Goal: Task Accomplishment & Management: Use online tool/utility

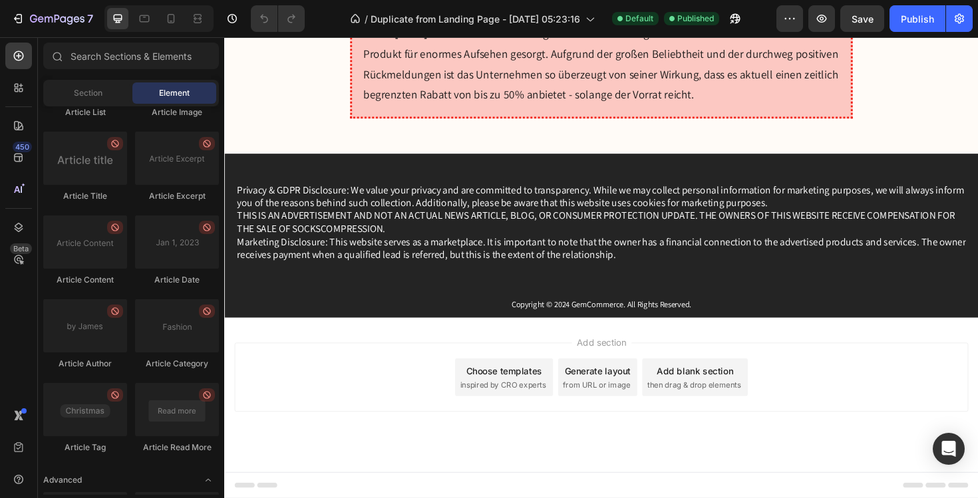
scroll to position [3556, 0]
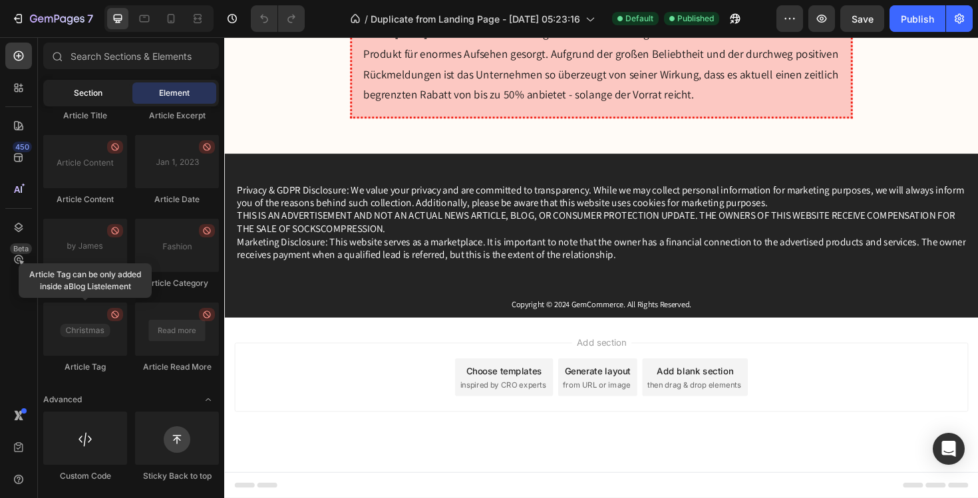
click at [88, 89] on span "Section" at bounding box center [88, 93] width 29 height 12
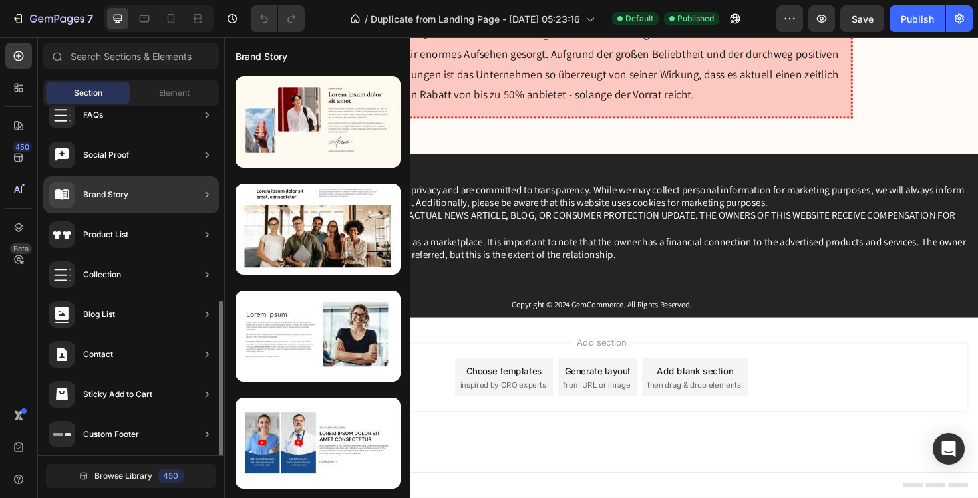
scroll to position [423, 0]
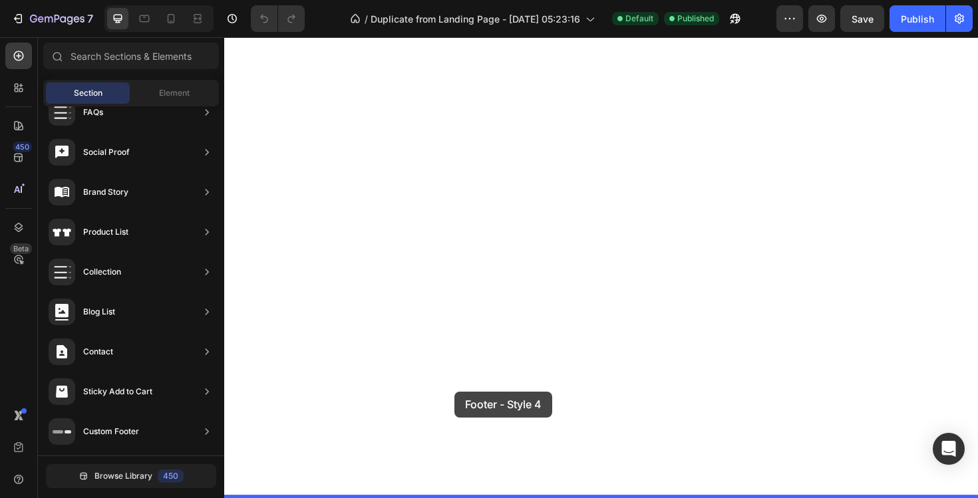
drag, startPoint x: 486, startPoint y: 457, endPoint x: 467, endPoint y: 413, distance: 48.0
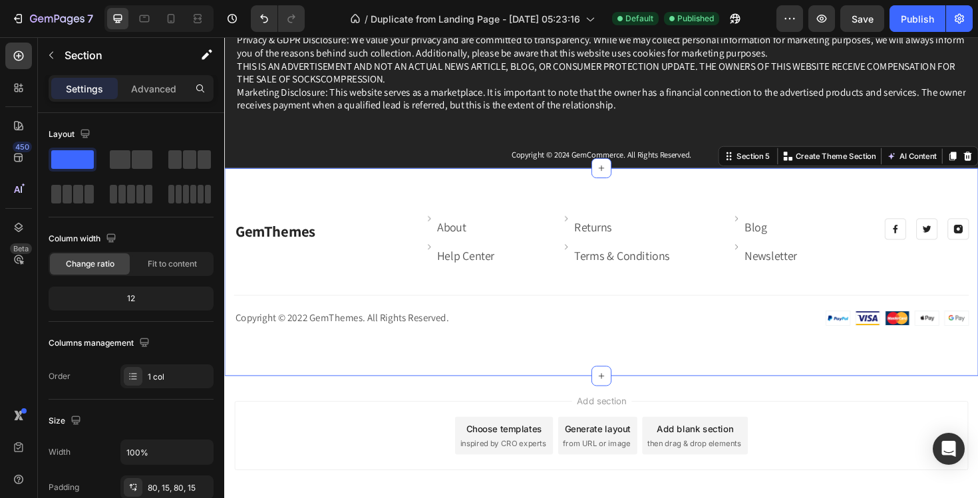
scroll to position [9984, 0]
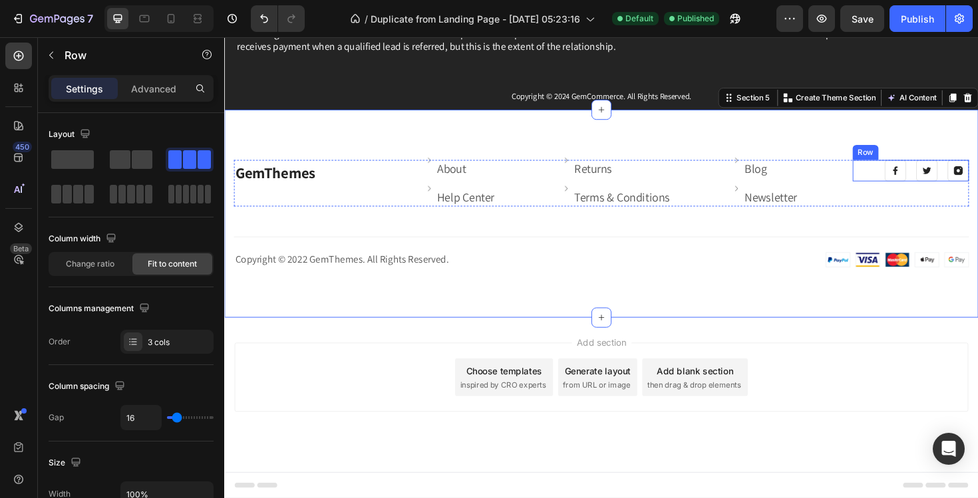
click at [910, 172] on div "Image Image Image Row" at bounding box center [951, 178] width 123 height 23
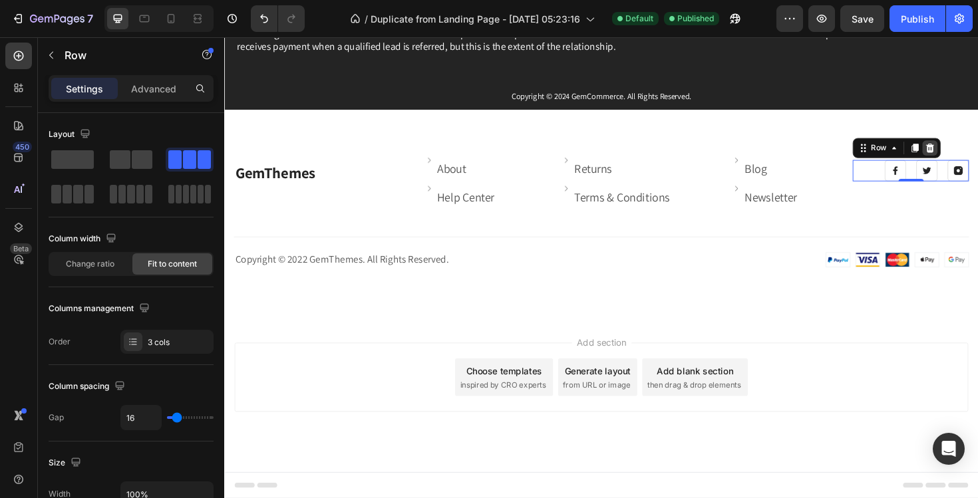
click at [971, 151] on icon at bounding box center [972, 154] width 9 height 9
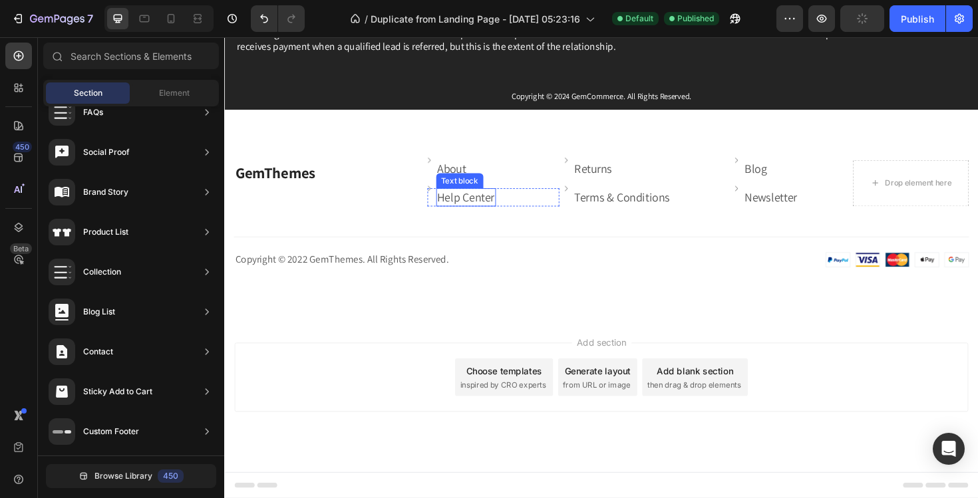
click at [479, 207] on link "Help Center" at bounding box center [480, 206] width 61 height 16
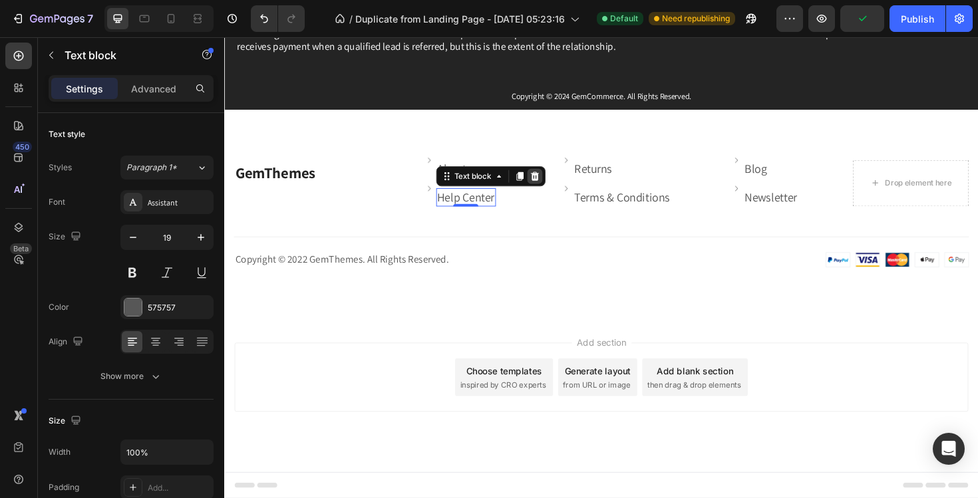
click at [556, 181] on icon at bounding box center [552, 184] width 9 height 9
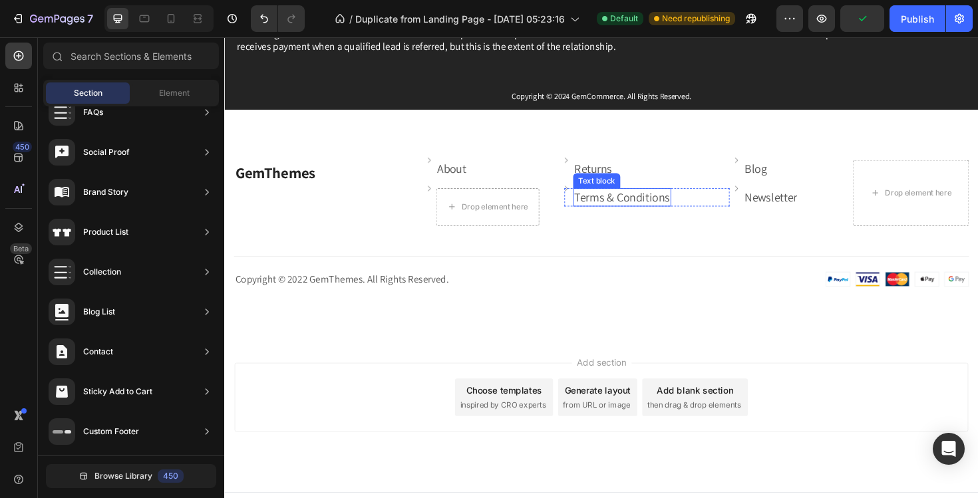
click at [616, 198] on link "Terms & Conditions" at bounding box center [645, 206] width 101 height 16
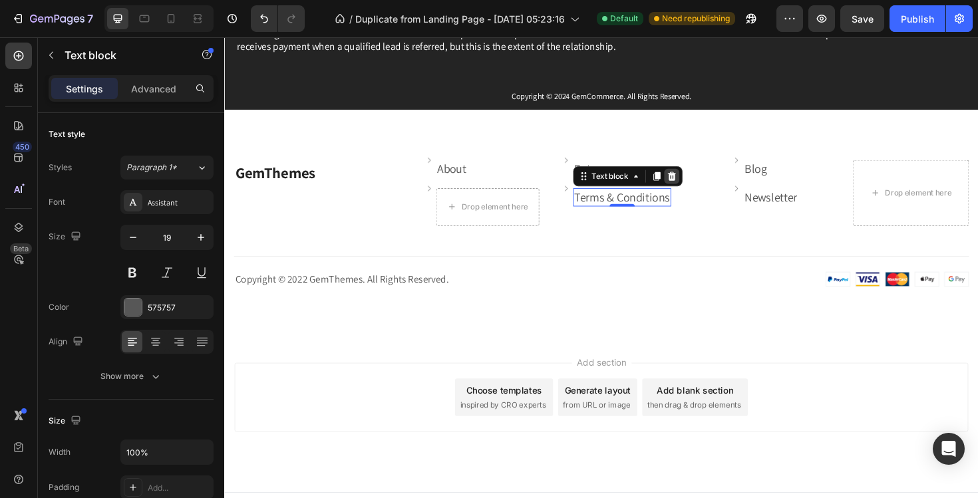
click at [692, 185] on div at bounding box center [698, 184] width 16 height 16
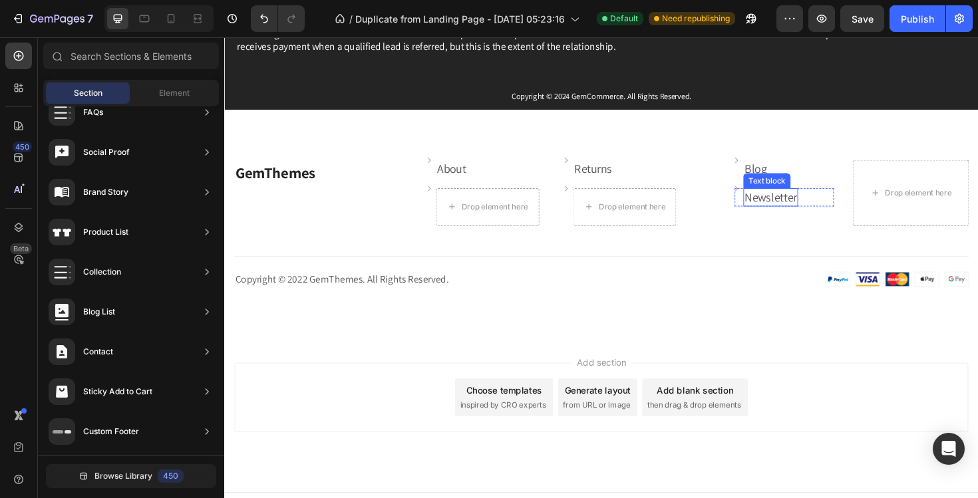
click at [797, 210] on link "Newsletter" at bounding box center [802, 206] width 55 height 16
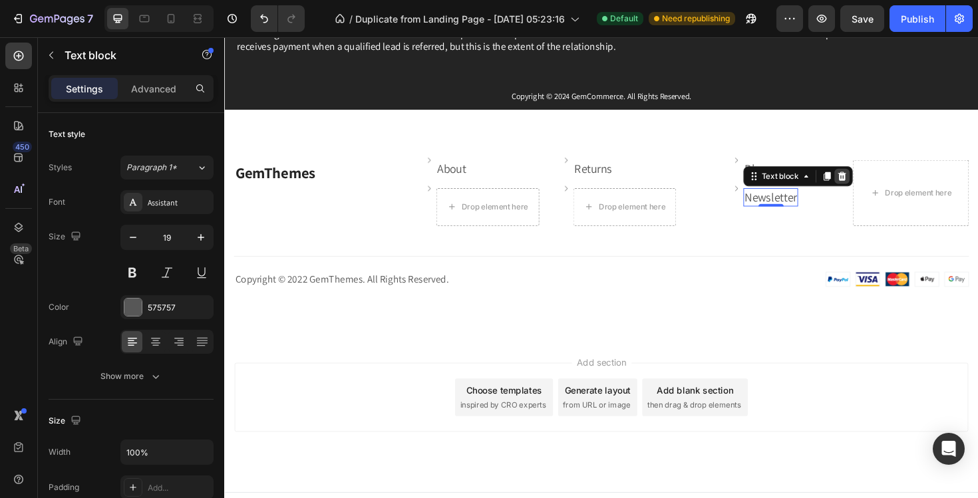
click at [874, 186] on icon at bounding box center [878, 184] width 11 height 11
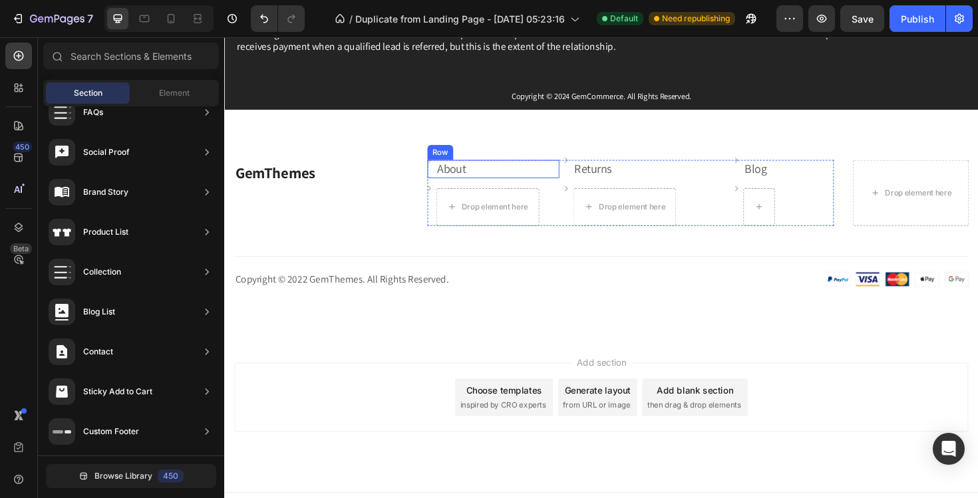
click at [489, 172] on div "Image About Text block Row" at bounding box center [509, 176] width 140 height 19
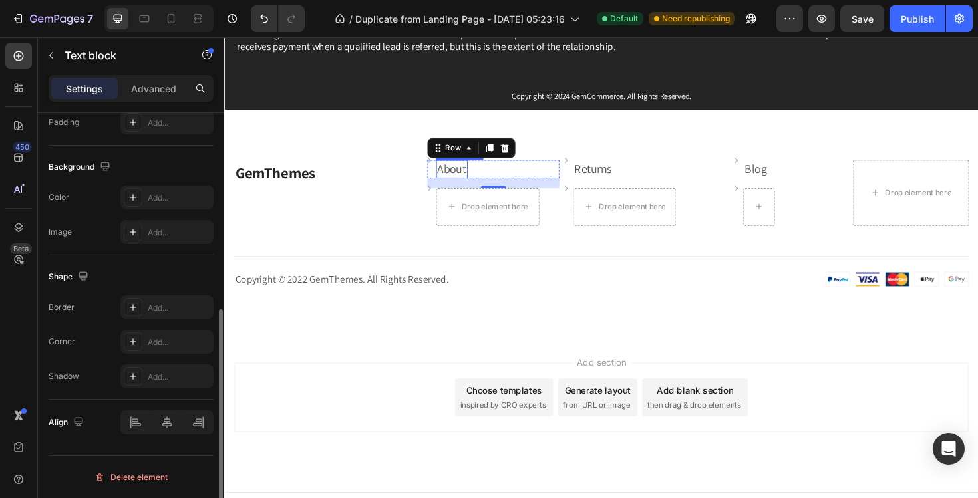
scroll to position [0, 0]
click at [475, 180] on link "About" at bounding box center [465, 176] width 31 height 16
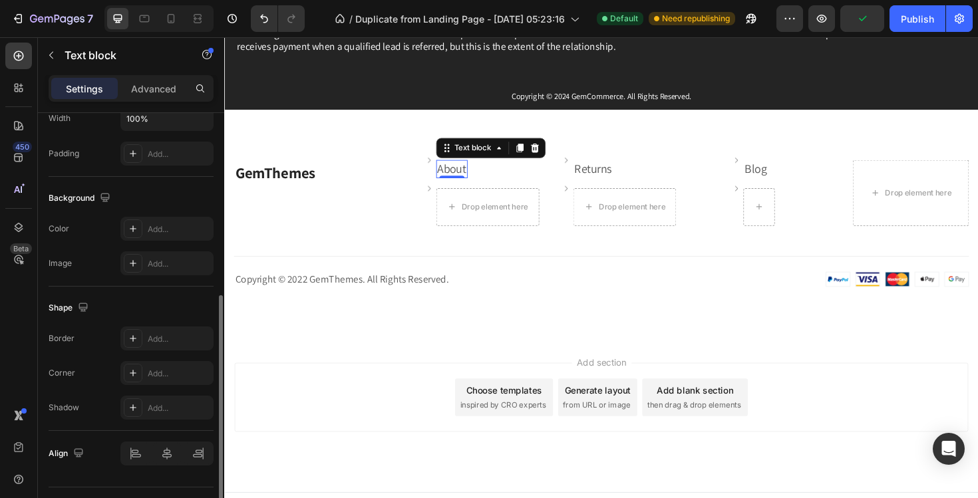
scroll to position [325, 0]
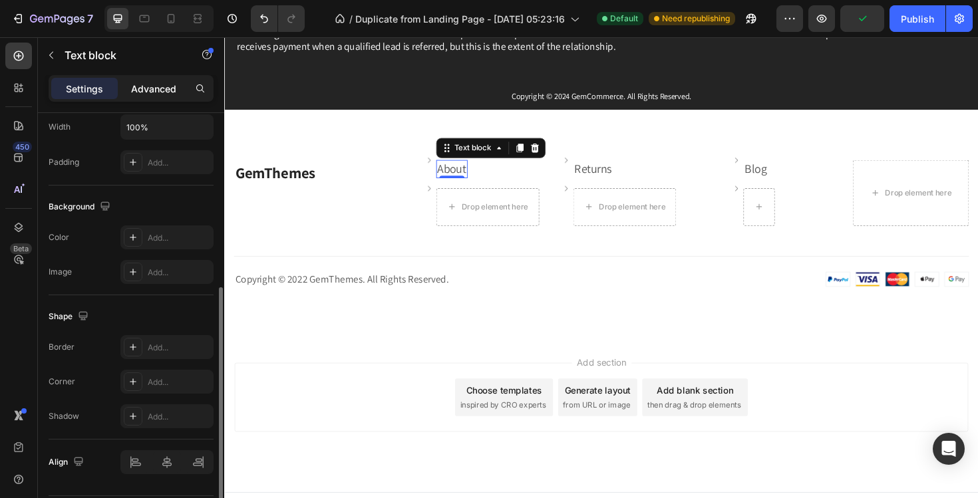
click at [152, 93] on p "Advanced" at bounding box center [153, 89] width 45 height 14
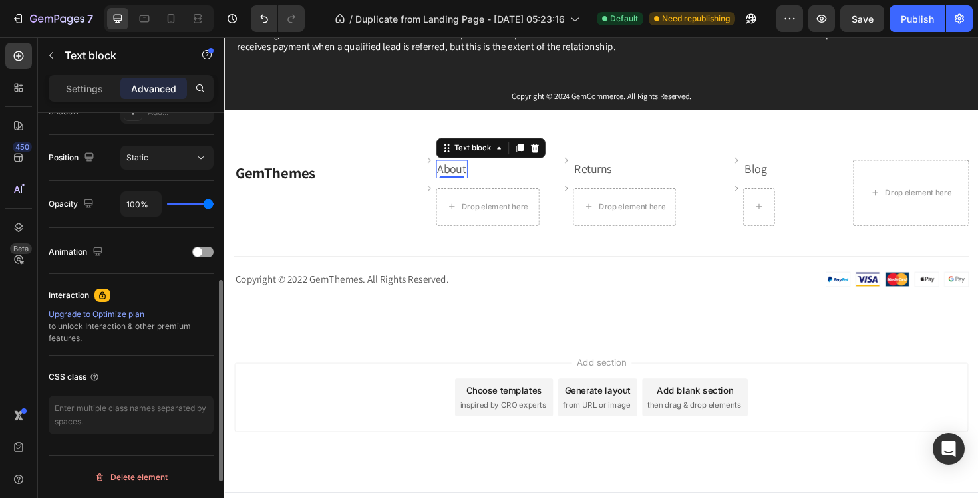
scroll to position [0, 0]
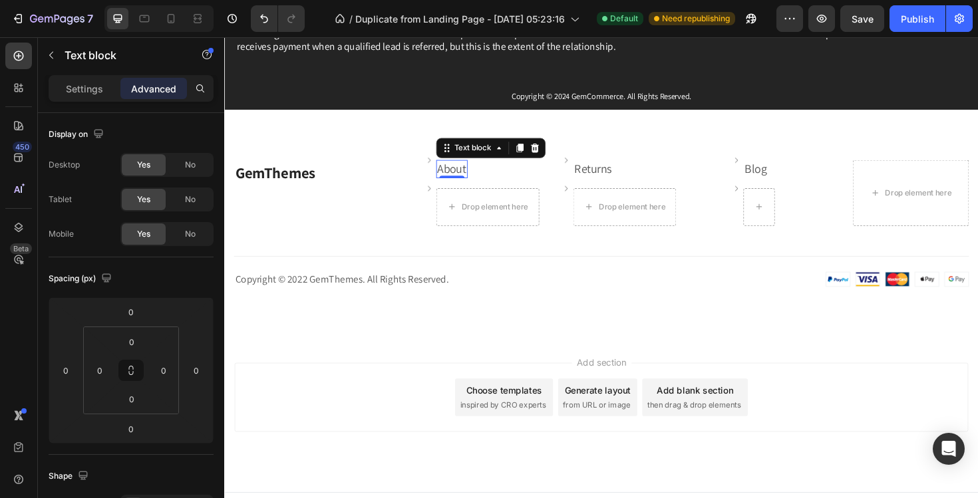
click at [467, 173] on link "About" at bounding box center [465, 176] width 31 height 16
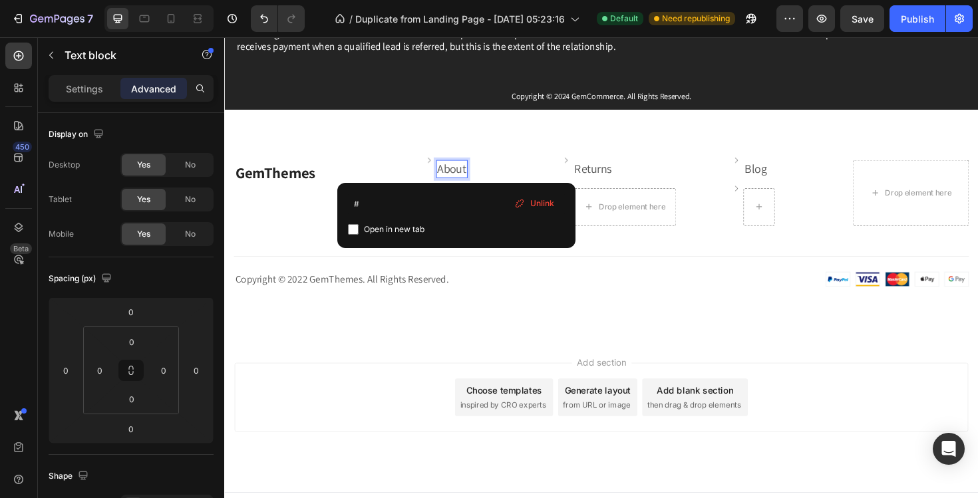
click at [475, 174] on link "About" at bounding box center [465, 176] width 31 height 16
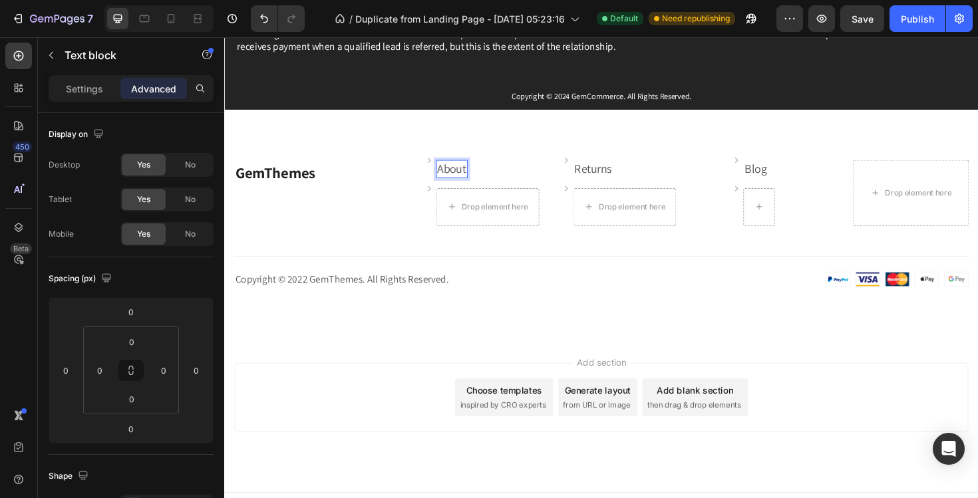
click at [465, 175] on link "About" at bounding box center [465, 176] width 31 height 16
click at [457, 175] on link "About" at bounding box center [465, 176] width 31 height 16
click at [455, 174] on link "About" at bounding box center [465, 176] width 31 height 16
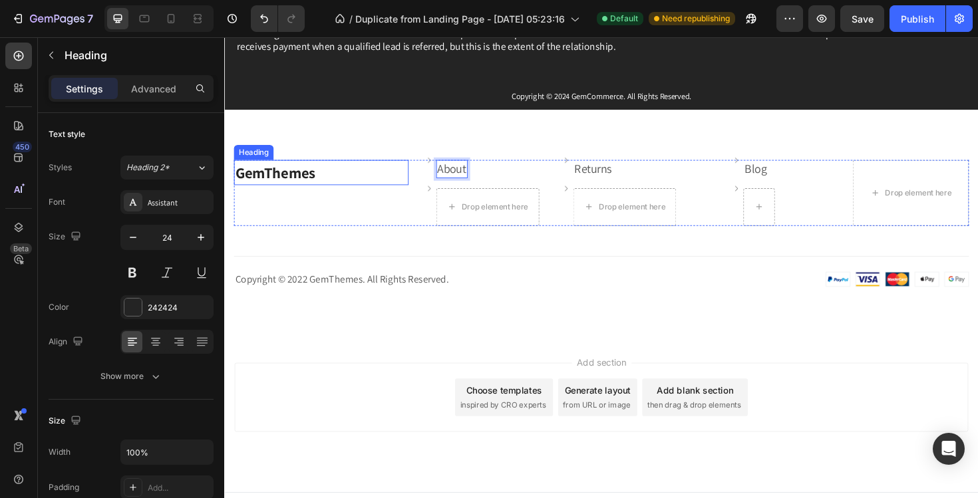
click at [405, 171] on p "GemThemes" at bounding box center [327, 180] width 182 height 24
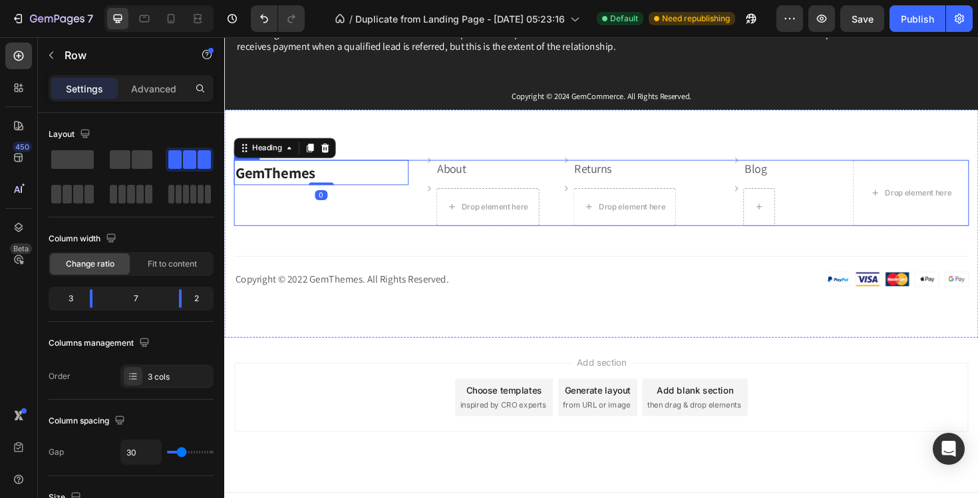
click at [407, 223] on div "GemThemes Heading 0" at bounding box center [326, 202] width 185 height 70
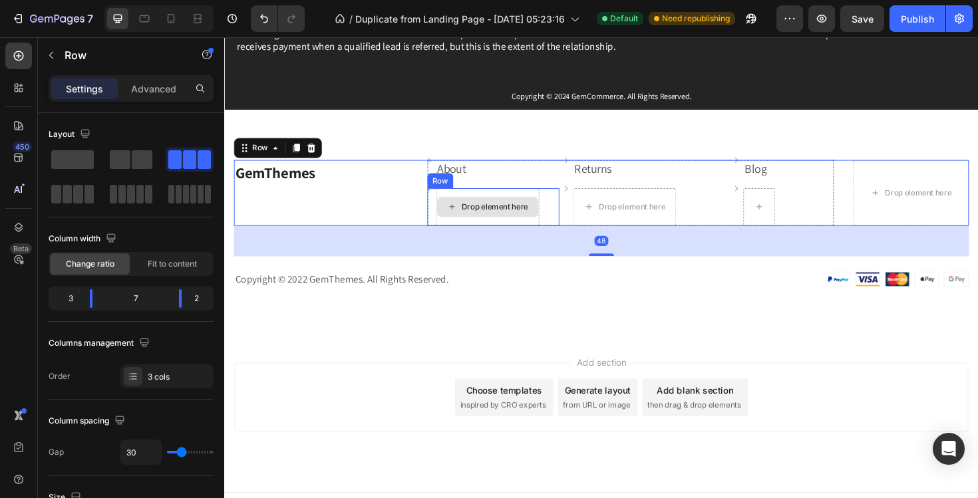
click at [467, 216] on icon at bounding box center [465, 216] width 11 height 11
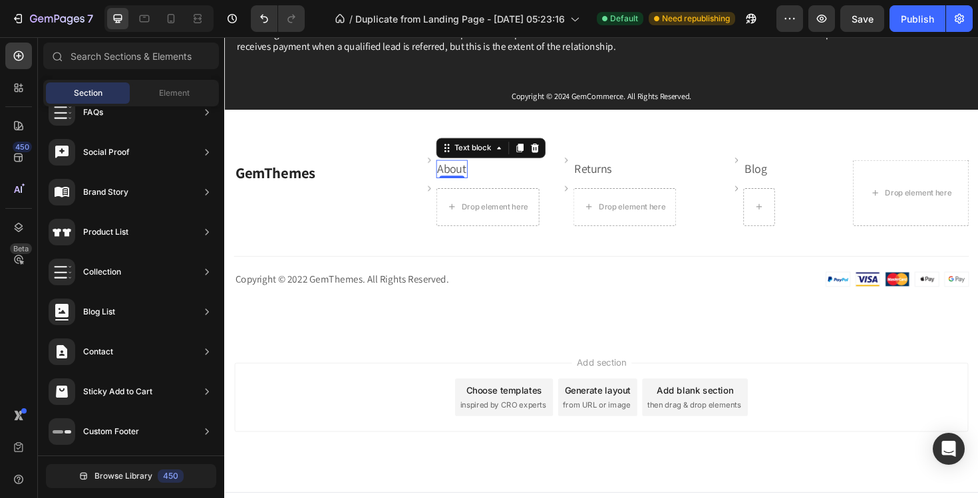
click at [469, 182] on div "About Text block 0" at bounding box center [465, 176] width 33 height 19
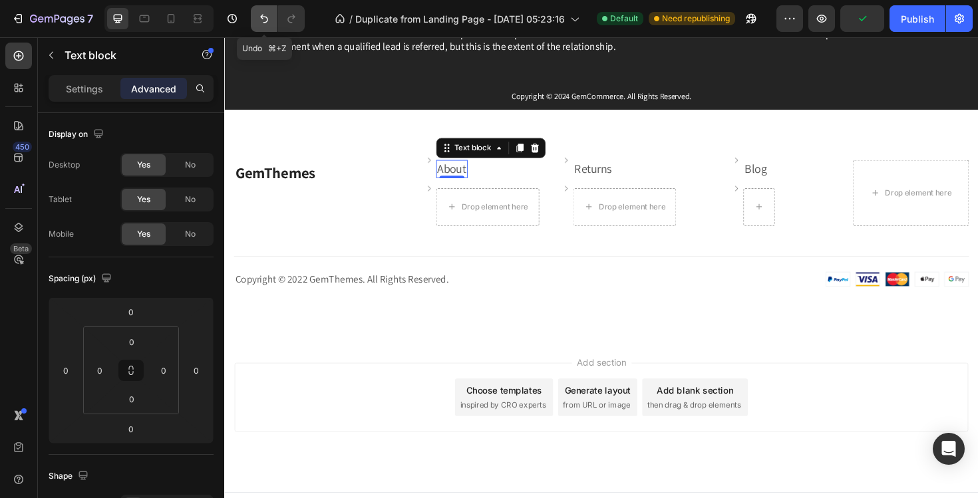
click at [272, 18] on button "Undo/Redo" at bounding box center [264, 18] width 27 height 27
click at [269, 18] on icon "Undo/Redo" at bounding box center [264, 18] width 13 height 13
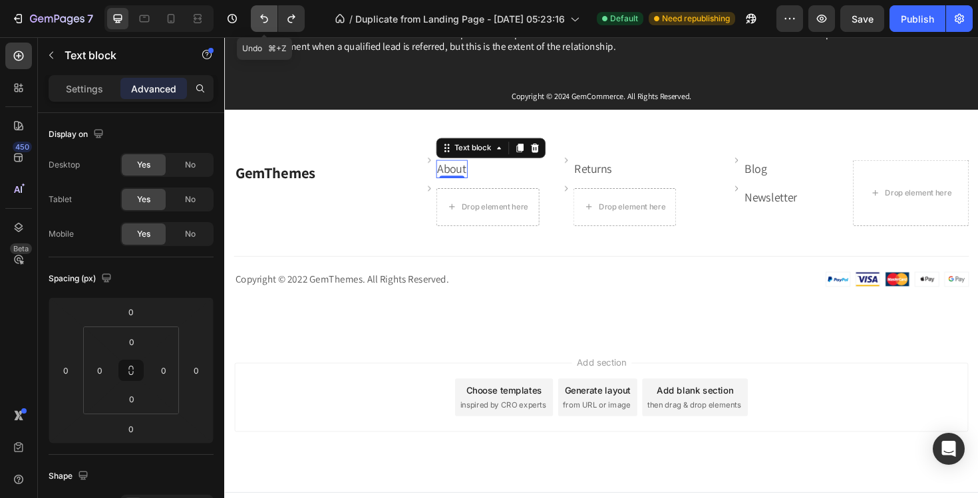
click at [269, 18] on icon "Undo/Redo" at bounding box center [264, 18] width 13 height 13
click at [805, 210] on link "Newsletter" at bounding box center [802, 206] width 55 height 16
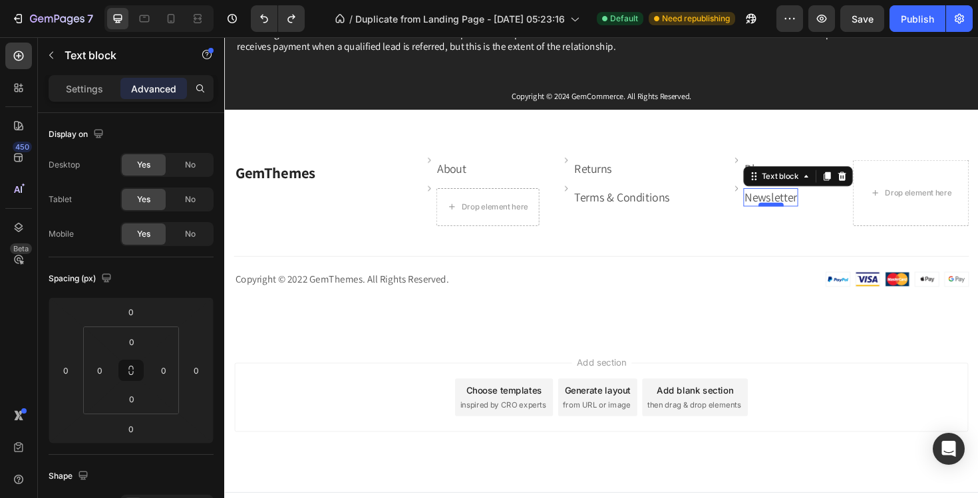
click at [804, 213] on div at bounding box center [803, 214] width 27 height 4
click at [807, 210] on link "Newsletter" at bounding box center [802, 206] width 55 height 16
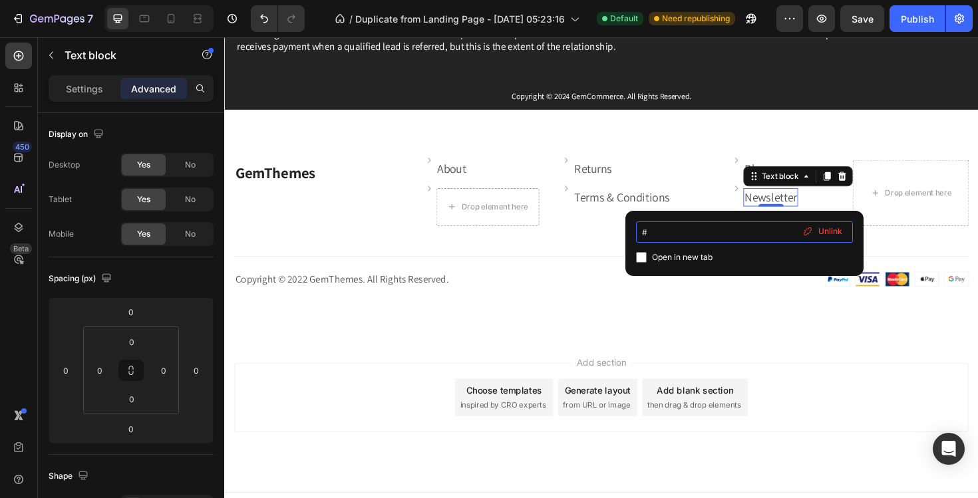
click at [724, 234] on input "#" at bounding box center [744, 232] width 217 height 21
type input "#"
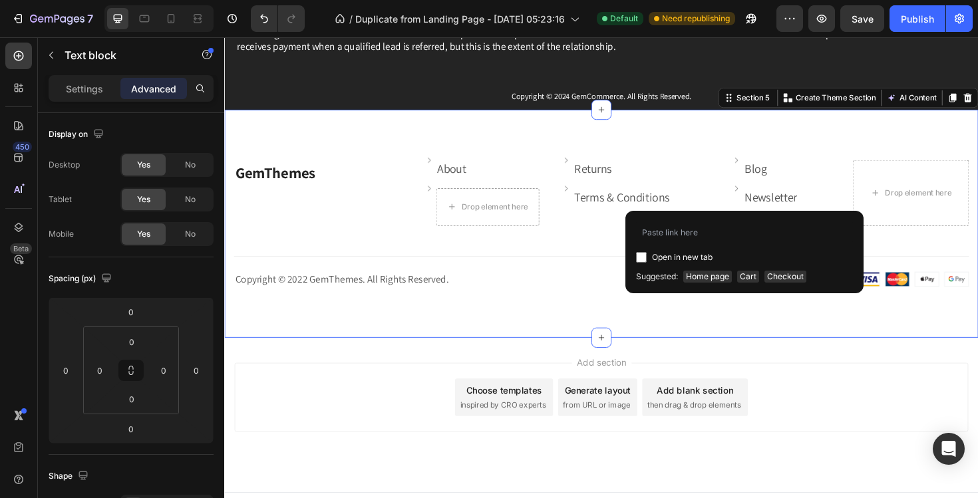
click at [799, 329] on div "GemThemes Heading Image About Text block Row Image Drop element here Row Image …" at bounding box center [623, 235] width 799 height 242
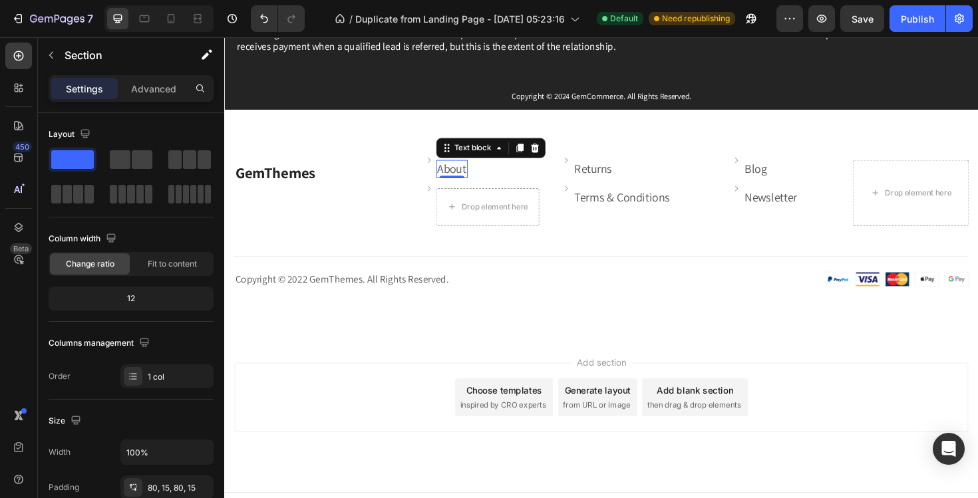
click at [474, 174] on link "About" at bounding box center [465, 176] width 31 height 16
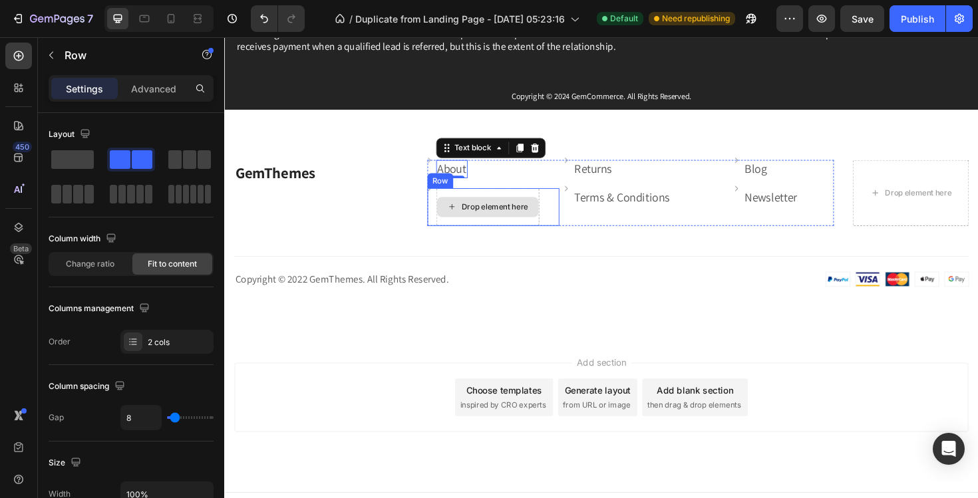
click at [497, 228] on div "Drop element here" at bounding box center [503, 217] width 109 height 40
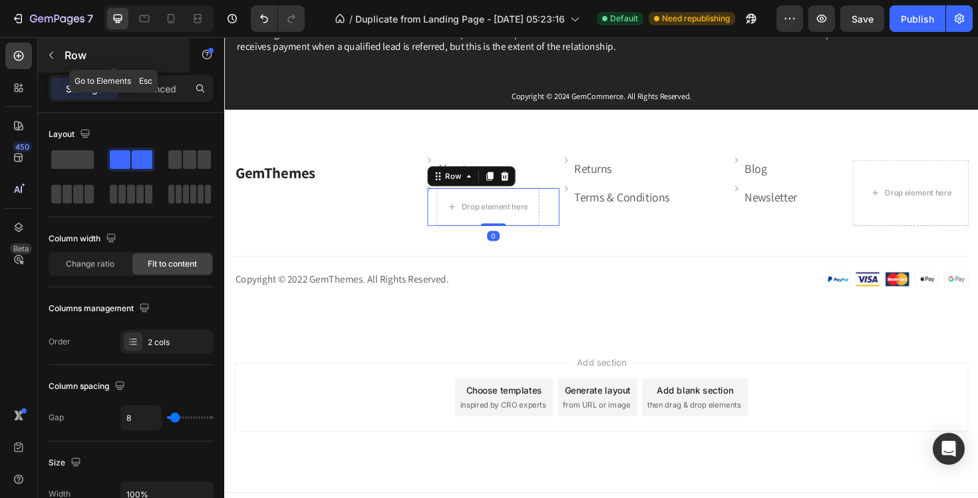
click at [57, 61] on button "button" at bounding box center [51, 55] width 21 height 21
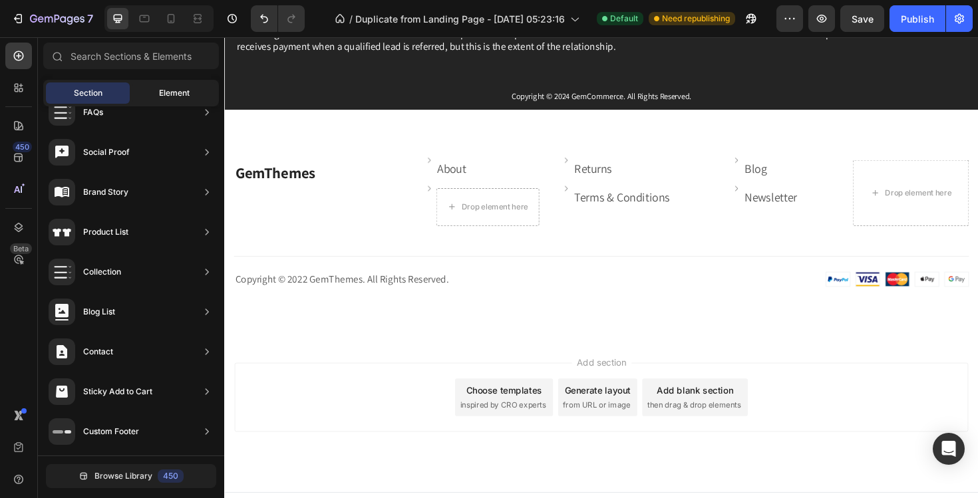
click at [144, 92] on div "Element" at bounding box center [174, 93] width 84 height 21
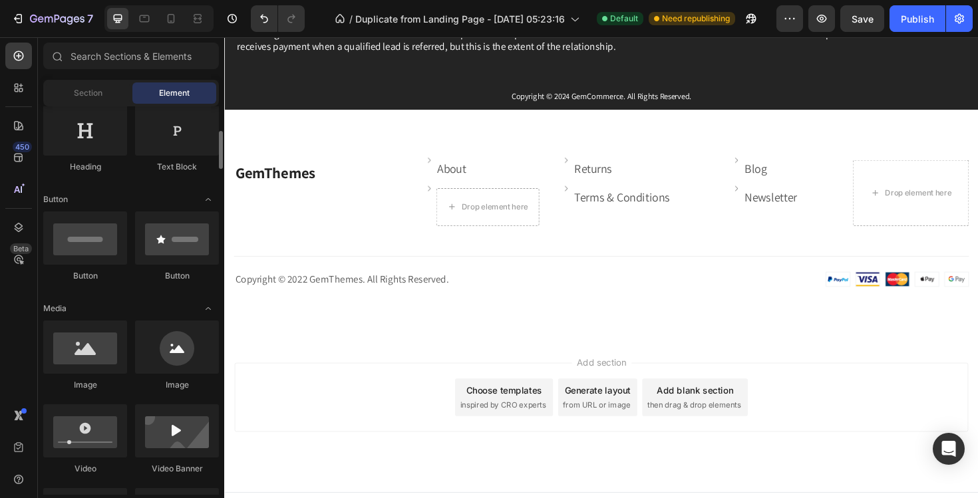
scroll to position [229, 0]
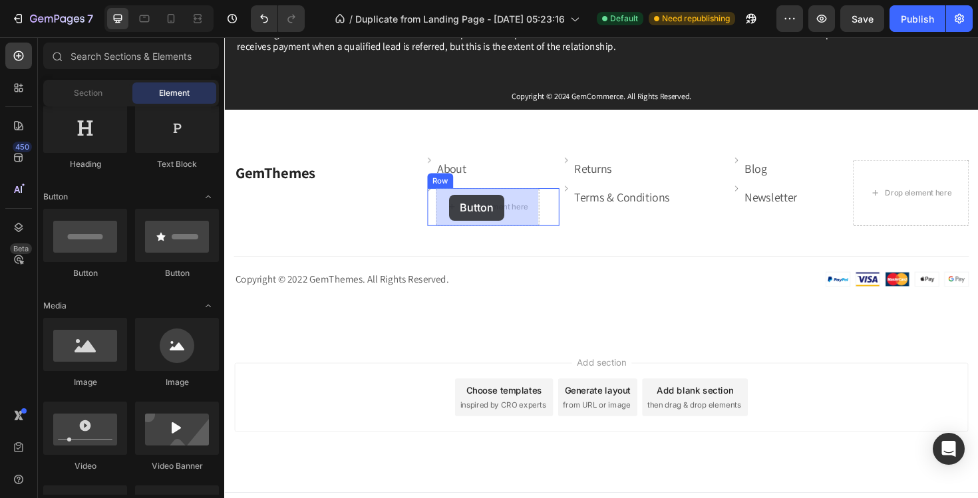
drag, startPoint x: 370, startPoint y: 280, endPoint x: 464, endPoint y: 204, distance: 120.3
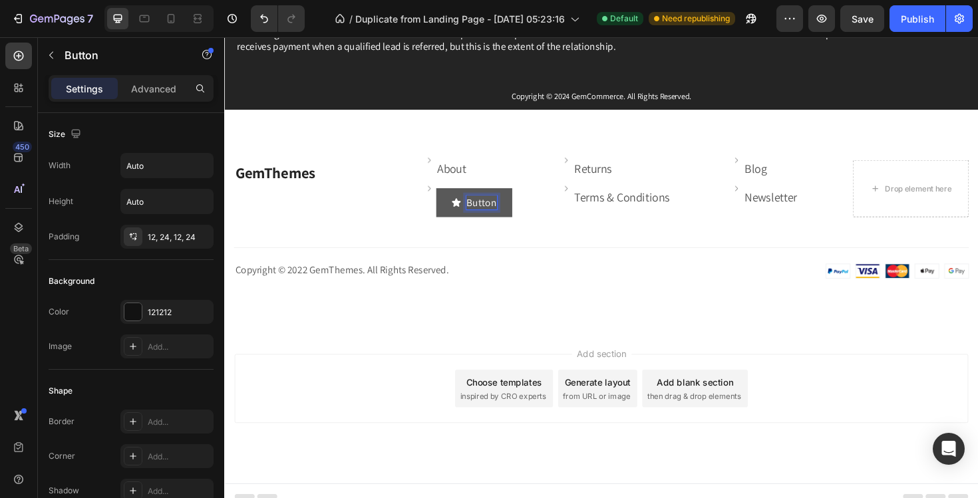
click at [498, 211] on p "Button" at bounding box center [497, 212] width 33 height 15
click at [469, 213] on icon "<p>Button</p>" at bounding box center [469, 212] width 9 height 9
click at [537, 180] on icon at bounding box center [538, 184] width 11 height 11
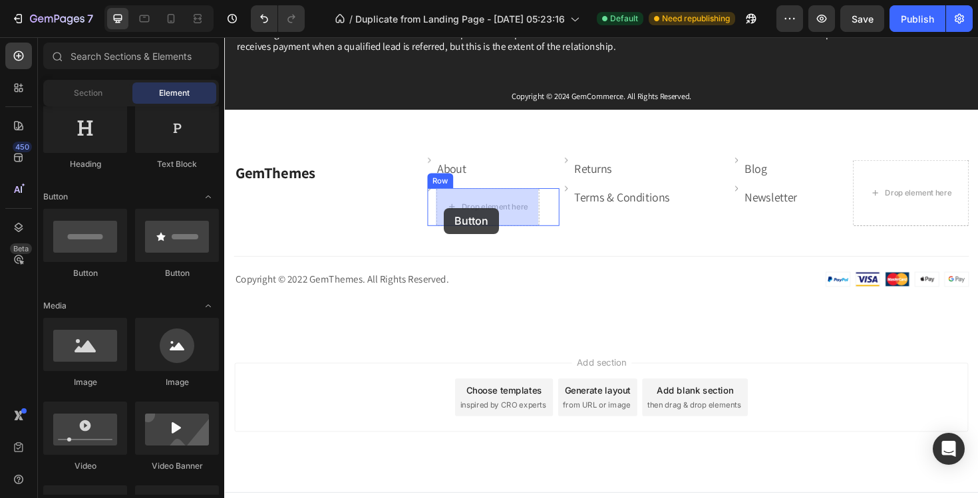
drag, startPoint x: 325, startPoint y: 280, endPoint x: 457, endPoint y: 218, distance: 145.6
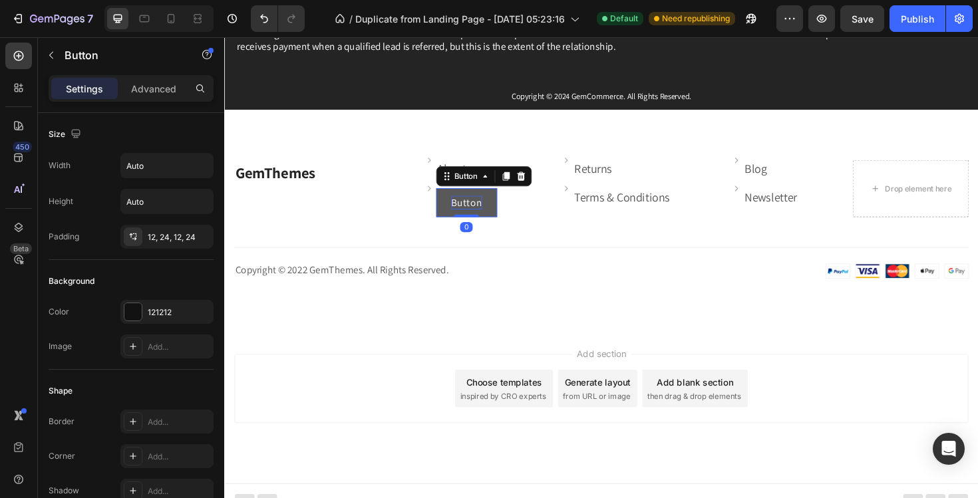
click at [493, 212] on p "Button" at bounding box center [481, 212] width 33 height 15
click at [496, 213] on button "Button" at bounding box center [481, 212] width 65 height 31
click at [496, 212] on button "Button" at bounding box center [481, 212] width 65 height 31
click at [496, 212] on p "Button" at bounding box center [481, 212] width 33 height 15
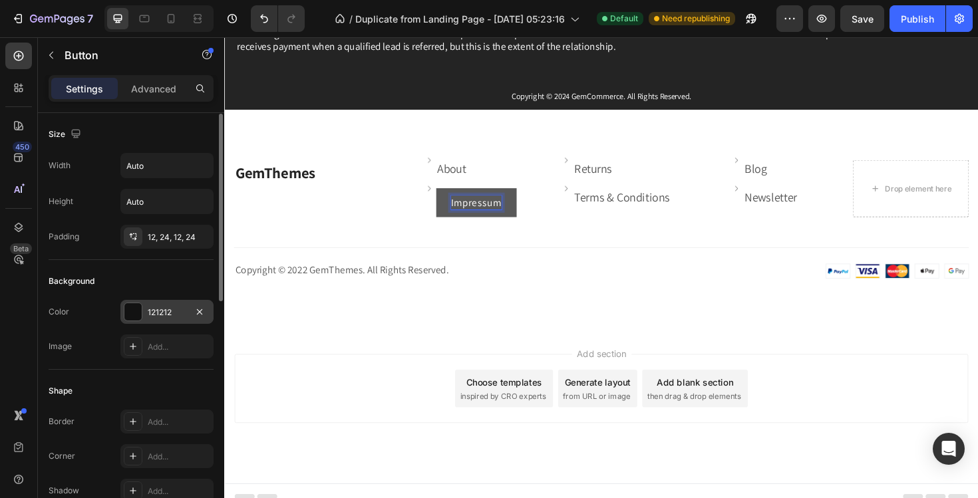
scroll to position [531, 0]
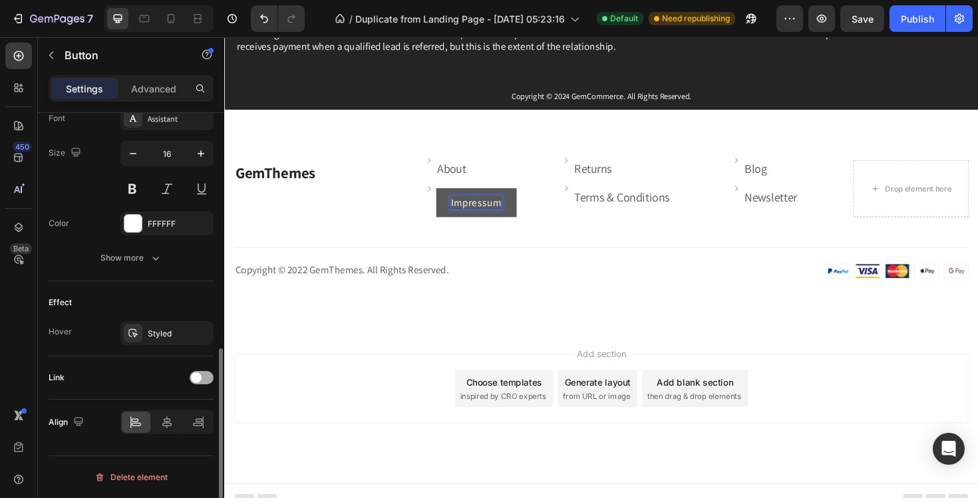
click at [201, 379] on span at bounding box center [196, 378] width 11 height 11
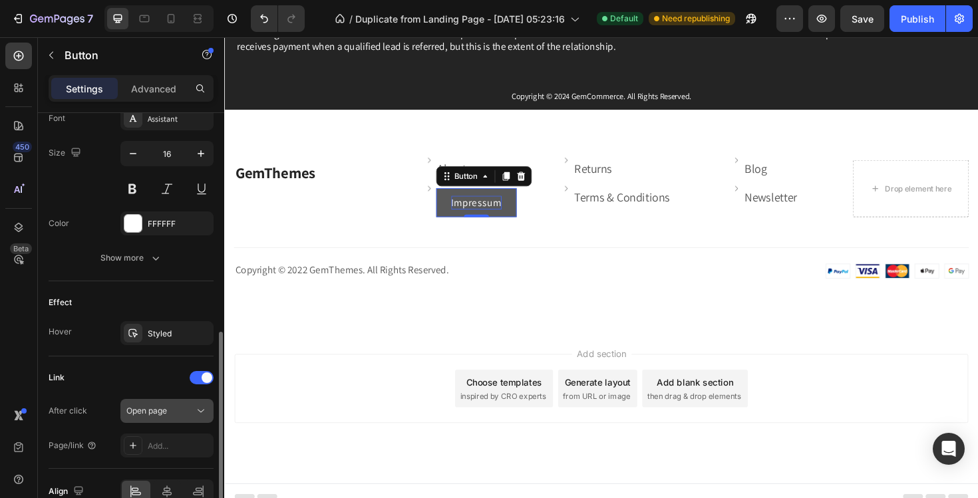
click at [161, 404] on button "Open page" at bounding box center [166, 411] width 93 height 24
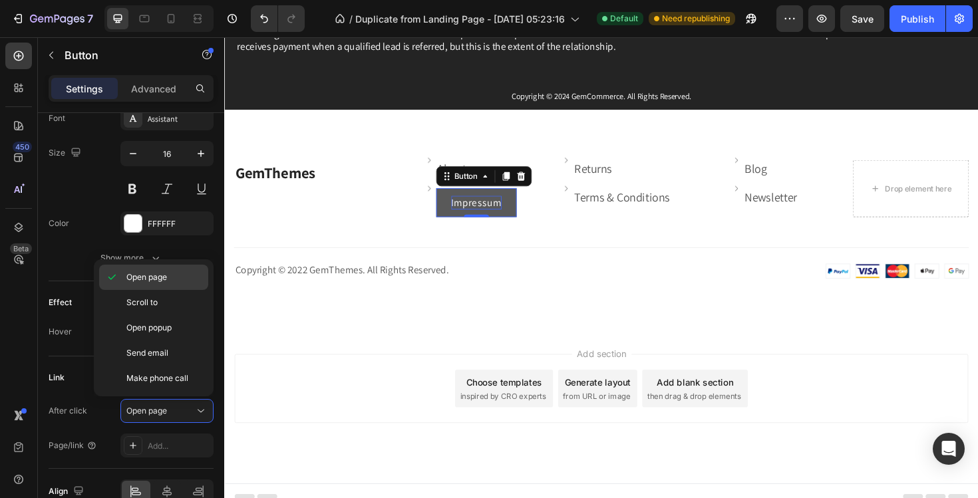
click at [156, 290] on div "Open page" at bounding box center [153, 302] width 109 height 25
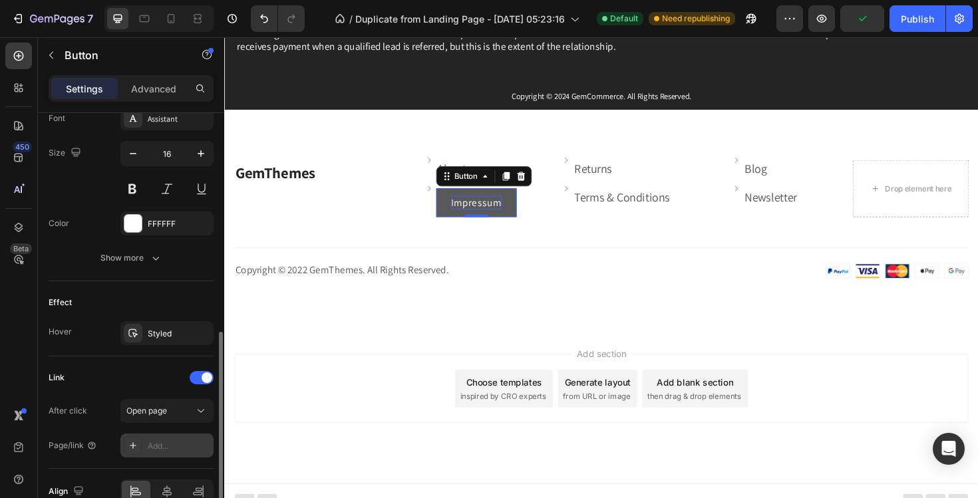
click at [170, 448] on div "Add..." at bounding box center [179, 447] width 63 height 12
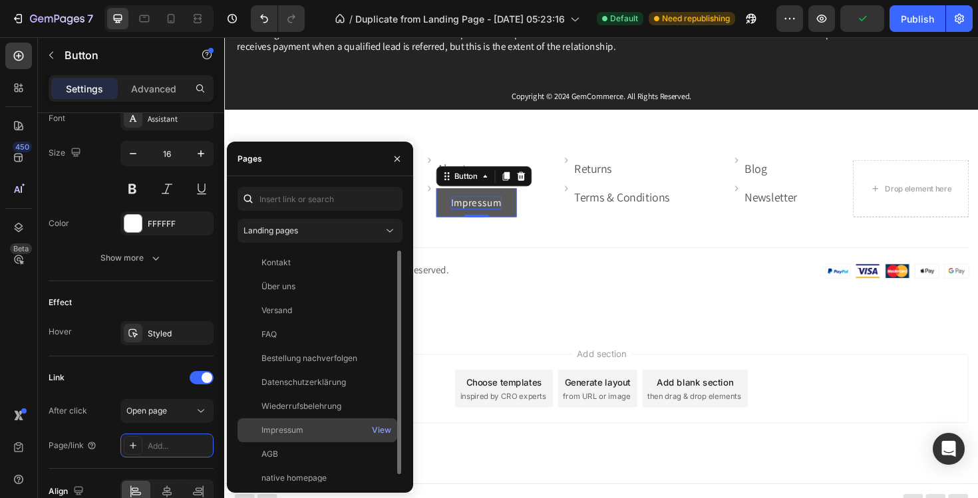
click at [295, 425] on div "Impressum" at bounding box center [283, 431] width 42 height 12
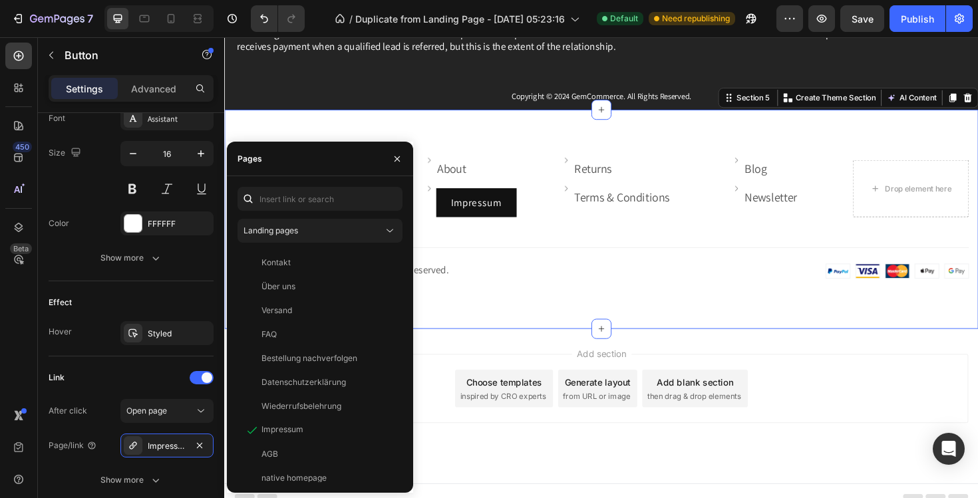
click at [630, 314] on div "GemThemes Heading Image About Text block Row Image Impressum Button Row Image R…" at bounding box center [623, 230] width 799 height 232
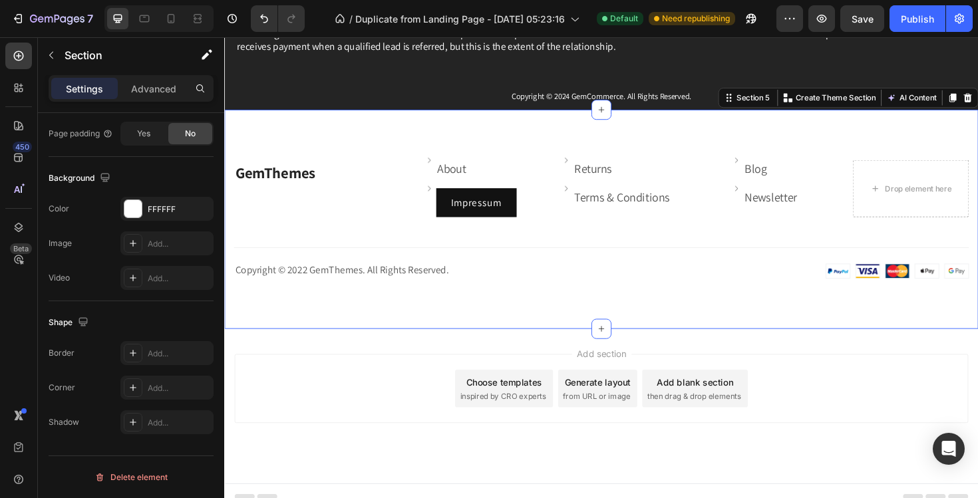
scroll to position [0, 0]
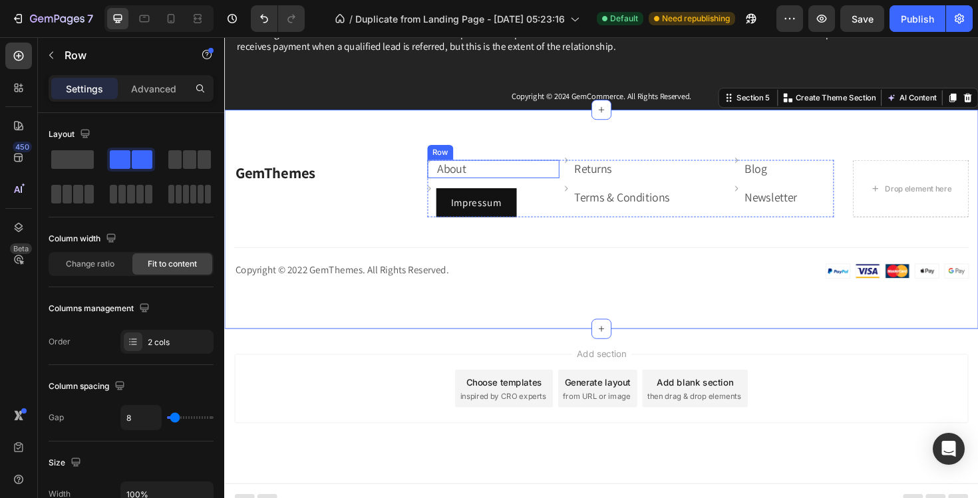
click at [483, 174] on div "Image About Text block Row" at bounding box center [509, 176] width 140 height 19
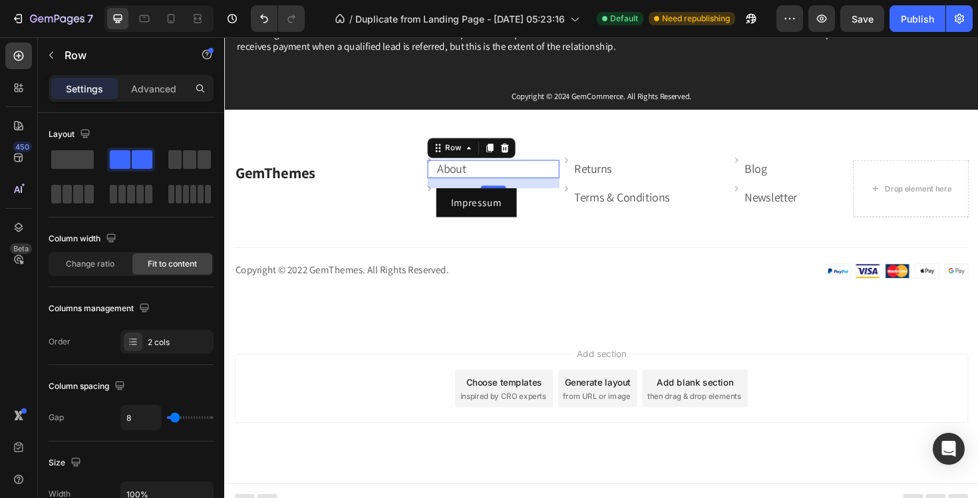
click at [483, 174] on div "Image About Text block Row 16" at bounding box center [509, 176] width 140 height 19
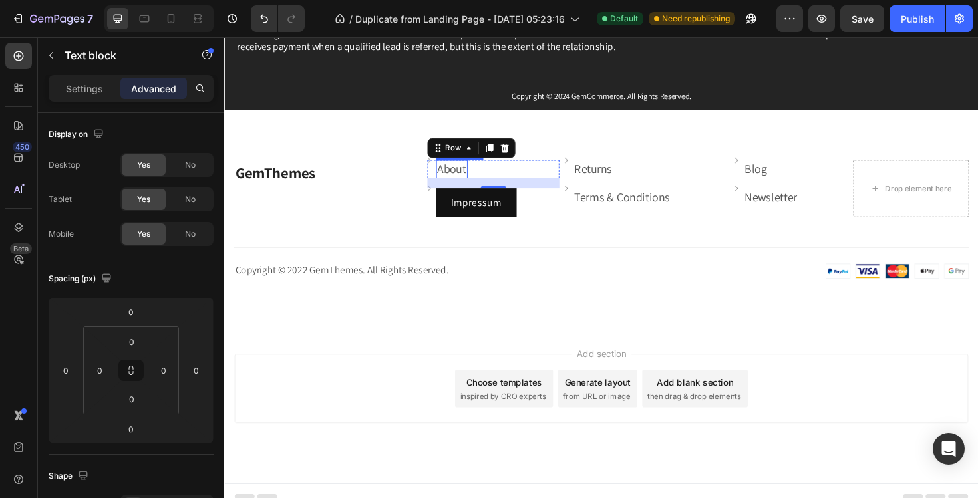
click at [470, 174] on link "About" at bounding box center [465, 176] width 31 height 16
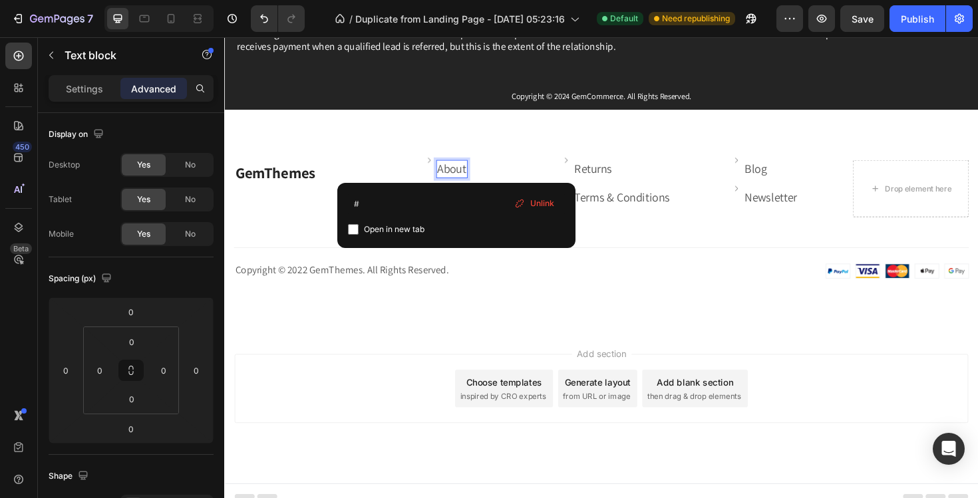
click at [471, 173] on link "About" at bounding box center [465, 176] width 31 height 16
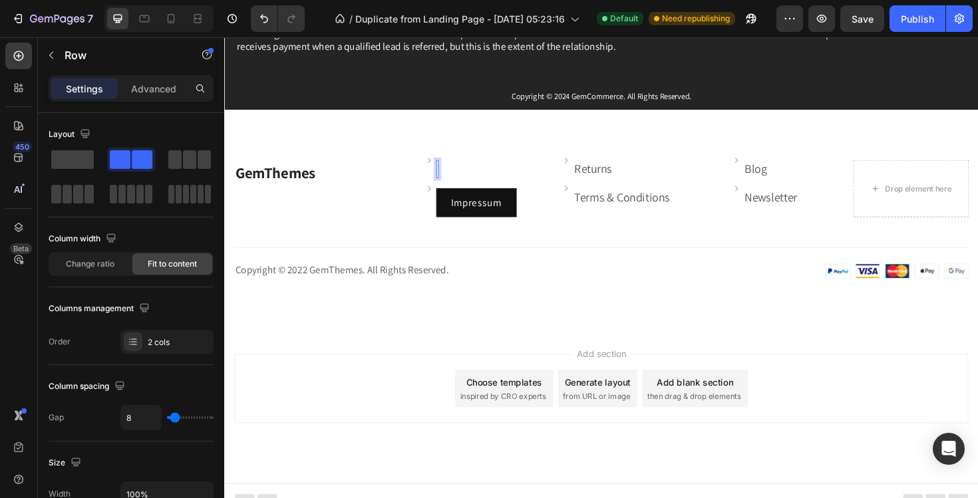
click at [471, 173] on div "Image Text block 0 Row" at bounding box center [509, 176] width 140 height 19
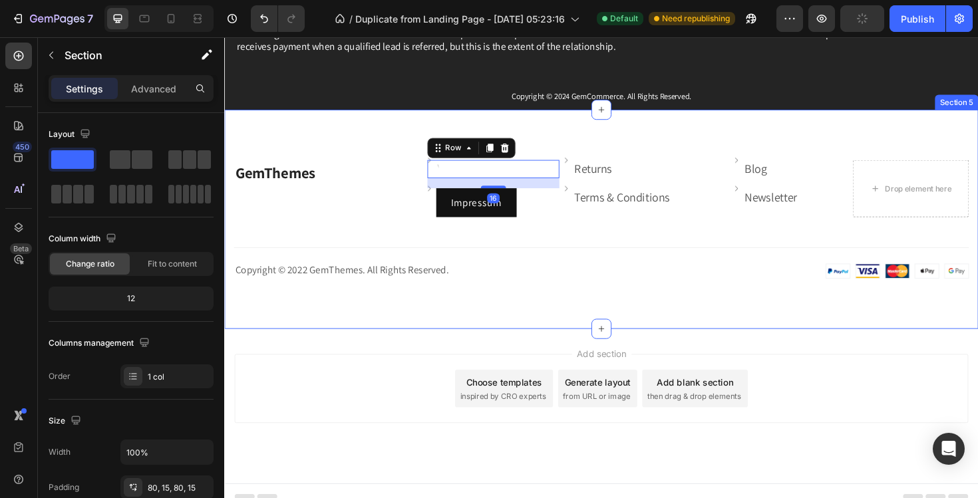
click at [398, 148] on div "GemThemes Heading Image Text block Row 16 Image Impressum Button Row Image Retu…" at bounding box center [623, 230] width 799 height 232
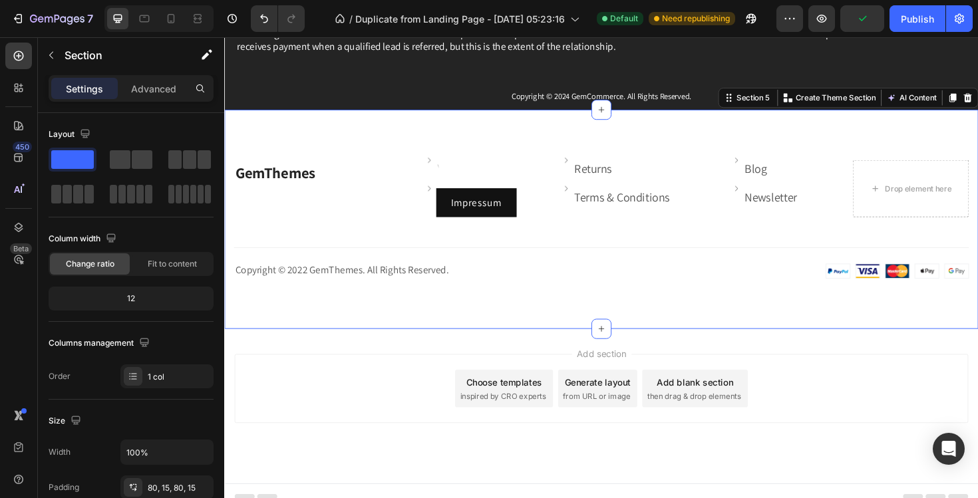
click at [442, 160] on div "GemThemes Heading Image Text block Row Image Impressum Button Row Image Returns…" at bounding box center [623, 230] width 799 height 232
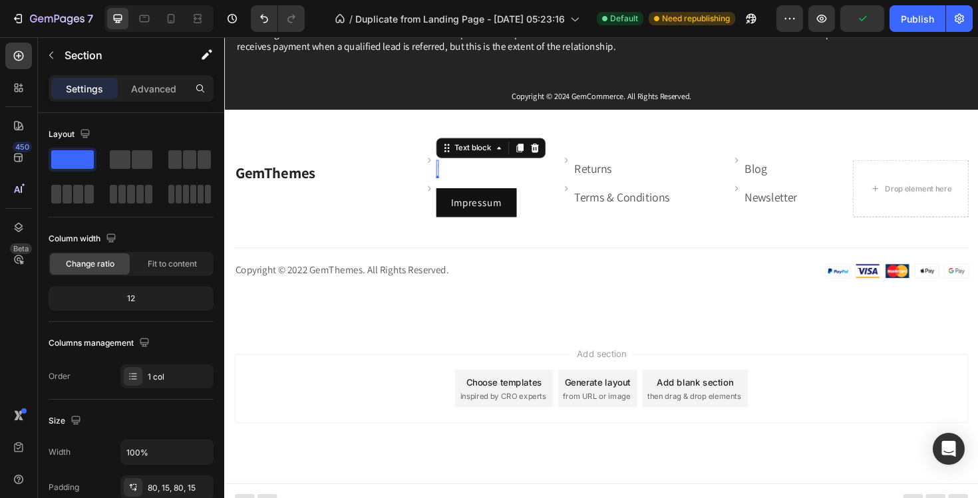
click at [449, 170] on div "Rich Text Editor. Editing area: main" at bounding box center [450, 176] width 3 height 19
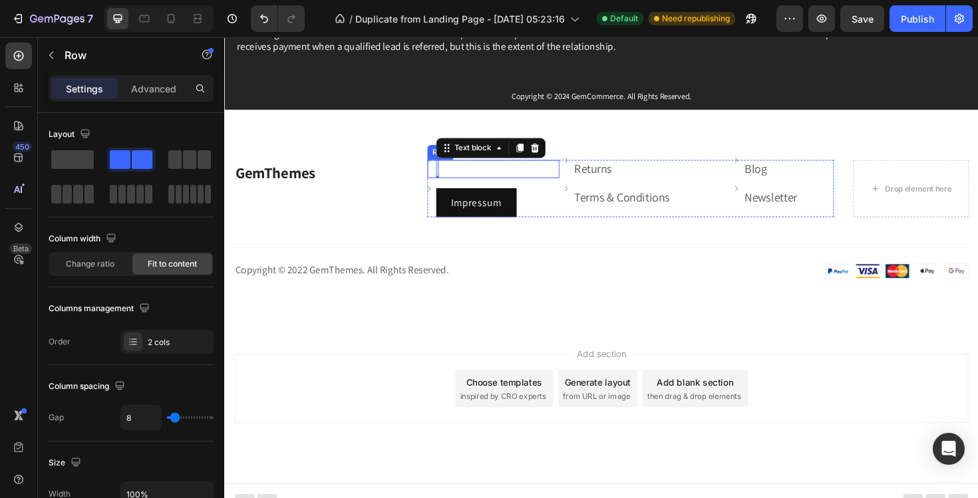
click at [484, 170] on div "Image Text block 0 Row" at bounding box center [509, 176] width 140 height 19
click at [522, 153] on icon at bounding box center [521, 154] width 11 height 11
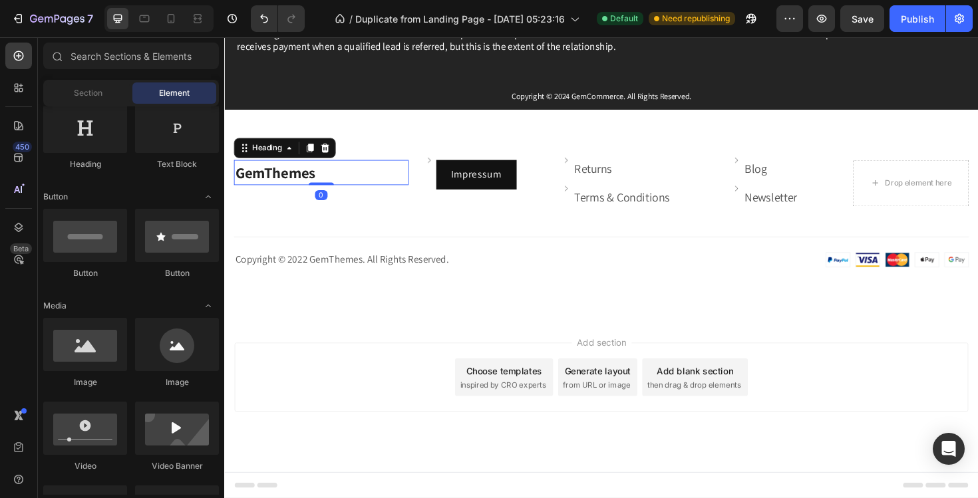
click at [274, 177] on link "GemThemes" at bounding box center [278, 180] width 85 height 21
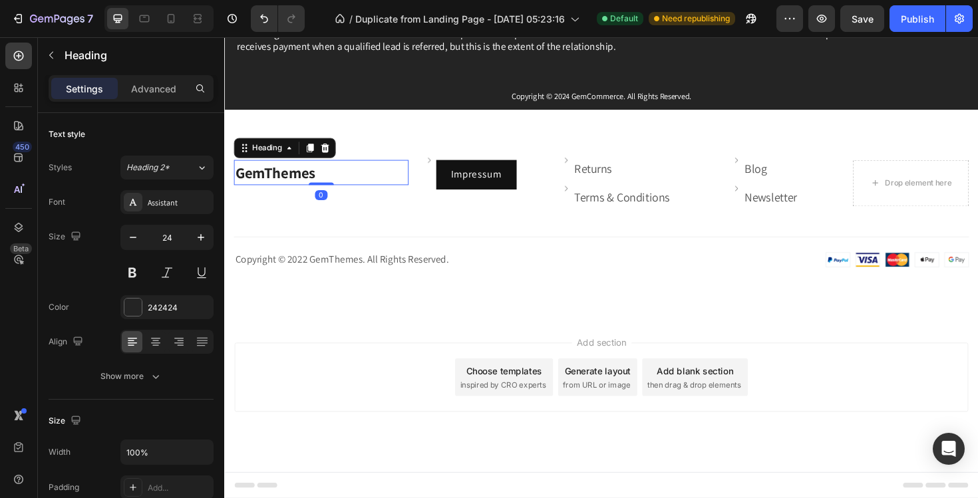
click at [317, 178] on link "GemThemes" at bounding box center [278, 180] width 85 height 21
click at [325, 178] on p "GemThemes" at bounding box center [327, 180] width 182 height 24
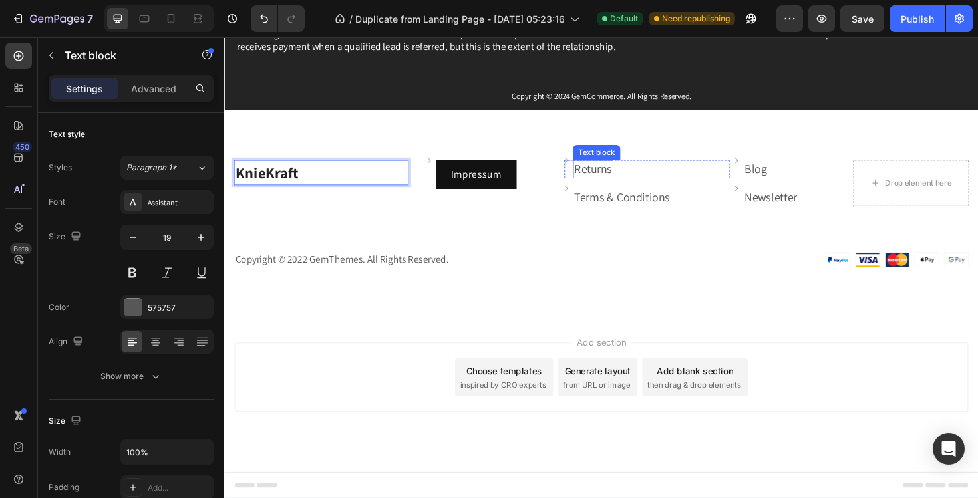
click at [624, 174] on link "Returns" at bounding box center [615, 176] width 40 height 16
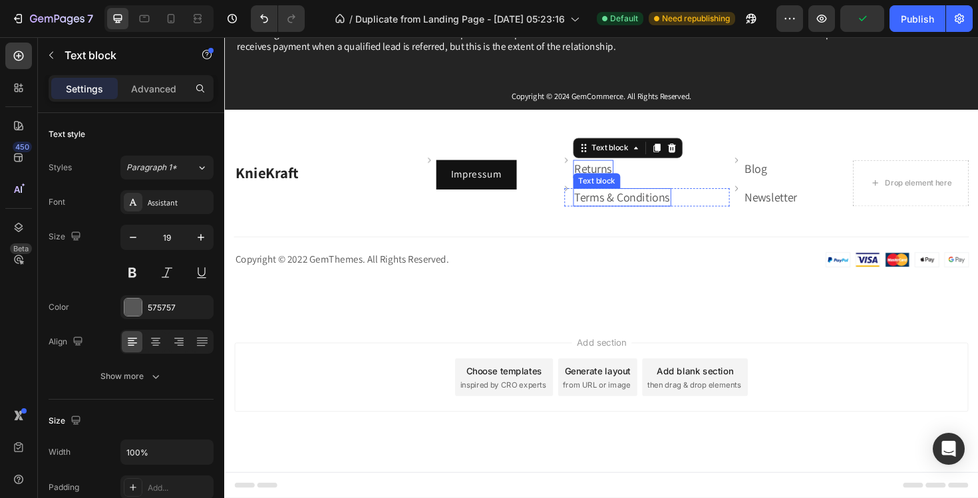
click at [652, 208] on link "Terms & Conditions" at bounding box center [645, 206] width 101 height 16
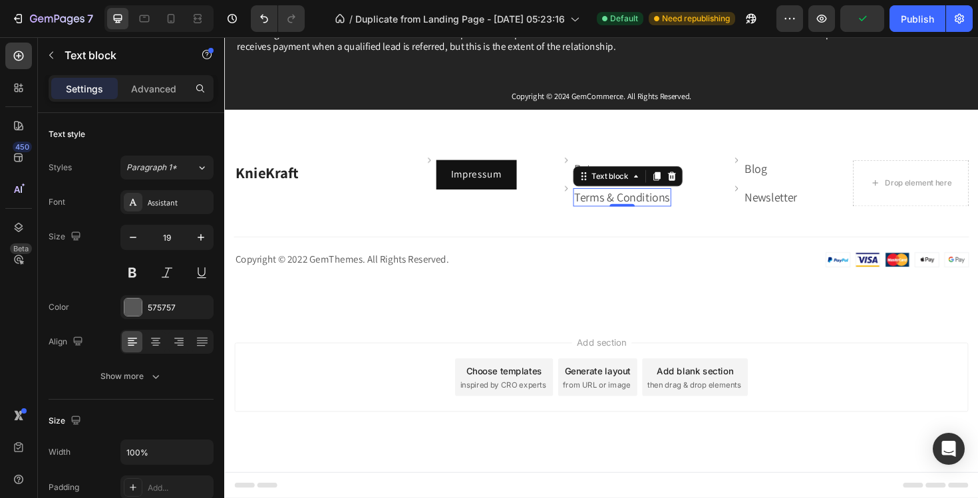
click at [694, 180] on icon at bounding box center [698, 184] width 9 height 9
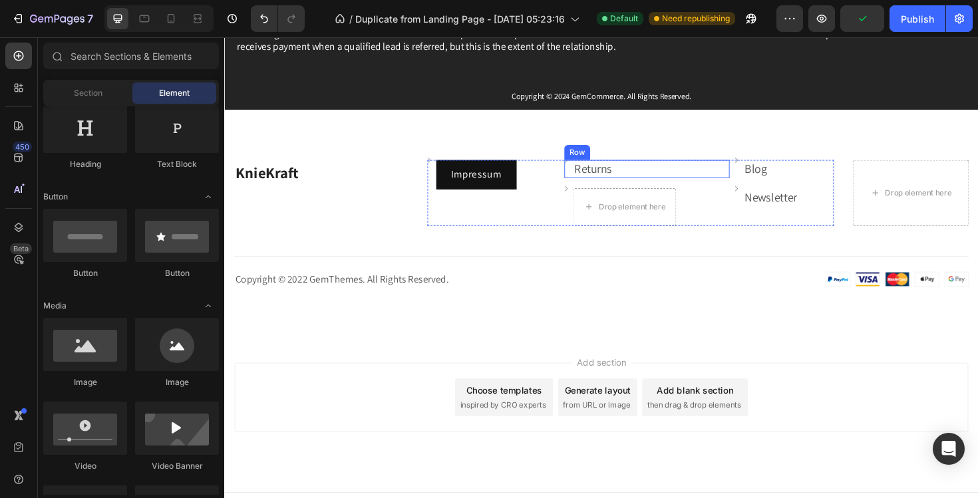
click at [646, 178] on div "Image Returns Text block Row" at bounding box center [671, 176] width 175 height 19
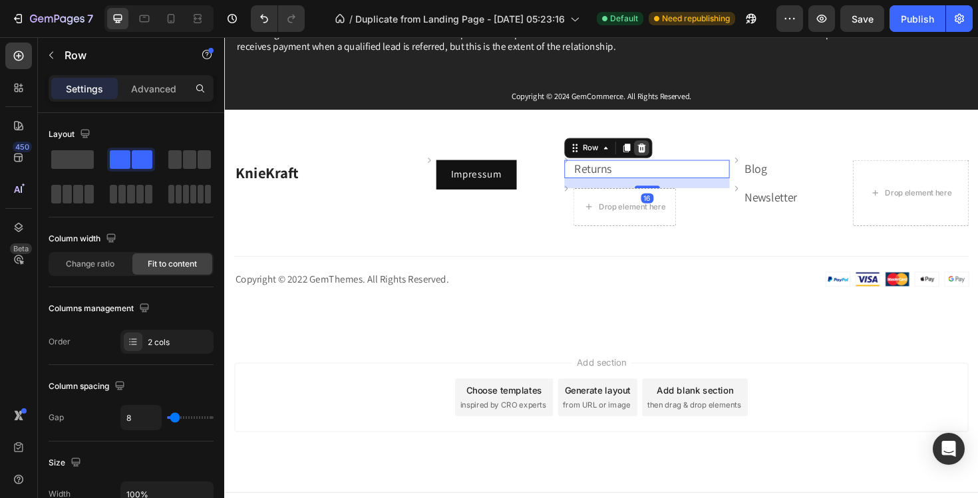
click at [669, 155] on icon at bounding box center [666, 154] width 9 height 9
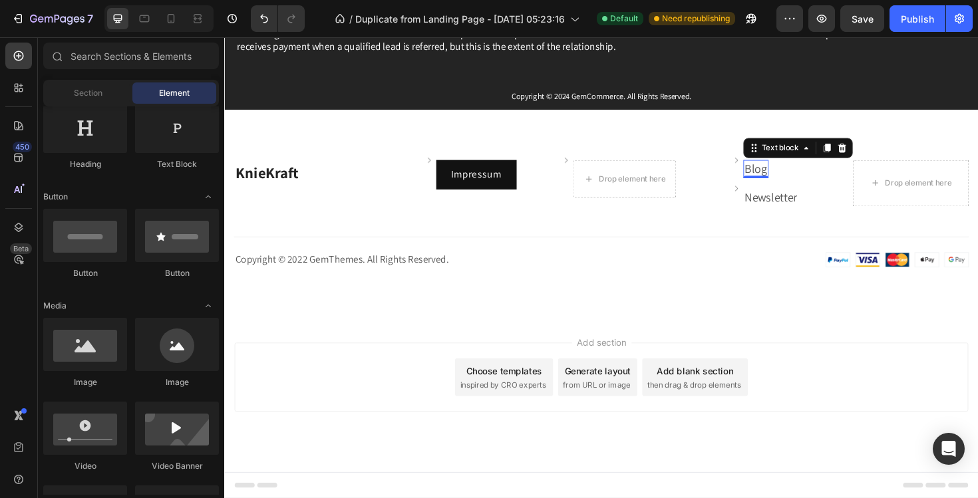
click at [783, 178] on link "Blog" at bounding box center [787, 176] width 24 height 16
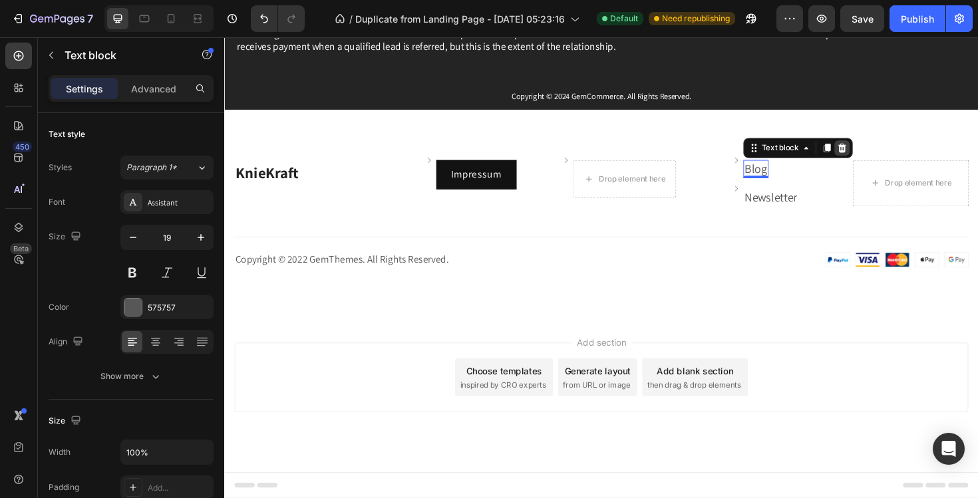
click at [878, 156] on icon at bounding box center [878, 154] width 9 height 9
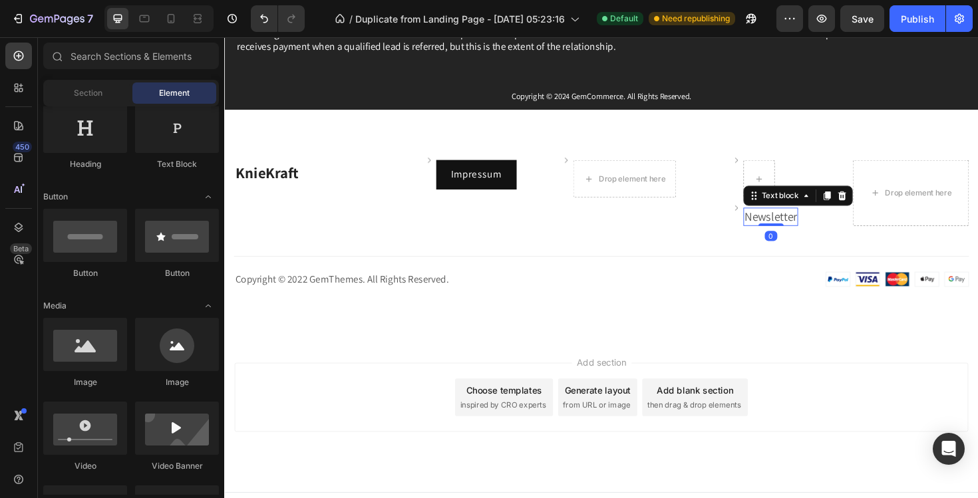
click at [805, 230] on p "Newsletter" at bounding box center [802, 227] width 55 height 17
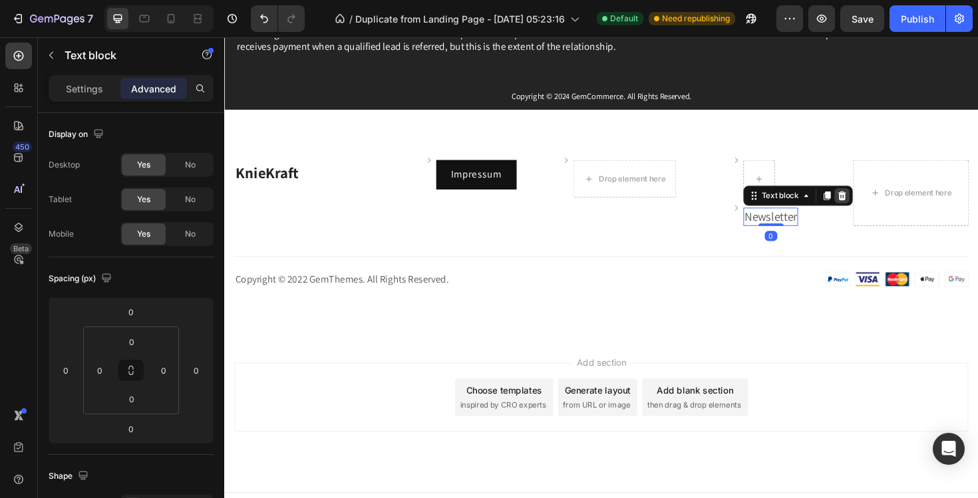
click at [878, 206] on icon at bounding box center [878, 204] width 9 height 9
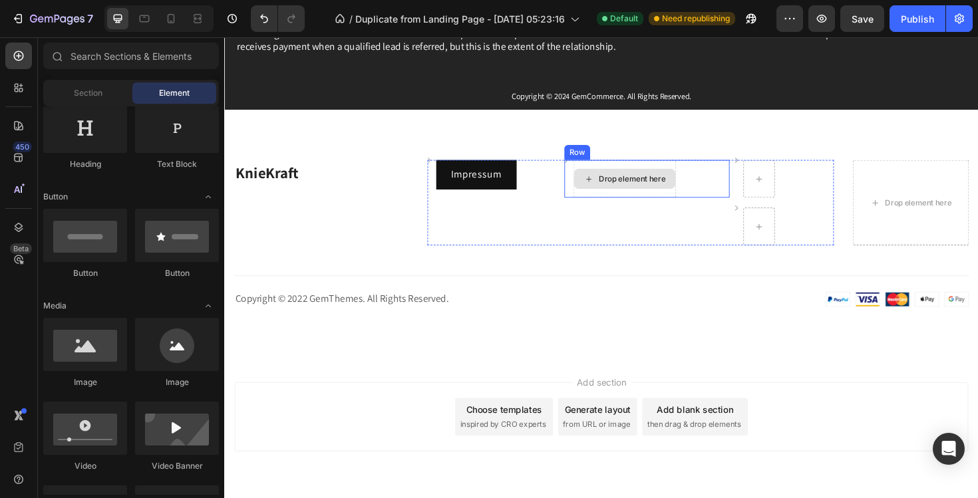
click at [645, 190] on div "Drop element here" at bounding box center [656, 187] width 71 height 11
click at [648, 187] on div "Drop element here" at bounding box center [656, 187] width 71 height 11
click at [603, 176] on div "Drop element here" at bounding box center [648, 186] width 108 height 21
click at [629, 180] on div "Drop element here" at bounding box center [648, 186] width 108 height 21
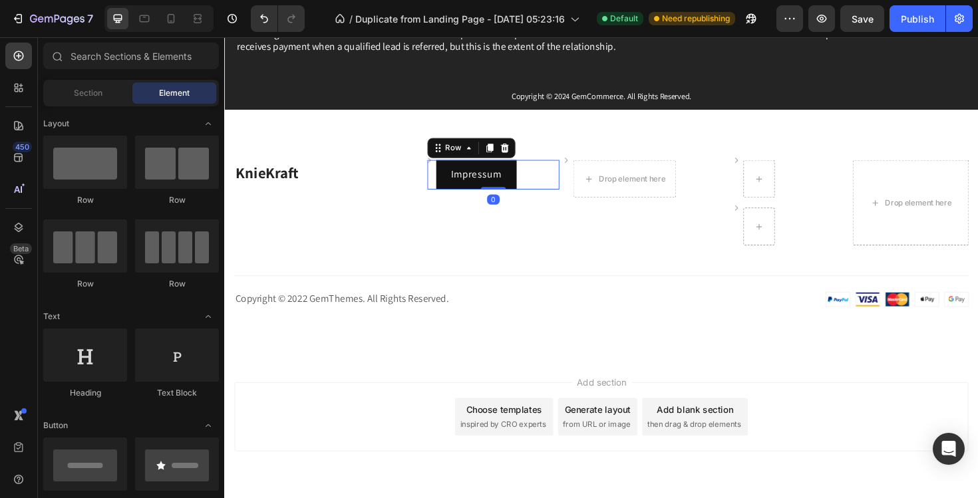
click at [544, 186] on div "Image Impressum Button Row 0" at bounding box center [509, 182] width 140 height 31
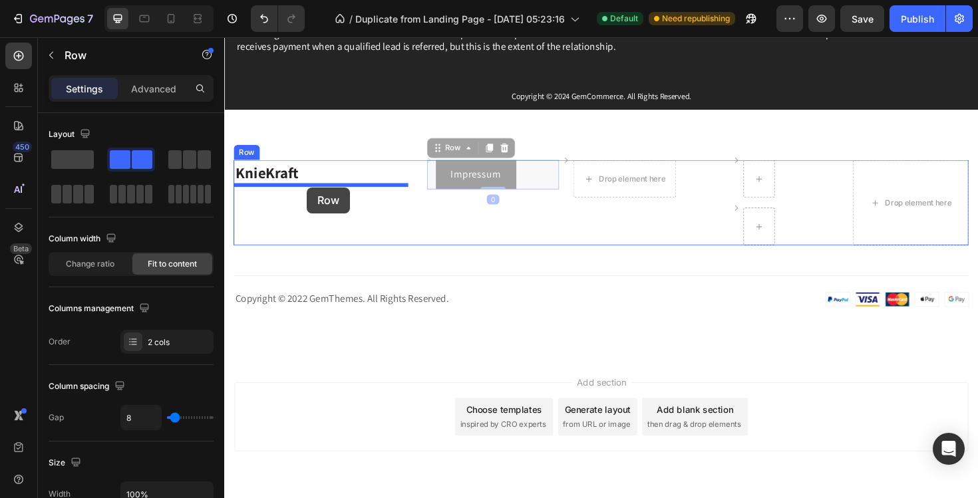
drag, startPoint x: 463, startPoint y: 154, endPoint x: 311, endPoint y: 198, distance: 157.8
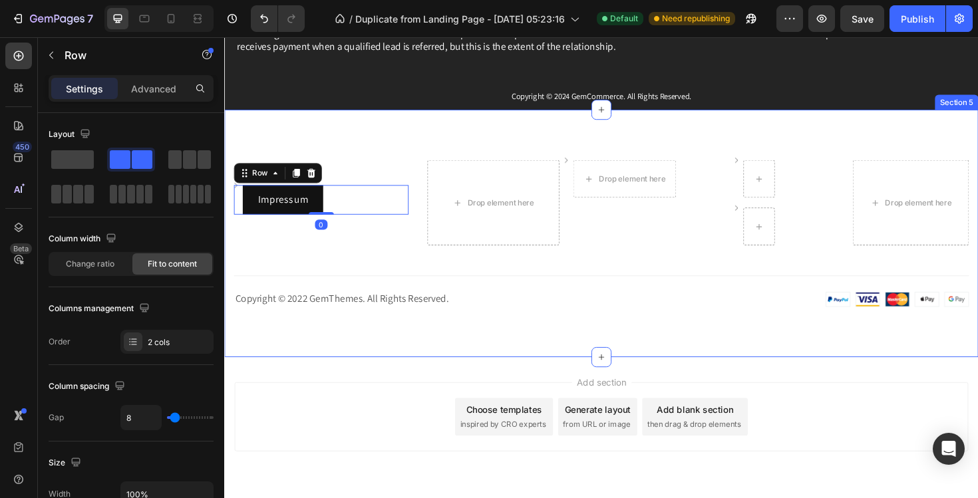
click at [406, 134] on div "KnieKraft Heading Image Impressum Button Row 0 Drop element here Image Drop ele…" at bounding box center [623, 245] width 799 height 262
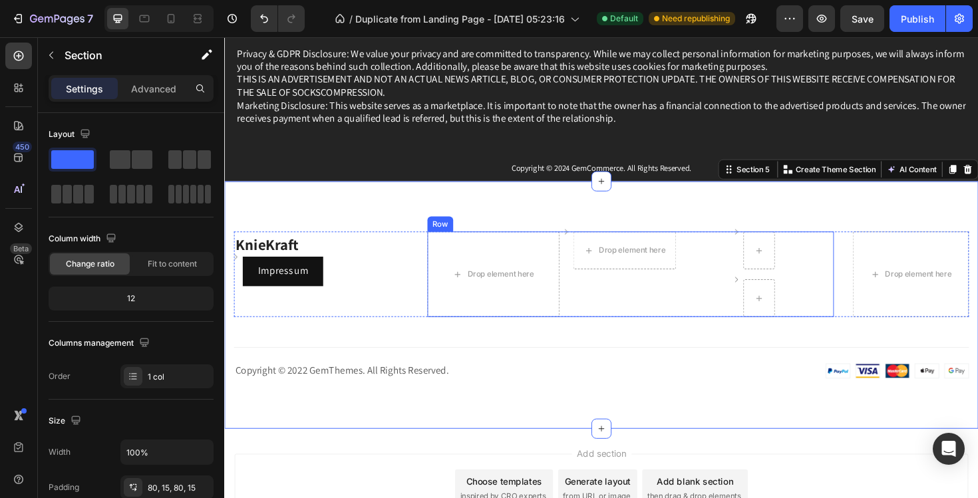
scroll to position [8630, 0]
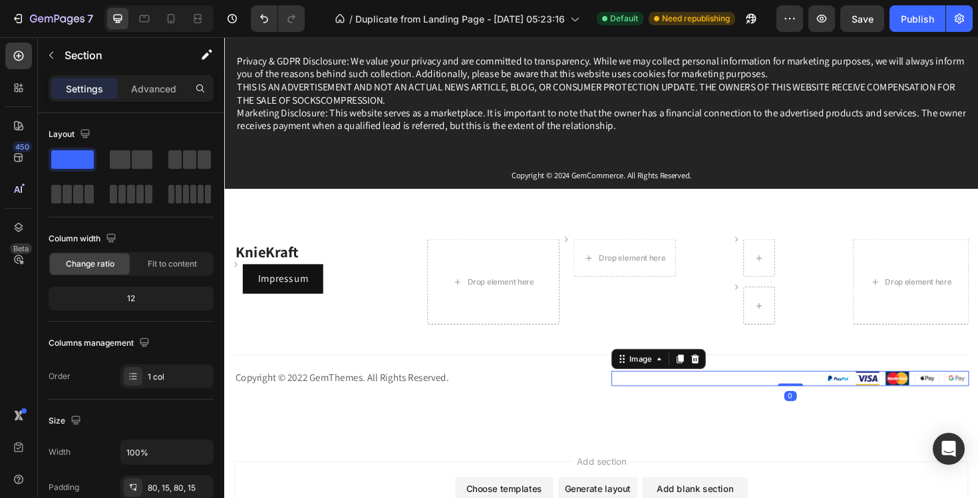
click at [928, 403] on img at bounding box center [937, 399] width 152 height 16
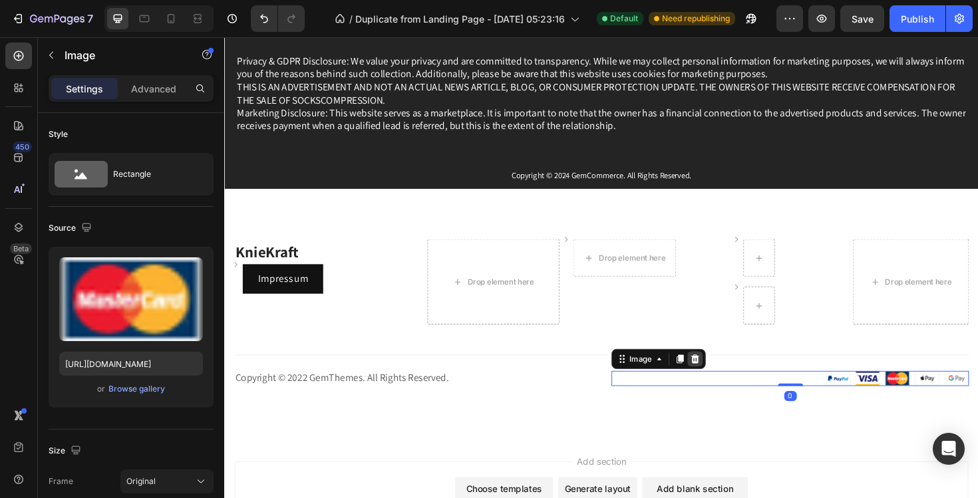
click at [721, 375] on icon at bounding box center [723, 377] width 9 height 9
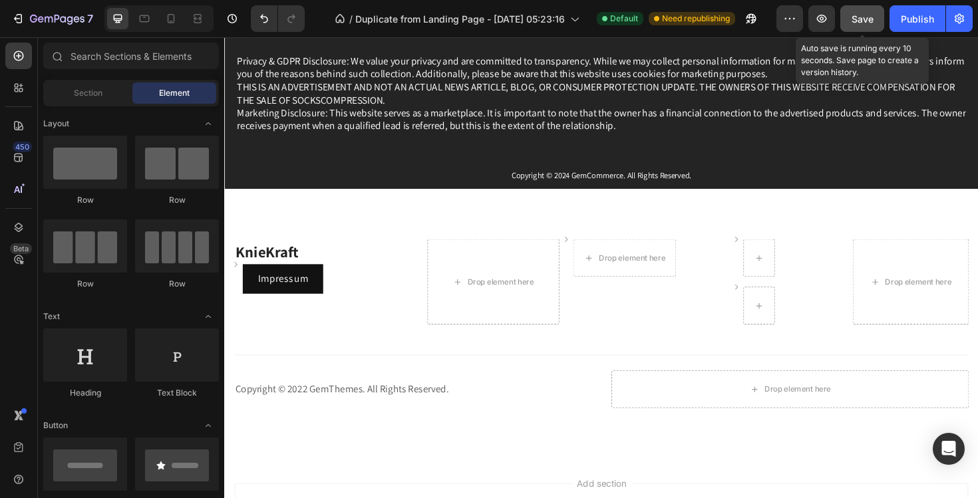
click at [849, 8] on button "Save" at bounding box center [863, 18] width 44 height 27
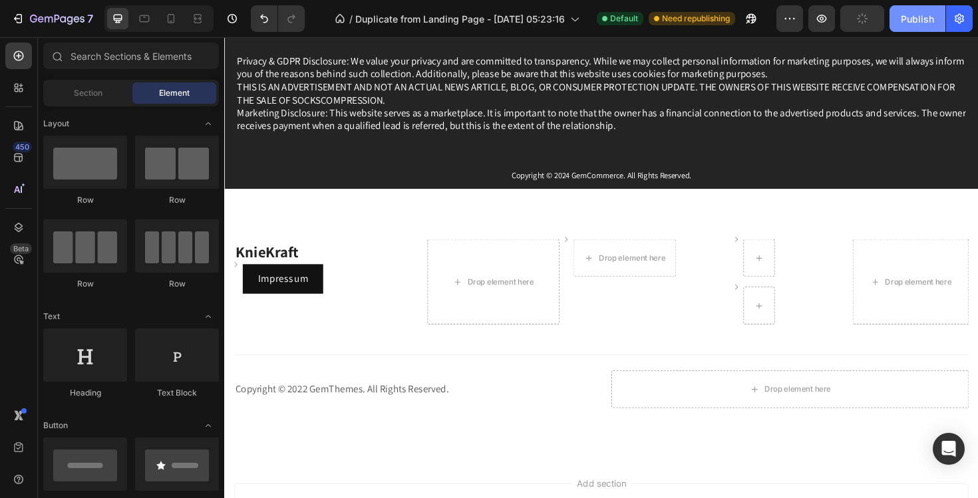
click at [902, 13] on div "Publish" at bounding box center [917, 19] width 33 height 14
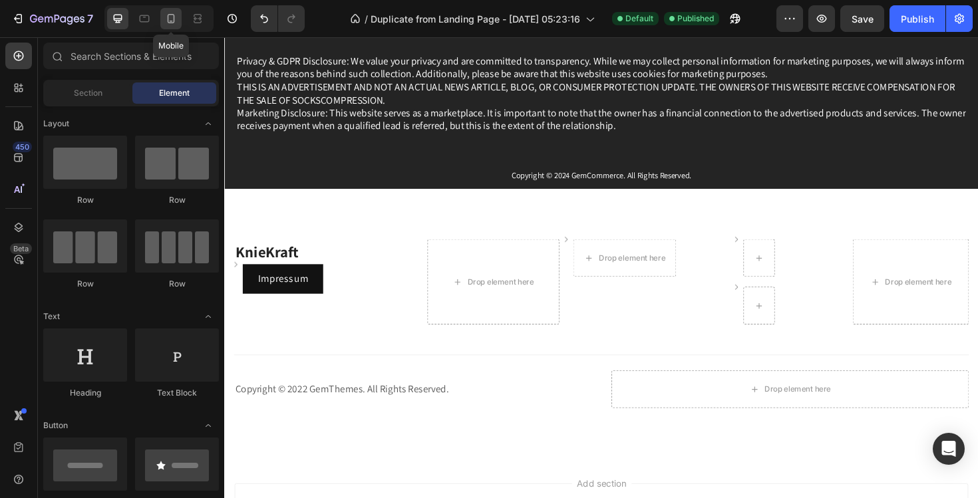
click at [171, 22] on icon at bounding box center [171, 18] width 7 height 9
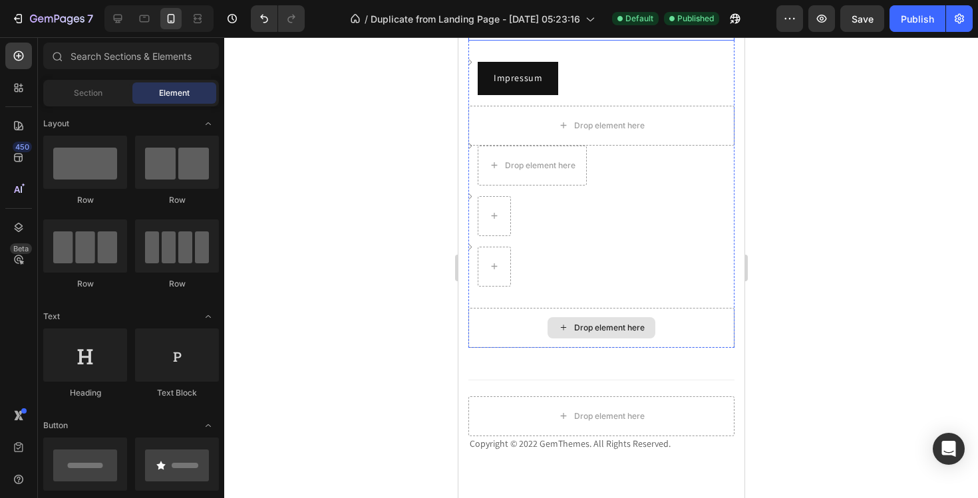
scroll to position [8915, 0]
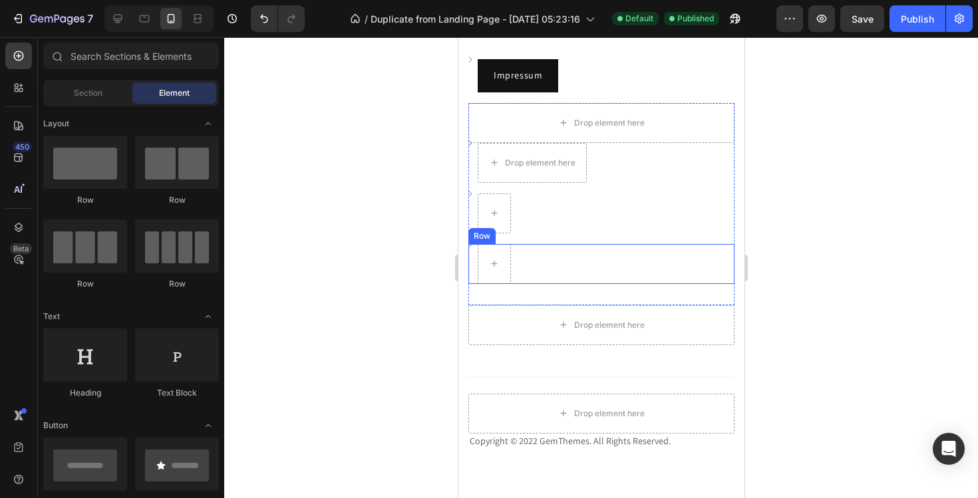
click at [555, 245] on div "Image Row" at bounding box center [601, 264] width 266 height 40
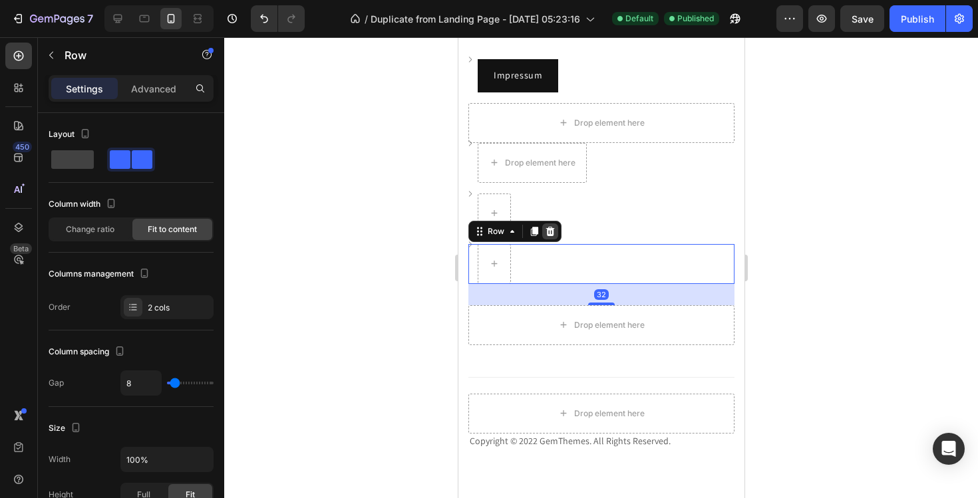
click at [546, 232] on icon at bounding box center [549, 231] width 11 height 11
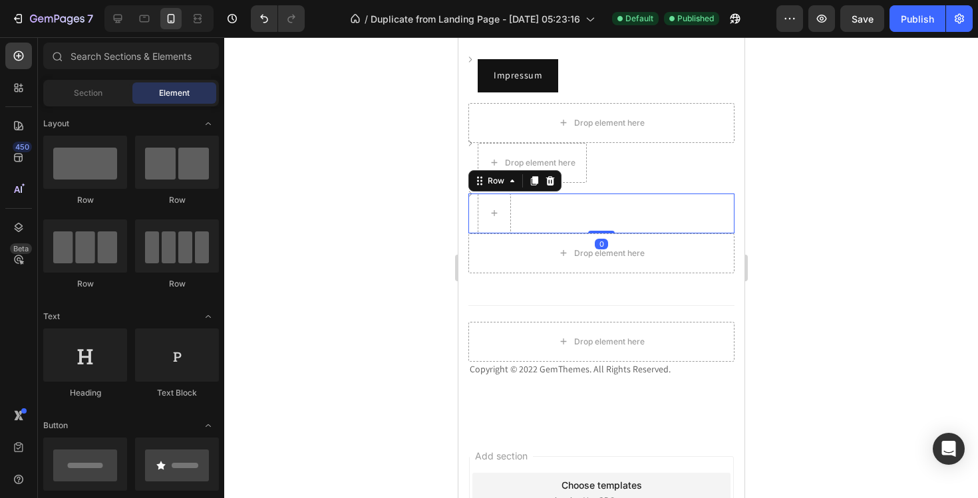
click at [528, 214] on div "Image Row 0" at bounding box center [601, 214] width 266 height 40
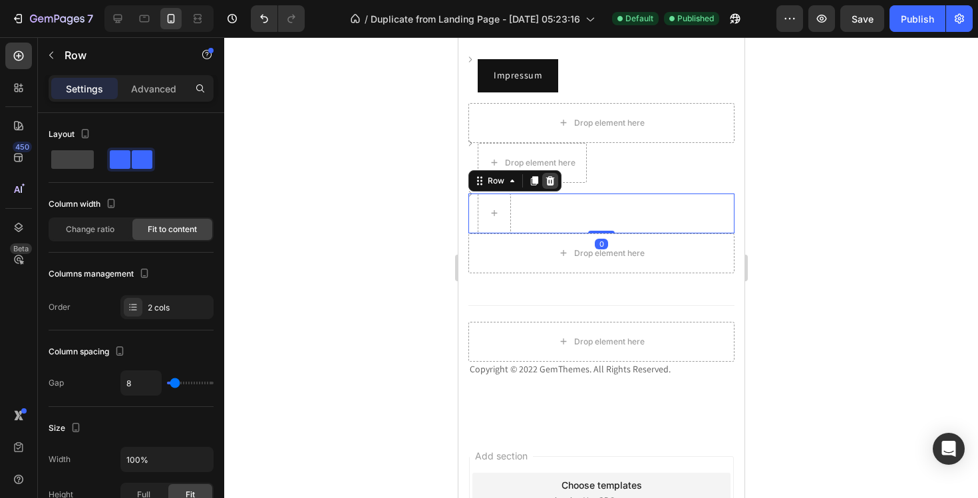
click at [545, 186] on div at bounding box center [550, 181] width 16 height 16
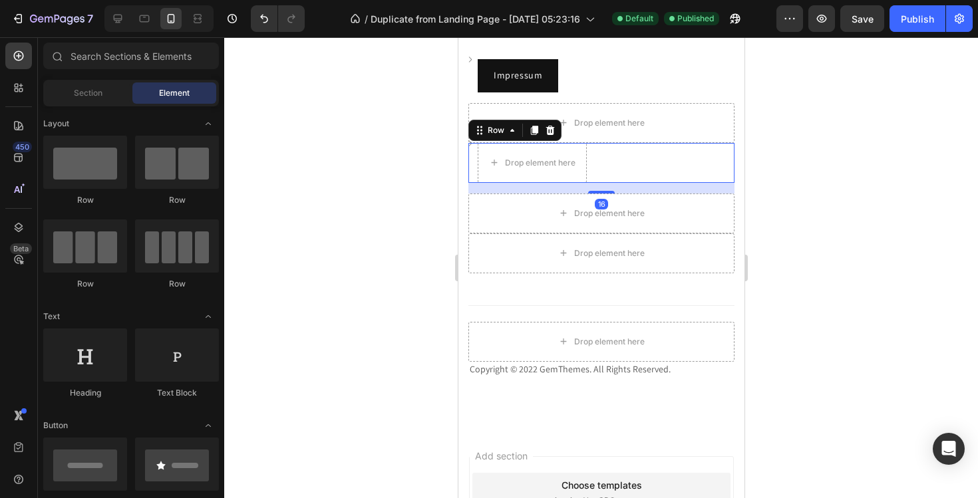
click at [604, 161] on div "Image Drop element here Row 16" at bounding box center [601, 163] width 266 height 40
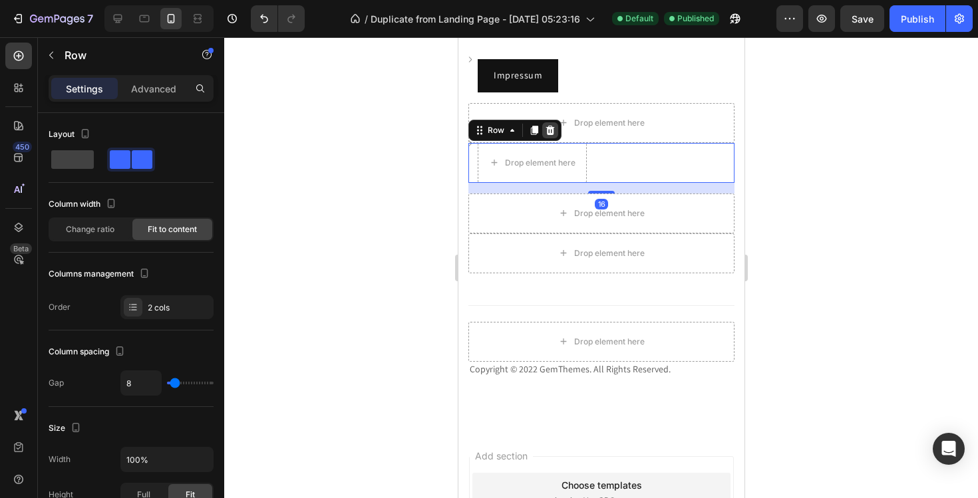
click at [554, 129] on icon at bounding box center [549, 130] width 11 height 11
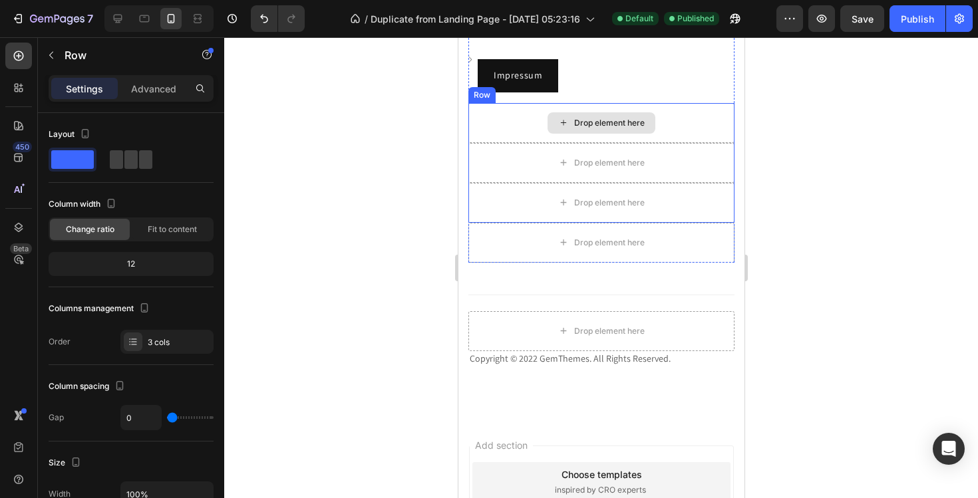
click at [687, 124] on div "Drop element here" at bounding box center [601, 123] width 266 height 40
click at [551, 92] on icon at bounding box center [549, 90] width 11 height 11
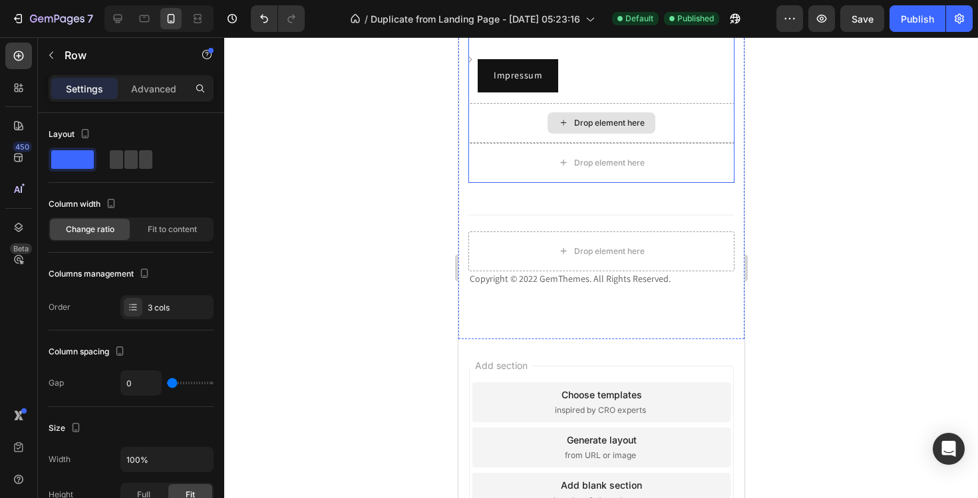
click at [518, 122] on div "Drop element here" at bounding box center [601, 123] width 266 height 40
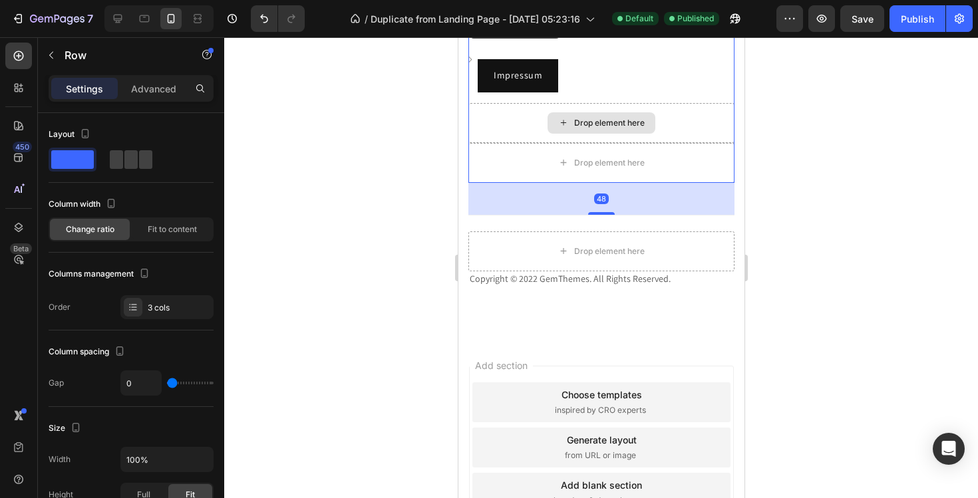
click at [701, 139] on div "Drop element here" at bounding box center [601, 123] width 266 height 40
click at [709, 130] on div "Drop element here" at bounding box center [601, 123] width 266 height 40
click at [705, 147] on div "Drop element here" at bounding box center [601, 163] width 266 height 40
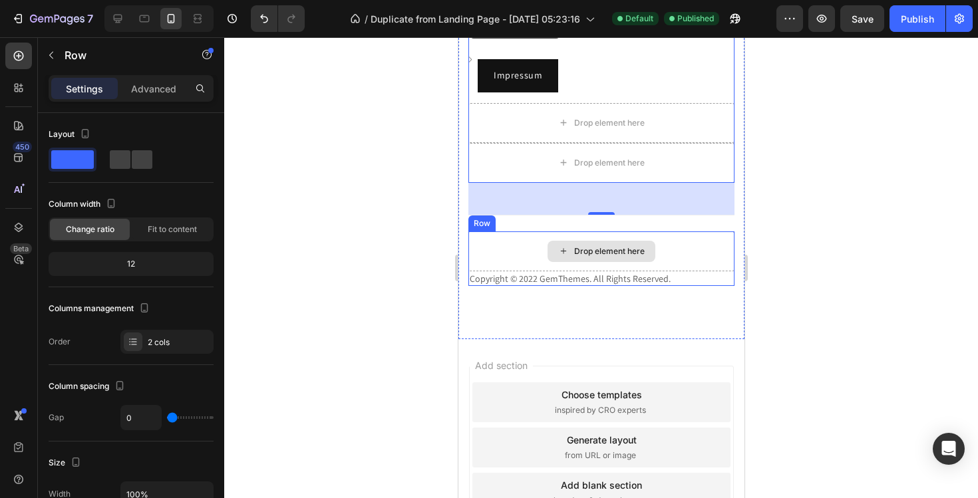
click at [660, 262] on div "Drop element here" at bounding box center [601, 252] width 266 height 40
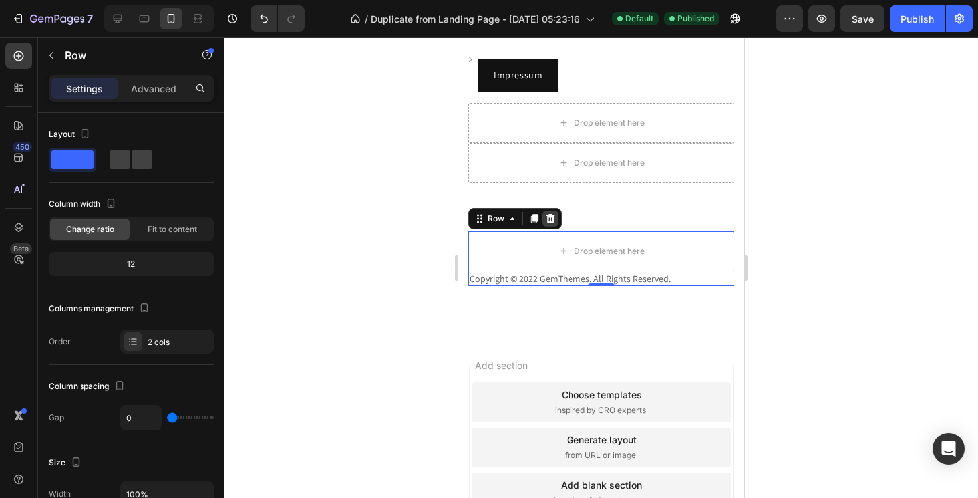
click at [556, 216] on div at bounding box center [550, 219] width 16 height 16
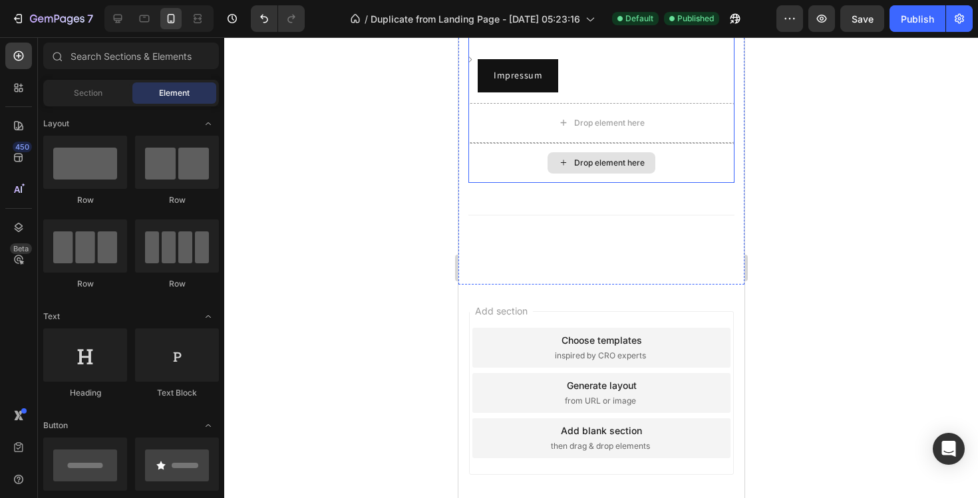
click at [642, 168] on div "Drop element here" at bounding box center [601, 162] width 108 height 21
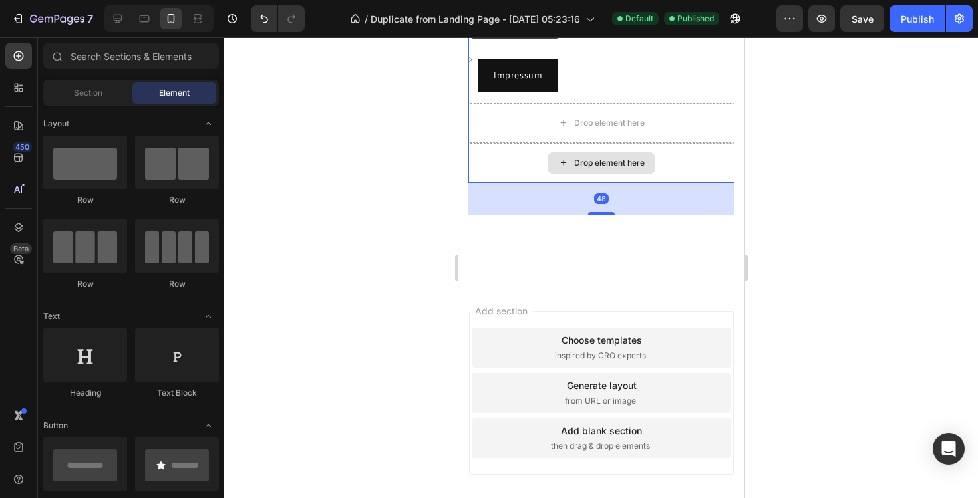
click at [684, 168] on div "Drop element here" at bounding box center [601, 163] width 266 height 40
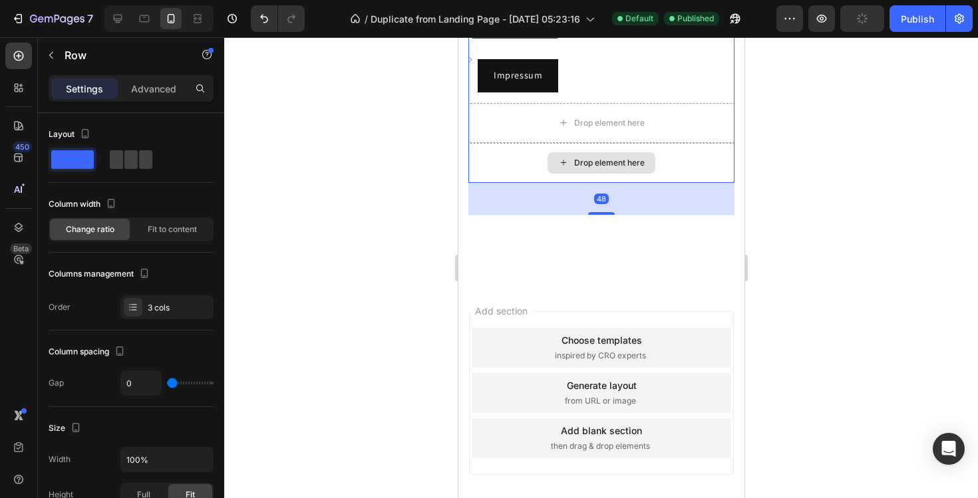
click at [683, 168] on div "Drop element here" at bounding box center [601, 163] width 266 height 40
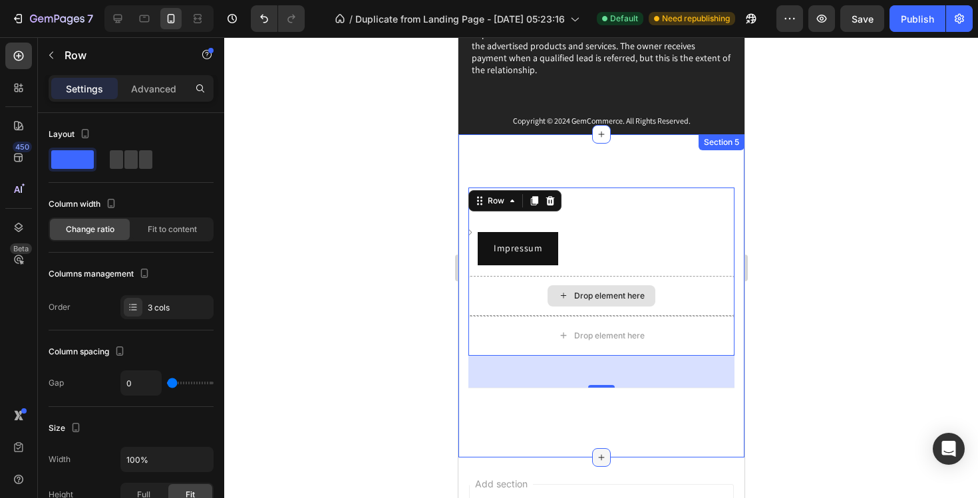
scroll to position [8757, 0]
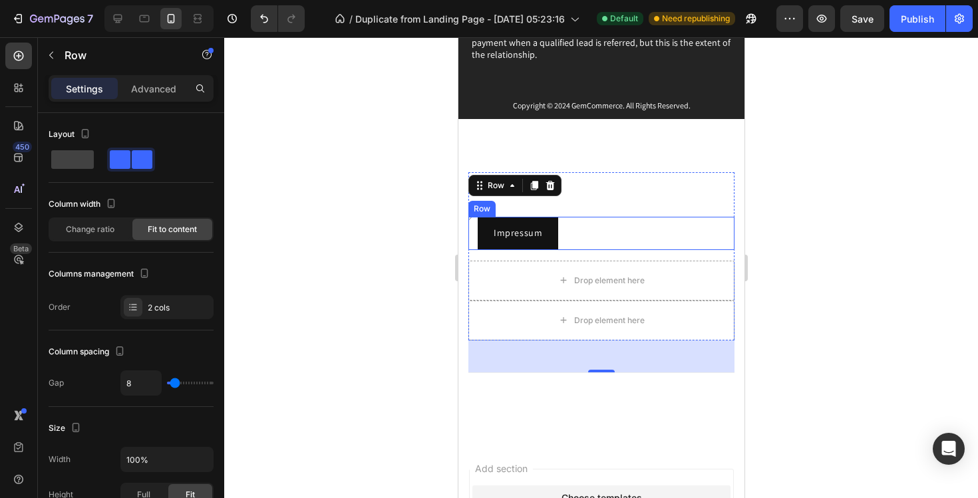
click at [612, 217] on div "Image Impressum Button Row" at bounding box center [601, 233] width 266 height 33
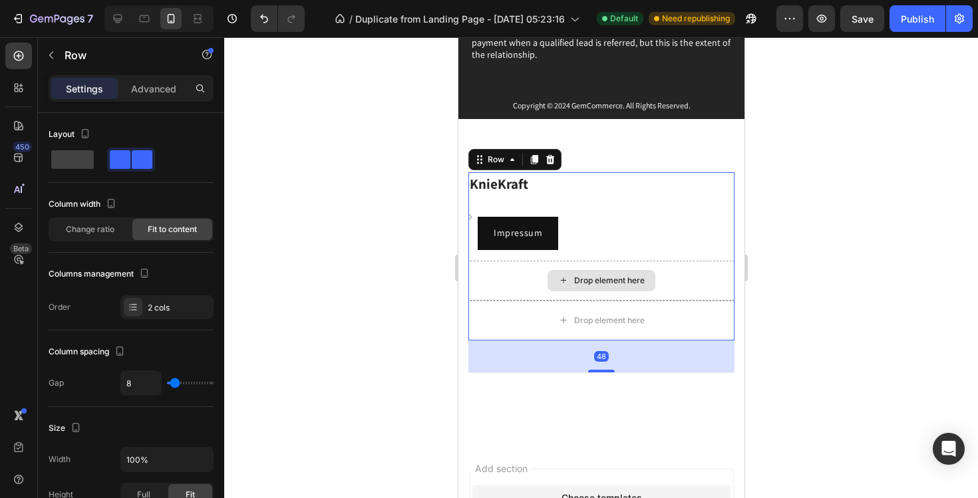
click at [511, 282] on div "Drop element here" at bounding box center [601, 281] width 266 height 40
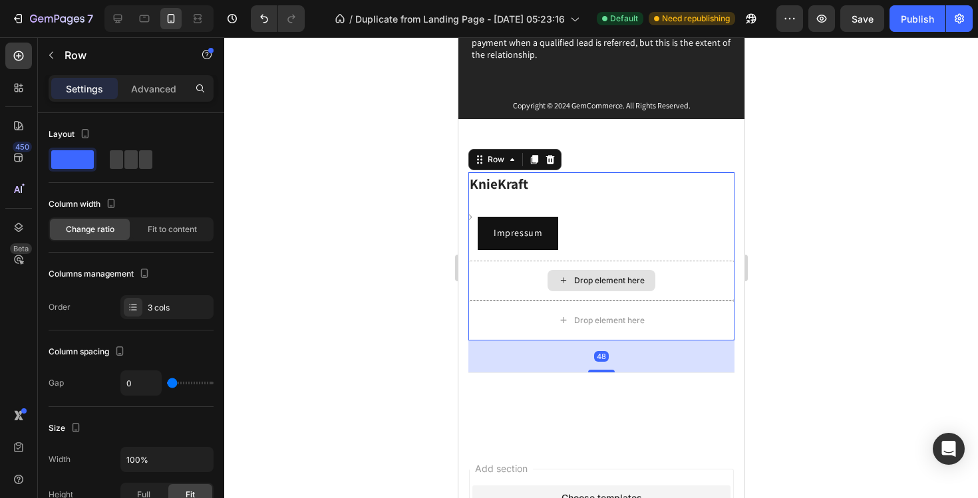
click at [510, 280] on div "Drop element here" at bounding box center [601, 281] width 266 height 40
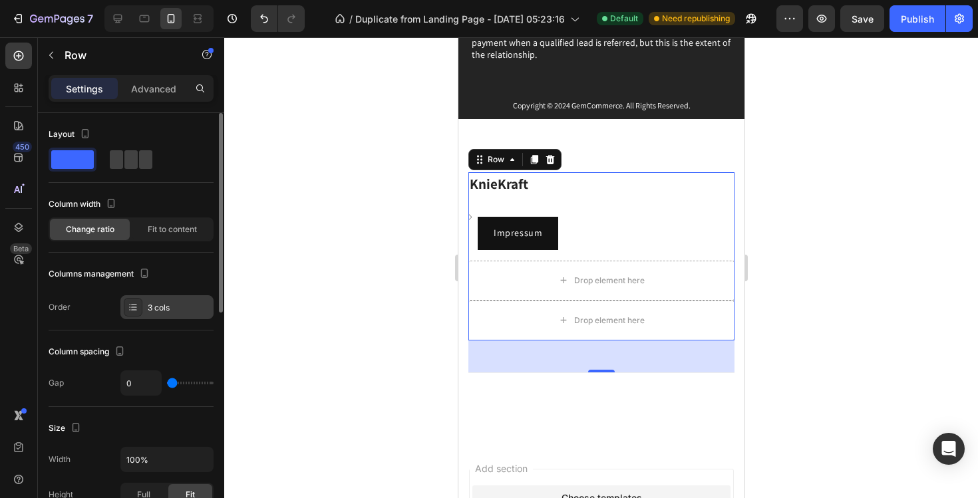
click at [184, 316] on div "3 cols" at bounding box center [166, 307] width 93 height 24
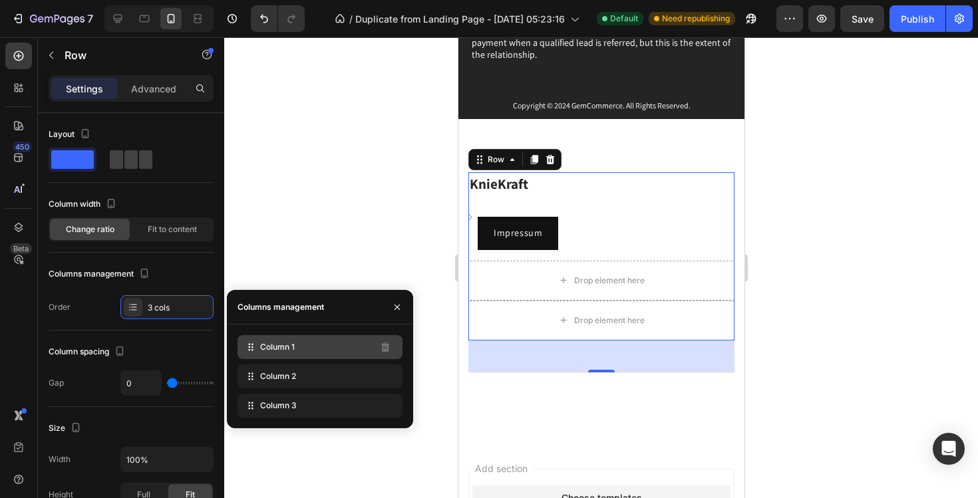
click at [273, 345] on span "Column 1" at bounding box center [277, 347] width 35 height 12
click at [323, 341] on div "Column 1" at bounding box center [320, 347] width 165 height 24
click at [302, 350] on div "Column 1" at bounding box center [320, 347] width 165 height 24
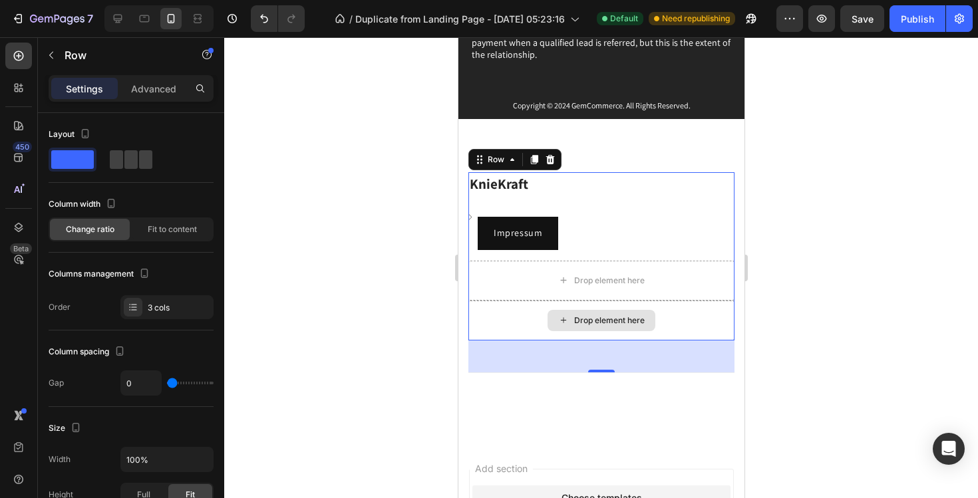
click at [652, 308] on div "Drop element here" at bounding box center [601, 321] width 266 height 40
click at [668, 308] on div "Drop element here" at bounding box center [601, 321] width 266 height 40
click at [271, 242] on div at bounding box center [601, 267] width 754 height 461
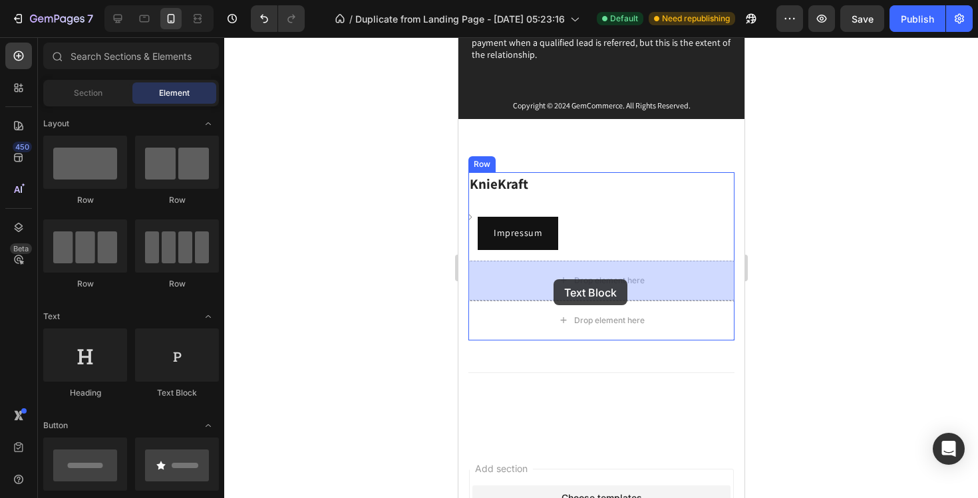
drag, startPoint x: 646, startPoint y: 405, endPoint x: 553, endPoint y: 280, distance: 156.1
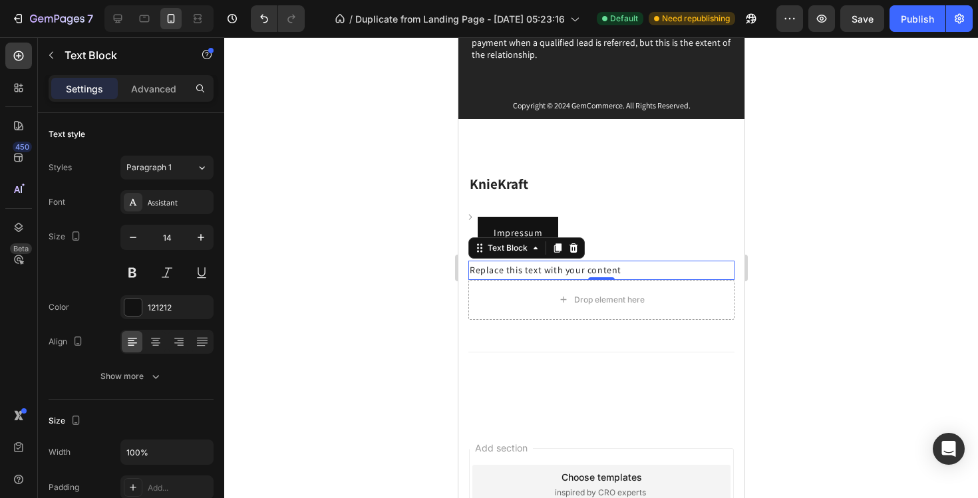
click at [563, 269] on div "Replace this text with your content" at bounding box center [601, 270] width 266 height 19
click at [563, 269] on p "Replace this text withyour content" at bounding box center [601, 270] width 264 height 17
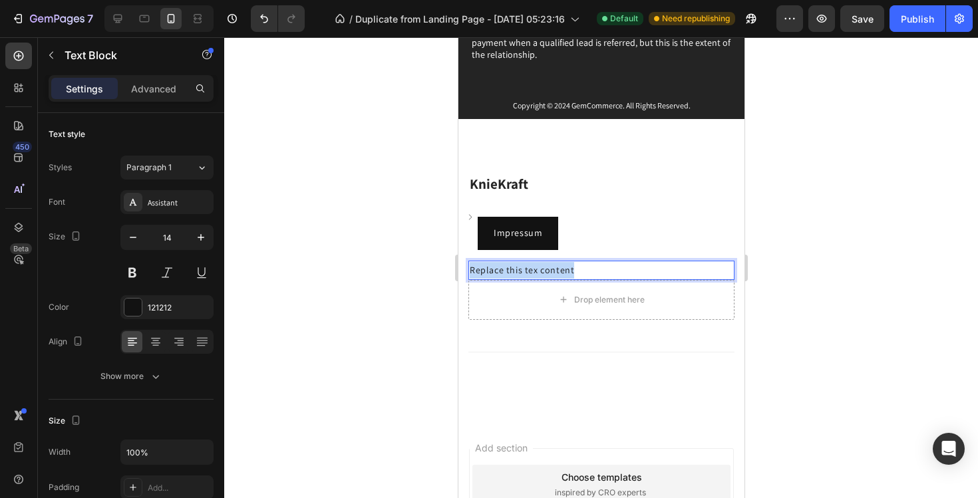
click at [563, 269] on div "Replace this tex content" at bounding box center [601, 270] width 266 height 19
click at [563, 269] on div "Rich Text Editor. Editing area: main" at bounding box center [601, 270] width 266 height 19
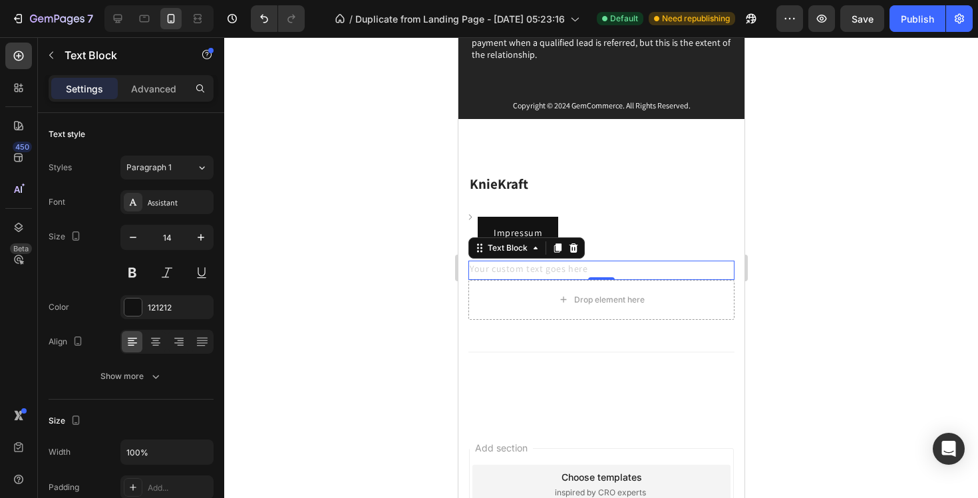
click at [400, 300] on div at bounding box center [601, 267] width 754 height 461
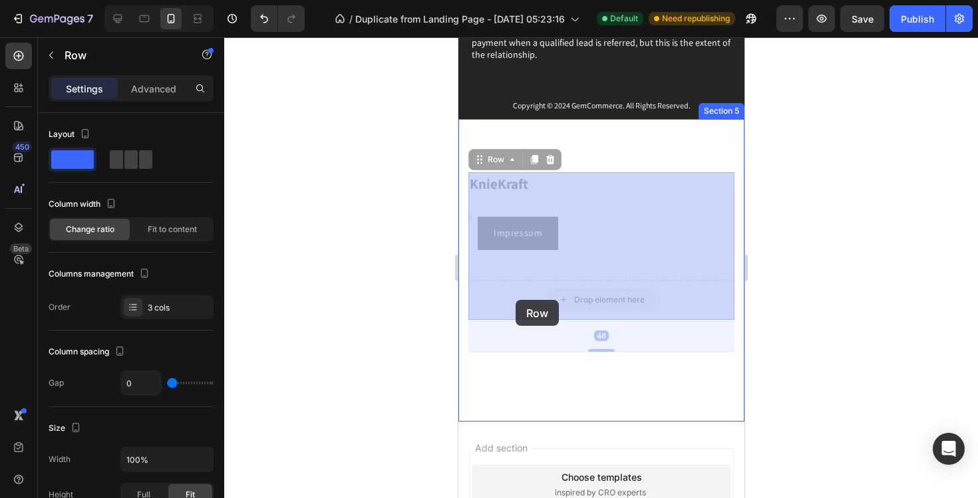
drag, startPoint x: 510, startPoint y: 296, endPoint x: 516, endPoint y: 299, distance: 6.9
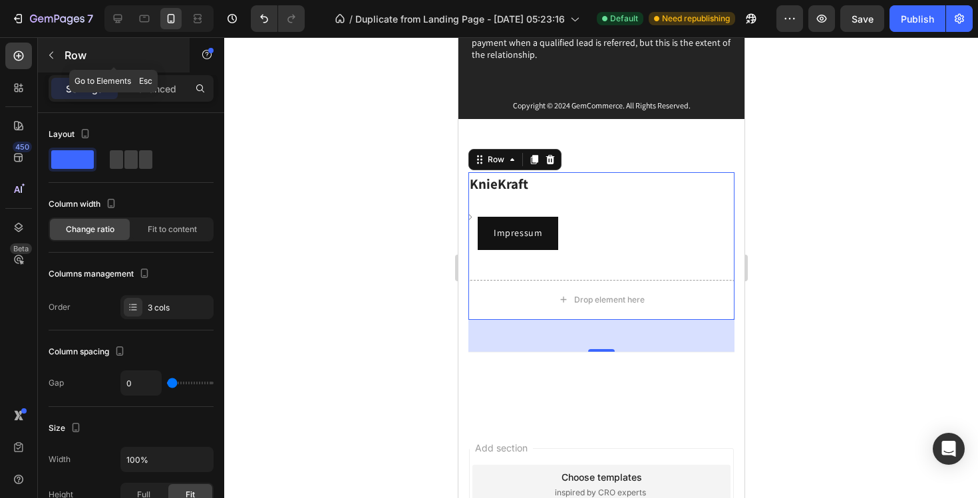
click at [58, 47] on button "button" at bounding box center [51, 55] width 21 height 21
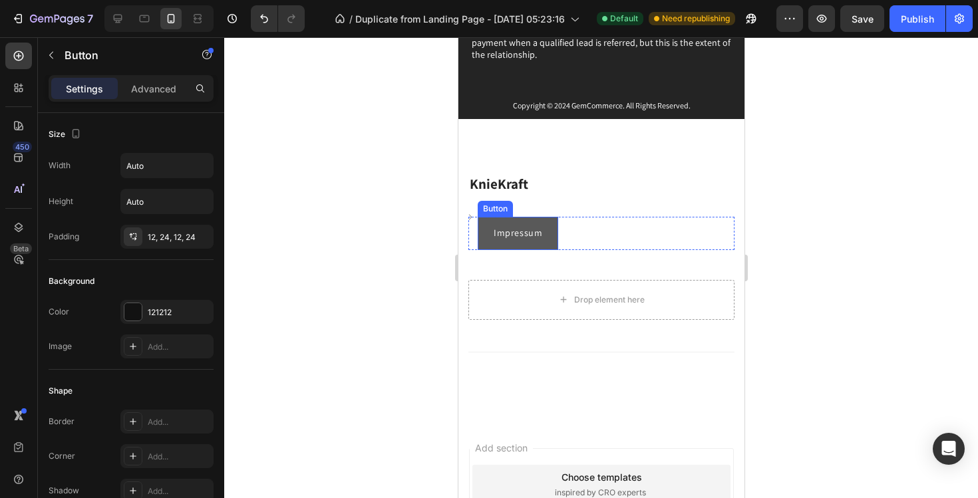
click at [516, 224] on link "Impressum" at bounding box center [517, 233] width 81 height 33
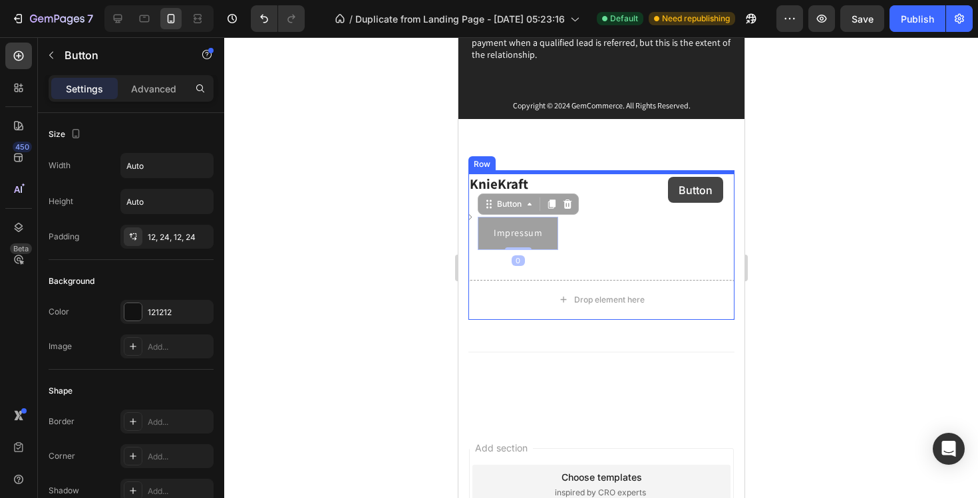
drag, startPoint x: 505, startPoint y: 206, endPoint x: 668, endPoint y: 177, distance: 165.0
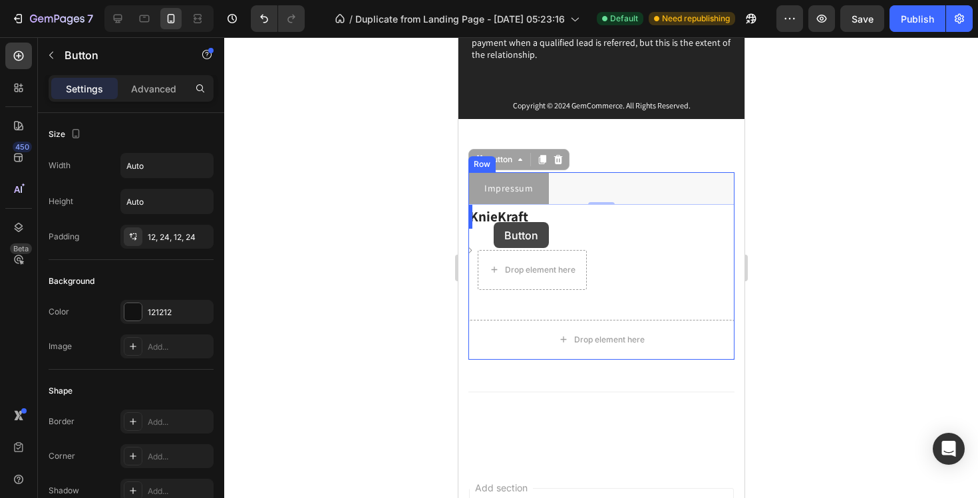
drag, startPoint x: 490, startPoint y: 158, endPoint x: 493, endPoint y: 222, distance: 63.3
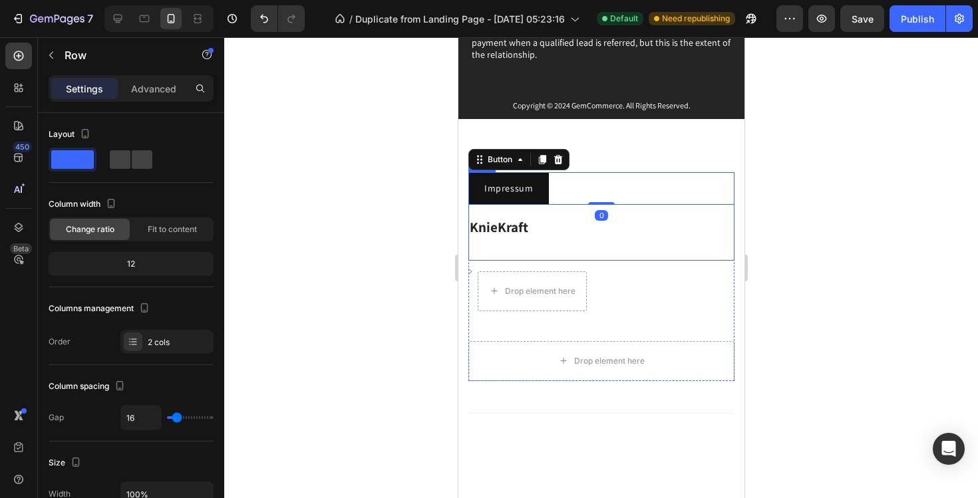
click at [554, 207] on div "Impressum Button 0 KnieKraft Heading Row" at bounding box center [601, 216] width 266 height 89
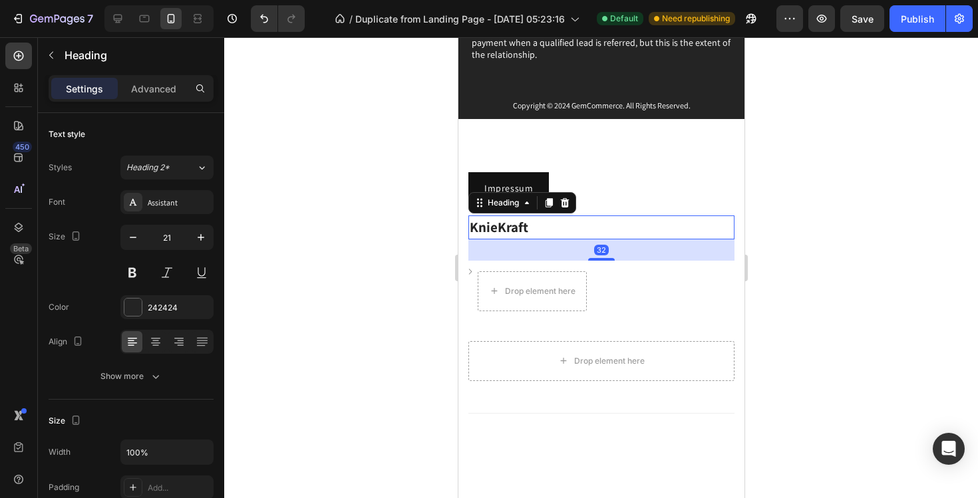
click at [504, 225] on h2 "KnieKraft" at bounding box center [601, 228] width 266 height 24
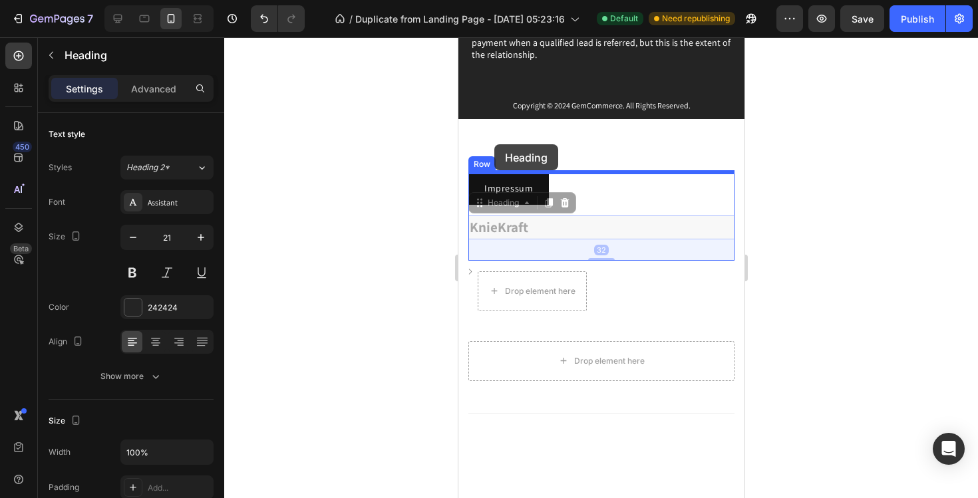
drag, startPoint x: 494, startPoint y: 206, endPoint x: 493, endPoint y: 144, distance: 61.9
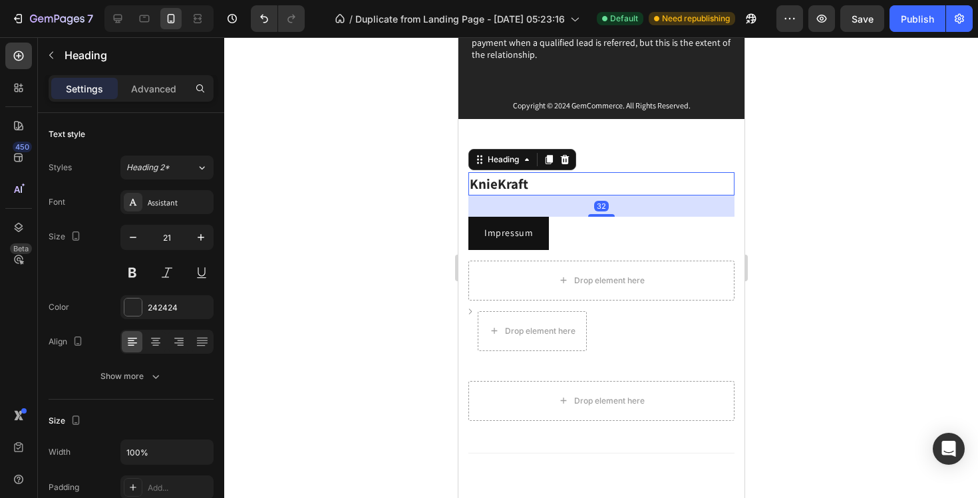
click at [403, 210] on div at bounding box center [601, 267] width 754 height 461
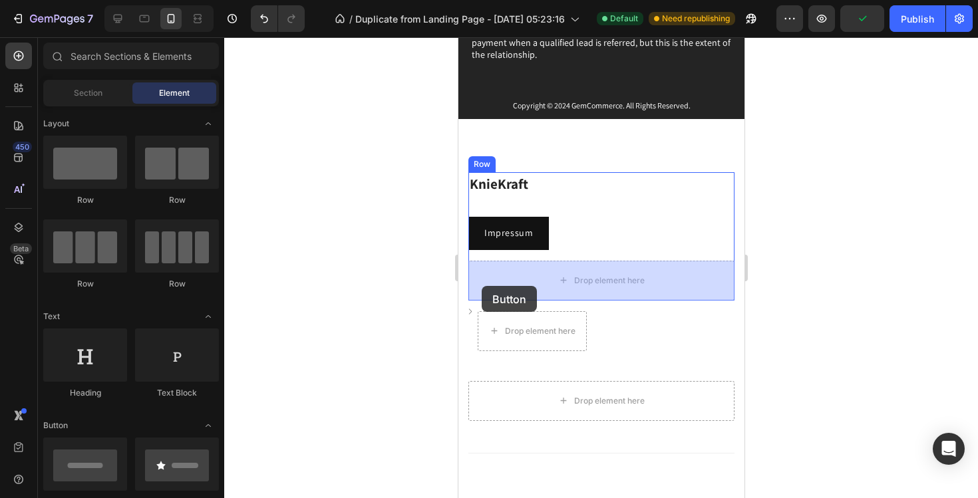
drag, startPoint x: 529, startPoint y: 525, endPoint x: 489, endPoint y: 284, distance: 244.9
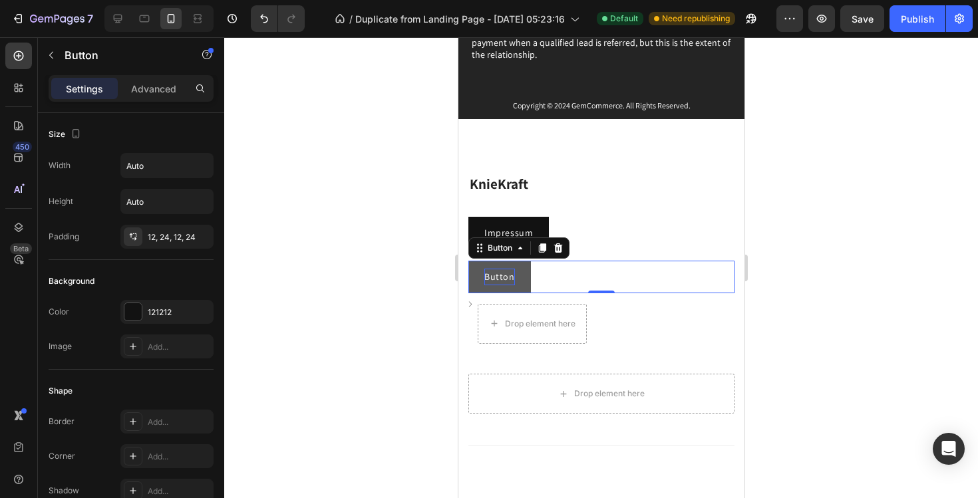
click at [509, 278] on p "Button" at bounding box center [499, 277] width 31 height 17
click at [512, 276] on p "Button" at bounding box center [499, 277] width 31 height 17
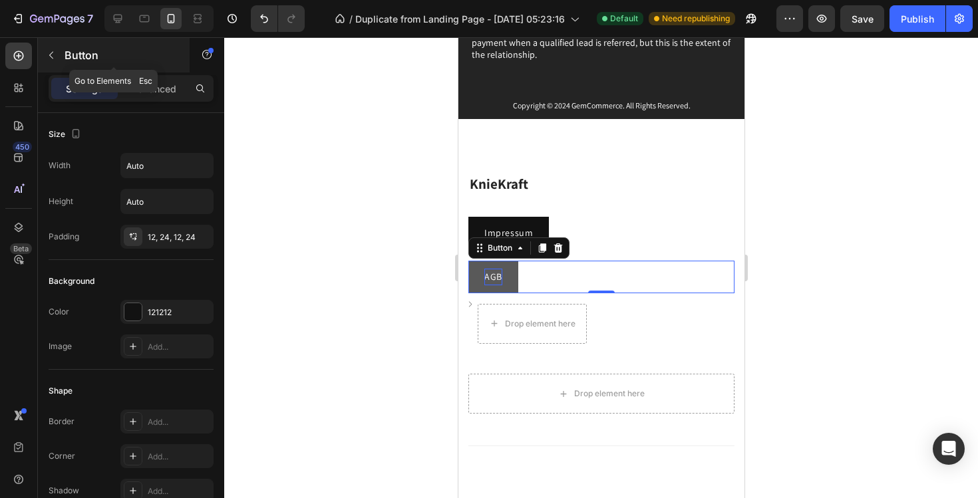
click at [52, 58] on icon "button" at bounding box center [51, 55] width 11 height 11
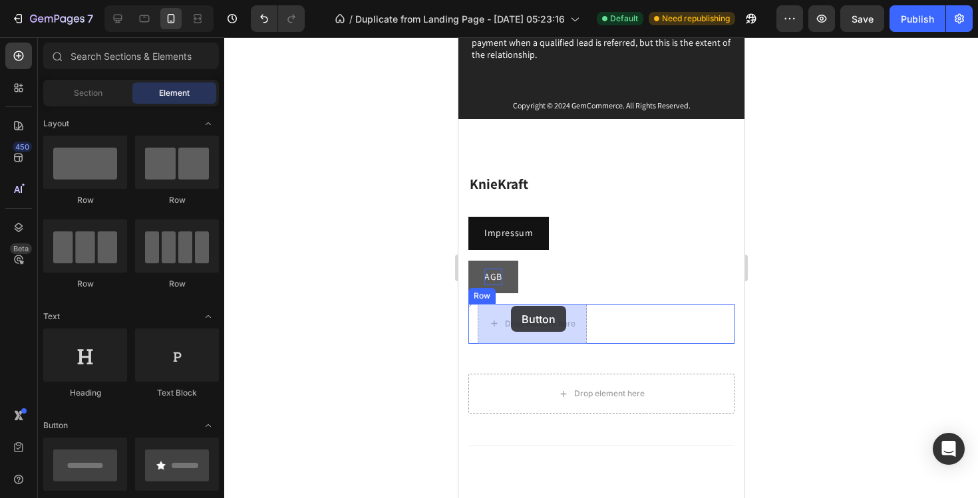
drag, startPoint x: 550, startPoint y: 498, endPoint x: 510, endPoint y: 306, distance: 196.3
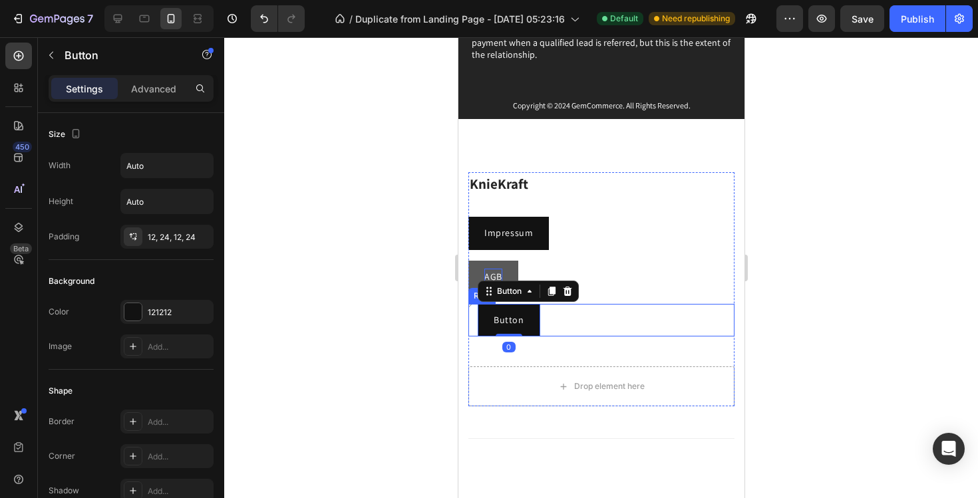
click at [471, 305] on div "Image" at bounding box center [470, 304] width 4 height 6
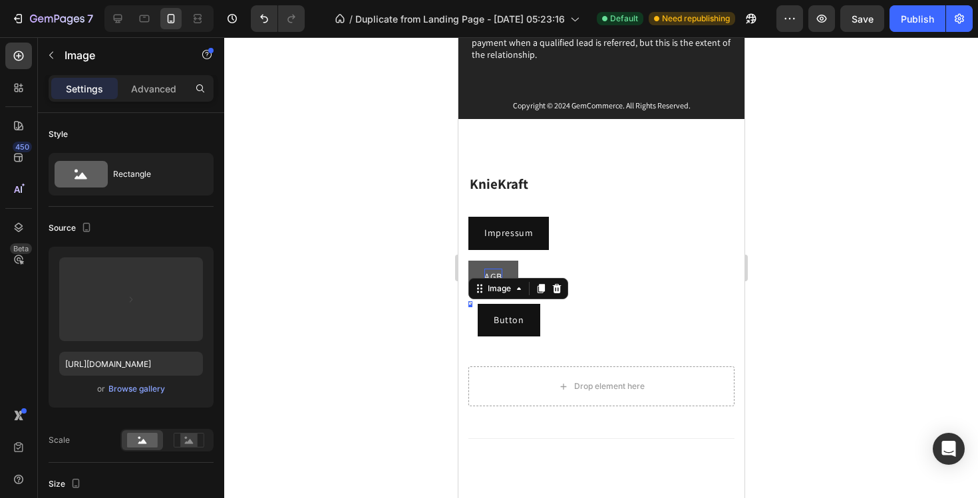
click at [554, 289] on icon at bounding box center [556, 288] width 9 height 9
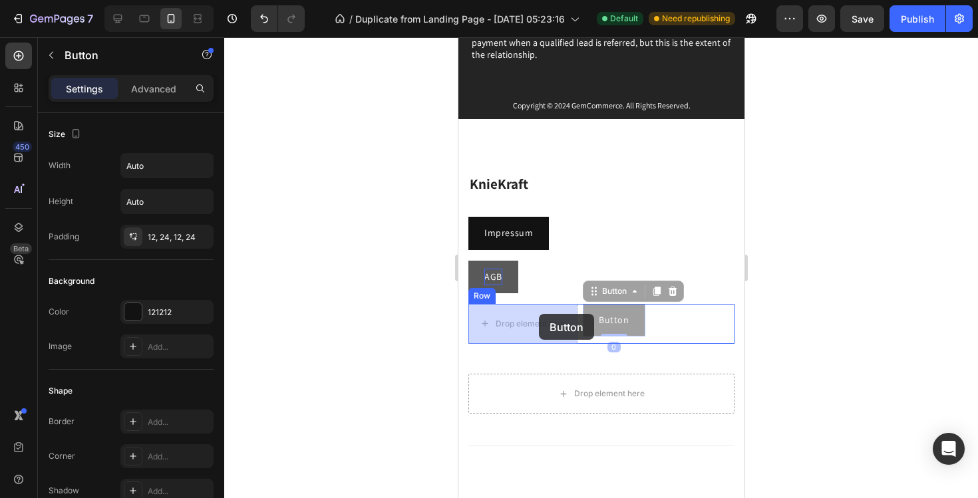
drag, startPoint x: 616, startPoint y: 314, endPoint x: 532, endPoint y: 313, distance: 83.9
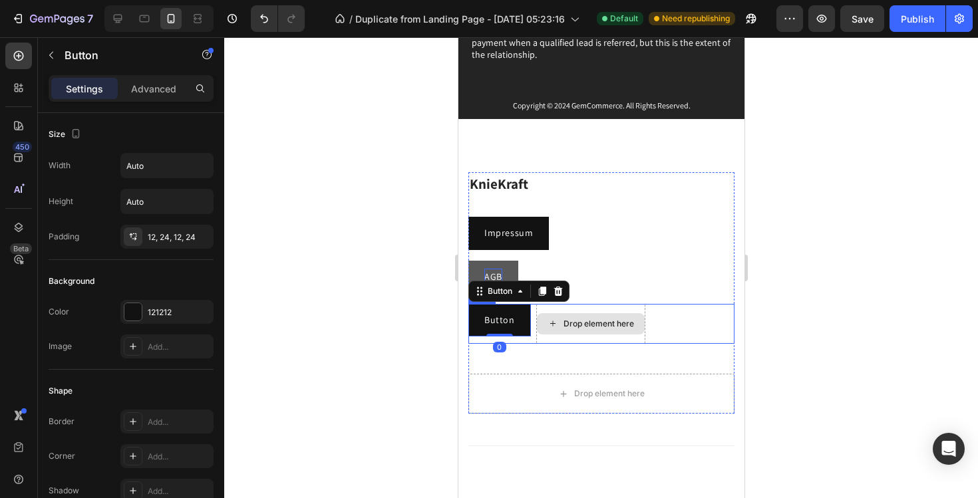
click at [589, 324] on div "Drop element here" at bounding box center [598, 324] width 71 height 11
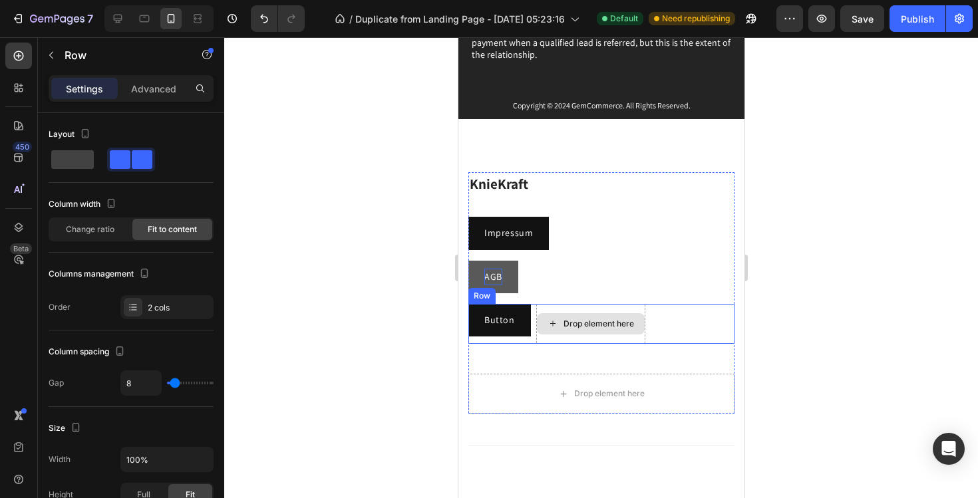
click at [599, 308] on div "Drop element here" at bounding box center [590, 324] width 109 height 40
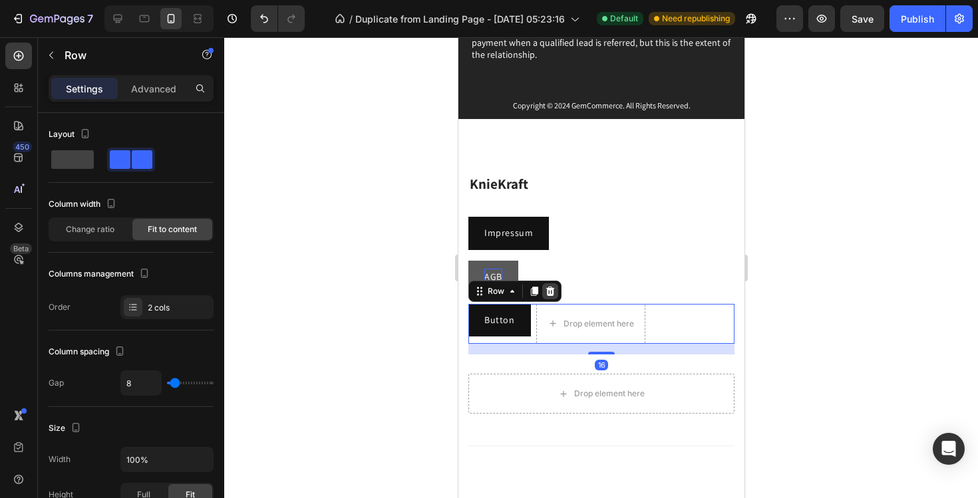
click at [555, 290] on div at bounding box center [550, 292] width 16 height 16
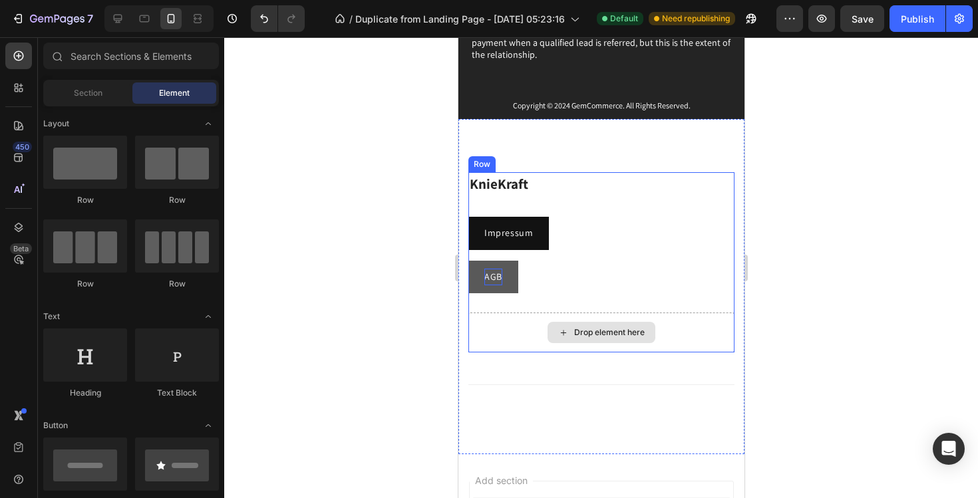
click at [563, 339] on div "Drop element here" at bounding box center [601, 332] width 108 height 21
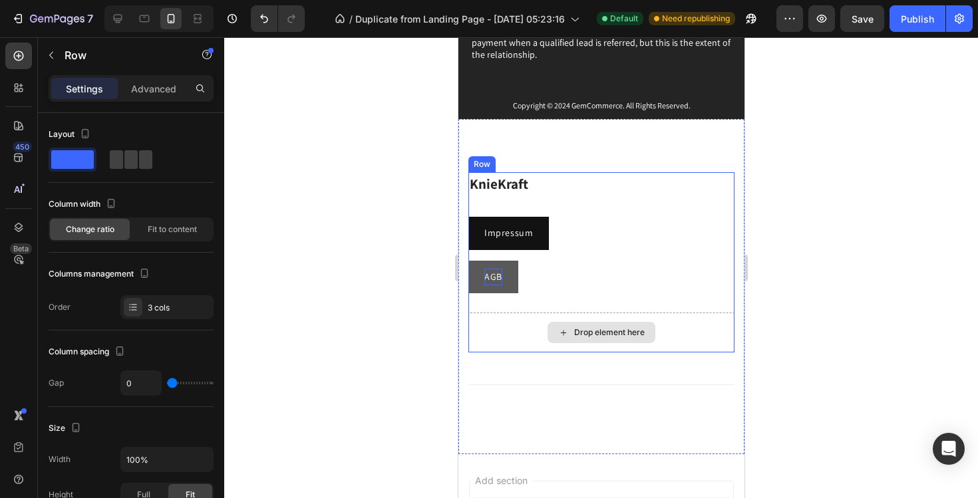
click at [532, 332] on div "Drop element here" at bounding box center [601, 333] width 266 height 40
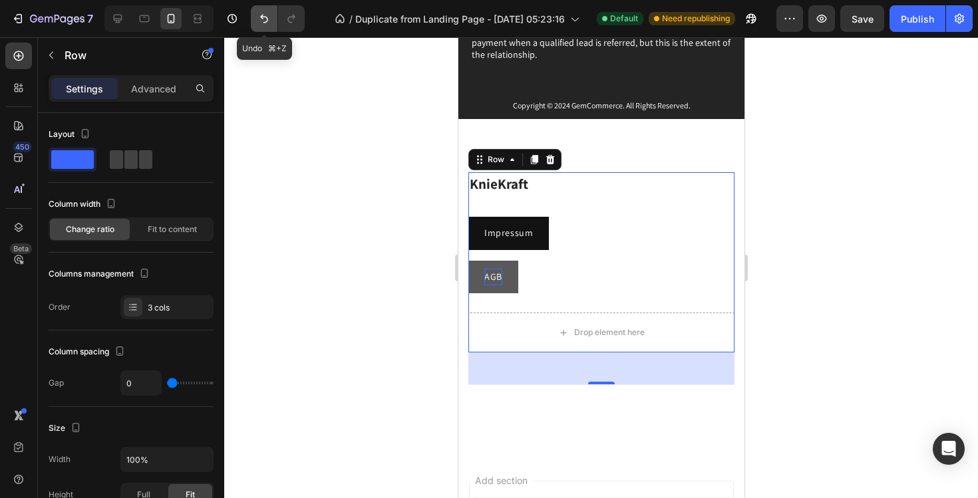
click at [264, 19] on icon "Undo/Redo" at bounding box center [264, 18] width 13 height 13
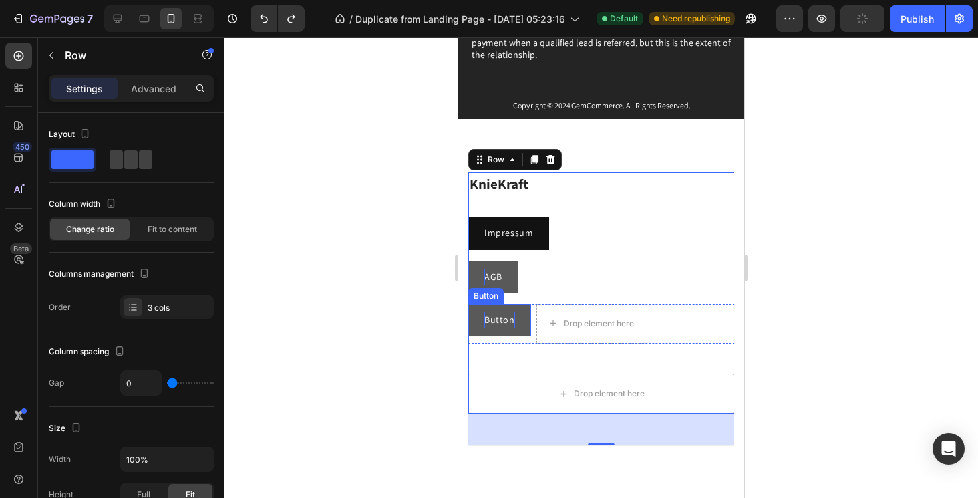
click at [503, 317] on p "Button" at bounding box center [499, 320] width 31 height 17
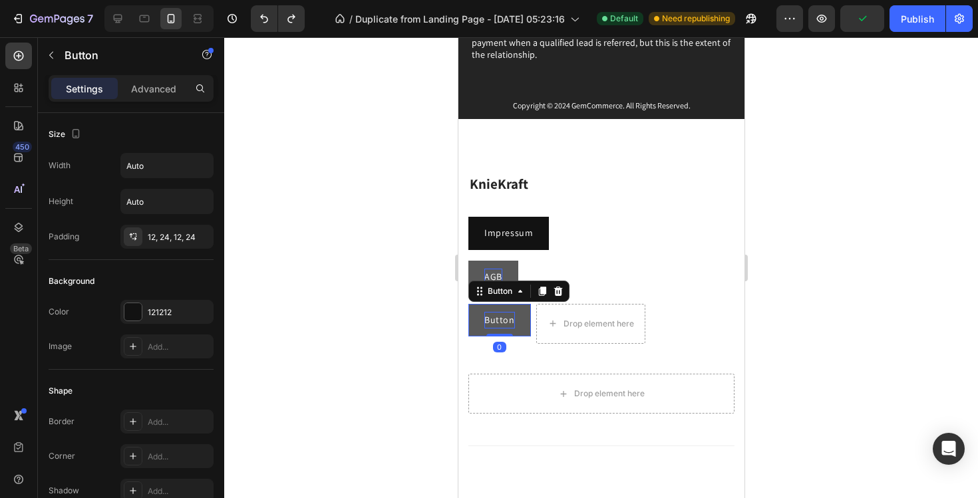
click at [503, 317] on p "Button" at bounding box center [499, 320] width 31 height 17
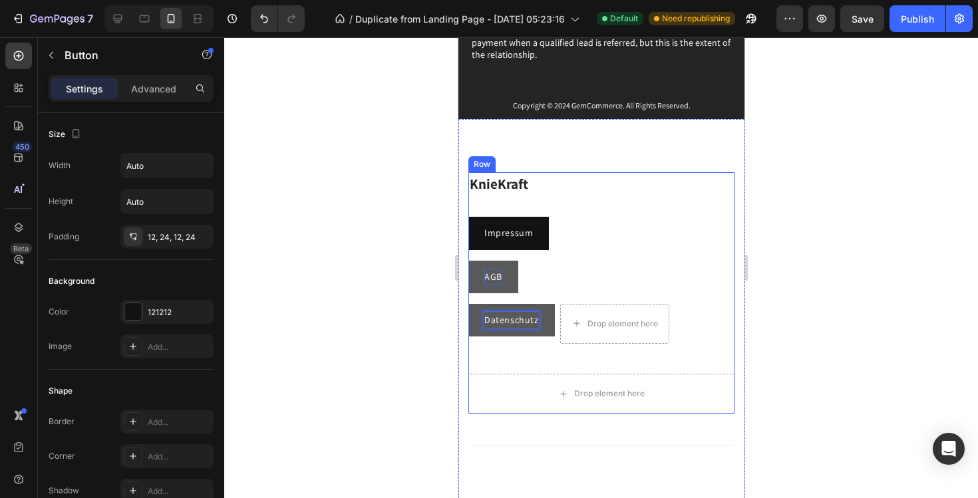
click at [353, 315] on div at bounding box center [601, 267] width 754 height 461
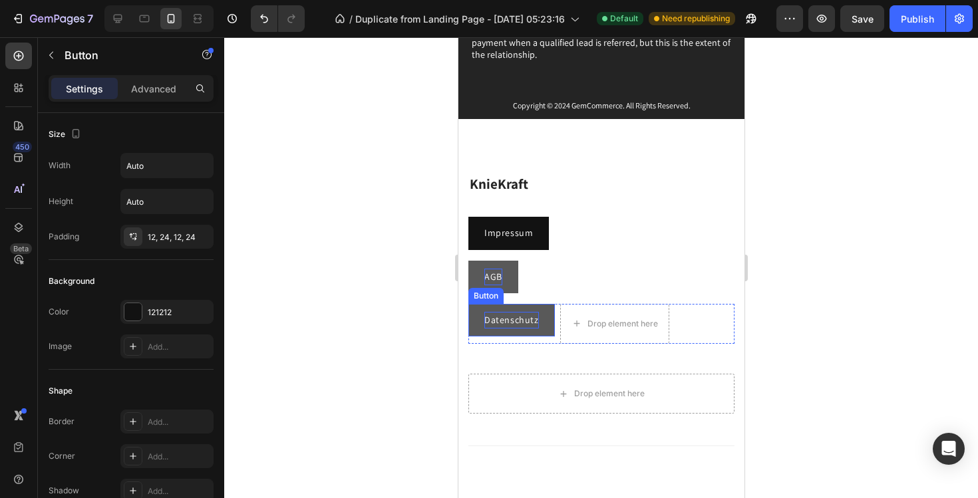
click at [495, 323] on p "Datenschutz" at bounding box center [511, 320] width 55 height 17
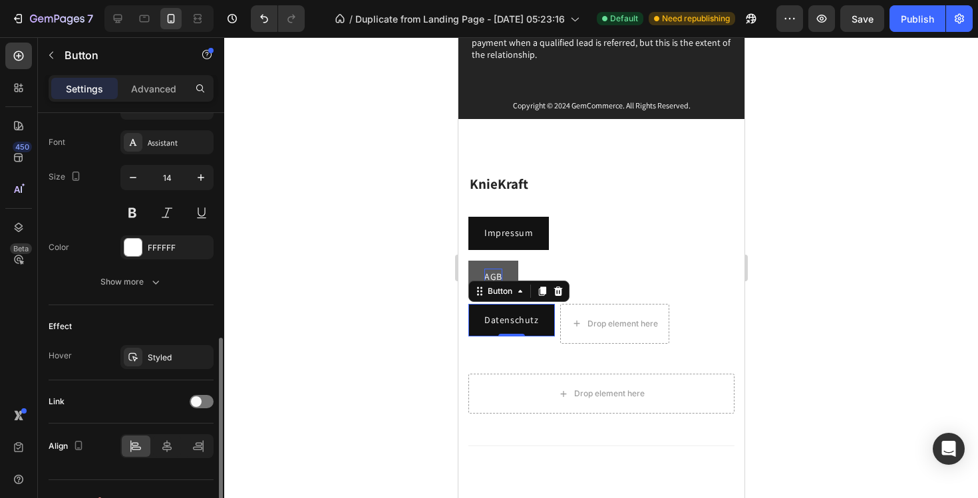
scroll to position [531, 0]
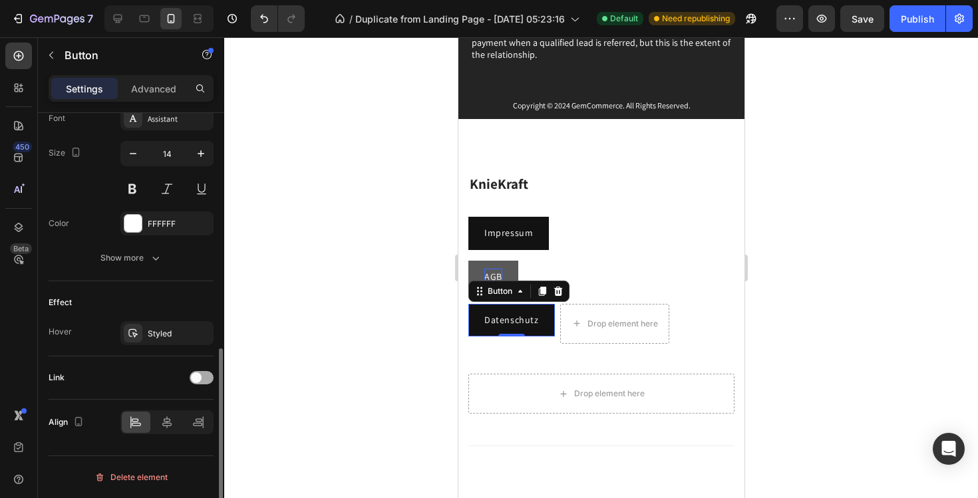
click at [203, 373] on div at bounding box center [202, 377] width 24 height 13
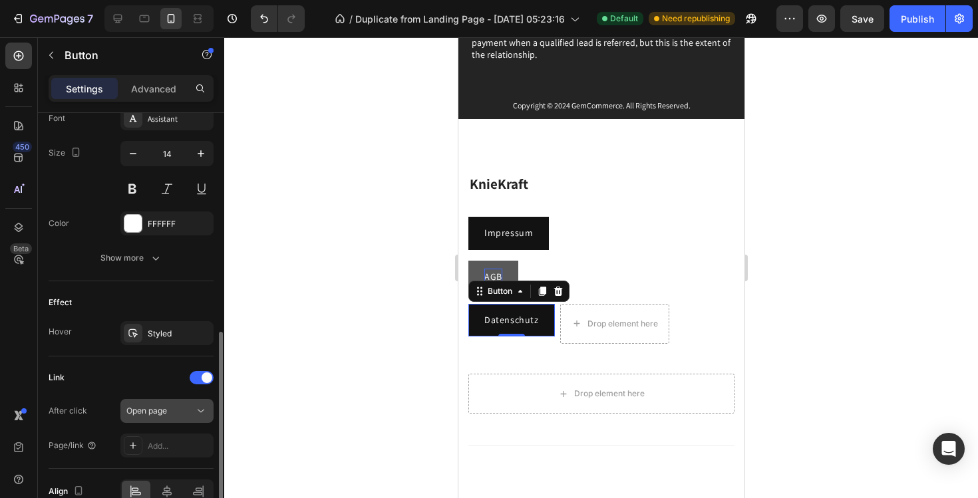
click at [154, 408] on span "Open page" at bounding box center [146, 411] width 41 height 10
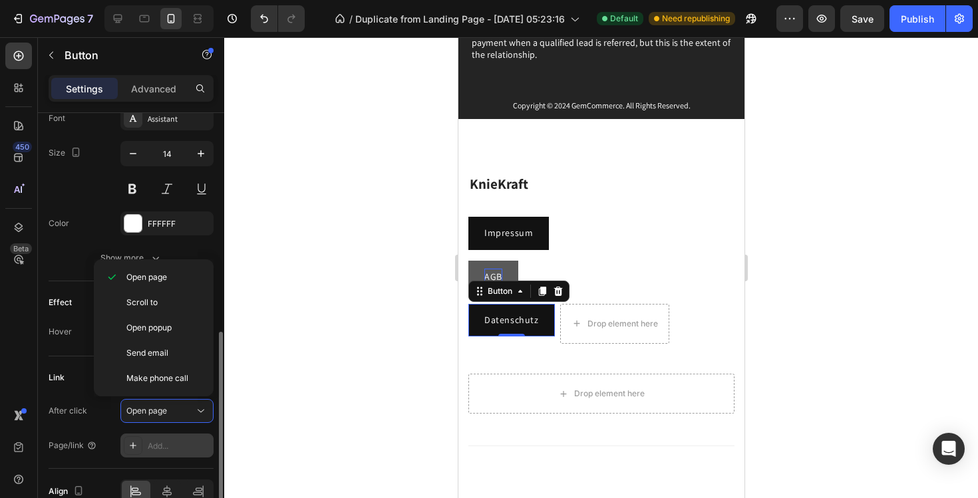
click at [163, 445] on div "Add..." at bounding box center [179, 447] width 63 height 12
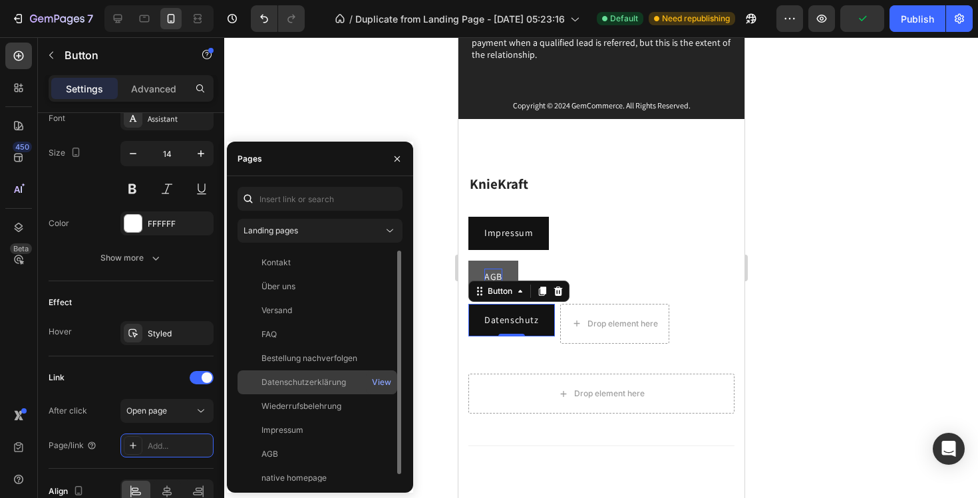
click at [291, 395] on div "Datenschutzerklärung View" at bounding box center [318, 407] width 160 height 24
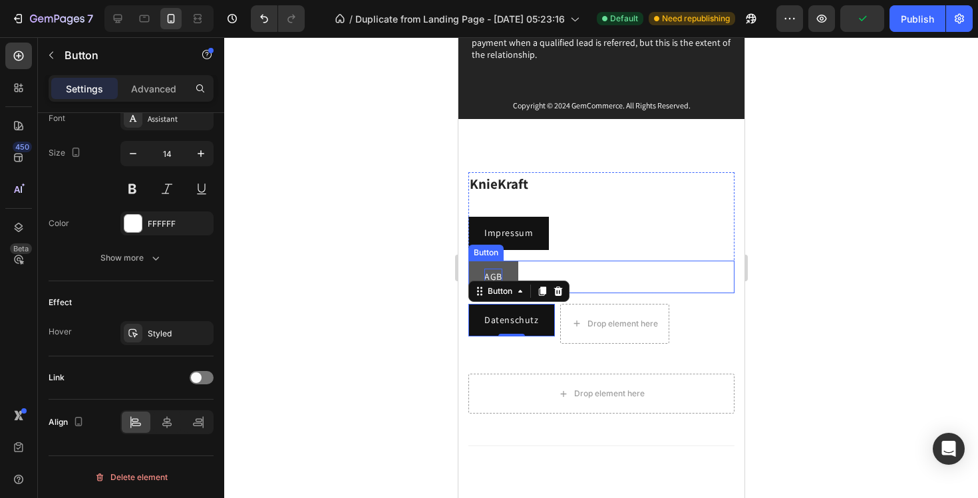
click at [492, 273] on p "AGB" at bounding box center [493, 277] width 18 height 17
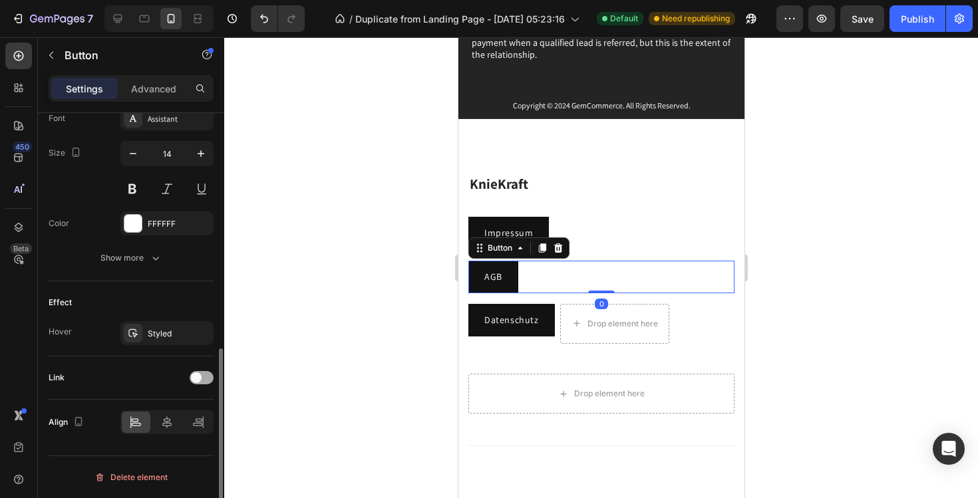
click at [199, 384] on div "Link" at bounding box center [131, 377] width 165 height 21
click at [193, 379] on span at bounding box center [196, 378] width 11 height 11
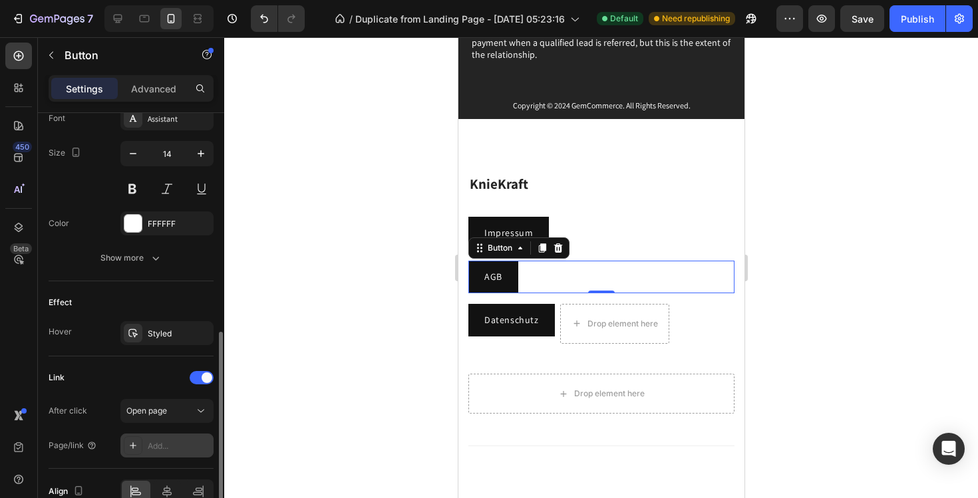
click at [165, 437] on div "Add..." at bounding box center [166, 446] width 93 height 24
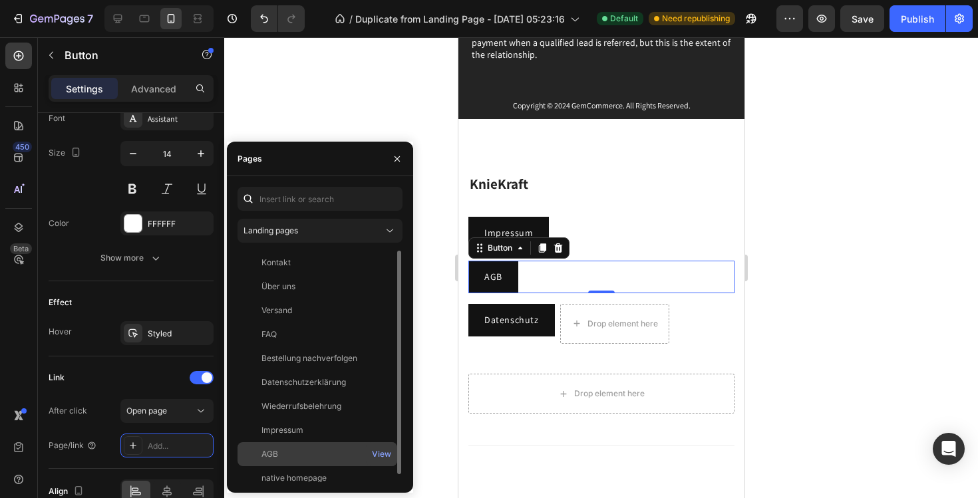
click at [300, 457] on div "AGB" at bounding box center [317, 455] width 149 height 12
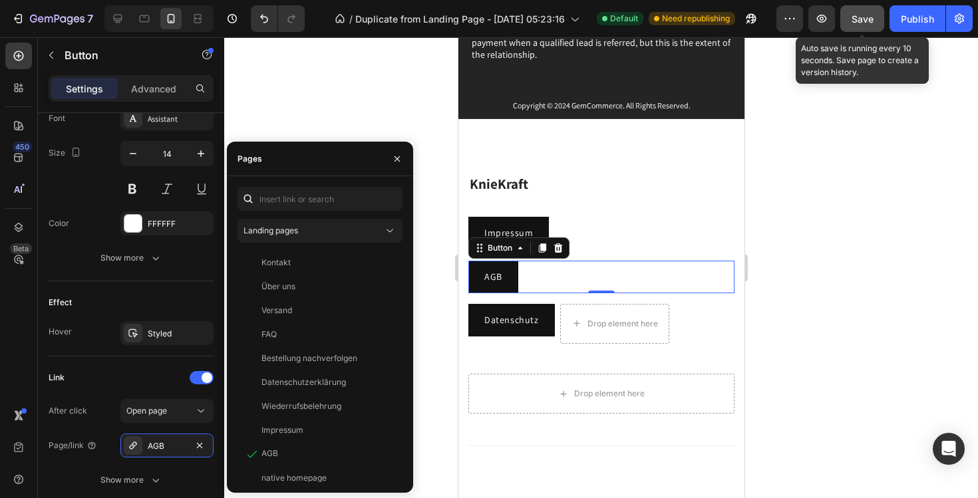
click at [869, 20] on span "Save" at bounding box center [863, 18] width 22 height 11
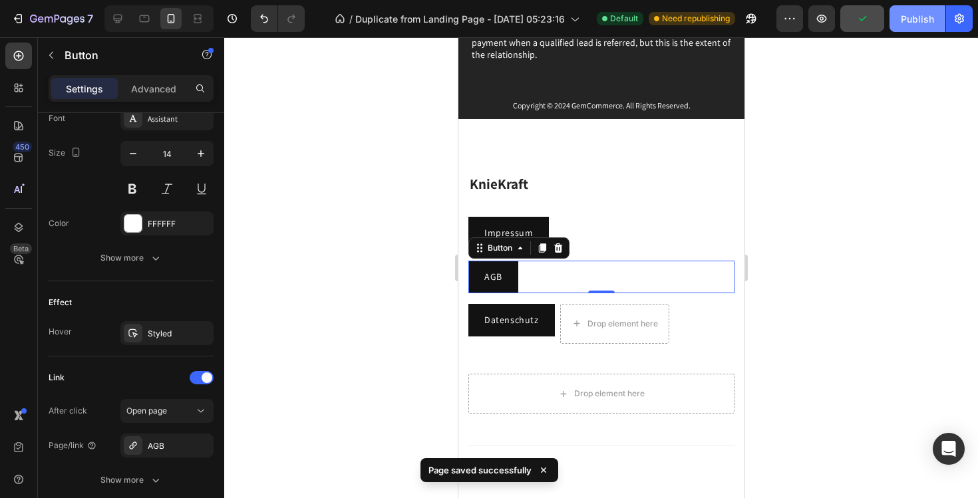
click at [922, 20] on div "Publish" at bounding box center [917, 19] width 33 height 14
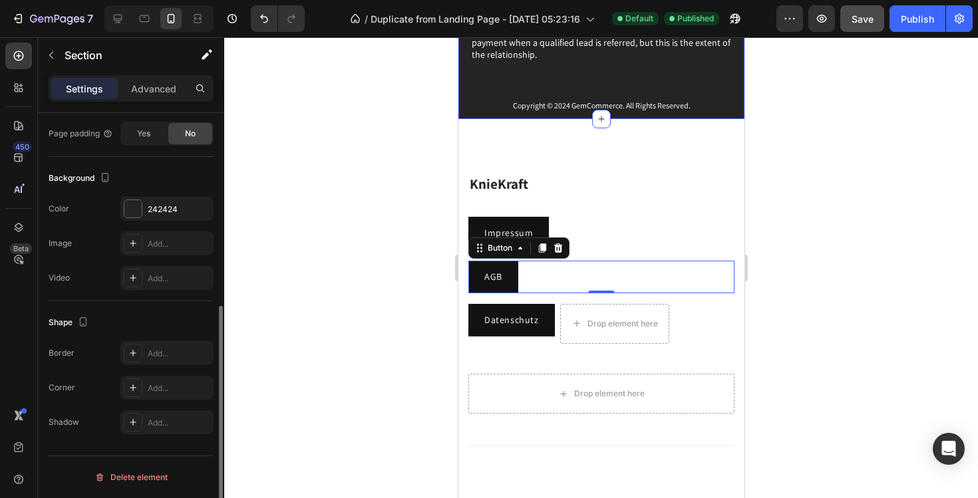
click at [694, 78] on div "Privacy & GDPR Disclosure: We value your privacy and are committed to transpare…" at bounding box center [601, 6] width 260 height 228
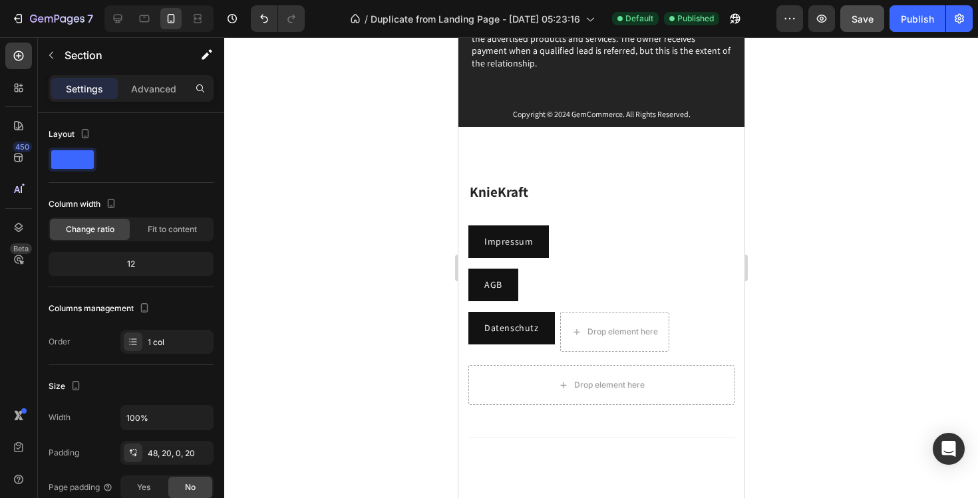
scroll to position [9497, 0]
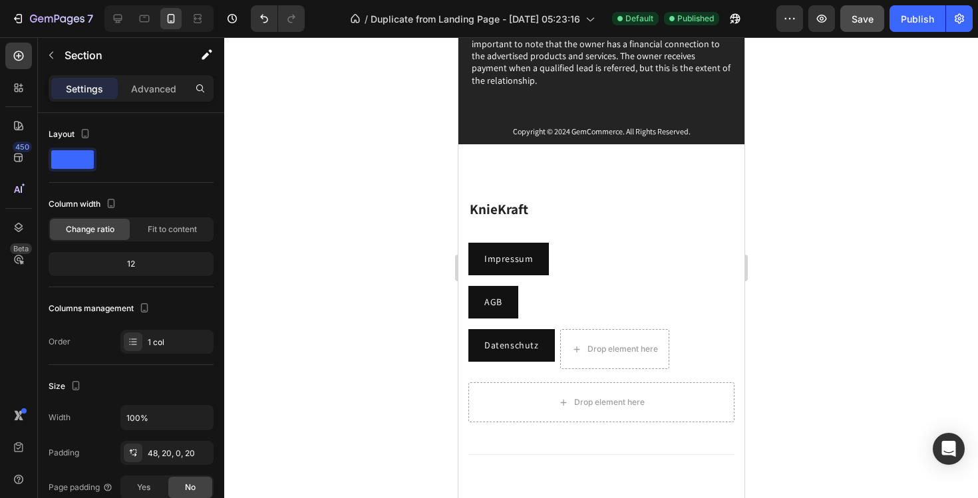
click at [678, 132] on div "Privacy & GDPR Disclosure: We value your privacy and are committed to transpare…" at bounding box center [601, 15] width 286 height 260
click at [562, 408] on div "KnieKraft Heading Impressum Button AGB Button Row Datenschutz Button Drop eleme…" at bounding box center [601, 334] width 286 height 380
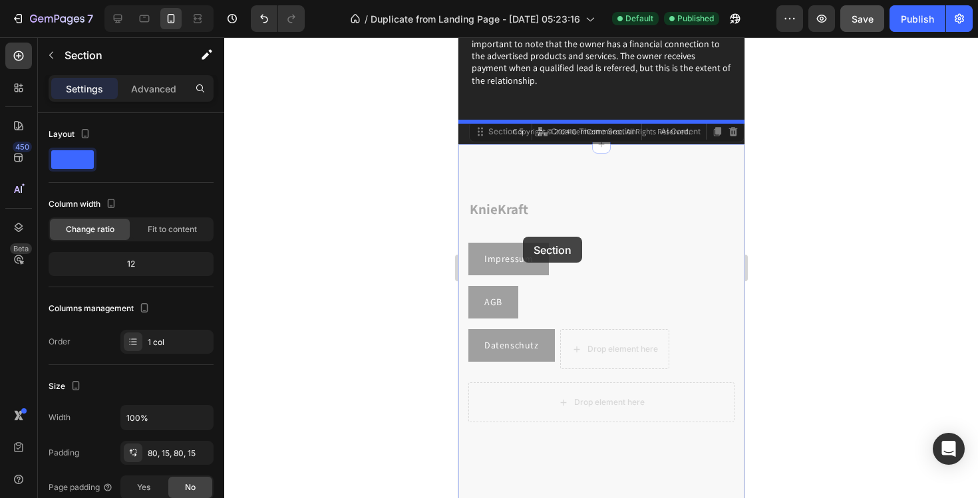
drag, startPoint x: 510, startPoint y: 369, endPoint x: 522, endPoint y: 236, distance: 133.0
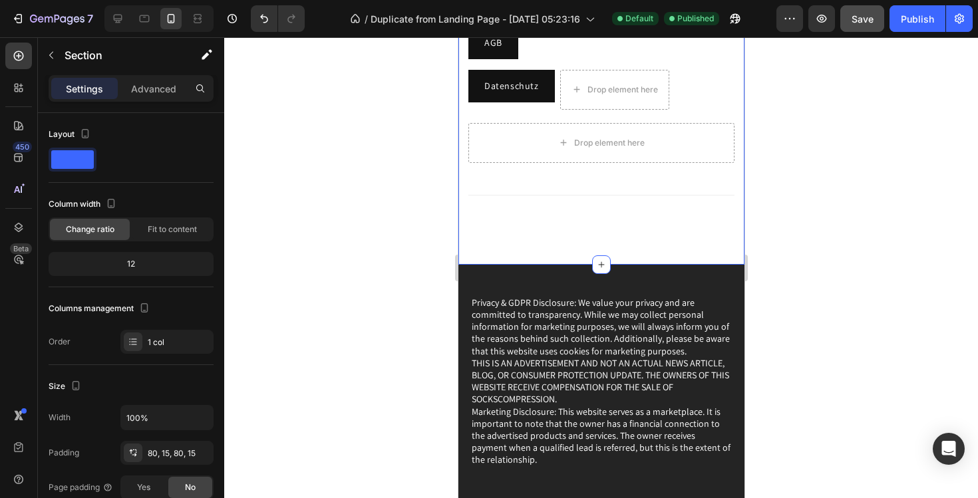
click at [828, 174] on div at bounding box center [601, 267] width 754 height 461
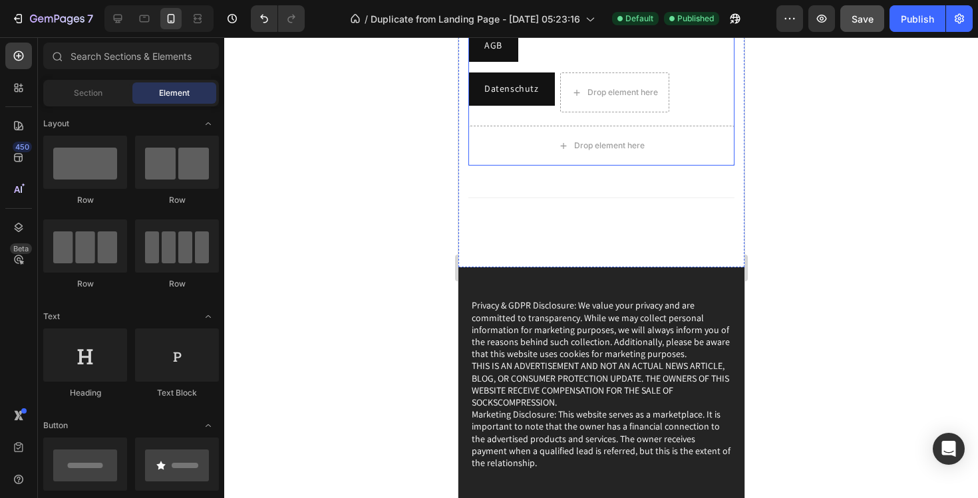
scroll to position [9699, 0]
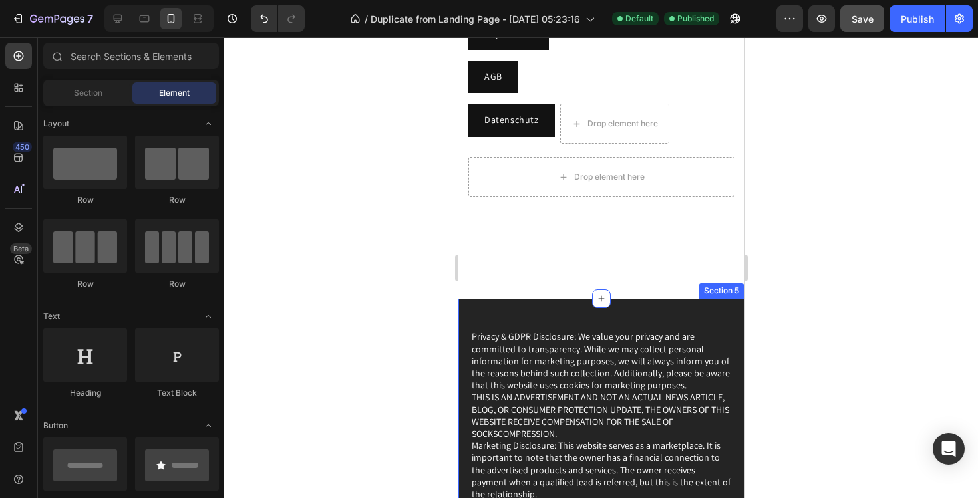
click at [587, 295] on div "KnieKraft Heading Impressum Button AGB Button Row Datenschutz Button Drop eleme…" at bounding box center [601, 109] width 286 height 380
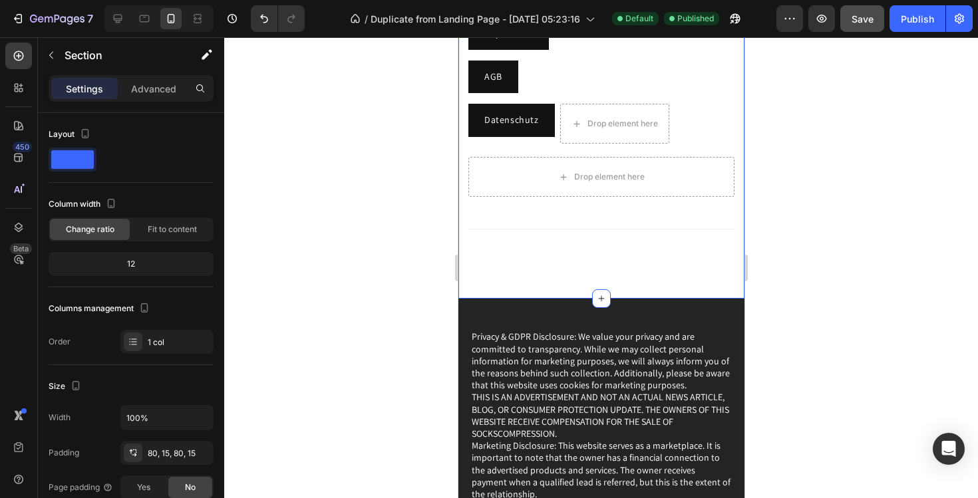
click at [604, 252] on div "KnieKraft Heading Impressum Button AGB Button Row Datenschutz Button Drop eleme…" at bounding box center [601, 109] width 286 height 380
drag, startPoint x: 602, startPoint y: 299, endPoint x: 604, endPoint y: 206, distance: 93.2
click at [922, 17] on div "Publish" at bounding box center [917, 19] width 33 height 14
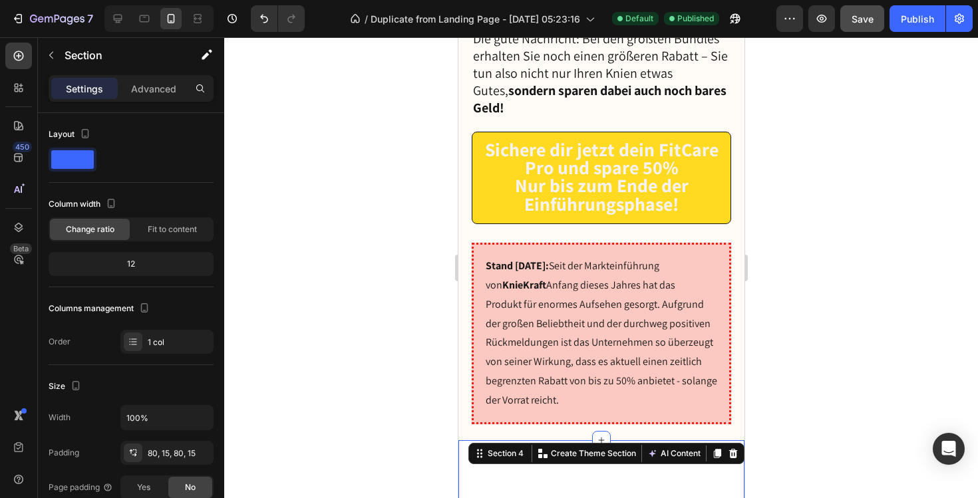
scroll to position [9493, 0]
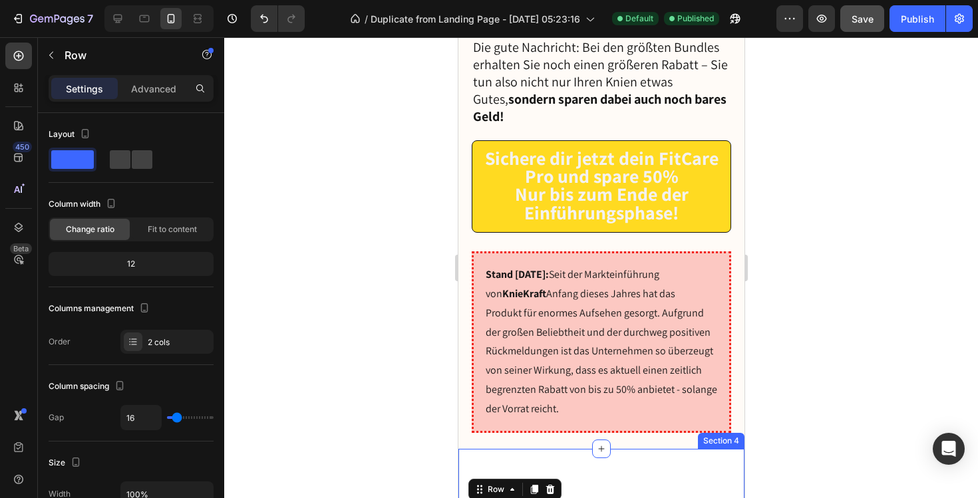
click at [838, 138] on div at bounding box center [601, 267] width 754 height 461
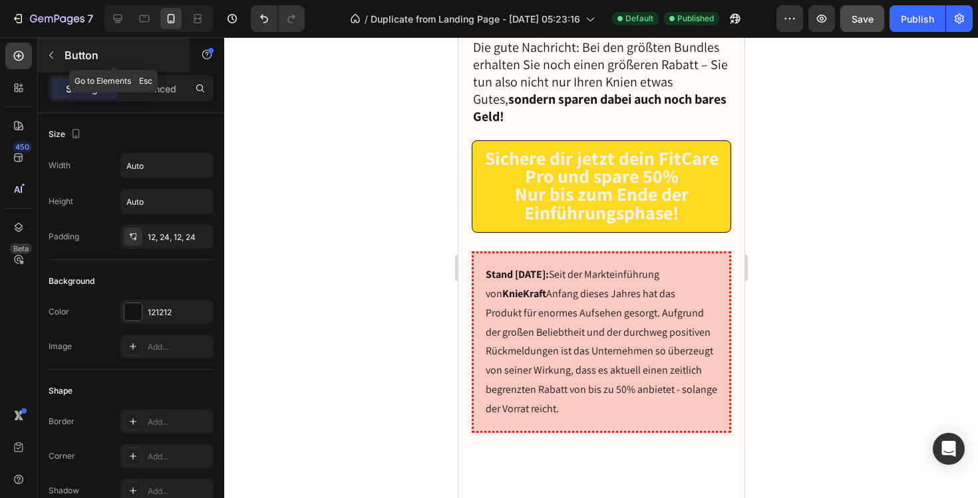
click at [51, 43] on div "Button" at bounding box center [114, 55] width 152 height 35
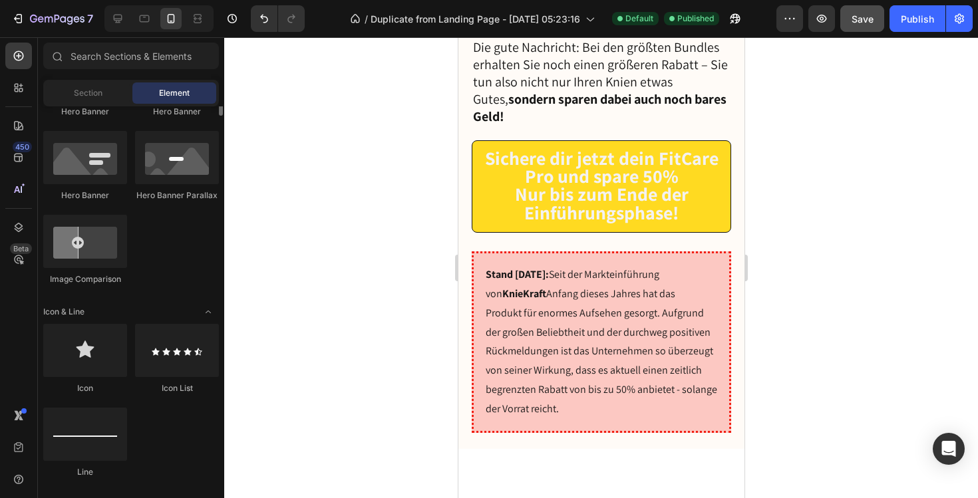
scroll to position [0, 0]
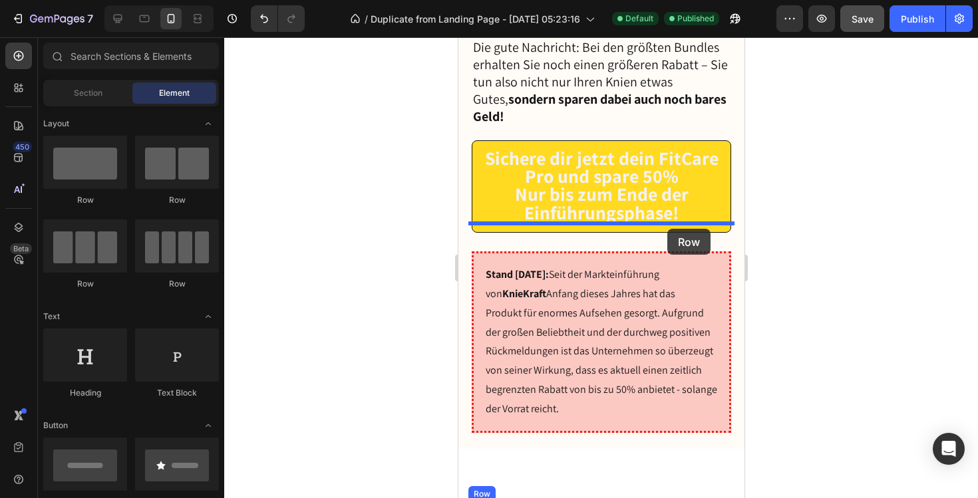
drag, startPoint x: 544, startPoint y: 204, endPoint x: 667, endPoint y: 228, distance: 125.3
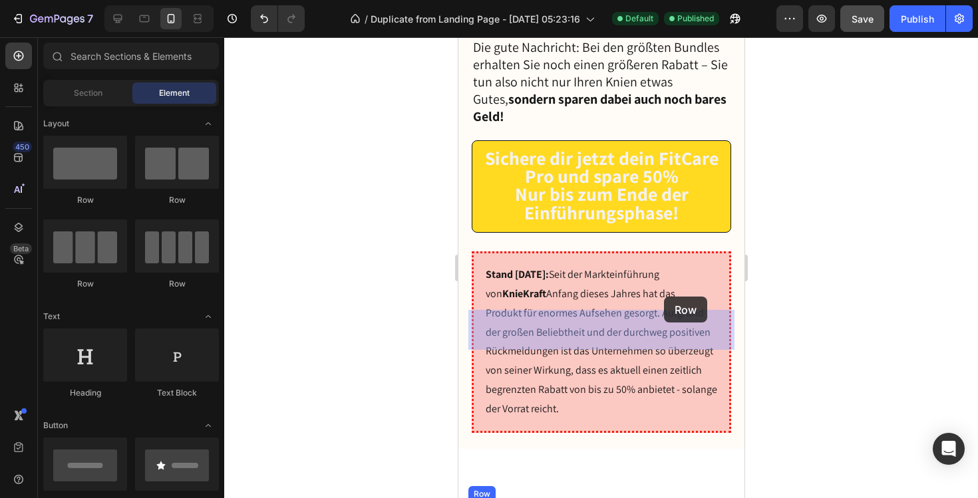
drag, startPoint x: 627, startPoint y: 333, endPoint x: 664, endPoint y: 296, distance: 52.2
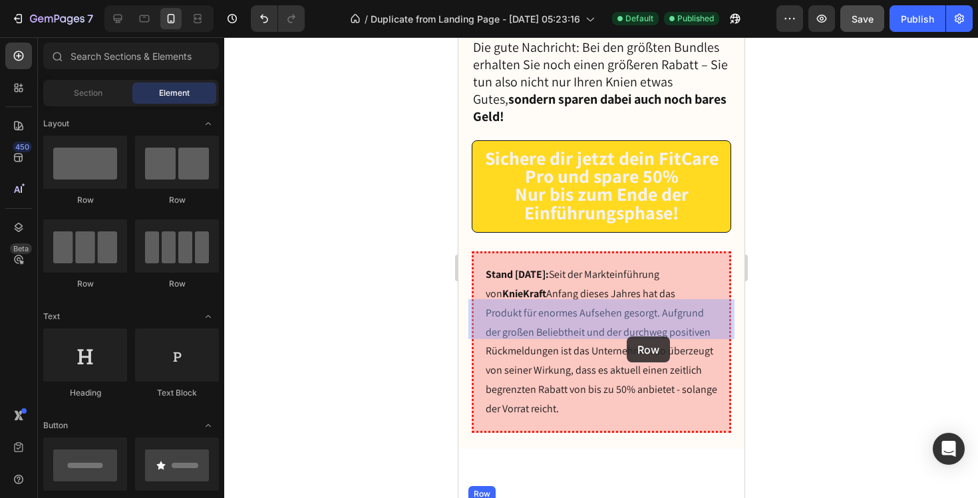
drag, startPoint x: 626, startPoint y: 321, endPoint x: 626, endPoint y: 333, distance: 12.0
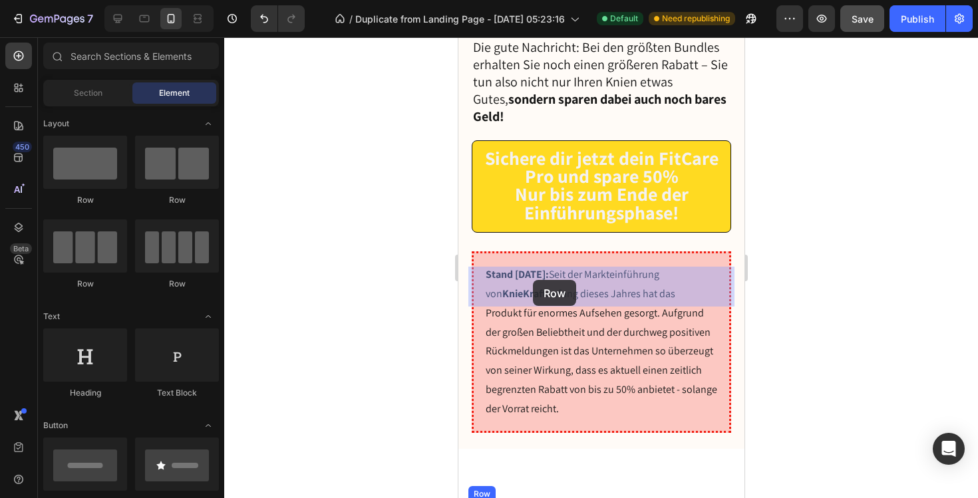
drag, startPoint x: 580, startPoint y: 284, endPoint x: 532, endPoint y: 280, distance: 48.7
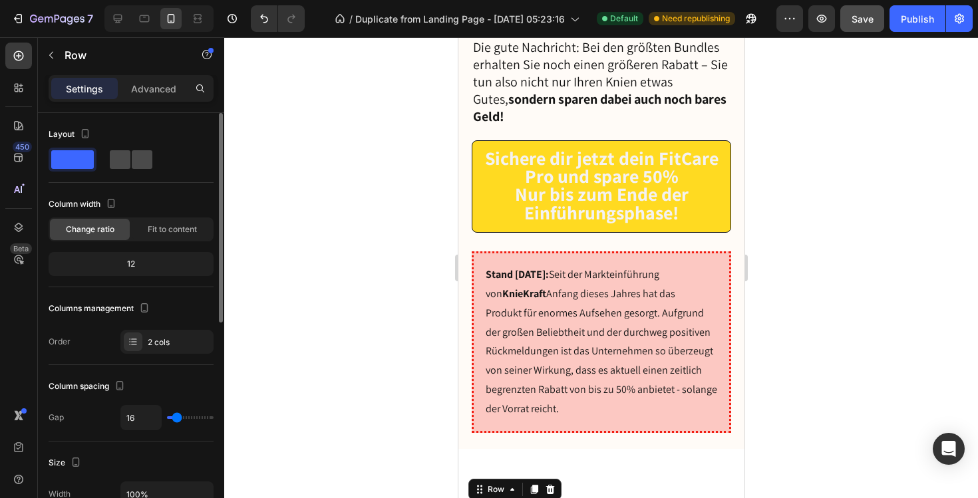
click at [132, 164] on span at bounding box center [142, 159] width 21 height 19
click at [75, 152] on span at bounding box center [72, 159] width 43 height 19
click at [174, 230] on span "Fit to content" at bounding box center [172, 230] width 49 height 12
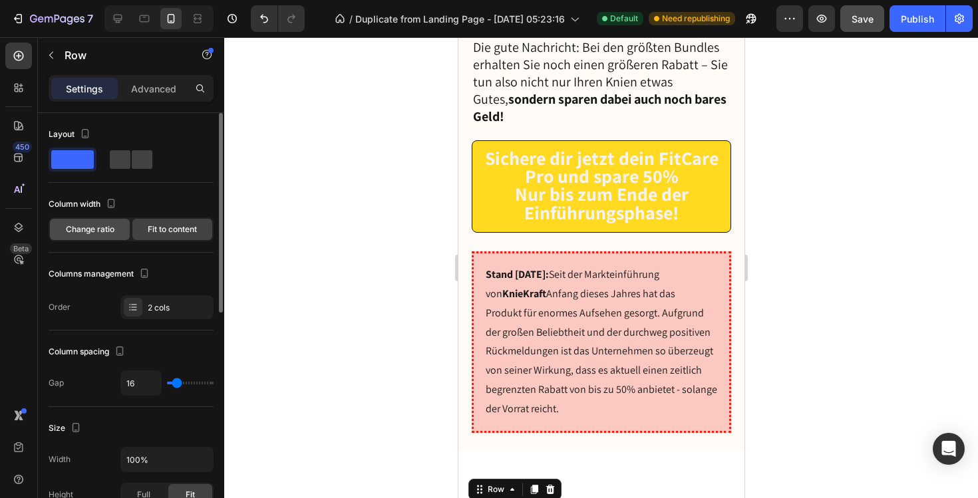
click at [113, 224] on span "Change ratio" at bounding box center [90, 230] width 49 height 12
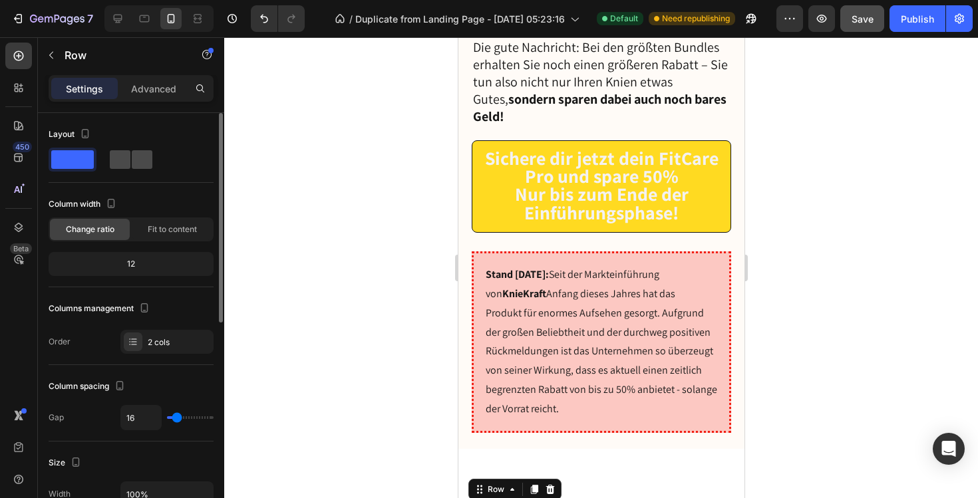
click at [132, 155] on span at bounding box center [142, 159] width 21 height 19
click at [89, 155] on span at bounding box center [72, 159] width 43 height 19
click at [140, 98] on div "Advanced" at bounding box center [153, 88] width 67 height 21
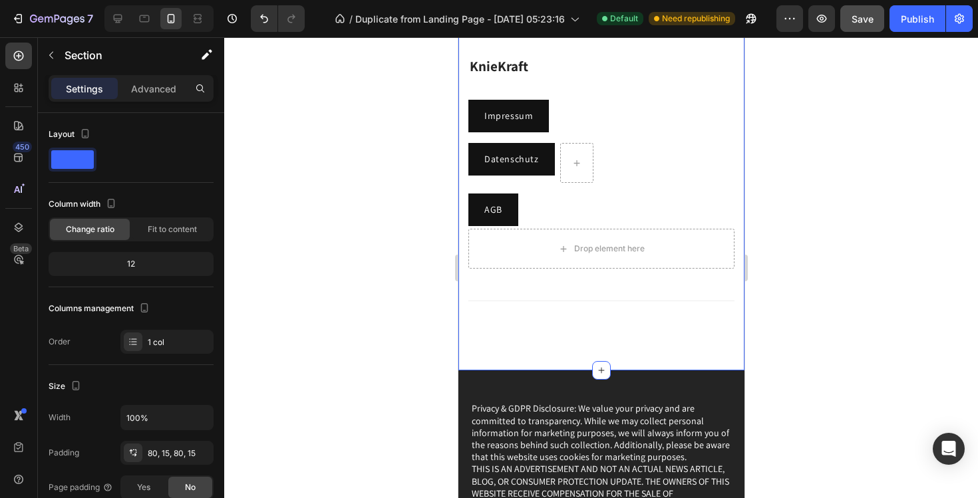
scroll to position [9633, 0]
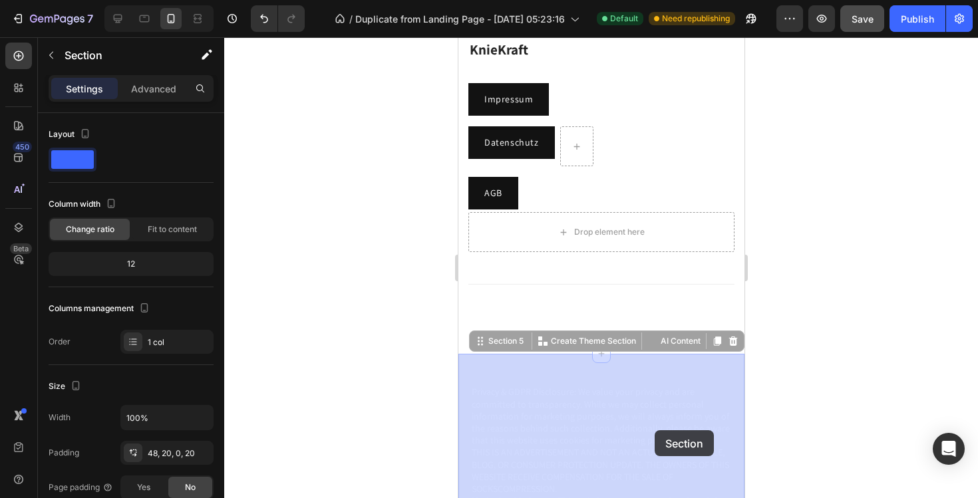
drag, startPoint x: 644, startPoint y: 357, endPoint x: 654, endPoint y: 429, distance: 73.3
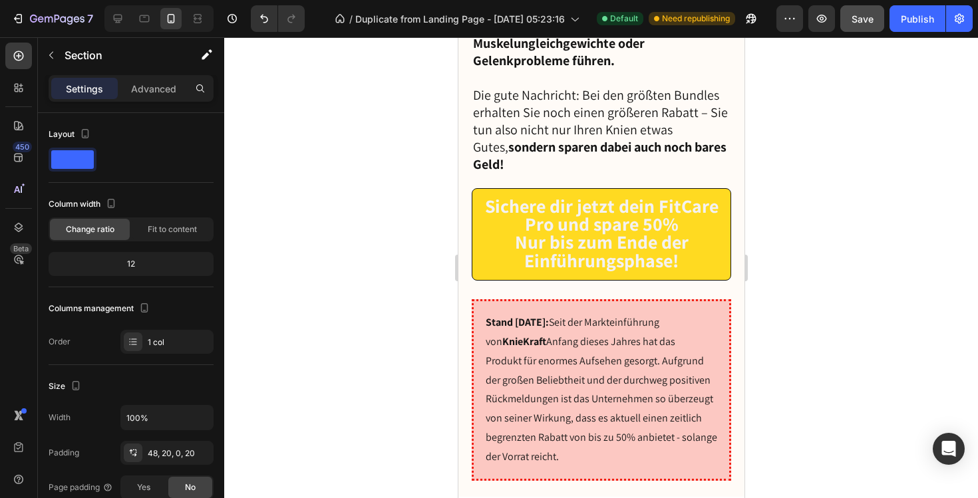
scroll to position [9446, 0]
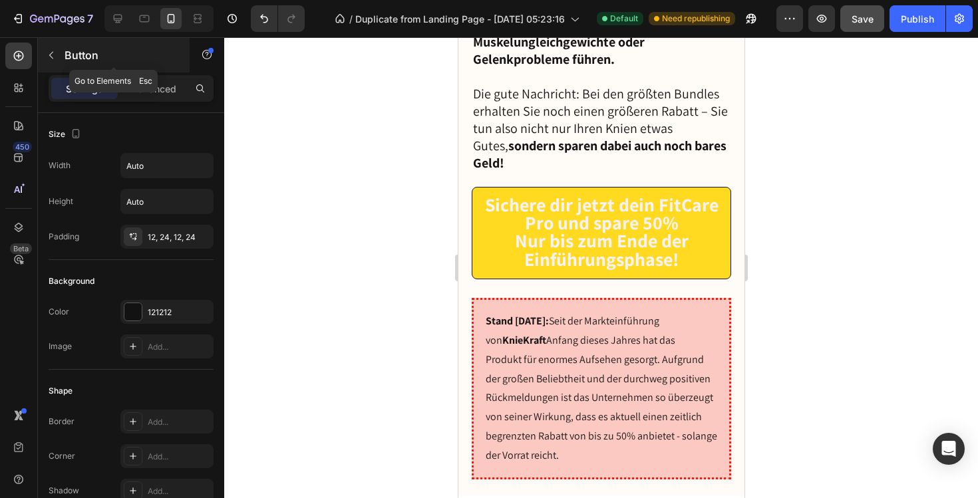
click at [55, 51] on icon "button" at bounding box center [51, 55] width 11 height 11
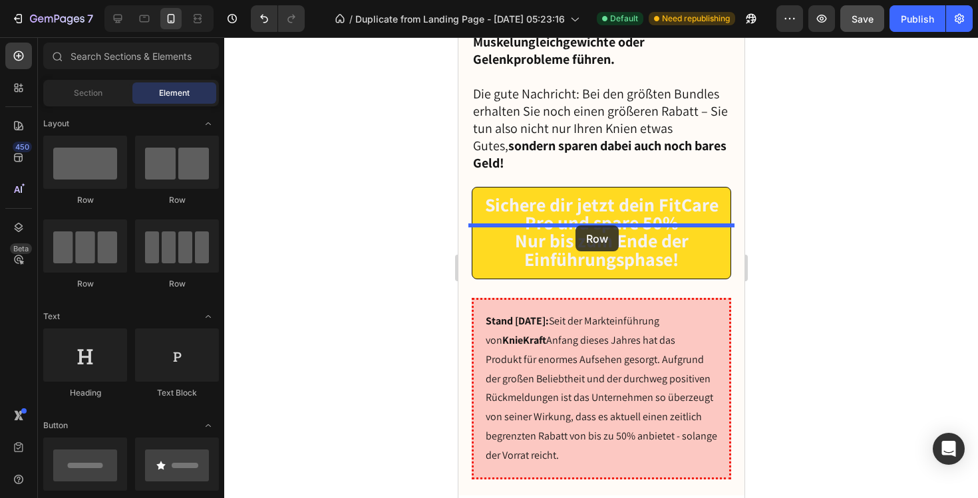
drag, startPoint x: 559, startPoint y: 272, endPoint x: 575, endPoint y: 226, distance: 48.6
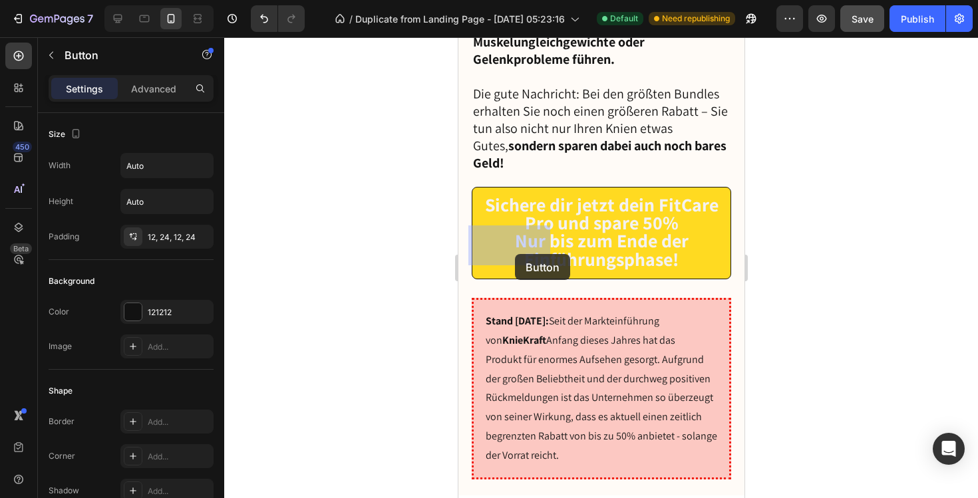
drag, startPoint x: 519, startPoint y: 340, endPoint x: 512, endPoint y: 248, distance: 92.7
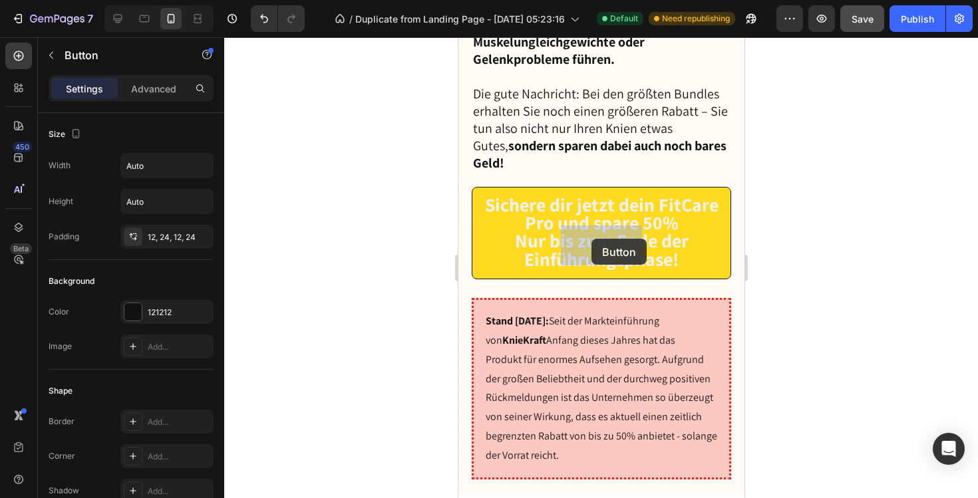
drag, startPoint x: 522, startPoint y: 355, endPoint x: 596, endPoint y: 234, distance: 141.5
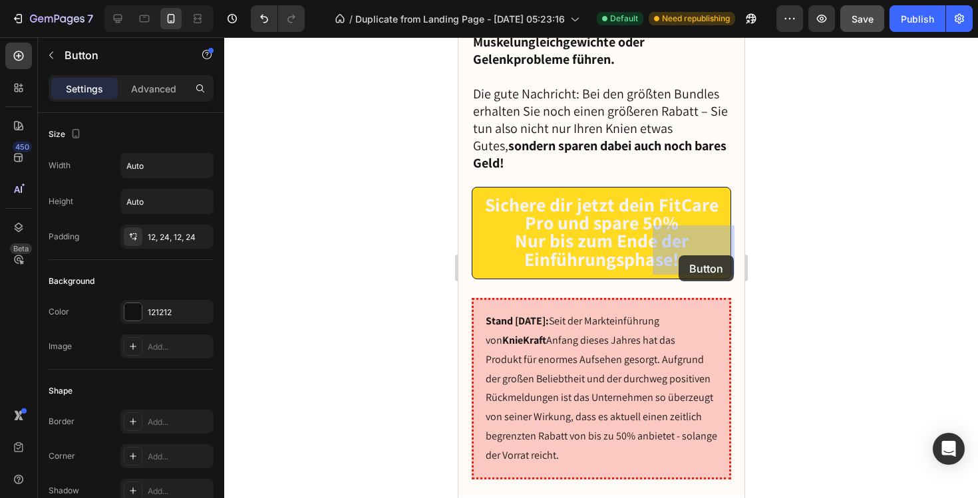
drag, startPoint x: 479, startPoint y: 409, endPoint x: 681, endPoint y: 253, distance: 255.3
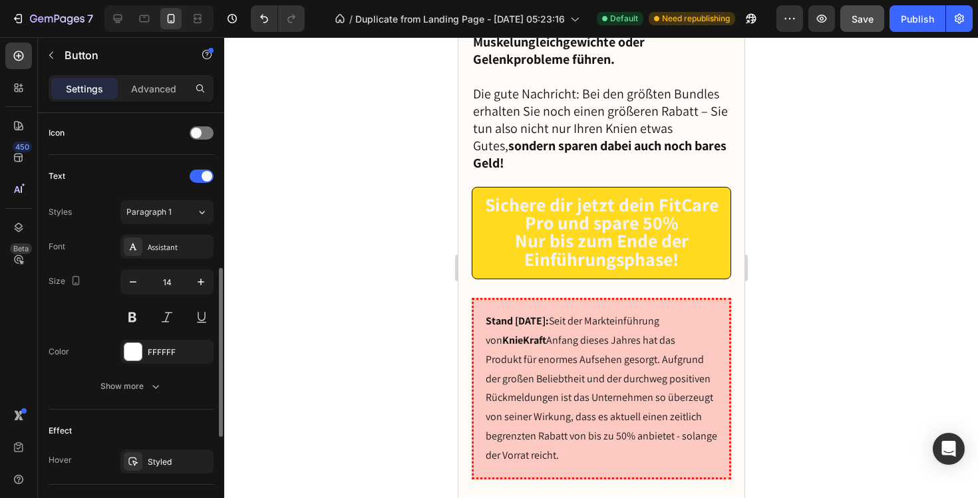
scroll to position [399, 0]
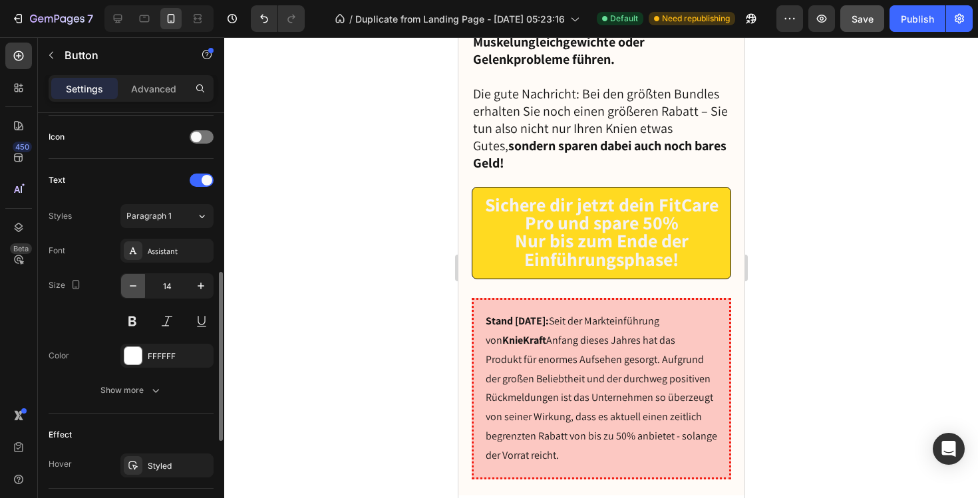
click at [136, 288] on icon "button" at bounding box center [132, 286] width 13 height 13
click at [200, 286] on icon "button" at bounding box center [201, 286] width 7 height 7
type input "13"
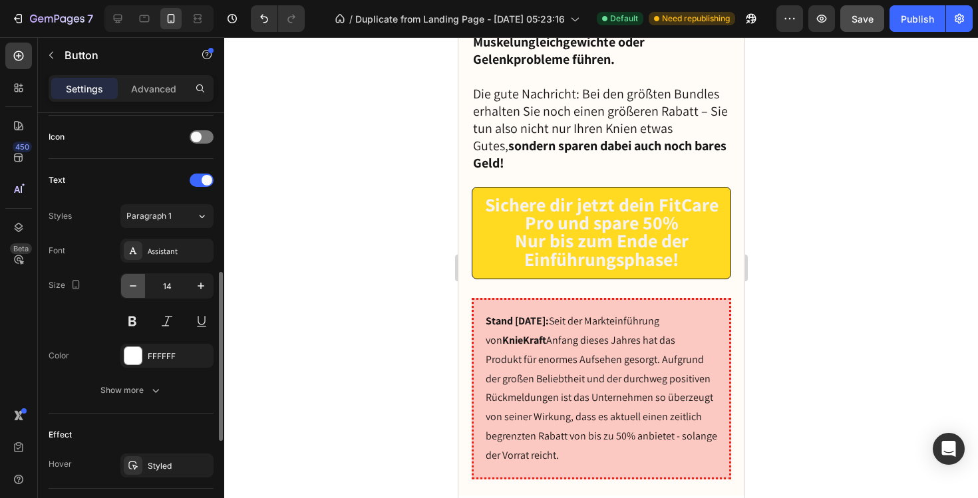
click at [139, 282] on icon "button" at bounding box center [132, 286] width 13 height 13
type input "13"
click at [140, 284] on button "button" at bounding box center [133, 286] width 24 height 24
type input "13"
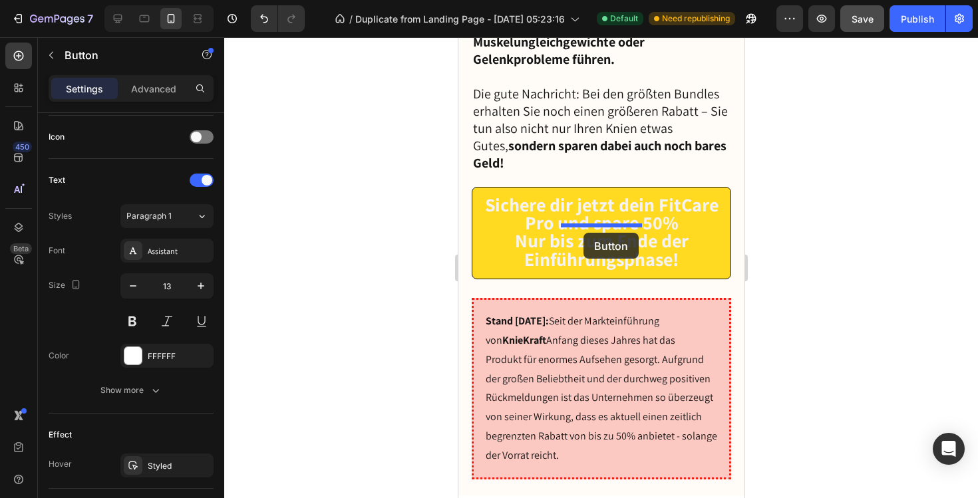
drag, startPoint x: 684, startPoint y: 242, endPoint x: 582, endPoint y: 233, distance: 102.3
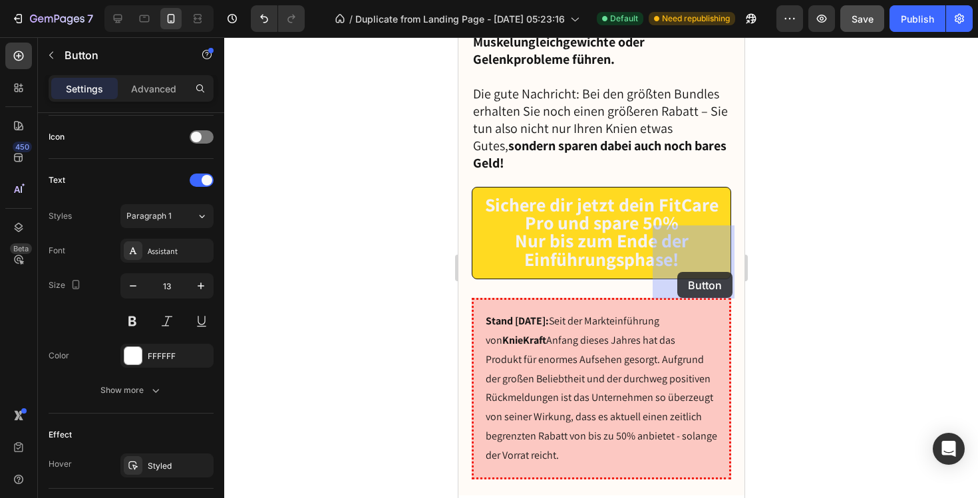
drag, startPoint x: 611, startPoint y: 289, endPoint x: 681, endPoint y: 270, distance: 73.1
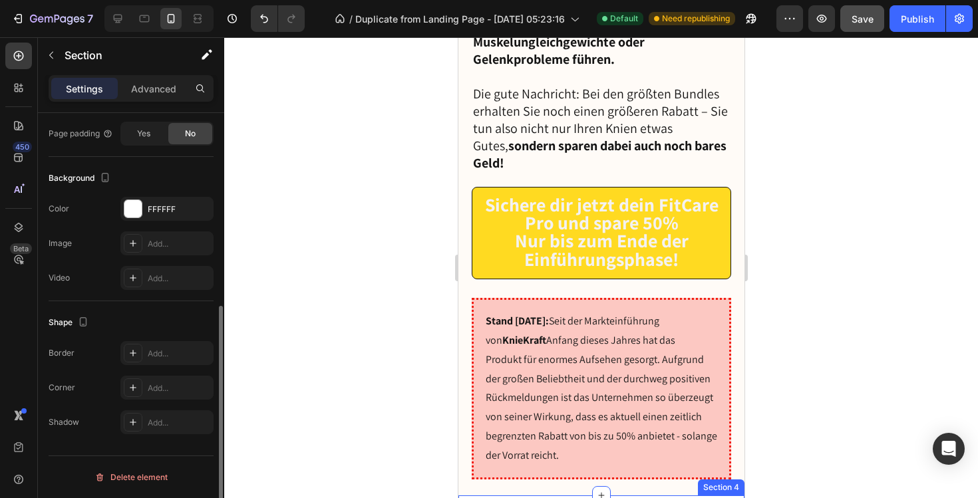
scroll to position [0, 0]
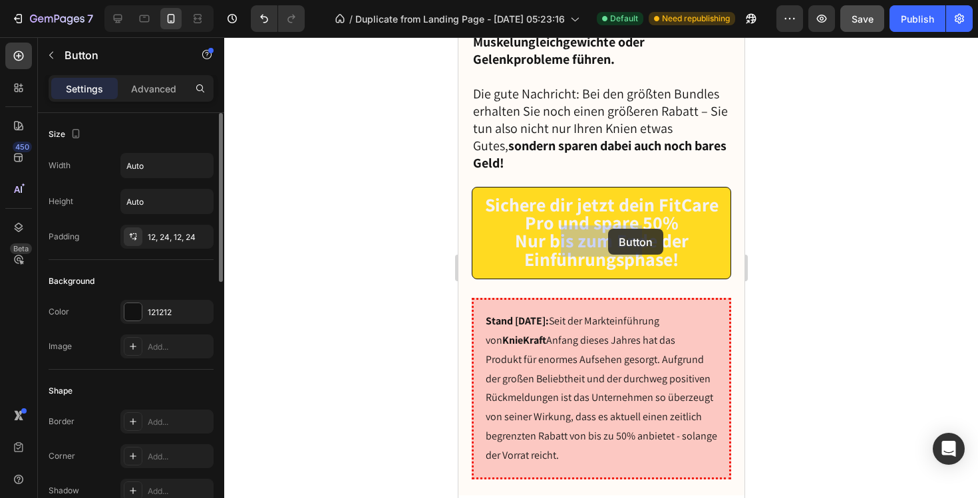
drag, startPoint x: 596, startPoint y: 229, endPoint x: 608, endPoint y: 230, distance: 12.0
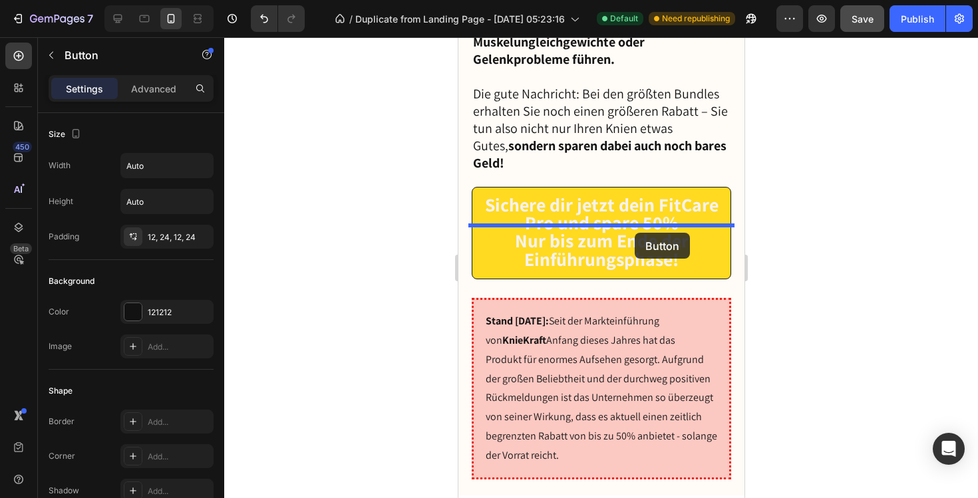
drag, startPoint x: 691, startPoint y: 236, endPoint x: 634, endPoint y: 233, distance: 57.3
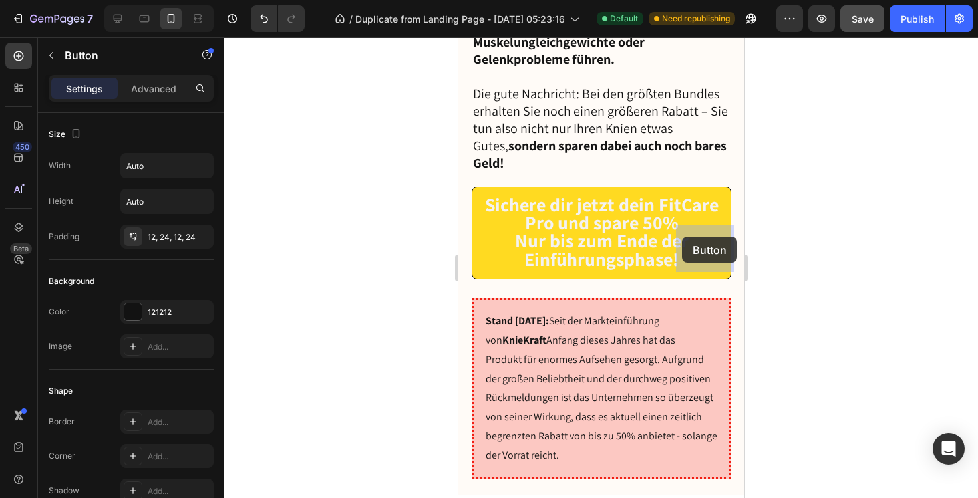
drag, startPoint x: 644, startPoint y: 236, endPoint x: 689, endPoint y: 237, distance: 44.6
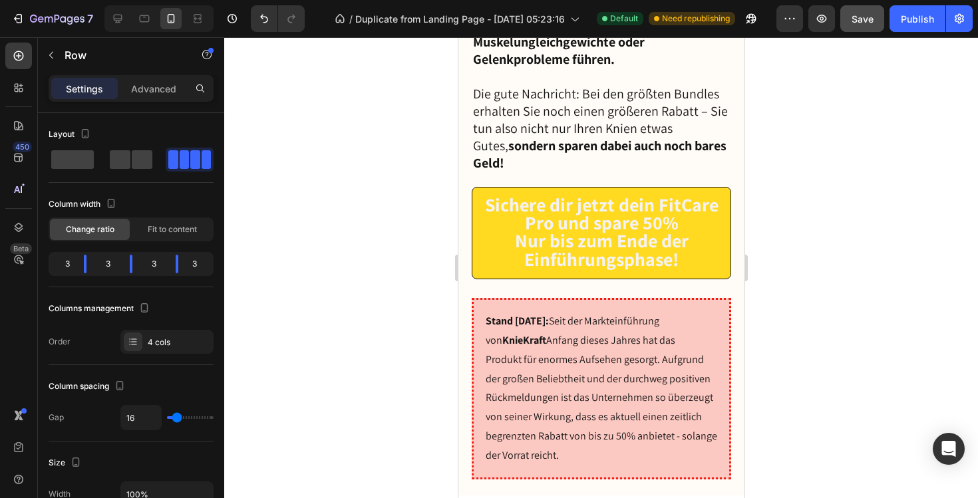
click at [132, 162] on span at bounding box center [142, 159] width 21 height 19
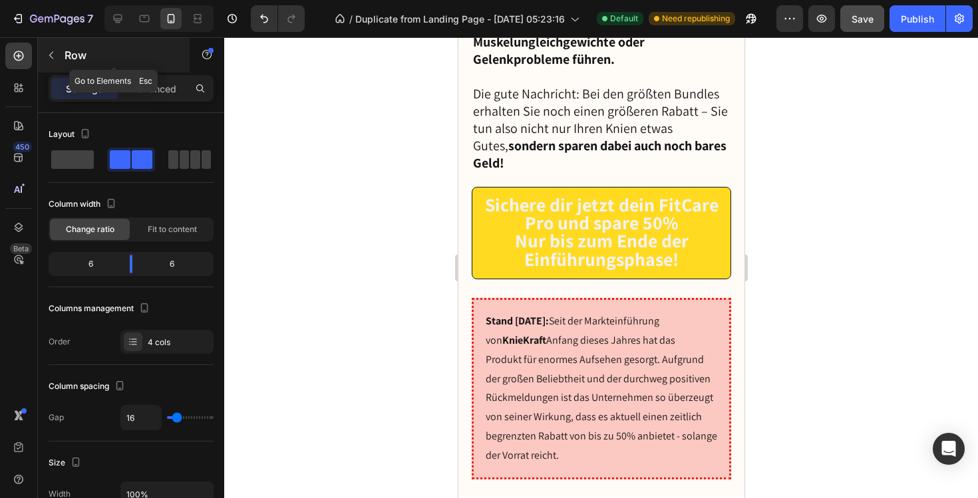
click at [66, 53] on p "Row" at bounding box center [121, 55] width 113 height 16
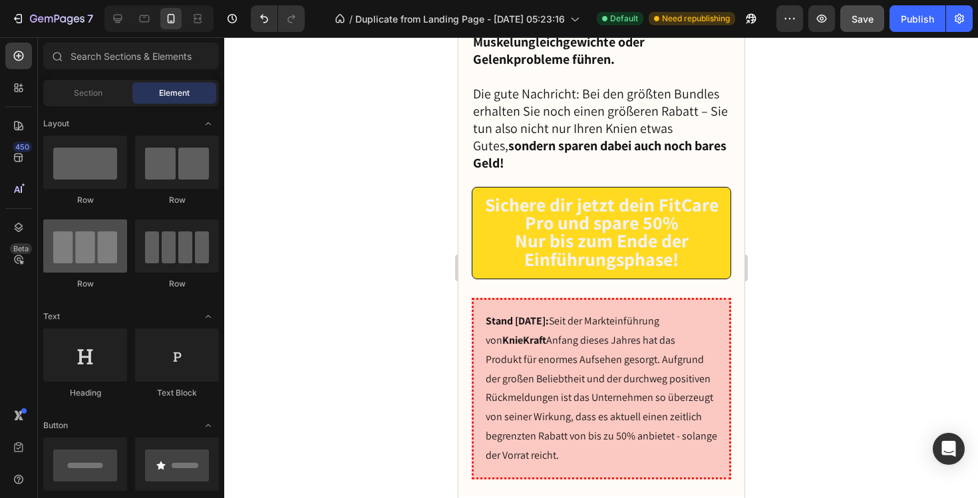
click at [92, 255] on div at bounding box center [85, 246] width 84 height 53
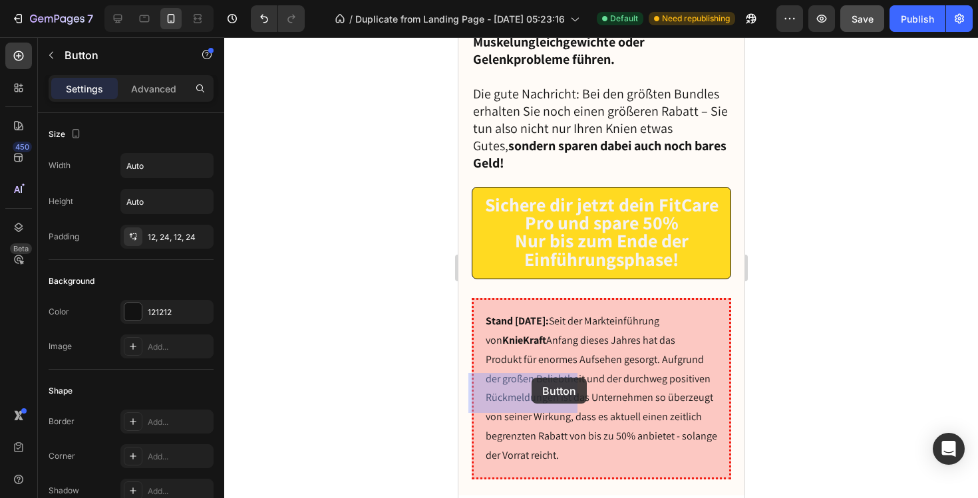
drag, startPoint x: 633, startPoint y: 278, endPoint x: 530, endPoint y: 379, distance: 143.5
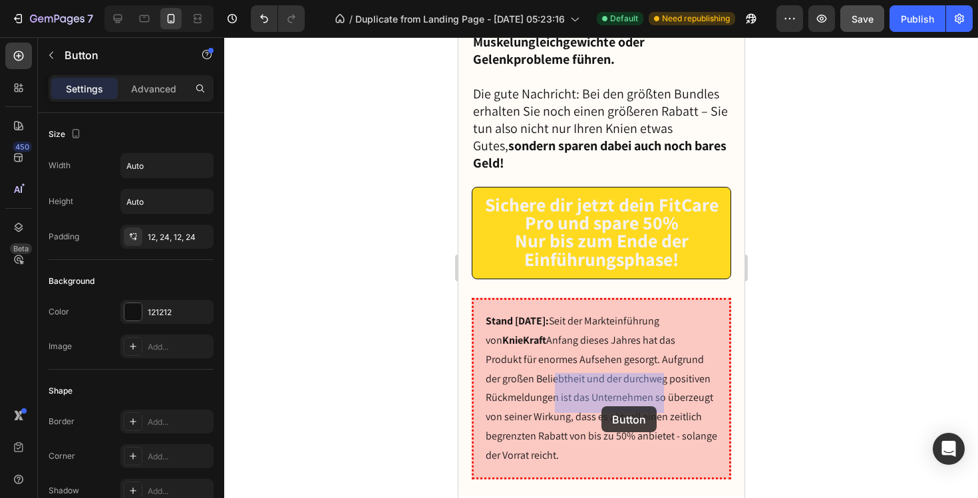
drag, startPoint x: 517, startPoint y: 240, endPoint x: 601, endPoint y: 405, distance: 185.7
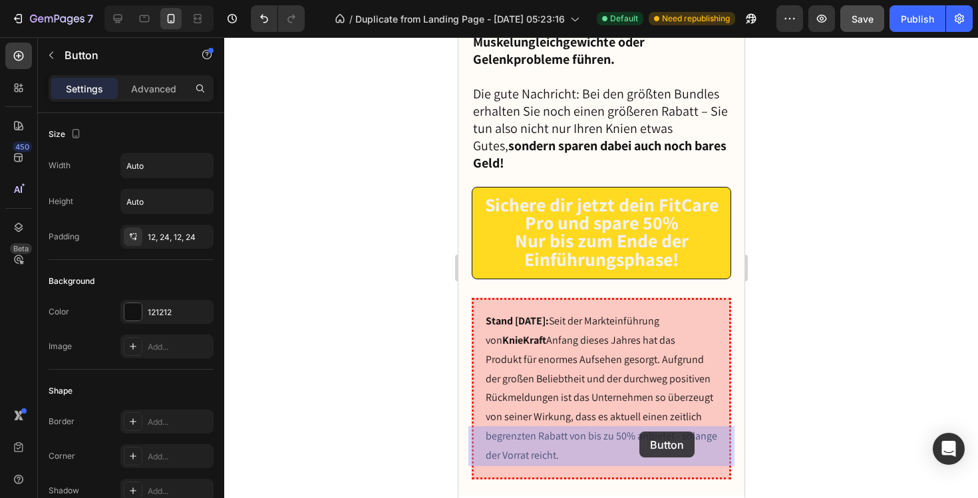
drag, startPoint x: 632, startPoint y: 248, endPoint x: 639, endPoint y: 432, distance: 184.5
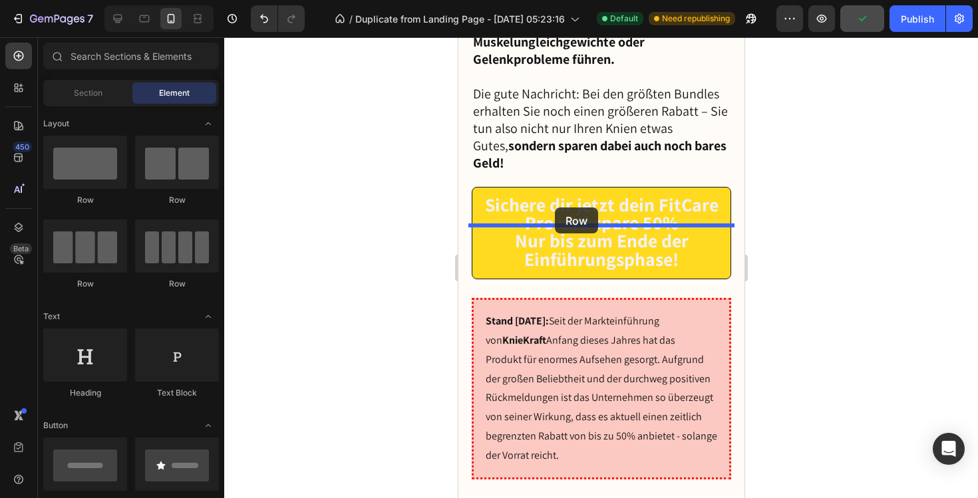
drag, startPoint x: 541, startPoint y: 278, endPoint x: 554, endPoint y: 207, distance: 72.4
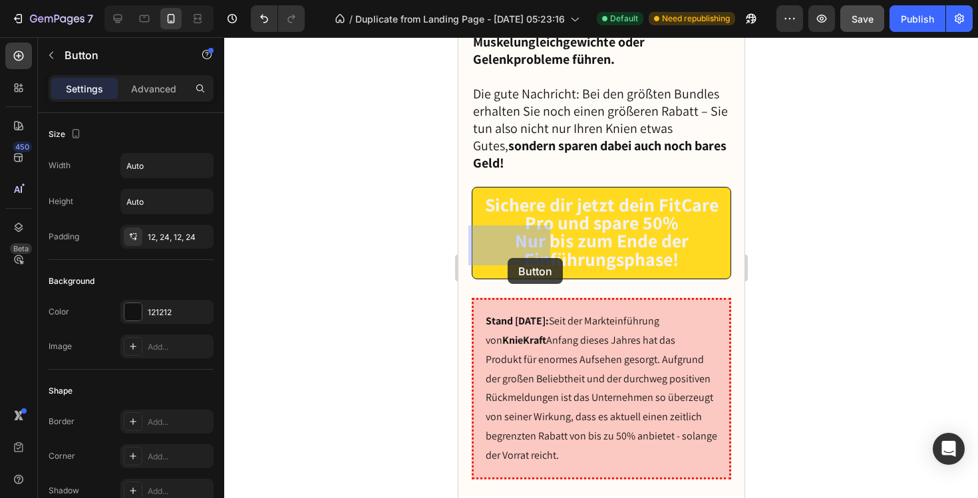
drag, startPoint x: 518, startPoint y: 343, endPoint x: 507, endPoint y: 248, distance: 96.4
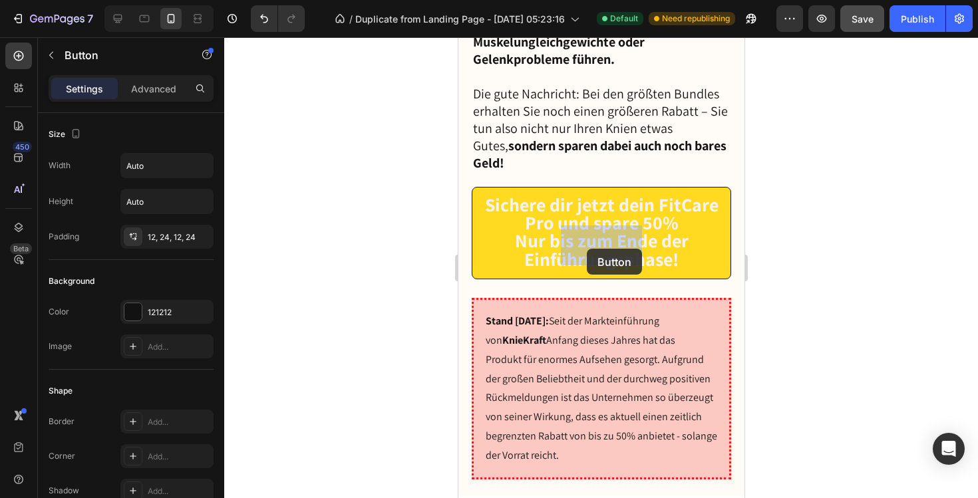
drag, startPoint x: 490, startPoint y: 397, endPoint x: 592, endPoint y: 245, distance: 182.4
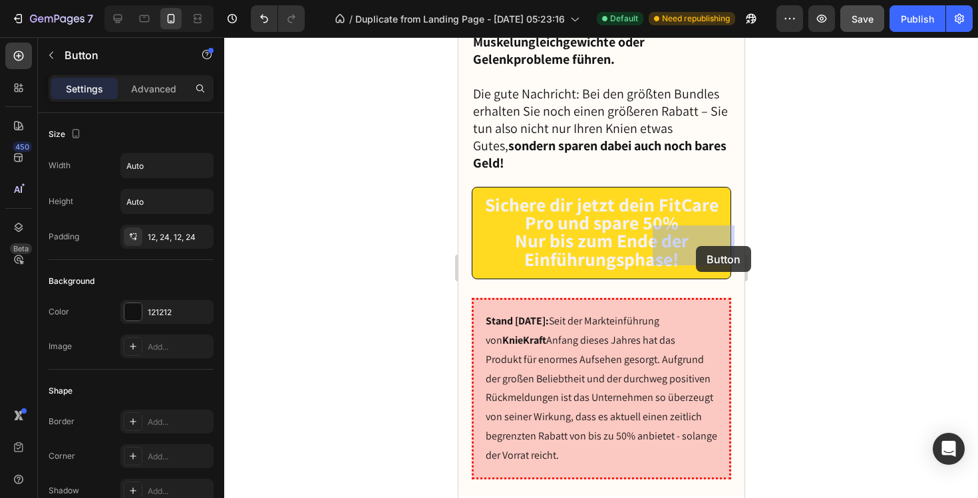
drag, startPoint x: 633, startPoint y: 347, endPoint x: 695, endPoint y: 246, distance: 118.9
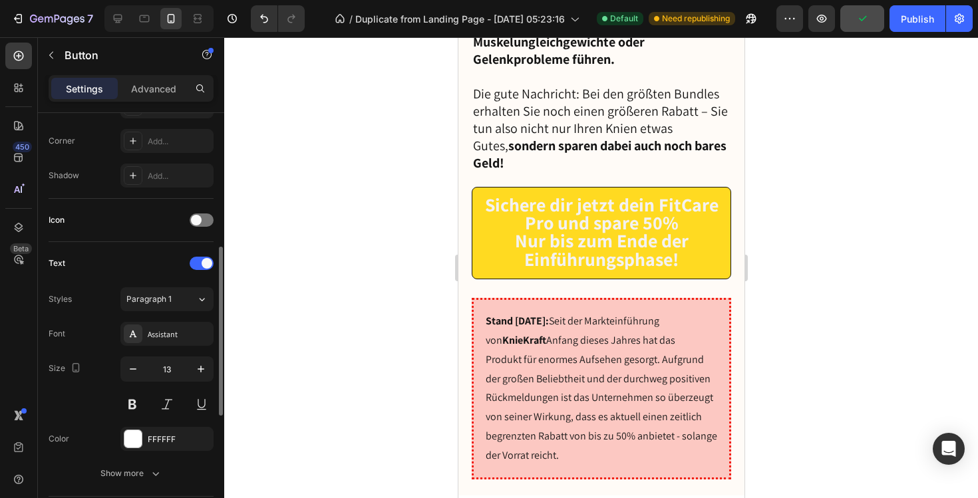
scroll to position [323, 0]
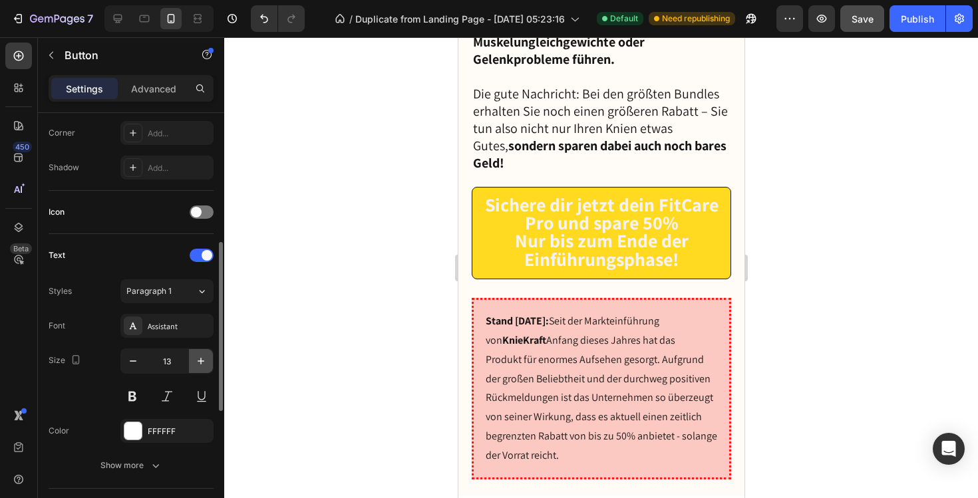
click at [193, 360] on button "button" at bounding box center [201, 361] width 24 height 24
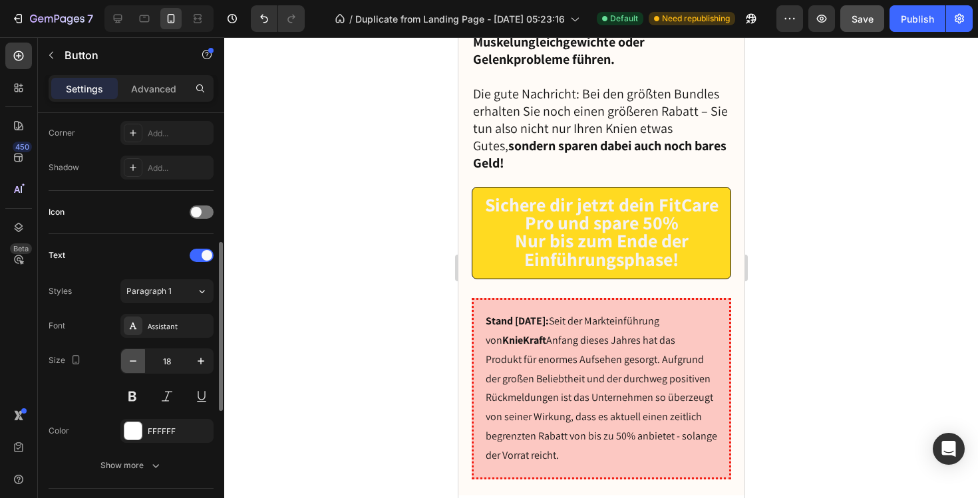
click at [138, 368] on button "button" at bounding box center [133, 361] width 24 height 24
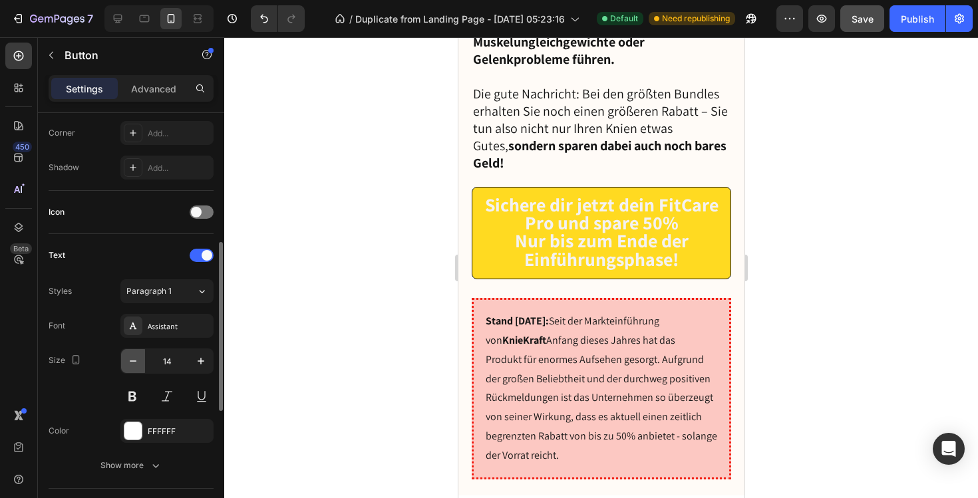
type input "13"
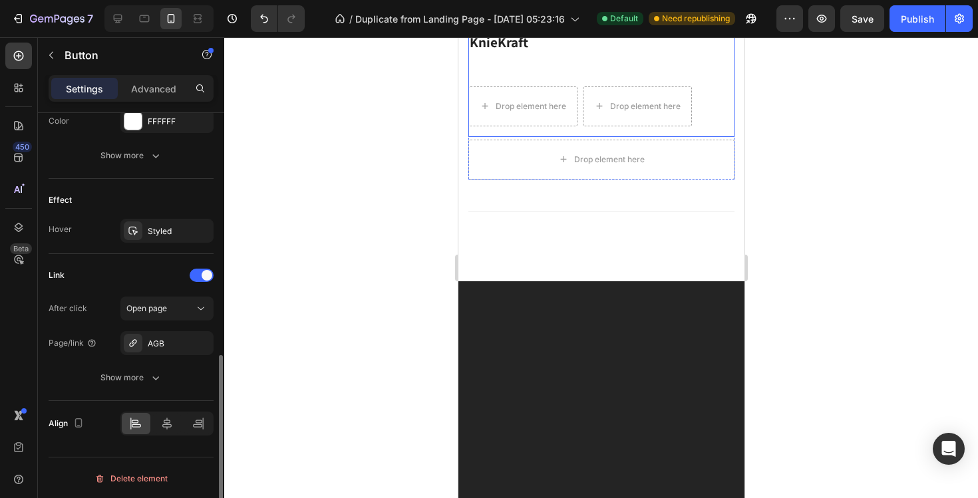
scroll to position [635, 0]
click at [160, 415] on div at bounding box center [167, 422] width 29 height 21
click at [321, 189] on div at bounding box center [601, 267] width 754 height 461
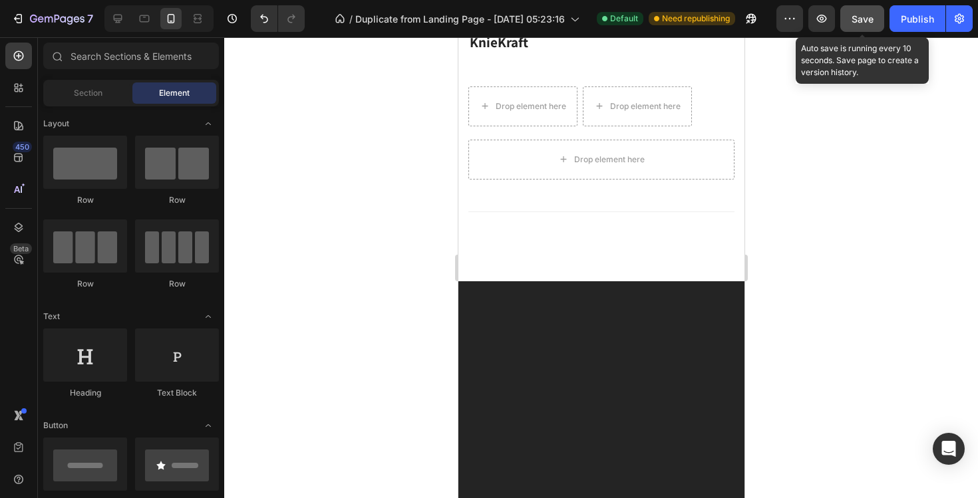
click at [856, 16] on span "Save" at bounding box center [863, 18] width 22 height 11
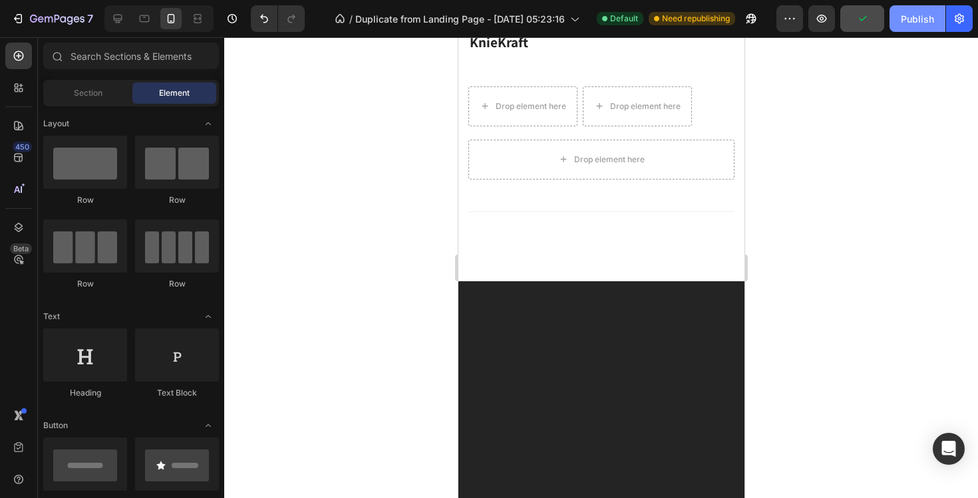
click at [904, 16] on div "Publish" at bounding box center [917, 19] width 33 height 14
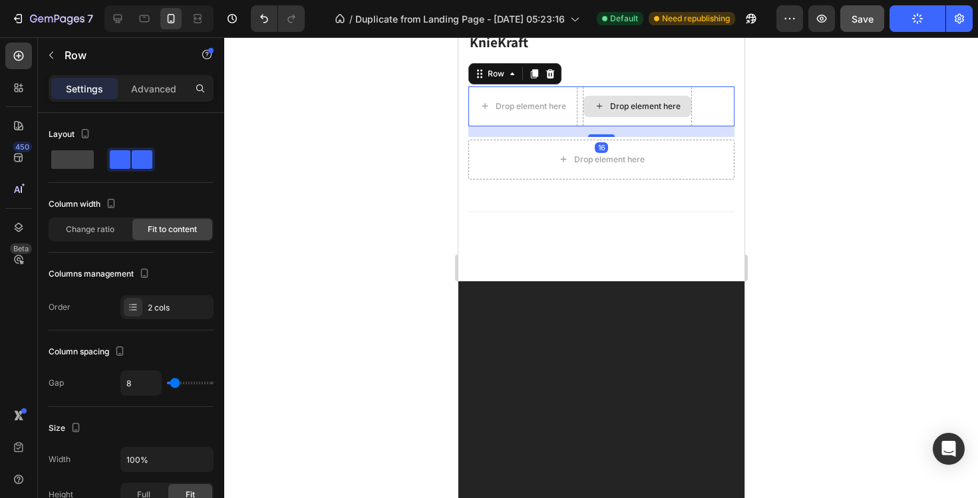
click at [663, 126] on div "Drop element here" at bounding box center [636, 107] width 109 height 40
click at [551, 79] on icon at bounding box center [550, 73] width 9 height 9
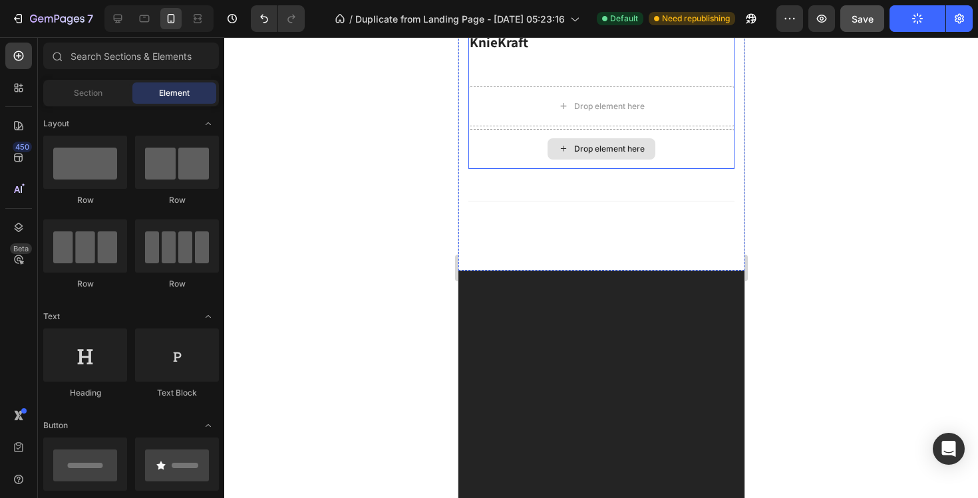
click at [566, 154] on icon at bounding box center [563, 148] width 11 height 11
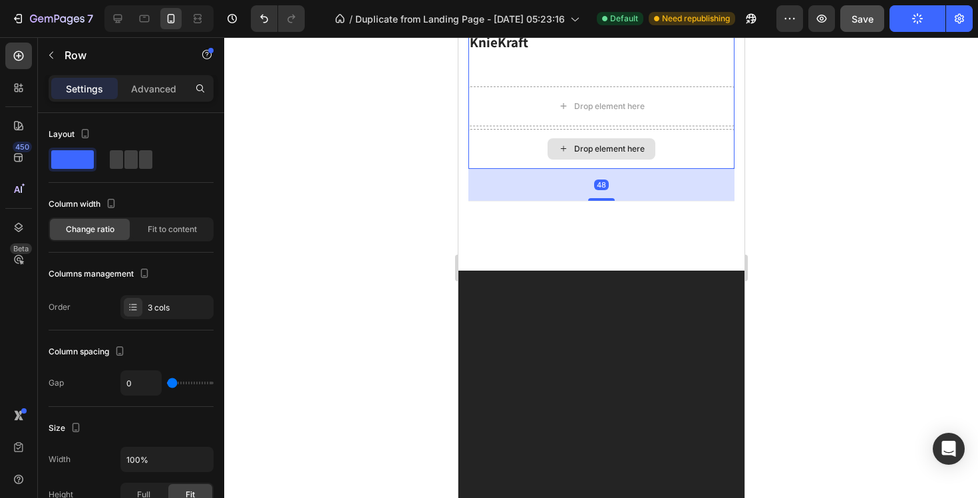
click at [504, 169] on div "Drop element here" at bounding box center [601, 149] width 266 height 40
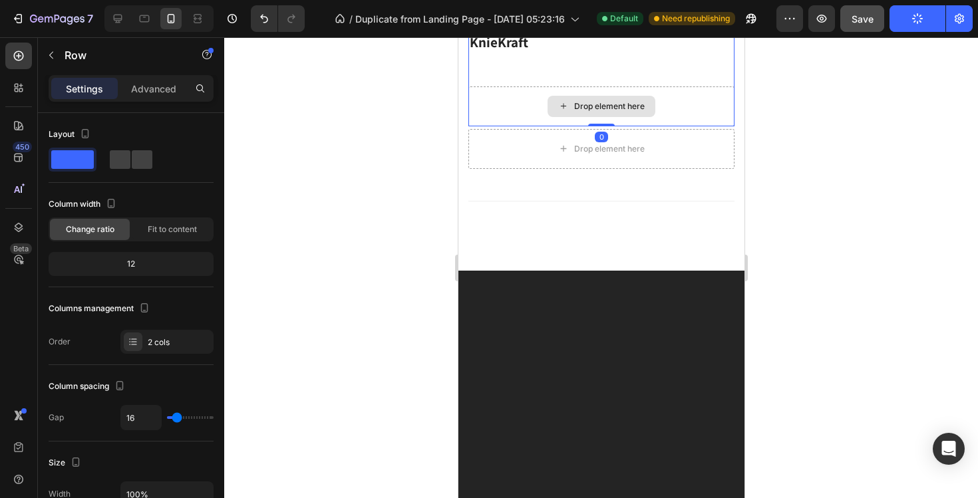
click at [527, 126] on div "Drop element here" at bounding box center [601, 107] width 266 height 40
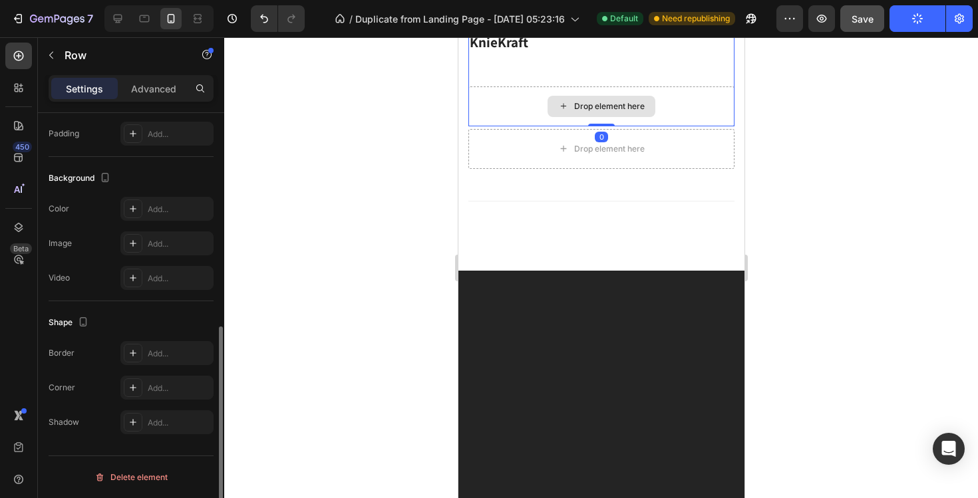
click at [527, 126] on div "Drop element here" at bounding box center [601, 107] width 266 height 40
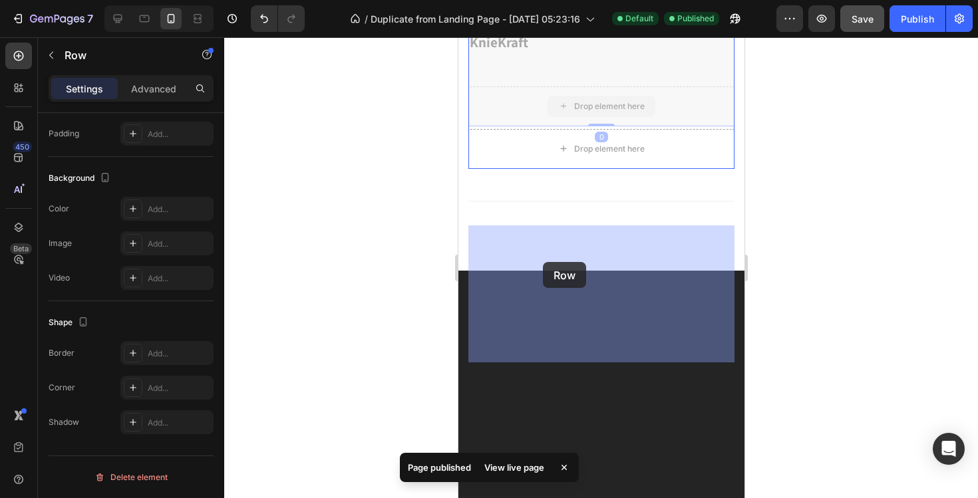
drag, startPoint x: 524, startPoint y: 331, endPoint x: 542, endPoint y: 263, distance: 70.2
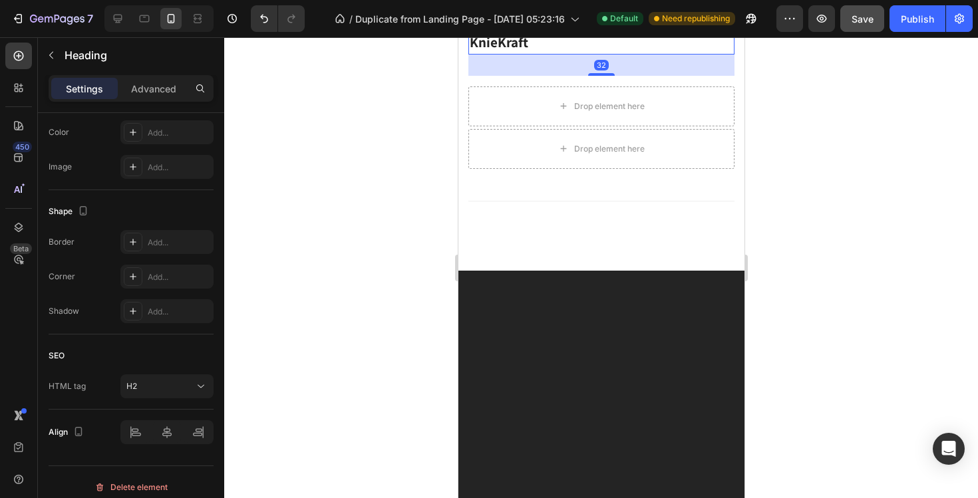
scroll to position [0, 0]
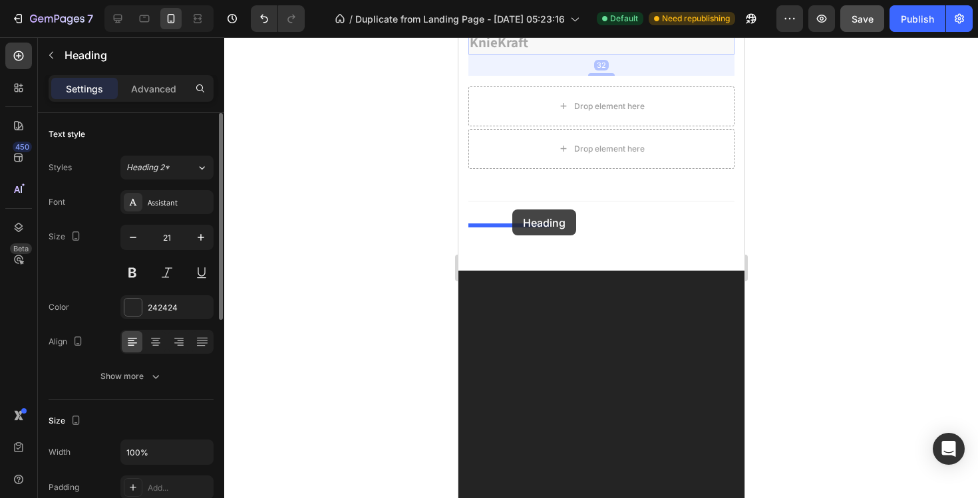
drag, startPoint x: 498, startPoint y: 284, endPoint x: 512, endPoint y: 210, distance: 75.7
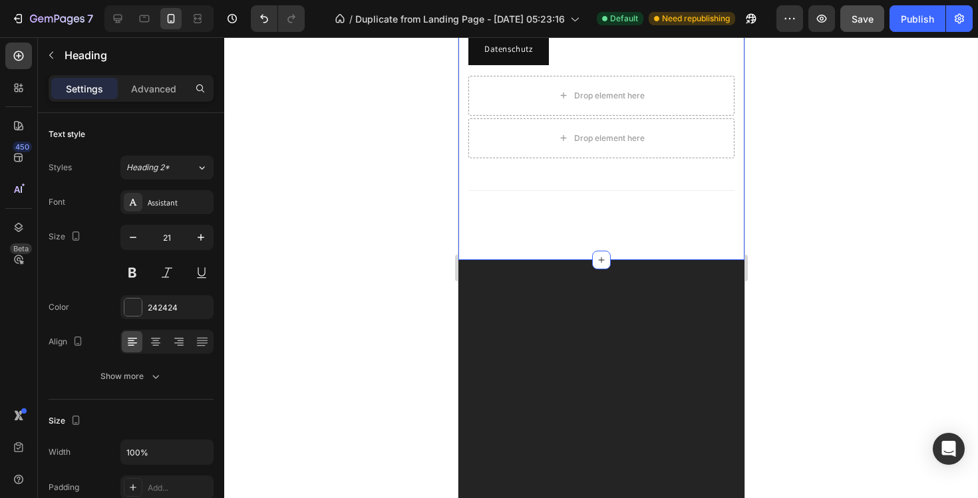
click at [363, 262] on div at bounding box center [601, 267] width 754 height 461
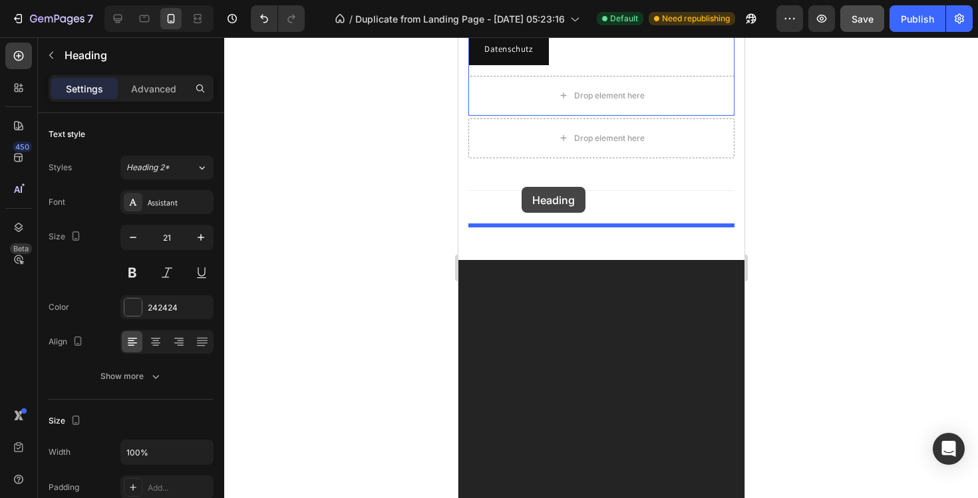
drag, startPoint x: 520, startPoint y: 232, endPoint x: 521, endPoint y: 187, distance: 45.3
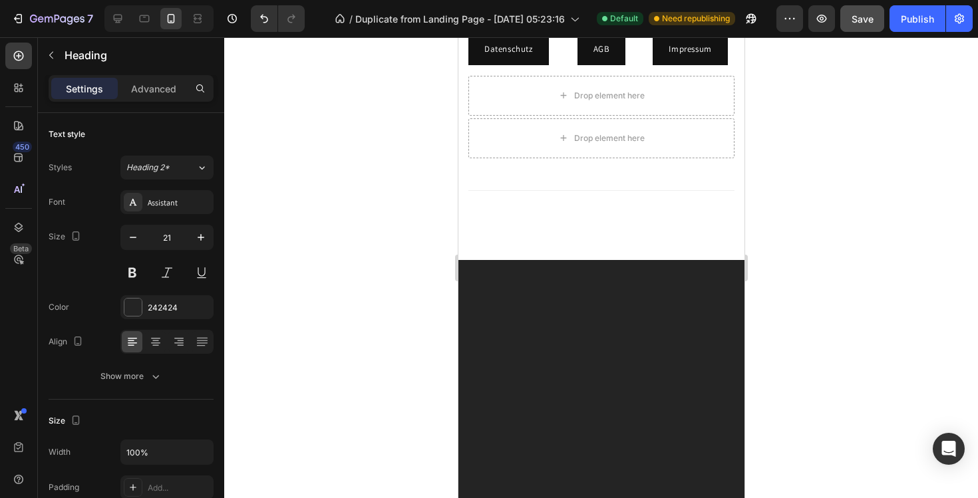
click at [912, 280] on div at bounding box center [601, 267] width 754 height 461
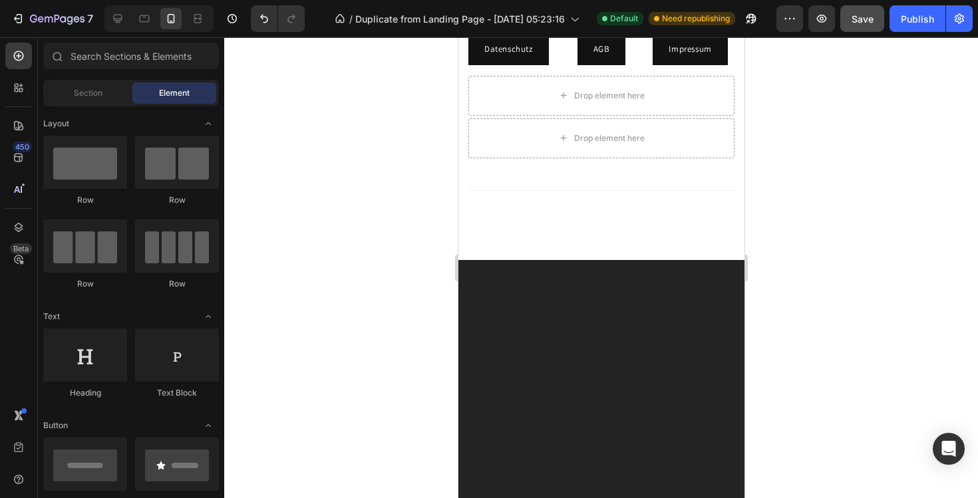
click at [517, 13] on h2 "KnieKraft" at bounding box center [601, 1] width 266 height 24
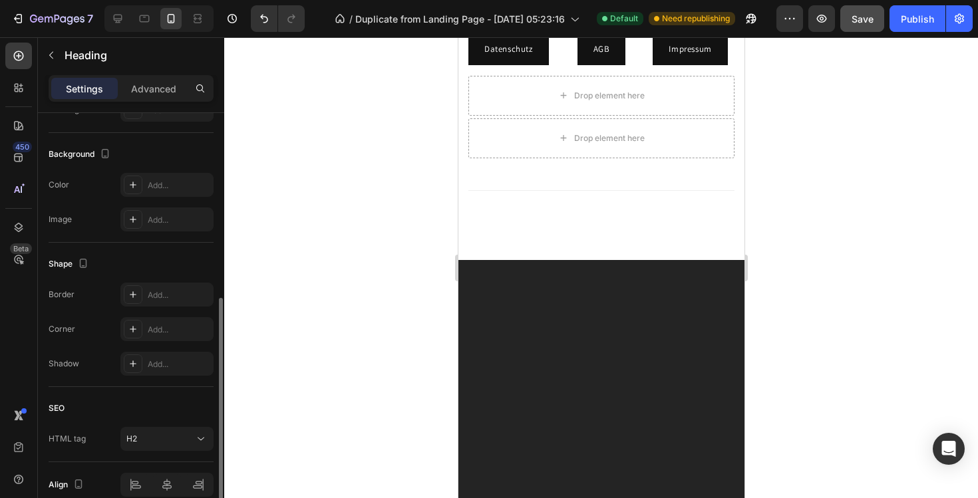
scroll to position [441, 0]
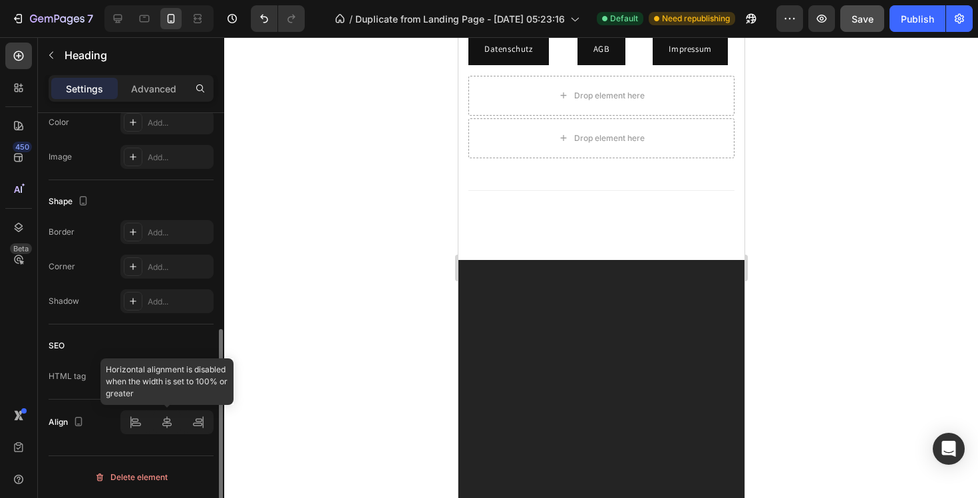
click at [166, 425] on div at bounding box center [166, 423] width 93 height 24
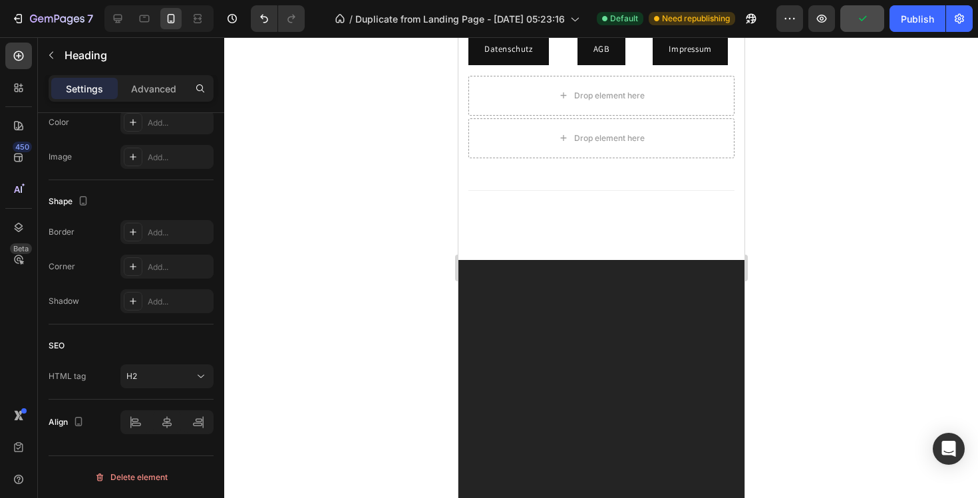
click at [471, 13] on h2 "KnieKraft" at bounding box center [601, 1] width 266 height 24
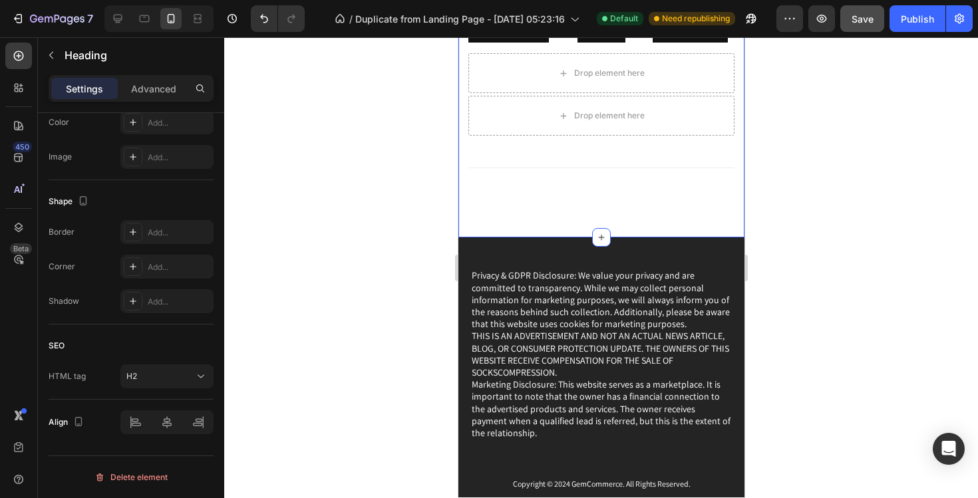
scroll to position [9711, 0]
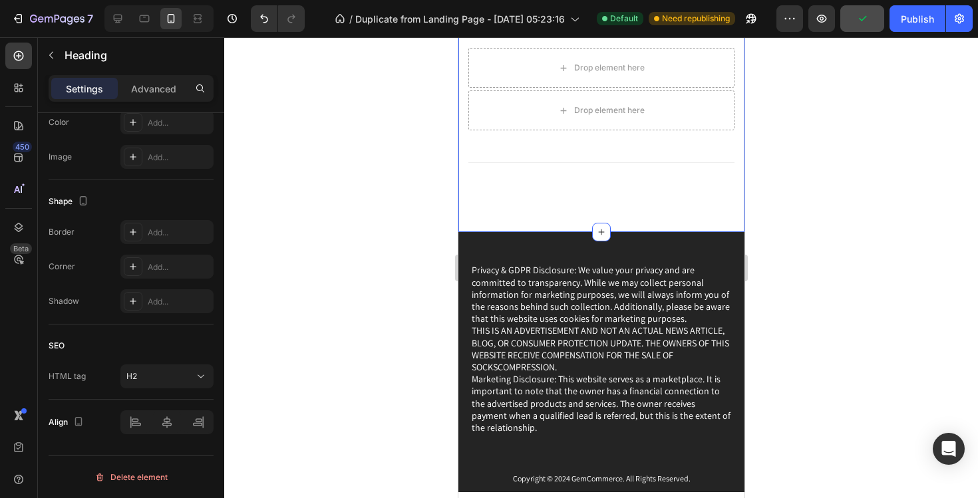
drag, startPoint x: 602, startPoint y: 227, endPoint x: 606, endPoint y: 151, distance: 76.0
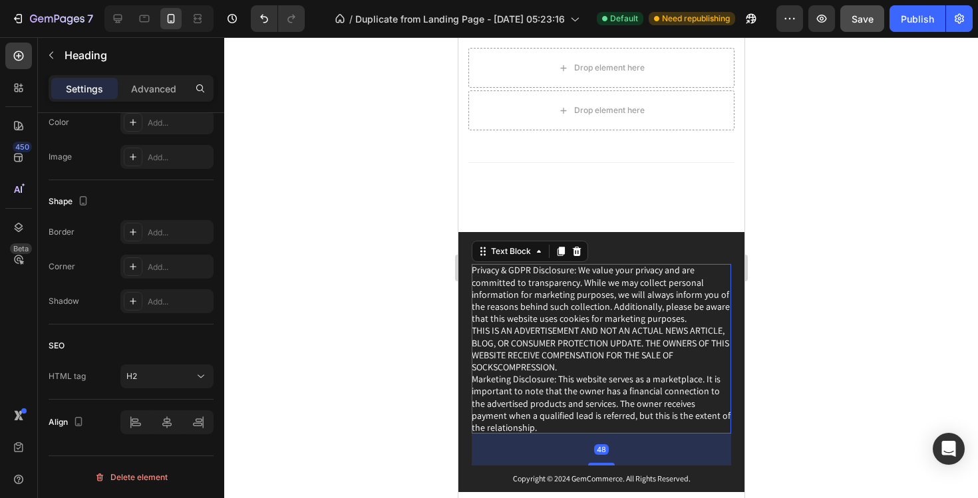
scroll to position [0, 0]
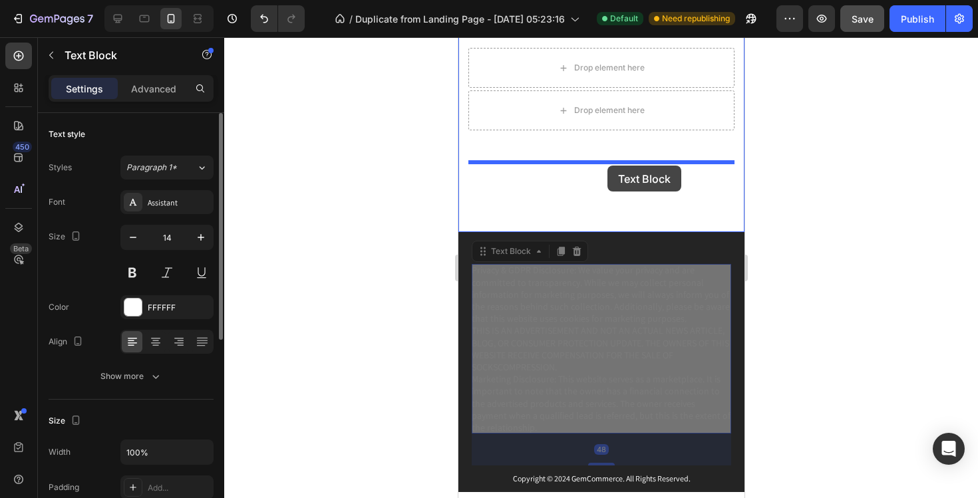
drag, startPoint x: 598, startPoint y: 347, endPoint x: 607, endPoint y: 166, distance: 181.2
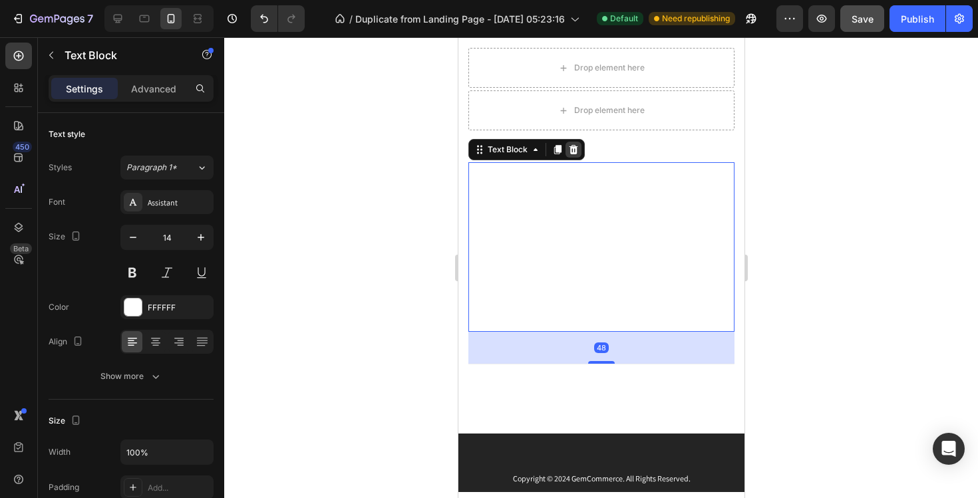
click at [573, 143] on div at bounding box center [573, 150] width 16 height 16
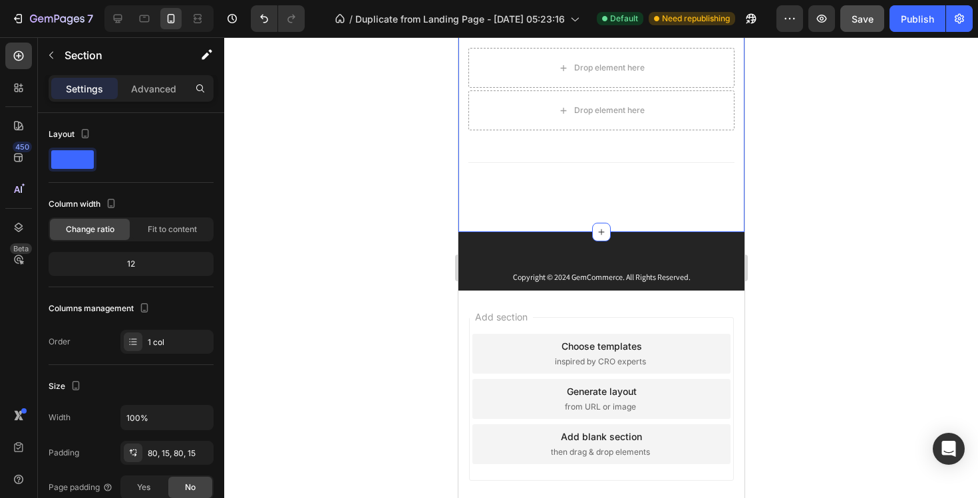
click at [578, 164] on div "KnieKraft Heading Datenschutz Button AGB Button Impressum Button Row Drop eleme…" at bounding box center [601, 70] width 266 height 218
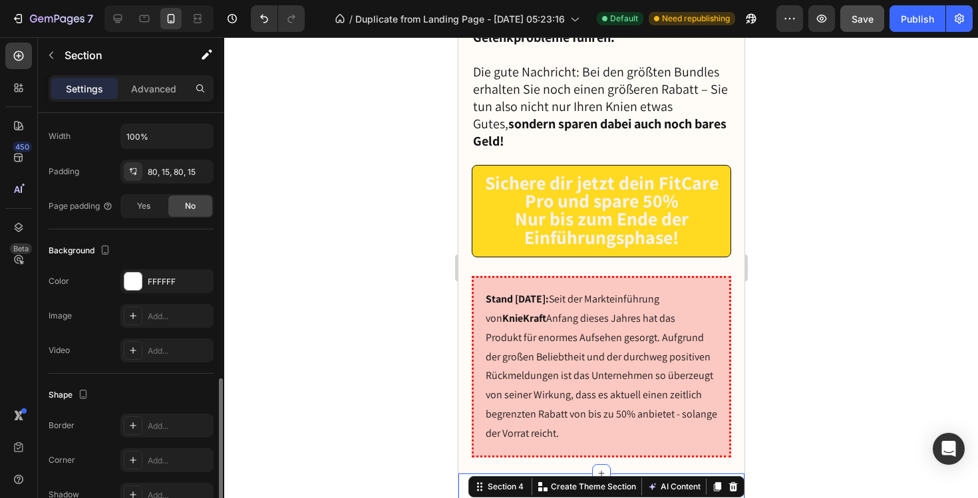
scroll to position [354, 0]
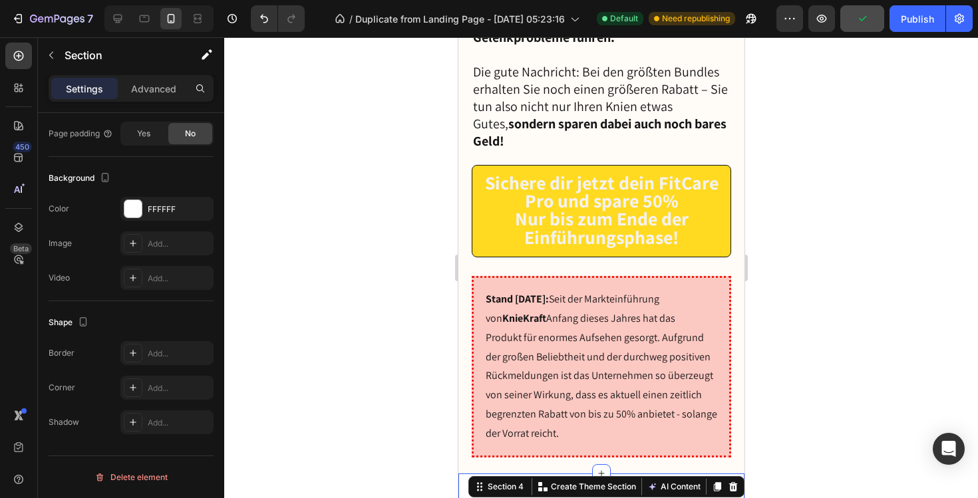
click at [91, 479] on button "Delete element" at bounding box center [131, 477] width 165 height 21
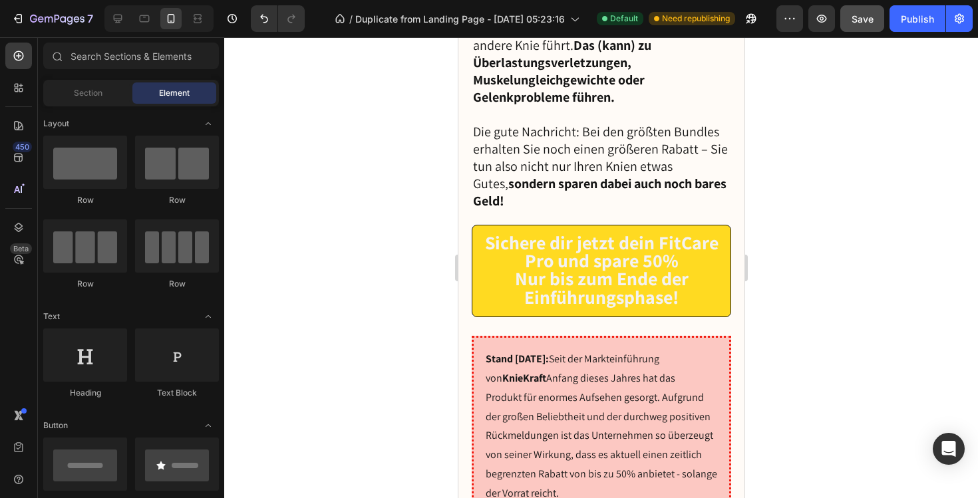
scroll to position [9407, 0]
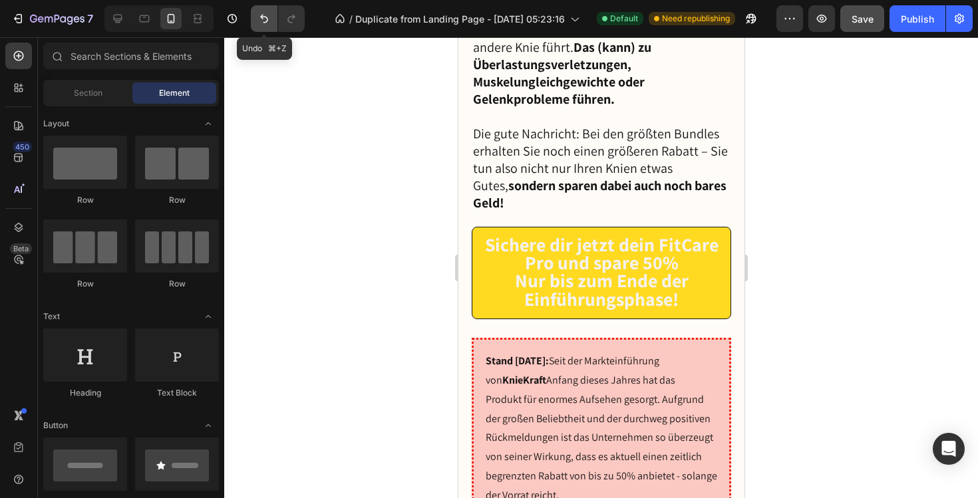
click at [266, 20] on icon "Undo/Redo" at bounding box center [264, 18] width 13 height 13
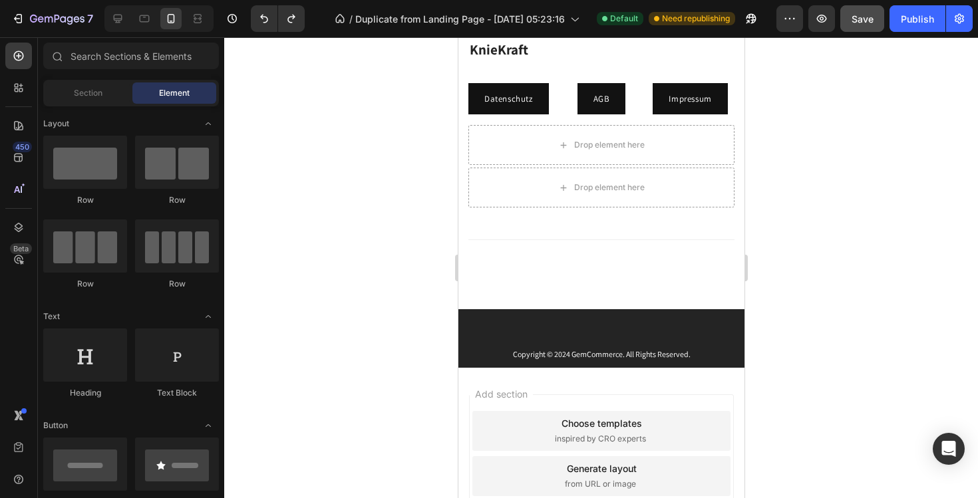
scroll to position [9640, 0]
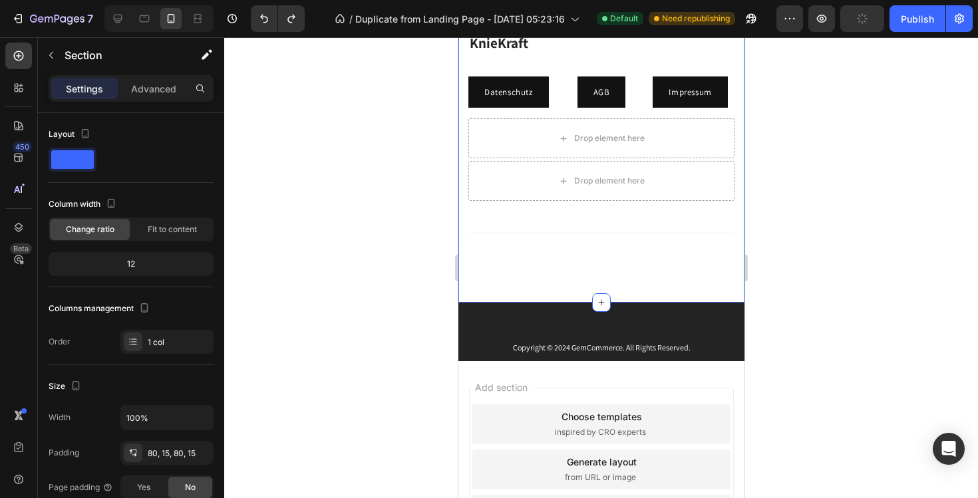
click at [580, 210] on div "KnieKraft Heading Datenschutz Button AGB Button Impressum Button Row Drop eleme…" at bounding box center [601, 140] width 266 height 218
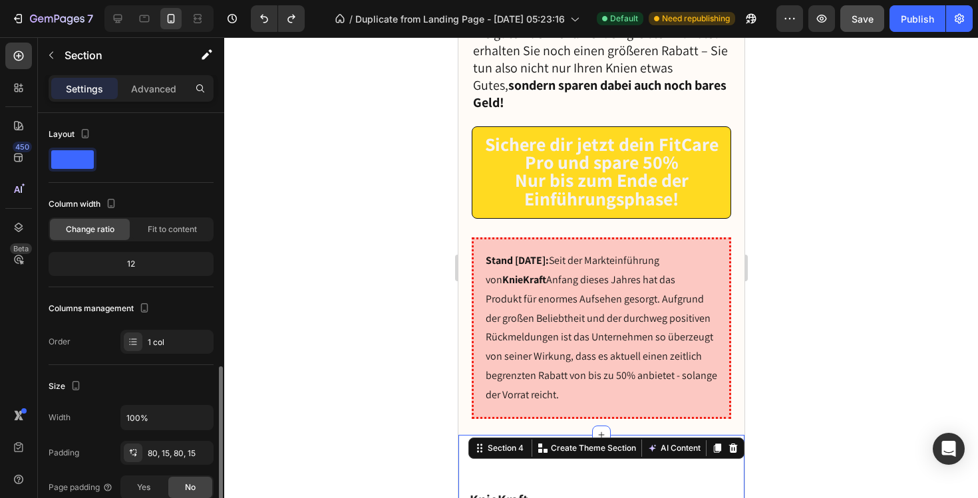
scroll to position [354, 0]
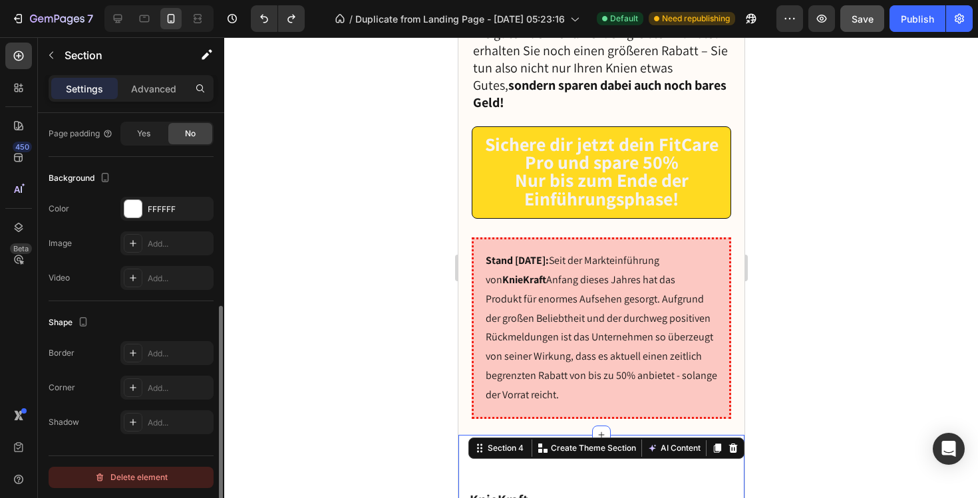
click at [160, 480] on div "Delete element" at bounding box center [131, 478] width 73 height 16
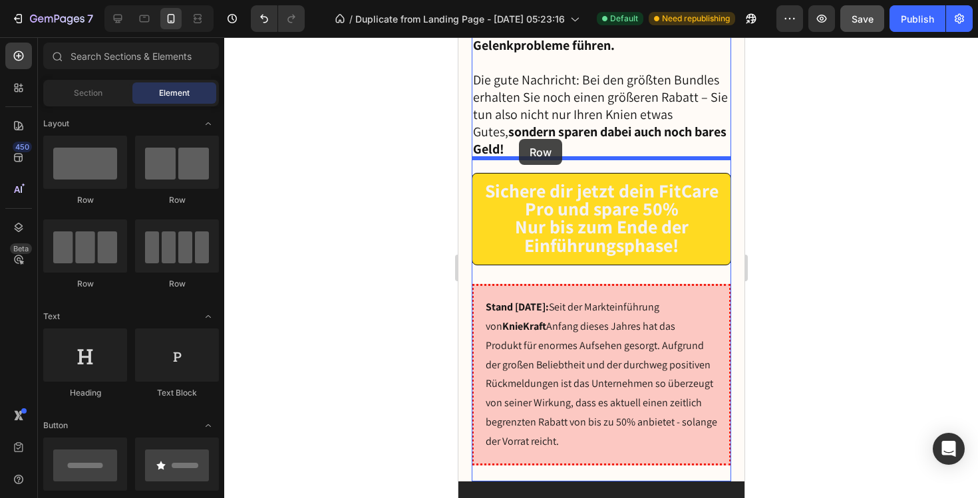
drag, startPoint x: 572, startPoint y: 296, endPoint x: 518, endPoint y: 142, distance: 163.3
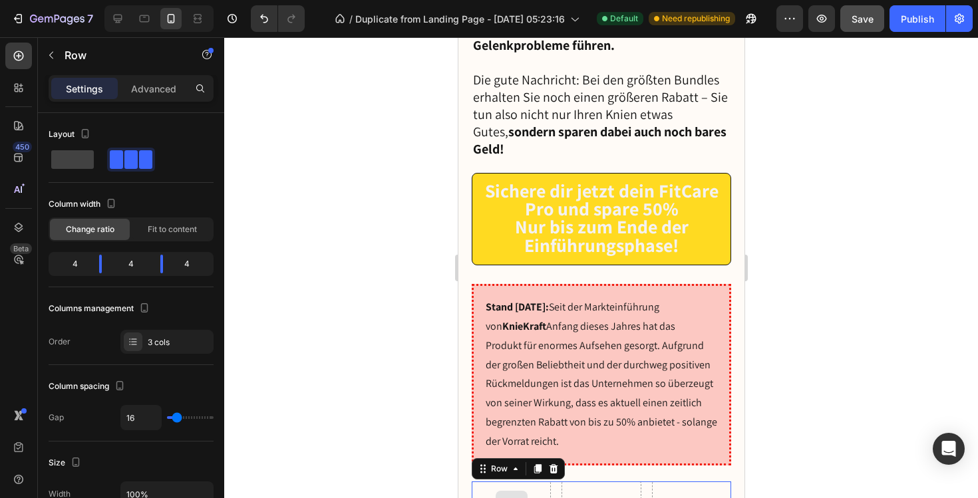
scroll to position [9500, 0]
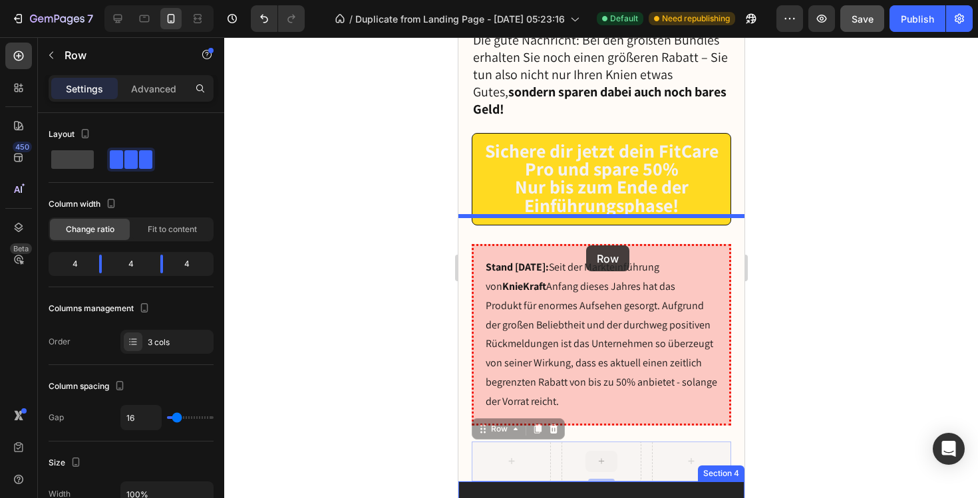
drag, startPoint x: 582, startPoint y: 118, endPoint x: 586, endPoint y: 246, distance: 127.2
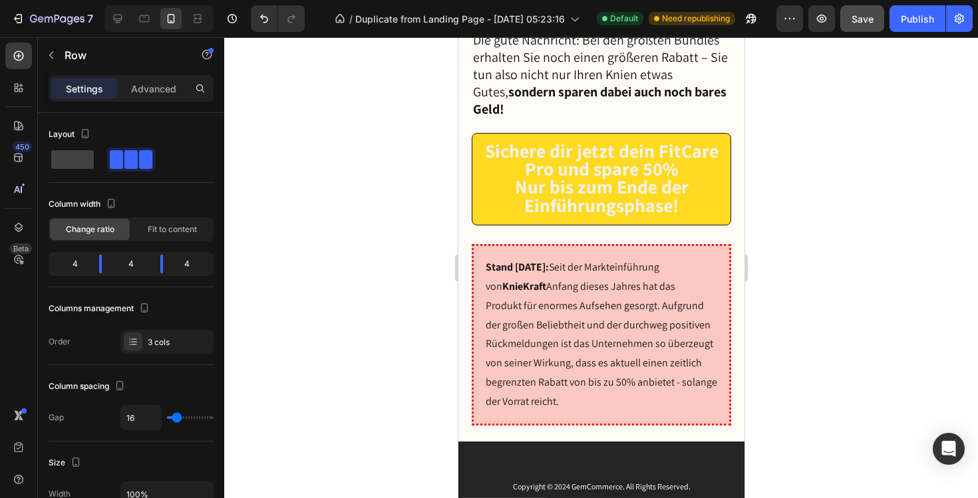
scroll to position [9507, 0]
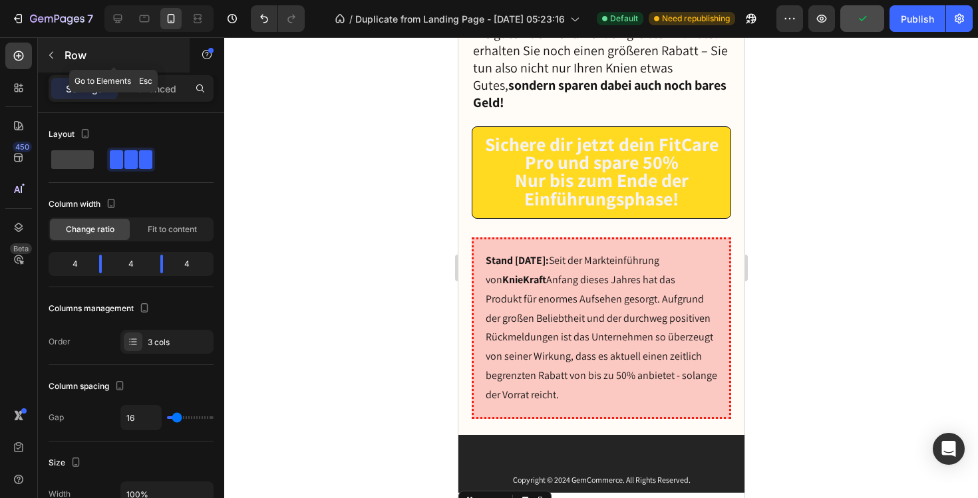
click at [63, 49] on div "Row" at bounding box center [114, 55] width 152 height 35
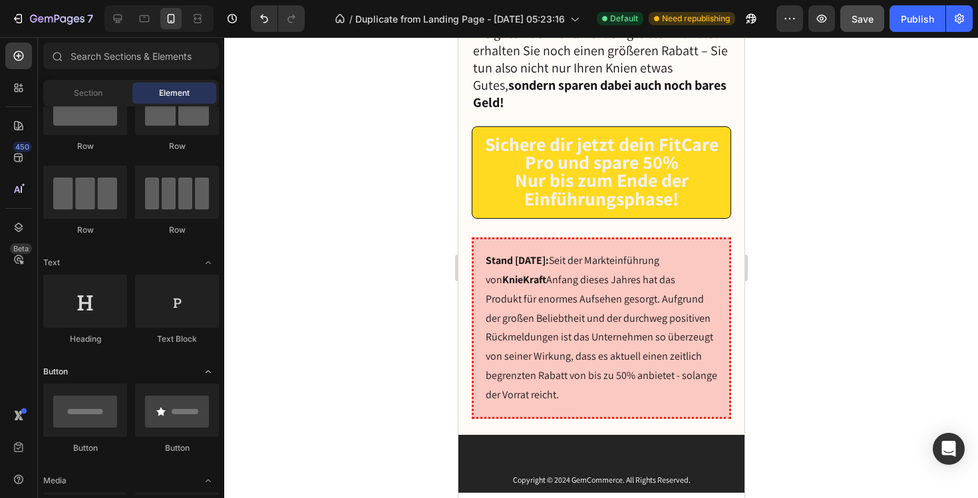
scroll to position [97, 0]
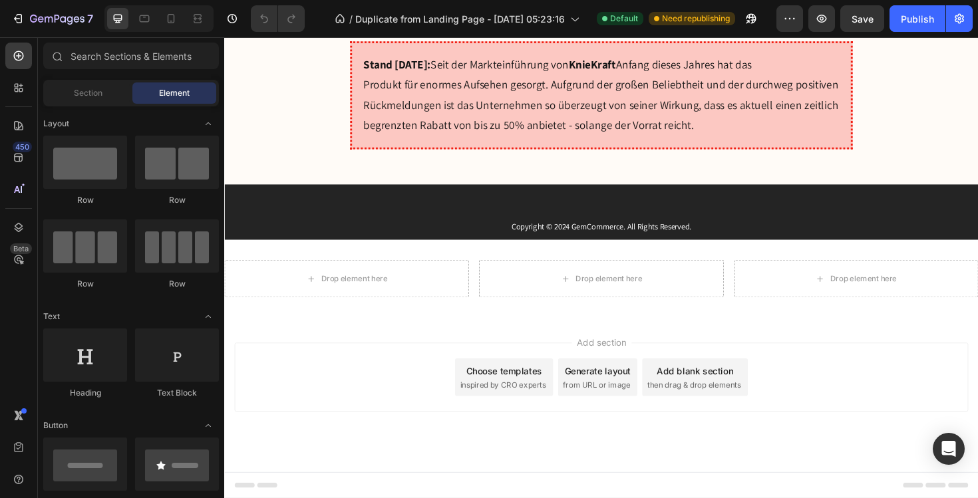
scroll to position [9731, 0]
click at [180, 19] on div at bounding box center [170, 18] width 21 height 21
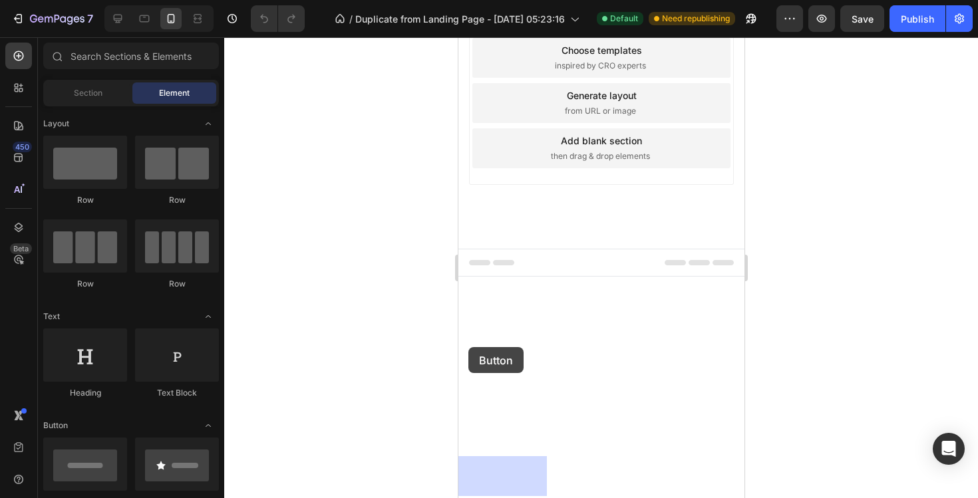
drag, startPoint x: 565, startPoint y: 496, endPoint x: 481, endPoint y: 338, distance: 178.9
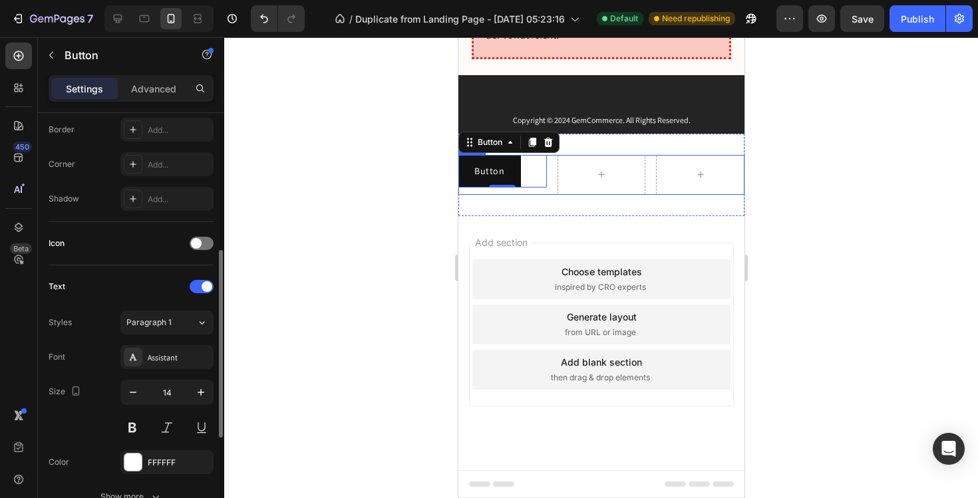
scroll to position [306, 0]
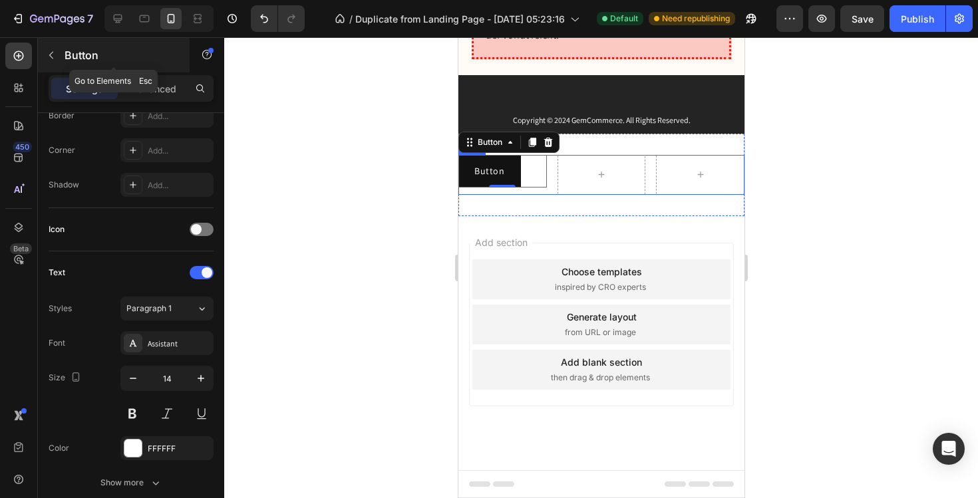
click at [53, 57] on icon "button" at bounding box center [51, 55] width 11 height 11
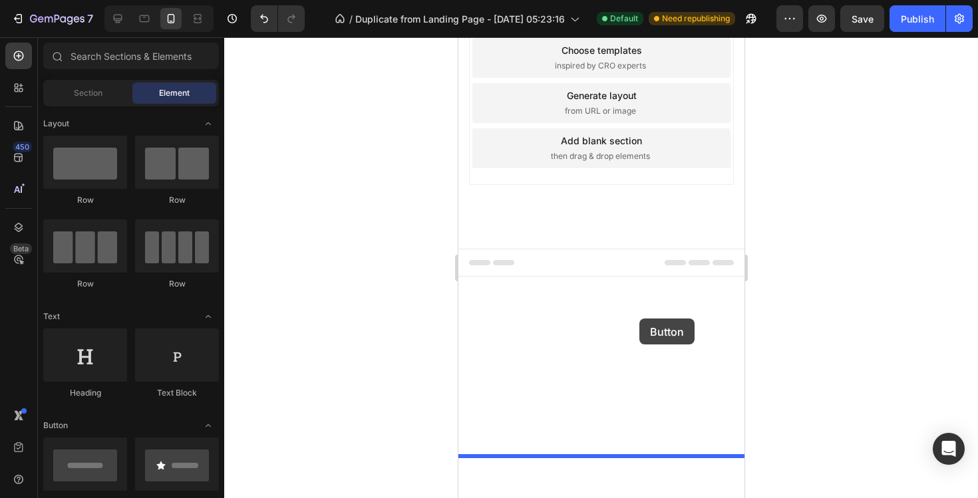
drag, startPoint x: 540, startPoint y: 509, endPoint x: 619, endPoint y: 329, distance: 197.0
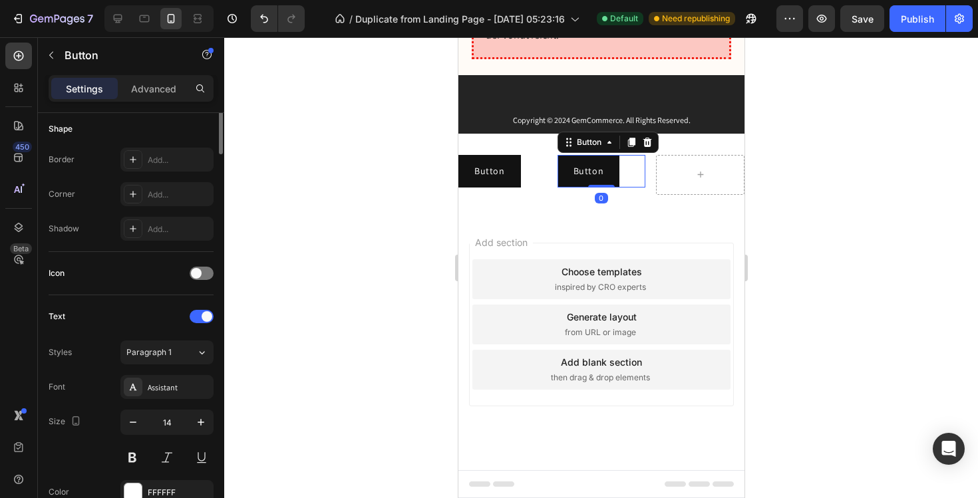
scroll to position [81, 0]
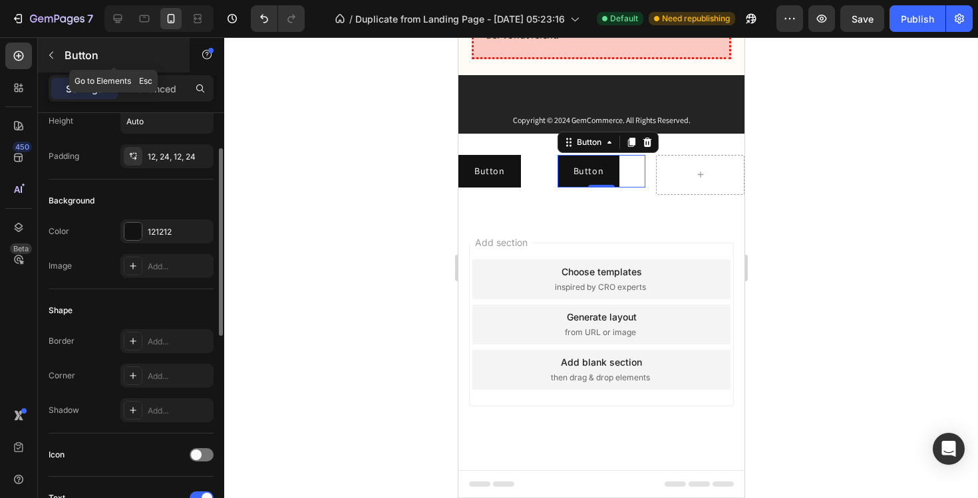
click at [51, 45] on button "button" at bounding box center [51, 55] width 21 height 21
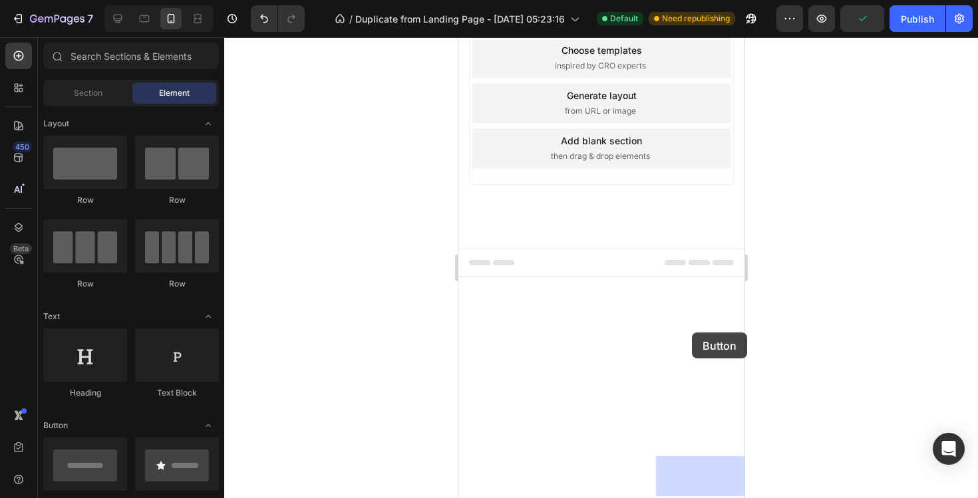
drag, startPoint x: 546, startPoint y: 492, endPoint x: 691, endPoint y: 333, distance: 215.3
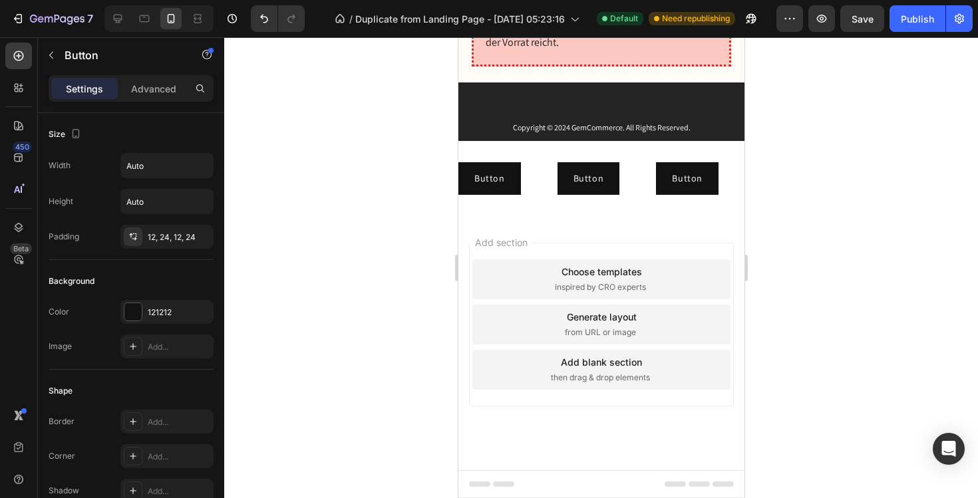
click at [594, 381] on div "Add section Choose templates inspired by CRO experts Generate layout from URL o…" at bounding box center [601, 343] width 286 height 254
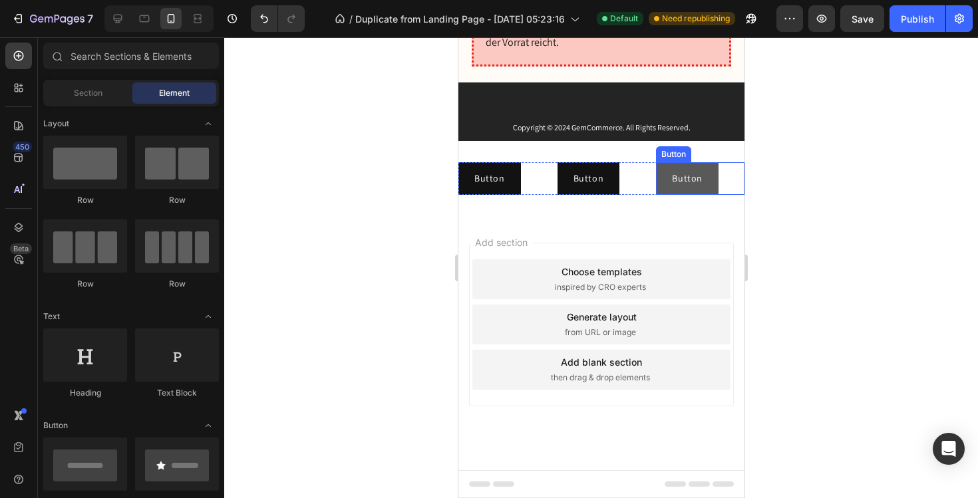
click at [703, 195] on button "Button" at bounding box center [687, 178] width 63 height 33
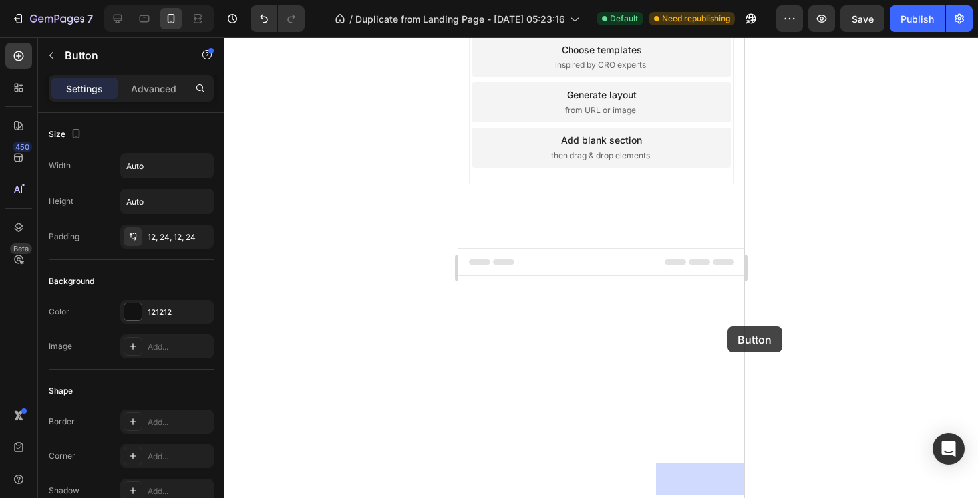
drag, startPoint x: 703, startPoint y: 327, endPoint x: 726, endPoint y: 327, distance: 23.3
drag, startPoint x: 683, startPoint y: 329, endPoint x: 745, endPoint y: 341, distance: 63.8
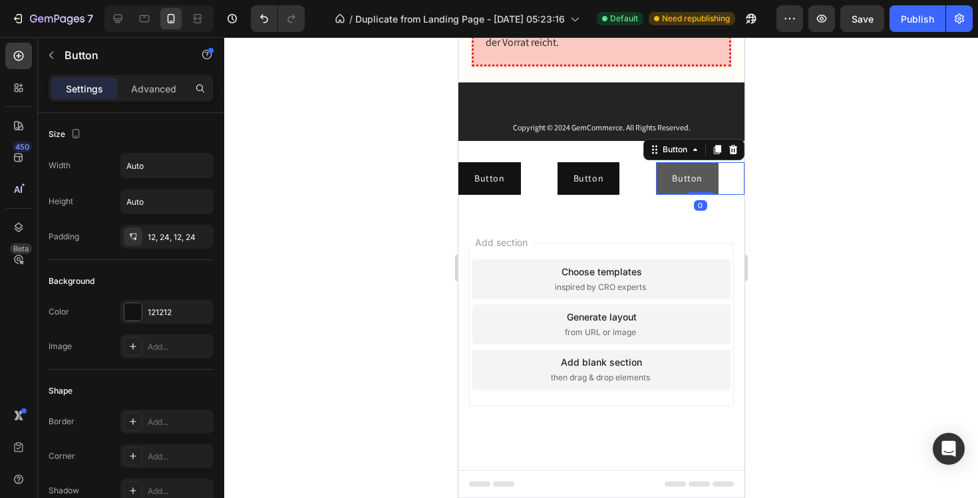
drag, startPoint x: 704, startPoint y: 353, endPoint x: 713, endPoint y: 324, distance: 30.7
click at [713, 195] on div "Button Button 0" at bounding box center [700, 178] width 89 height 33
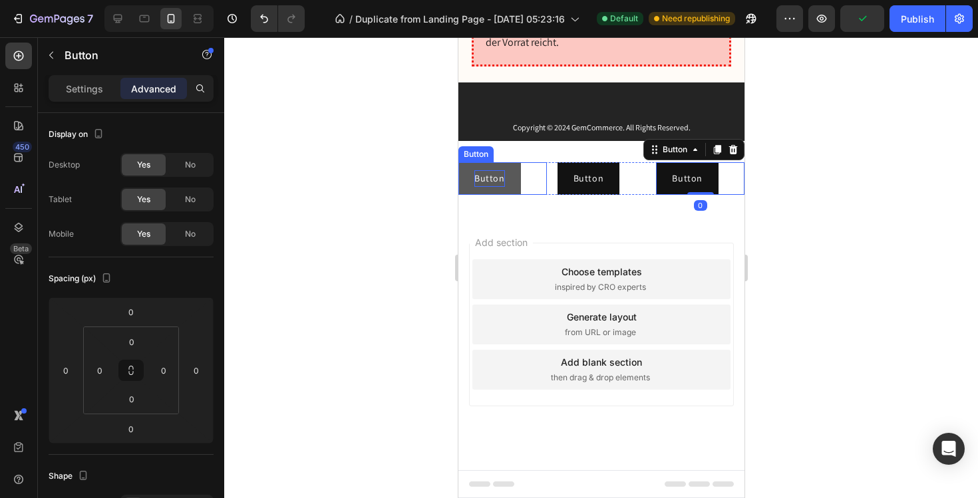
click at [498, 187] on p "Button" at bounding box center [489, 178] width 31 height 17
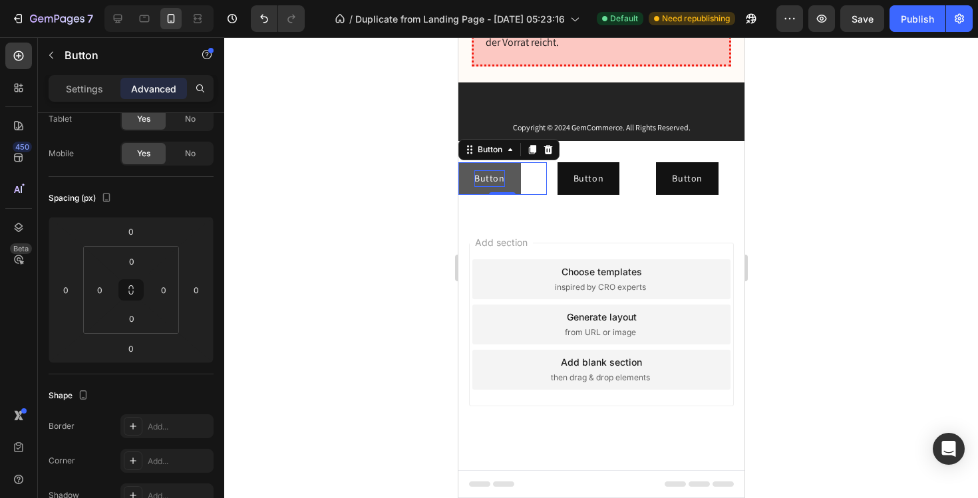
click at [491, 187] on p "Button" at bounding box center [489, 178] width 31 height 17
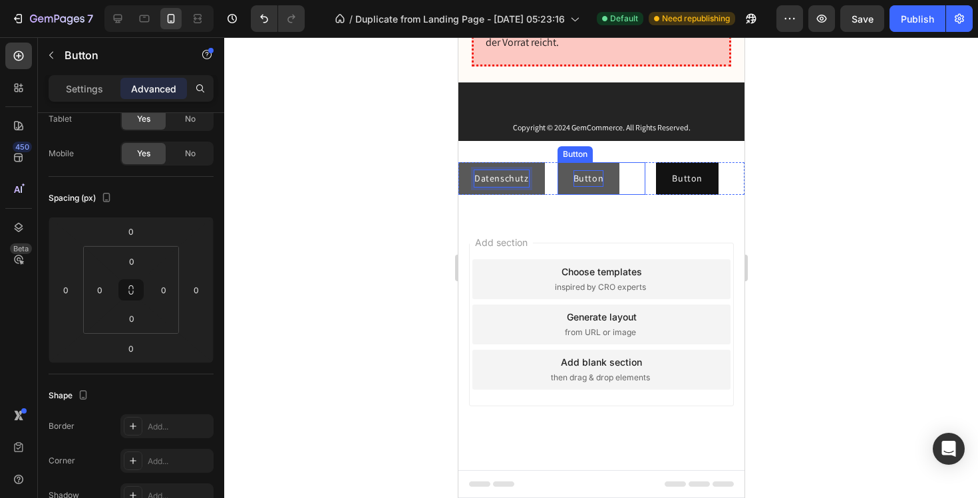
click at [591, 187] on p "Button" at bounding box center [588, 178] width 31 height 17
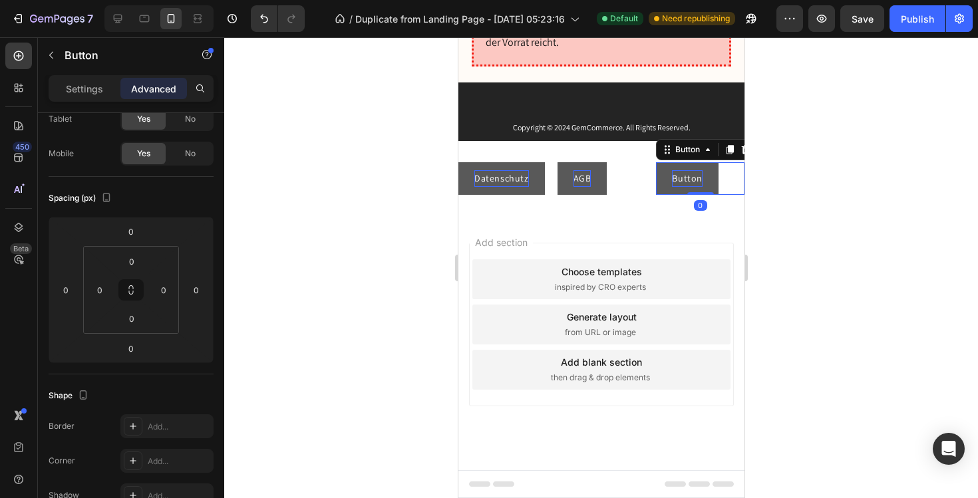
click at [695, 187] on p "Button" at bounding box center [687, 178] width 31 height 17
click at [898, 304] on div at bounding box center [601, 267] width 754 height 461
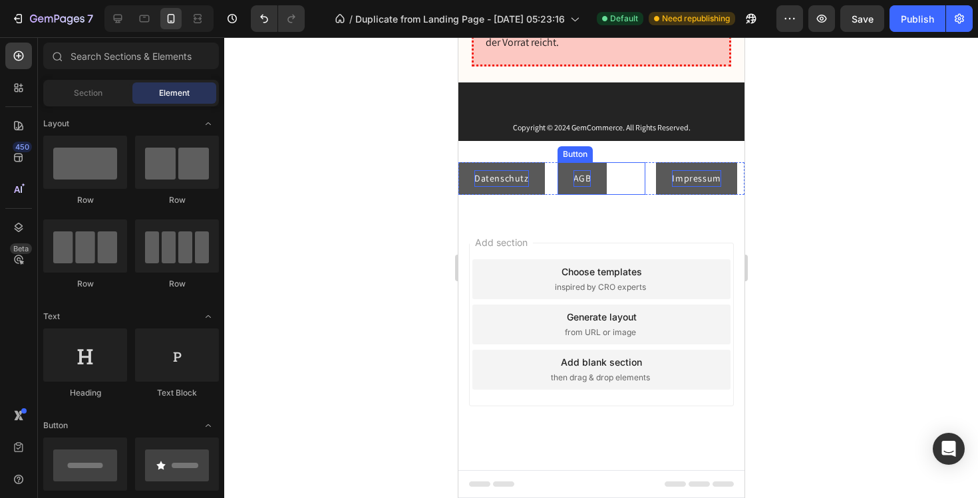
click at [580, 187] on p "AGB" at bounding box center [582, 178] width 18 height 17
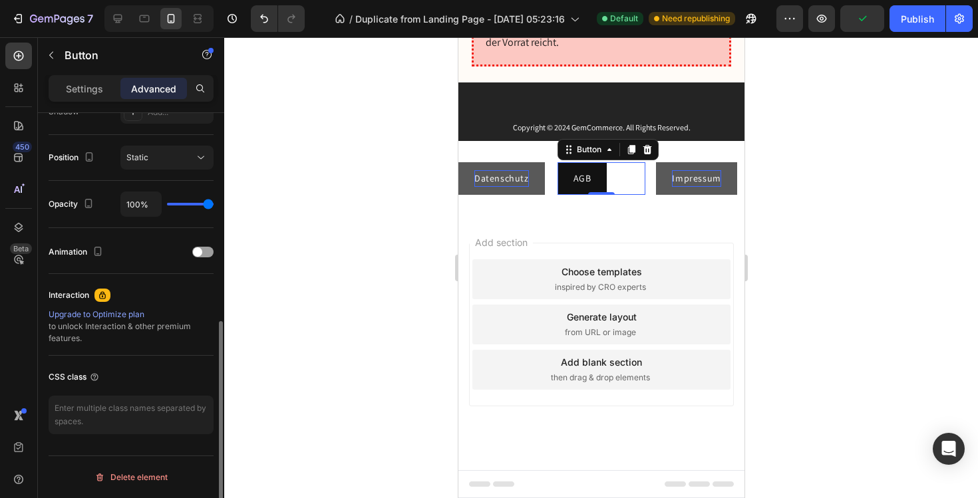
scroll to position [323, 0]
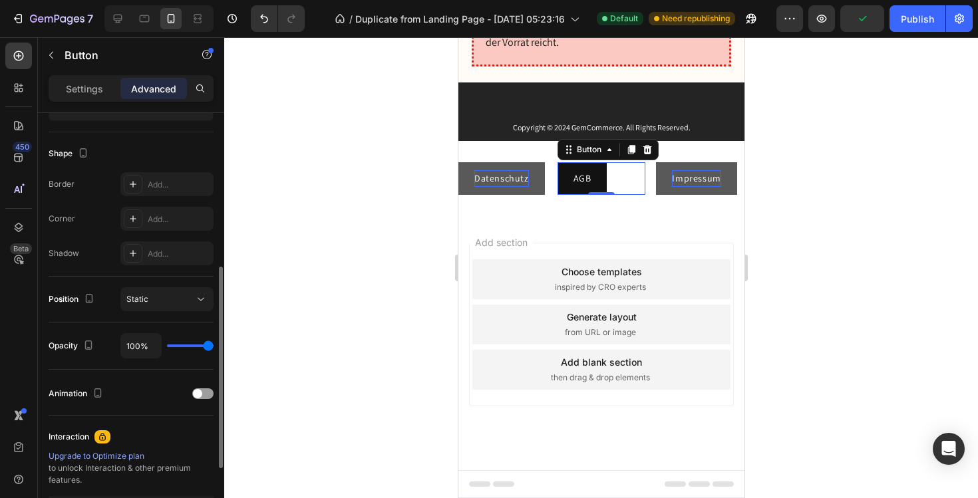
click at [78, 105] on div "Settings Advanced" at bounding box center [131, 94] width 186 height 38
click at [82, 98] on div "Settings" at bounding box center [84, 88] width 67 height 21
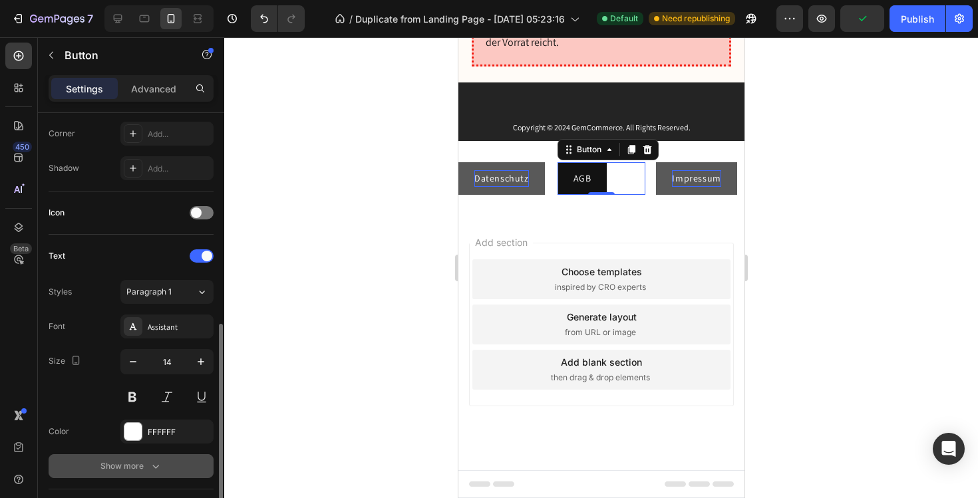
scroll to position [531, 0]
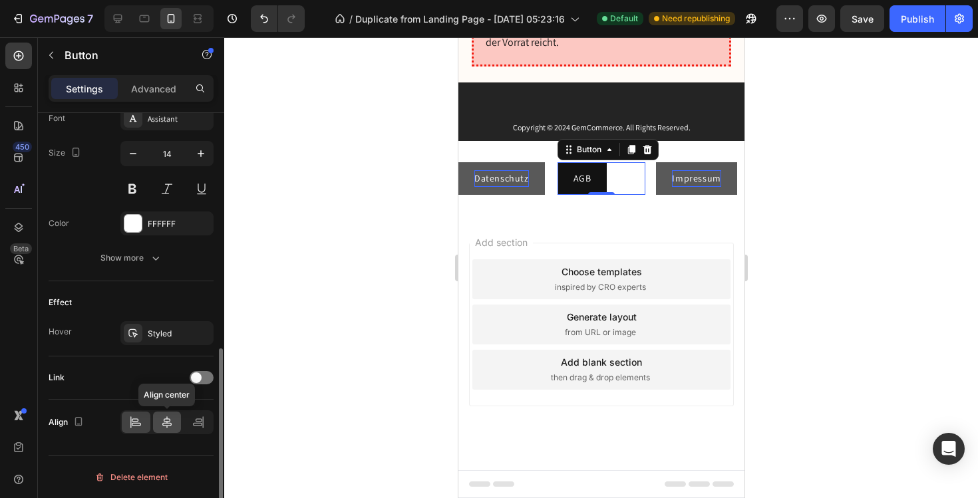
click at [168, 423] on icon at bounding box center [166, 422] width 13 height 13
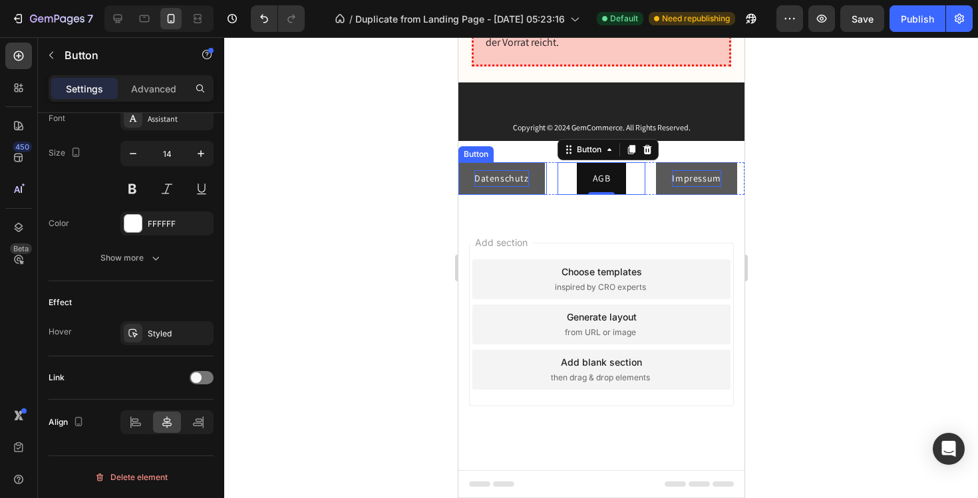
click at [505, 187] on p "Datenschutz" at bounding box center [501, 178] width 55 height 17
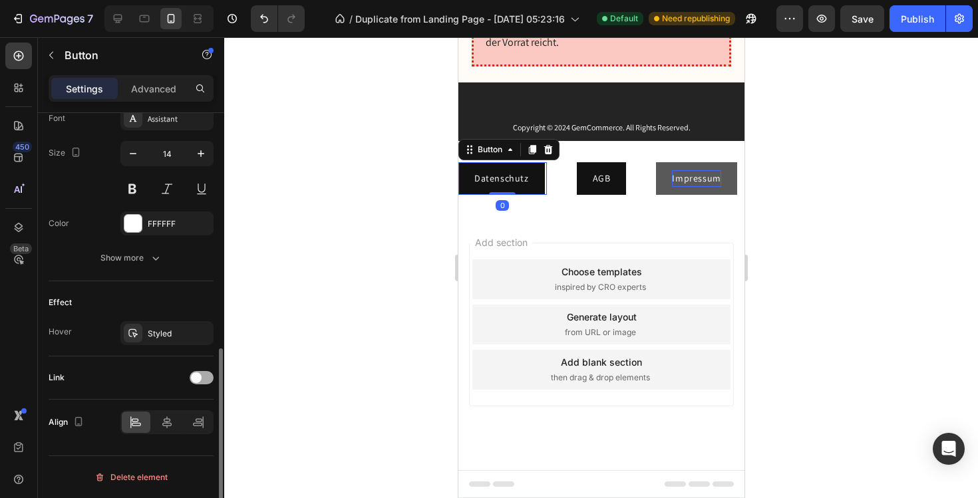
click at [208, 377] on div at bounding box center [202, 377] width 24 height 13
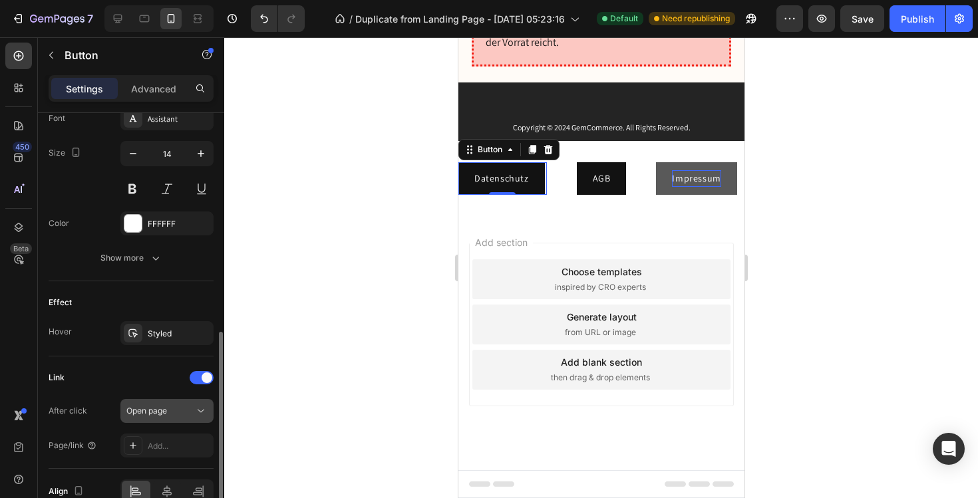
click at [174, 407] on div "Open page" at bounding box center [160, 411] width 68 height 12
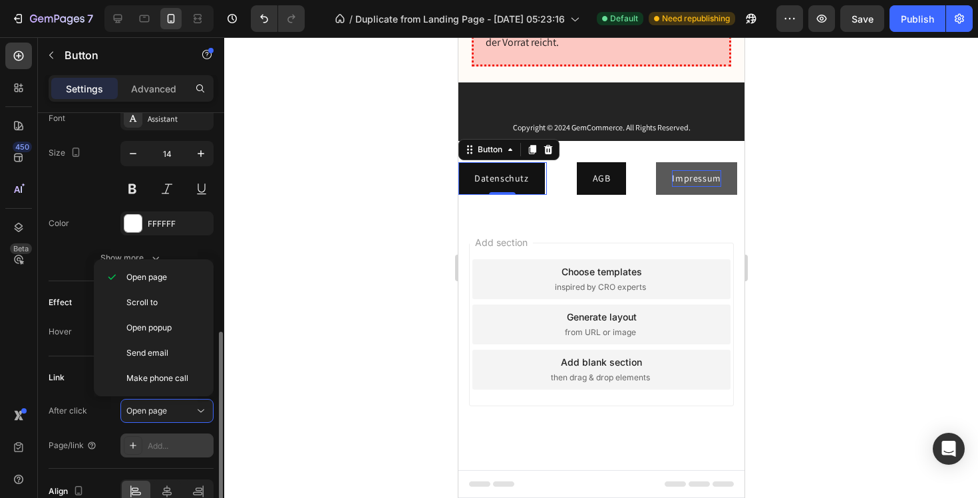
click at [165, 437] on div "Add..." at bounding box center [166, 446] width 93 height 24
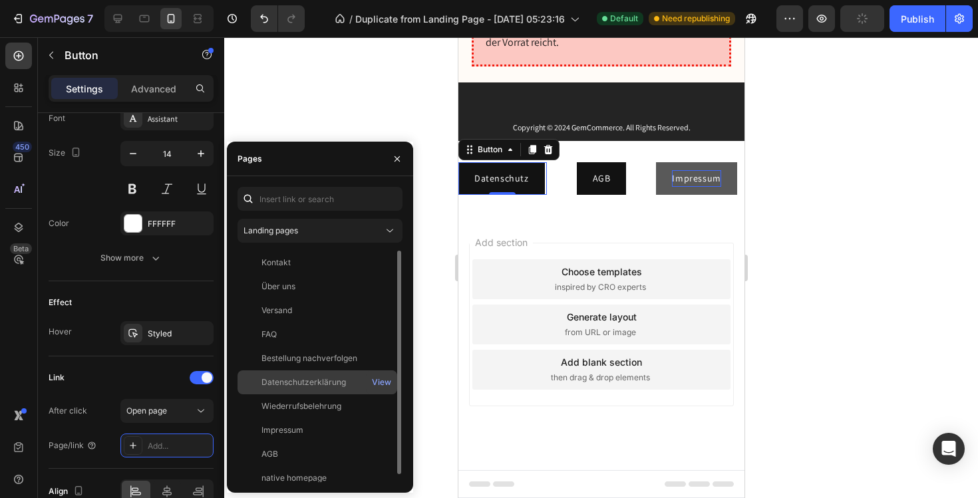
click at [307, 385] on div "Datenschutzerklärung" at bounding box center [304, 383] width 85 height 12
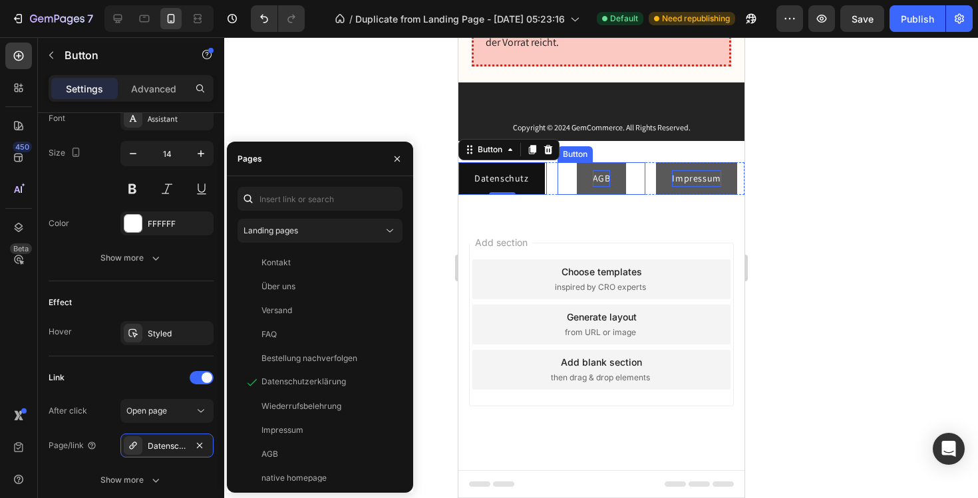
click at [597, 187] on p "AGB" at bounding box center [601, 178] width 18 height 17
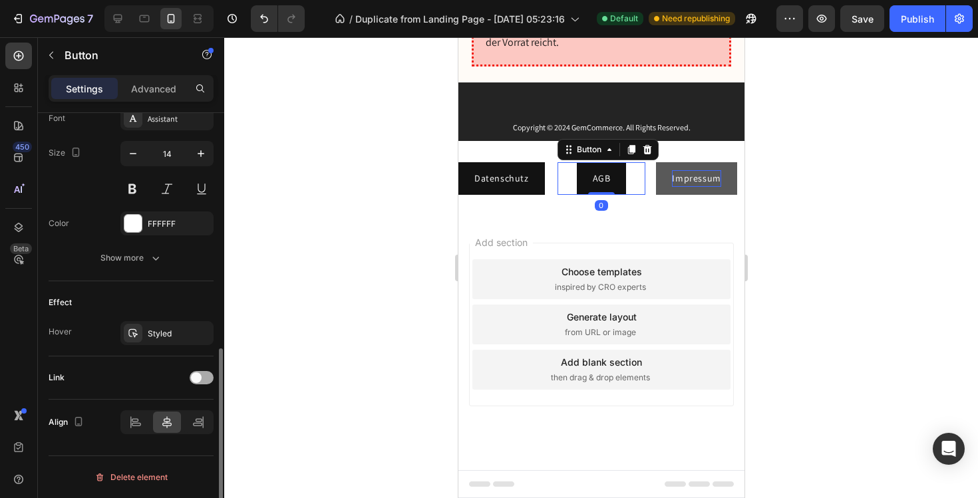
click at [200, 379] on span at bounding box center [196, 378] width 11 height 11
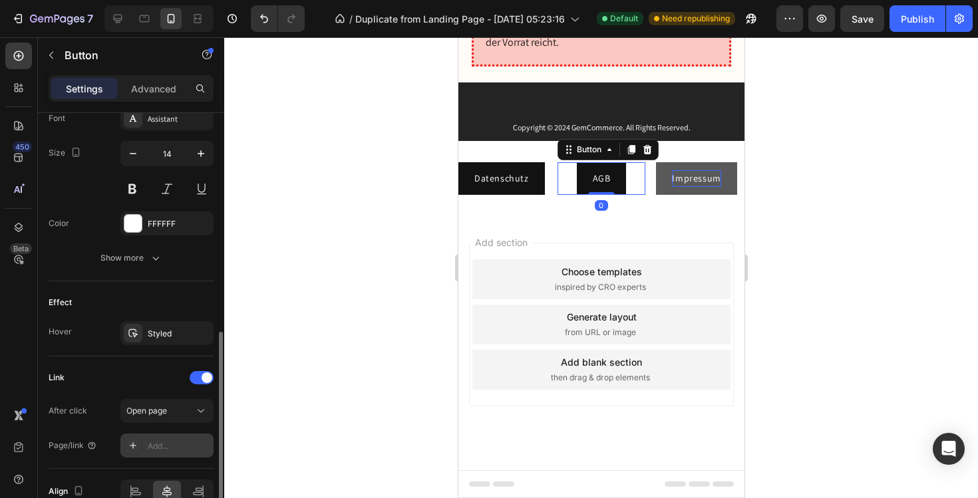
click at [176, 441] on div "Add..." at bounding box center [179, 447] width 63 height 12
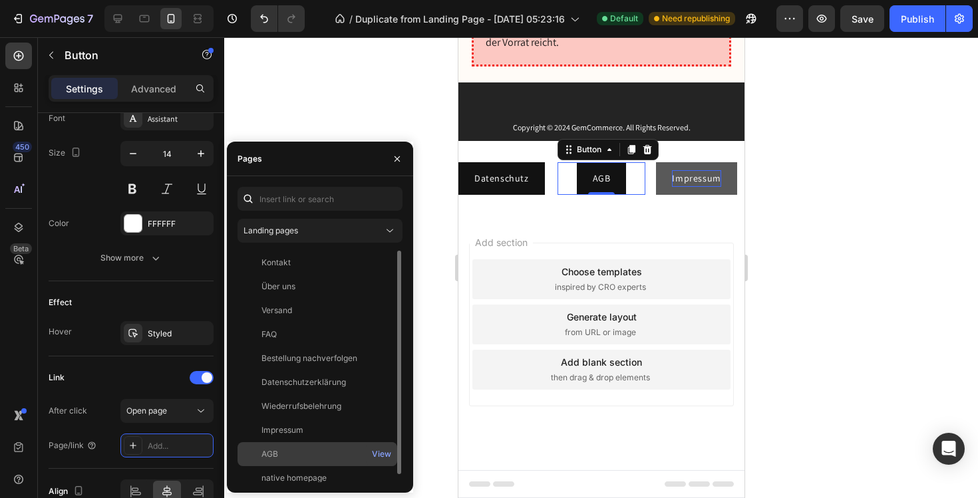
click at [270, 449] on div "AGB" at bounding box center [270, 455] width 17 height 12
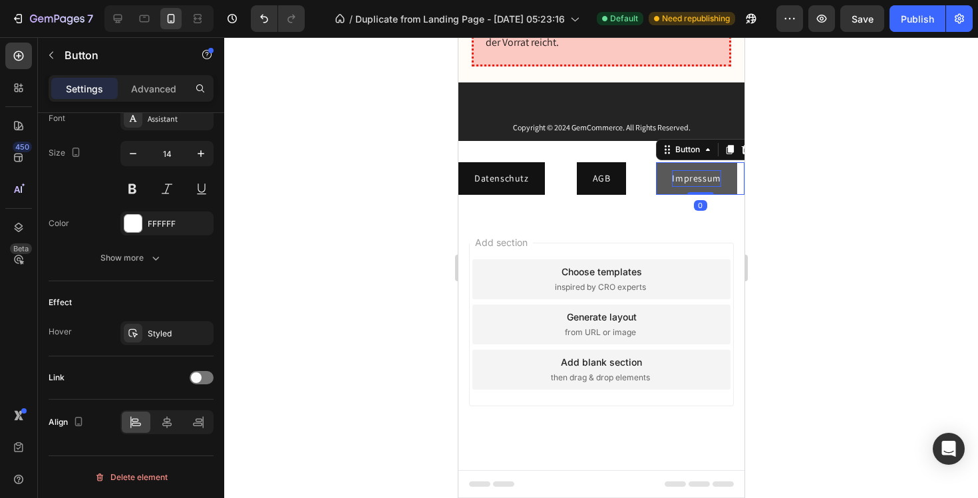
click at [681, 187] on p "Impressum" at bounding box center [696, 178] width 49 height 17
click at [197, 380] on span at bounding box center [196, 378] width 11 height 11
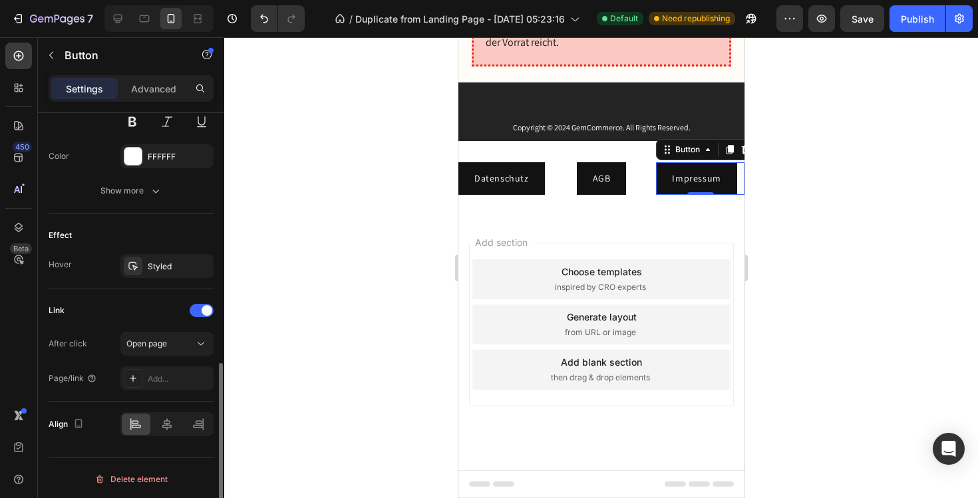
scroll to position [600, 0]
click at [159, 385] on div "Add..." at bounding box center [166, 377] width 93 height 24
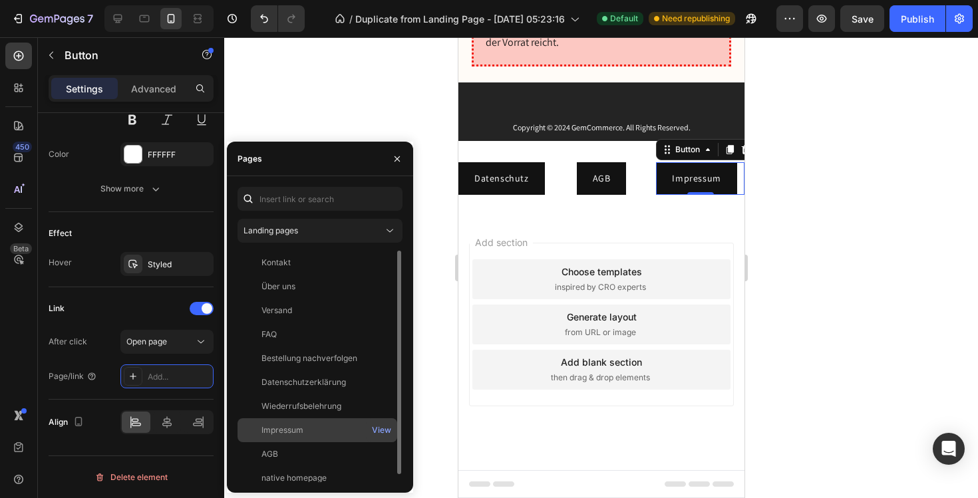
click at [299, 425] on div "Impressum" at bounding box center [283, 431] width 42 height 12
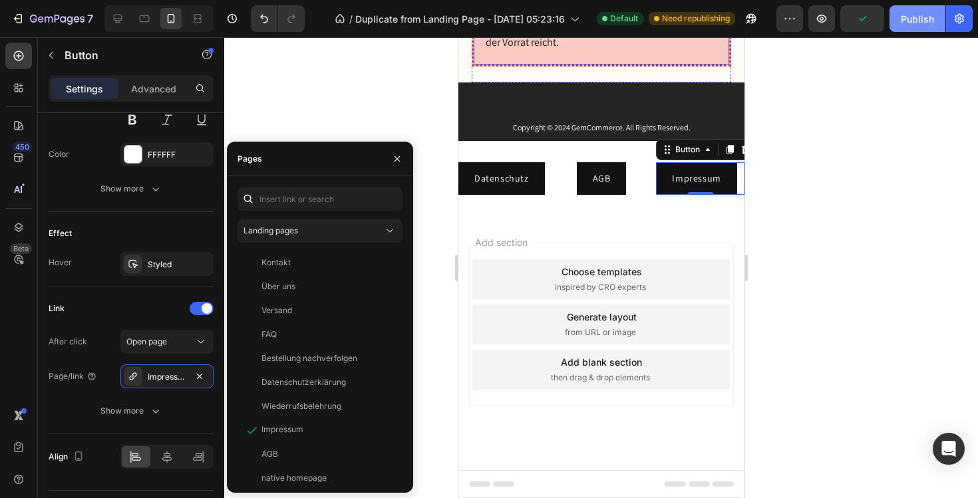
click at [912, 15] on div "Publish" at bounding box center [917, 19] width 33 height 14
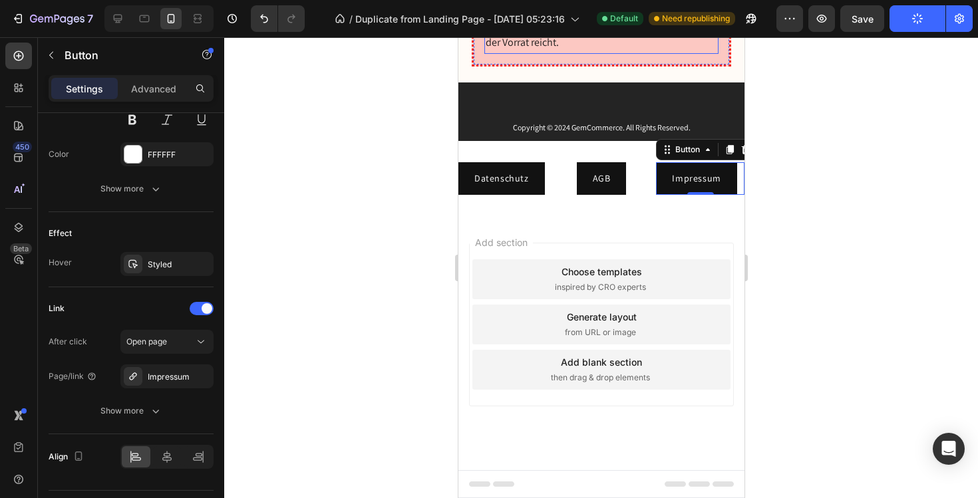
scroll to position [9771, 0]
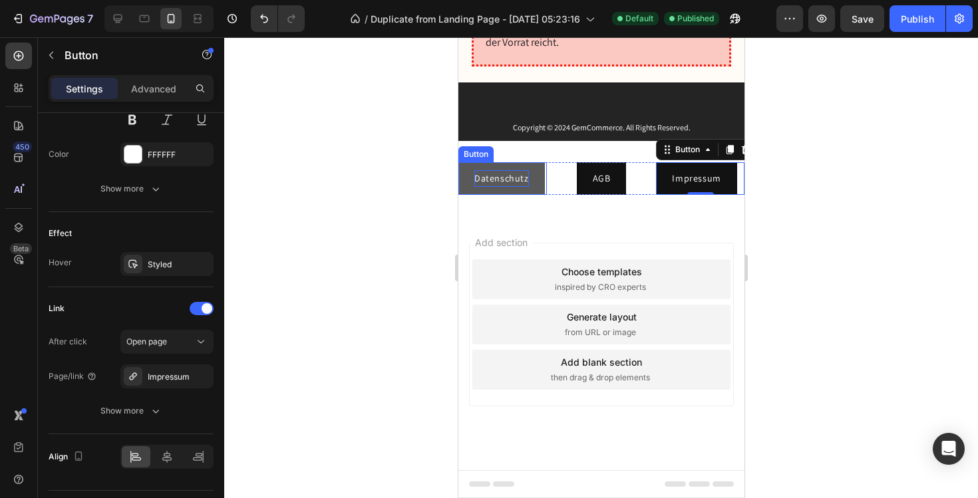
click at [487, 187] on p "Datenschutz" at bounding box center [501, 178] width 55 height 17
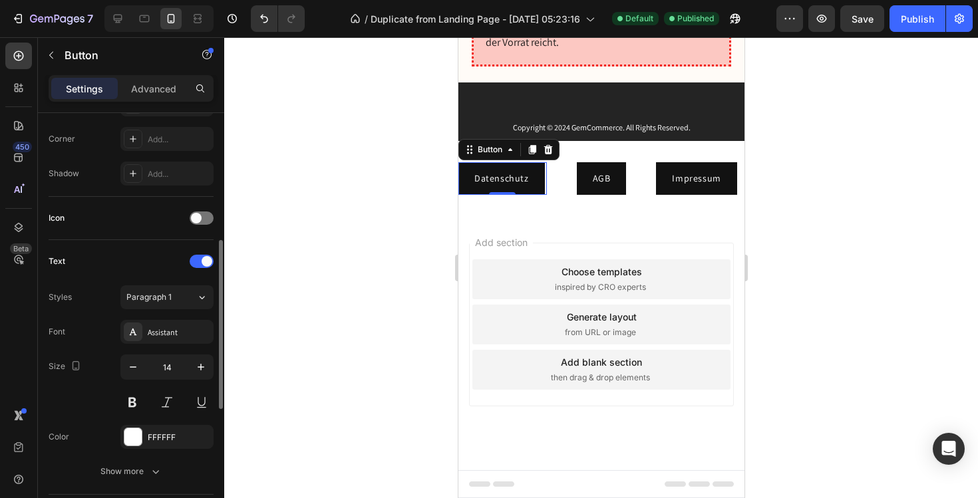
scroll to position [283, 0]
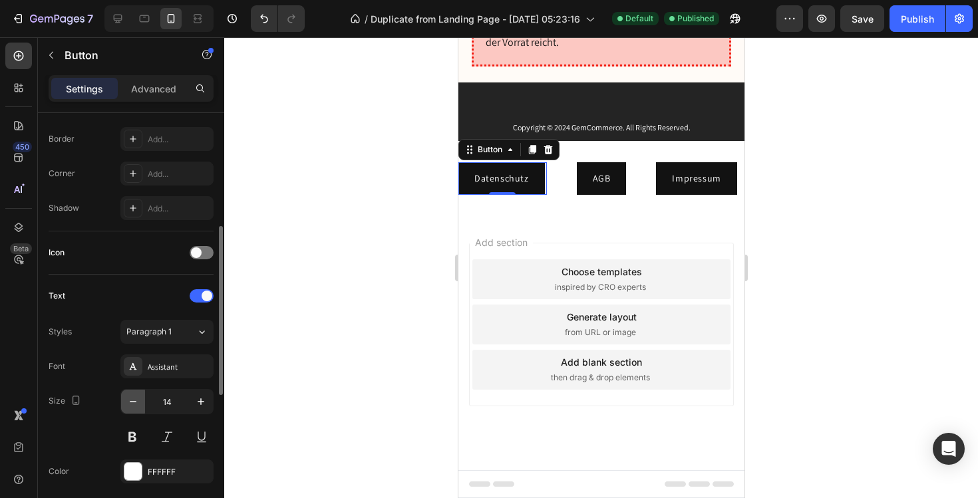
click at [138, 403] on icon "button" at bounding box center [132, 401] width 13 height 13
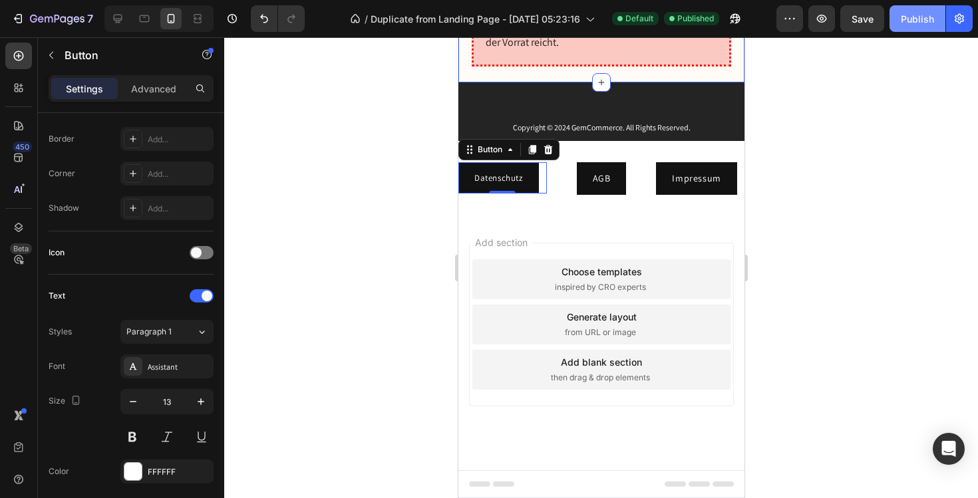
click at [902, 17] on div "Publish" at bounding box center [917, 19] width 33 height 14
click at [150, 16] on icon at bounding box center [144, 18] width 13 height 13
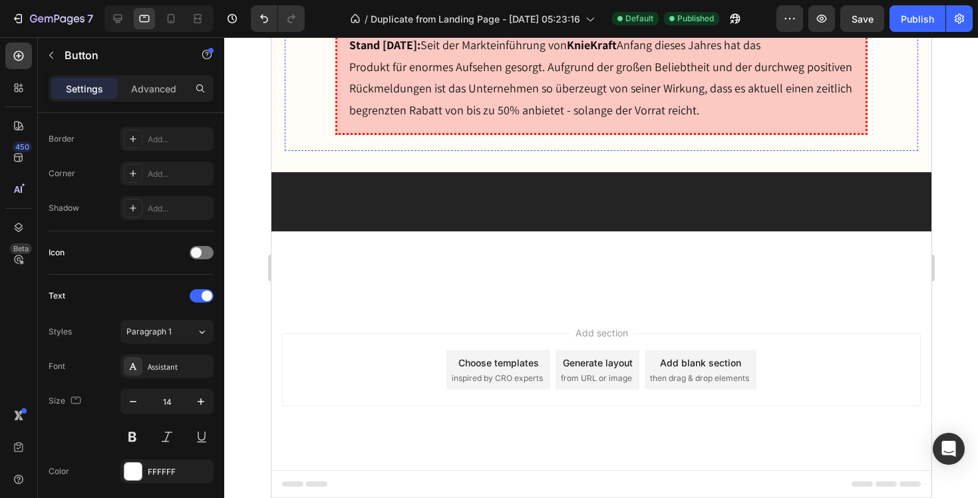
scroll to position [9506, 0]
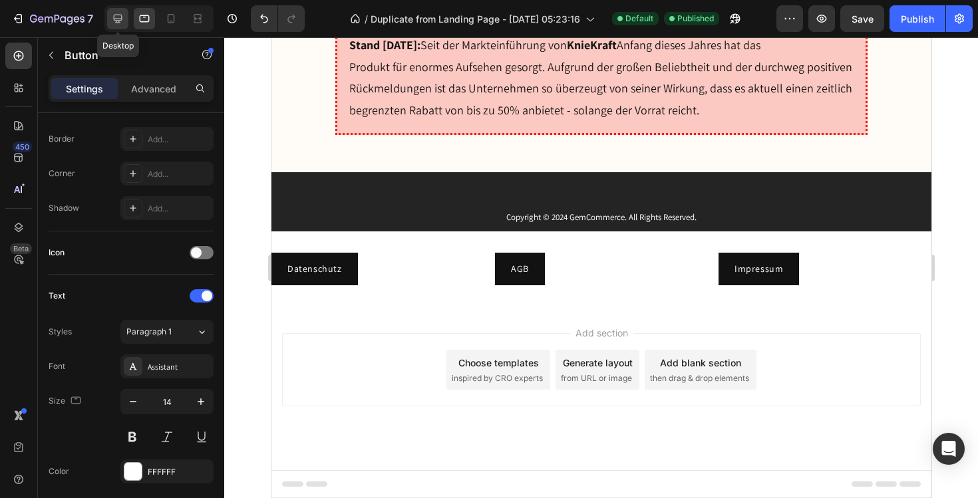
click at [117, 19] on icon at bounding box center [118, 19] width 9 height 9
type input "16"
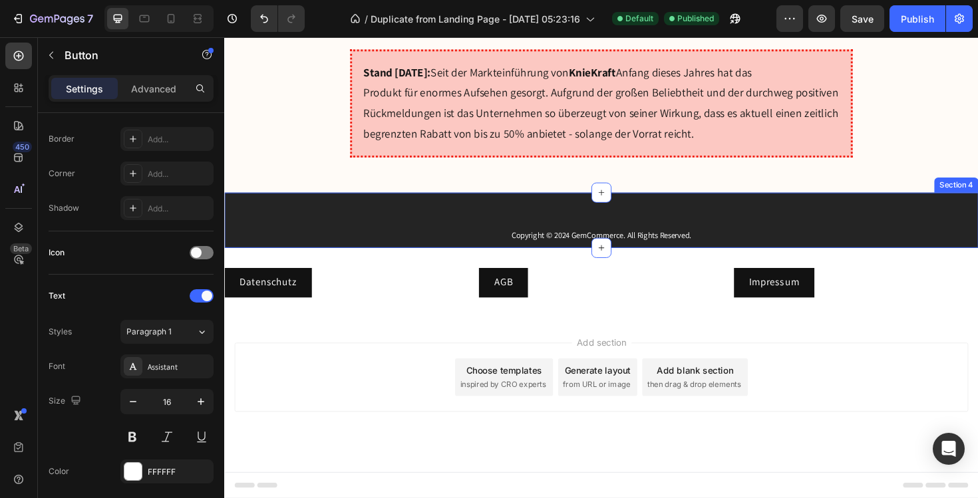
scroll to position [9723, 0]
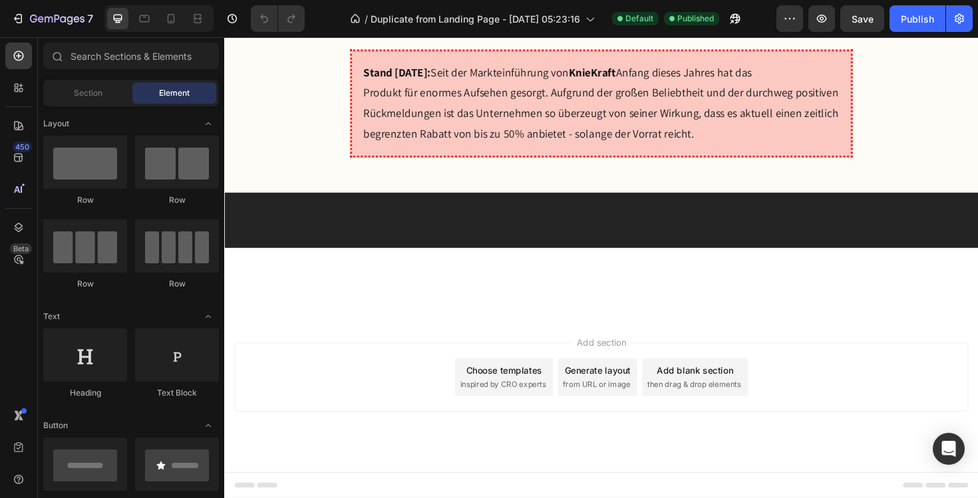
scroll to position [9723, 0]
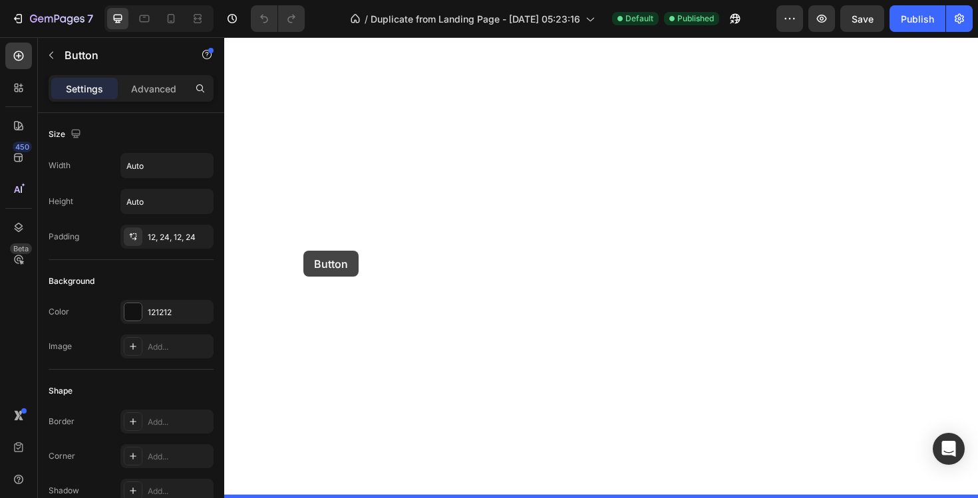
drag, startPoint x: 290, startPoint y: 301, endPoint x: 308, endPoint y: 264, distance: 42.0
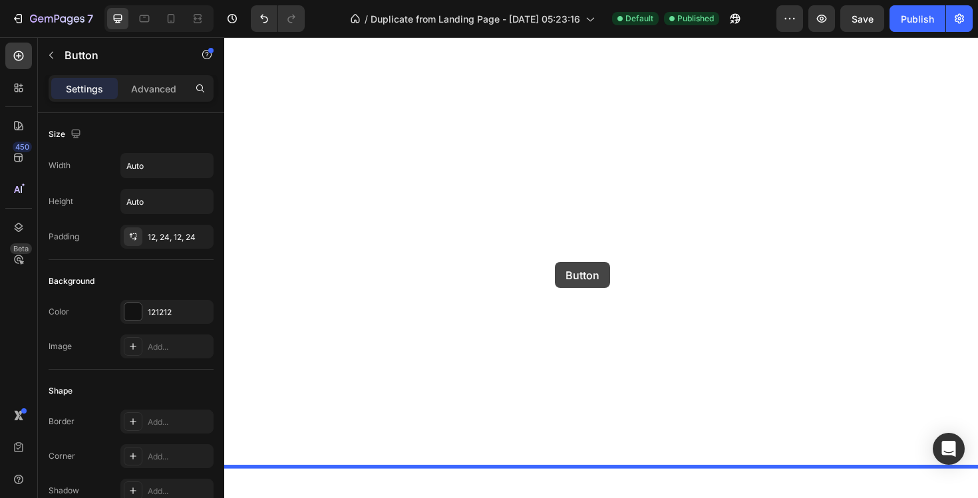
drag, startPoint x: 532, startPoint y: 377, endPoint x: 573, endPoint y: 276, distance: 108.4
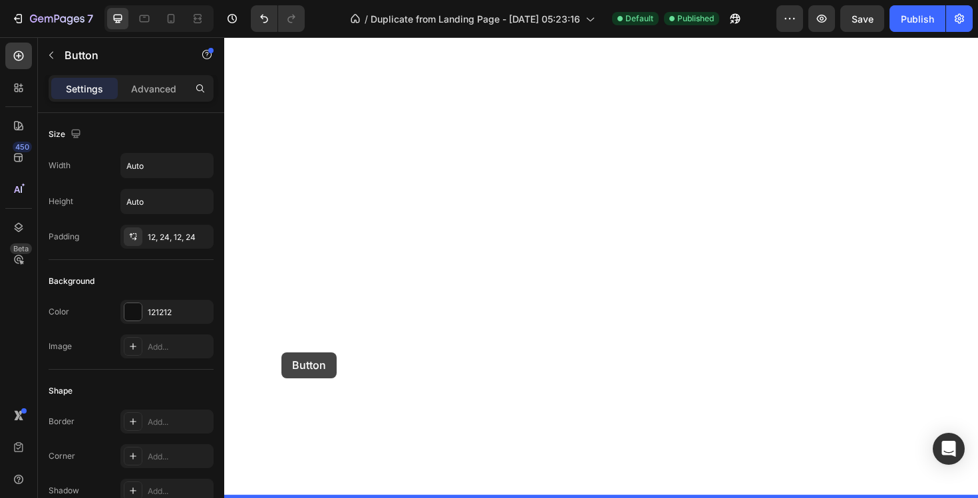
drag, startPoint x: 802, startPoint y: 411, endPoint x: 286, endPoint y: 373, distance: 517.9
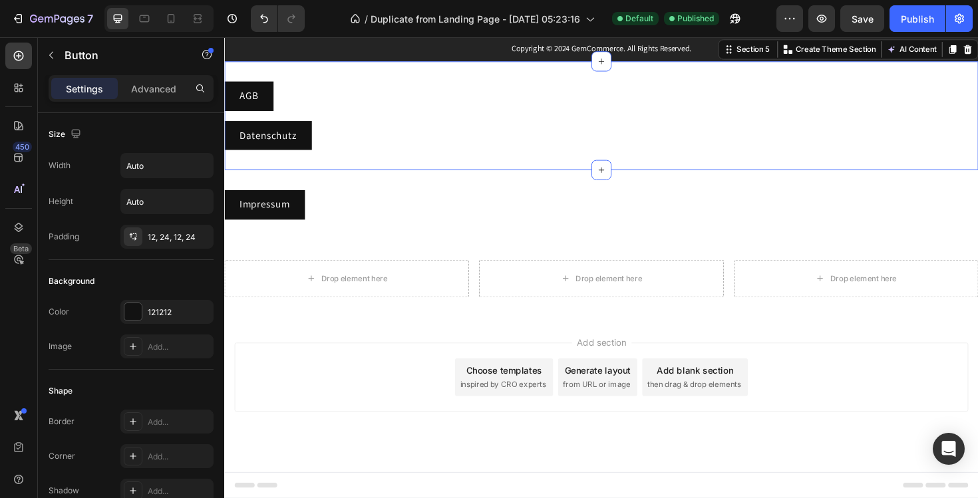
click at [613, 125] on div "AGB Button" at bounding box center [623, 104] width 799 height 41
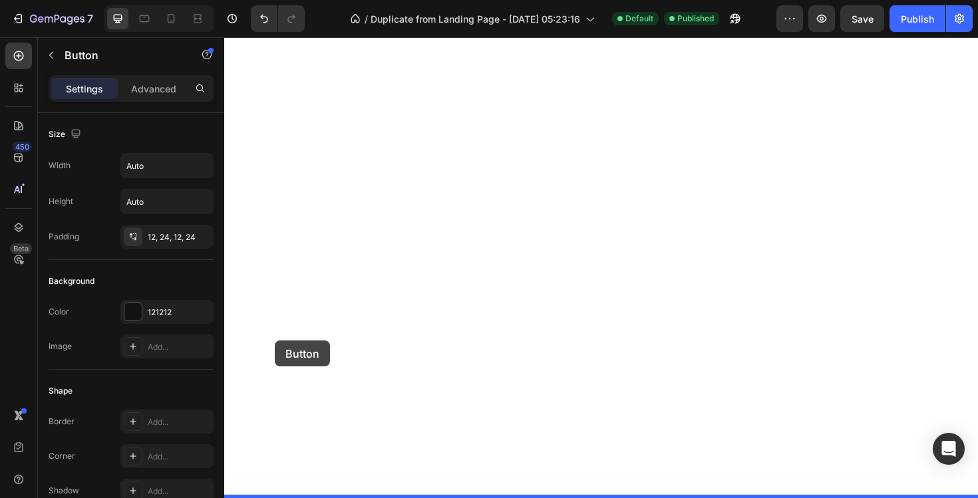
drag, startPoint x: 280, startPoint y: 411, endPoint x: 278, endPoint y: 359, distance: 52.0
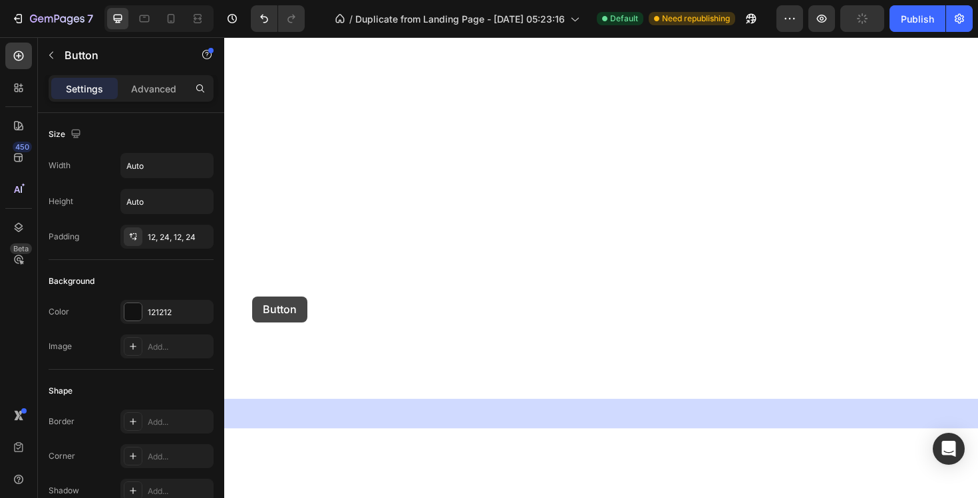
drag, startPoint x: 254, startPoint y: 291, endPoint x: 254, endPoint y: 311, distance: 20.0
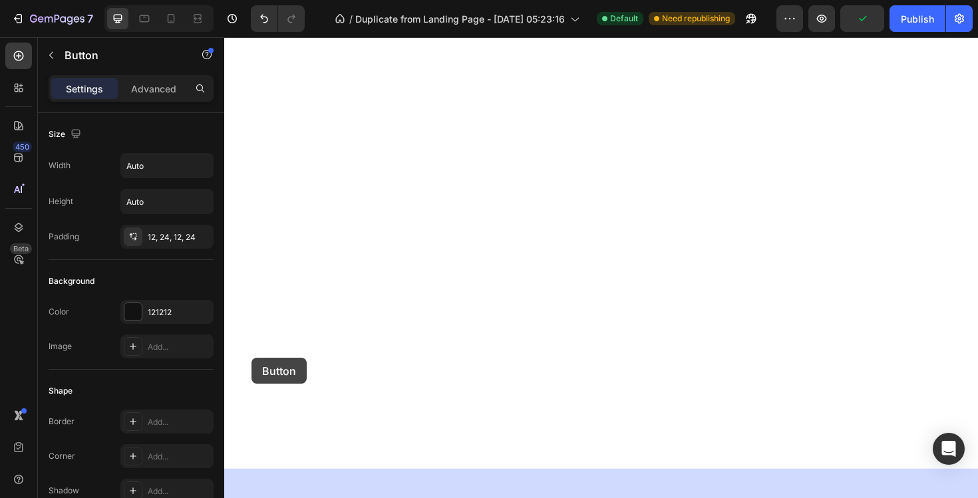
drag, startPoint x: 254, startPoint y: 365, endPoint x: 253, endPoint y: 377, distance: 12.0
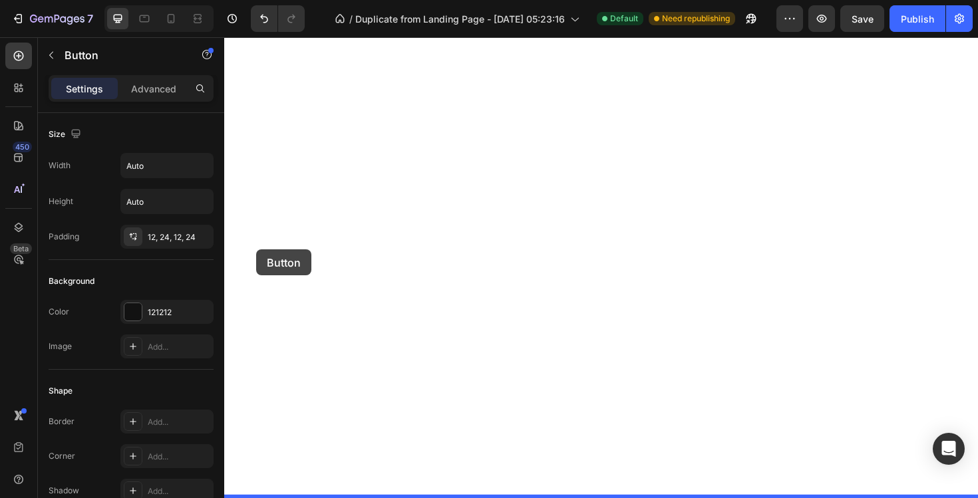
drag, startPoint x: 258, startPoint y: 286, endPoint x: 258, endPoint y: 262, distance: 23.3
drag, startPoint x: 252, startPoint y: 373, endPoint x: 252, endPoint y: 347, distance: 26.0
drag, startPoint x: 260, startPoint y: 449, endPoint x: 266, endPoint y: 402, distance: 47.7
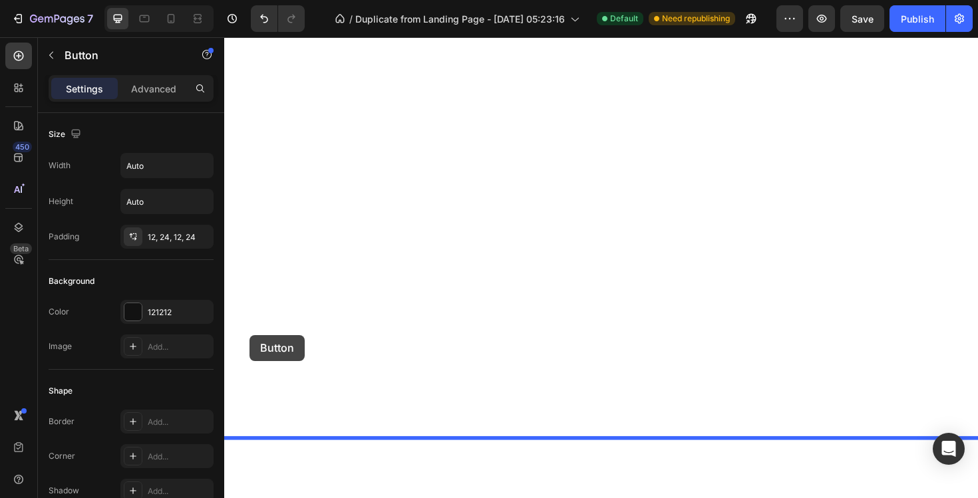
drag, startPoint x: 248, startPoint y: 288, endPoint x: 252, endPoint y: 360, distance: 72.0
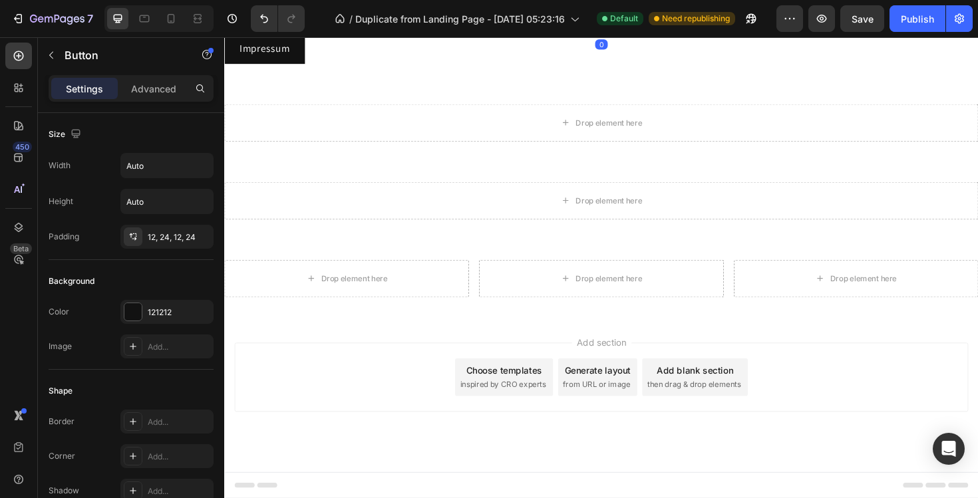
click at [437, 34] on div "Datenschutz Button 0" at bounding box center [623, 18] width 799 height 31
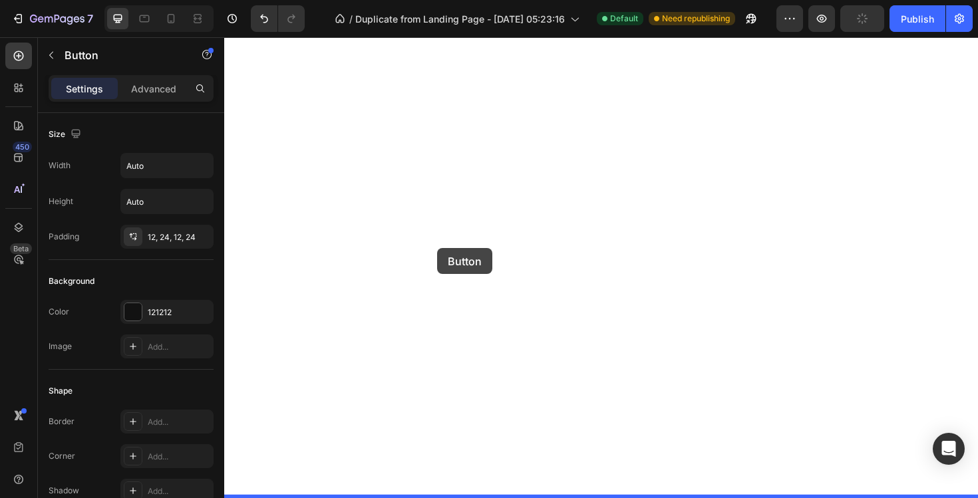
drag, startPoint x: 436, startPoint y: 380, endPoint x: 450, endPoint y: 261, distance: 119.9
drag, startPoint x: 363, startPoint y: 444, endPoint x: 364, endPoint y: 301, distance: 142.4
drag, startPoint x: 335, startPoint y: 475, endPoint x: 339, endPoint y: 347, distance: 127.8
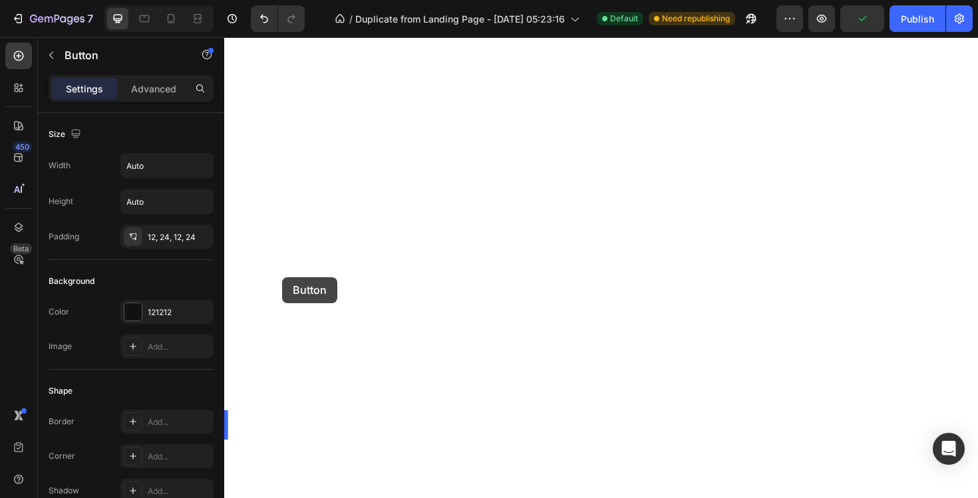
drag, startPoint x: 288, startPoint y: 365, endPoint x: 286, endPoint y: 291, distance: 73.9
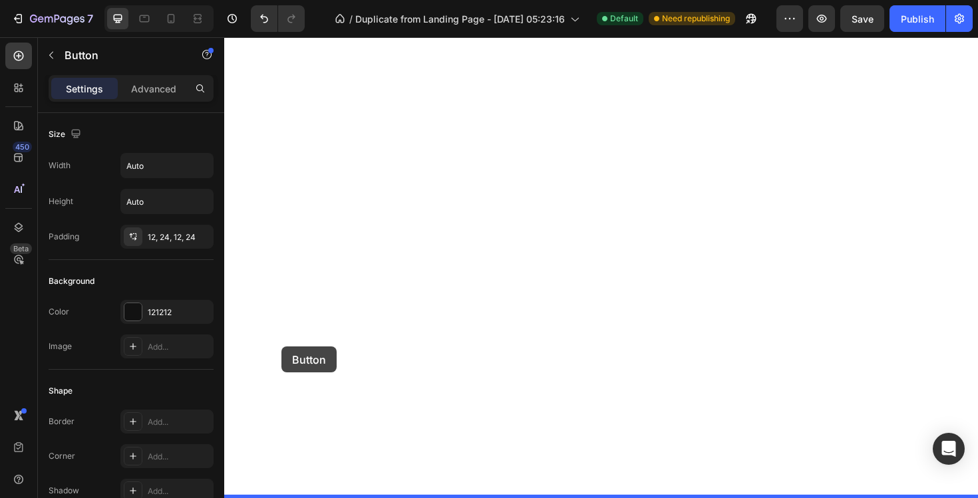
drag, startPoint x: 654, startPoint y: 304, endPoint x: 285, endPoint y: 367, distance: 374.0
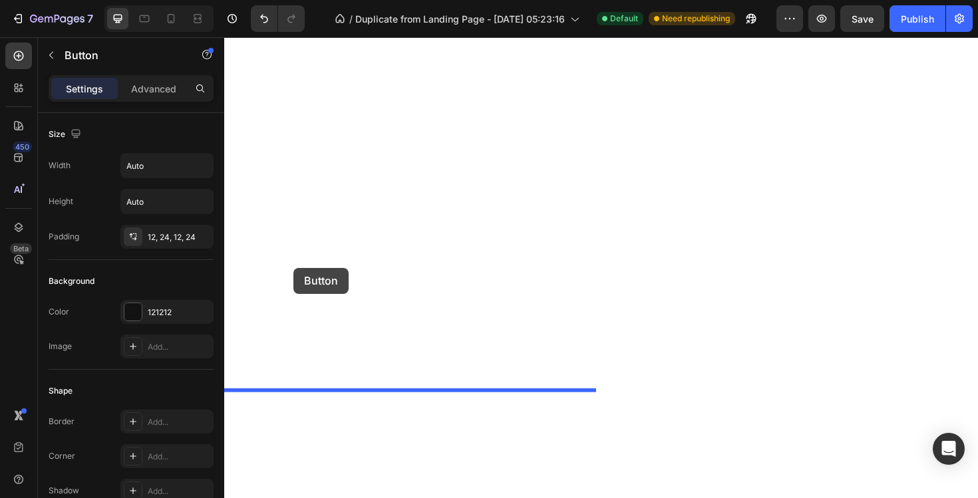
drag, startPoint x: 300, startPoint y: 335, endPoint x: 297, endPoint y: 281, distance: 54.7
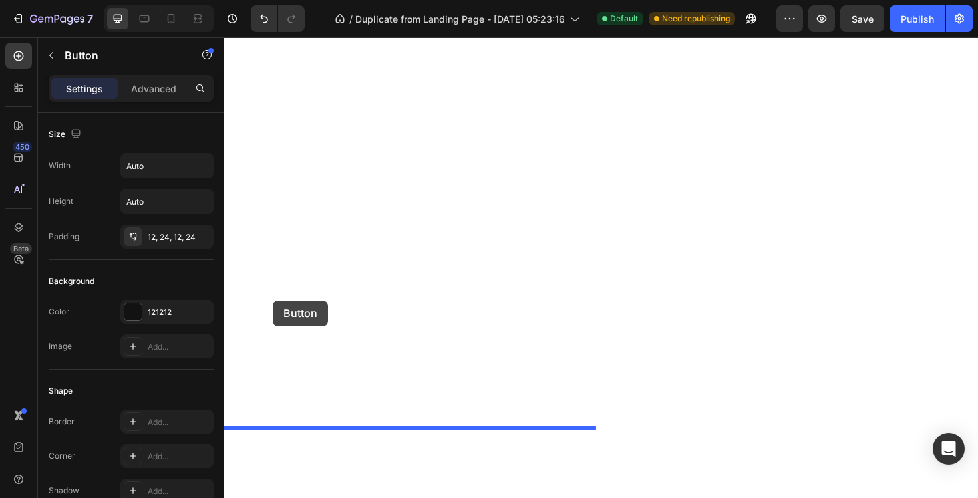
drag, startPoint x: 276, startPoint y: 346, endPoint x: 276, endPoint y: 315, distance: 30.6
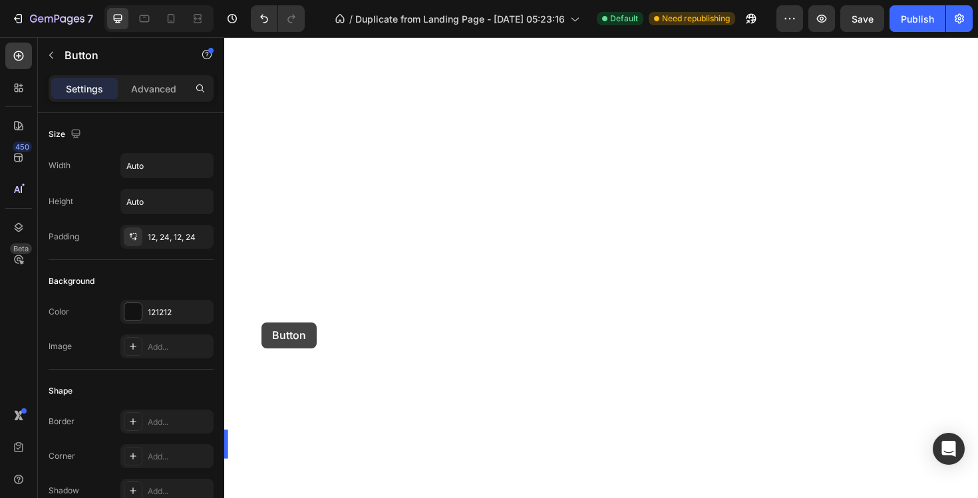
drag, startPoint x: 261, startPoint y: 363, endPoint x: 264, endPoint y: 339, distance: 24.1
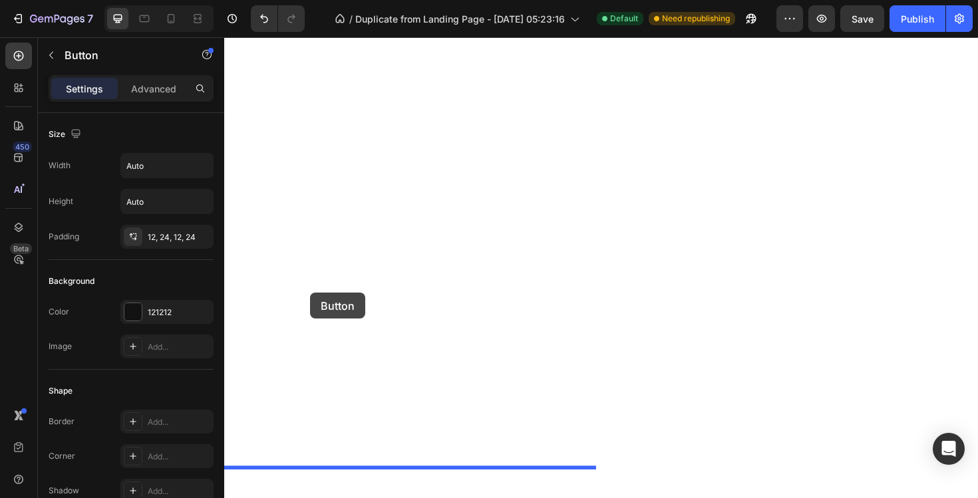
drag, startPoint x: 470, startPoint y: 331, endPoint x: 309, endPoint y: 307, distance: 162.2
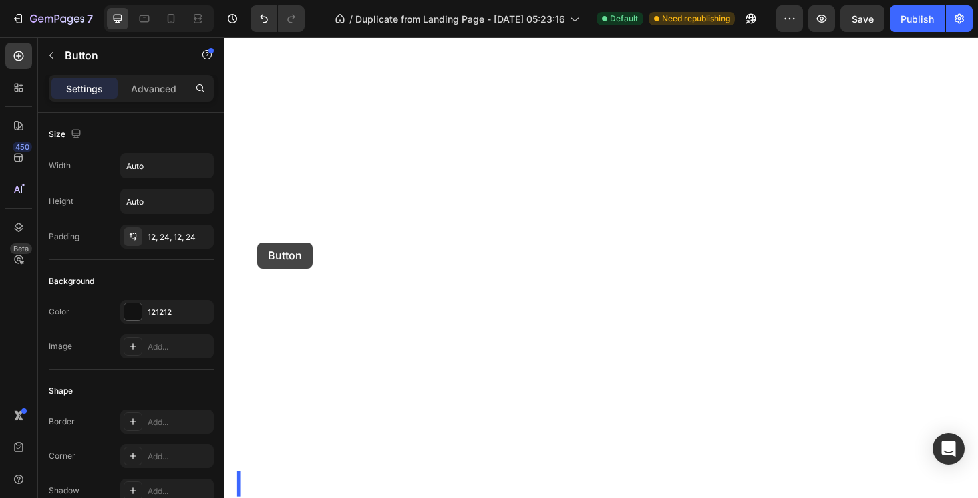
drag, startPoint x: 258, startPoint y: 286, endPoint x: 260, endPoint y: 256, distance: 30.7
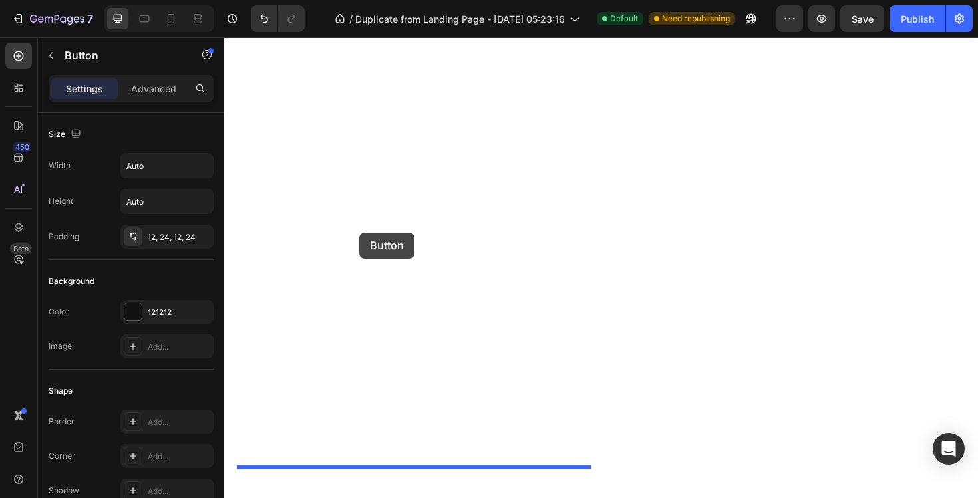
drag, startPoint x: 282, startPoint y: 297, endPoint x: 367, endPoint y: 244, distance: 100.8
drag, startPoint x: 270, startPoint y: 347, endPoint x: 447, endPoint y: 284, distance: 187.1
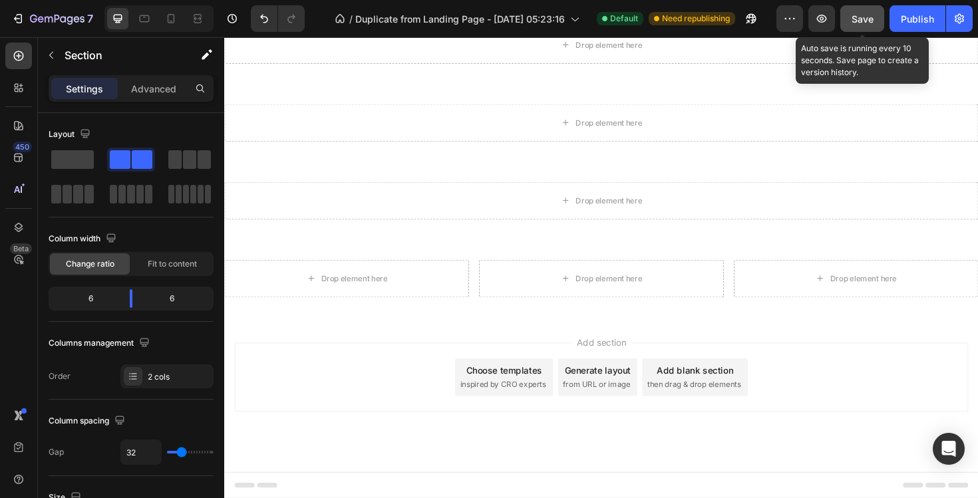
click at [878, 15] on button "Save" at bounding box center [863, 18] width 44 height 27
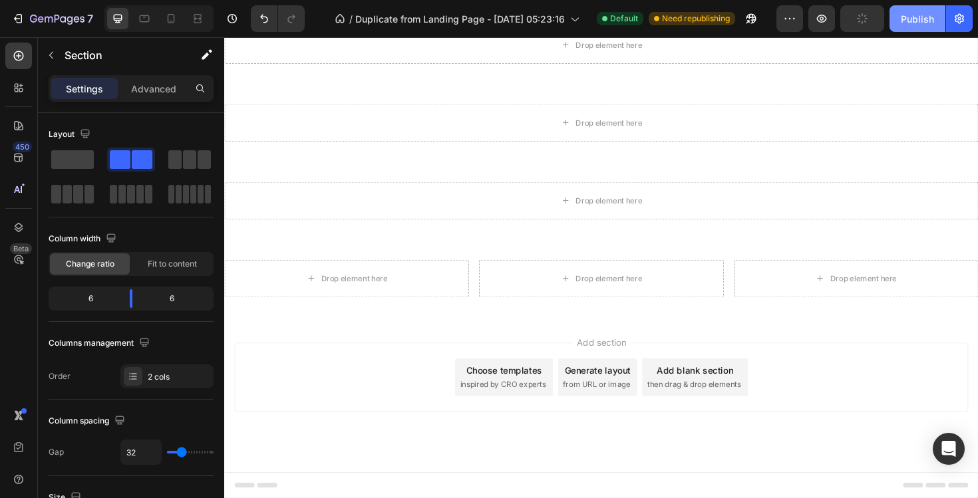
click at [929, 15] on div "Publish" at bounding box center [917, 19] width 33 height 14
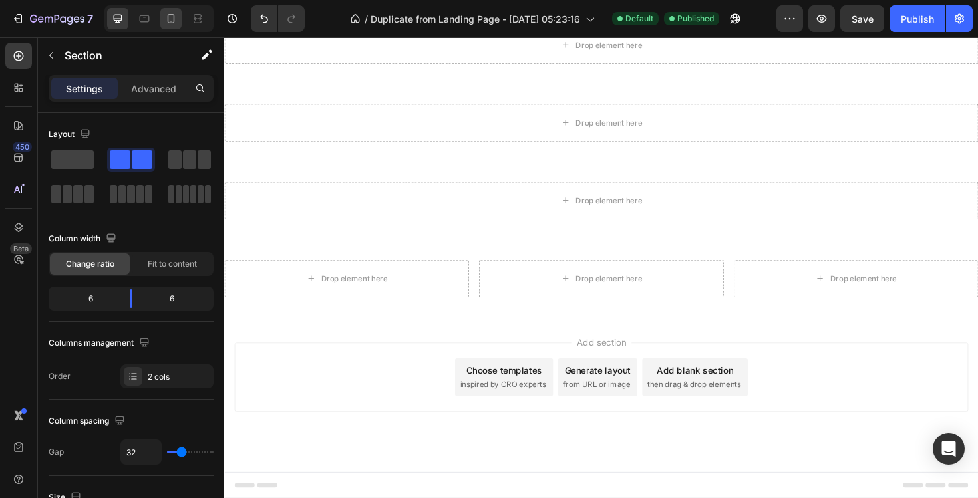
click at [167, 11] on div at bounding box center [170, 18] width 21 height 21
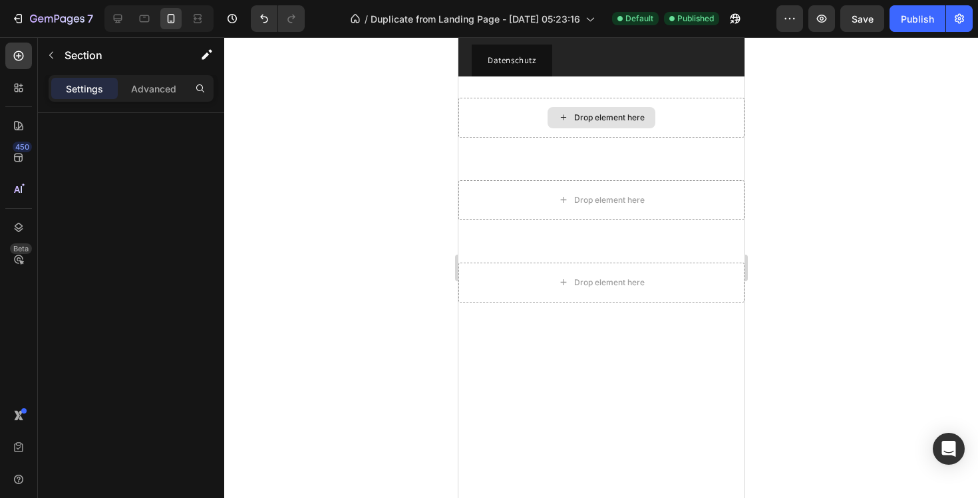
scroll to position [9425, 0]
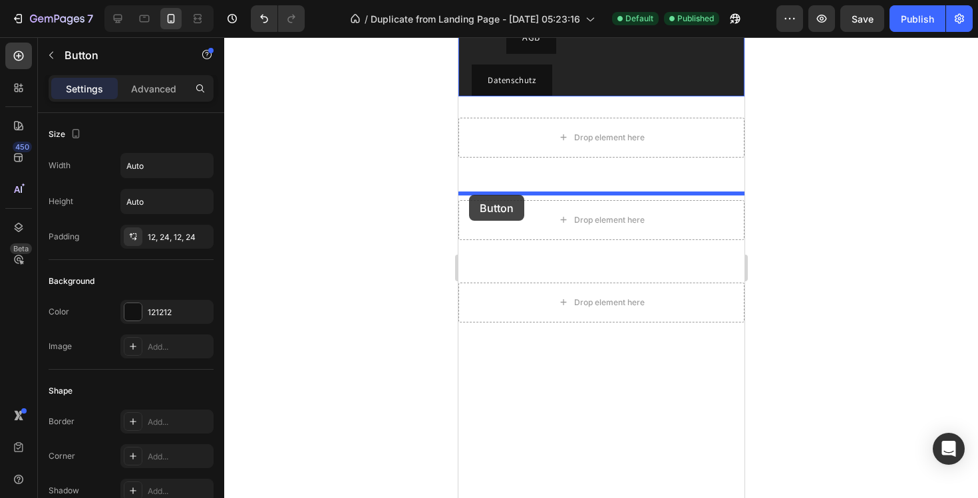
drag, startPoint x: 492, startPoint y: 238, endPoint x: 469, endPoint y: 195, distance: 49.5
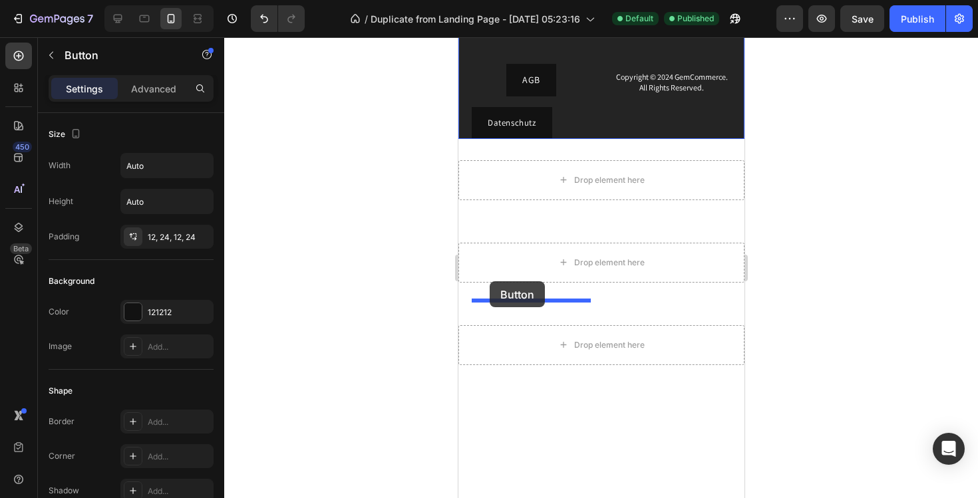
drag, startPoint x: 499, startPoint y: 226, endPoint x: 488, endPoint y: 284, distance: 58.9
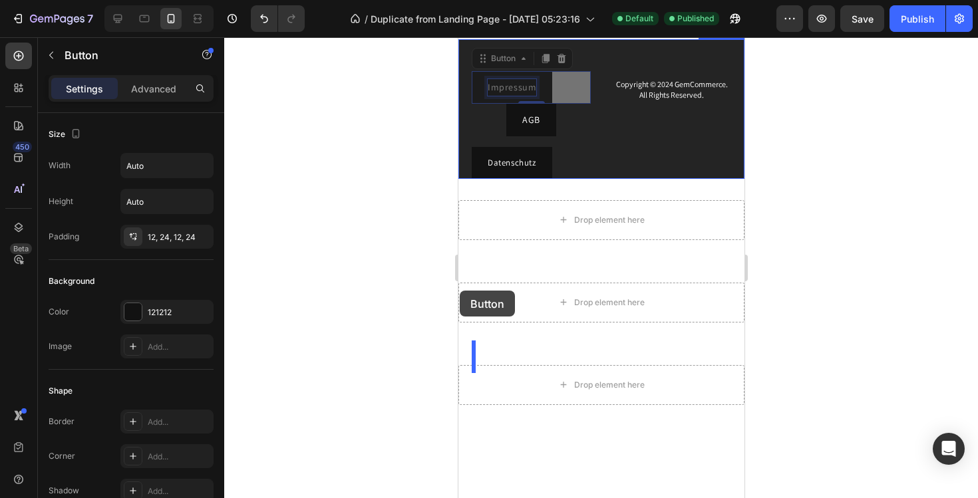
drag, startPoint x: 499, startPoint y: 321, endPoint x: 459, endPoint y: 291, distance: 50.3
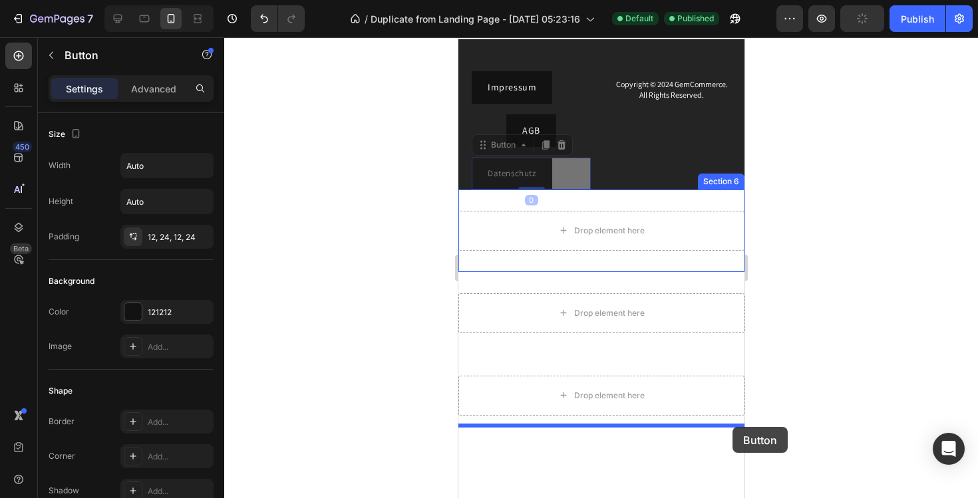
drag, startPoint x: 531, startPoint y: 400, endPoint x: 733, endPoint y: 426, distance: 203.3
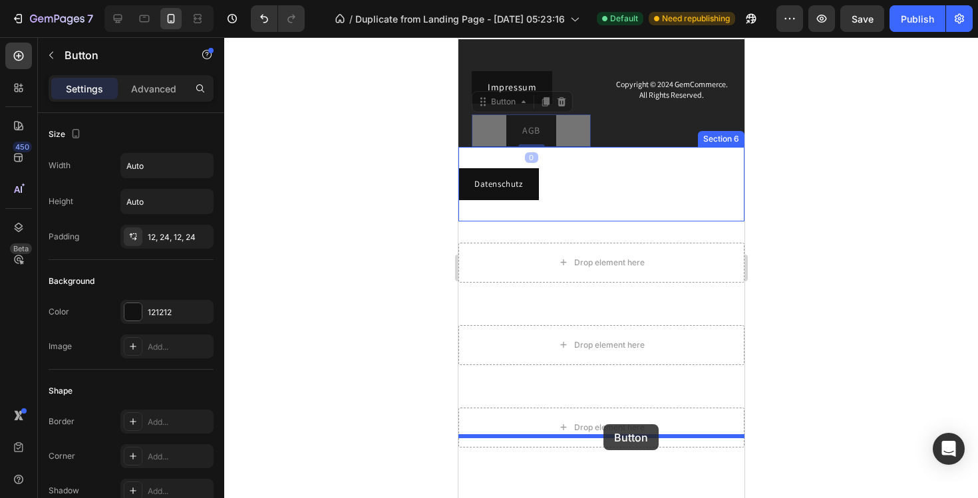
drag, startPoint x: 543, startPoint y: 361, endPoint x: 603, endPoint y: 425, distance: 87.1
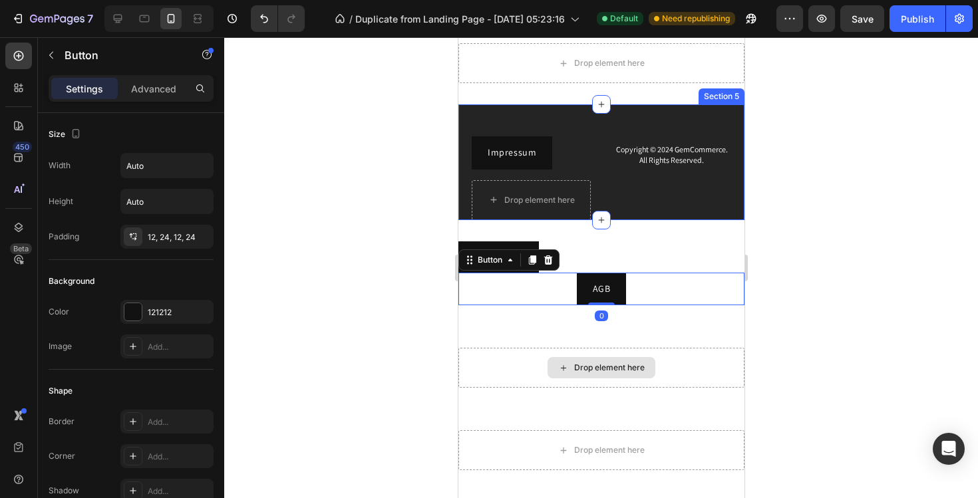
scroll to position [9598, 0]
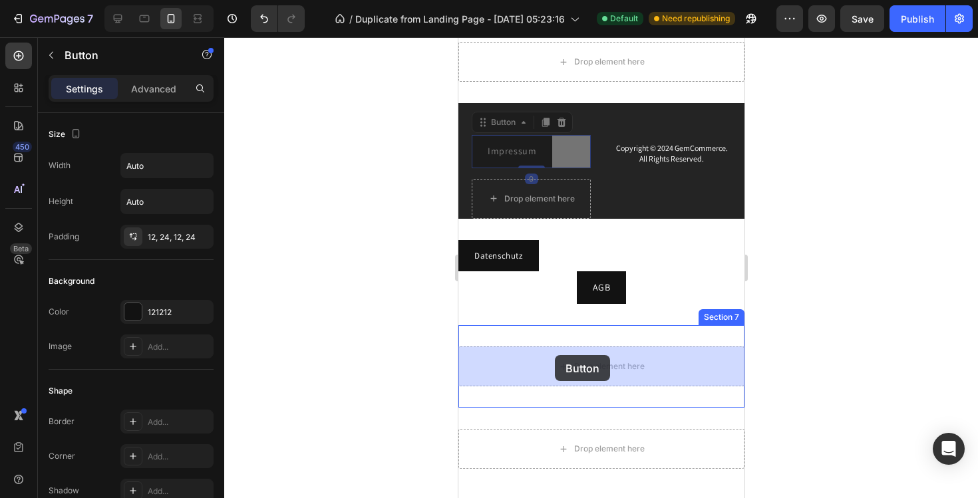
drag, startPoint x: 522, startPoint y: 157, endPoint x: 551, endPoint y: 346, distance: 191.2
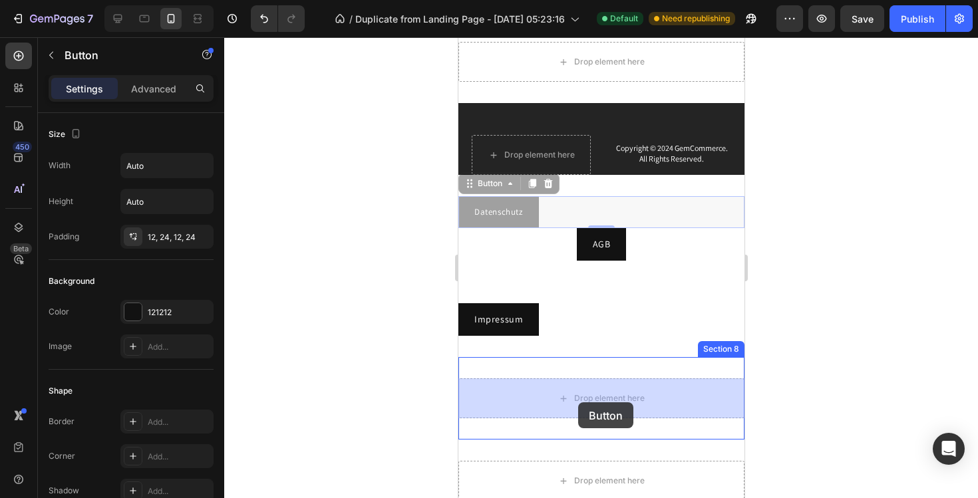
drag, startPoint x: 511, startPoint y: 204, endPoint x: 578, endPoint y: 401, distance: 207.3
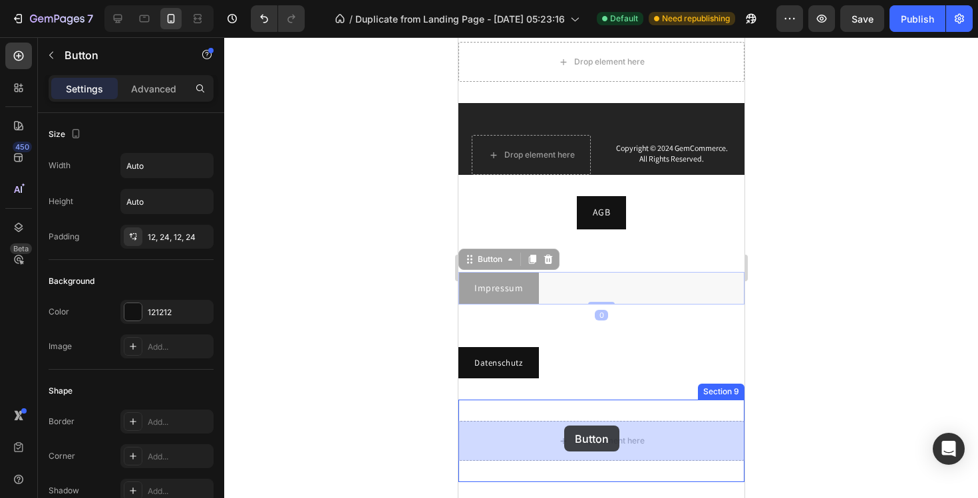
drag, startPoint x: 525, startPoint y: 305, endPoint x: 567, endPoint y: 431, distance: 132.6
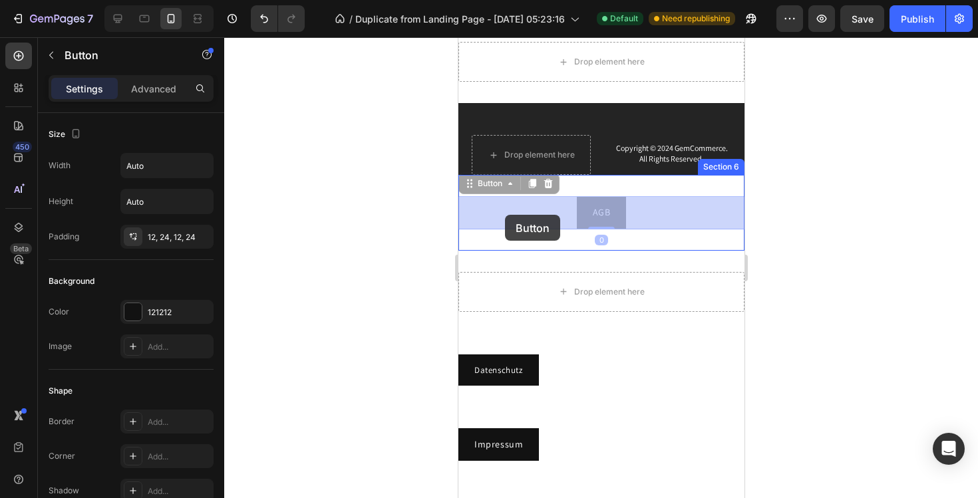
drag, startPoint x: 596, startPoint y: 218, endPoint x: 492, endPoint y: 212, distance: 104.7
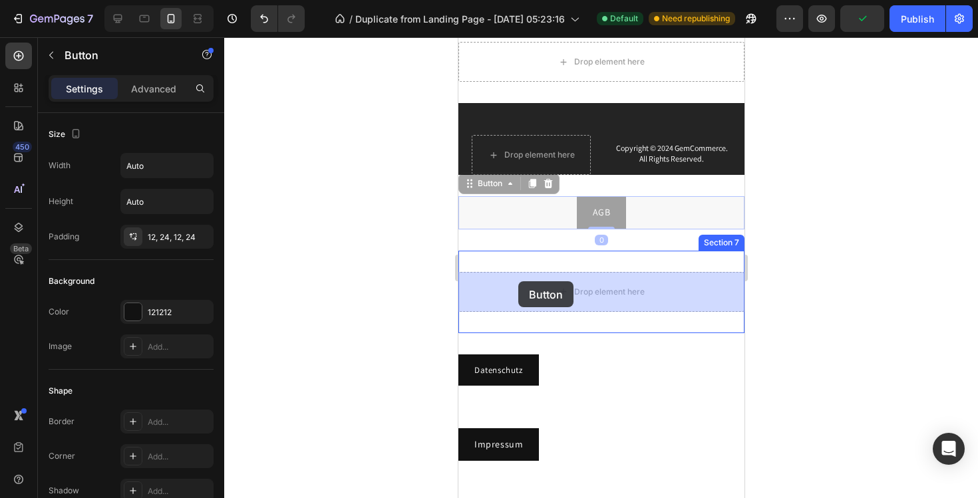
drag, startPoint x: 611, startPoint y: 212, endPoint x: 496, endPoint y: 287, distance: 137.0
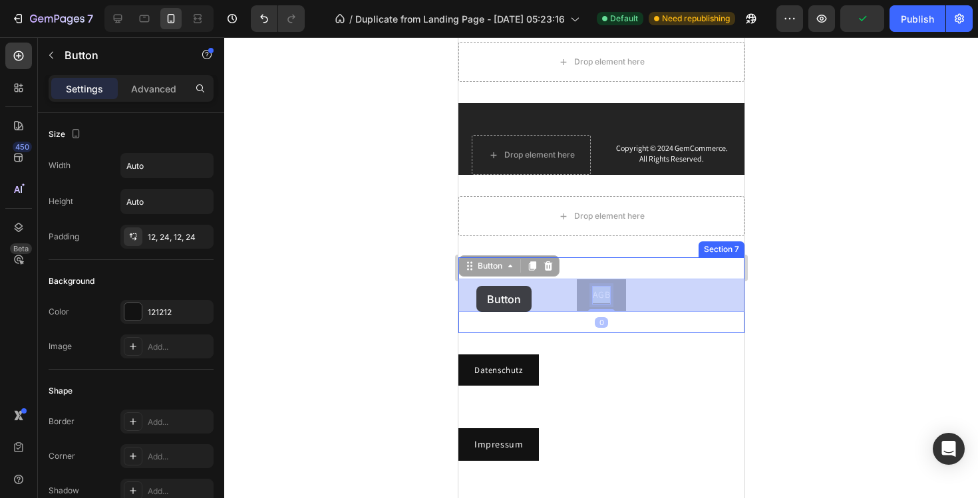
drag, startPoint x: 603, startPoint y: 287, endPoint x: 470, endPoint y: 286, distance: 133.1
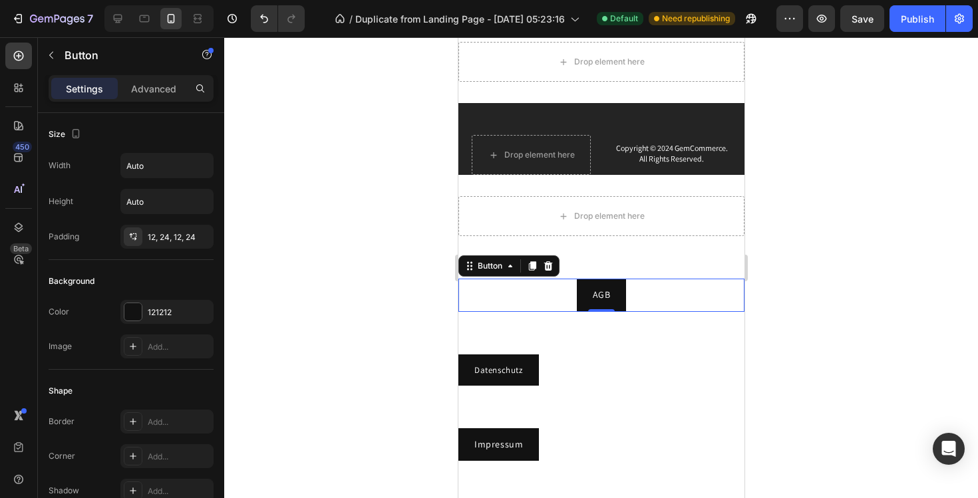
click at [470, 286] on div "AGB Button 0" at bounding box center [601, 295] width 286 height 33
click at [55, 59] on icon "button" at bounding box center [51, 55] width 11 height 11
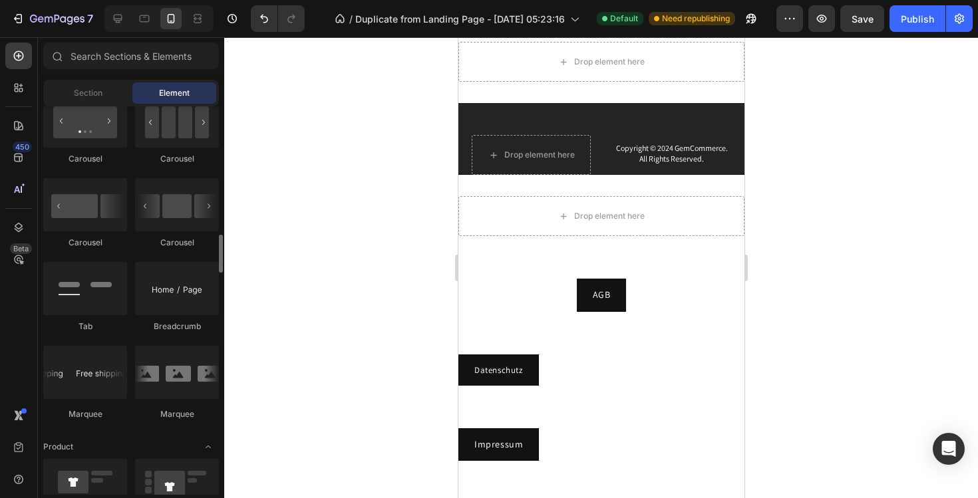
scroll to position [1418, 0]
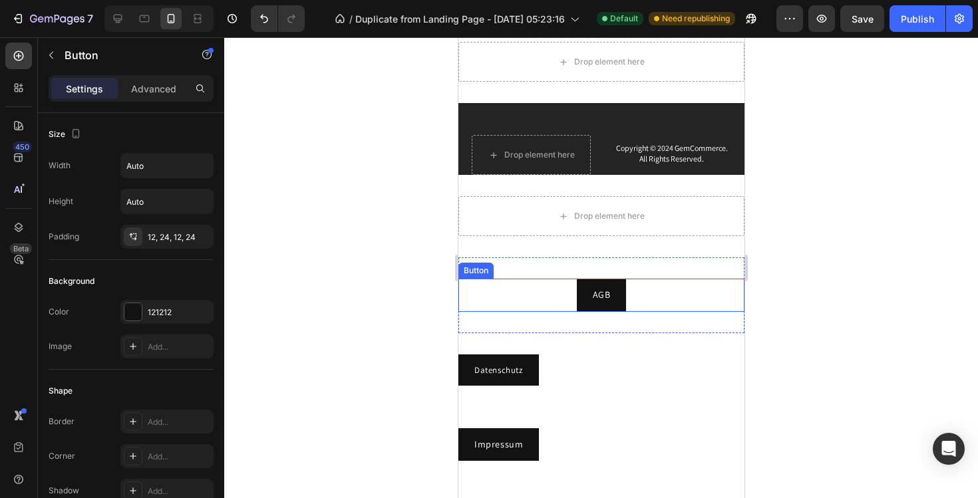
click at [569, 291] on div "AGB Button" at bounding box center [601, 295] width 286 height 33
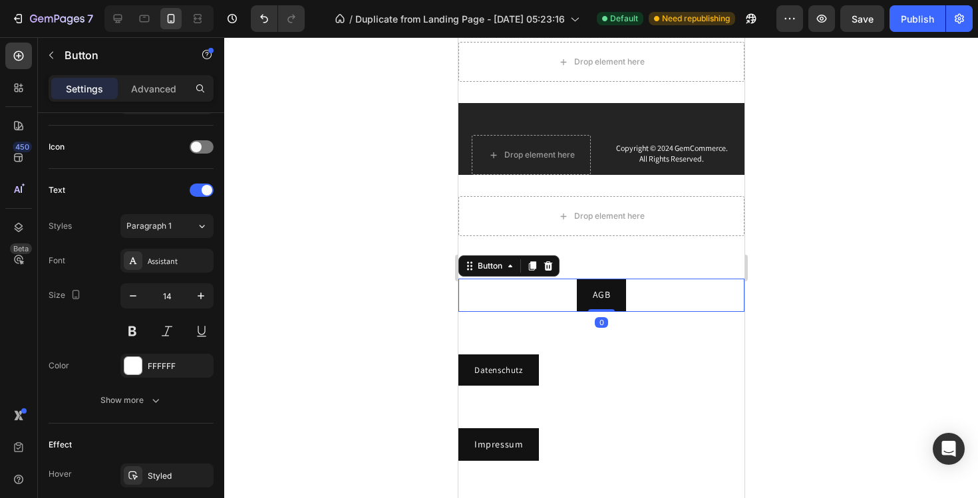
scroll to position [635, 0]
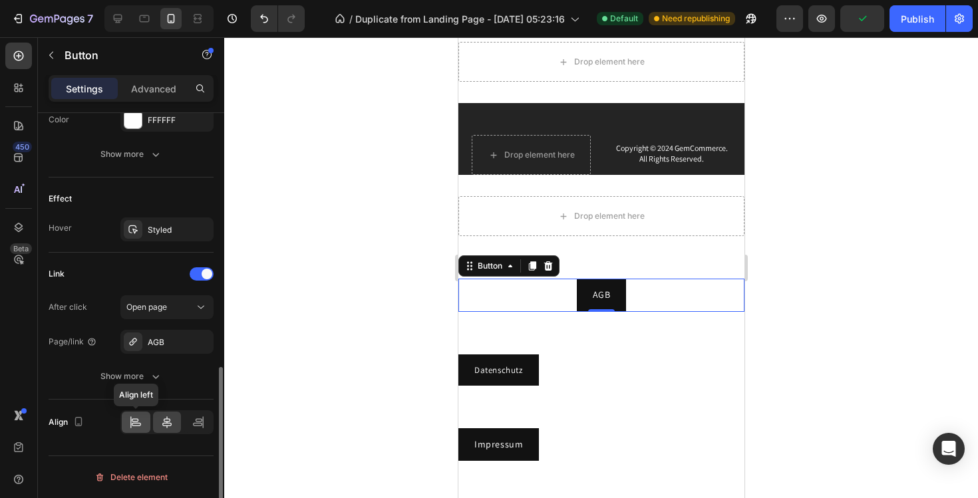
click at [141, 419] on icon at bounding box center [135, 422] width 13 height 13
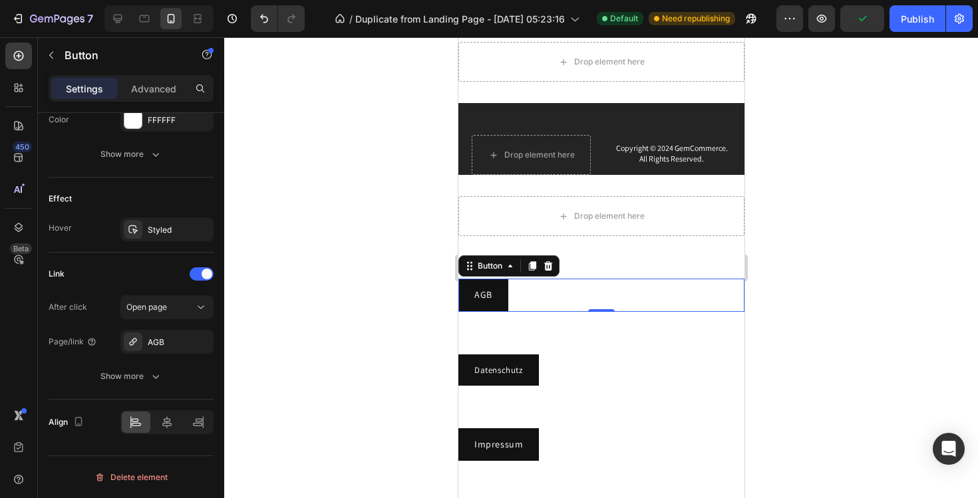
click at [363, 257] on div at bounding box center [601, 267] width 754 height 461
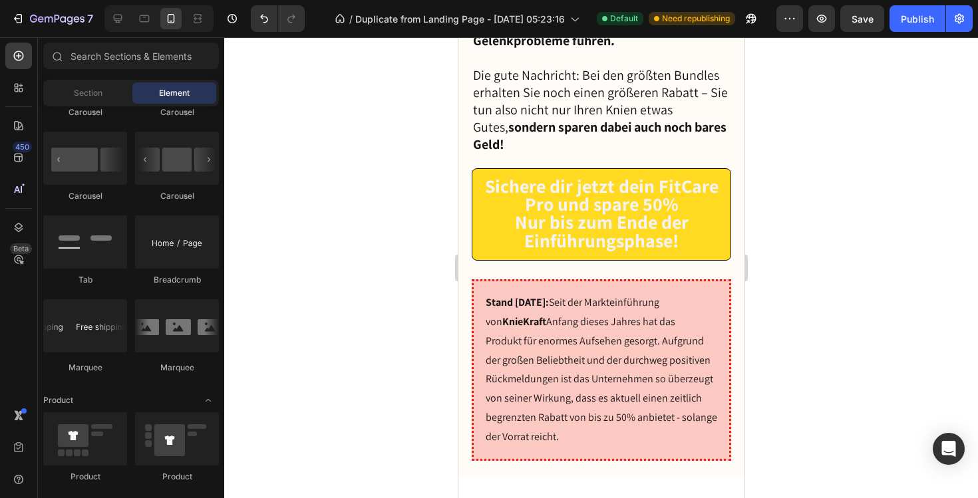
scroll to position [9456, 0]
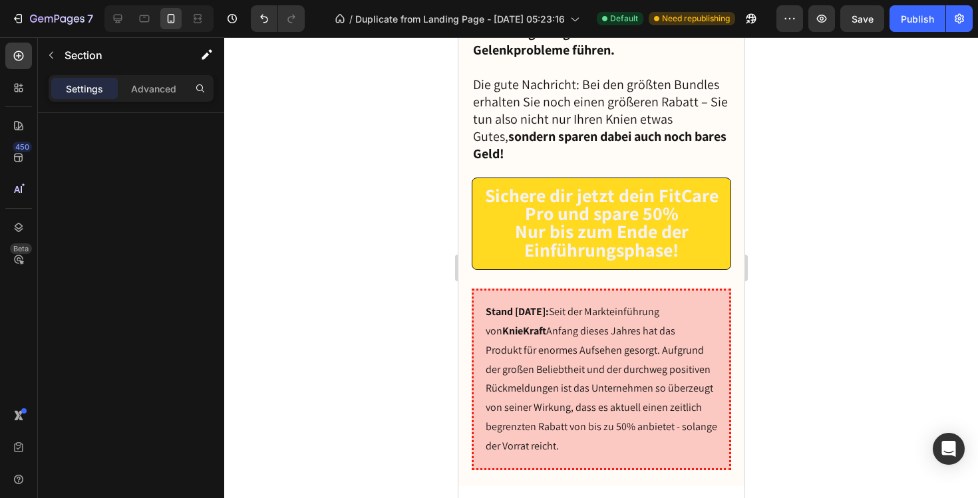
click at [255, 20] on button "Undo/Redo" at bounding box center [264, 18] width 27 height 27
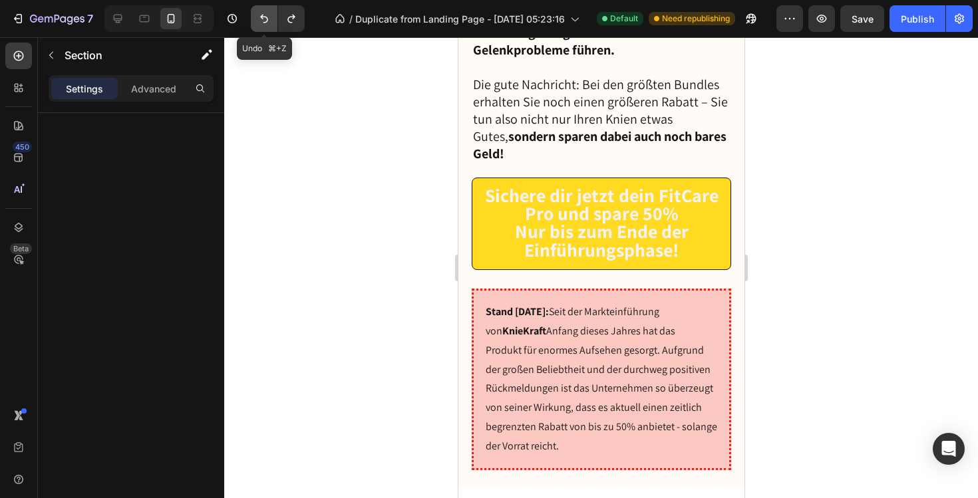
click at [255, 20] on button "Undo/Redo" at bounding box center [264, 18] width 27 height 27
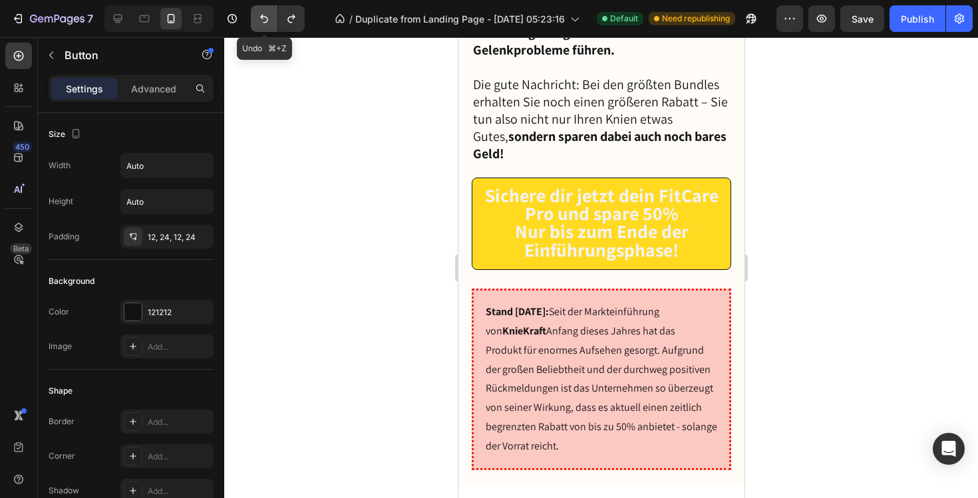
click at [255, 20] on button "Undo/Redo" at bounding box center [264, 18] width 27 height 27
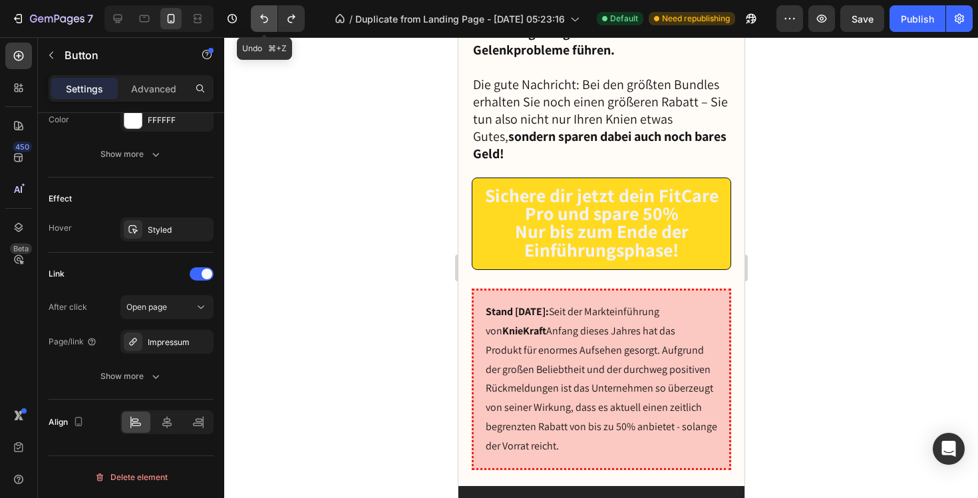
click at [255, 20] on button "Undo/Redo" at bounding box center [264, 18] width 27 height 27
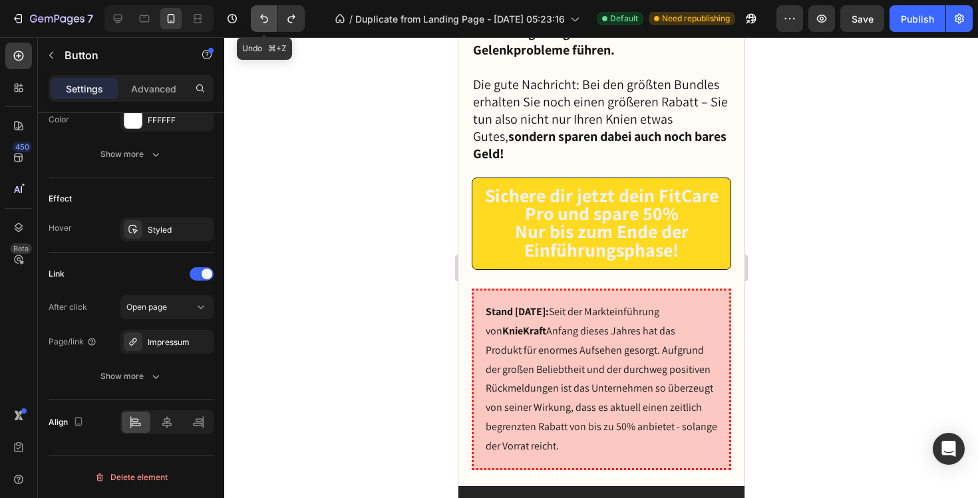
click at [255, 20] on button "Undo/Redo" at bounding box center [264, 18] width 27 height 27
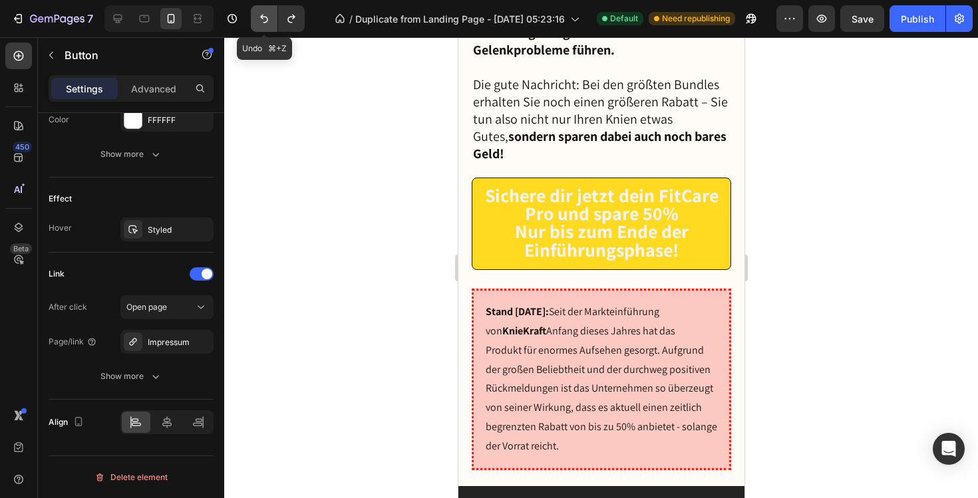
click at [255, 20] on button "Undo/Redo" at bounding box center [264, 18] width 27 height 27
click at [255, 21] on button "Undo/Redo" at bounding box center [264, 18] width 27 height 27
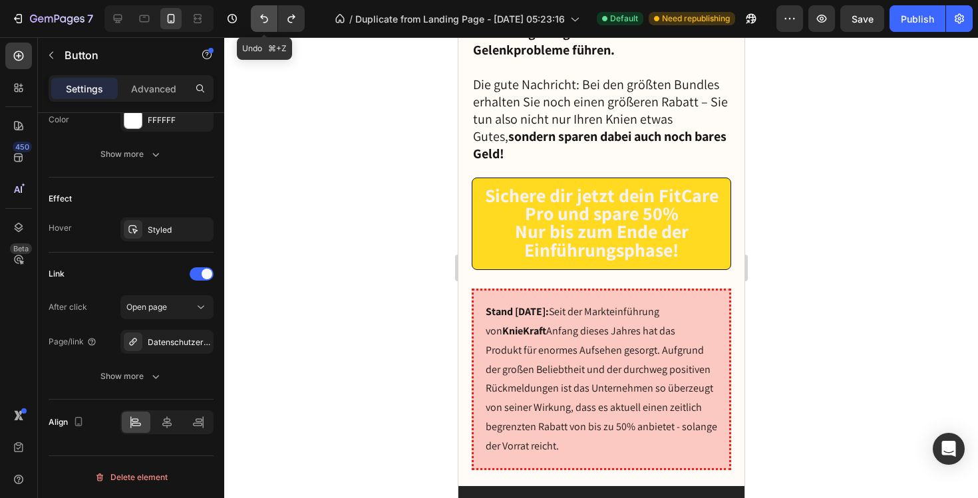
click at [255, 21] on button "Undo/Redo" at bounding box center [264, 18] width 27 height 27
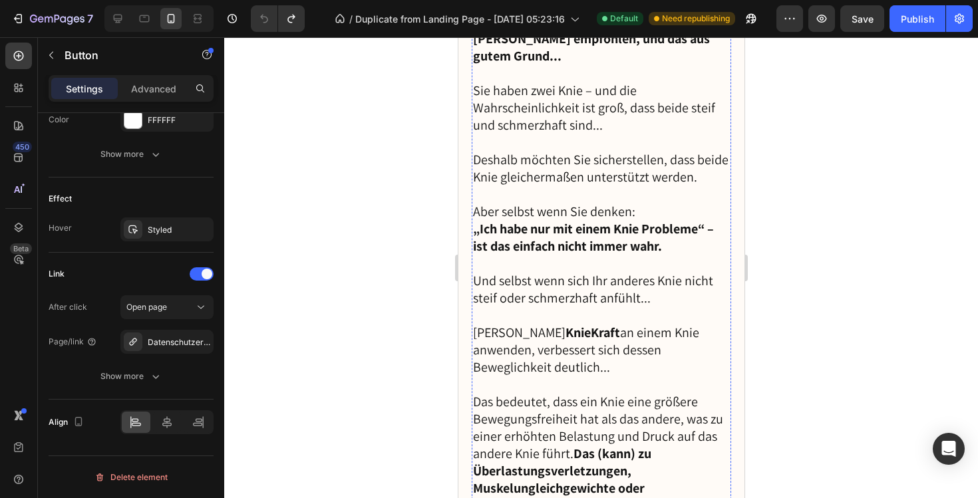
scroll to position [9120, 0]
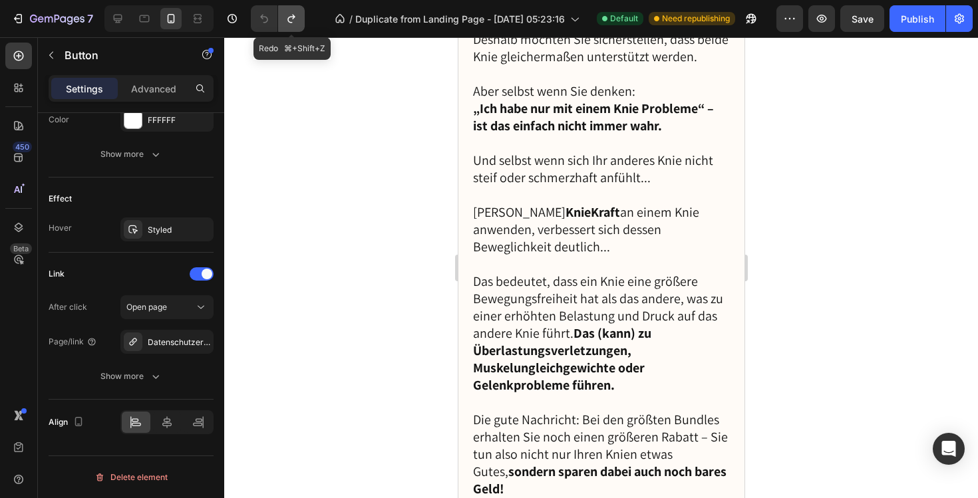
click at [295, 27] on button "Undo/Redo" at bounding box center [291, 18] width 27 height 27
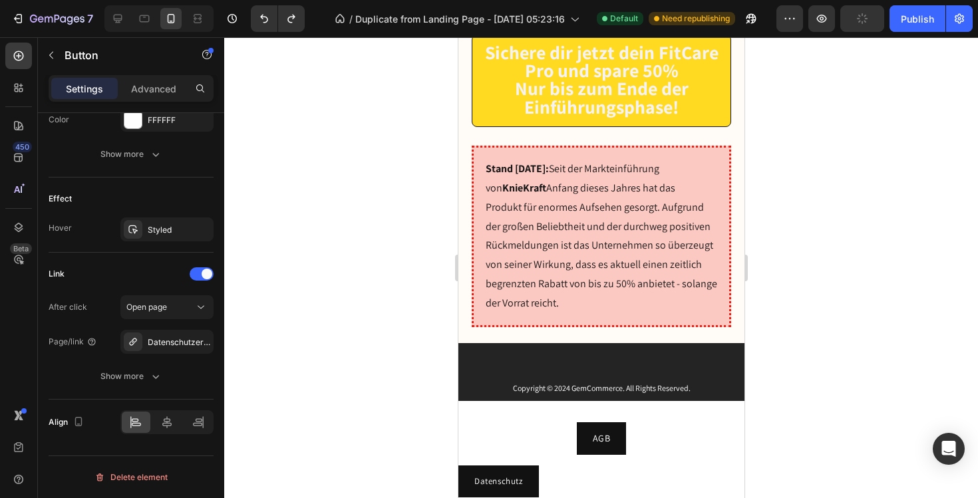
scroll to position [9576, 0]
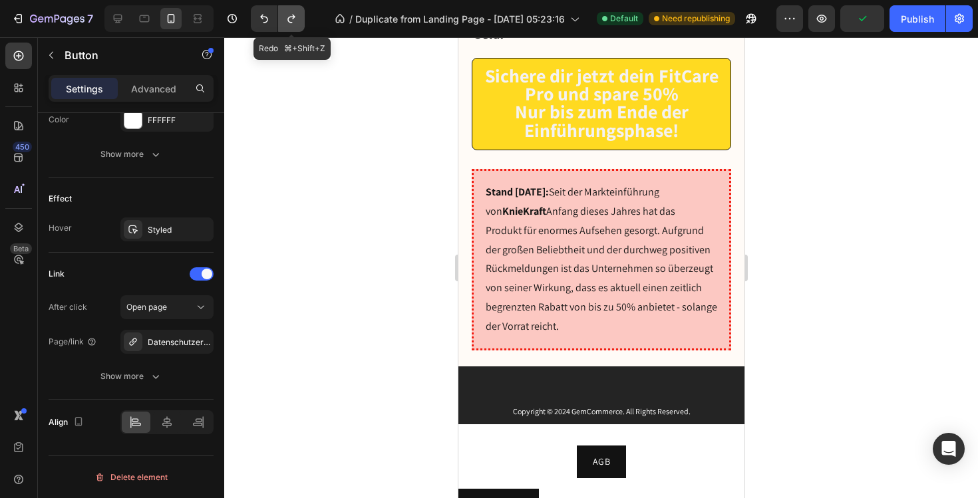
click at [298, 23] on button "Undo/Redo" at bounding box center [291, 18] width 27 height 27
click at [298, 22] on button "Undo/Redo" at bounding box center [291, 18] width 27 height 27
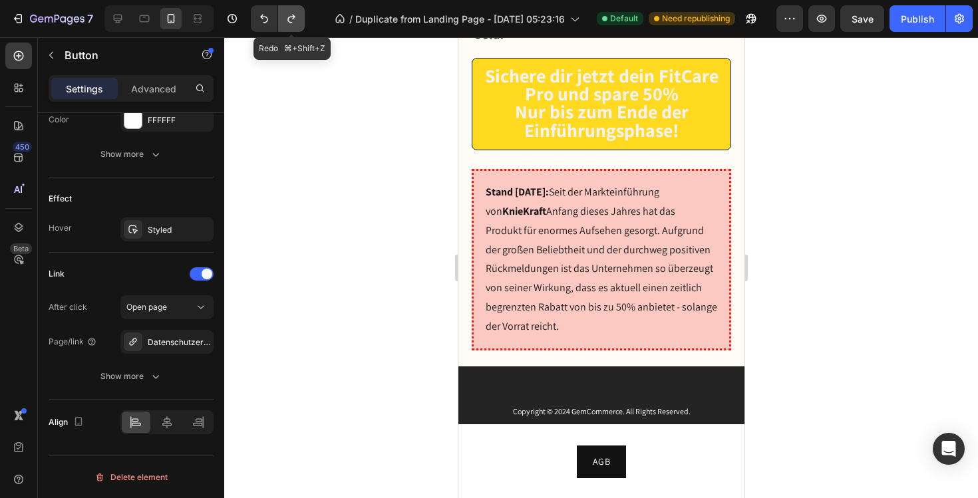
click at [298, 22] on button "Undo/Redo" at bounding box center [291, 18] width 27 height 27
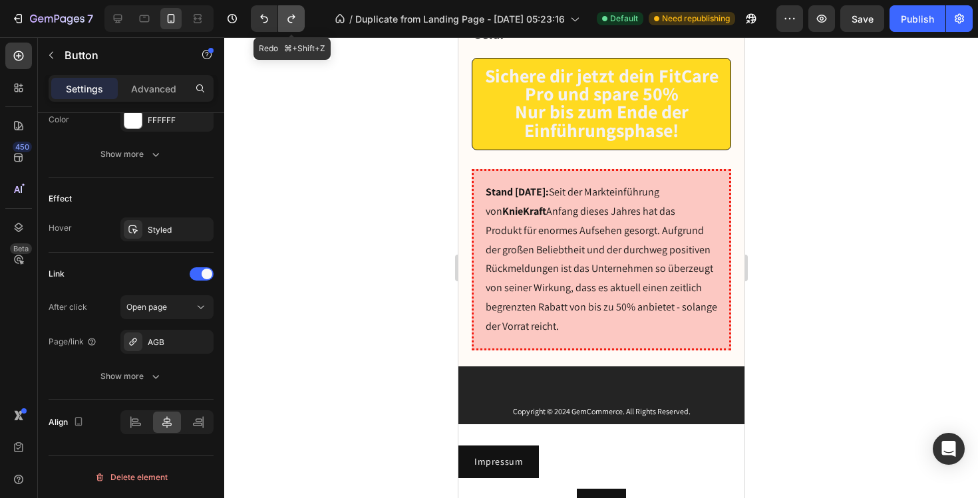
click at [298, 22] on button "Undo/Redo" at bounding box center [291, 18] width 27 height 27
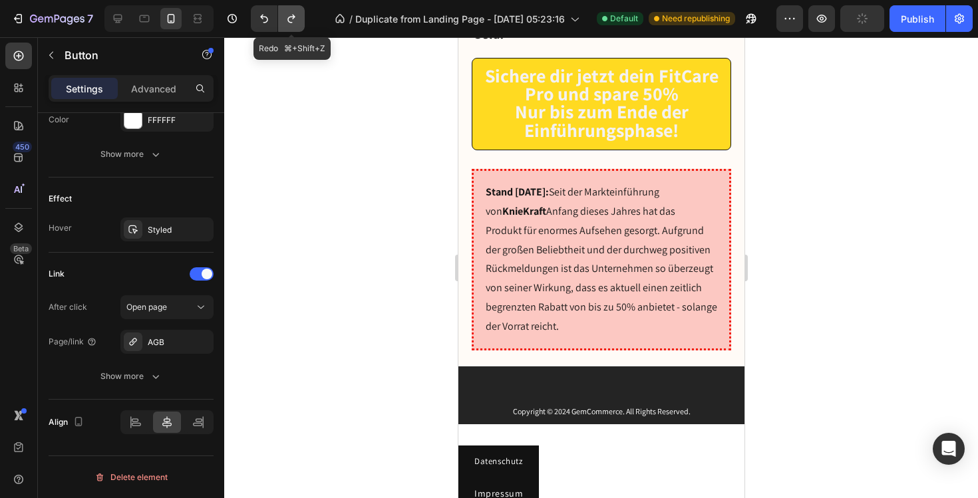
click at [298, 22] on button "Undo/Redo" at bounding box center [291, 18] width 27 height 27
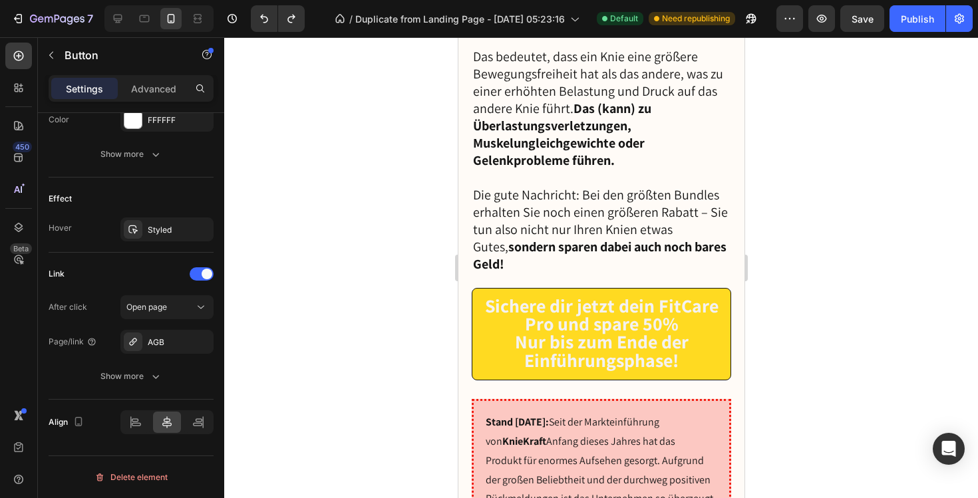
scroll to position [9364, 0]
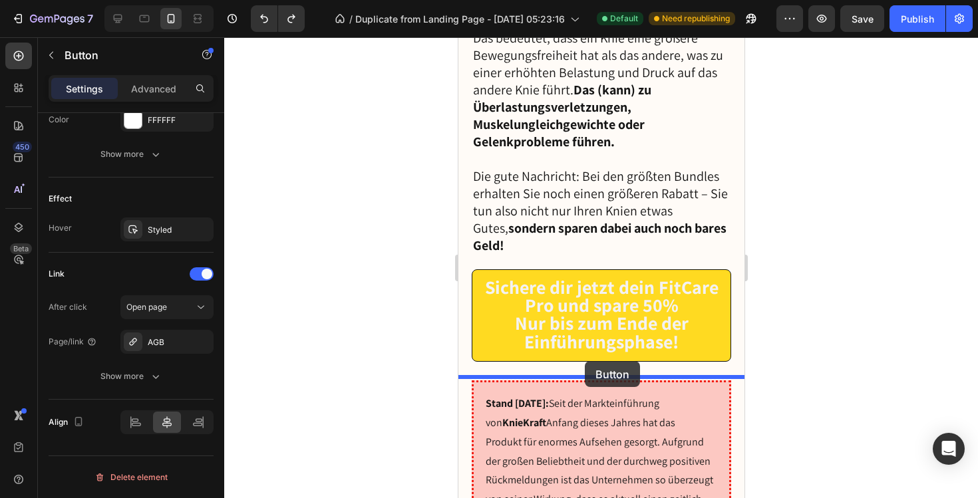
drag, startPoint x: 598, startPoint y: 395, endPoint x: 584, endPoint y: 361, distance: 36.5
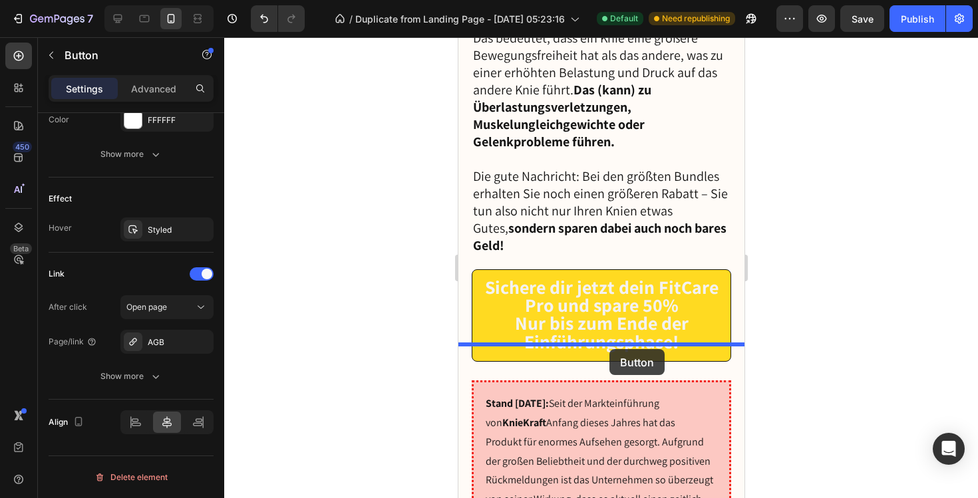
drag, startPoint x: 606, startPoint y: 386, endPoint x: 609, endPoint y: 349, distance: 36.7
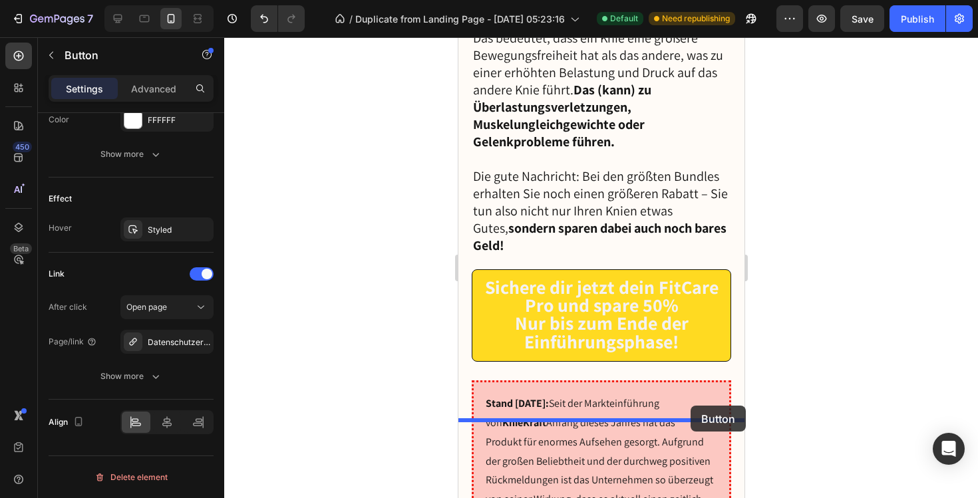
drag, startPoint x: 523, startPoint y: 301, endPoint x: 690, endPoint y: 405, distance: 196.7
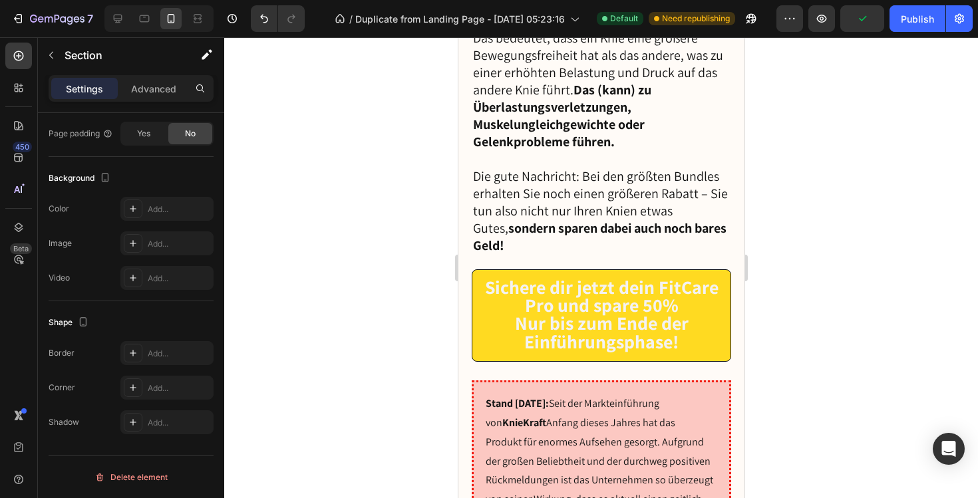
scroll to position [0, 0]
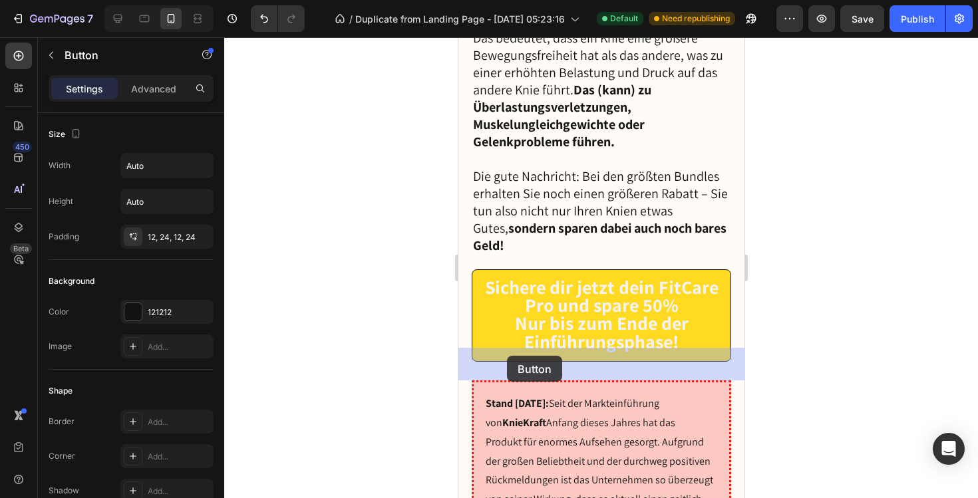
drag, startPoint x: 607, startPoint y: 355, endPoint x: 473, endPoint y: 362, distance: 134.6
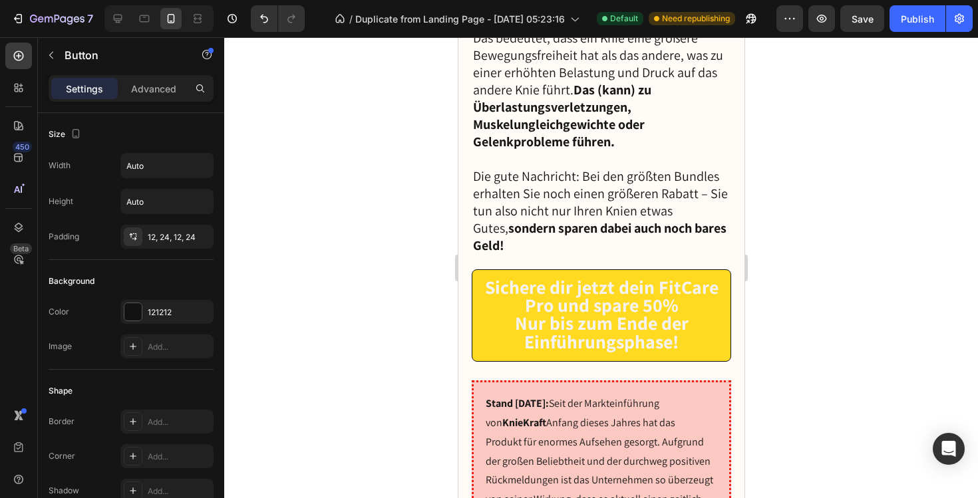
click at [138, 307] on div at bounding box center [132, 311] width 17 height 17
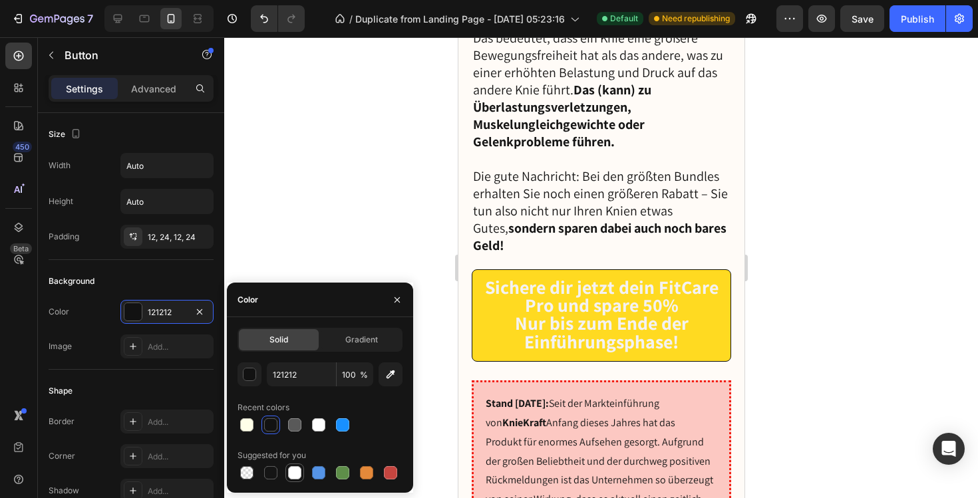
click at [293, 473] on div at bounding box center [294, 473] width 13 height 13
click at [274, 473] on div at bounding box center [270, 473] width 13 height 13
type input "151515"
click at [249, 376] on div "button" at bounding box center [250, 375] width 13 height 13
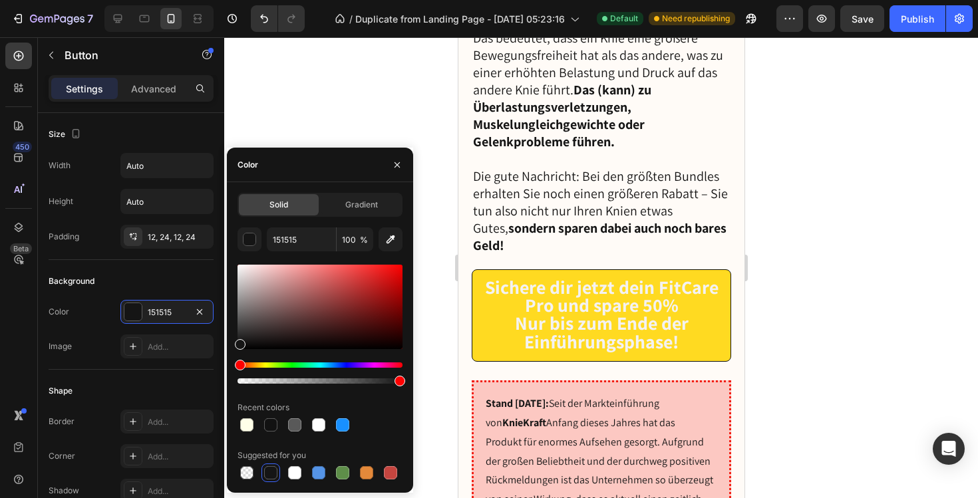
click at [345, 104] on div at bounding box center [601, 267] width 754 height 461
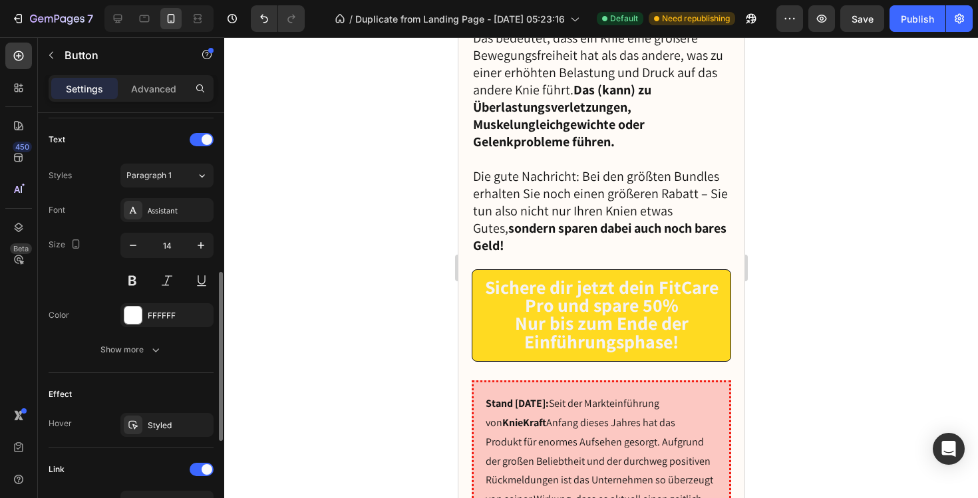
scroll to position [427, 0]
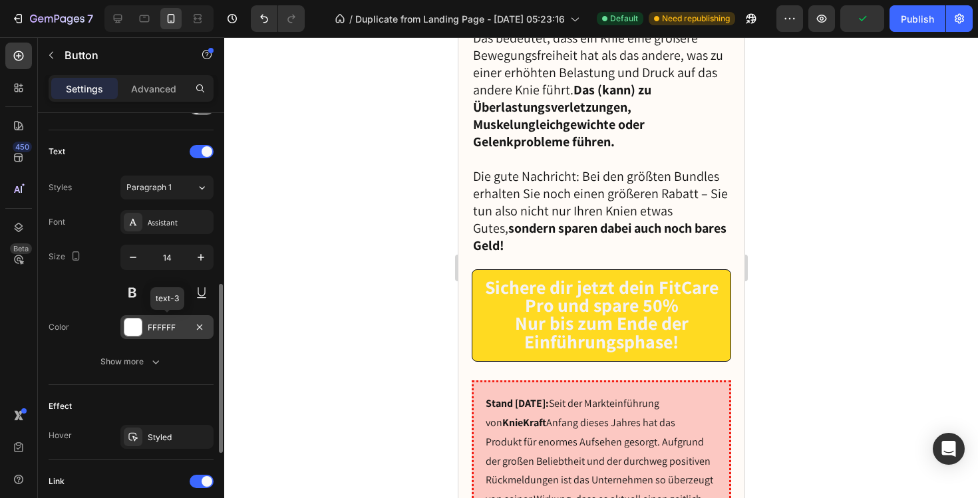
click at [138, 328] on div at bounding box center [132, 327] width 17 height 17
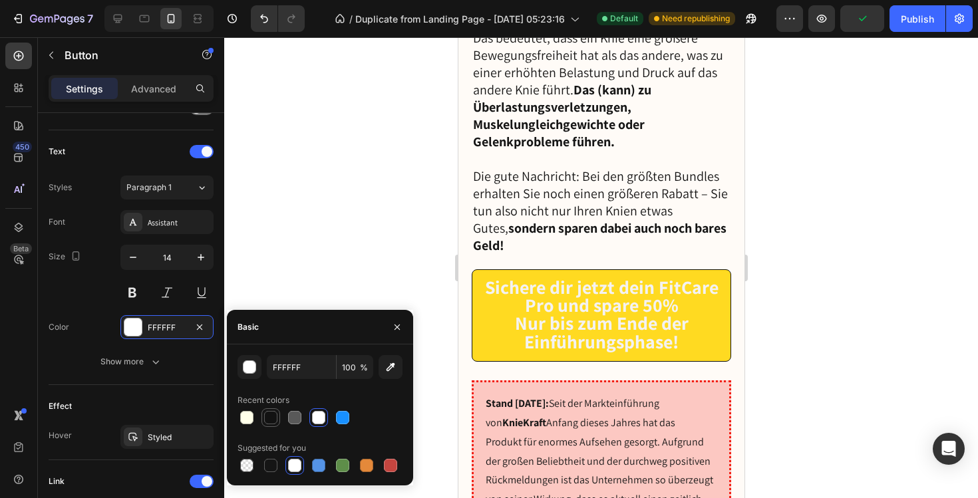
click at [274, 419] on div at bounding box center [270, 417] width 13 height 13
type input "121212"
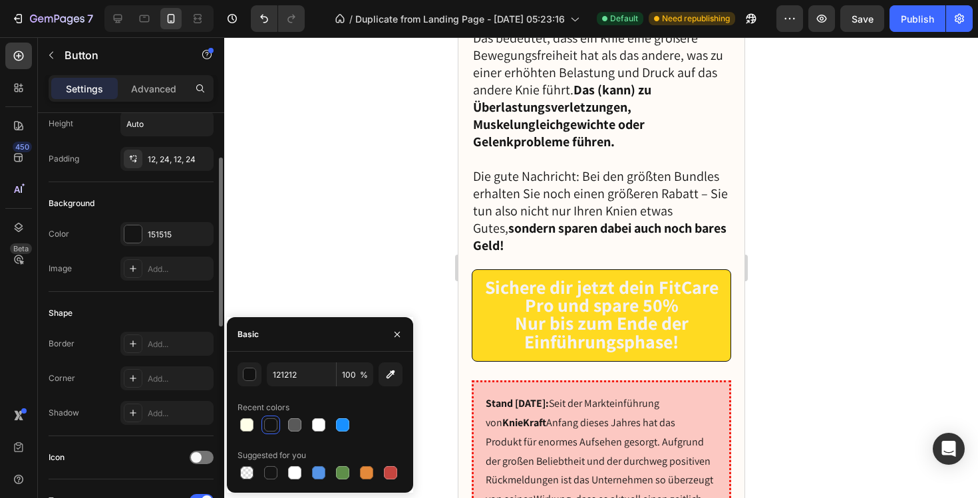
scroll to position [60, 0]
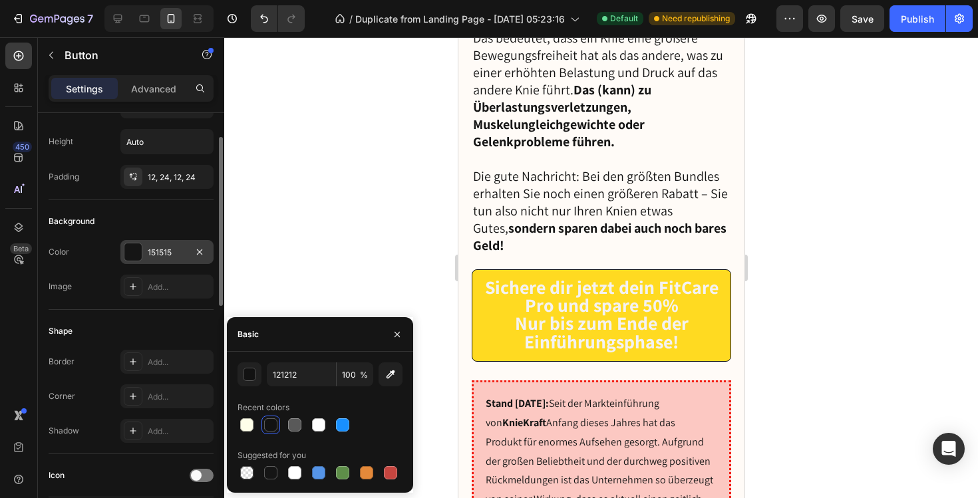
click at [131, 251] on div at bounding box center [132, 252] width 17 height 17
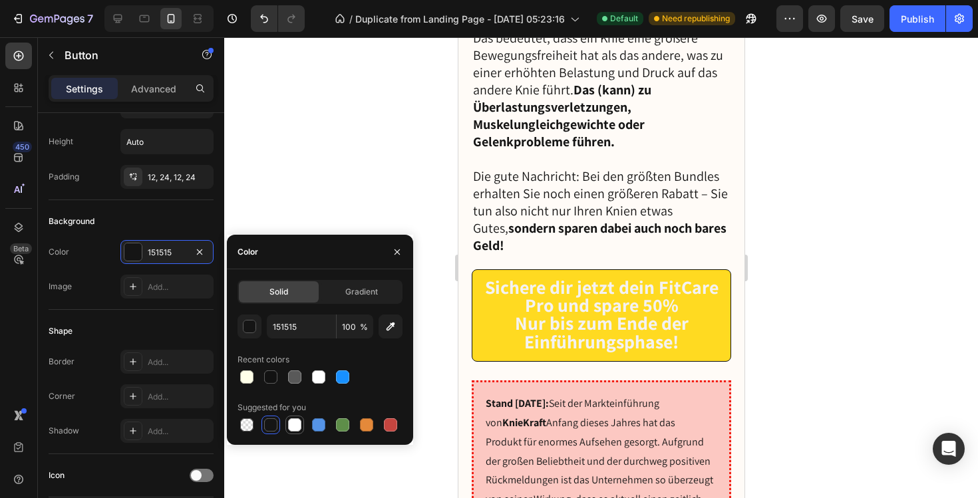
click at [296, 426] on div at bounding box center [294, 425] width 13 height 13
type input "FFFFFF"
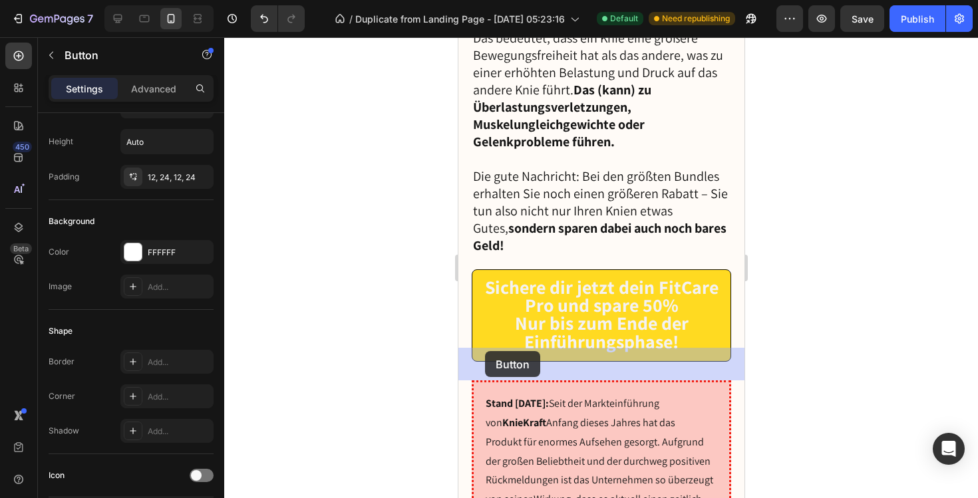
drag, startPoint x: 604, startPoint y: 364, endPoint x: 485, endPoint y: 351, distance: 120.5
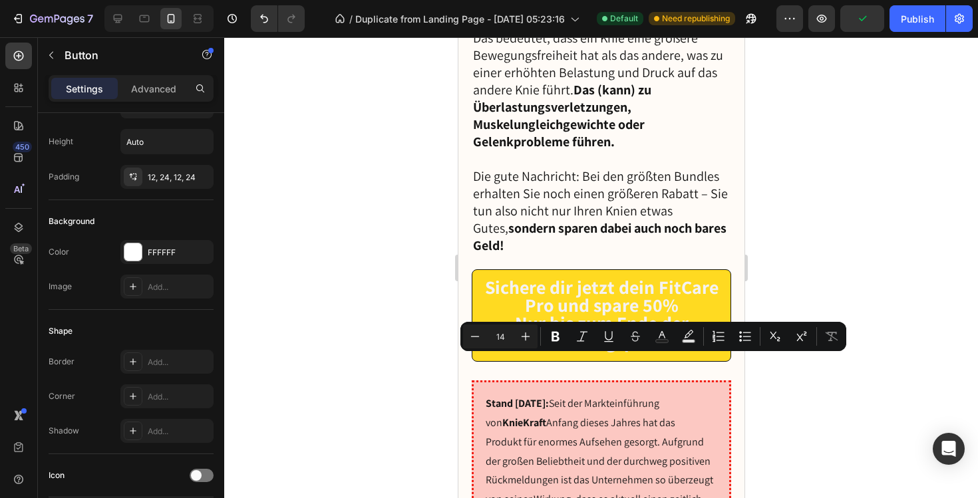
drag, startPoint x: 597, startPoint y: 361, endPoint x: 458, endPoint y: 357, distance: 139.1
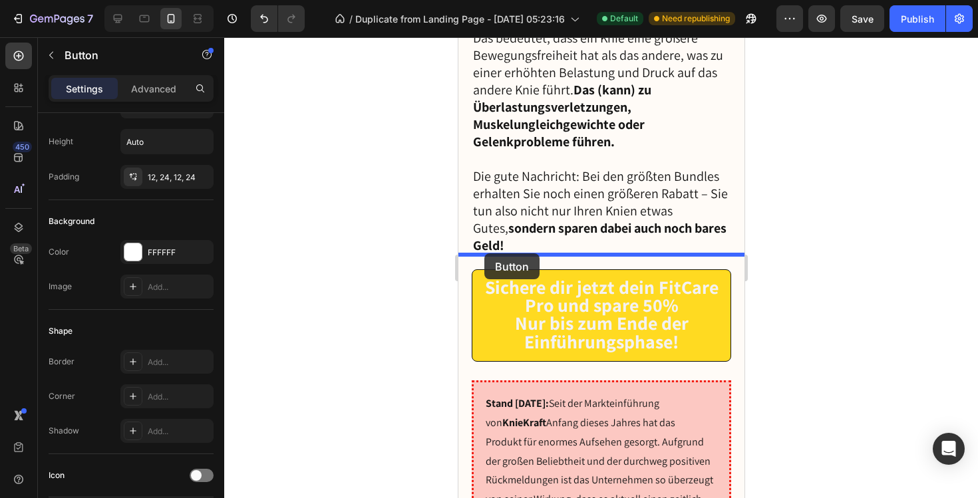
drag, startPoint x: 487, startPoint y: 333, endPoint x: 484, endPoint y: 254, distance: 79.9
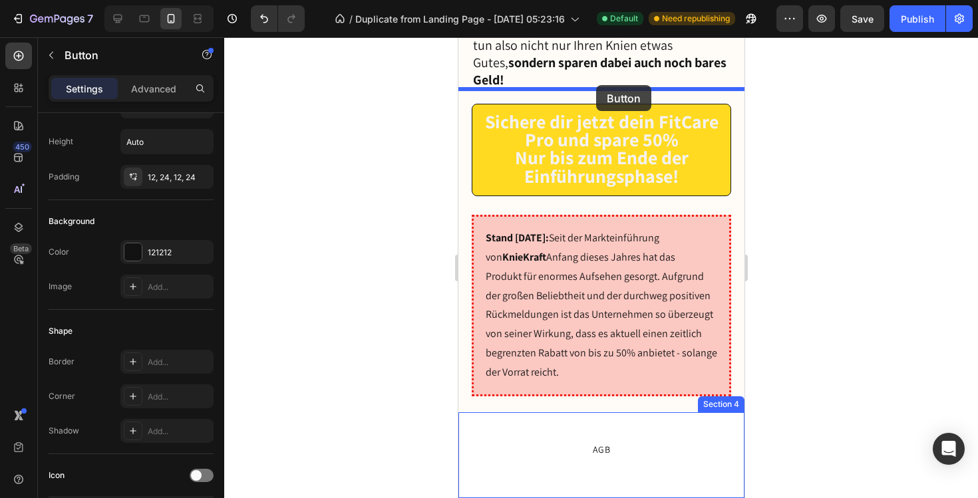
scroll to position [9528, 0]
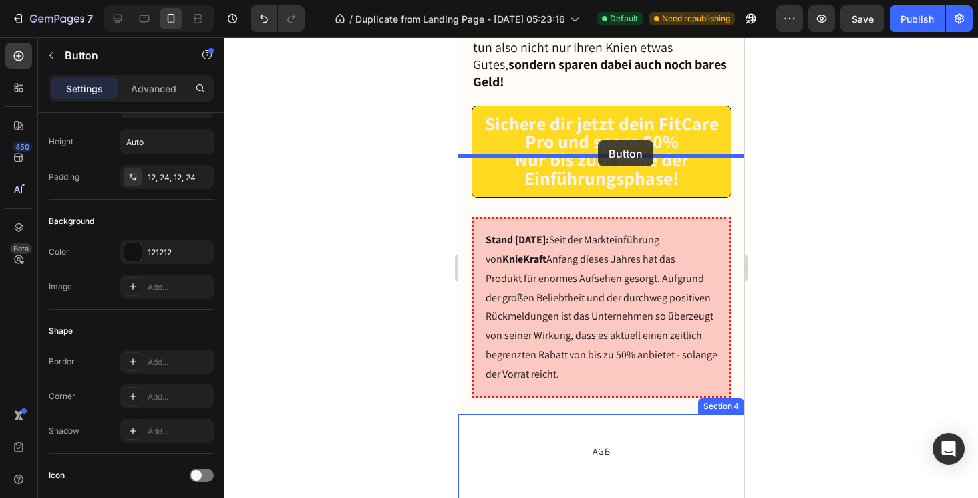
drag, startPoint x: 501, startPoint y: 229, endPoint x: 598, endPoint y: 140, distance: 131.4
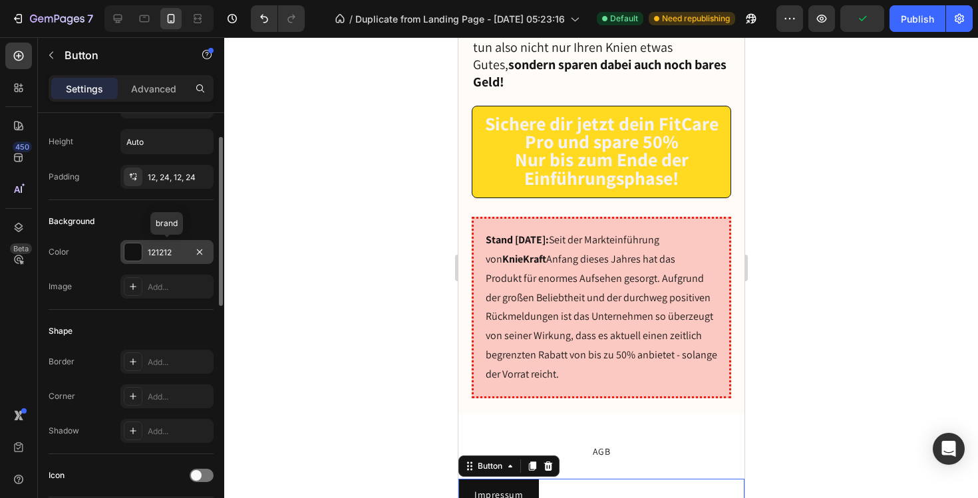
click at [127, 256] on div at bounding box center [132, 252] width 17 height 17
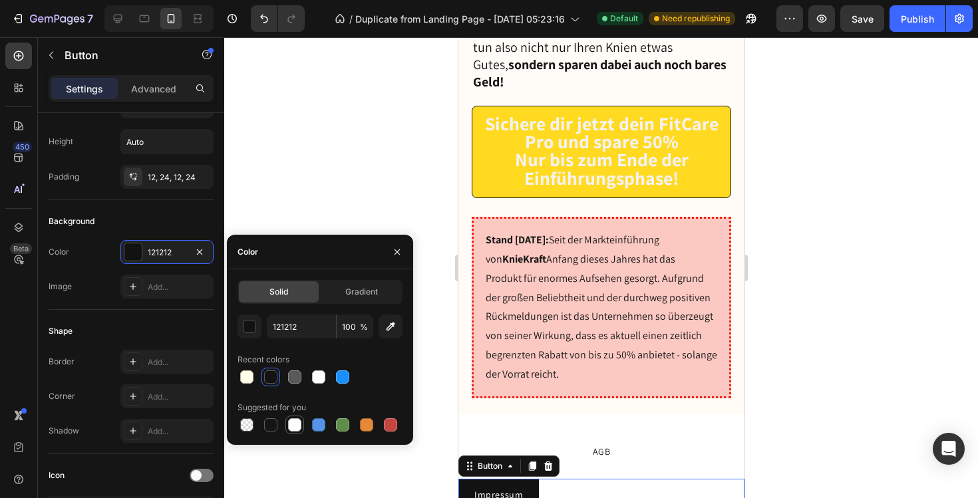
click at [296, 426] on div at bounding box center [294, 425] width 13 height 13
type input "FFFFFF"
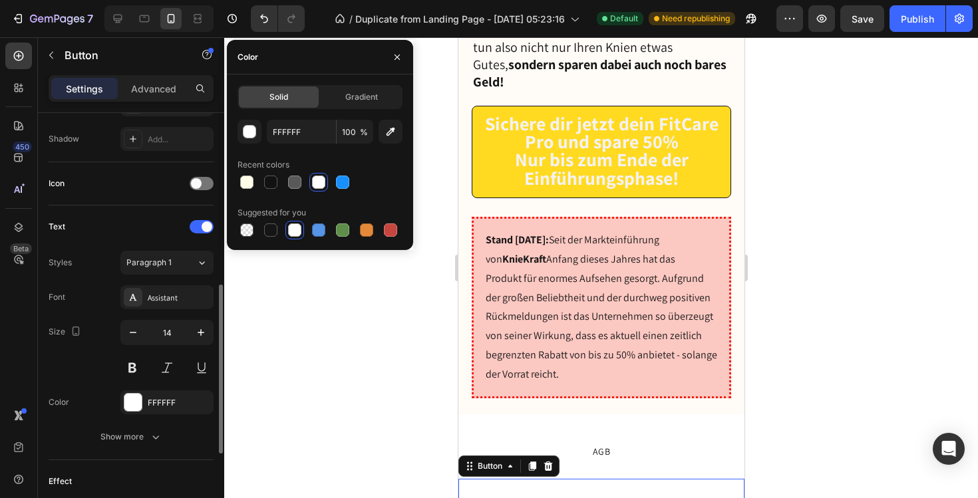
scroll to position [375, 0]
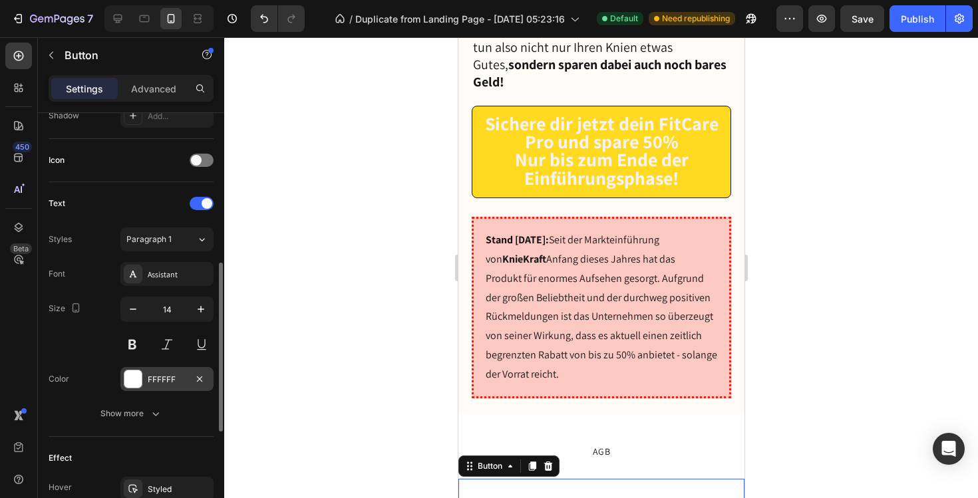
click at [140, 377] on div at bounding box center [132, 379] width 17 height 17
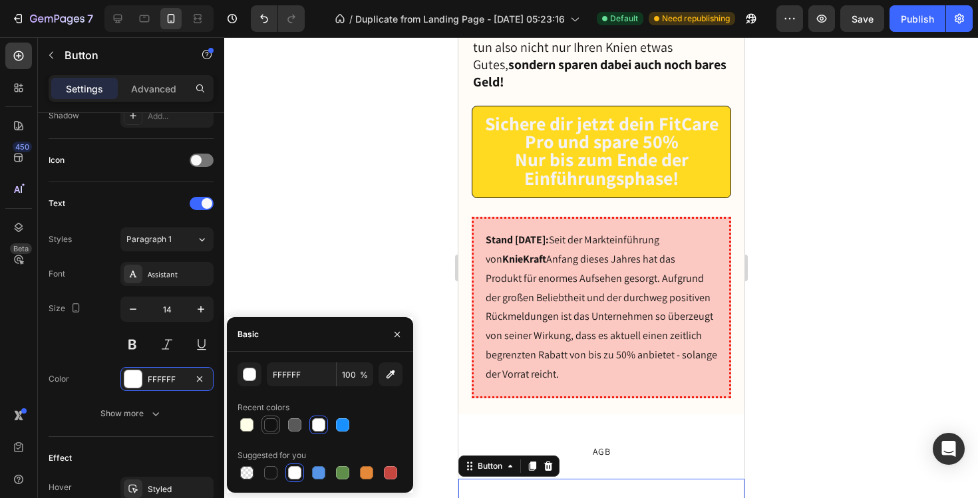
click at [268, 421] on div at bounding box center [270, 425] width 13 height 13
type input "121212"
click at [333, 191] on div at bounding box center [601, 267] width 754 height 461
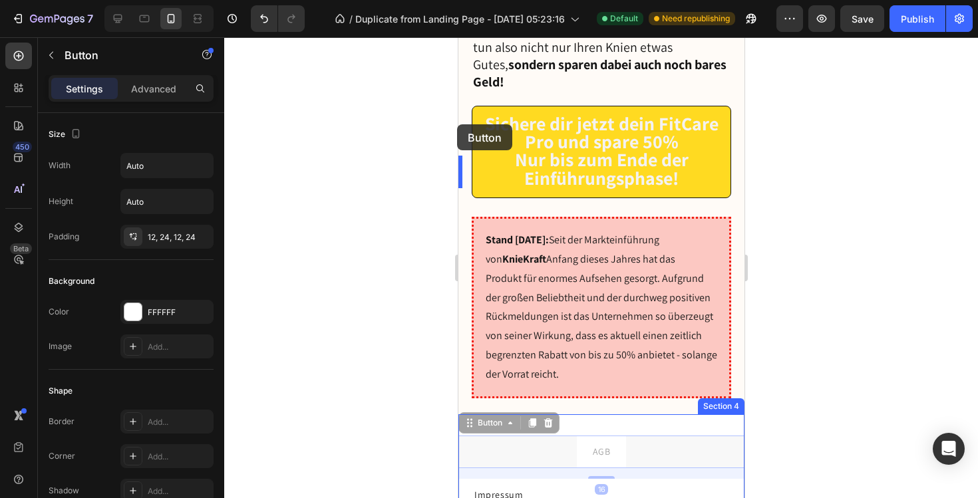
drag, startPoint x: 614, startPoint y: 128, endPoint x: 457, endPoint y: 124, distance: 157.1
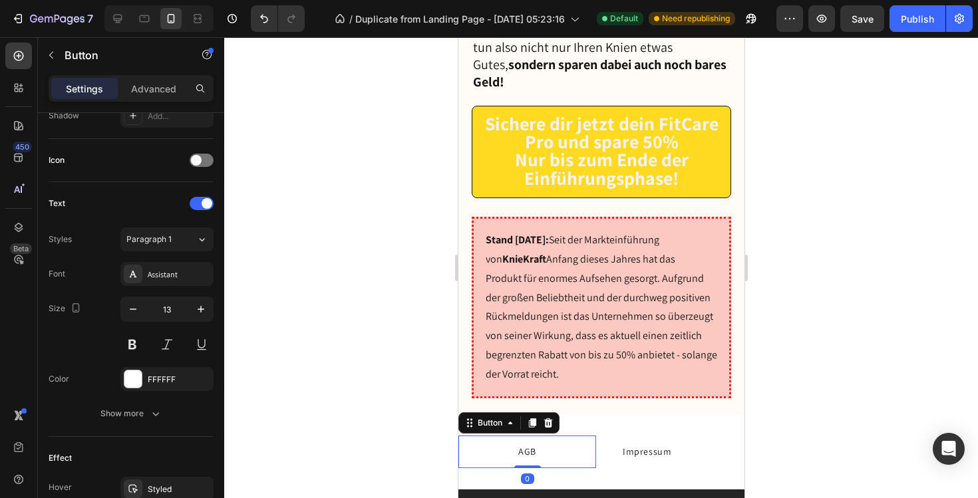
click at [581, 436] on div "AGB Button 0" at bounding box center [527, 452] width 138 height 33
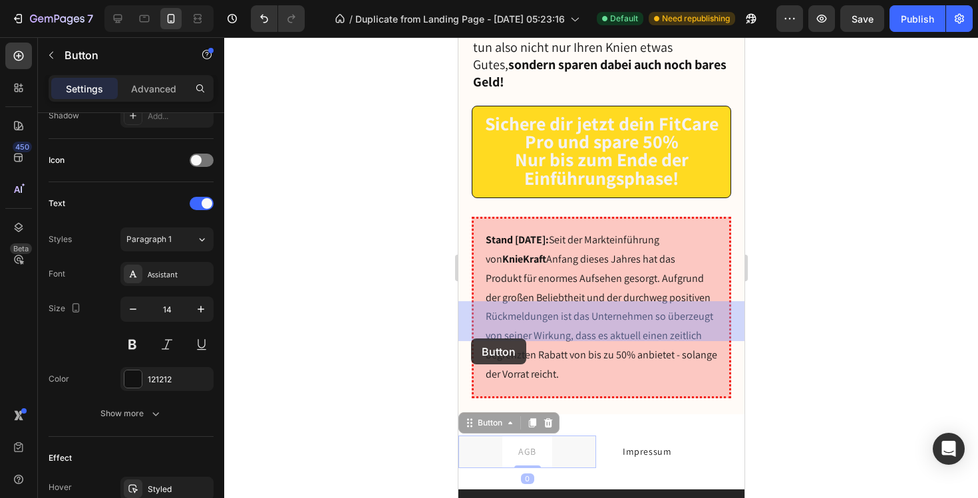
drag, startPoint x: 581, startPoint y: 127, endPoint x: 468, endPoint y: 337, distance: 238.8
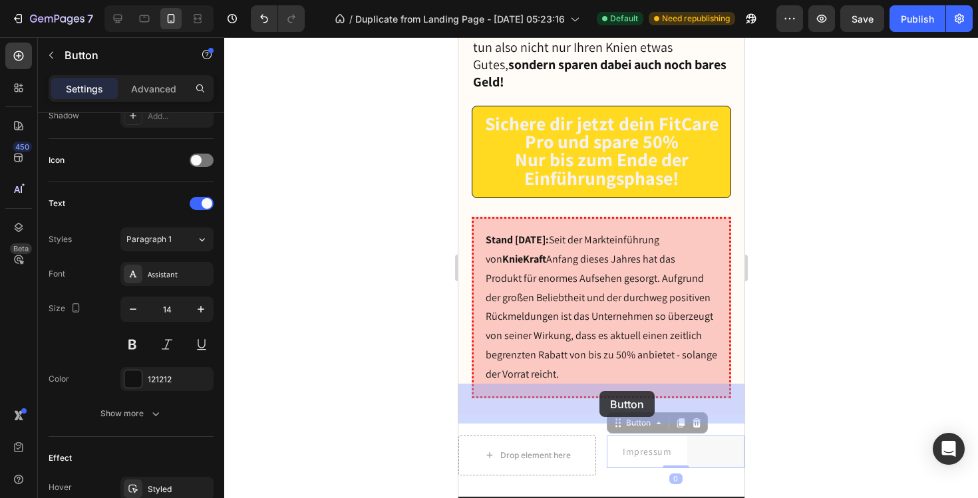
drag, startPoint x: 667, startPoint y: 128, endPoint x: 598, endPoint y: 396, distance: 276.2
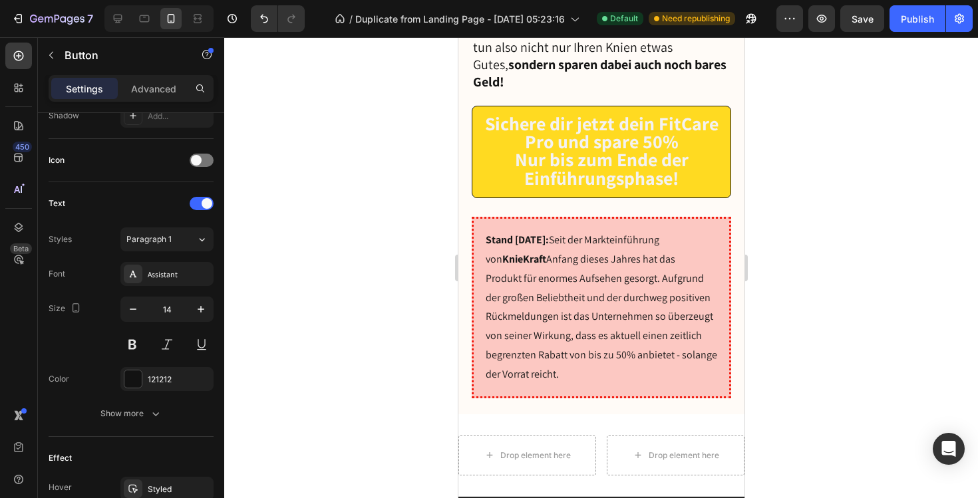
click at [874, 198] on div at bounding box center [601, 267] width 754 height 461
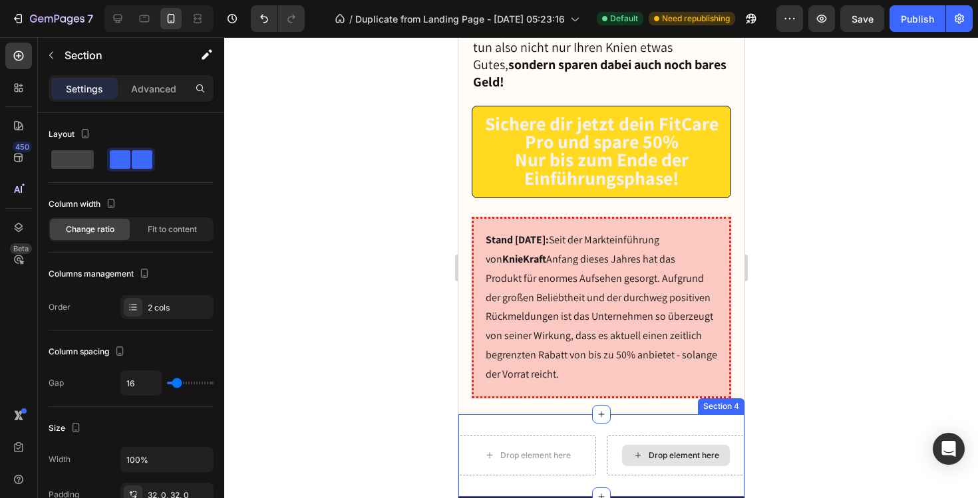
click at [660, 436] on div "Drop element here" at bounding box center [675, 456] width 138 height 40
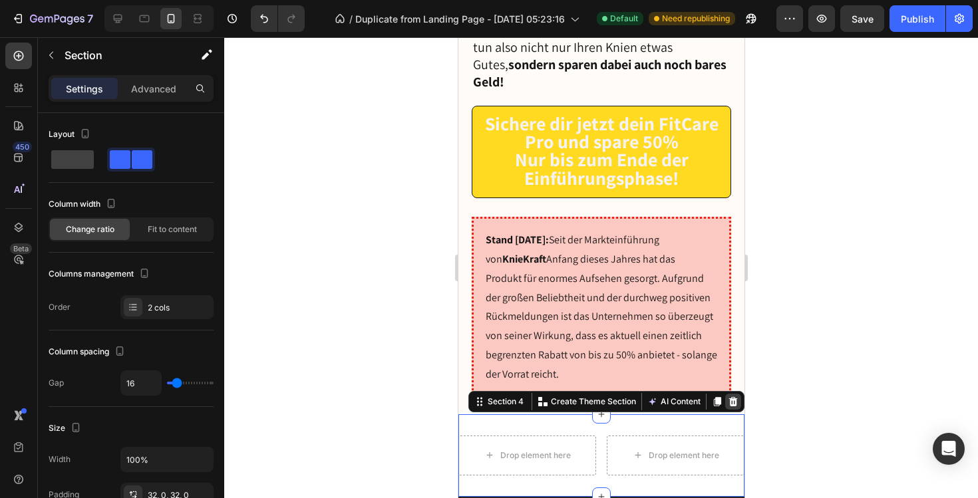
click at [727, 397] on icon at bounding box center [732, 402] width 11 height 11
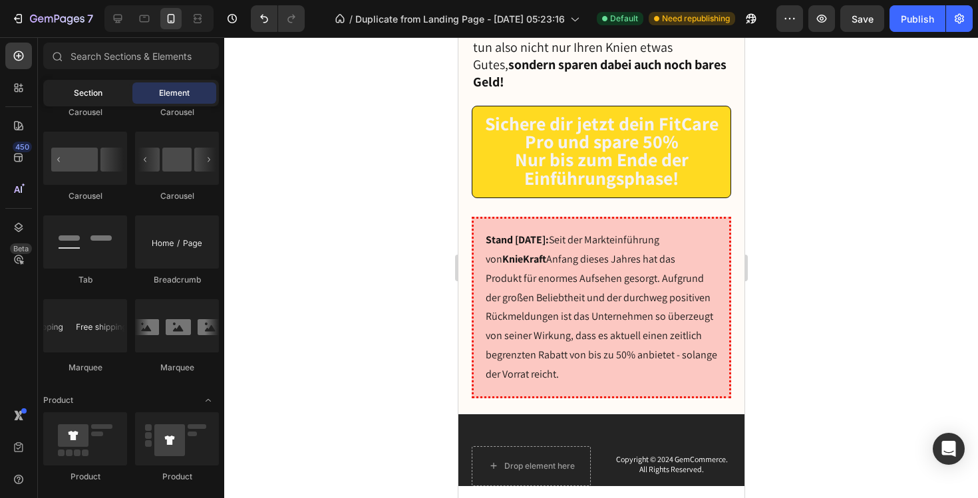
click at [86, 95] on span "Section" at bounding box center [88, 93] width 29 height 12
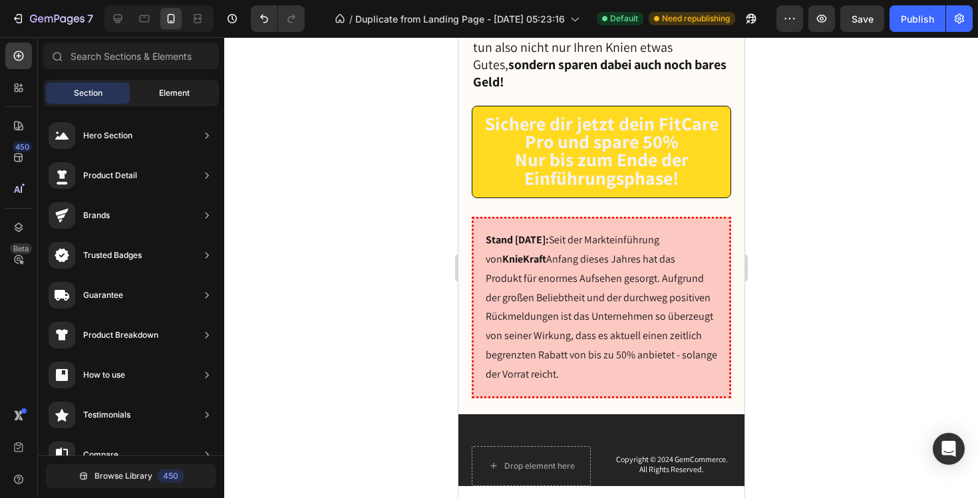
click at [156, 94] on div "Element" at bounding box center [174, 93] width 84 height 21
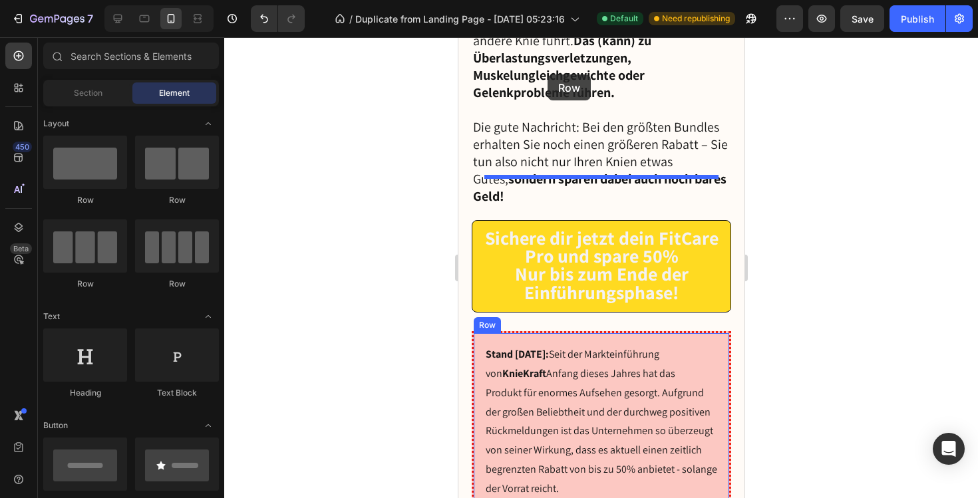
scroll to position [9406, 0]
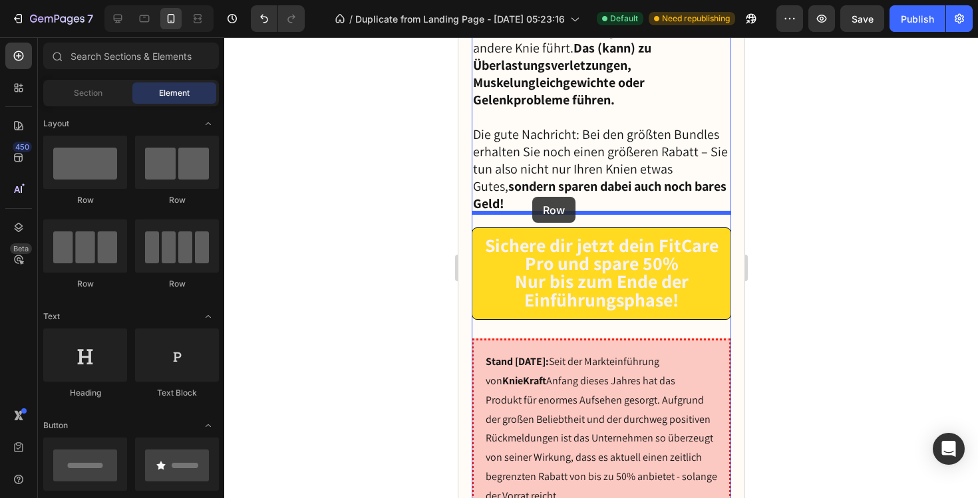
drag, startPoint x: 548, startPoint y: 283, endPoint x: 532, endPoint y: 197, distance: 87.4
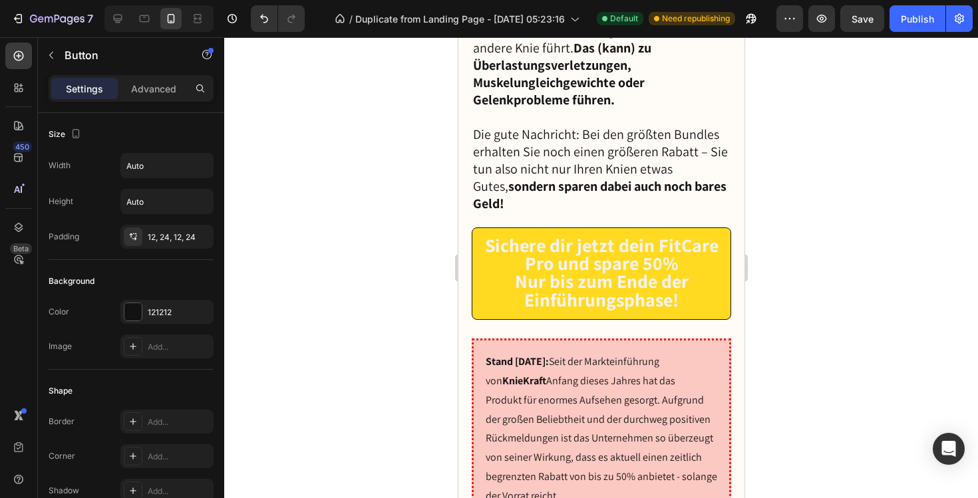
click at [135, 313] on div at bounding box center [132, 311] width 17 height 17
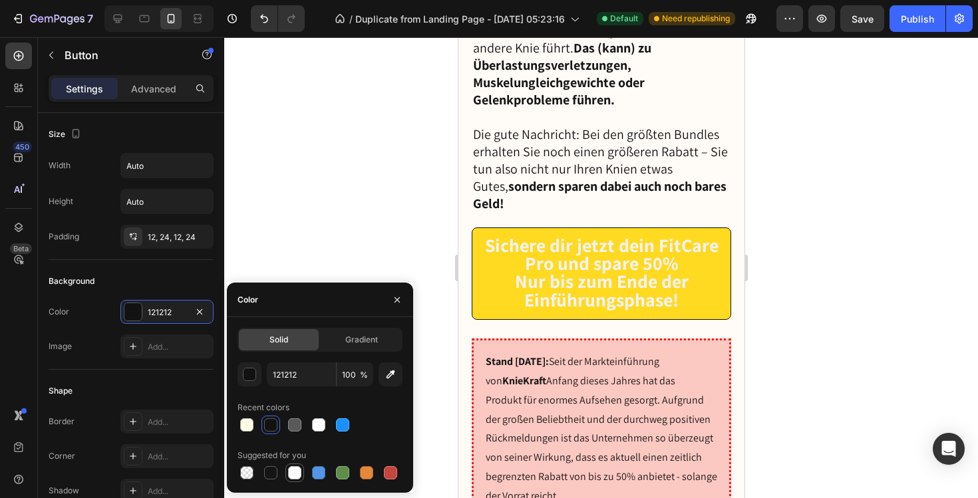
click at [293, 479] on div at bounding box center [294, 473] width 13 height 13
type input "FFFFFF"
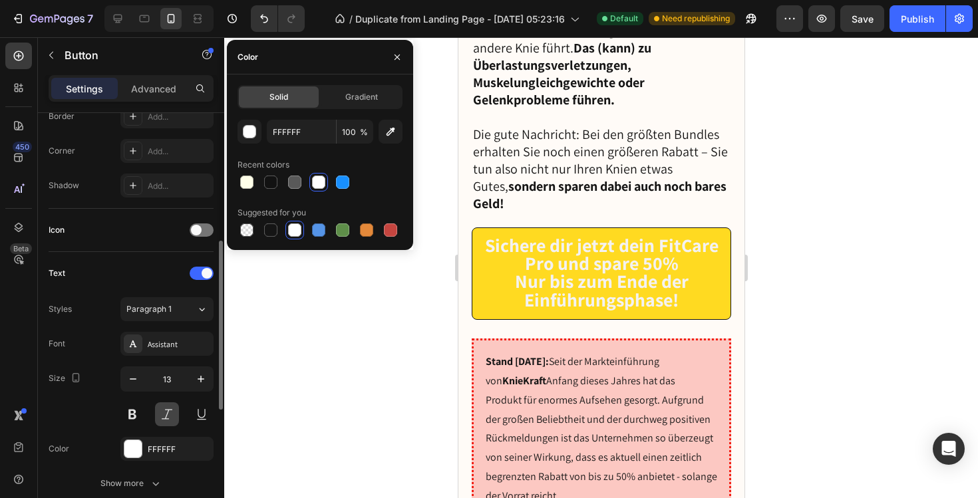
scroll to position [309, 0]
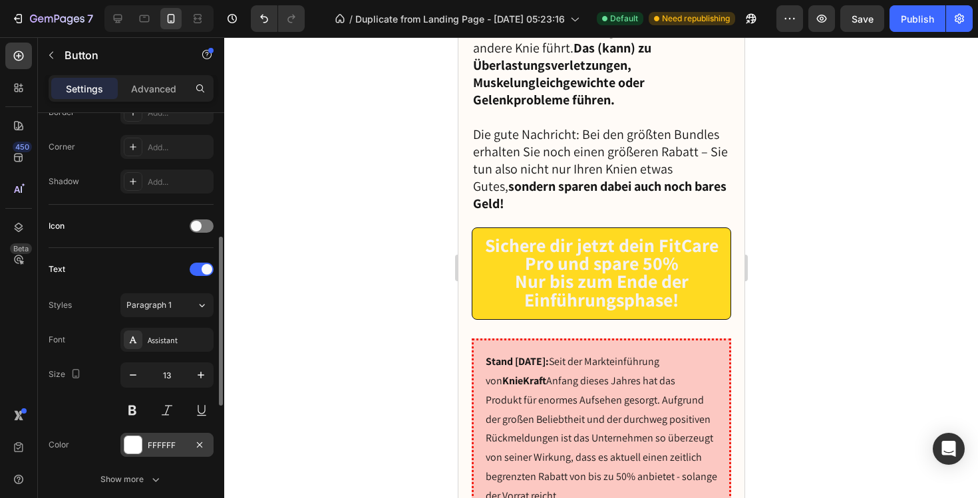
click at [138, 443] on div at bounding box center [132, 445] width 17 height 17
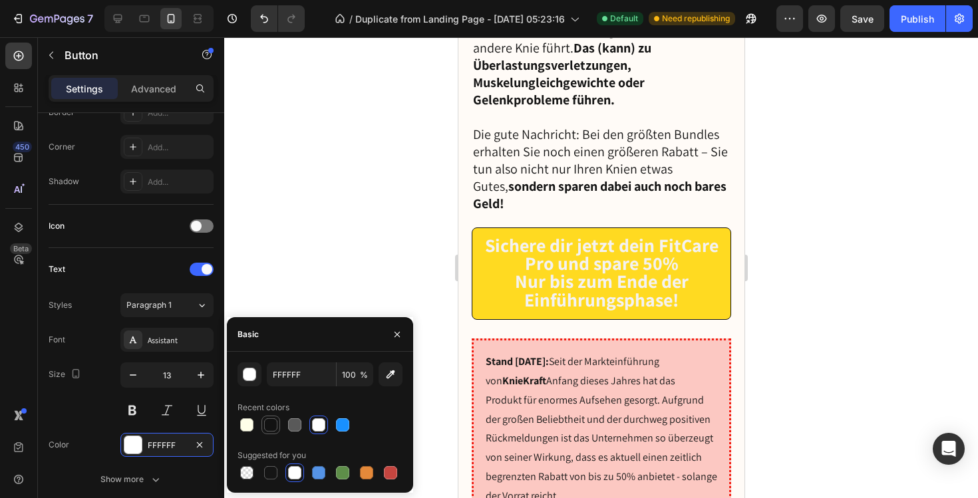
click at [270, 427] on div at bounding box center [270, 425] width 13 height 13
type input "121212"
click at [332, 254] on div at bounding box center [601, 267] width 754 height 461
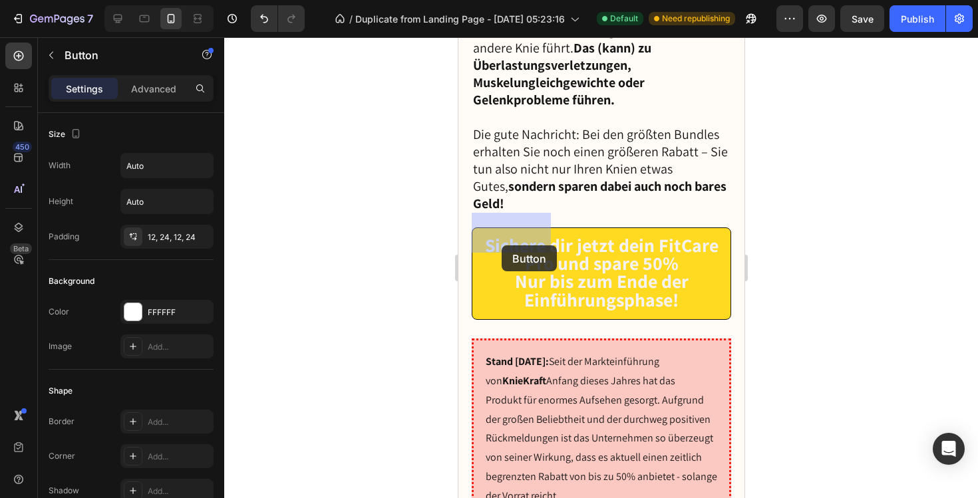
drag, startPoint x: 498, startPoint y: 363, endPoint x: 502, endPoint y: 240, distance: 122.5
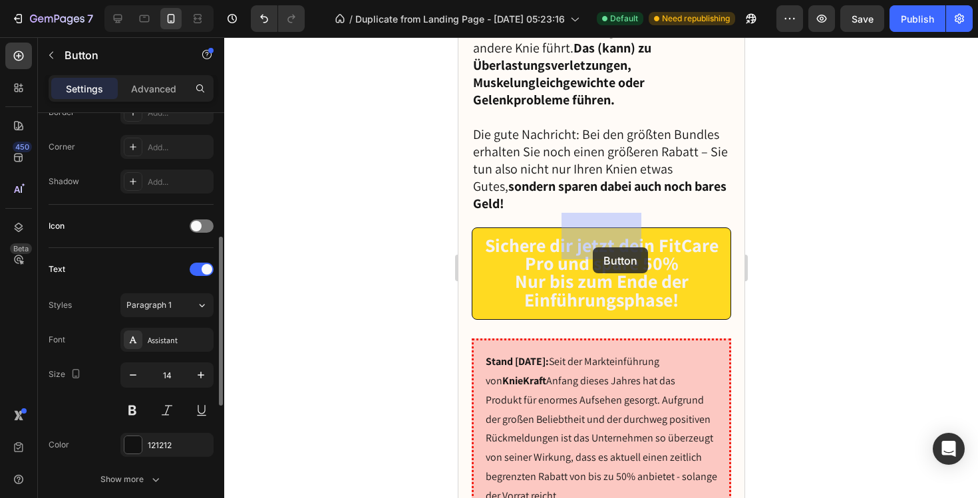
drag, startPoint x: 590, startPoint y: 413, endPoint x: 593, endPoint y: 242, distance: 171.1
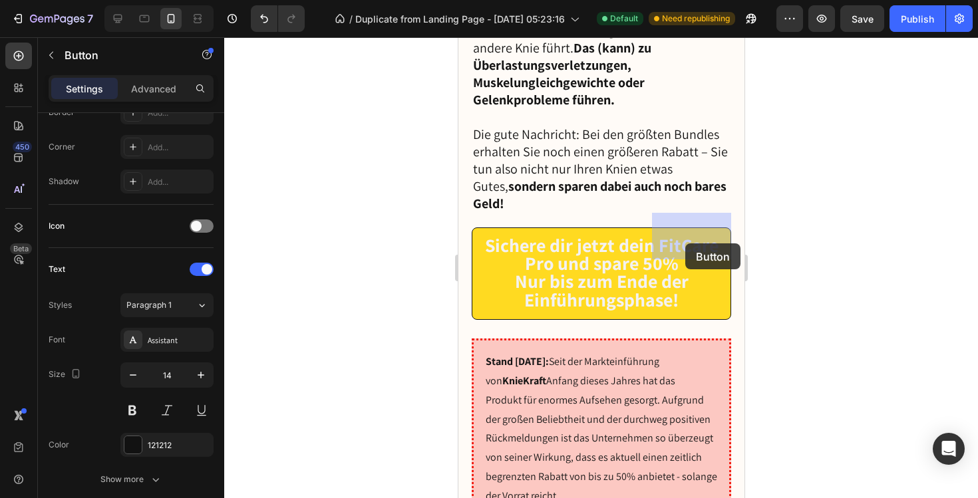
drag, startPoint x: 488, startPoint y: 443, endPoint x: 685, endPoint y: 244, distance: 279.5
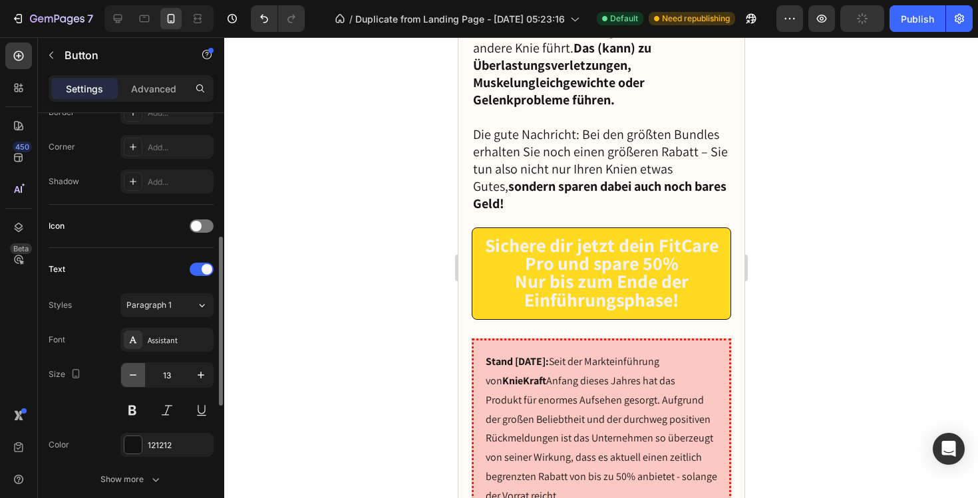
click at [134, 369] on icon "button" at bounding box center [132, 375] width 13 height 13
click at [202, 371] on icon "button" at bounding box center [200, 375] width 13 height 13
type input "12"
click at [343, 256] on div at bounding box center [601, 267] width 754 height 461
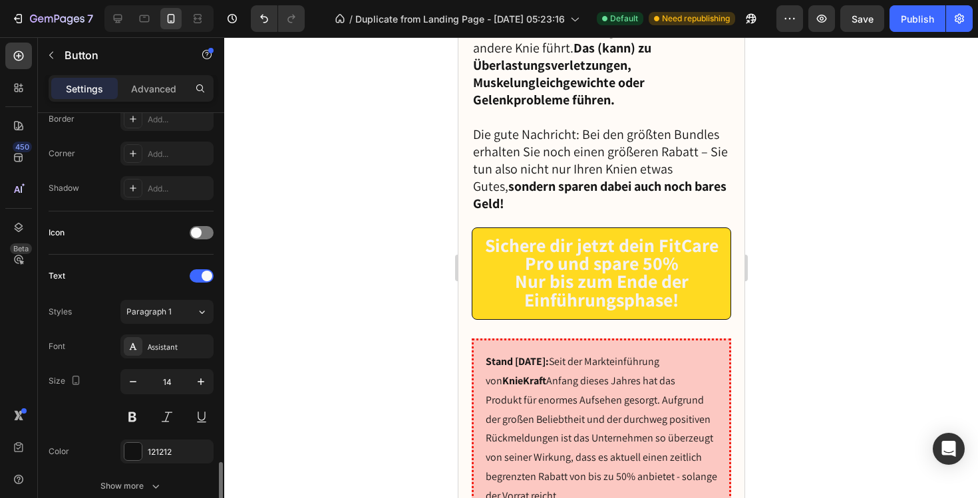
scroll to position [635, 0]
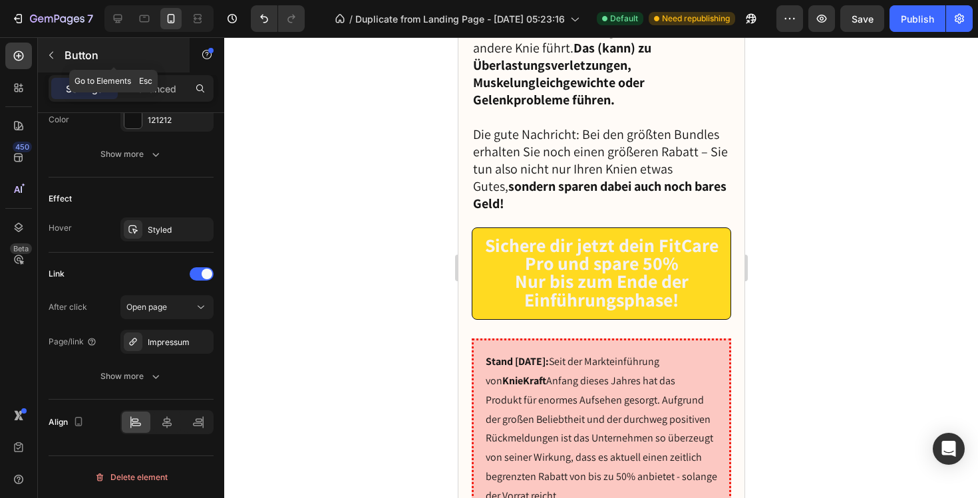
click at [53, 53] on icon "button" at bounding box center [51, 55] width 11 height 11
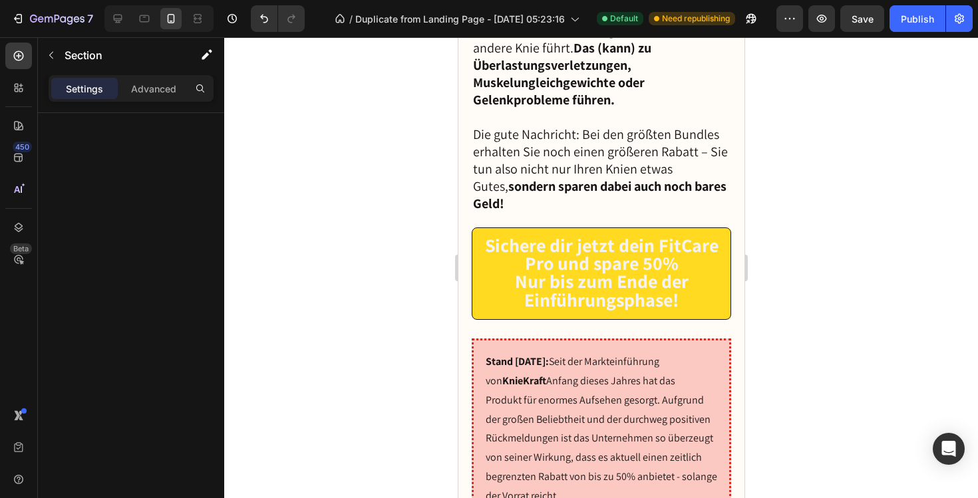
click at [76, 55] on p "Section" at bounding box center [119, 55] width 109 height 16
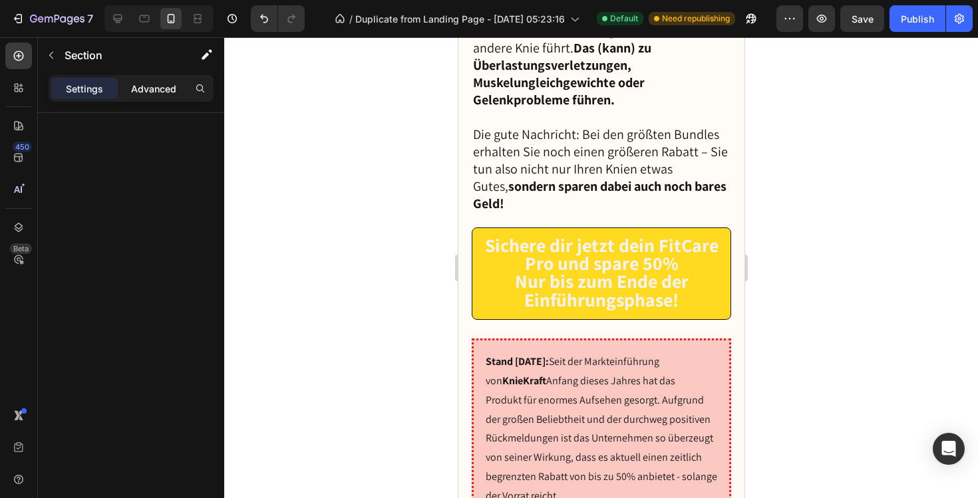
click at [160, 98] on div "Advanced" at bounding box center [153, 88] width 67 height 21
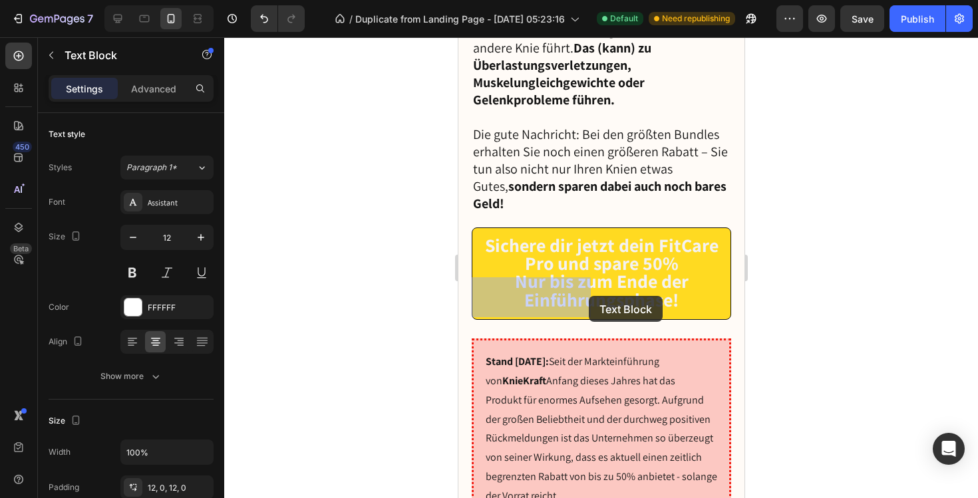
drag, startPoint x: 681, startPoint y: 296, endPoint x: 549, endPoint y: 296, distance: 131.8
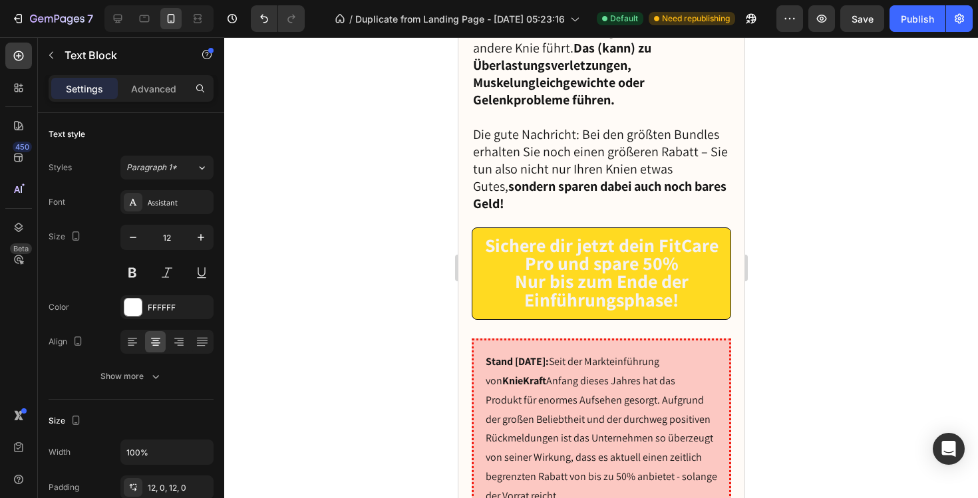
click at [321, 311] on div at bounding box center [601, 267] width 754 height 461
drag, startPoint x: 526, startPoint y: 301, endPoint x: 530, endPoint y: 295, distance: 7.1
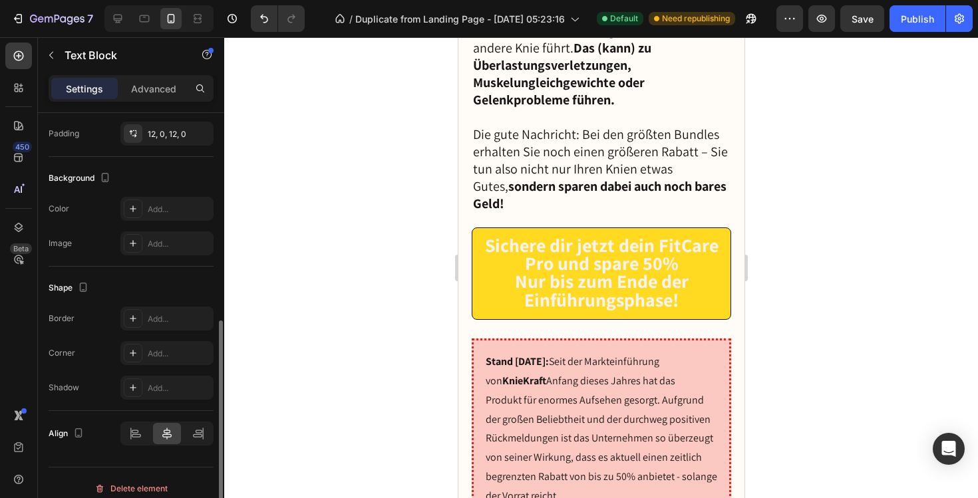
scroll to position [365, 0]
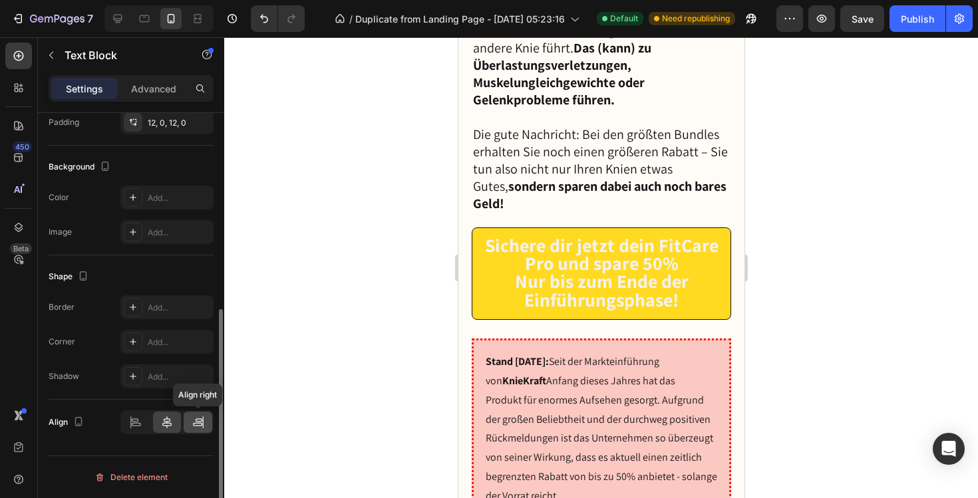
click at [186, 420] on div at bounding box center [198, 422] width 29 height 21
click at [132, 427] on icon at bounding box center [135, 422] width 13 height 13
click at [158, 427] on div at bounding box center [167, 422] width 29 height 21
click at [394, 212] on div at bounding box center [601, 267] width 754 height 461
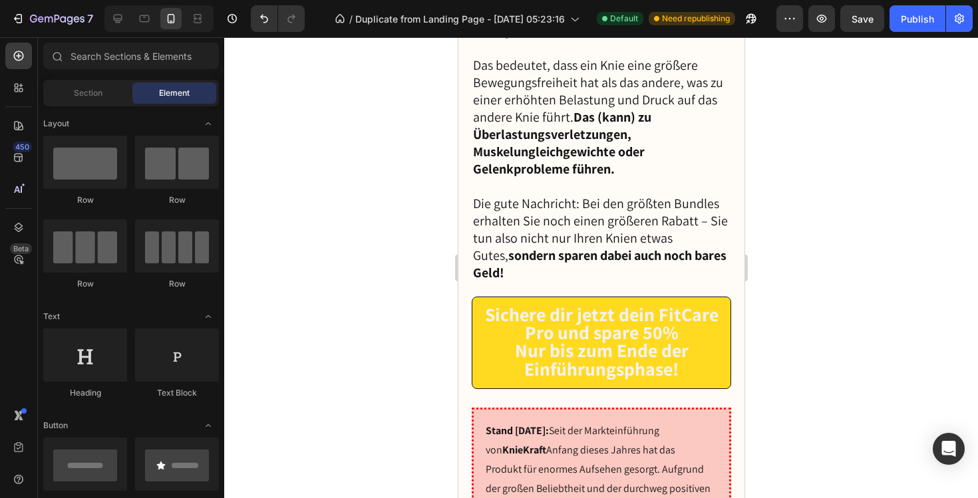
scroll to position [9329, 0]
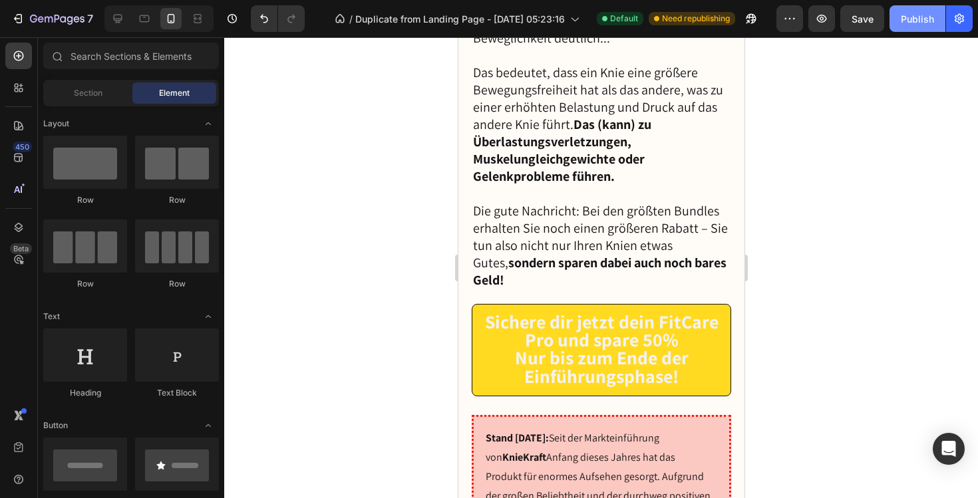
click at [922, 13] on div "Publish" at bounding box center [917, 19] width 33 height 14
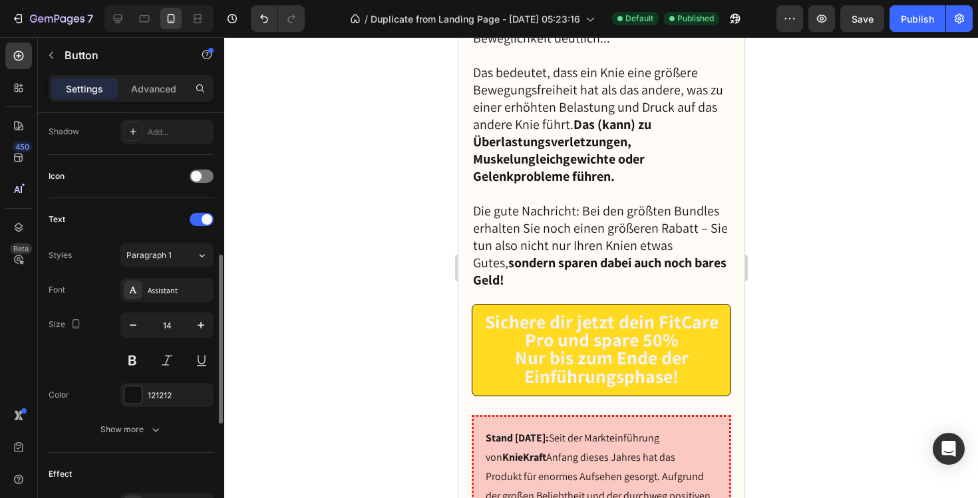
scroll to position [357, 0]
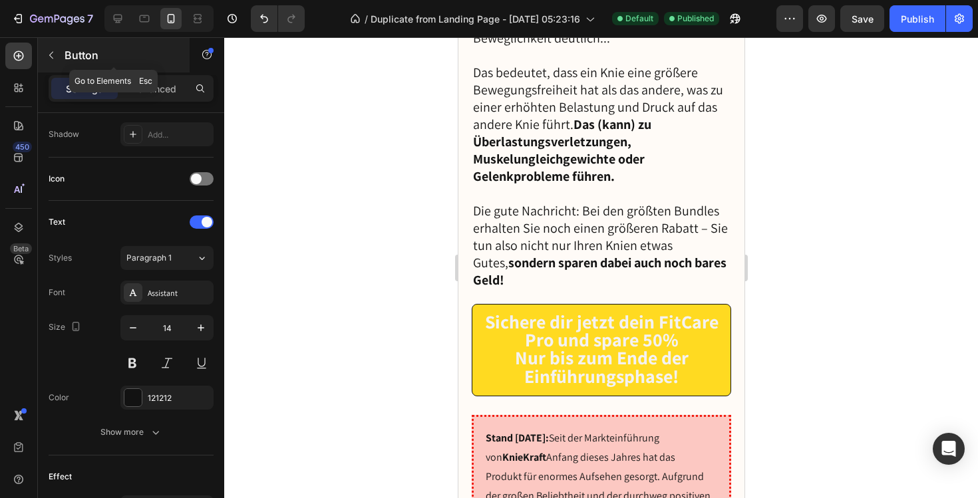
click at [77, 67] on div "Button" at bounding box center [114, 55] width 152 height 35
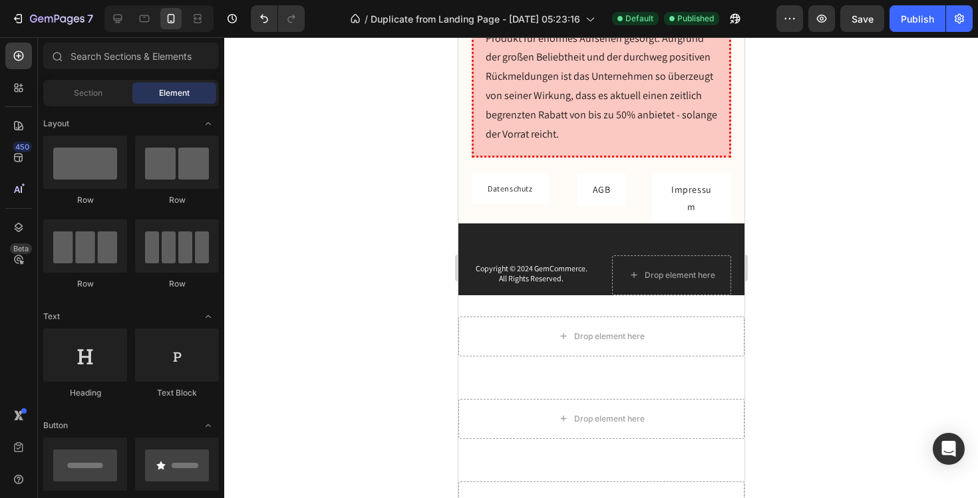
scroll to position [10058, 0]
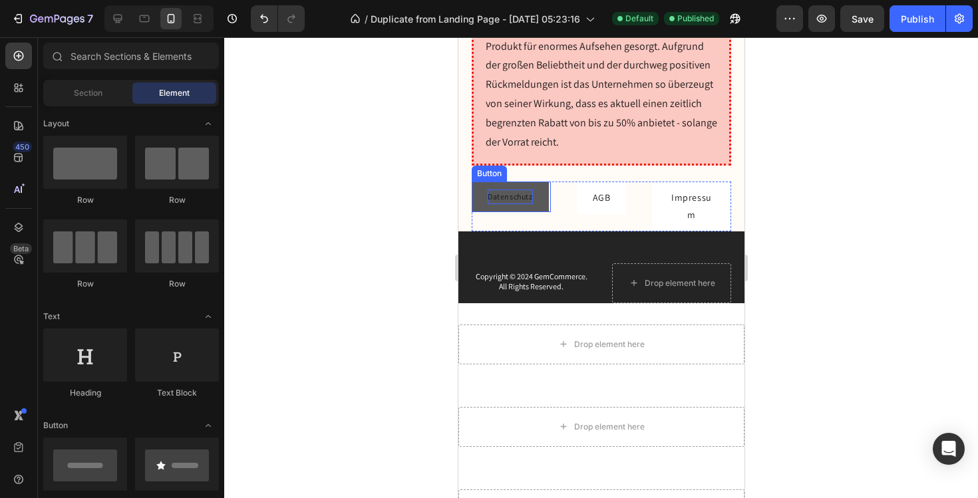
click at [522, 190] on p "Datenschutz" at bounding box center [509, 197] width 45 height 15
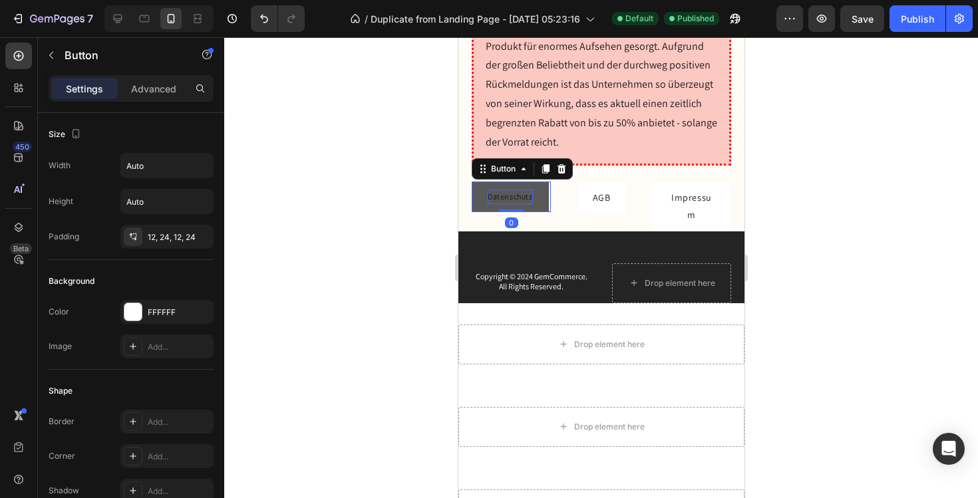
click at [522, 190] on p "Datenschutz" at bounding box center [509, 197] width 45 height 15
click at [403, 194] on div at bounding box center [601, 267] width 754 height 461
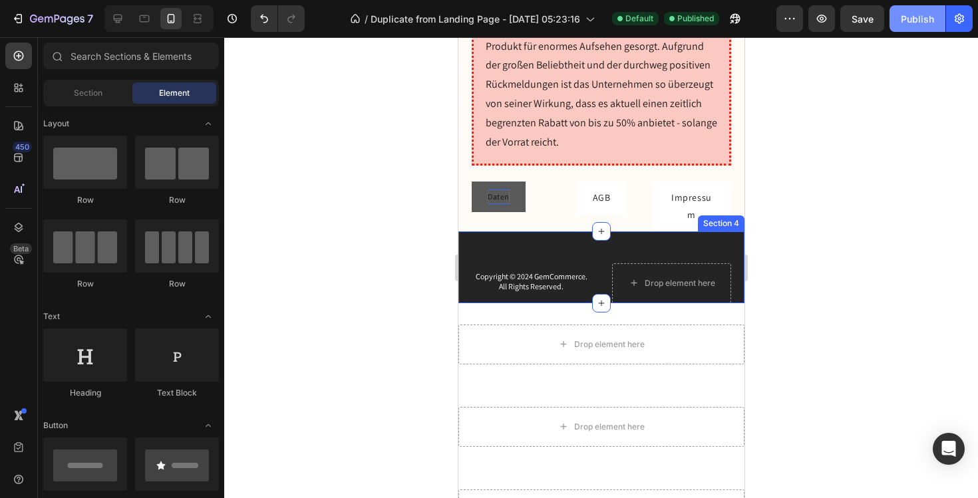
click at [938, 18] on button "Publish" at bounding box center [918, 18] width 56 height 27
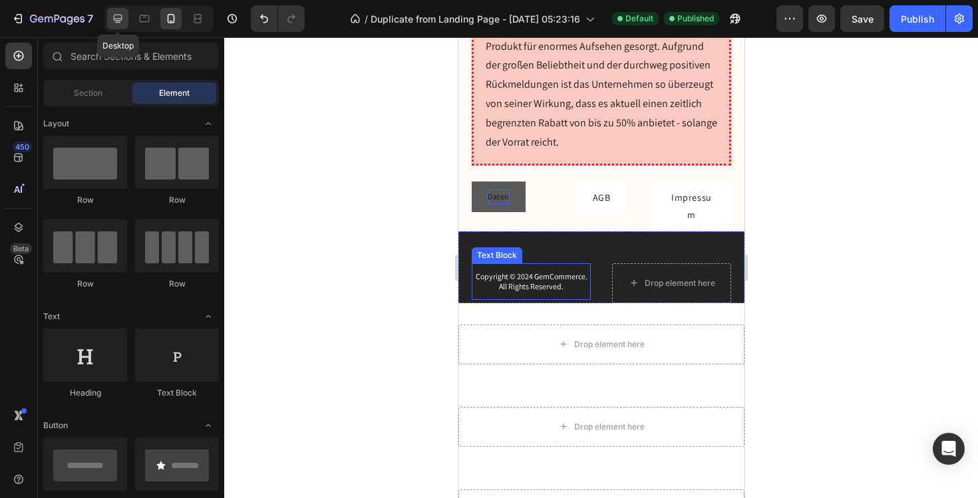
click at [120, 15] on icon at bounding box center [118, 19] width 9 height 9
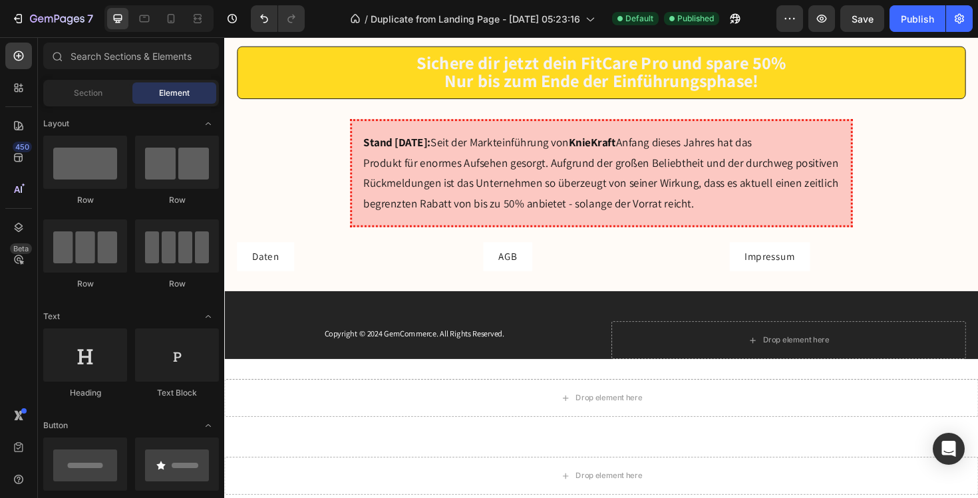
scroll to position [9948, 0]
click at [256, 266] on p "Daten" at bounding box center [268, 269] width 29 height 15
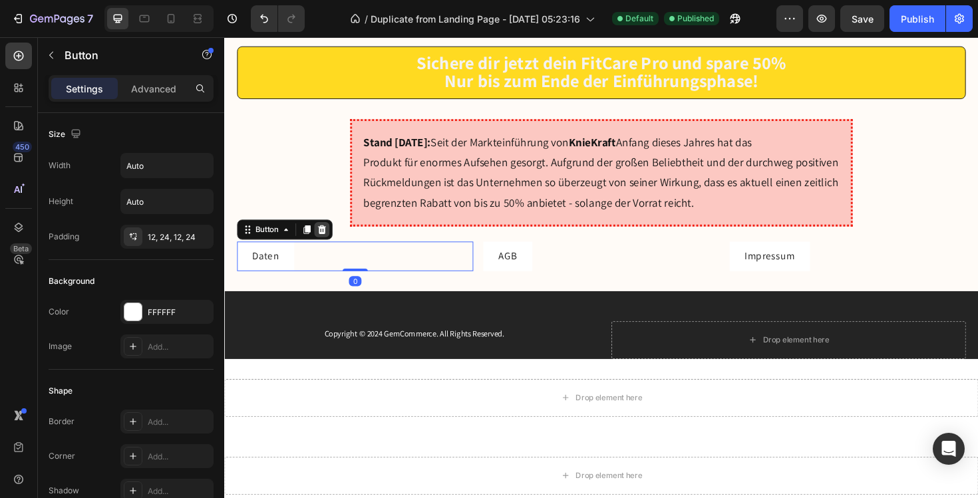
click at [330, 242] on icon at bounding box center [327, 240] width 9 height 9
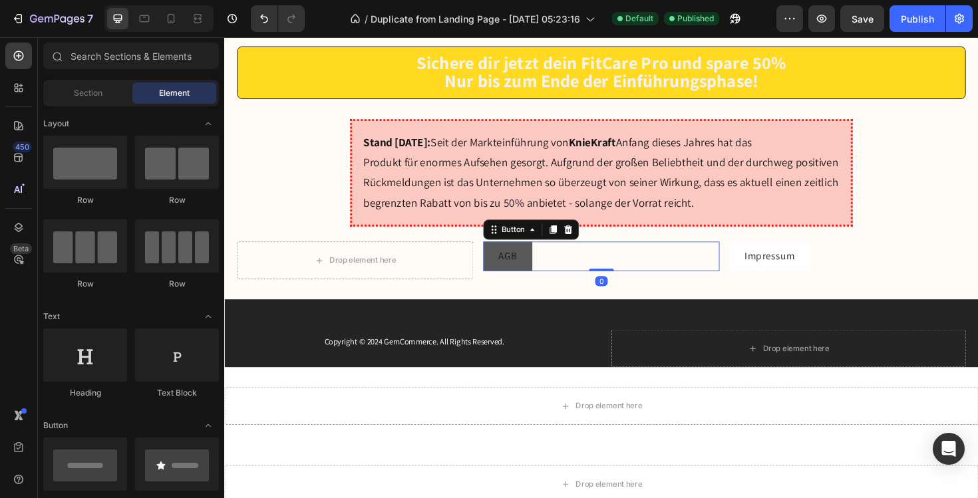
click at [502, 268] on link "AGB" at bounding box center [524, 269] width 52 height 31
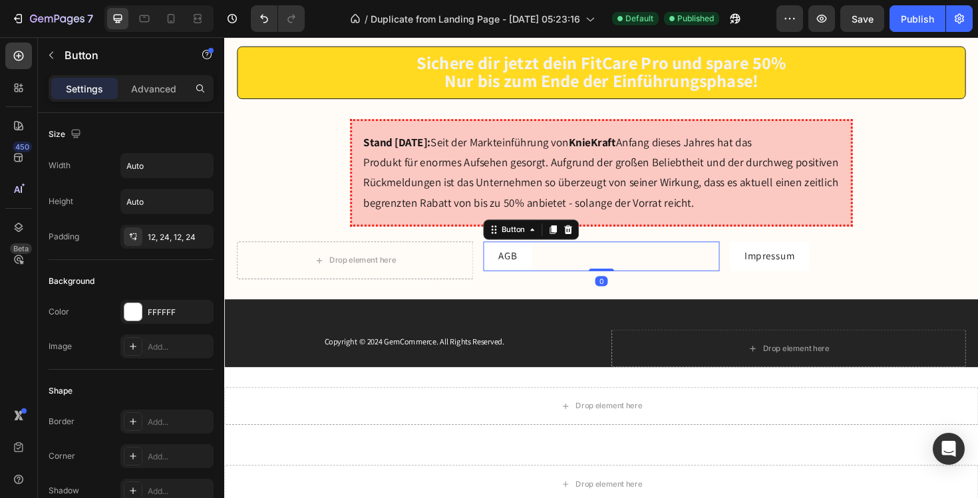
click at [596, 232] on div "Button" at bounding box center [548, 240] width 101 height 21
click at [586, 241] on icon at bounding box center [588, 240] width 9 height 9
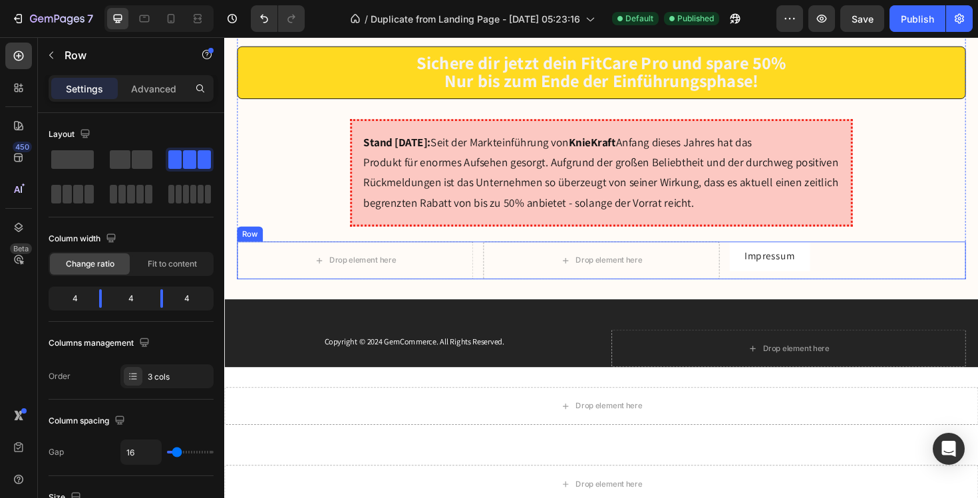
click at [758, 268] on div "Drop element here Drop element here Impressum Button Row" at bounding box center [624, 274] width 772 height 40
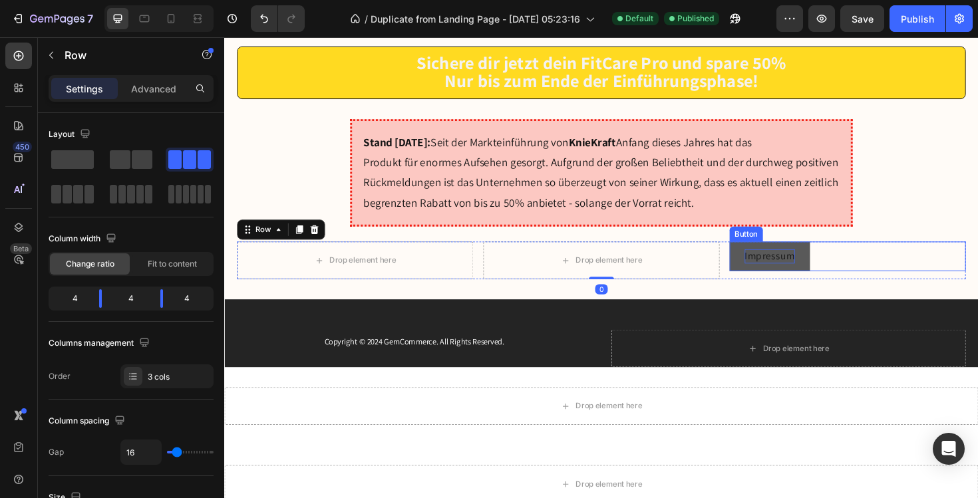
click at [798, 273] on p "Impressum" at bounding box center [801, 269] width 53 height 15
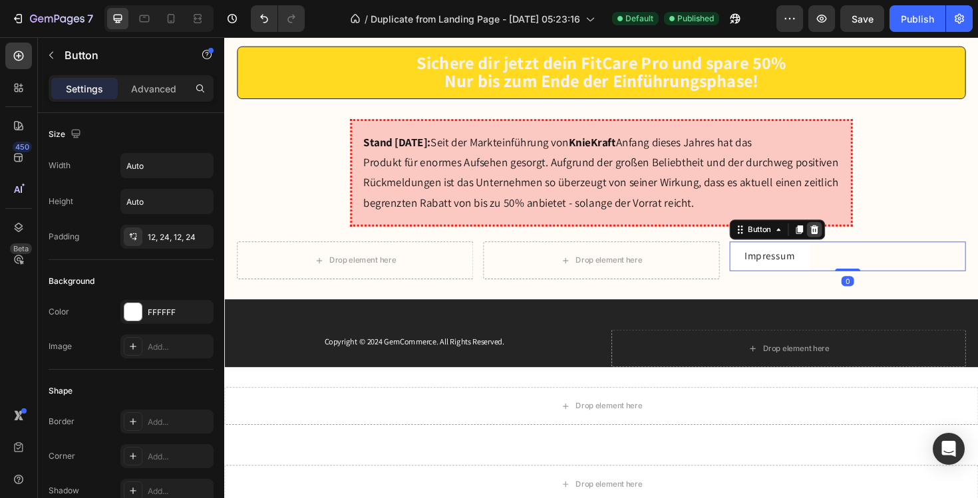
click at [850, 246] on div at bounding box center [849, 241] width 16 height 16
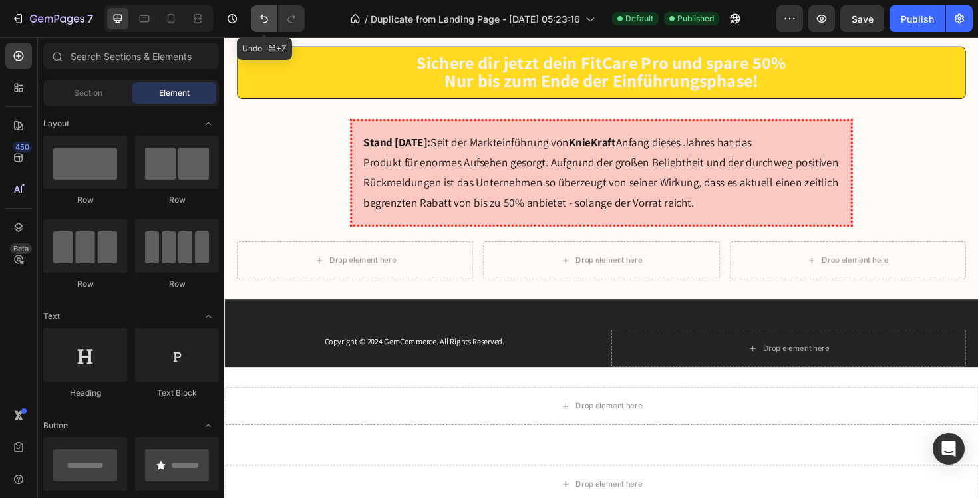
click at [262, 17] on icon "Undo/Redo" at bounding box center [264, 19] width 8 height 9
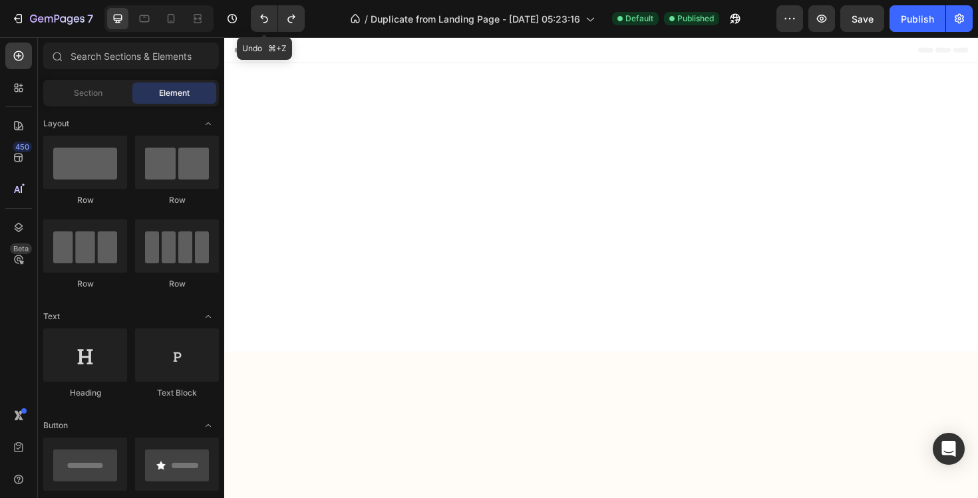
scroll to position [9948, 0]
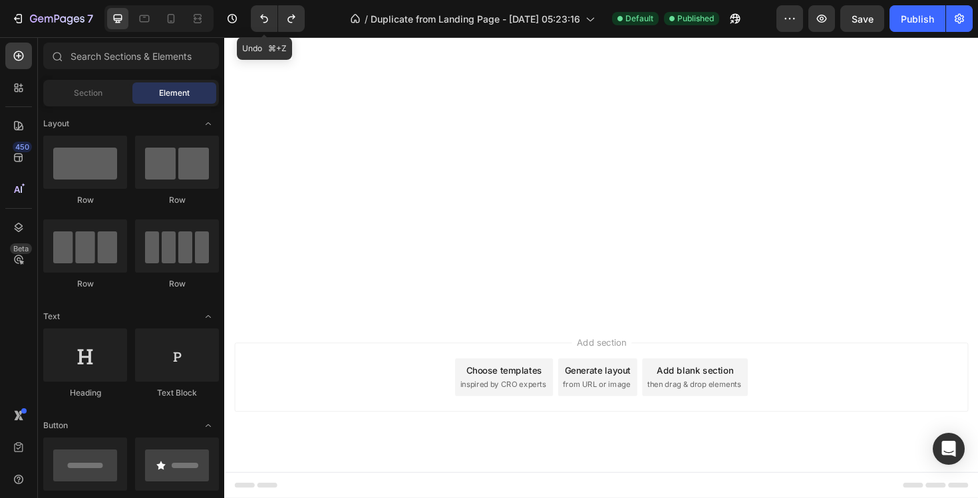
click at [262, 17] on icon "Undo/Redo" at bounding box center [264, 19] width 8 height 9
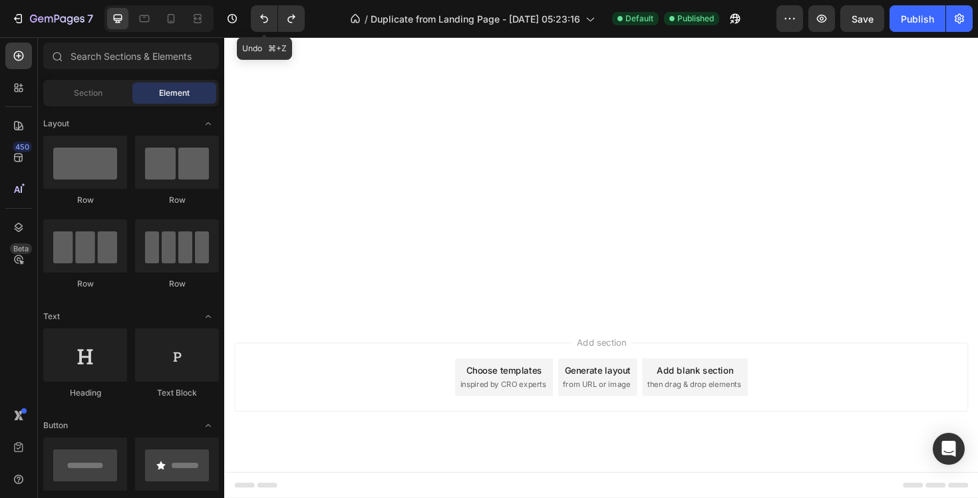
click at [262, 17] on icon "Undo/Redo" at bounding box center [264, 19] width 8 height 9
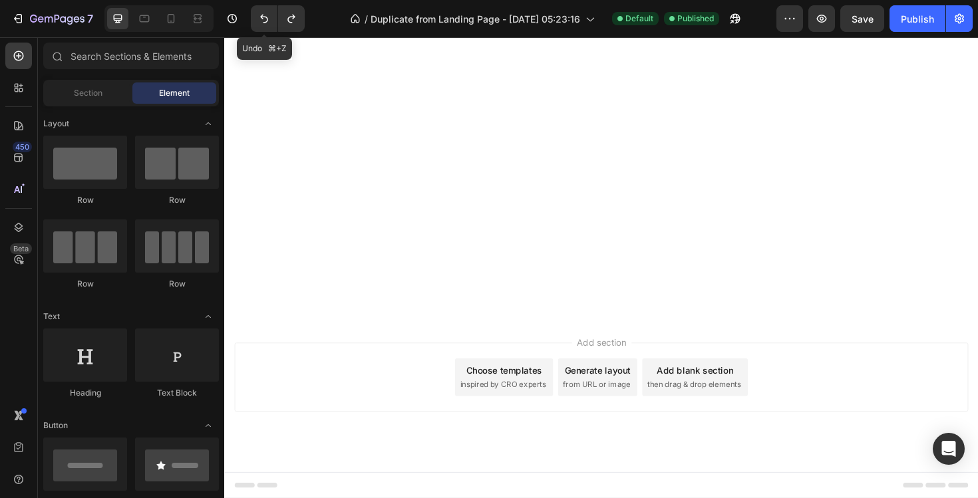
click at [262, 17] on icon "Undo/Redo" at bounding box center [264, 19] width 8 height 9
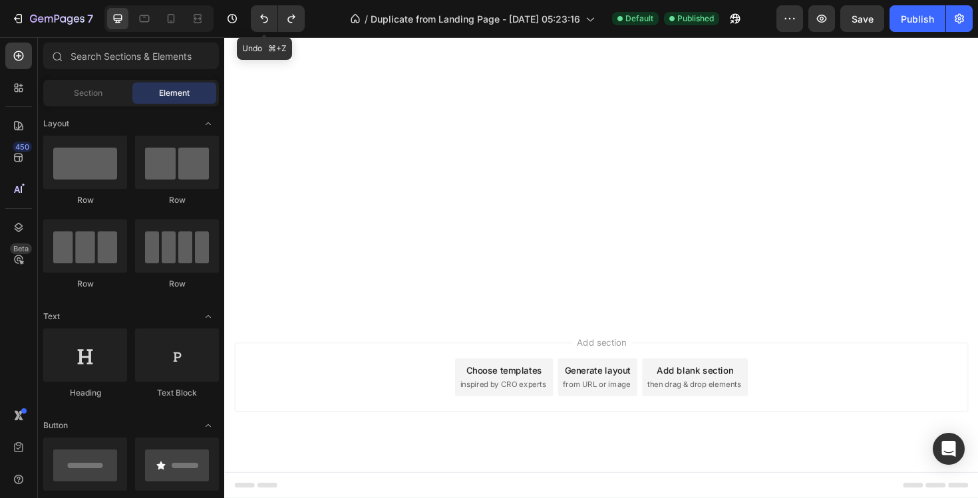
click at [262, 17] on icon "Undo/Redo" at bounding box center [264, 19] width 8 height 9
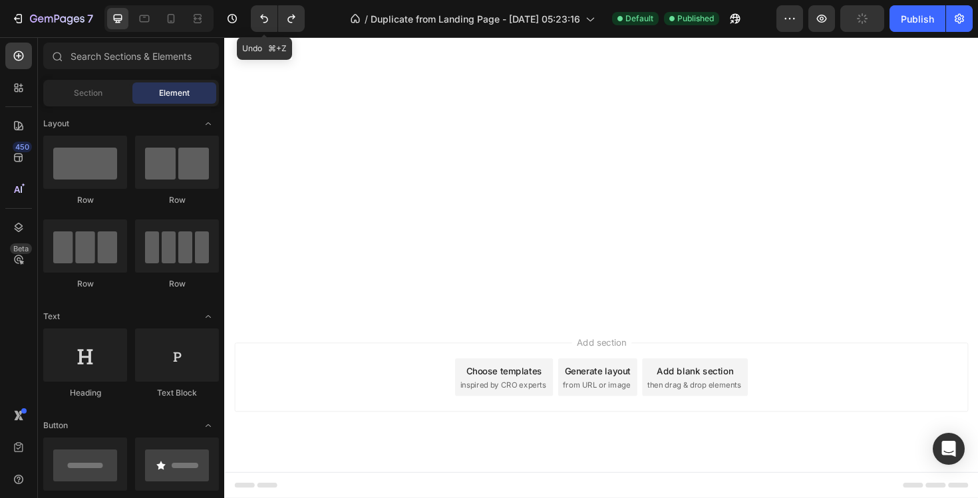
click at [262, 17] on icon "Undo/Redo" at bounding box center [264, 19] width 8 height 9
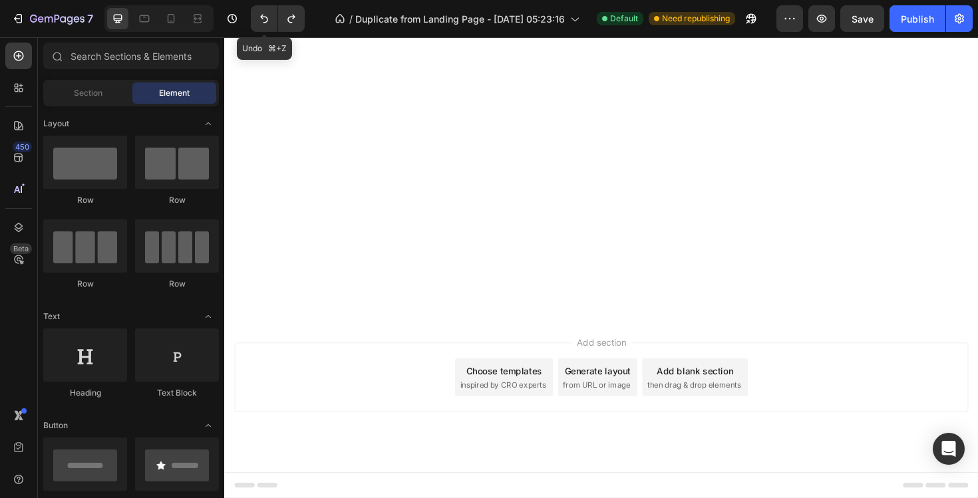
click at [262, 17] on icon "Undo/Redo" at bounding box center [264, 19] width 8 height 9
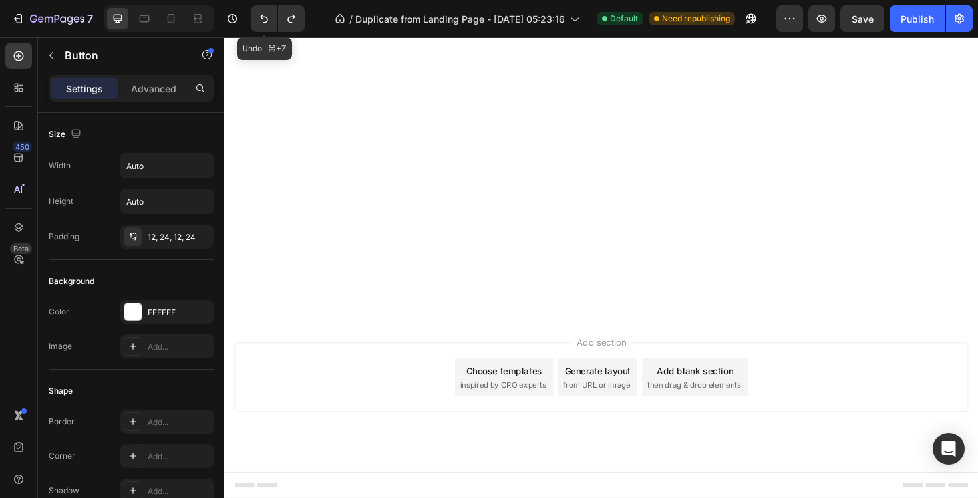
click at [262, 17] on icon "Undo/Redo" at bounding box center [264, 19] width 8 height 9
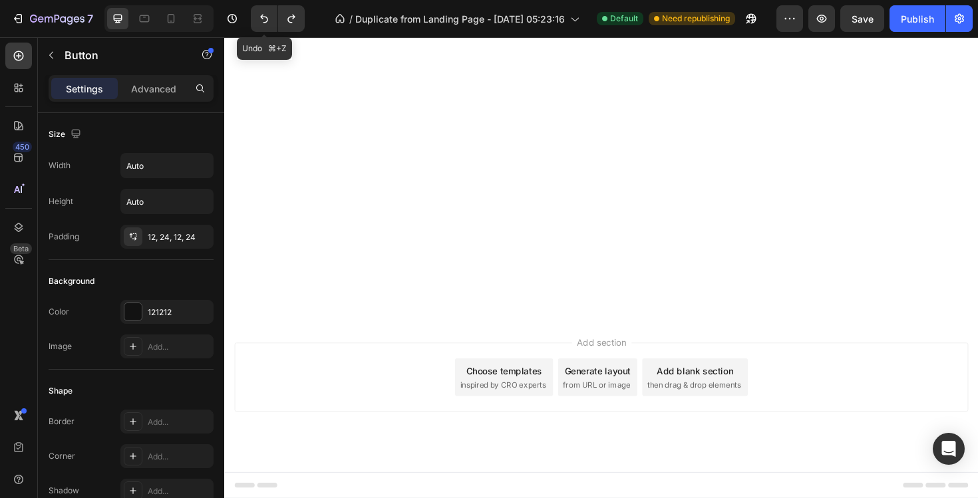
click at [262, 17] on icon "Undo/Redo" at bounding box center [264, 19] width 8 height 9
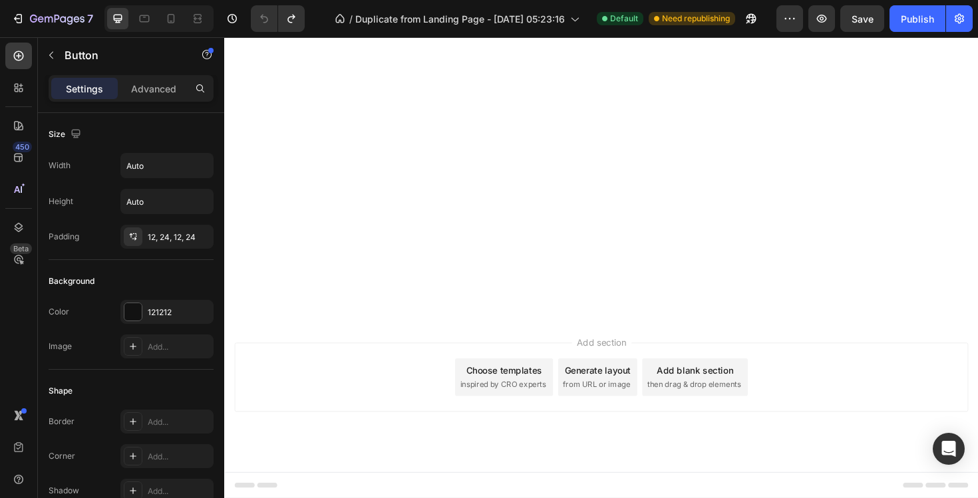
scroll to position [357, 0]
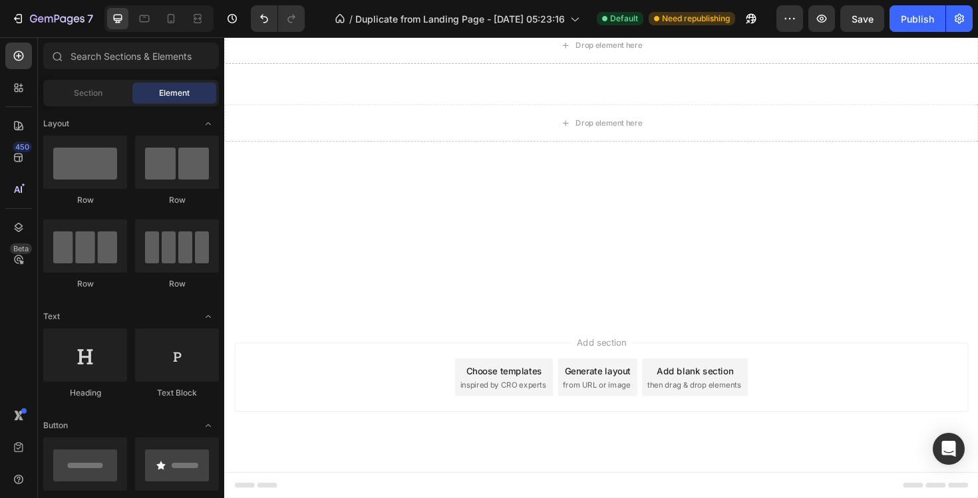
scroll to position [10000, 0]
click at [98, 100] on div "Section" at bounding box center [88, 93] width 84 height 21
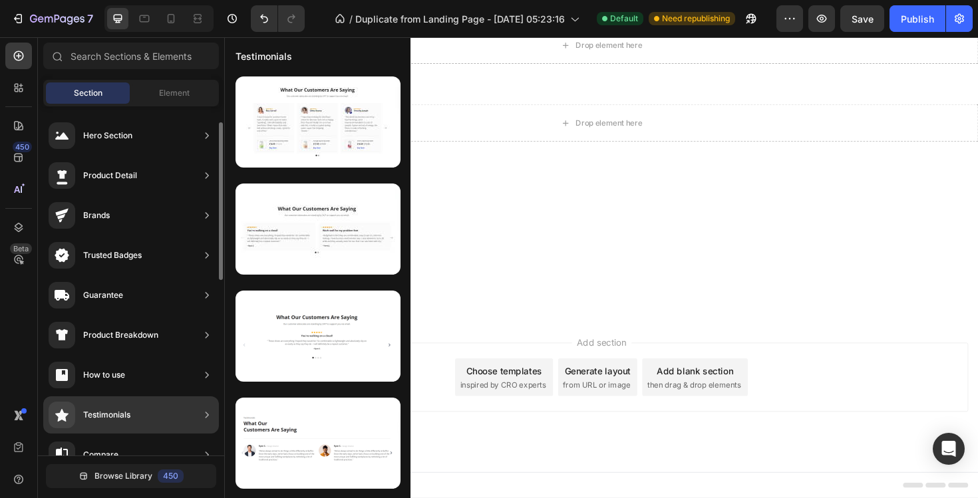
scroll to position [423, 0]
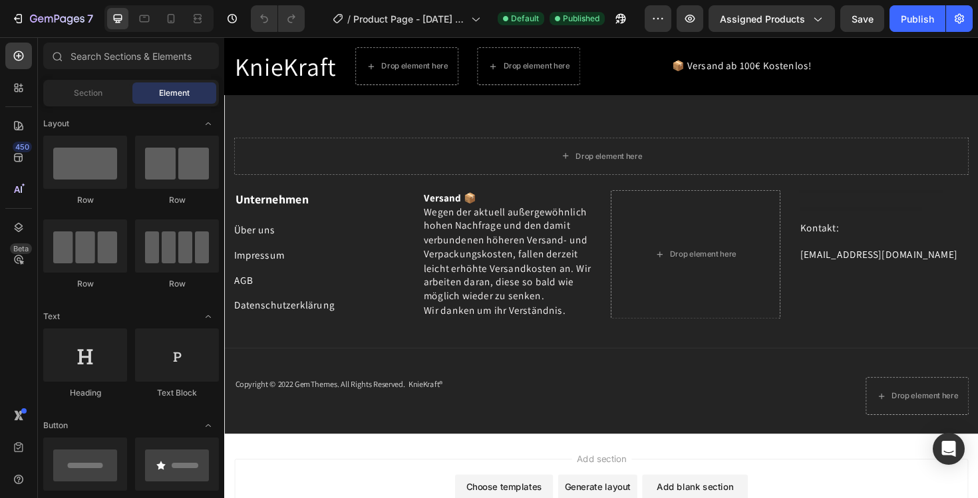
scroll to position [383, 0]
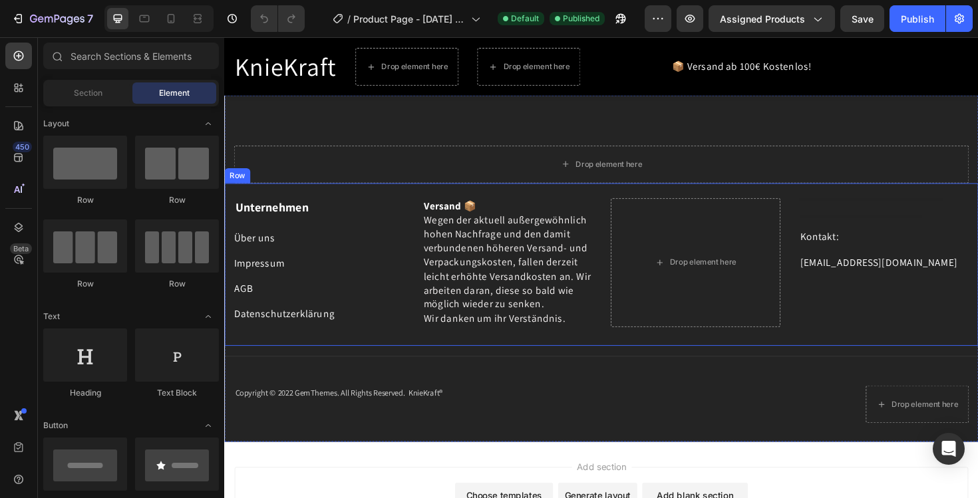
click at [371, 200] on div "Unternehmen Text block Über uns Button Impressum Button AGB Button Datenschutze…" at bounding box center [623, 278] width 799 height 173
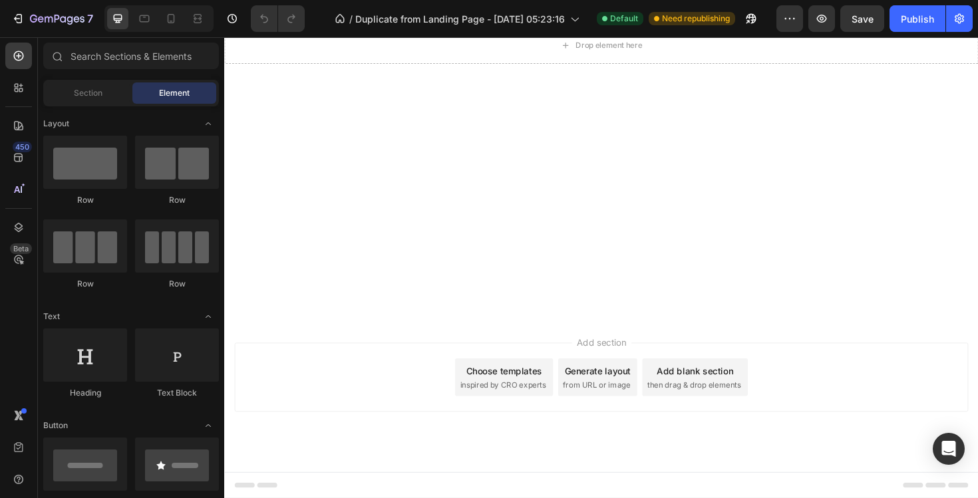
scroll to position [9613, 0]
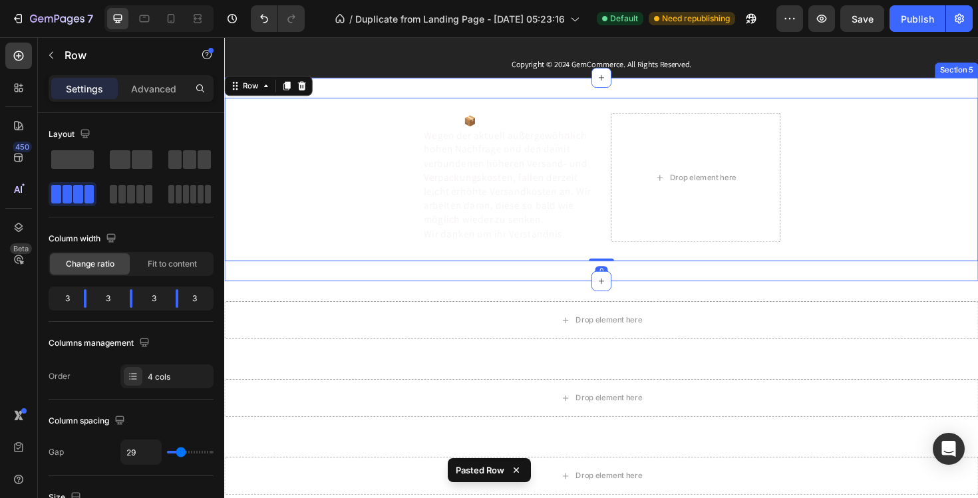
scroll to position [9905, 0]
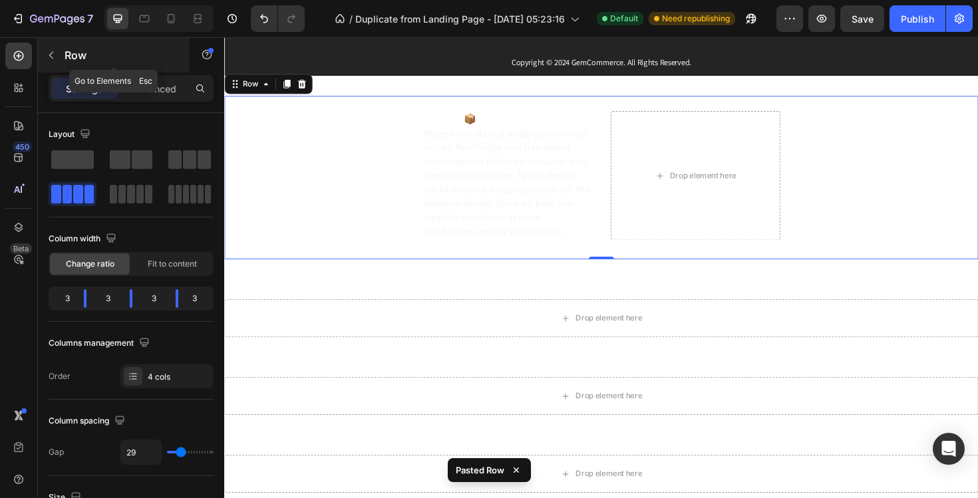
click at [53, 56] on icon "button" at bounding box center [51, 55] width 11 height 11
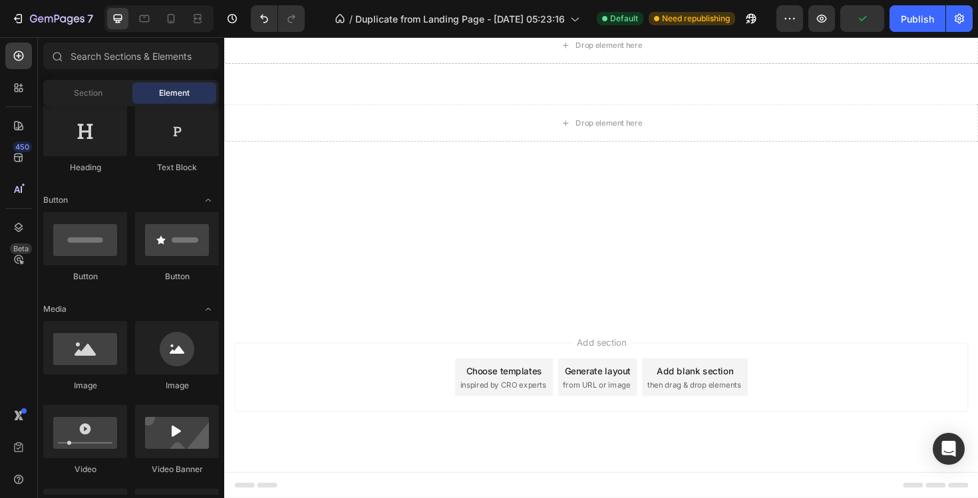
scroll to position [9809, 0]
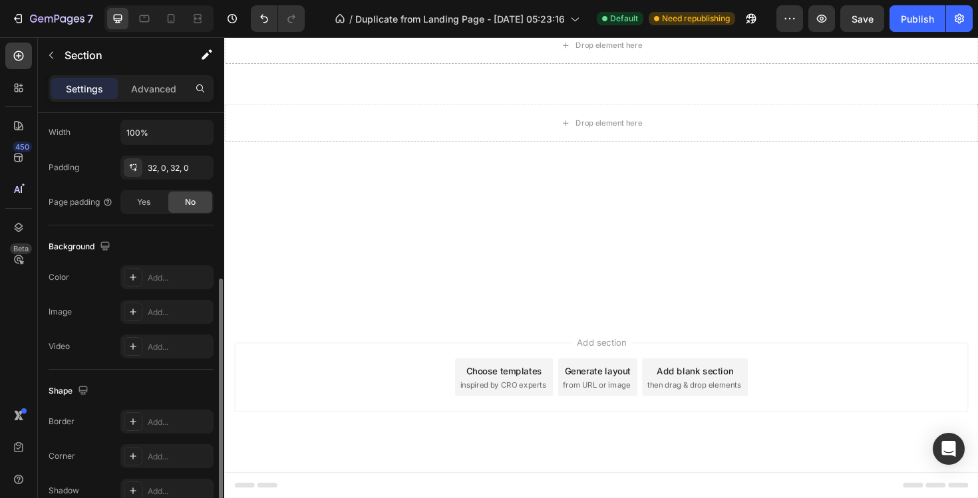
scroll to position [319, 0]
click at [157, 280] on div "Add..." at bounding box center [179, 279] width 63 height 12
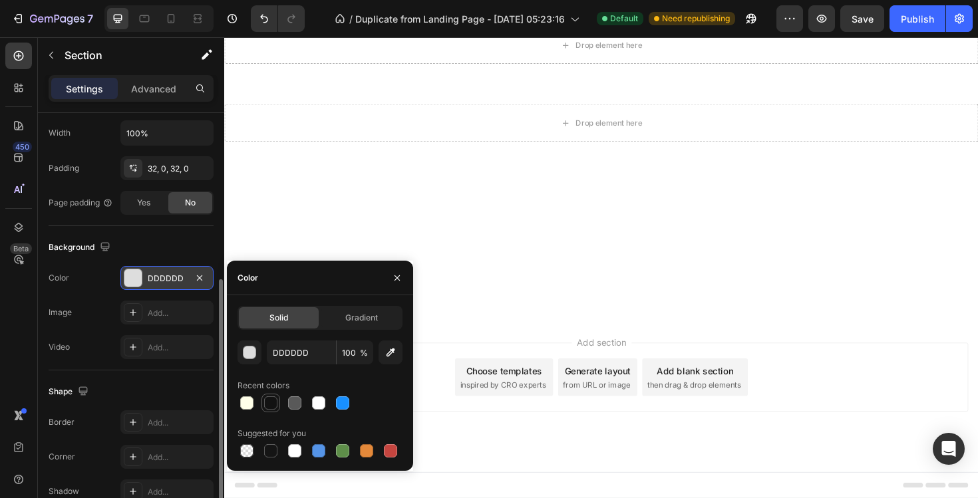
click at [264, 407] on div at bounding box center [270, 403] width 13 height 13
type input "121212"
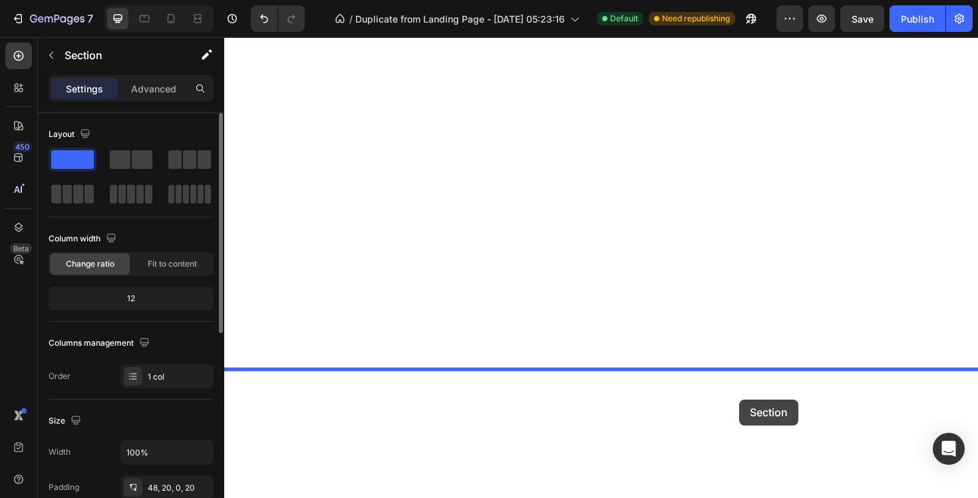
drag, startPoint x: 783, startPoint y: 135, endPoint x: 770, endPoint y: 421, distance: 286.5
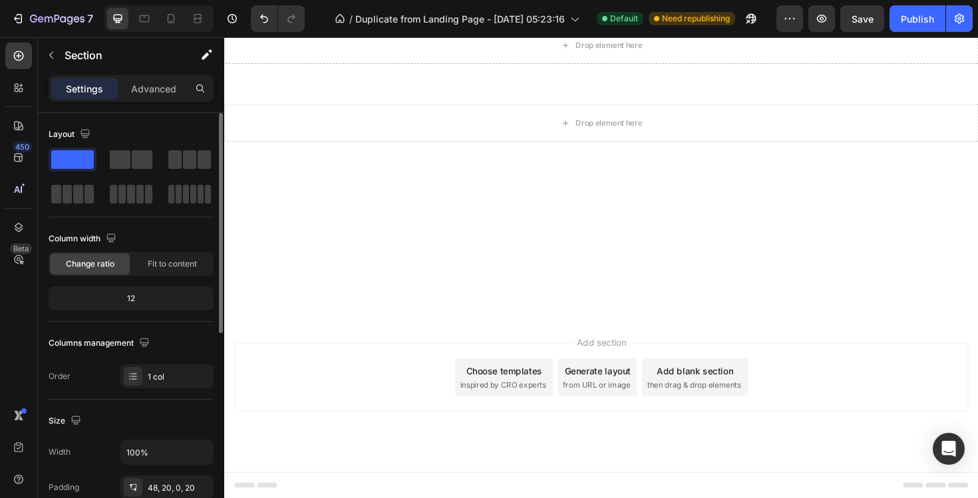
scroll to position [9721, 0]
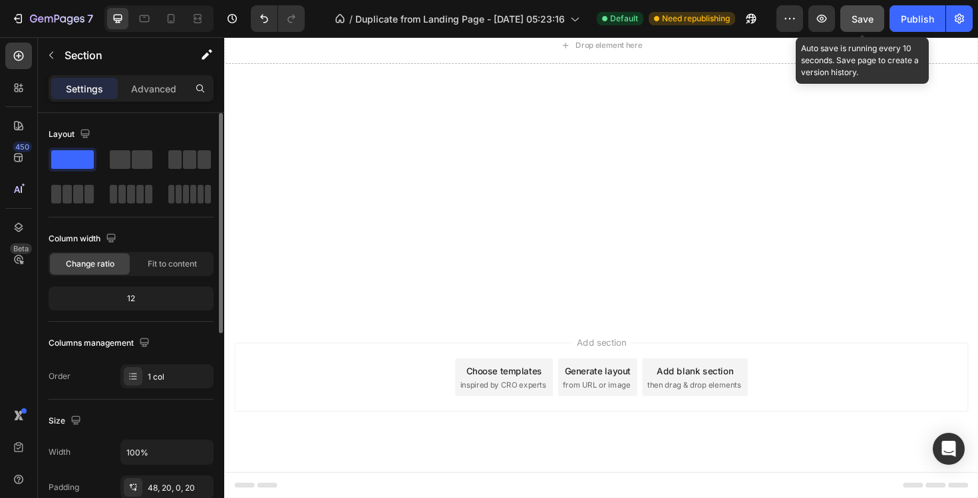
click at [871, 16] on span "Save" at bounding box center [863, 18] width 22 height 11
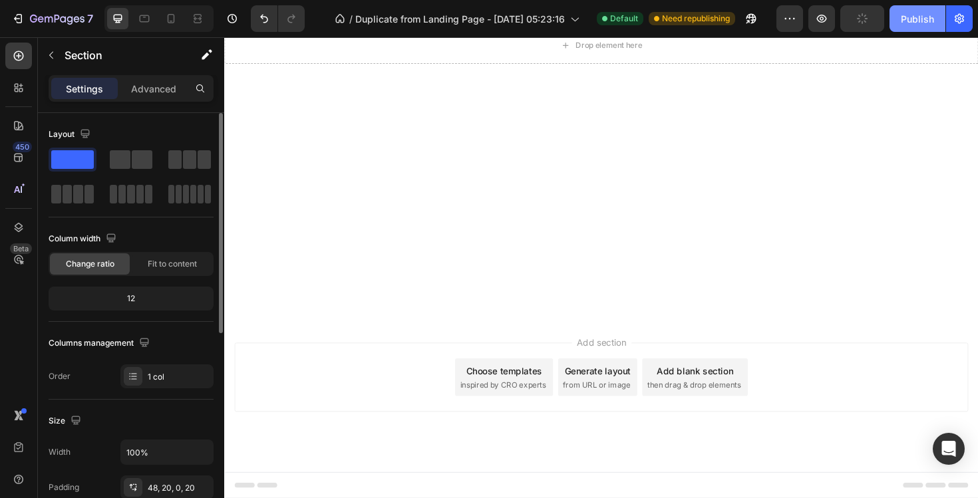
click at [934, 16] on div "Publish" at bounding box center [917, 19] width 33 height 14
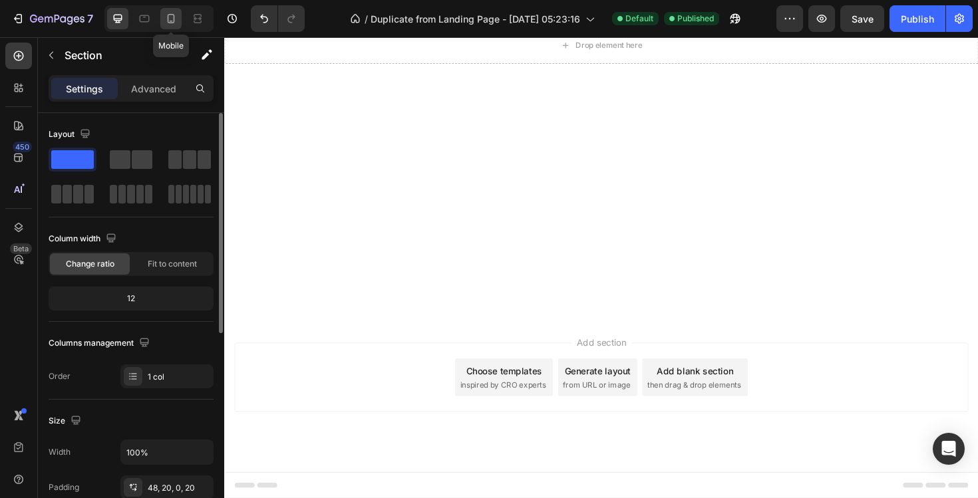
click at [175, 25] on div at bounding box center [170, 18] width 21 height 21
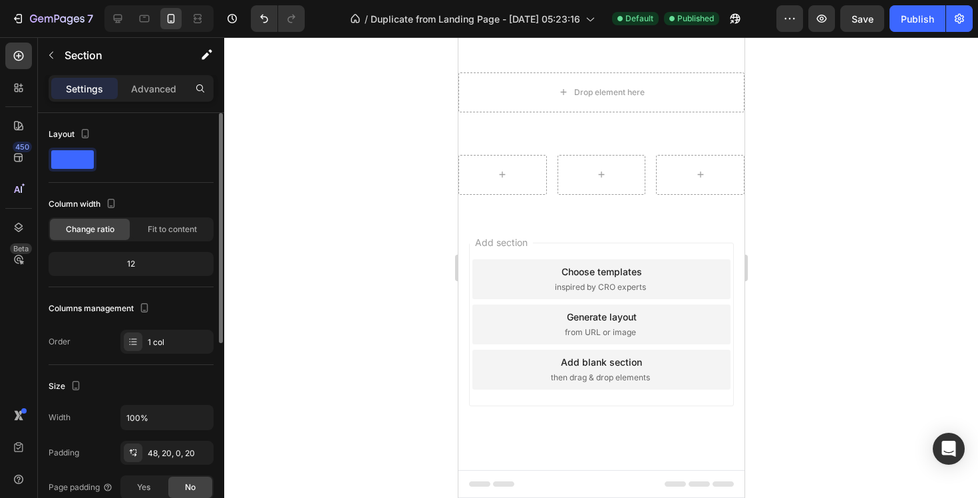
scroll to position [9745, 0]
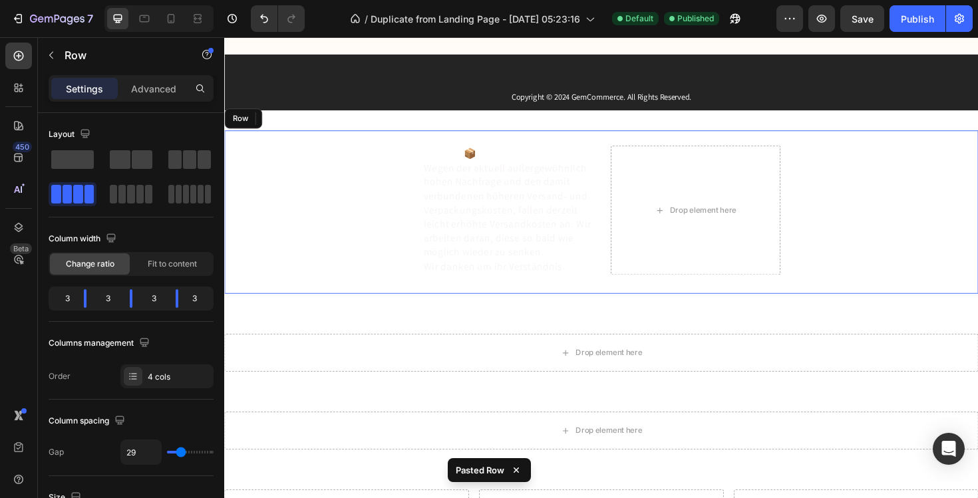
scroll to position [9856, 0]
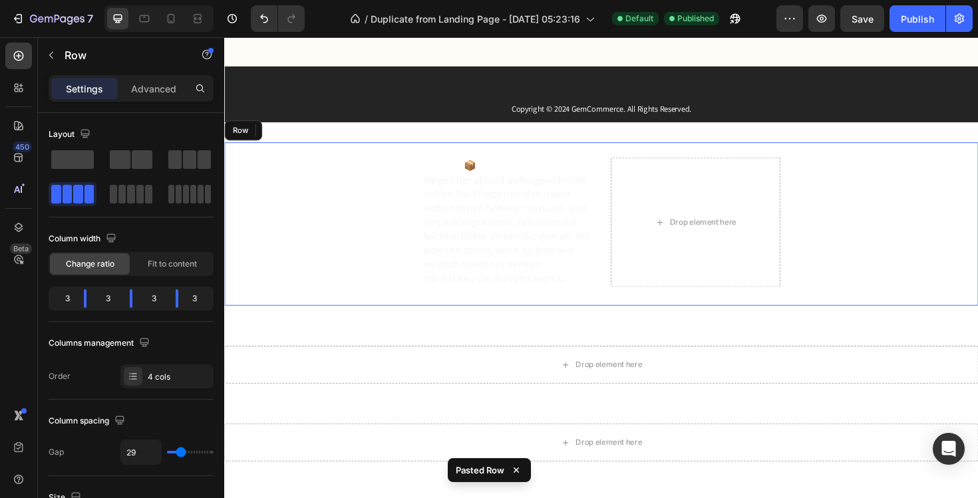
click at [906, 246] on div "Text block Text block Kontakt: Text block info@kniekraft.com Text block" at bounding box center [923, 232] width 180 height 137
click at [167, 13] on icon at bounding box center [170, 18] width 13 height 13
type input "100%"
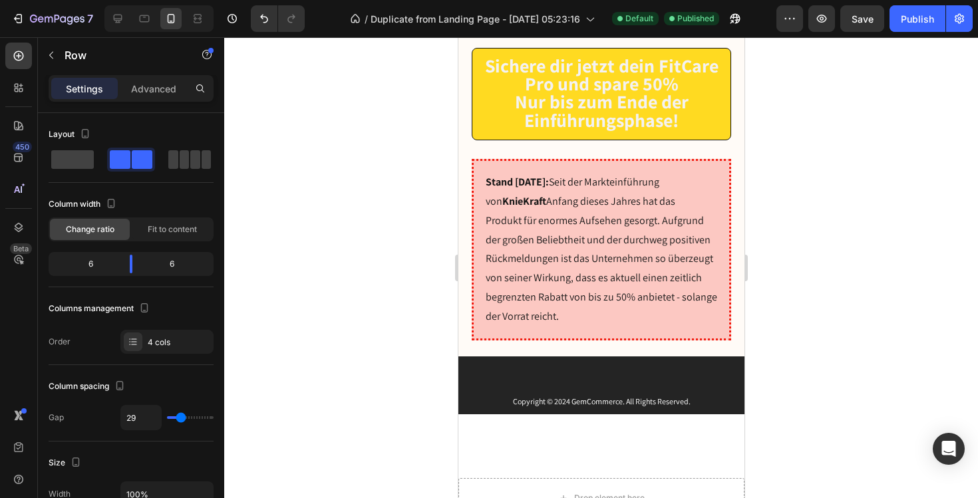
scroll to position [9578, 0]
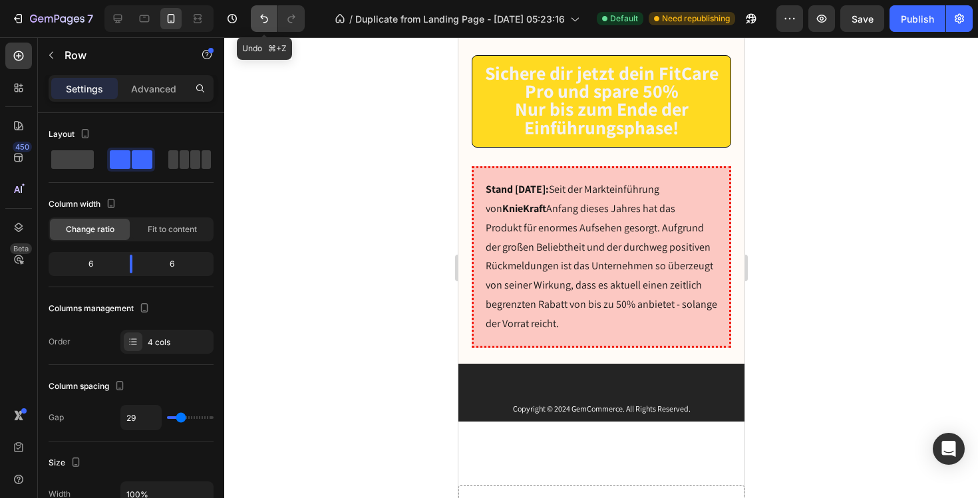
click at [259, 18] on icon "Undo/Redo" at bounding box center [264, 18] width 13 height 13
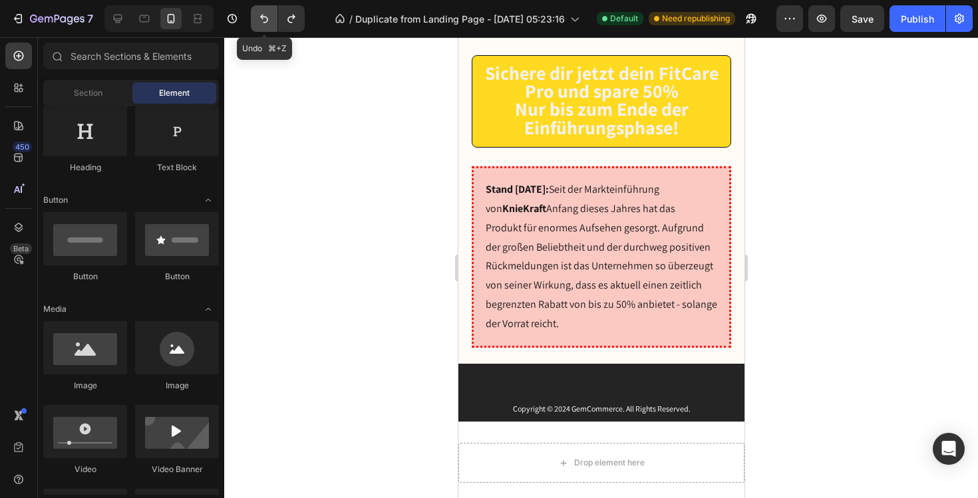
click at [259, 17] on icon "Undo/Redo" at bounding box center [264, 18] width 13 height 13
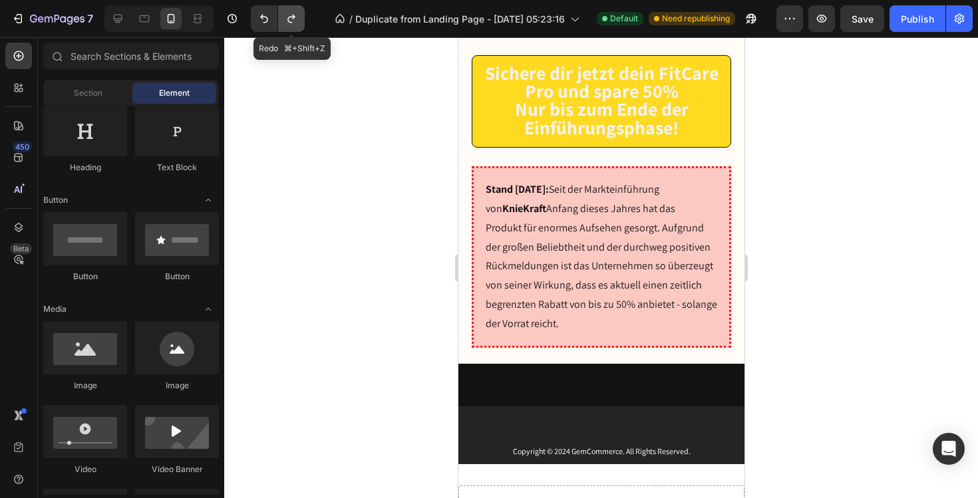
click at [299, 16] on button "Undo/Redo" at bounding box center [291, 18] width 27 height 27
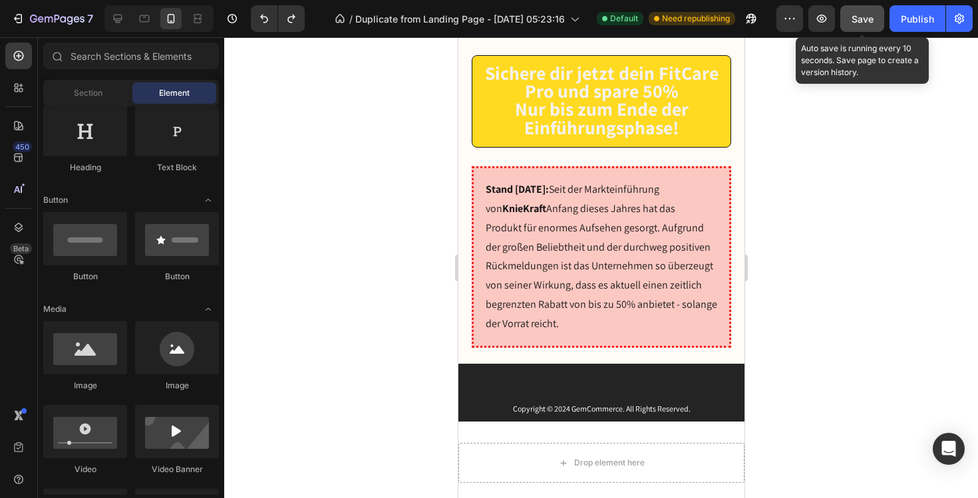
click at [849, 18] on button "Save" at bounding box center [863, 18] width 44 height 27
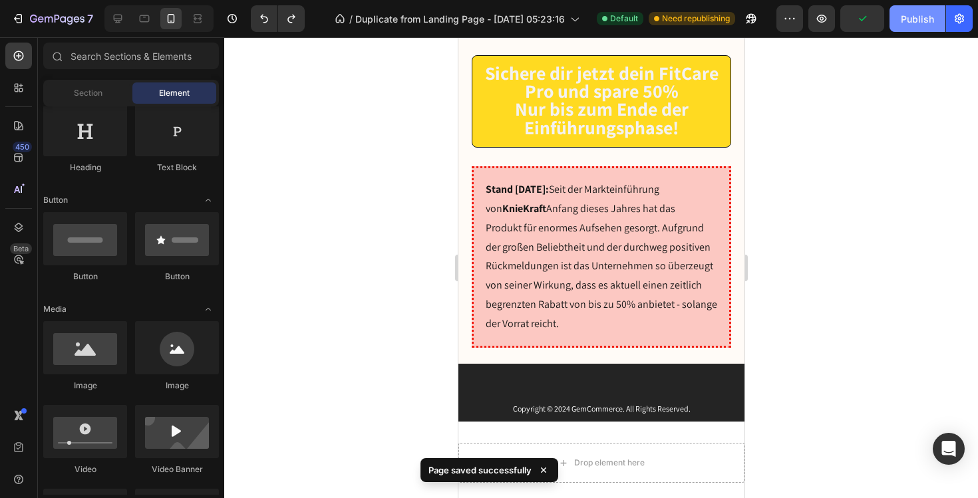
click at [898, 30] on button "Publish" at bounding box center [918, 18] width 56 height 27
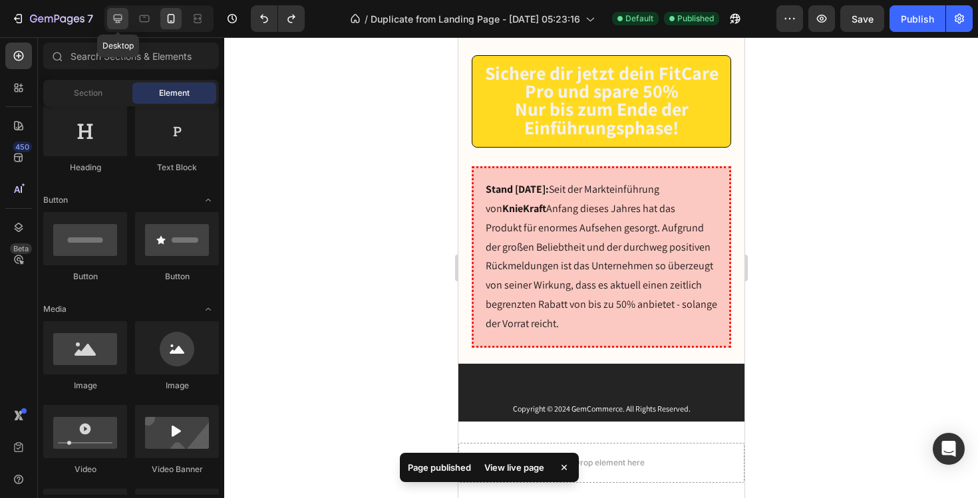
click at [125, 15] on div at bounding box center [117, 18] width 21 height 21
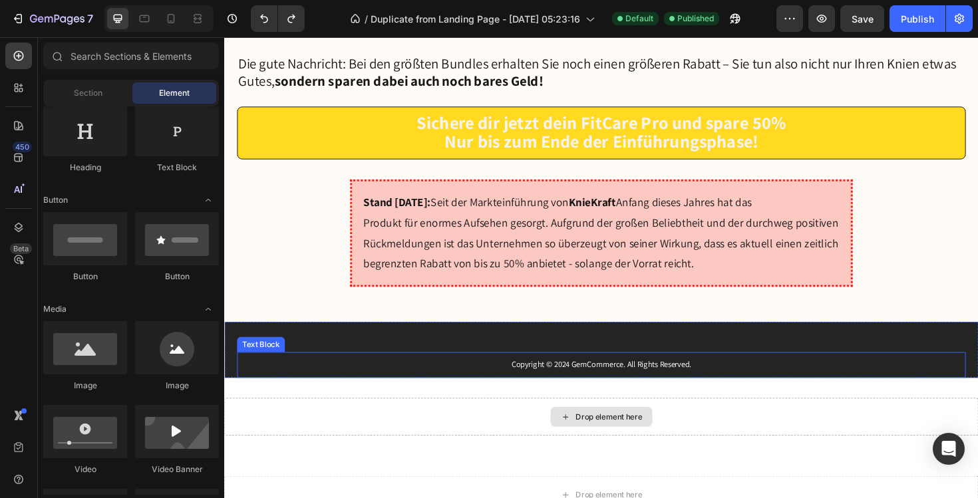
scroll to position [9587, 0]
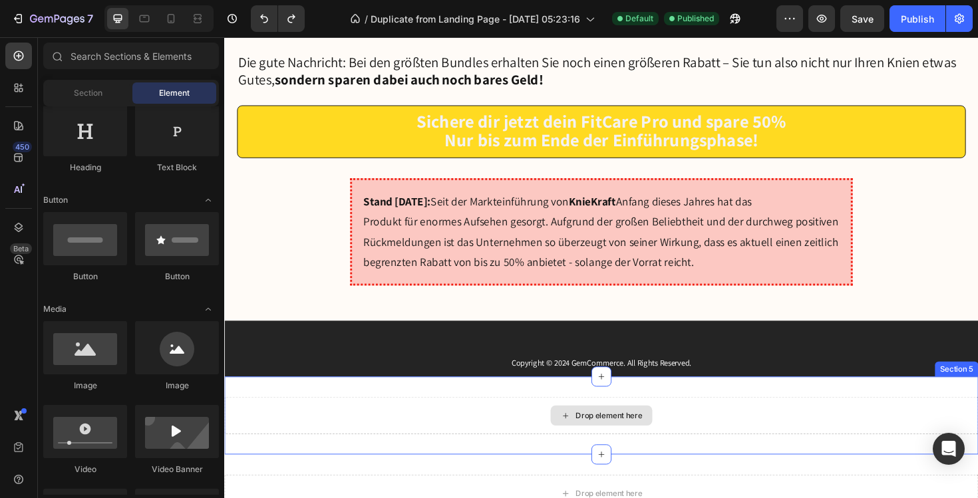
click at [545, 449] on div "Drop element here" at bounding box center [623, 438] width 799 height 40
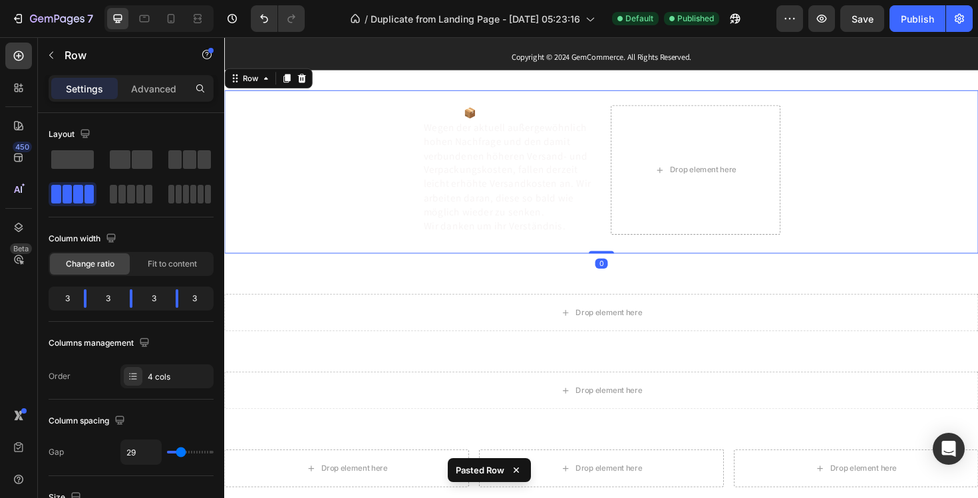
scroll to position [9920, 0]
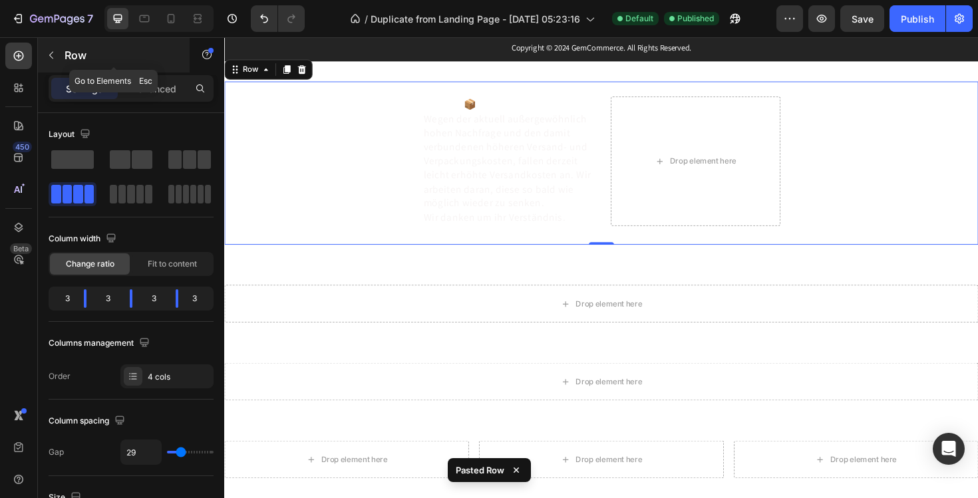
click at [62, 63] on div "Row" at bounding box center [114, 55] width 152 height 35
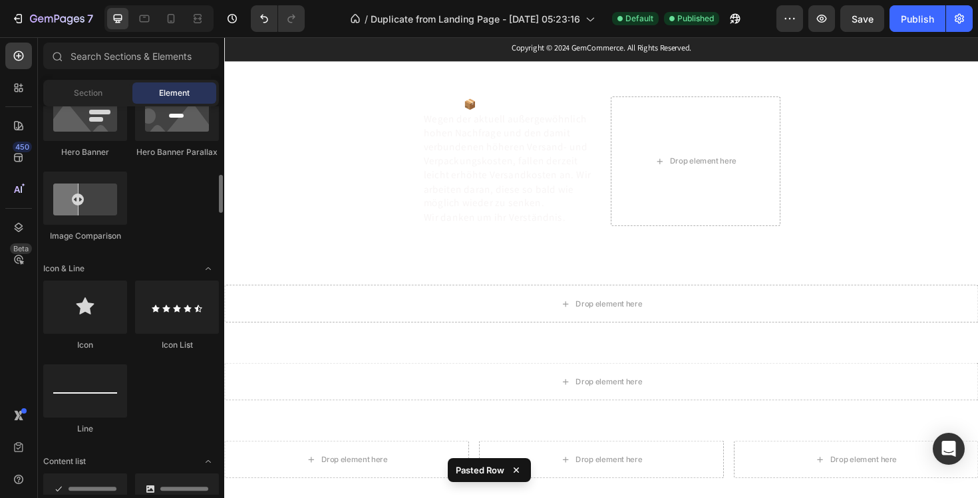
scroll to position [710, 0]
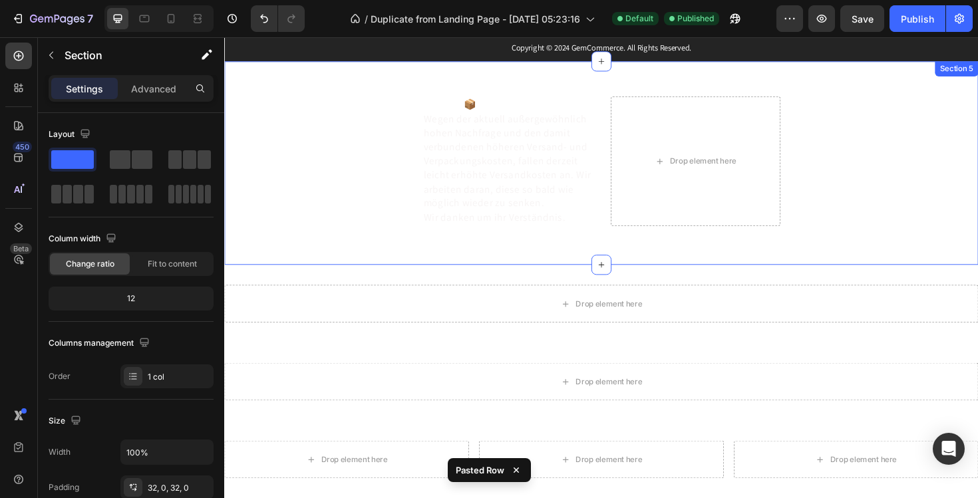
click at [441, 262] on div "Unternehmen Text block Über uns Button Impressum Button AGB Button Datenschutze…" at bounding box center [623, 171] width 799 height 216
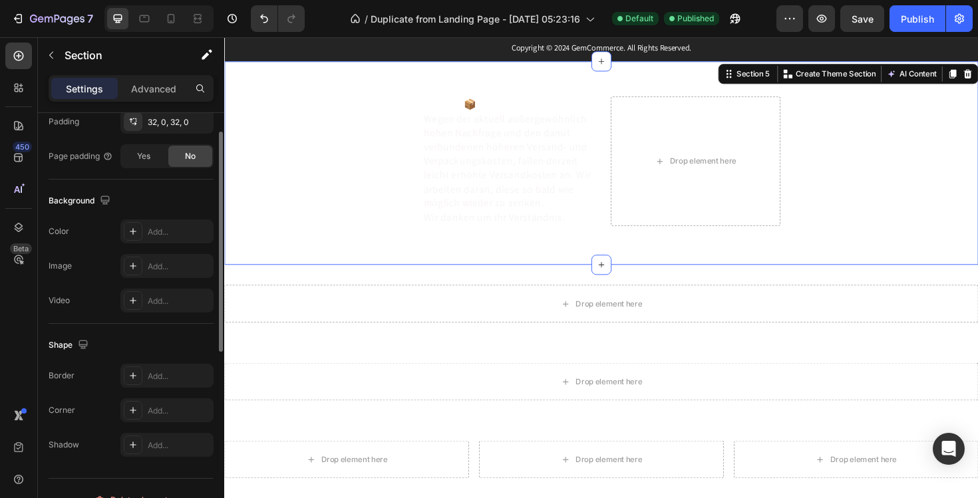
scroll to position [389, 0]
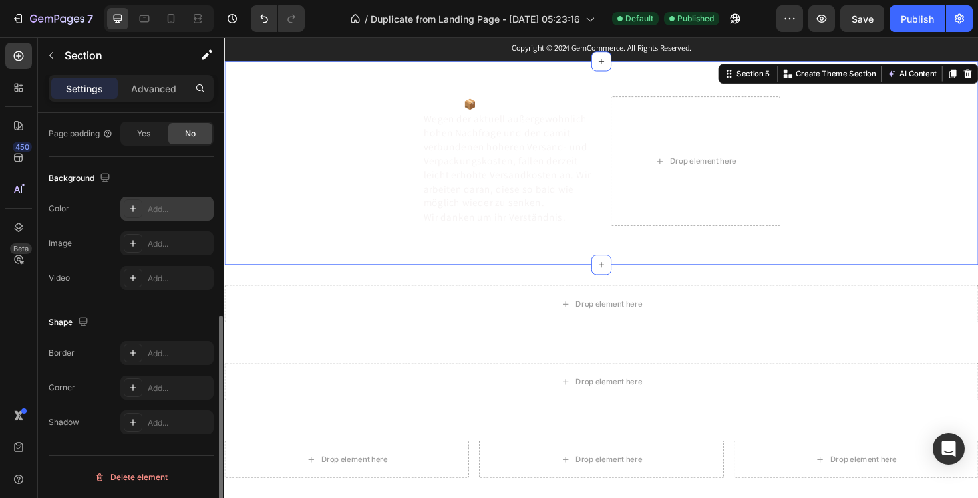
click at [162, 206] on div "Add..." at bounding box center [179, 210] width 63 height 12
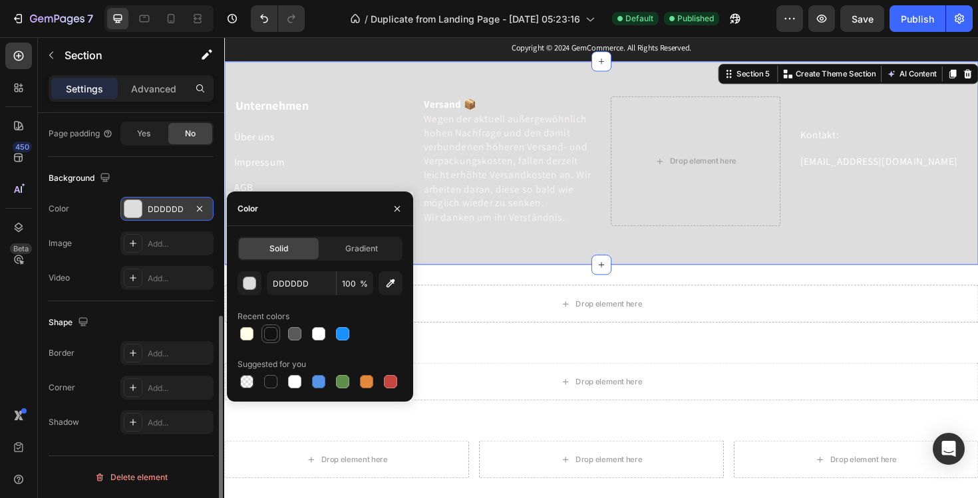
click at [268, 332] on div at bounding box center [270, 333] width 13 height 13
type input "121212"
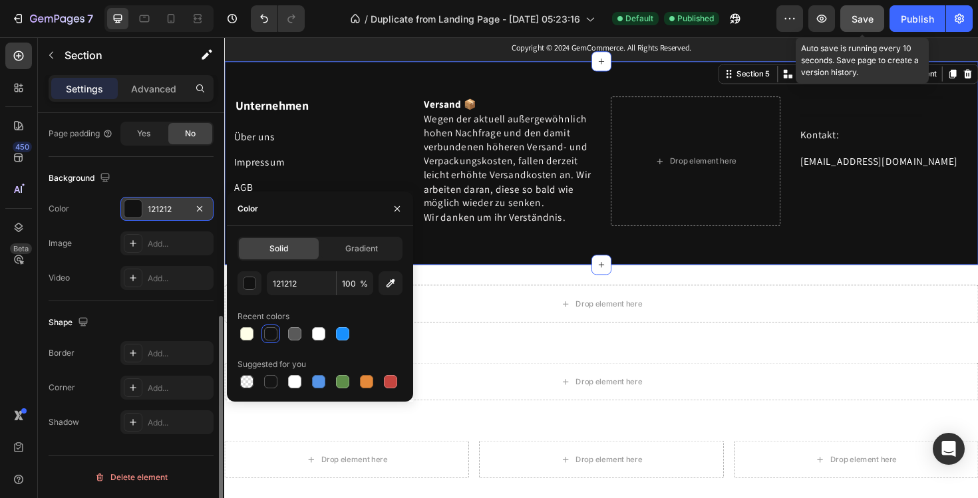
click at [860, 15] on span "Save" at bounding box center [863, 18] width 22 height 11
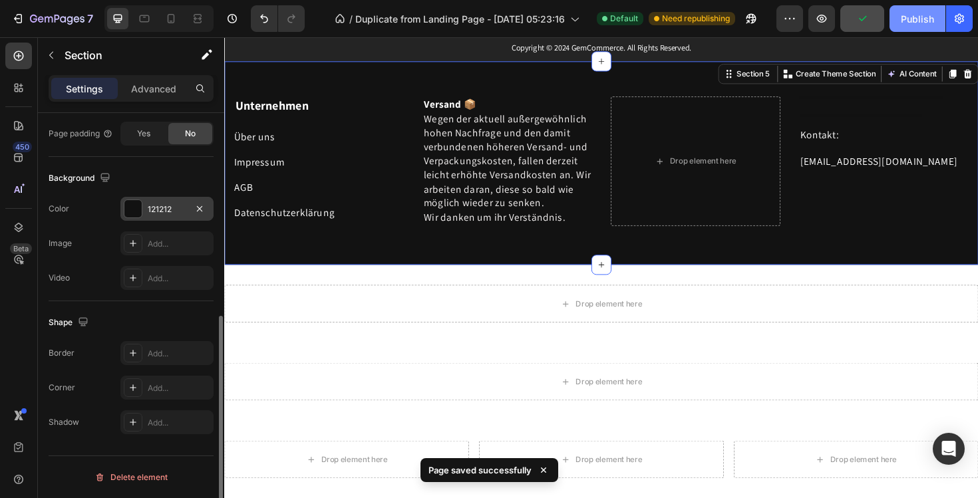
click at [899, 16] on button "Publish" at bounding box center [918, 18] width 56 height 27
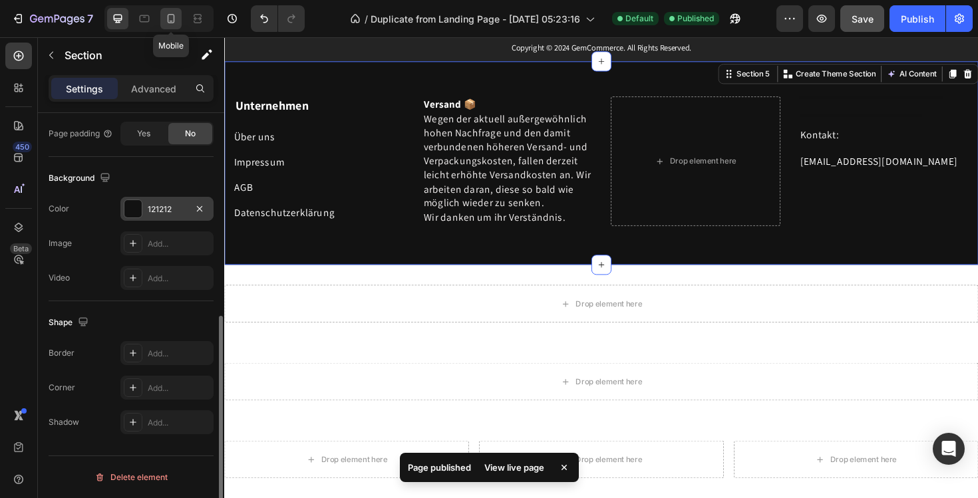
click at [172, 17] on icon at bounding box center [170, 18] width 13 height 13
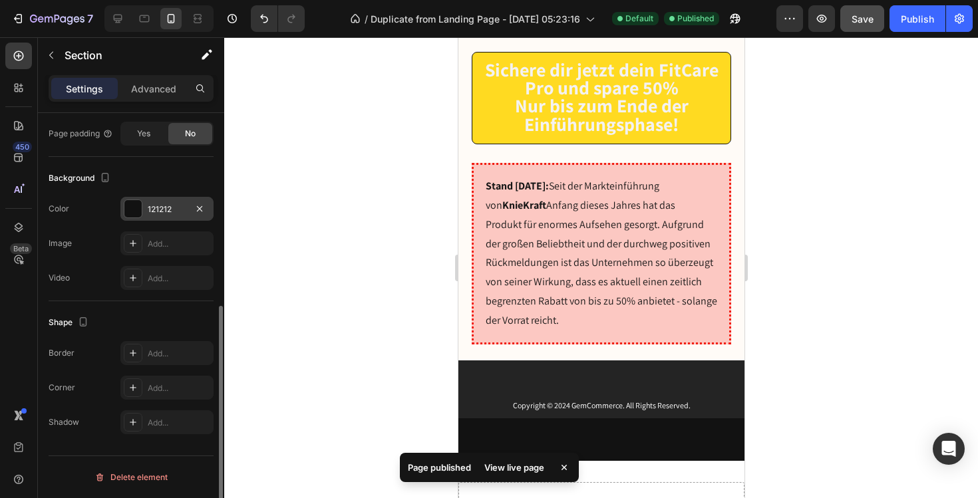
scroll to position [9614, 0]
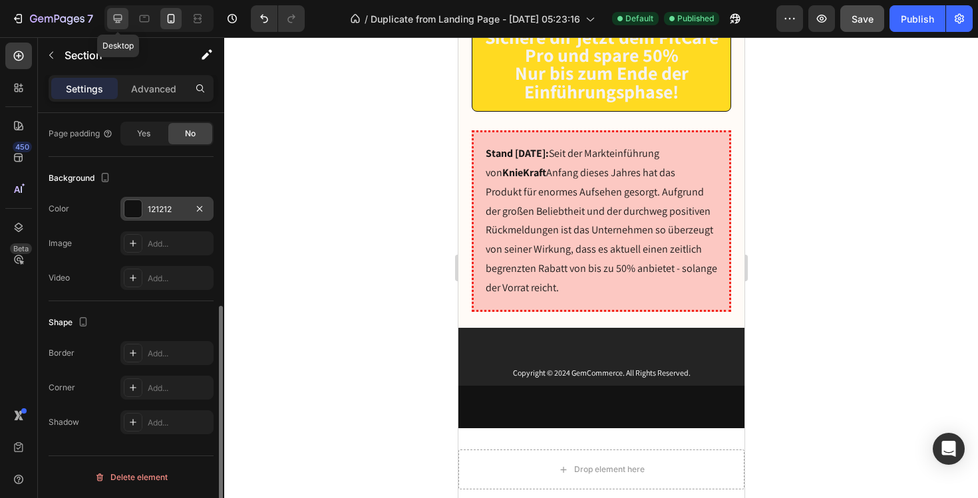
click at [118, 13] on icon at bounding box center [117, 18] width 13 height 13
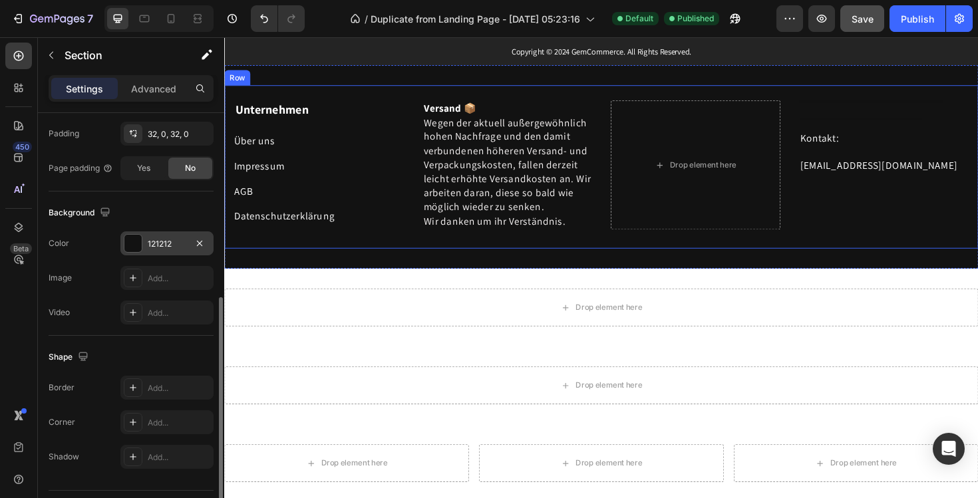
scroll to position [9942, 0]
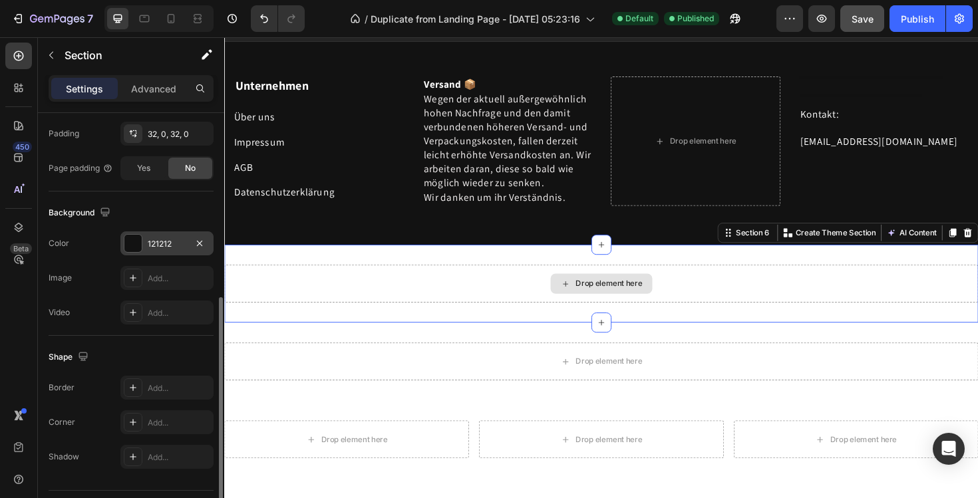
click at [683, 286] on div "Drop element here" at bounding box center [623, 298] width 799 height 40
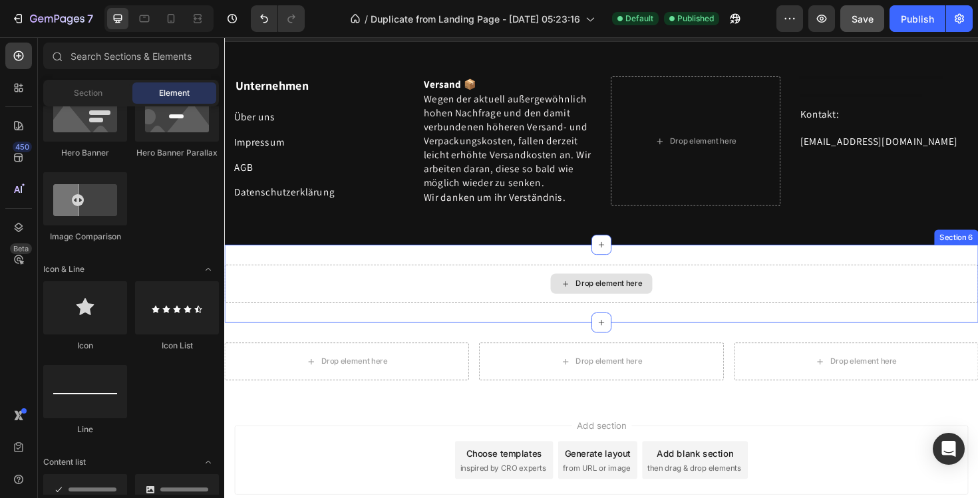
click at [871, 302] on div "Drop element here" at bounding box center [623, 298] width 799 height 40
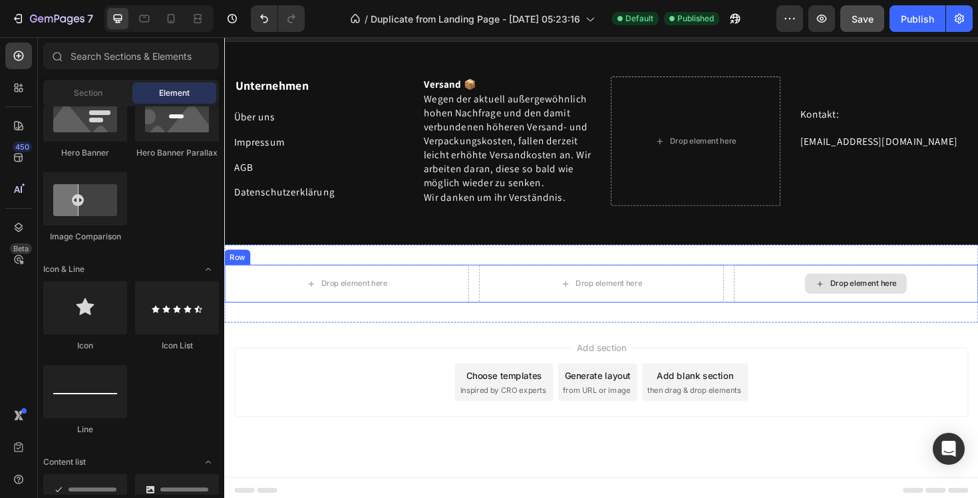
click at [918, 289] on div "Drop element here" at bounding box center [893, 298] width 108 height 21
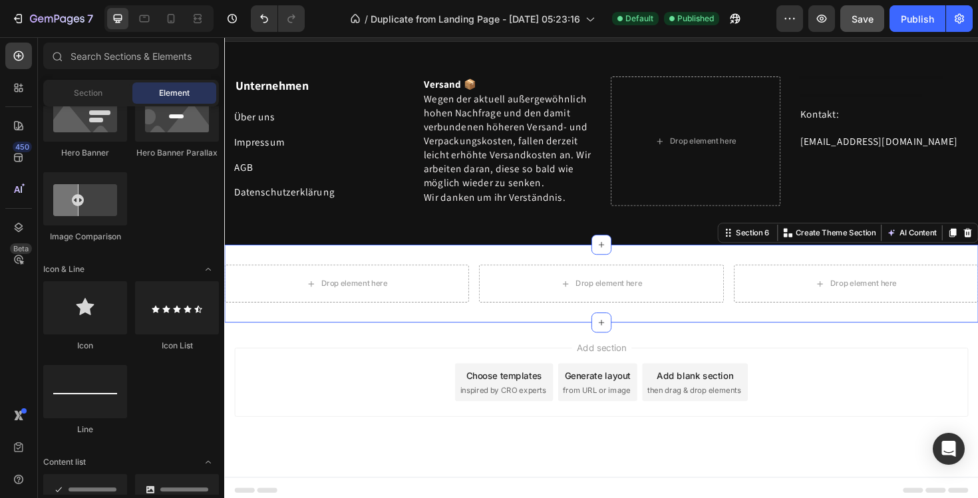
click at [967, 272] on div "Drop element here Drop element here Drop element here Row Section 6 You can cre…" at bounding box center [623, 298] width 799 height 83
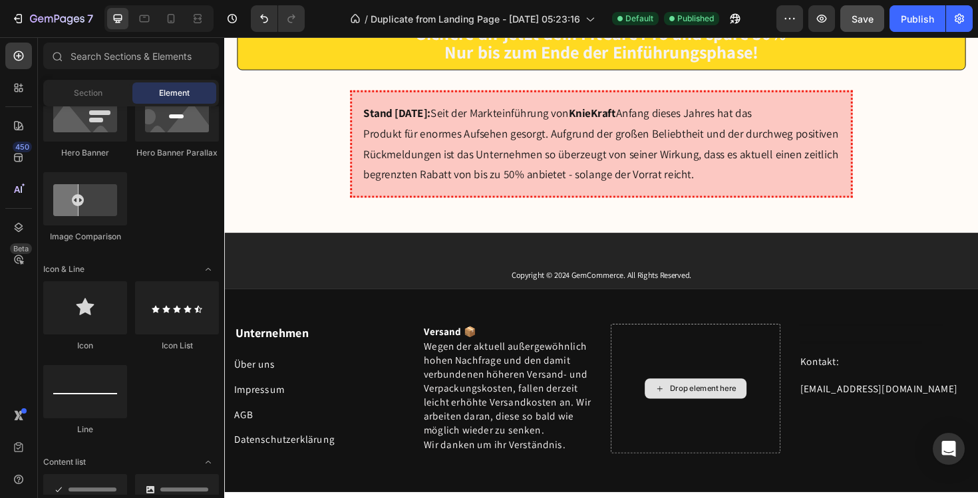
scroll to position [9676, 0]
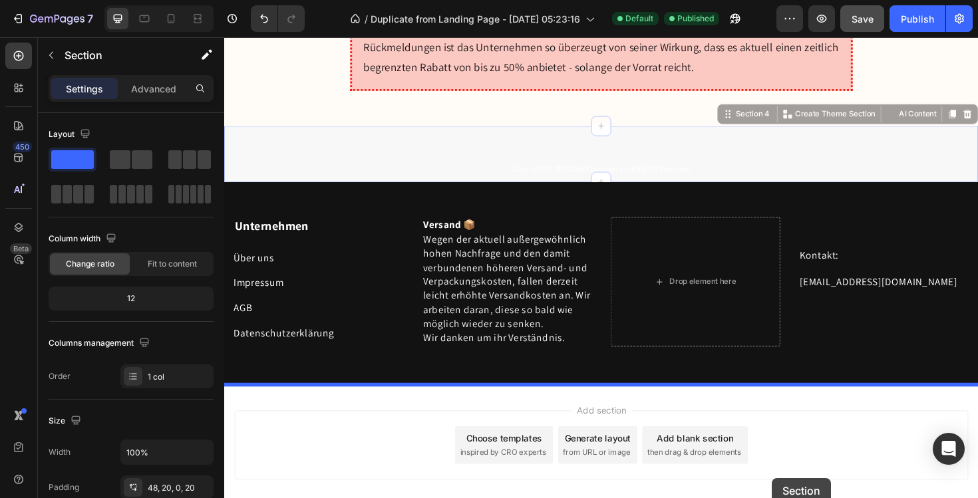
drag, startPoint x: 802, startPoint y: 276, endPoint x: 805, endPoint y: 504, distance: 228.3
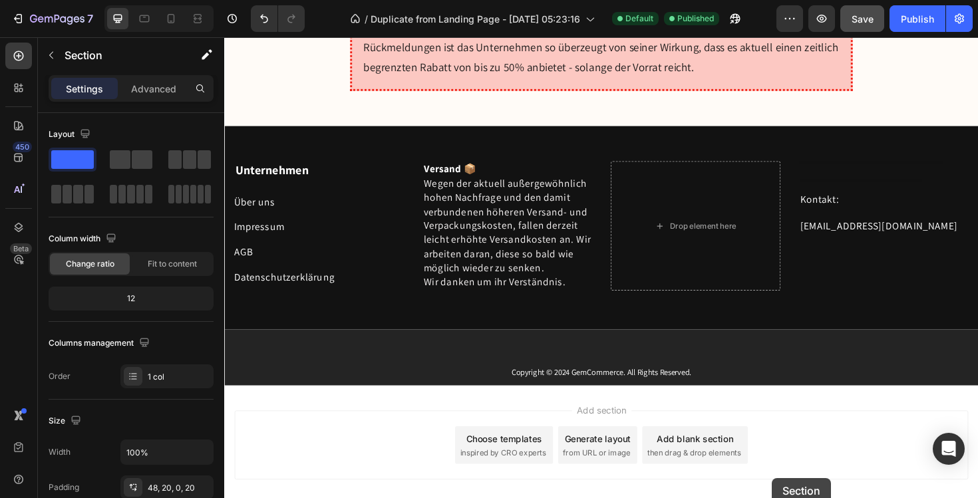
scroll to position [9822, 0]
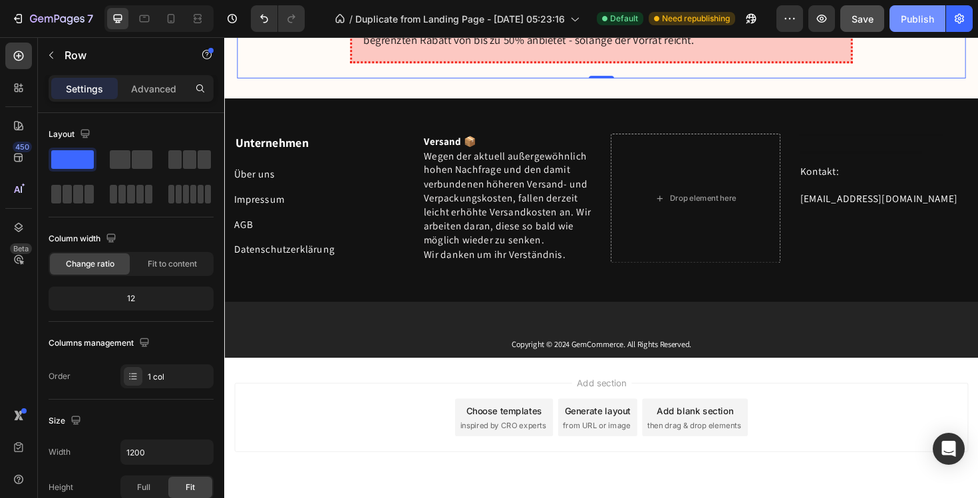
click at [902, 15] on div "Publish" at bounding box center [917, 19] width 33 height 14
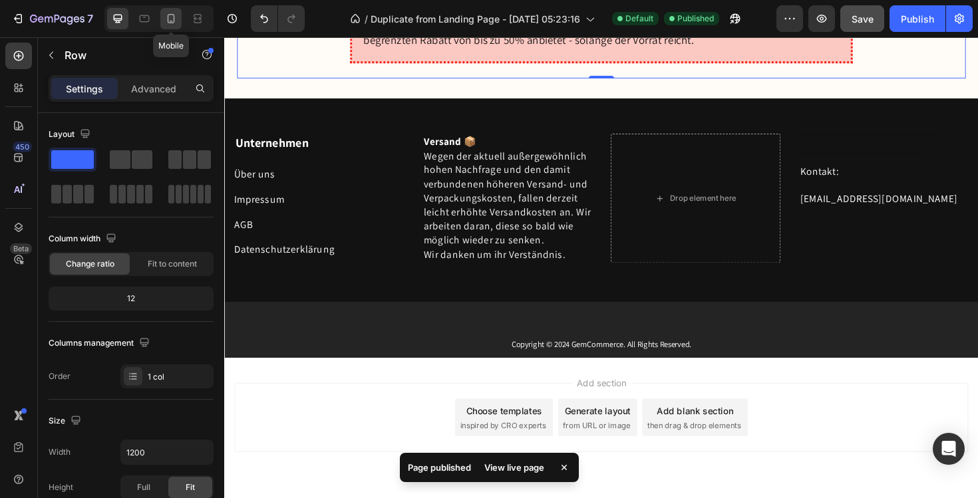
click at [161, 15] on div at bounding box center [170, 18] width 21 height 21
type input "100%"
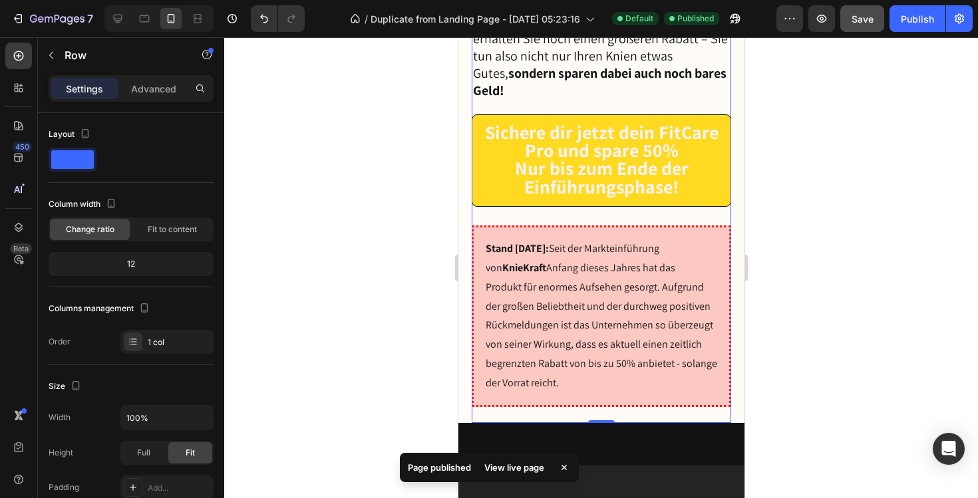
scroll to position [9790, 0]
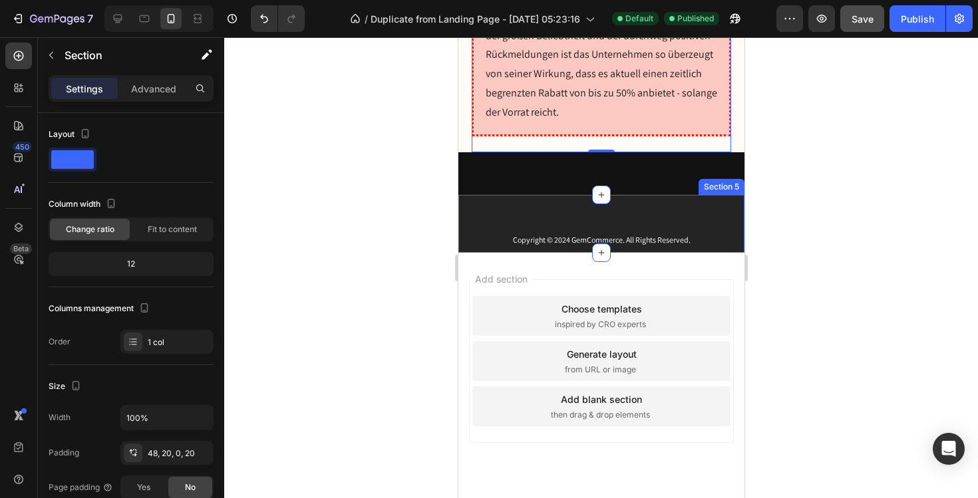
click at [614, 195] on div "Copyright © 2024 GemCommerce. All Rights Reserved. Text Block Section 5" at bounding box center [601, 224] width 286 height 59
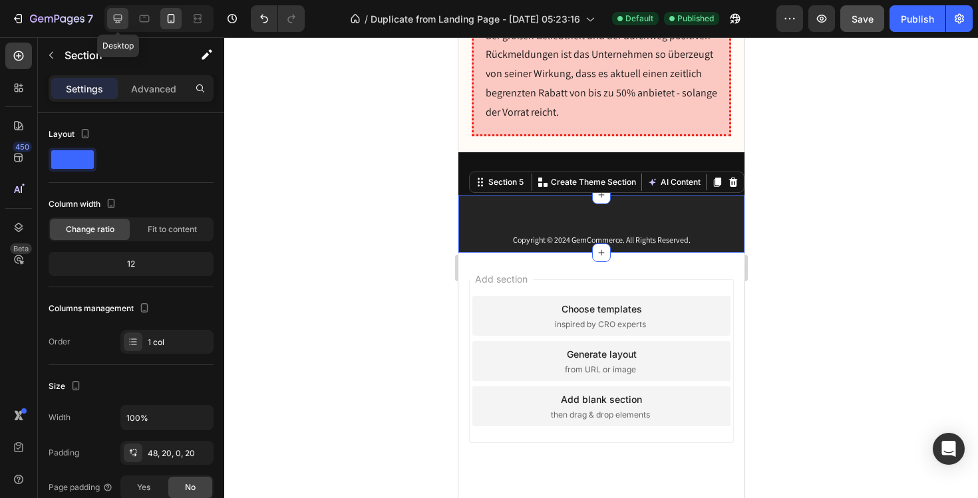
click at [116, 14] on icon at bounding box center [117, 18] width 13 height 13
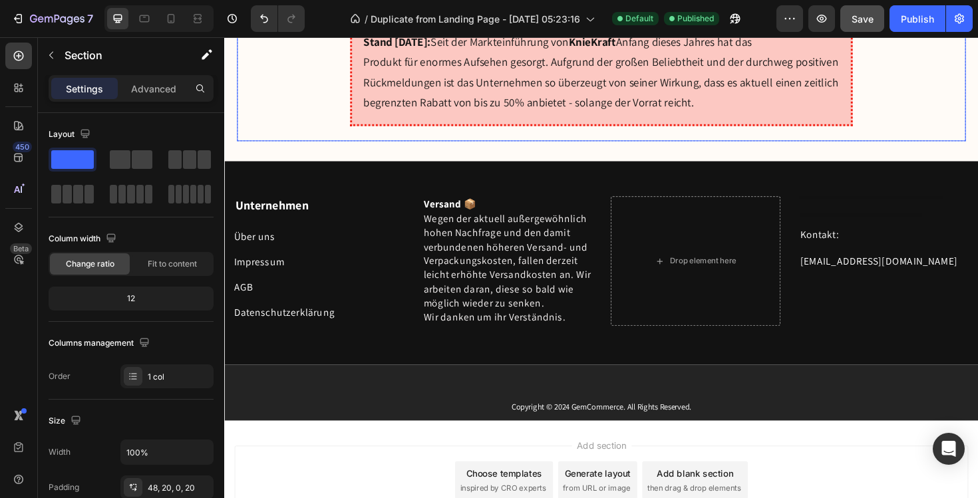
scroll to position [9864, 0]
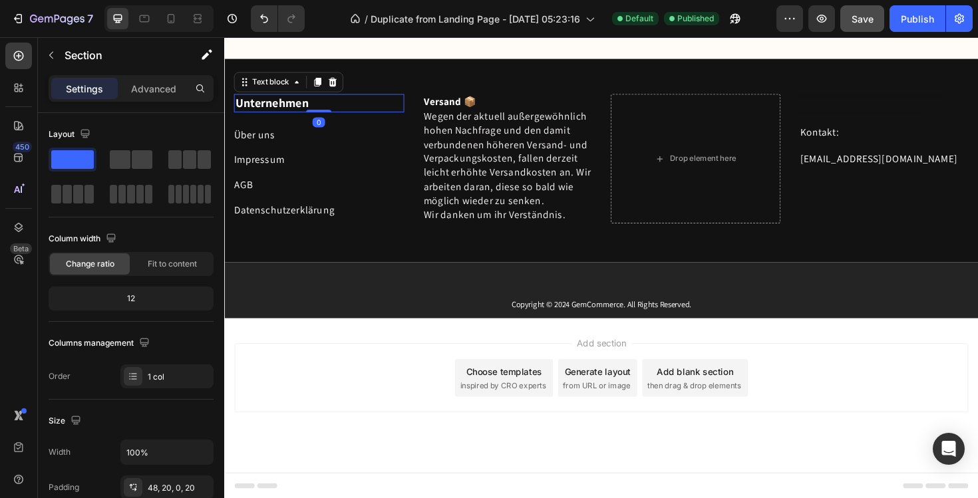
click at [318, 112] on p "Unternehmen" at bounding box center [325, 106] width 178 height 17
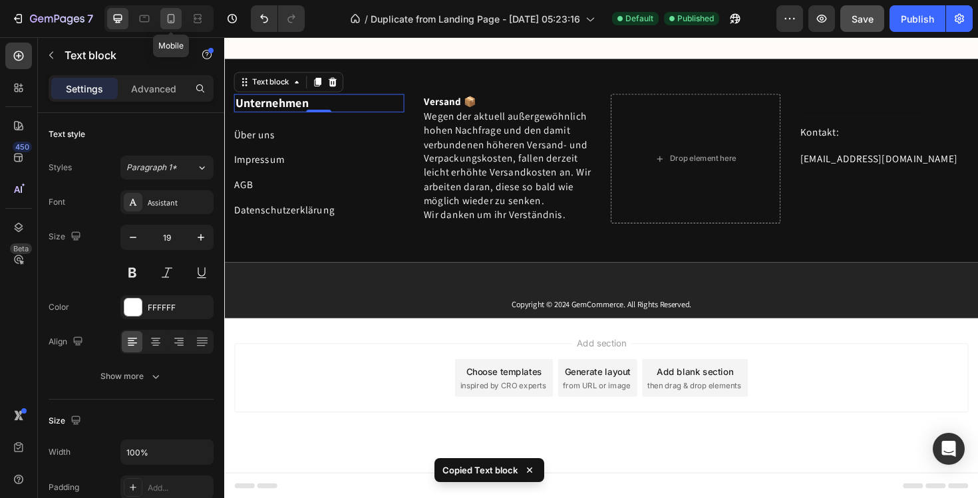
click at [177, 18] on icon at bounding box center [170, 18] width 13 height 13
type input "14"
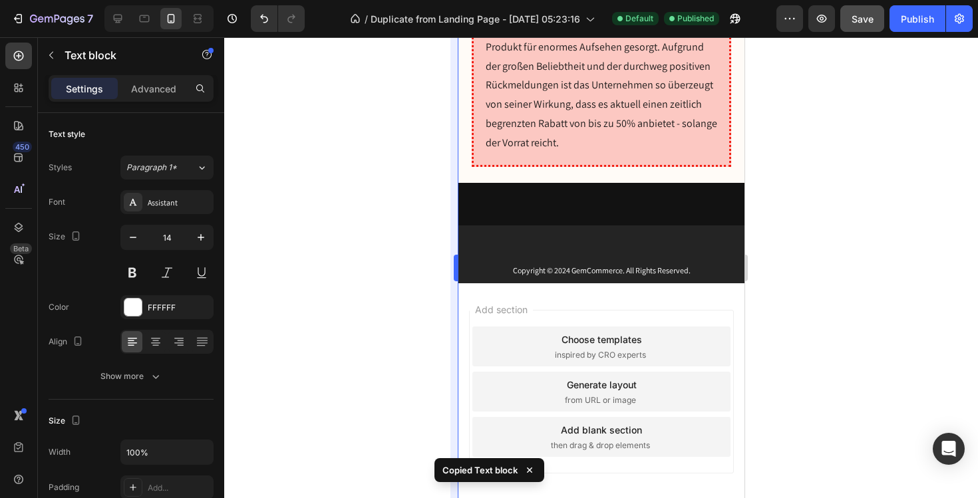
scroll to position [9743, 0]
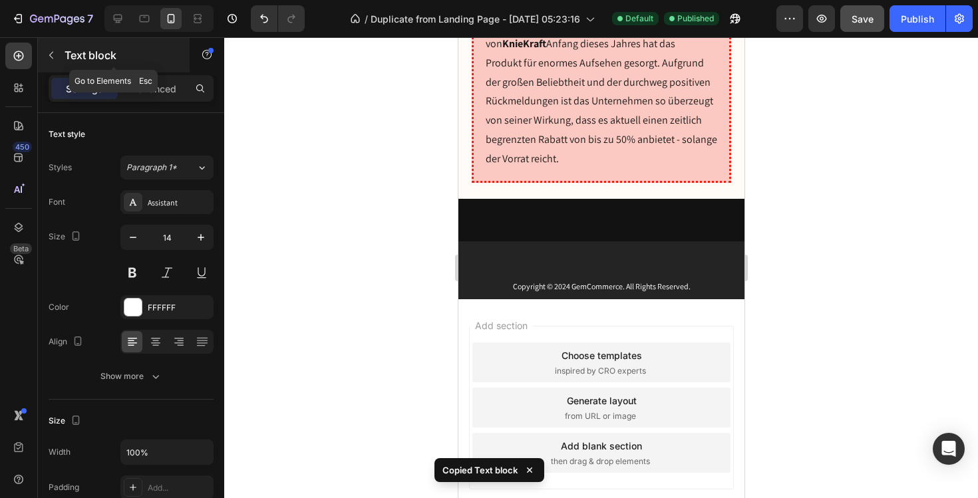
click at [50, 40] on div "Text block" at bounding box center [114, 55] width 152 height 35
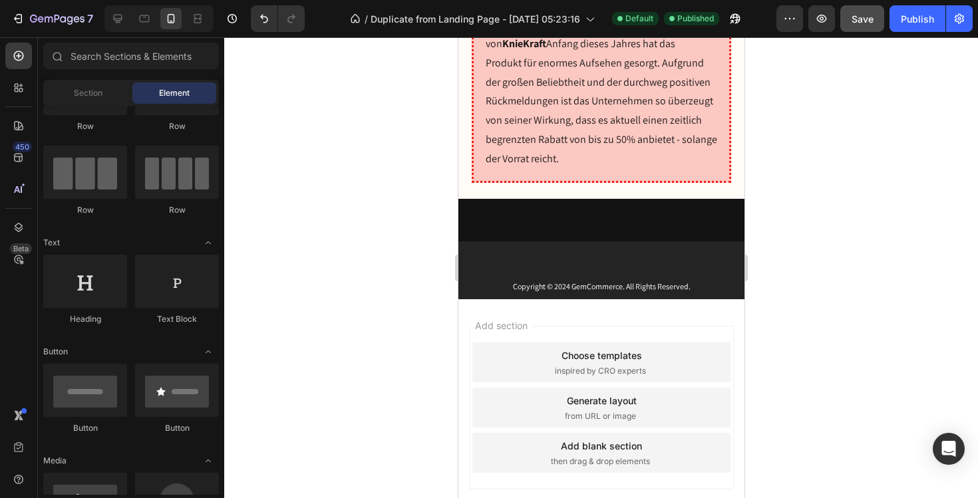
scroll to position [0, 0]
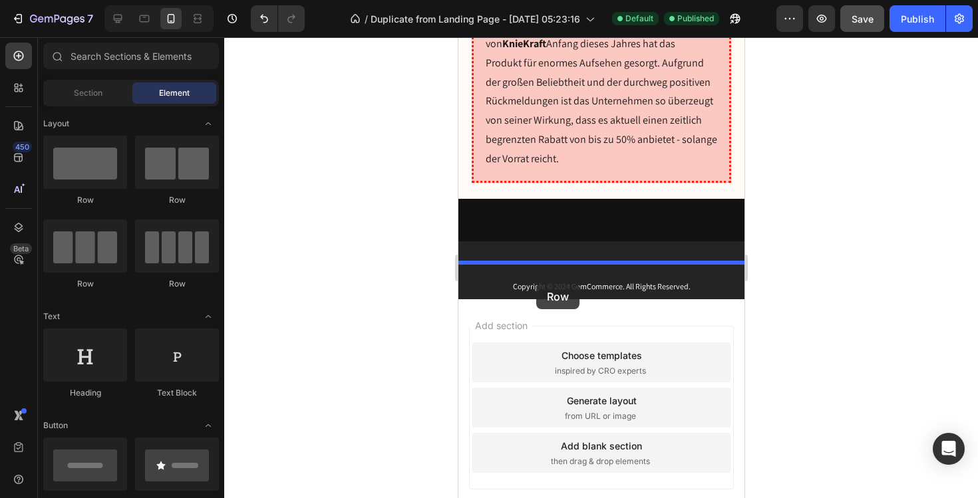
drag, startPoint x: 570, startPoint y: 266, endPoint x: 536, endPoint y: 282, distance: 38.1
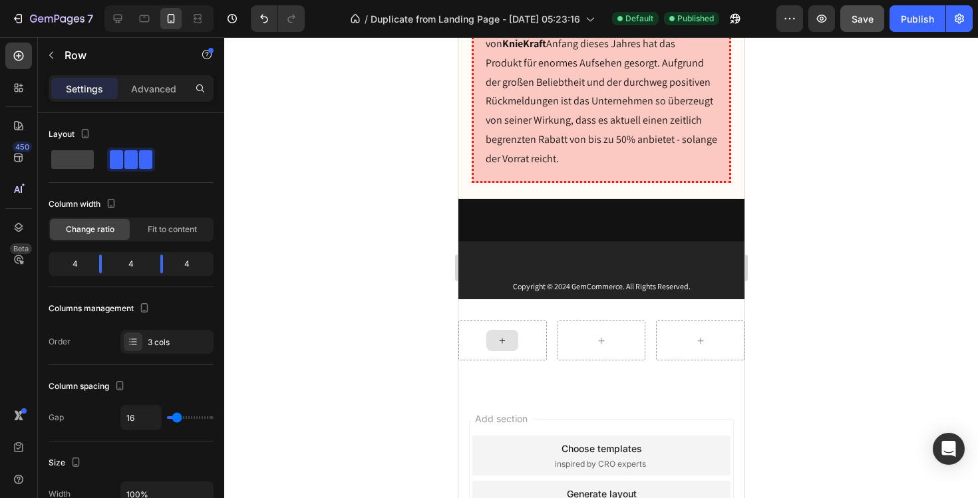
click at [516, 330] on div at bounding box center [502, 340] width 32 height 21
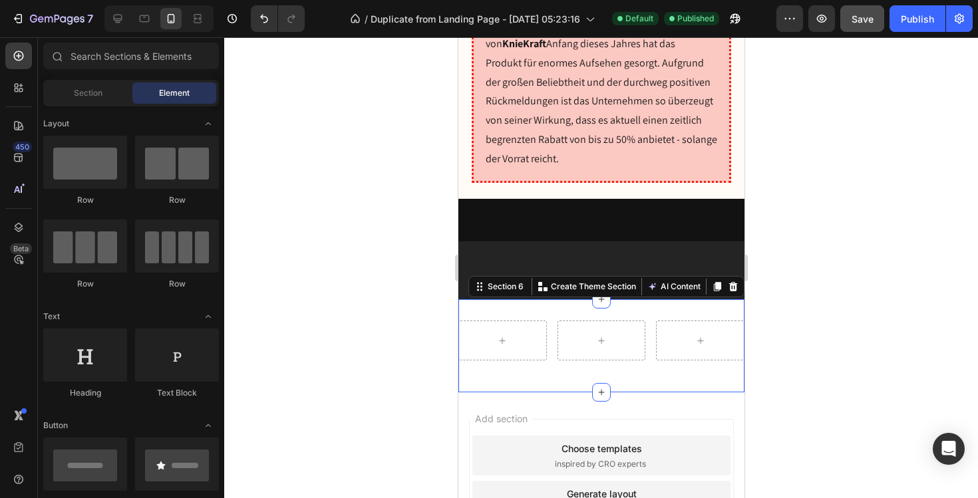
click at [540, 299] on div "Row Section 6 You can create reusable sections Create Theme Section AI Content …" at bounding box center [601, 345] width 286 height 93
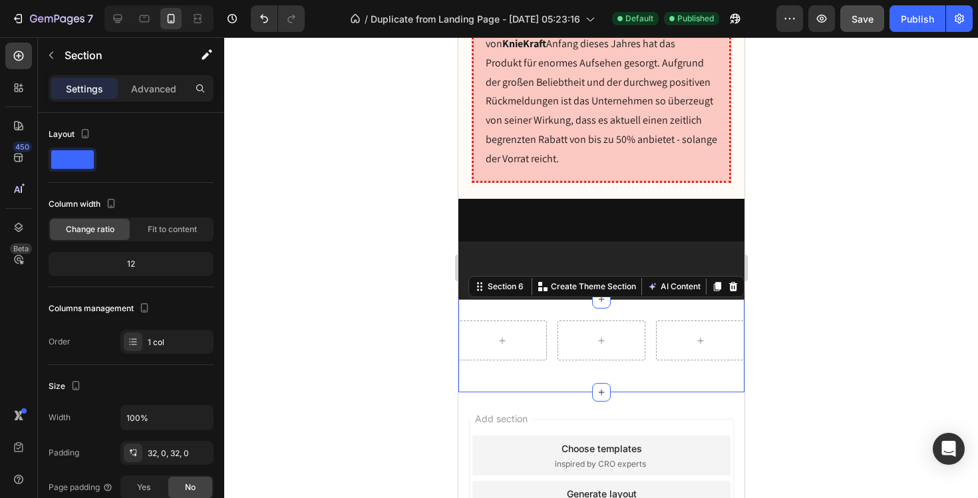
click at [511, 299] on div "Row Section 6 You can create reusable sections Create Theme Section AI Content …" at bounding box center [601, 345] width 286 height 93
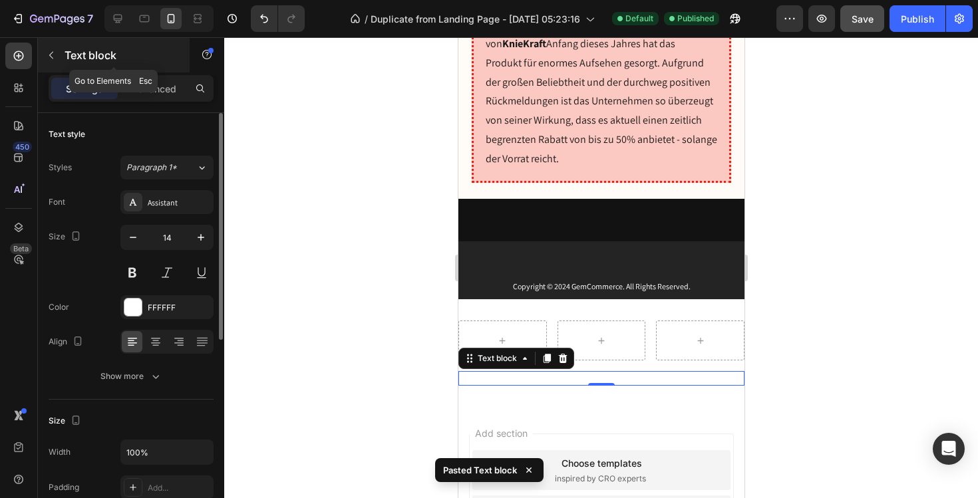
click at [44, 52] on button "button" at bounding box center [51, 55] width 21 height 21
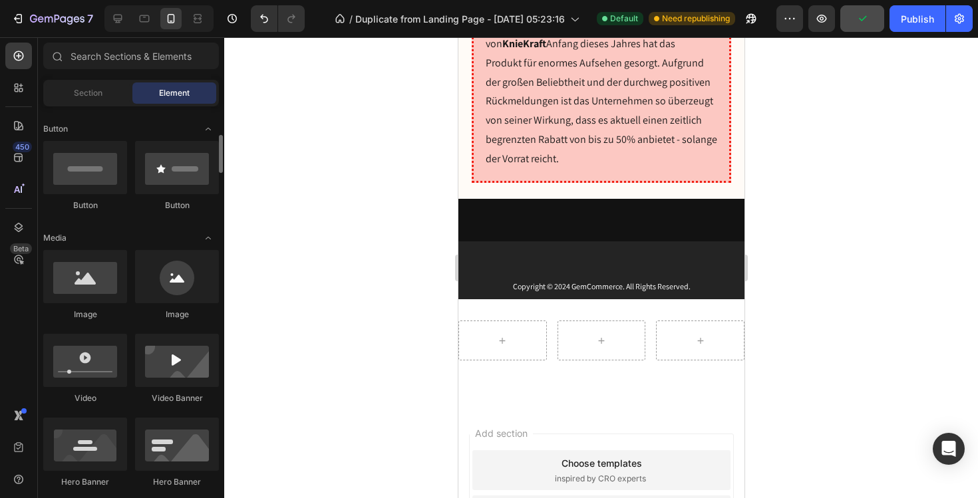
scroll to position [247, 0]
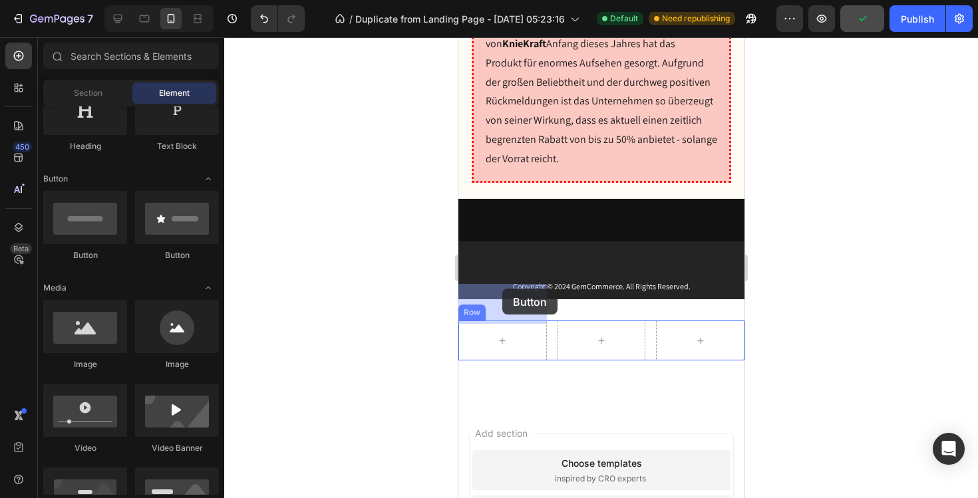
drag, startPoint x: 561, startPoint y: 261, endPoint x: 514, endPoint y: 294, distance: 57.3
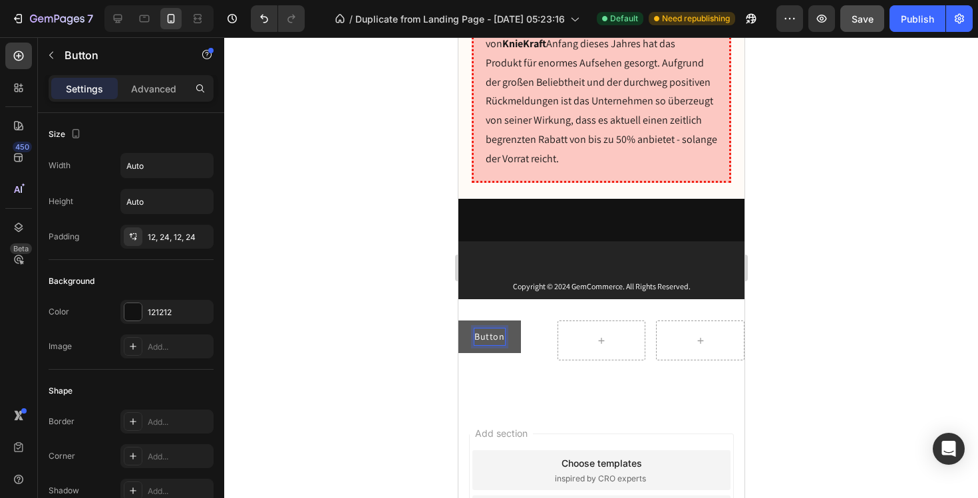
click at [491, 329] on p "Button" at bounding box center [489, 337] width 31 height 17
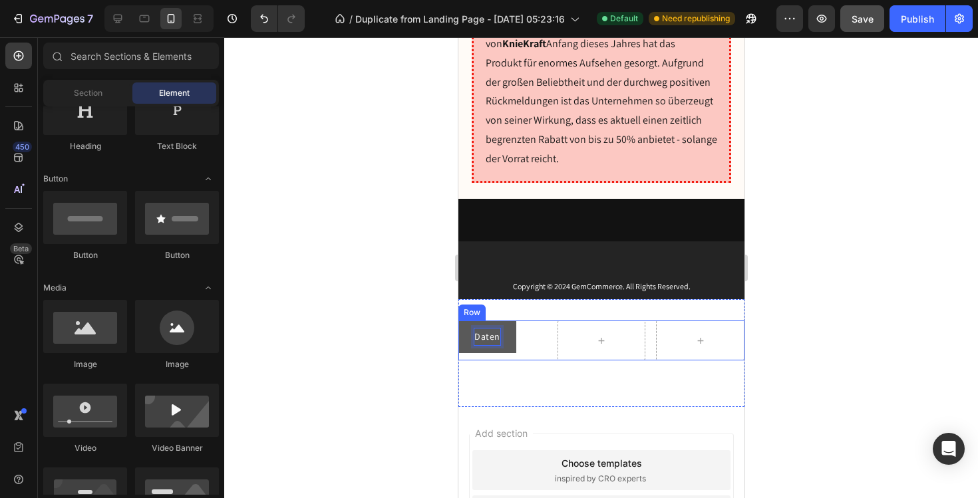
click at [606, 330] on div at bounding box center [601, 340] width 32 height 21
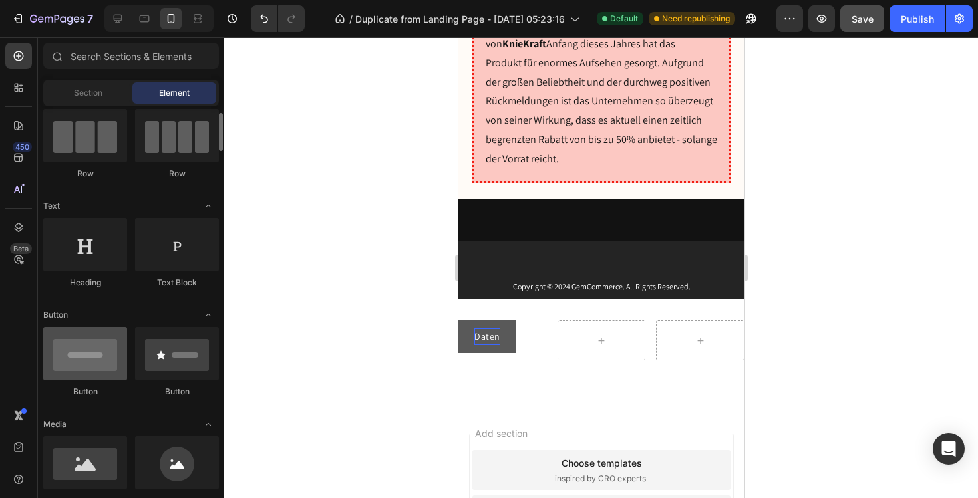
scroll to position [91, 0]
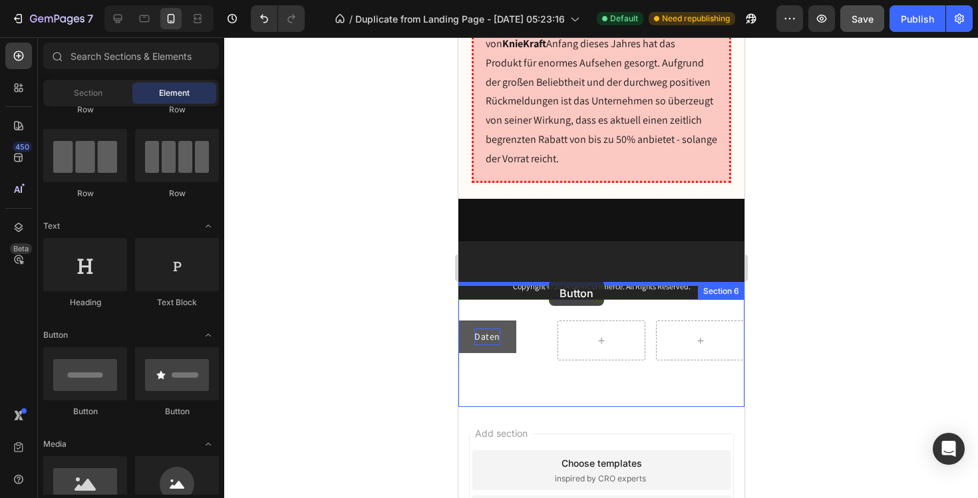
drag, startPoint x: 555, startPoint y: 403, endPoint x: 554, endPoint y: 282, distance: 121.1
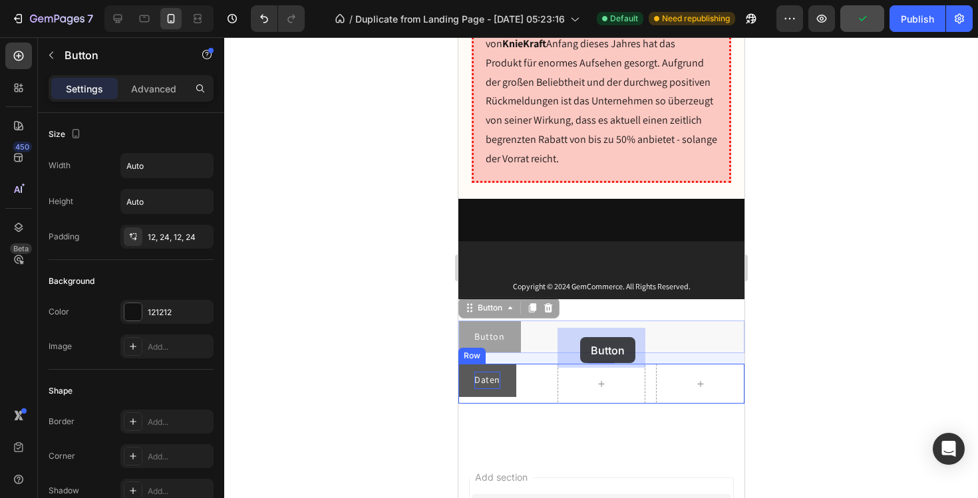
drag, startPoint x: 496, startPoint y: 290, endPoint x: 579, endPoint y: 337, distance: 95.4
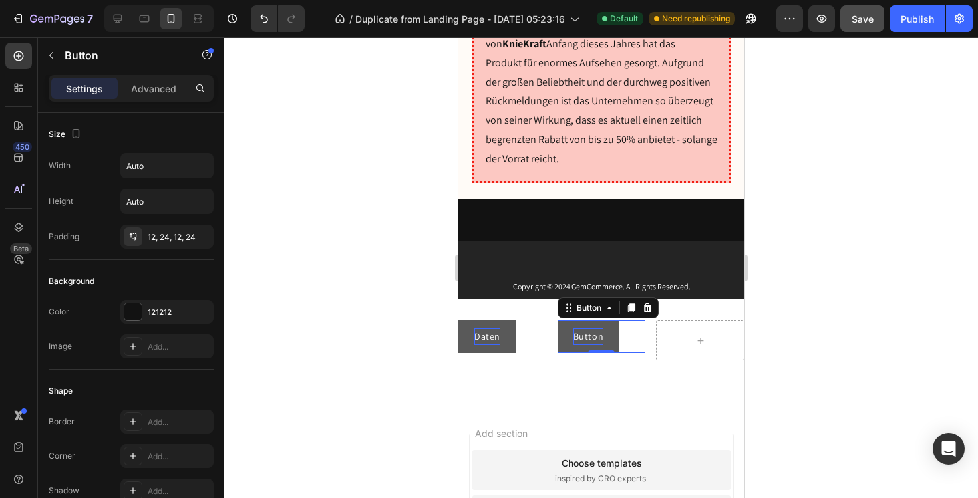
click at [586, 329] on p "Button" at bounding box center [588, 337] width 31 height 17
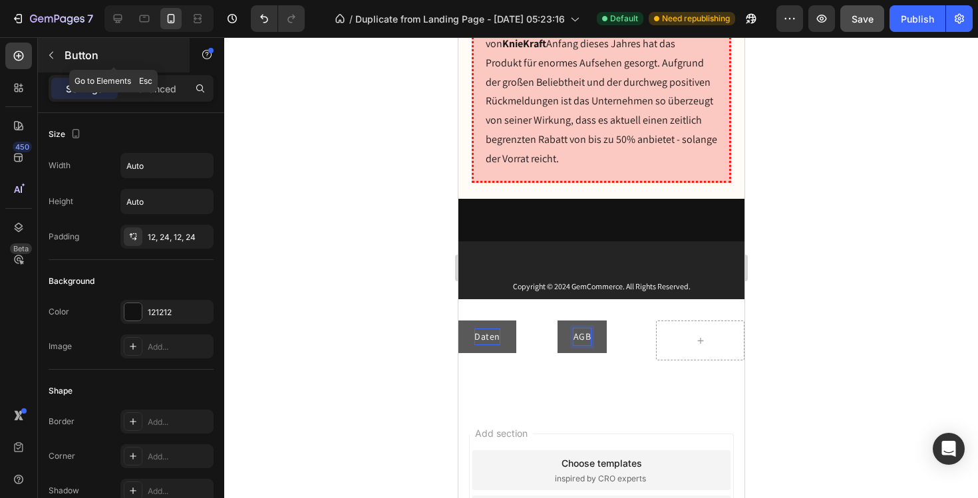
click at [53, 57] on icon "button" at bounding box center [51, 55] width 11 height 11
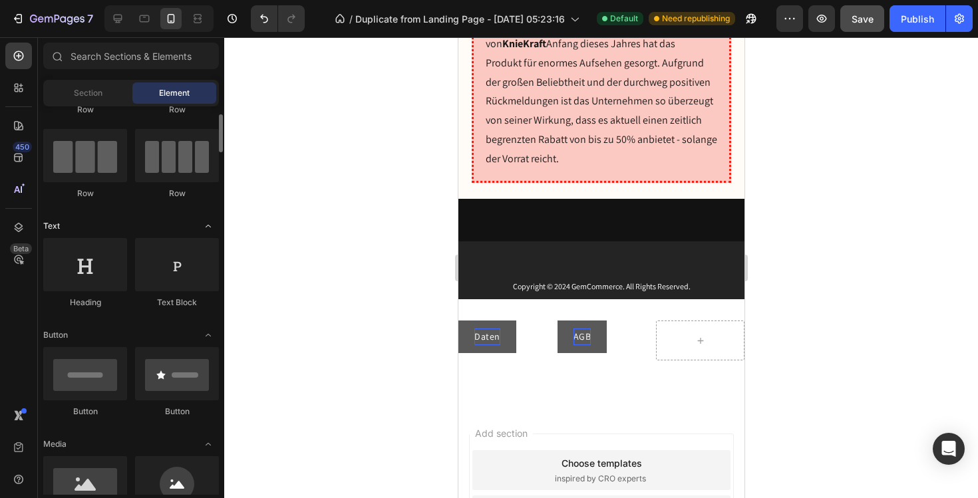
scroll to position [73, 0]
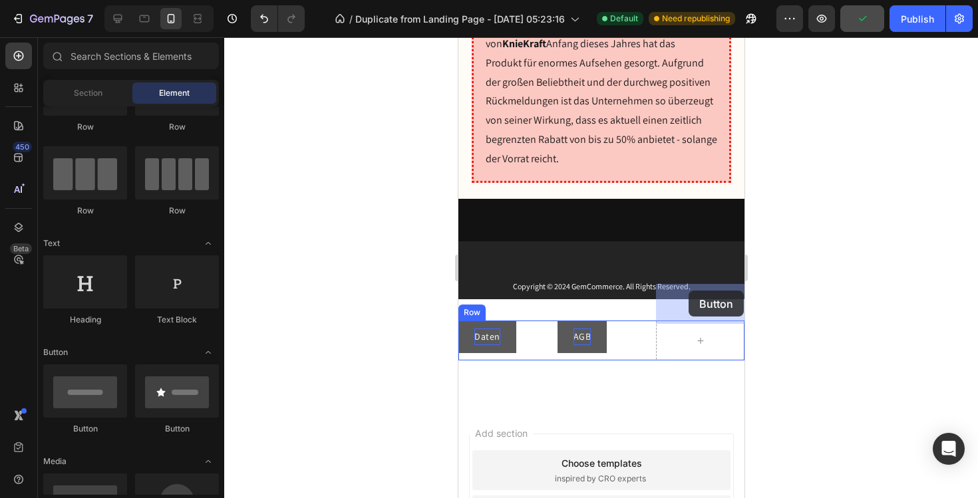
drag, startPoint x: 553, startPoint y: 444, endPoint x: 710, endPoint y: 289, distance: 220.7
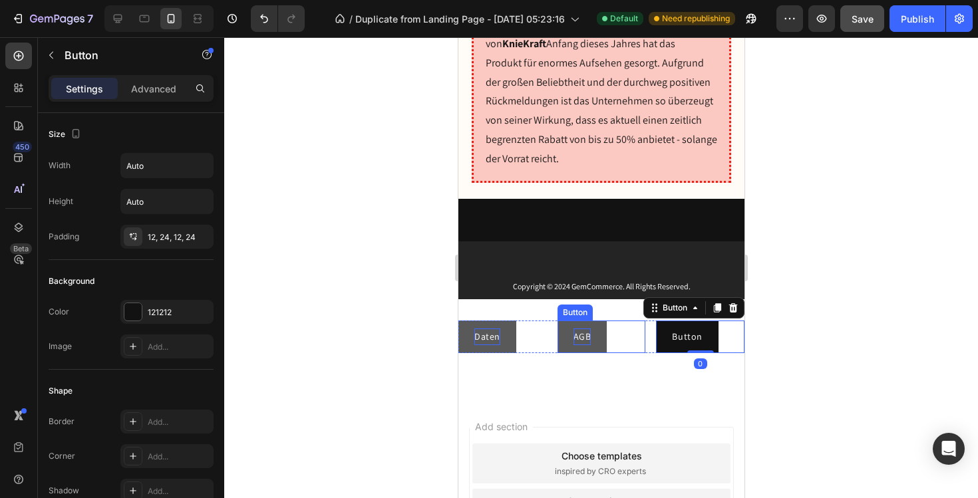
click at [594, 321] on button "AGB" at bounding box center [582, 337] width 50 height 33
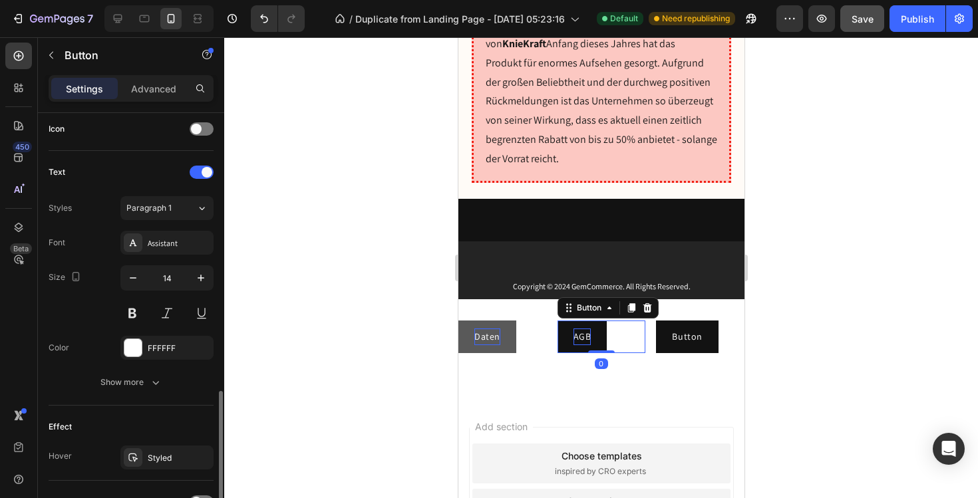
scroll to position [531, 0]
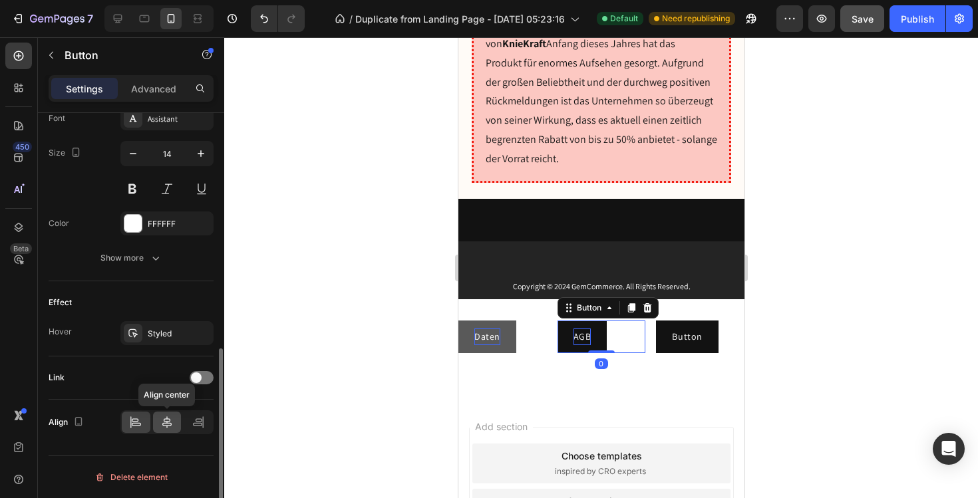
click at [162, 430] on div at bounding box center [167, 422] width 29 height 21
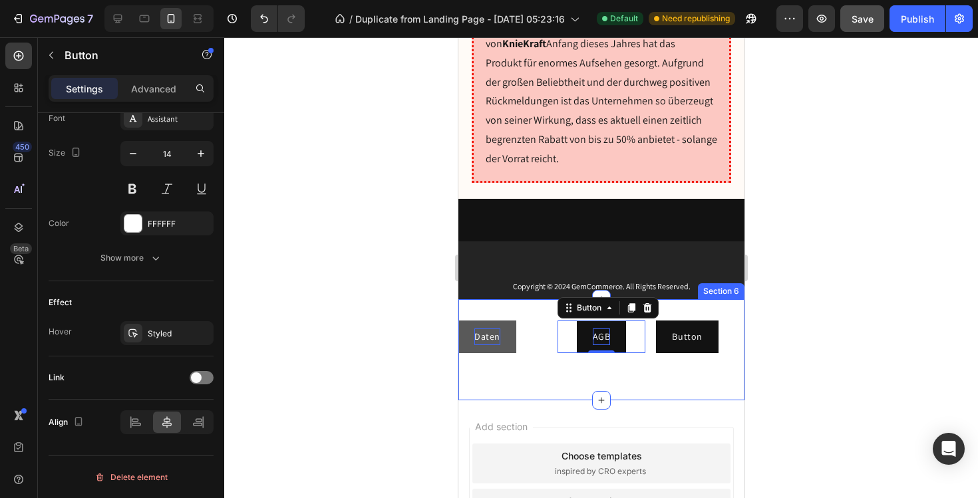
click at [347, 353] on div at bounding box center [601, 267] width 754 height 461
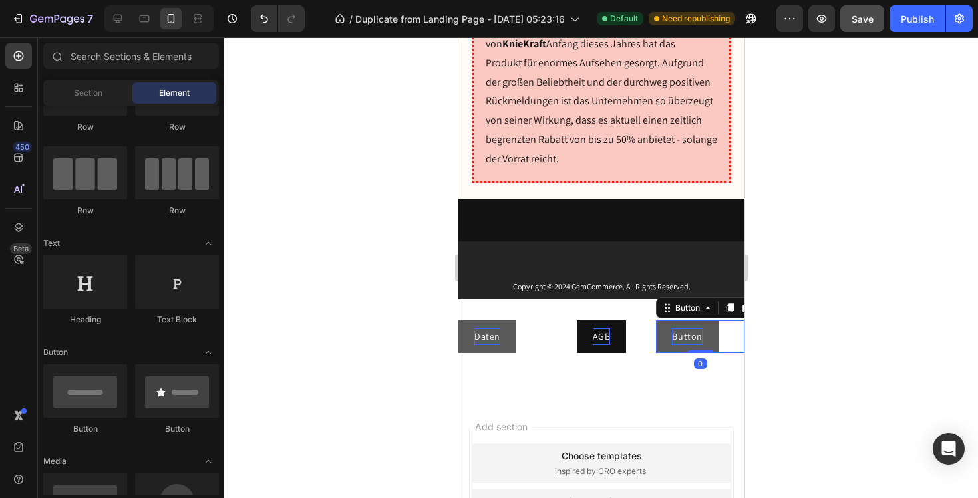
drag, startPoint x: 676, startPoint y: 299, endPoint x: 878, endPoint y: 342, distance: 206.1
click at [676, 329] on p "Button" at bounding box center [687, 337] width 31 height 17
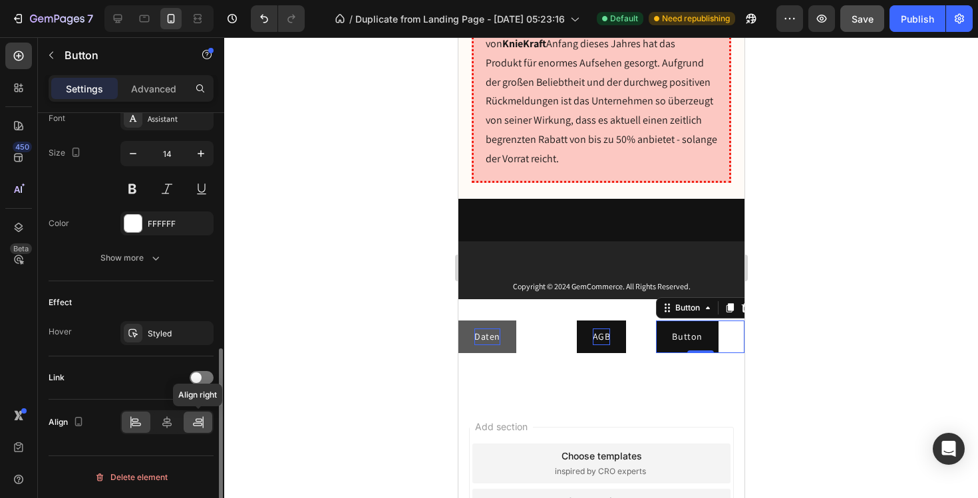
click at [197, 423] on icon at bounding box center [197, 424] width 9 height 3
click at [314, 307] on div at bounding box center [601, 267] width 754 height 461
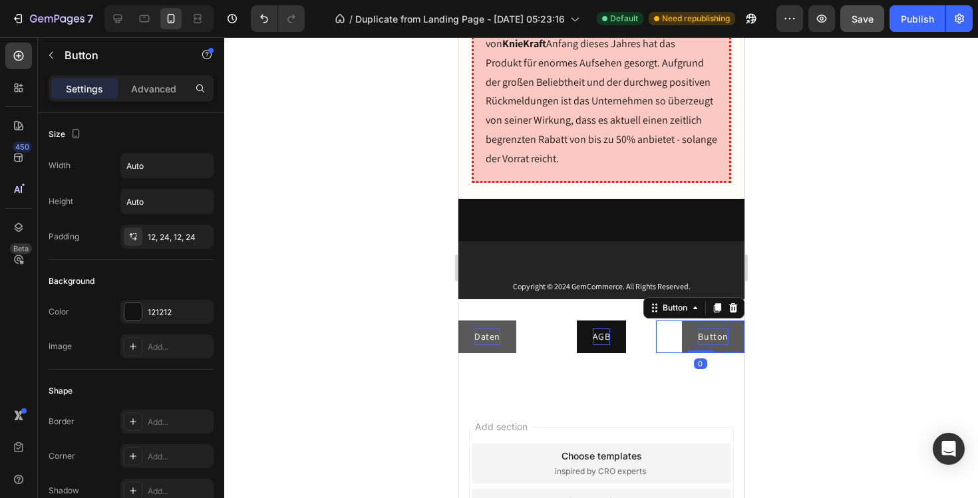
click at [699, 329] on p "Button" at bounding box center [712, 337] width 31 height 17
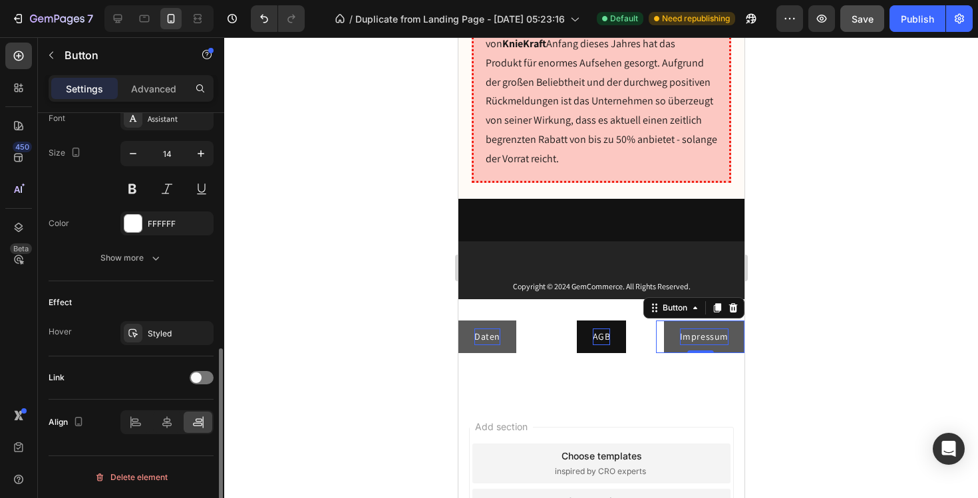
click at [204, 389] on div "Link" at bounding box center [131, 378] width 165 height 43
click at [203, 381] on div at bounding box center [202, 377] width 24 height 13
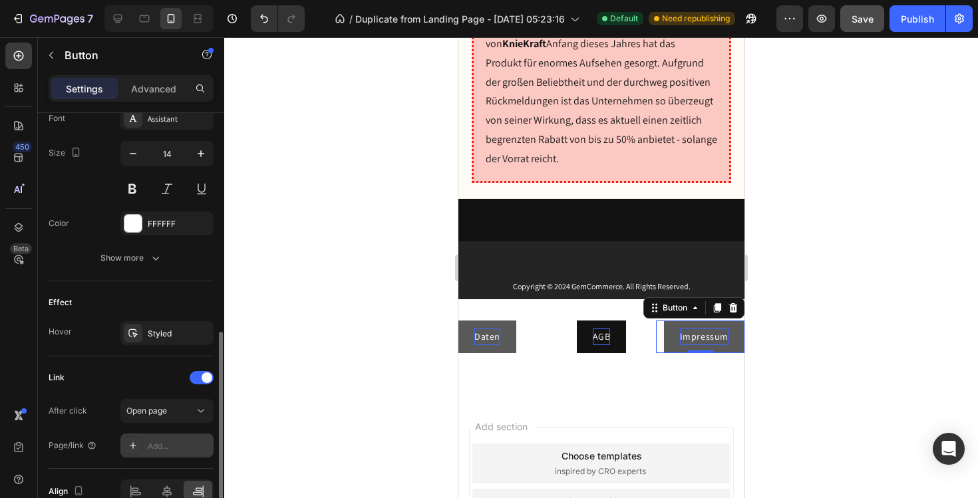
click at [169, 443] on div "Add..." at bounding box center [179, 447] width 63 height 12
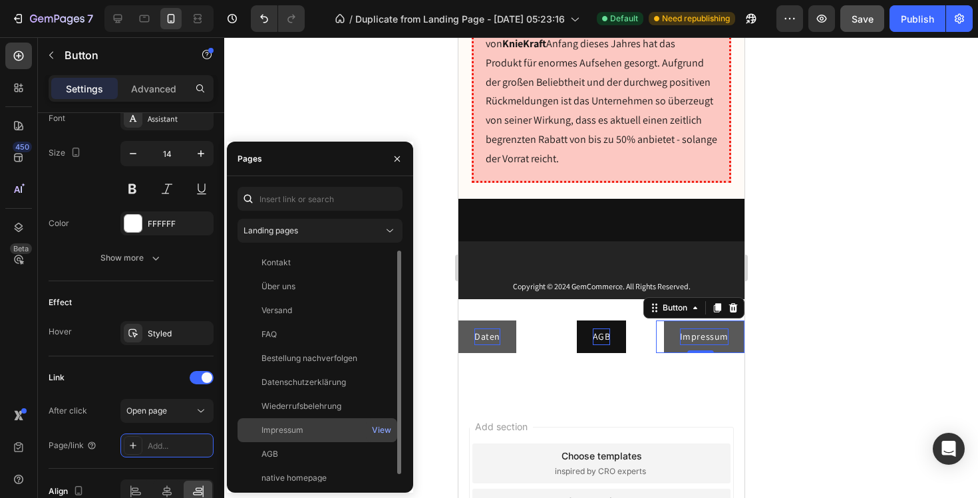
click at [307, 443] on div "Impressum View" at bounding box center [318, 455] width 160 height 24
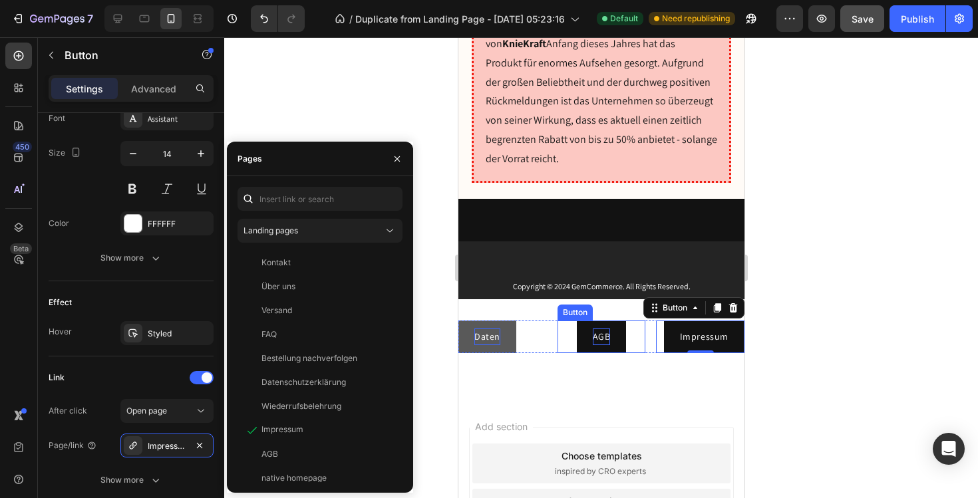
click at [602, 329] on p "AGB" at bounding box center [601, 337] width 18 height 17
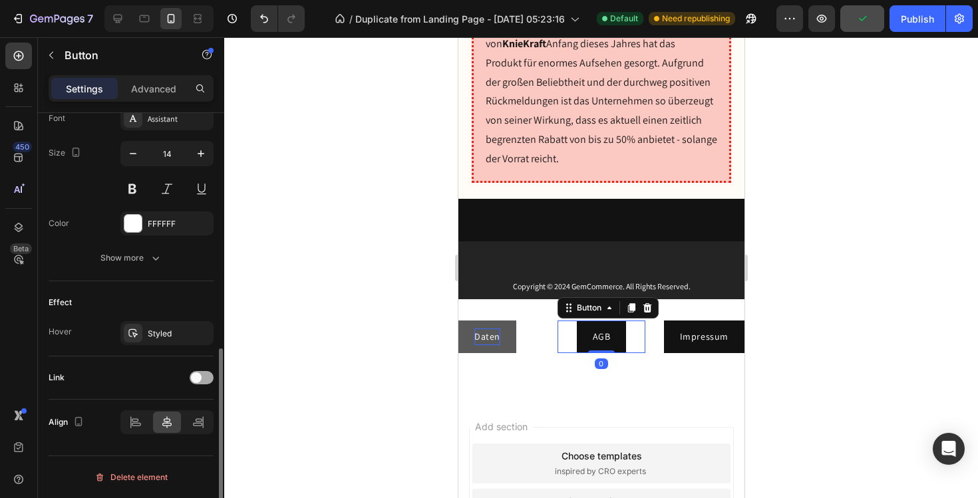
click at [196, 375] on span at bounding box center [196, 378] width 11 height 11
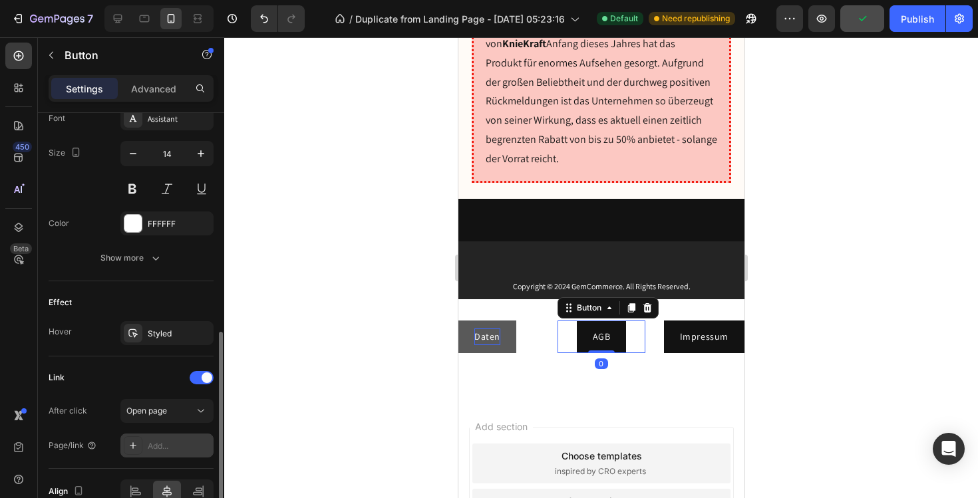
click at [156, 451] on div "Add..." at bounding box center [179, 447] width 63 height 12
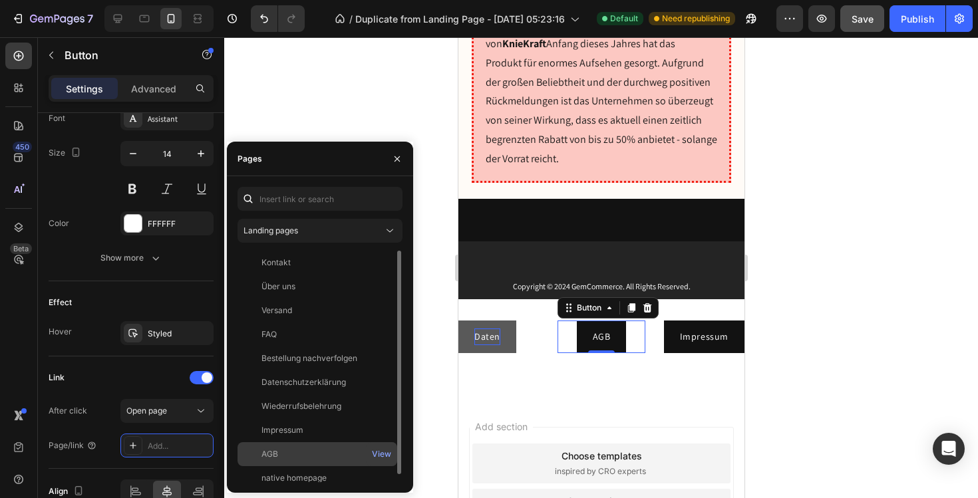
click at [282, 455] on div "AGB" at bounding box center [317, 455] width 149 height 12
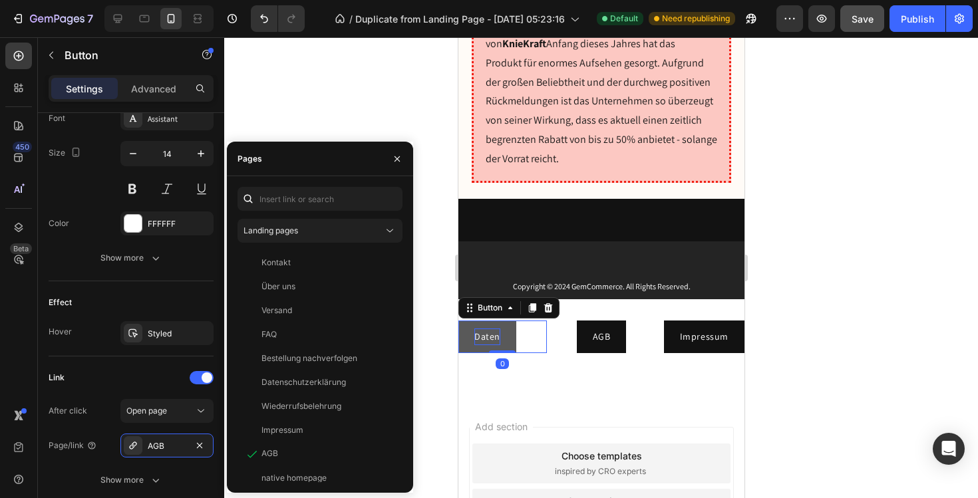
click at [496, 329] on p "Daten" at bounding box center [487, 337] width 26 height 17
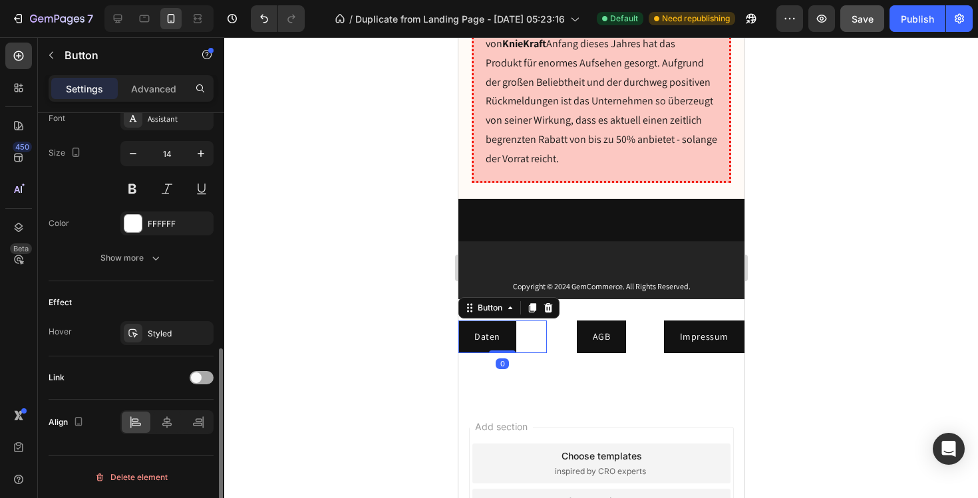
click at [190, 379] on div at bounding box center [202, 378] width 24 height 11
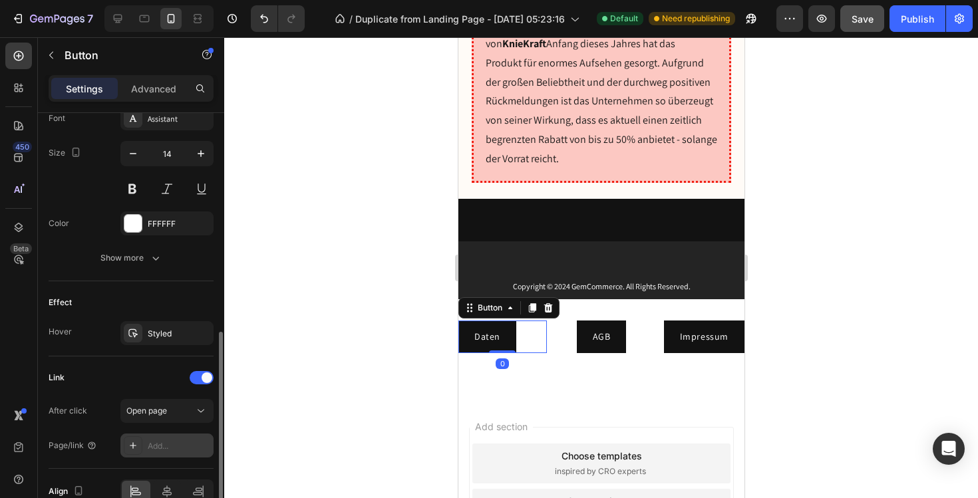
click at [178, 450] on div "Add..." at bounding box center [179, 447] width 63 height 12
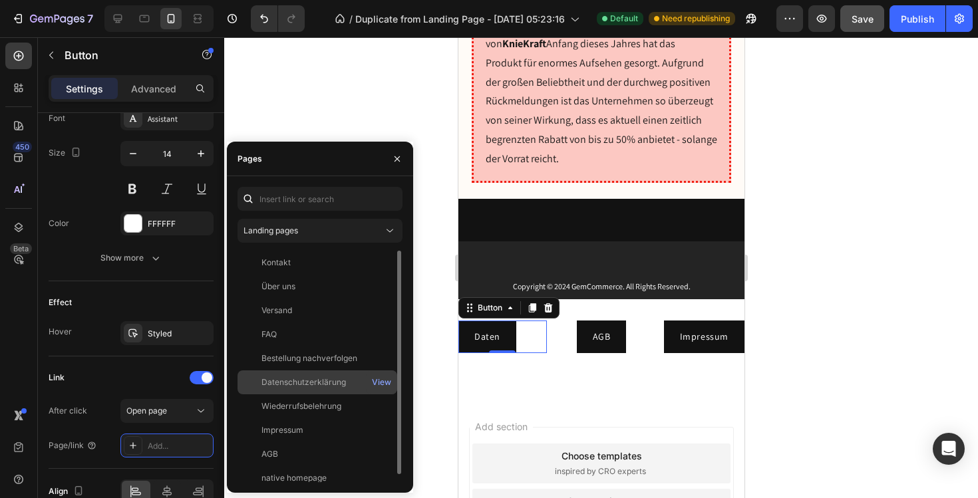
click at [286, 384] on div "Datenschutzerklärung" at bounding box center [304, 383] width 85 height 12
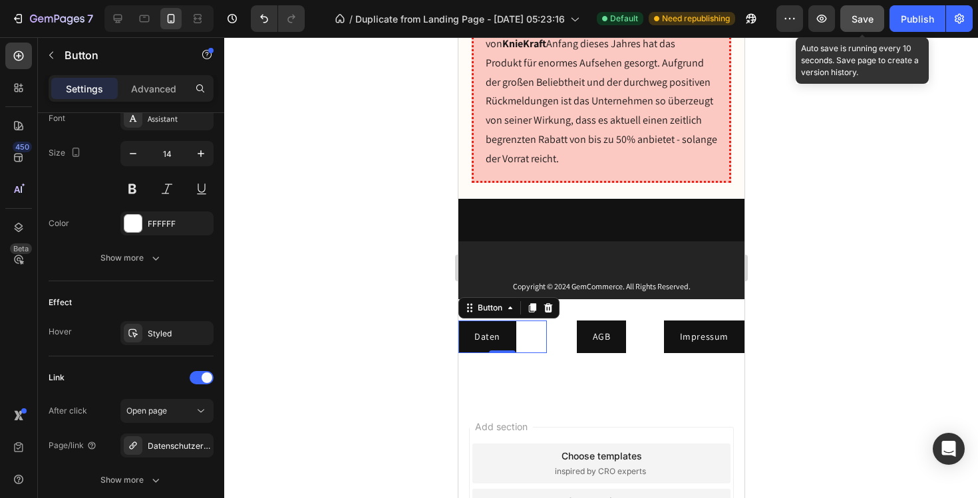
click at [863, 5] on button "Save" at bounding box center [863, 18] width 44 height 27
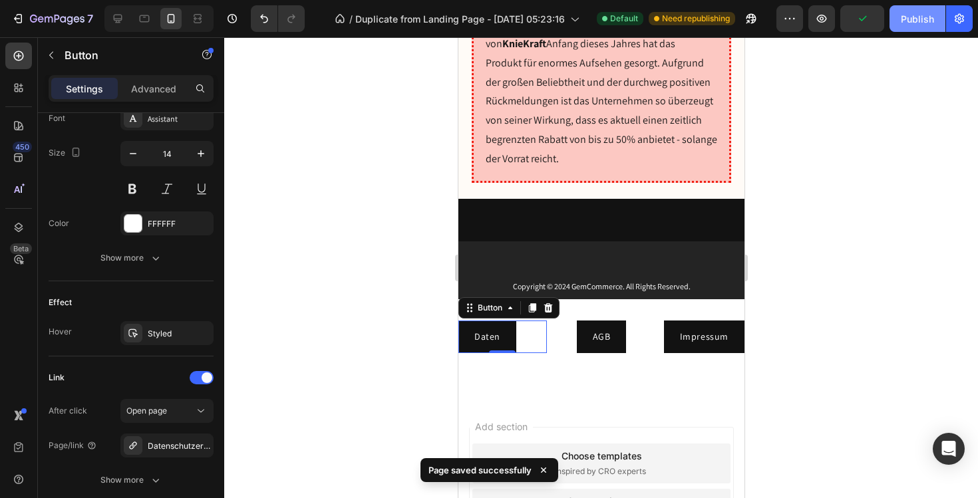
click at [909, 14] on div "Publish" at bounding box center [917, 19] width 33 height 14
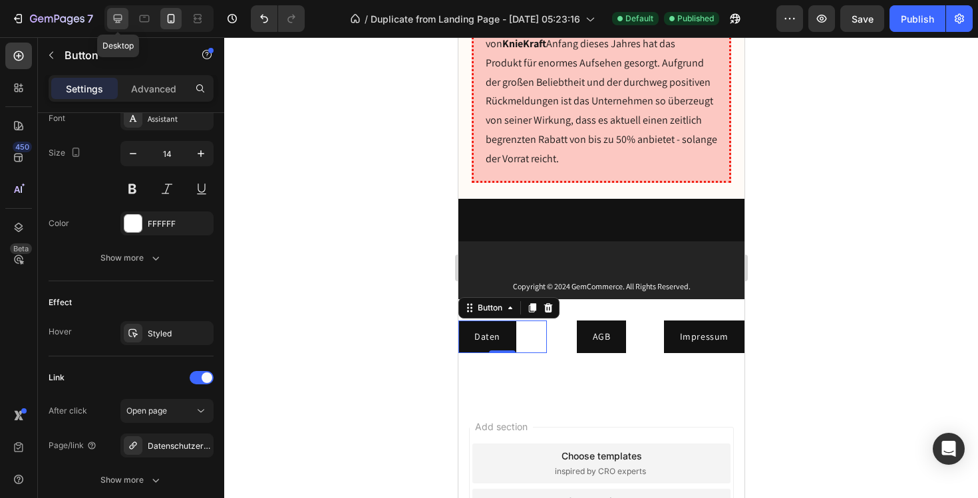
click at [116, 18] on icon at bounding box center [117, 18] width 13 height 13
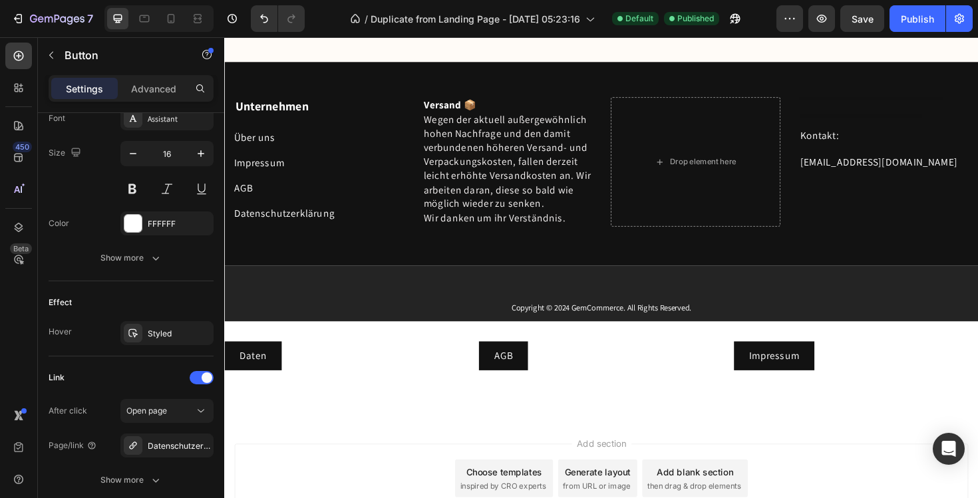
scroll to position [9860, 0]
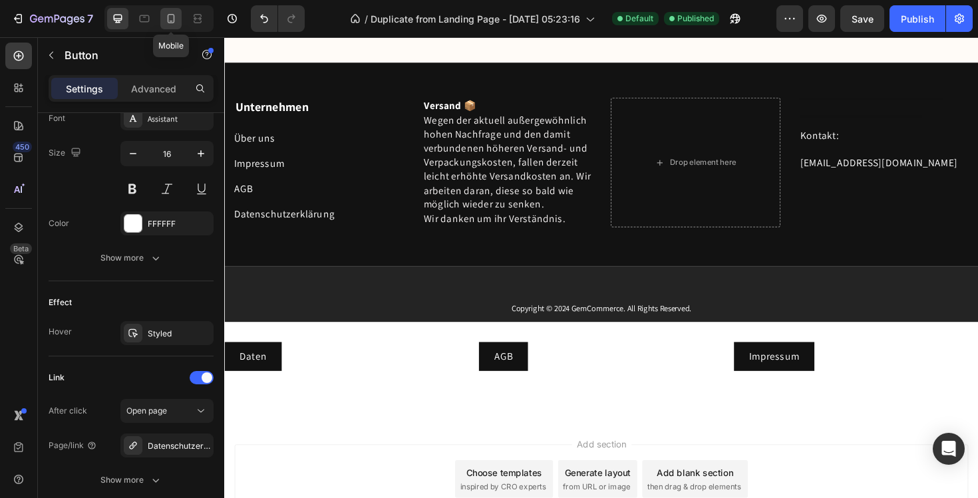
click at [176, 23] on icon at bounding box center [170, 18] width 13 height 13
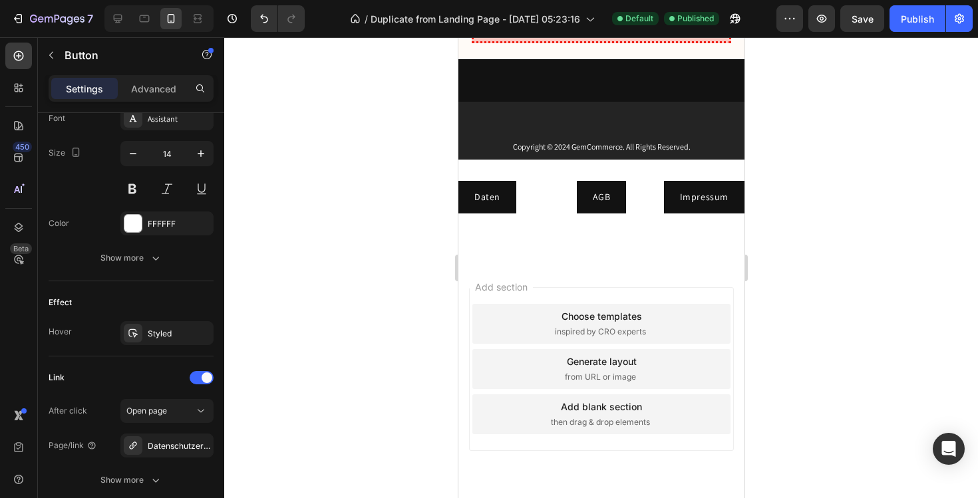
scroll to position [9890, 0]
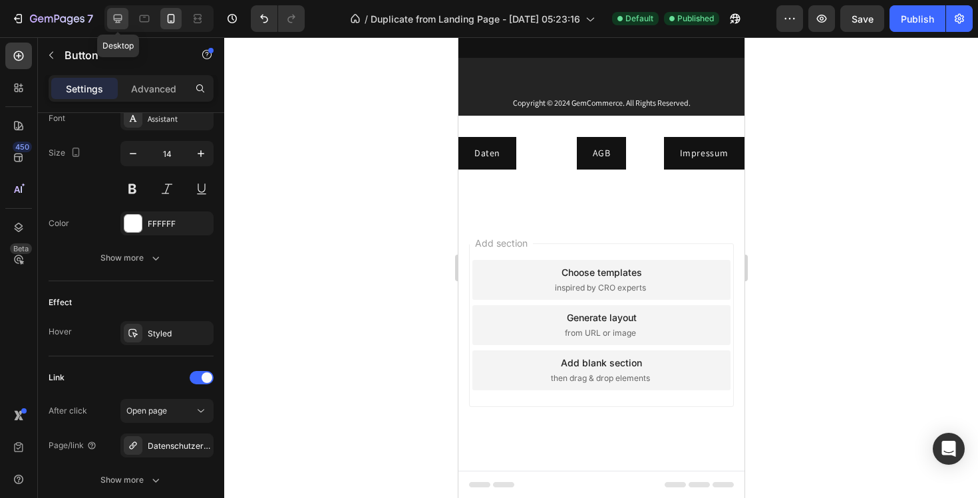
click at [120, 17] on icon at bounding box center [117, 18] width 13 height 13
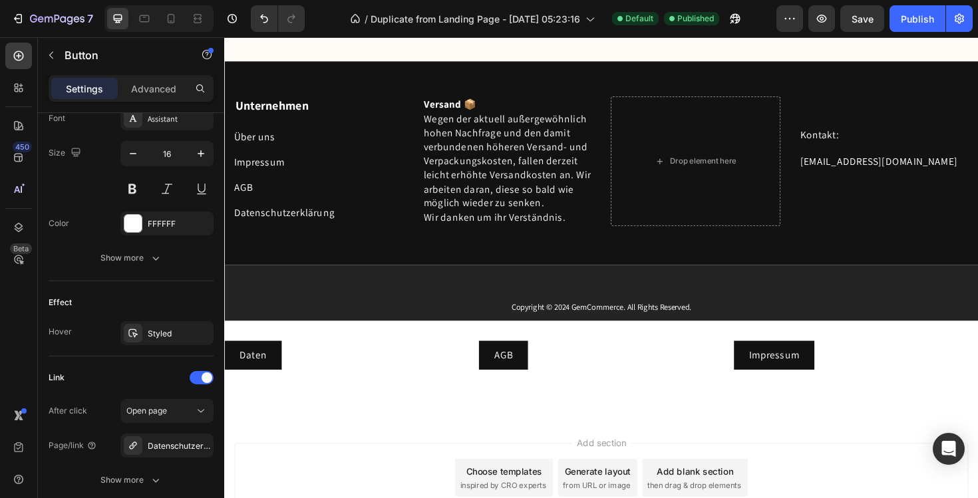
scroll to position [9861, 0]
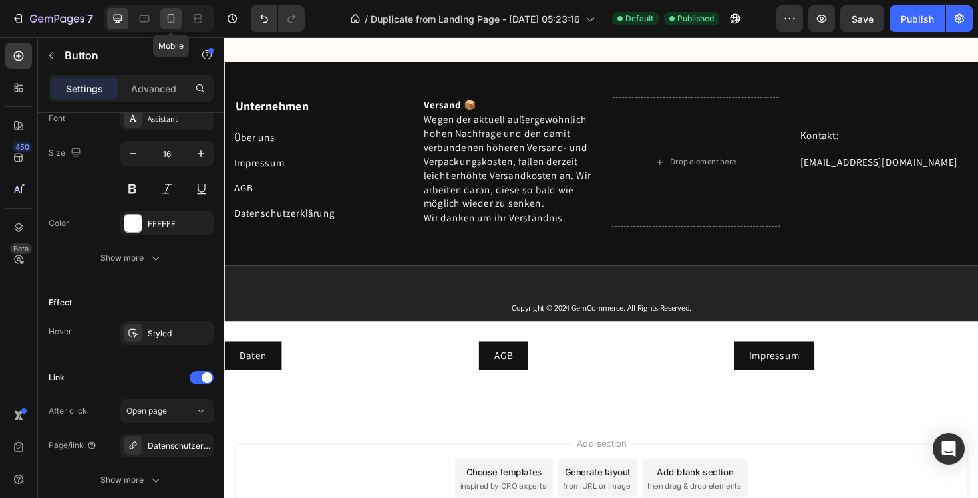
click at [167, 27] on div at bounding box center [170, 18] width 21 height 21
type input "14"
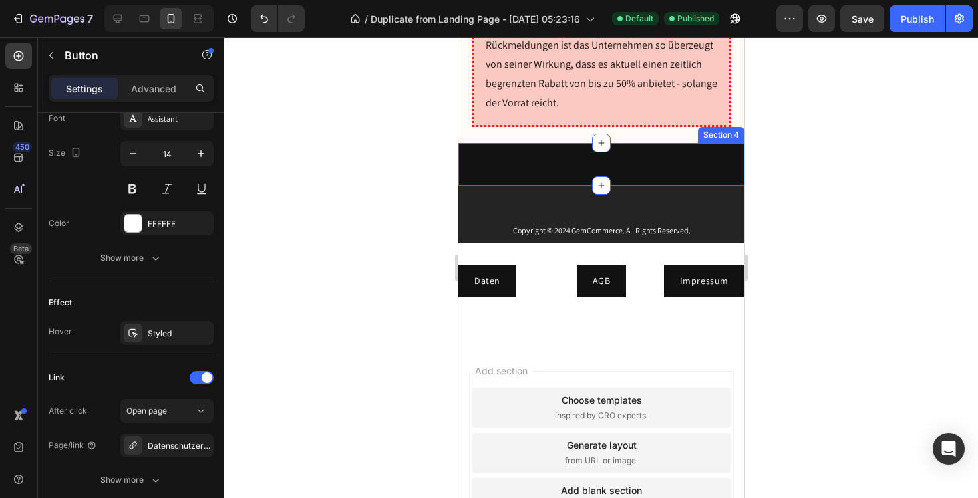
scroll to position [9890, 0]
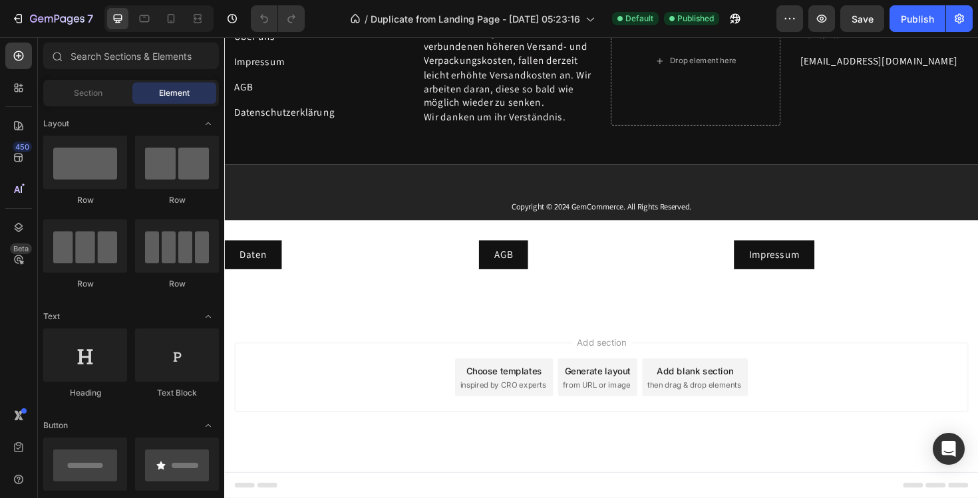
scroll to position [9708, 0]
click at [168, 19] on icon at bounding box center [171, 18] width 7 height 9
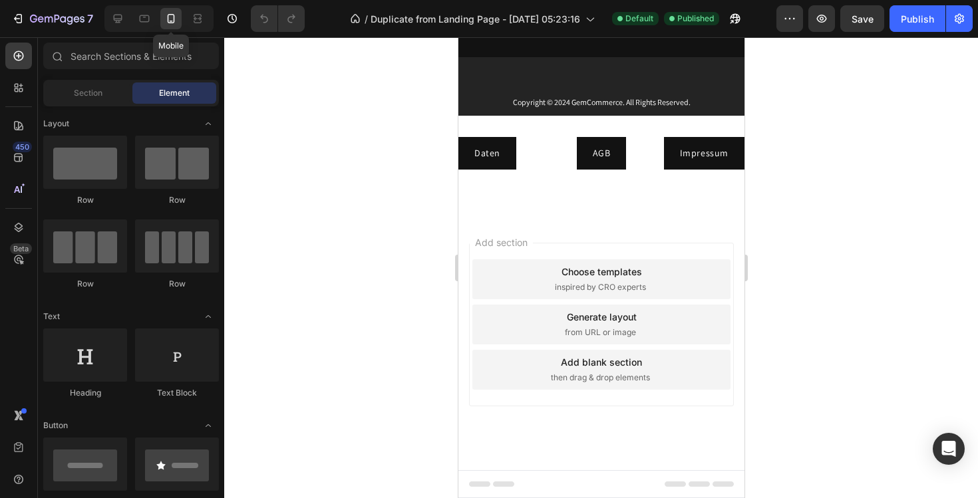
scroll to position [9746, 0]
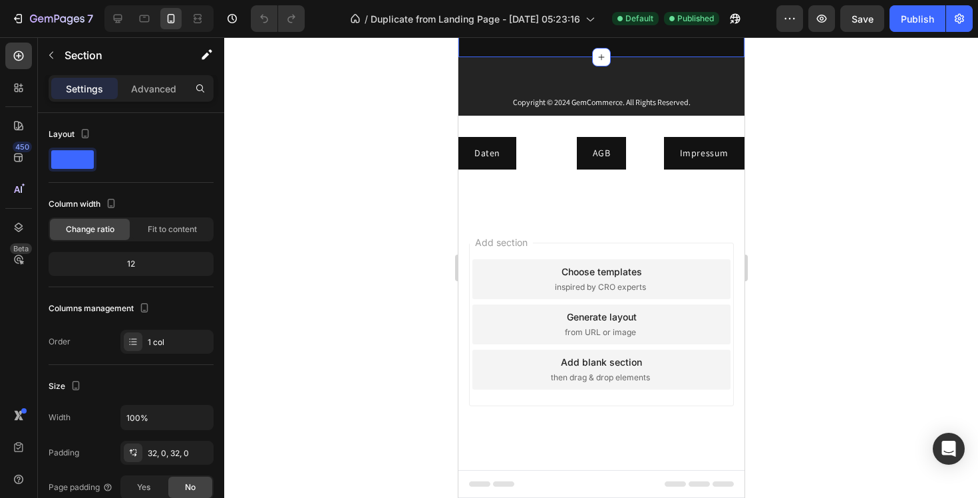
click at [732, 13] on div "Section 4 You can create reusable sections Create Theme Section AI Content Writ…" at bounding box center [606, 1] width 276 height 21
click at [156, 238] on div "Fit to content" at bounding box center [172, 229] width 80 height 21
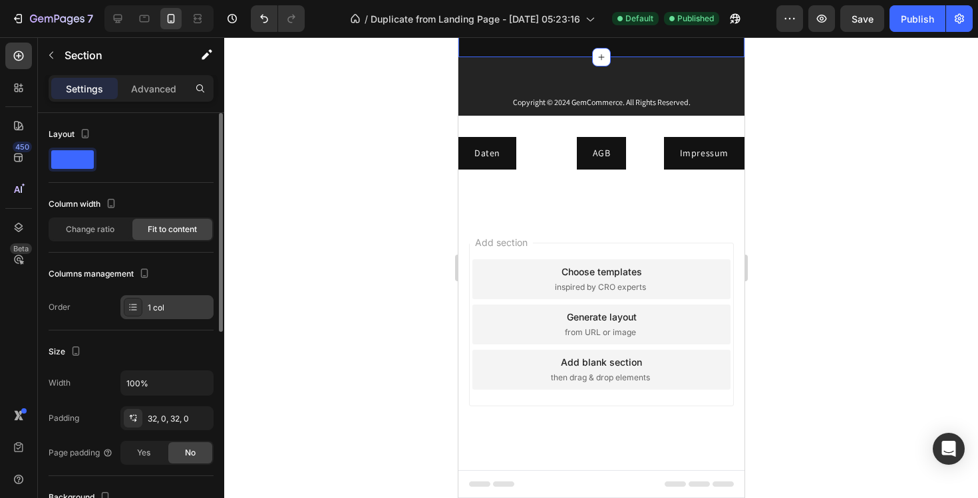
click at [138, 304] on div at bounding box center [133, 307] width 19 height 19
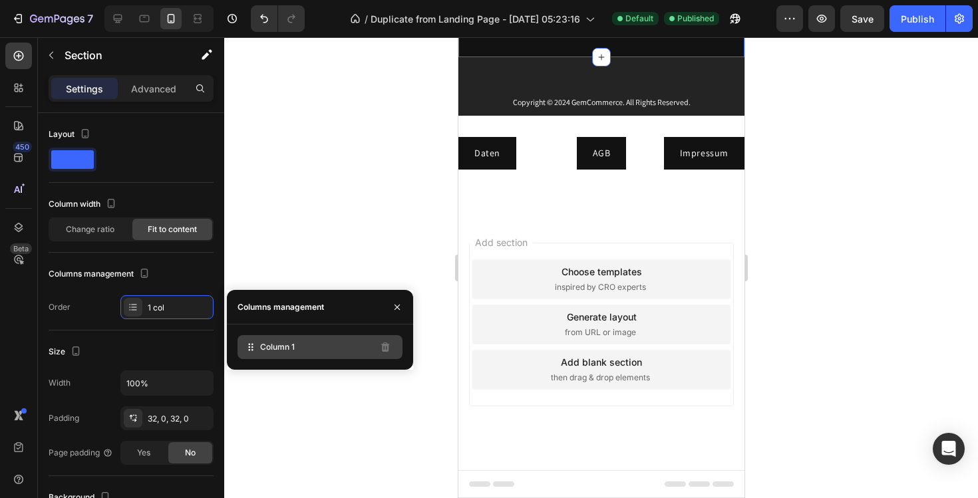
click at [316, 354] on div "Column 1" at bounding box center [320, 347] width 165 height 24
click at [295, 349] on div "Column 1" at bounding box center [320, 347] width 165 height 24
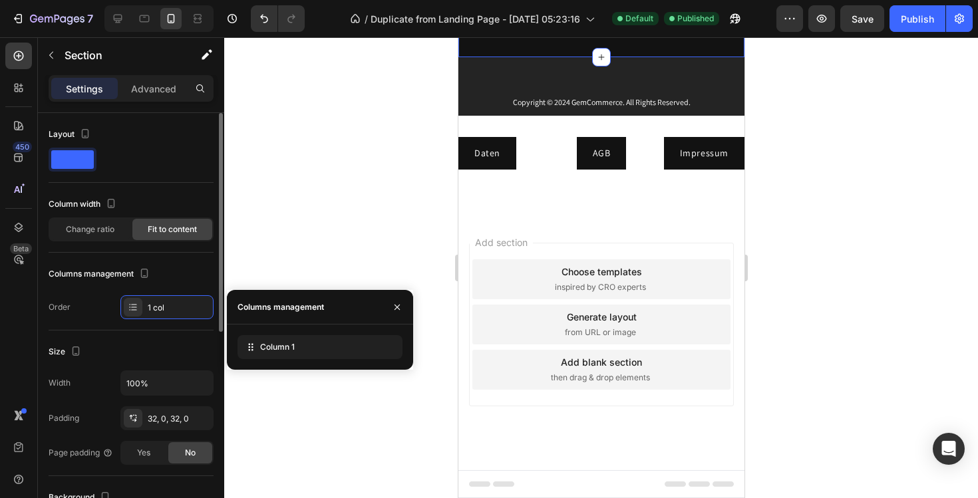
click at [89, 299] on div "Order 1 col" at bounding box center [131, 307] width 165 height 24
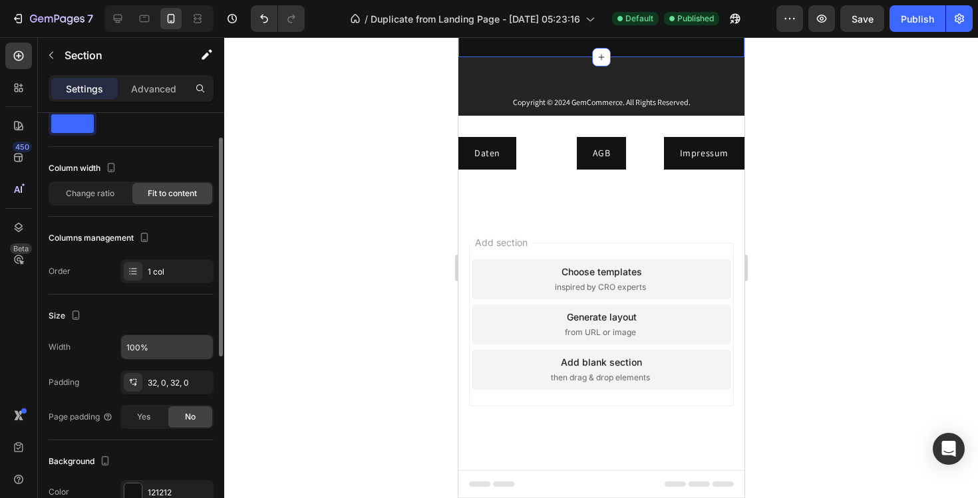
scroll to position [41, 0]
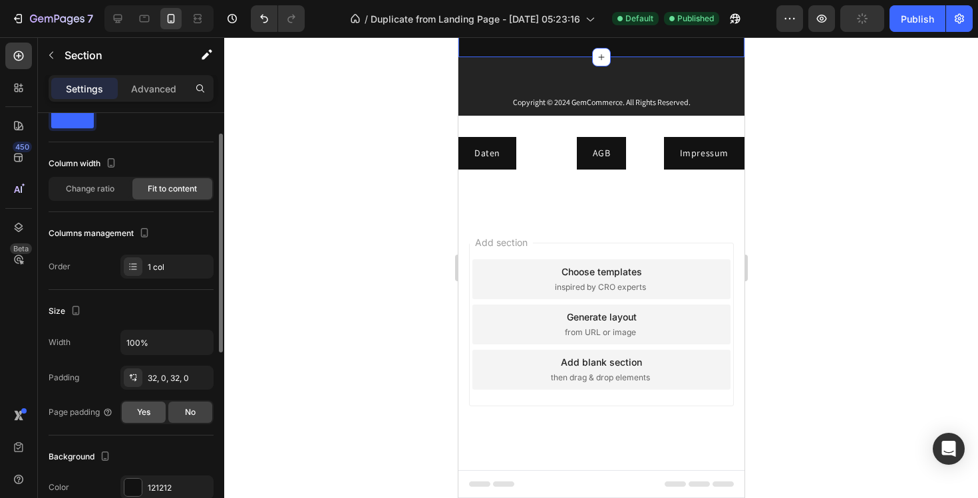
click at [146, 417] on span "Yes" at bounding box center [143, 413] width 13 height 12
click at [195, 415] on span "No" at bounding box center [190, 413] width 11 height 12
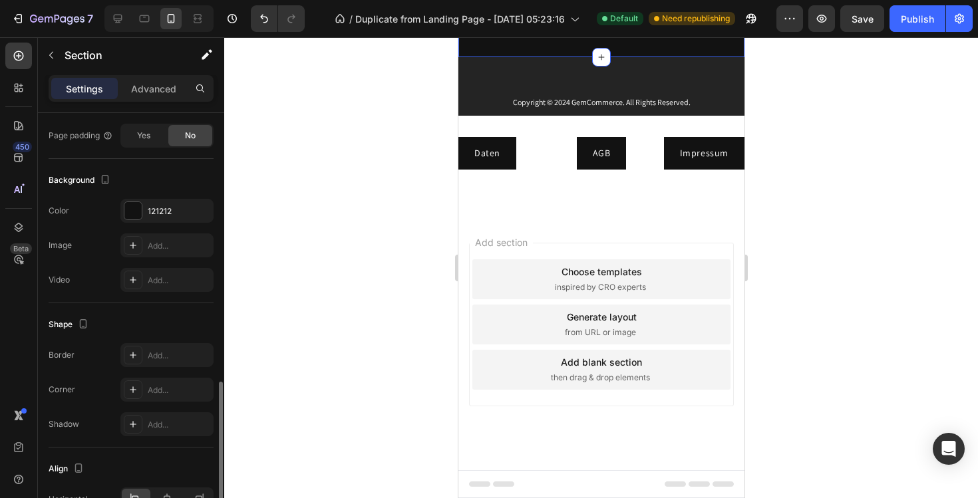
scroll to position [395, 0]
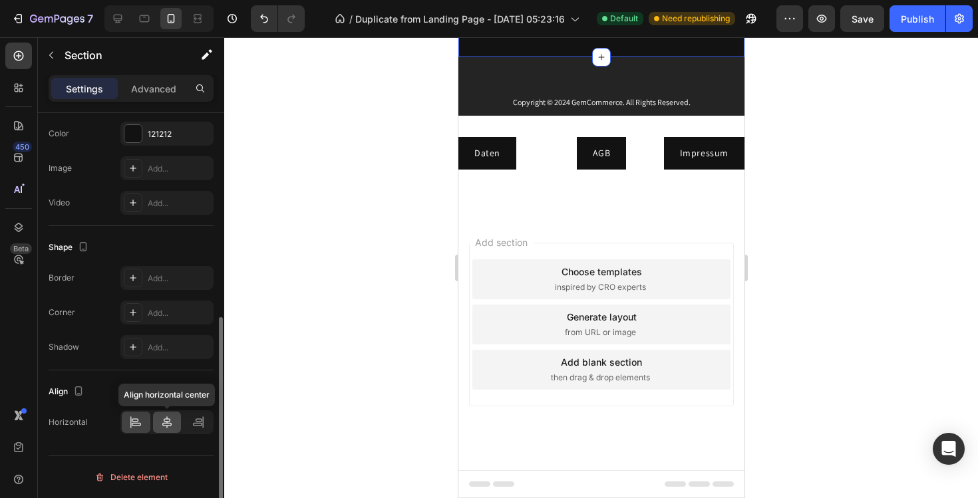
click at [166, 429] on icon at bounding box center [166, 422] width 13 height 13
click at [130, 419] on icon at bounding box center [135, 422] width 13 height 13
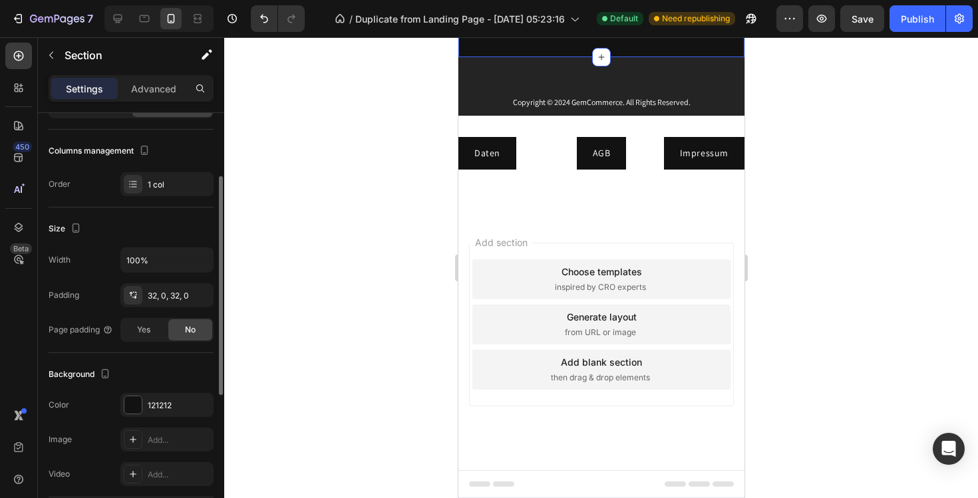
scroll to position [0, 0]
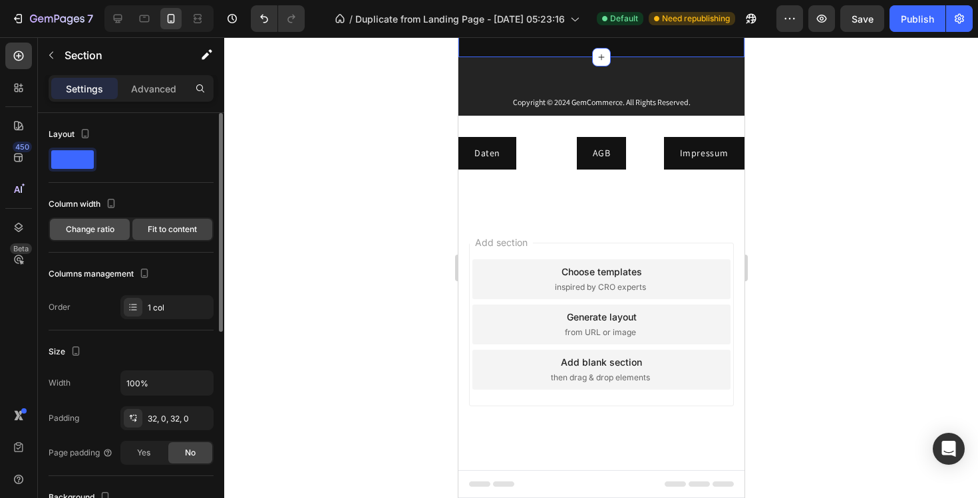
click at [89, 231] on span "Change ratio" at bounding box center [90, 230] width 49 height 12
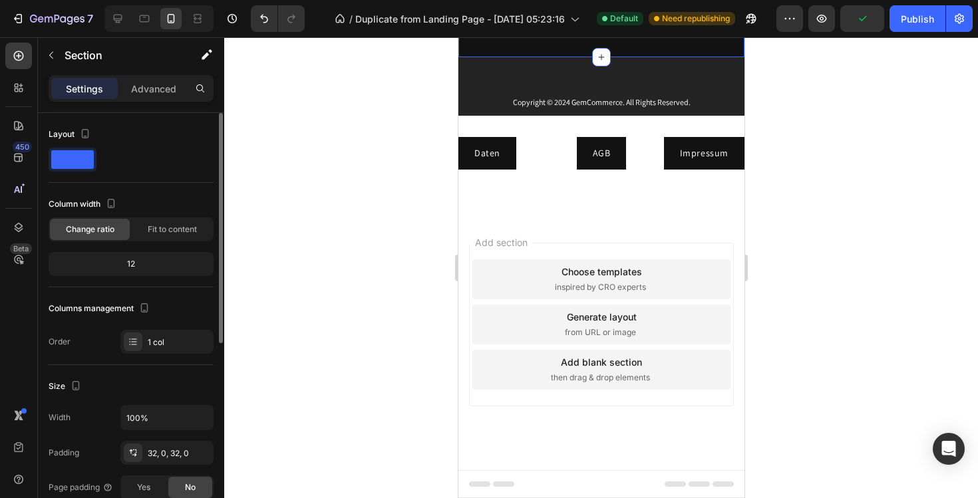
click at [138, 260] on div "12" at bounding box center [131, 264] width 160 height 19
click at [132, 264] on div "12" at bounding box center [131, 264] width 160 height 19
click at [117, 276] on div "12" at bounding box center [131, 264] width 165 height 24
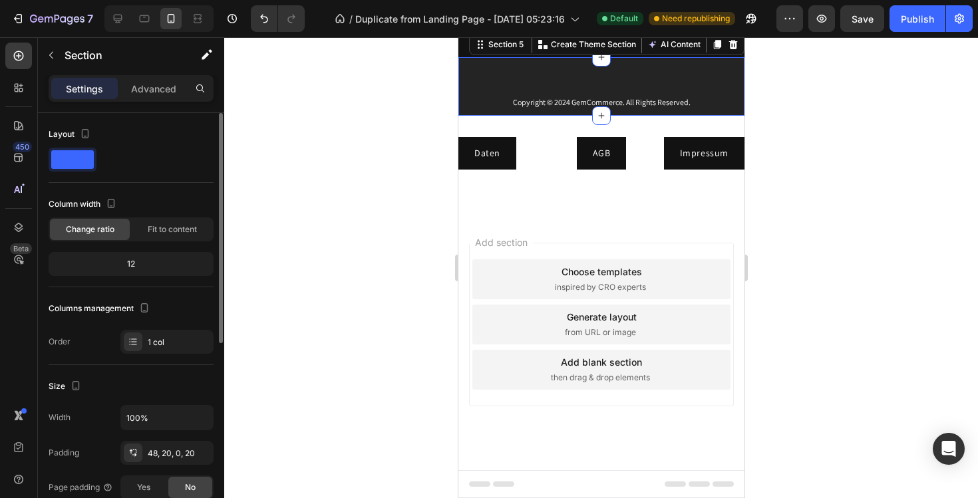
click at [536, 116] on div "Copyright © 2024 GemCommerce. All Rights Reserved. Text Block Section 5 You can…" at bounding box center [601, 86] width 286 height 59
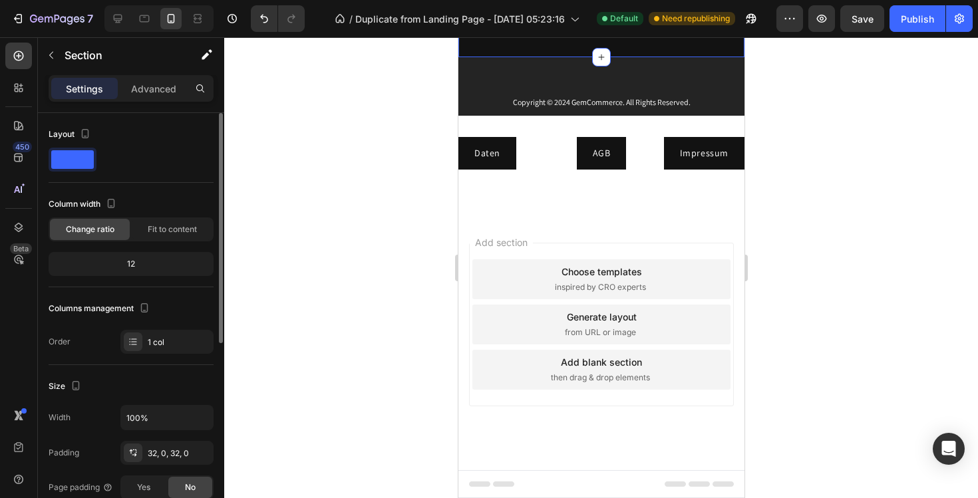
click at [526, 57] on div "Unternehmen Text block Über uns Button Impressum Button AGB Button Datenschutze…" at bounding box center [601, 36] width 286 height 43
click at [492, 8] on div "Section 4" at bounding box center [505, 2] width 41 height 12
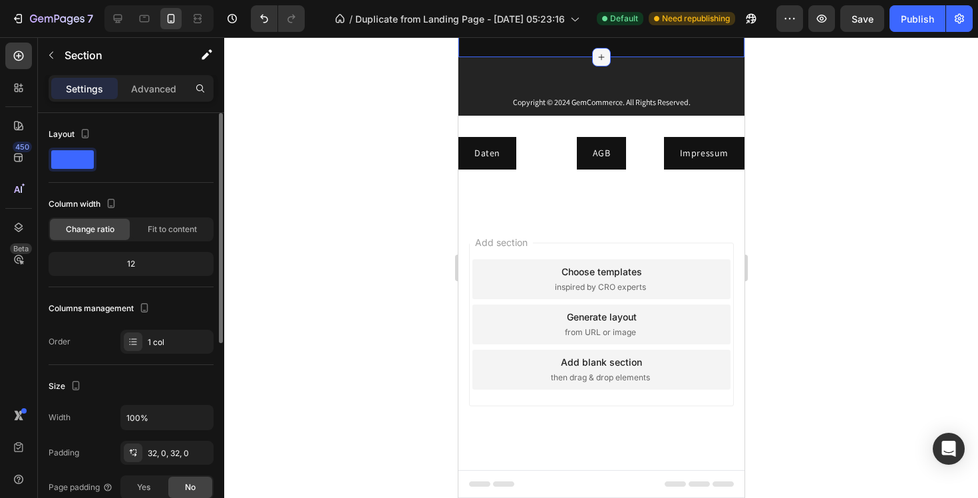
click at [605, 67] on div at bounding box center [601, 57] width 19 height 19
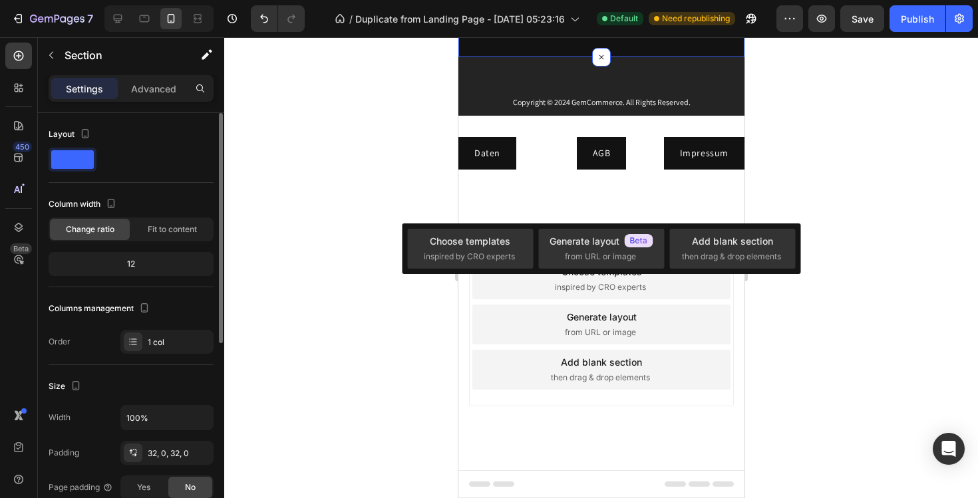
click at [426, 203] on div at bounding box center [601, 267] width 754 height 461
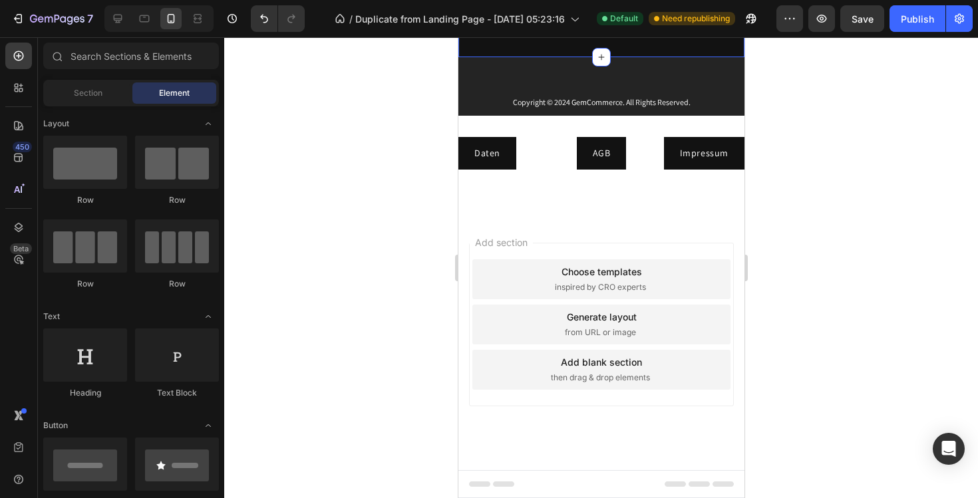
click at [646, 57] on div "Unternehmen Text block Über uns Button Impressum Button AGB Button Datenschutze…" at bounding box center [601, 36] width 286 height 43
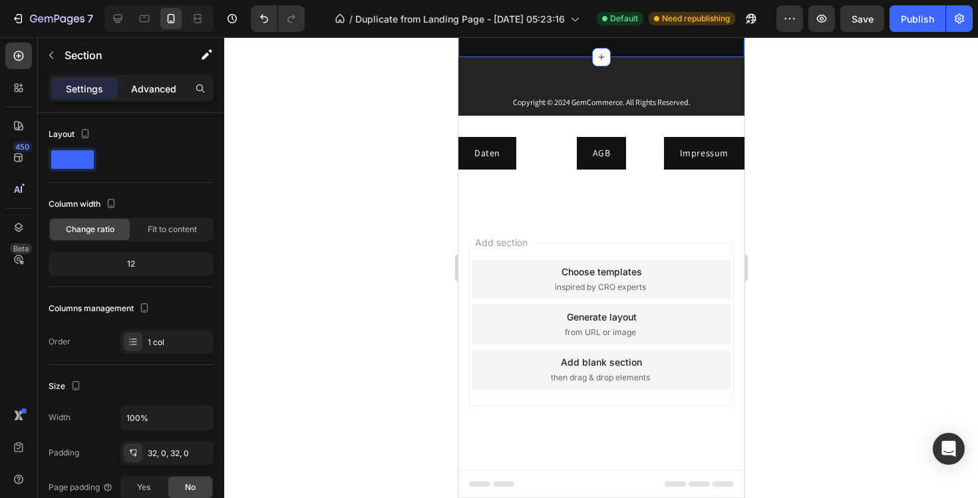
click at [140, 82] on p "Advanced" at bounding box center [153, 89] width 45 height 14
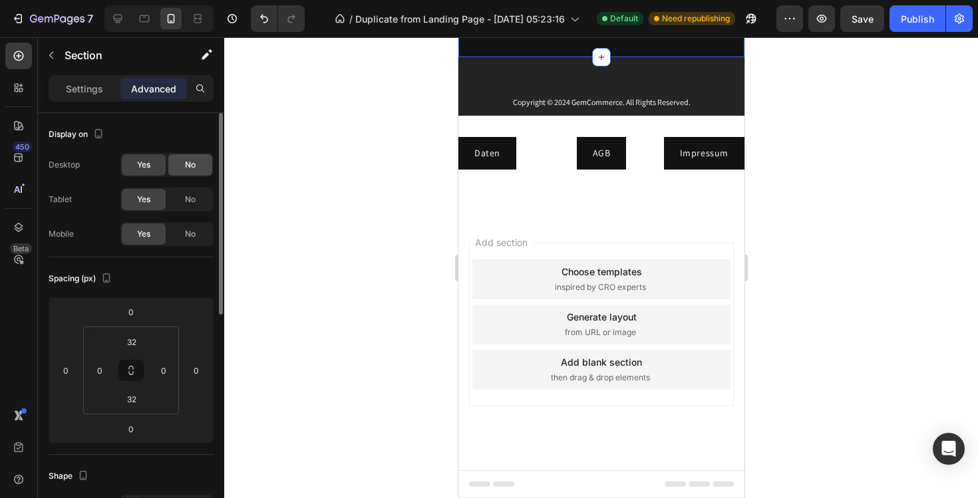
click at [196, 154] on div "No" at bounding box center [190, 164] width 44 height 21
click at [151, 163] on div "Yes" at bounding box center [144, 164] width 44 height 21
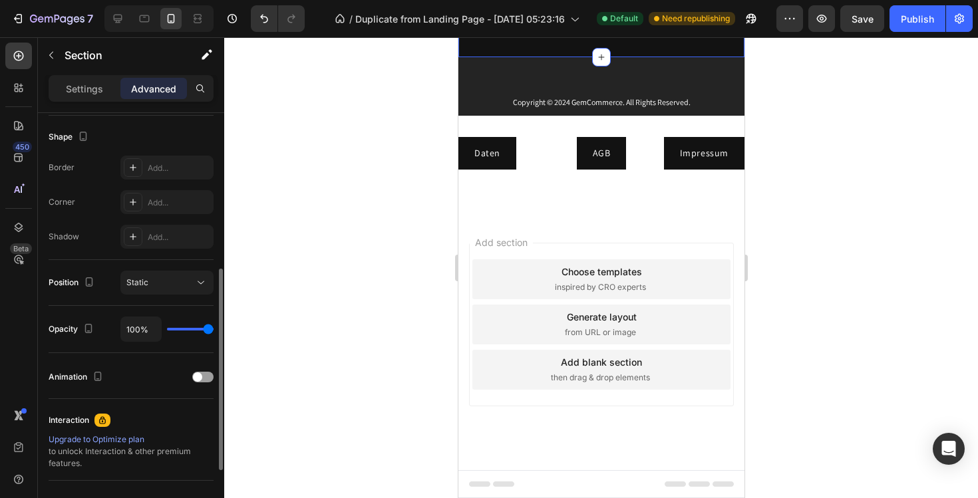
scroll to position [335, 0]
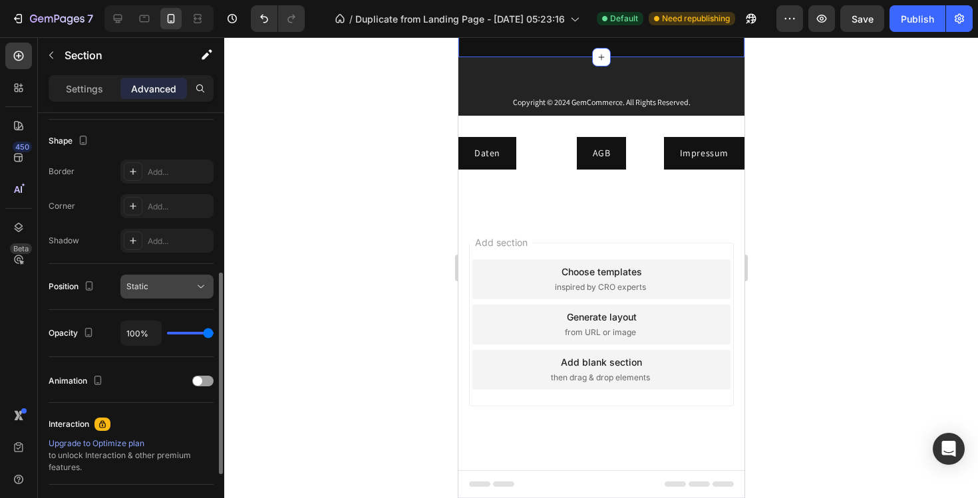
click at [166, 293] on div "Static" at bounding box center [166, 286] width 81 height 13
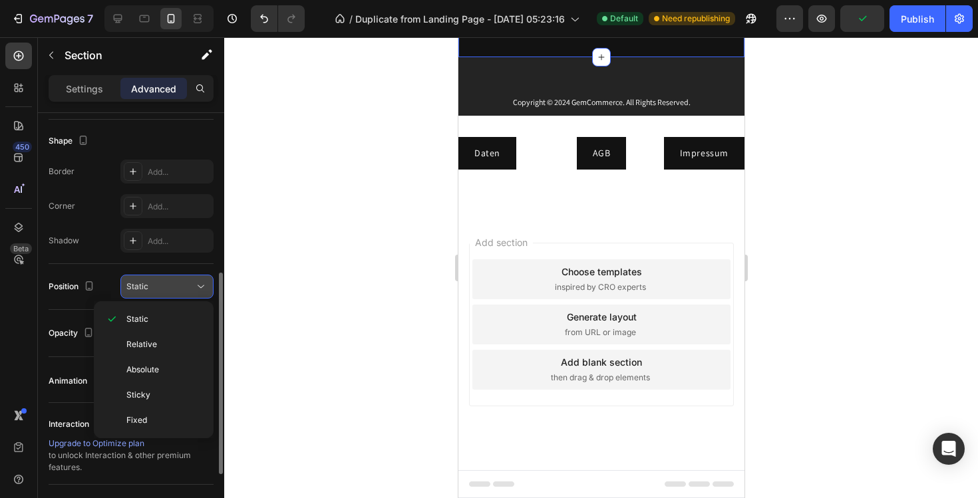
click at [166, 292] on div "Static" at bounding box center [160, 287] width 68 height 12
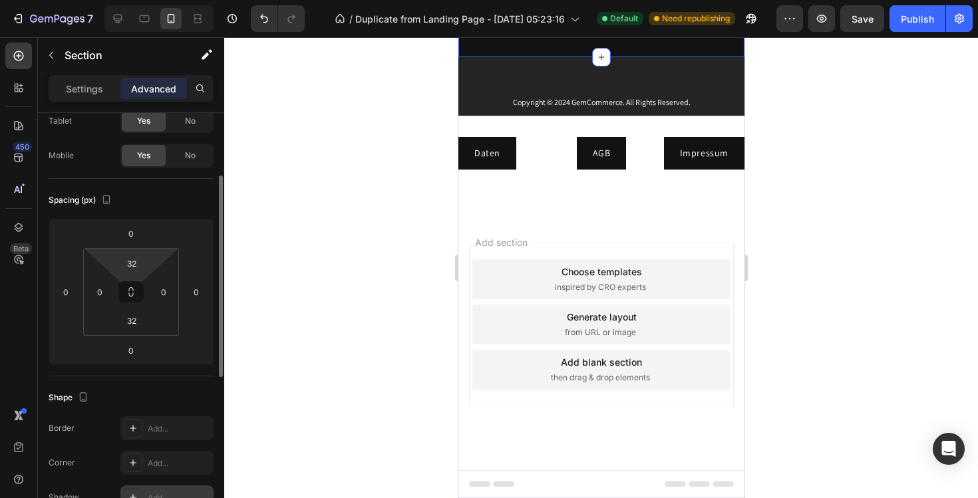
scroll to position [72, 0]
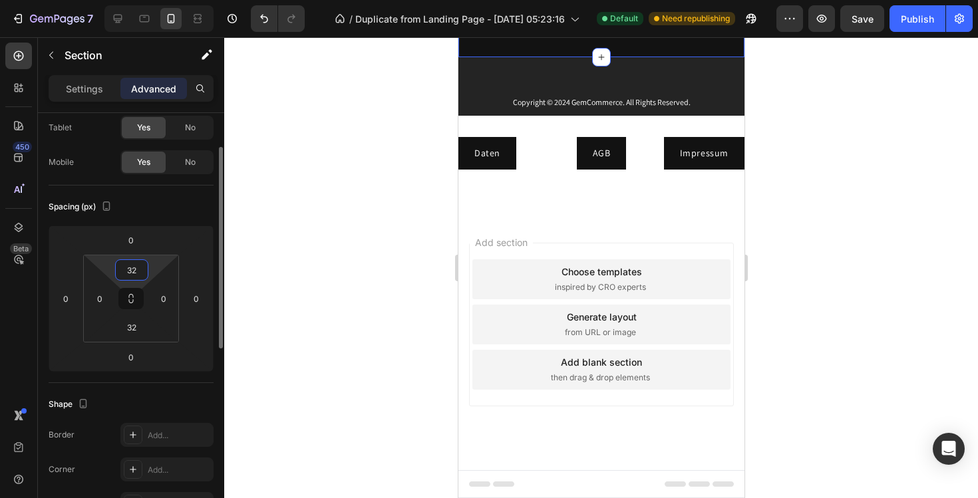
click at [126, 278] on input "32" at bounding box center [131, 270] width 27 height 20
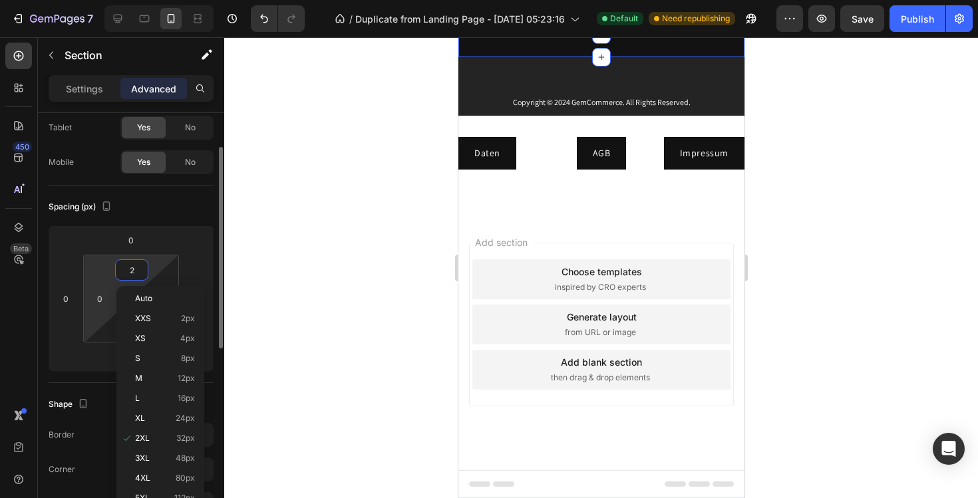
click at [91, 0] on html "7 Version history / Duplicate from Landing Page - [DATE] 05:23:16 Default Need …" at bounding box center [489, 0] width 978 height 0
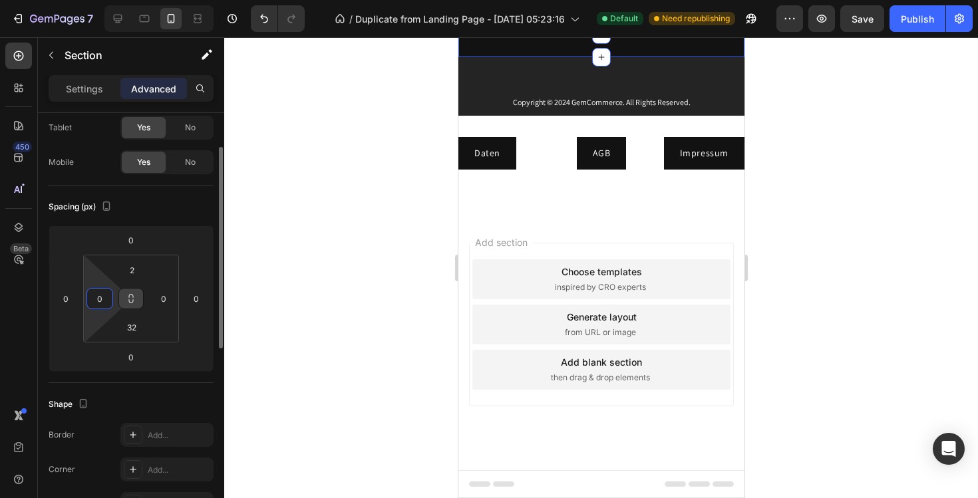
click at [128, 300] on icon at bounding box center [131, 298] width 11 height 11
click at [128, 299] on icon at bounding box center [131, 298] width 11 height 11
click at [146, 277] on div "2" at bounding box center [131, 270] width 33 height 21
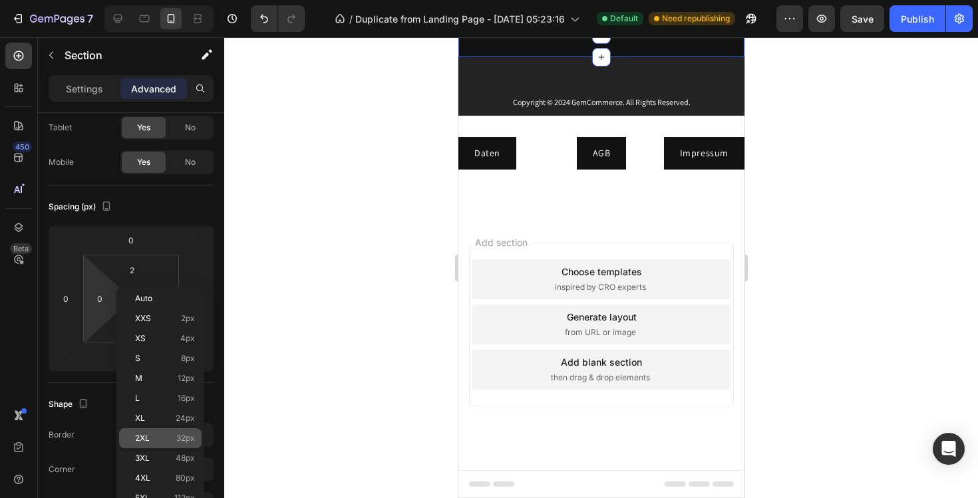
click at [169, 439] on p "2XL 32px" at bounding box center [165, 438] width 60 height 9
type input "32"
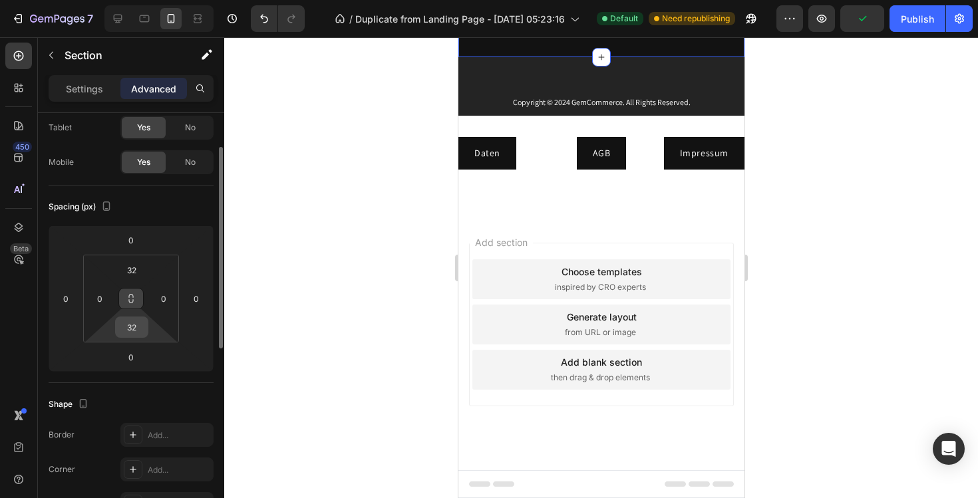
click at [119, 334] on input "32" at bounding box center [131, 327] width 27 height 20
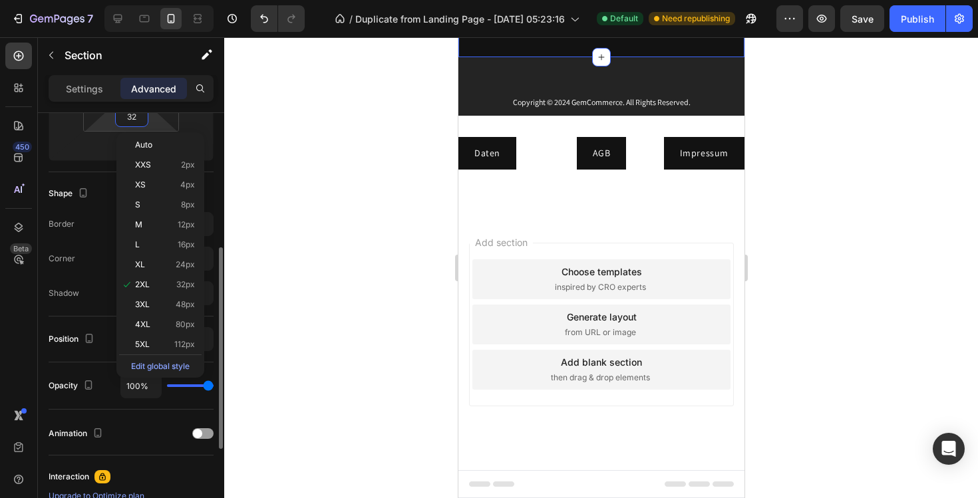
scroll to position [255, 0]
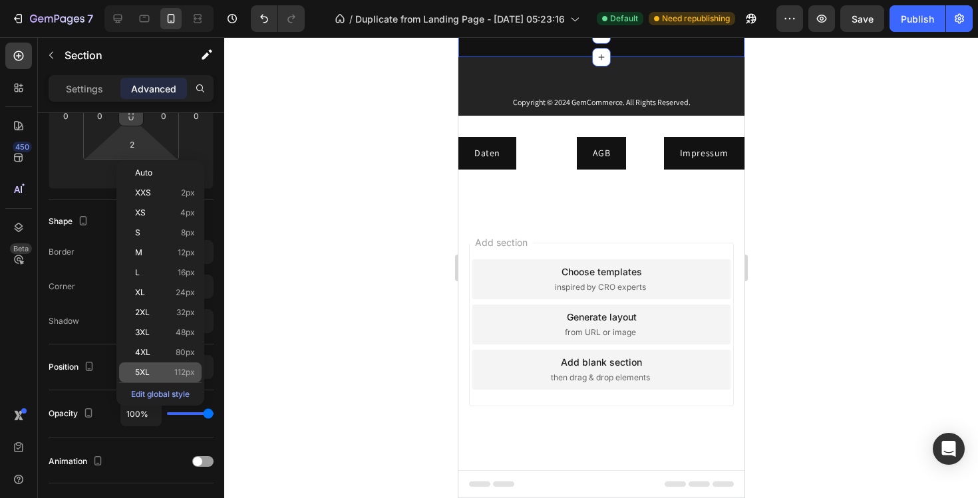
click at [146, 363] on div "5XL 112px" at bounding box center [160, 373] width 83 height 20
type input "112"
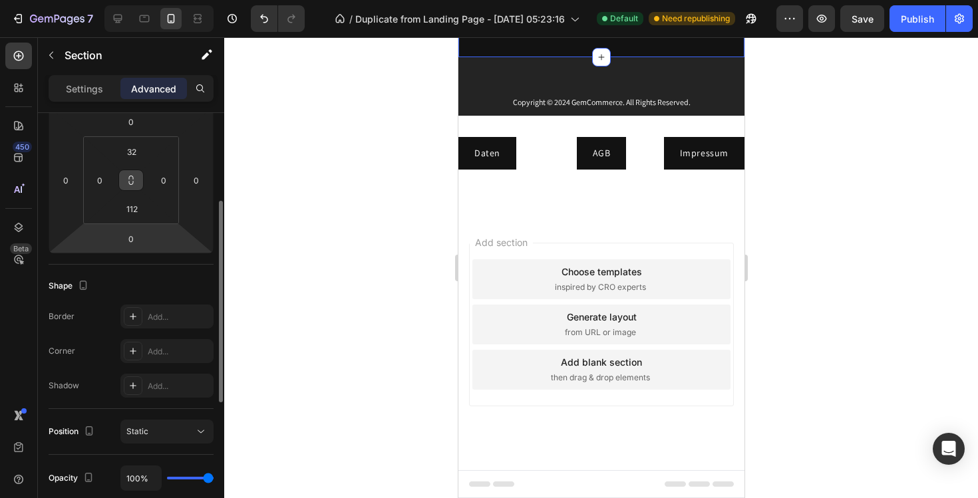
scroll to position [182, 0]
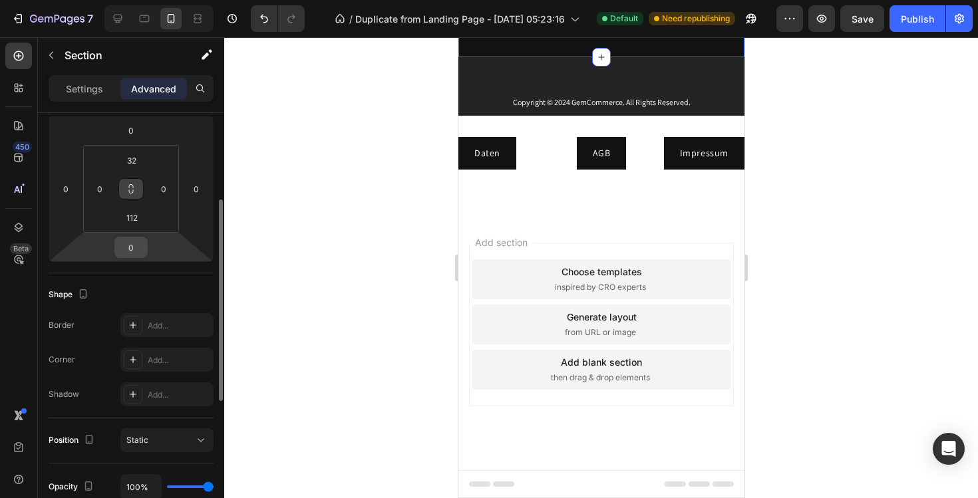
click at [123, 244] on input "0" at bounding box center [131, 248] width 27 height 20
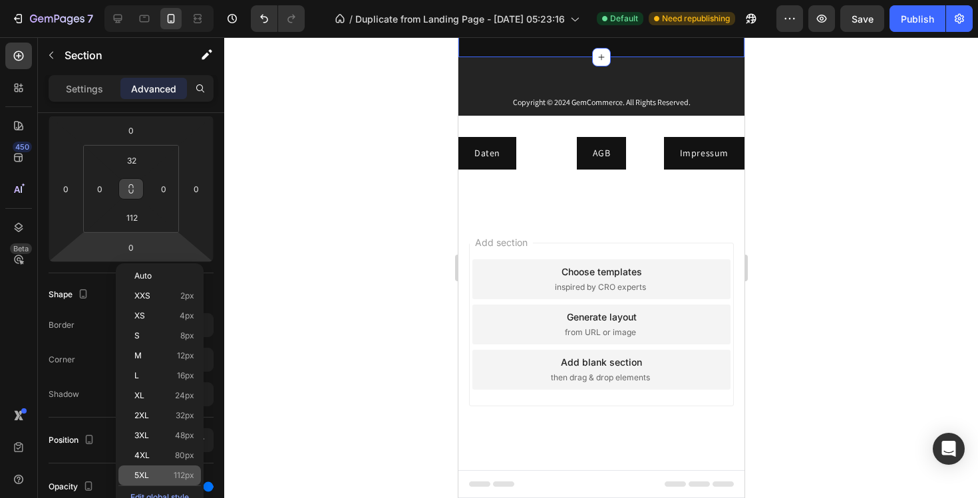
click at [155, 473] on p "5XL 112px" at bounding box center [164, 475] width 60 height 9
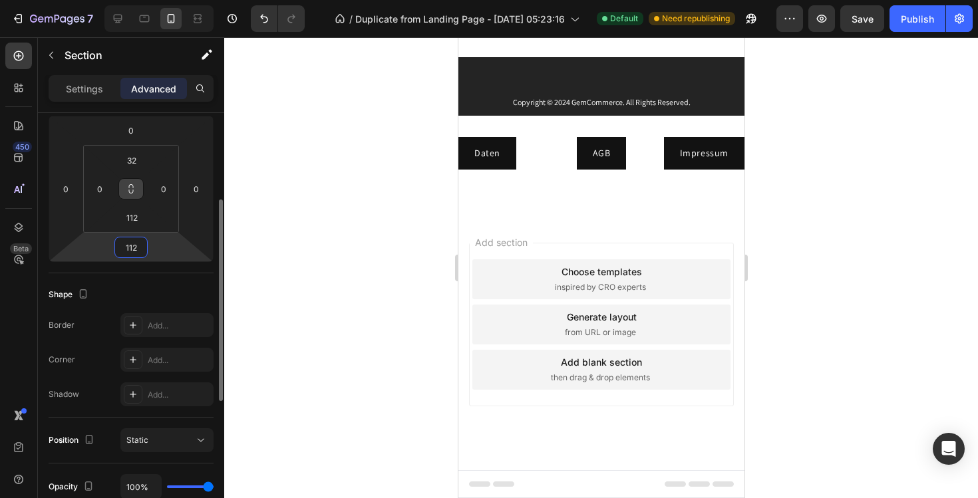
click at [136, 252] on input "112" at bounding box center [131, 248] width 27 height 20
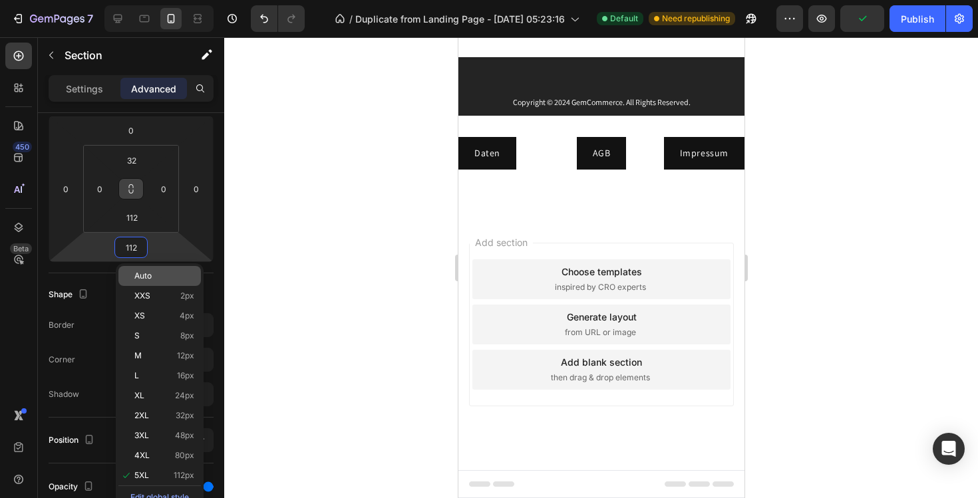
type input "5"
click at [158, 275] on p "Auto" at bounding box center [164, 276] width 60 height 9
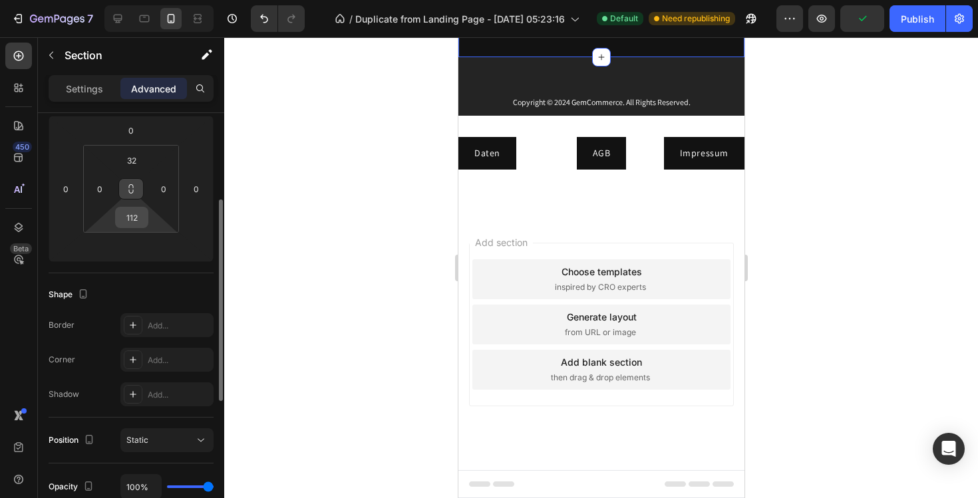
click at [126, 224] on input "112" at bounding box center [131, 218] width 27 height 20
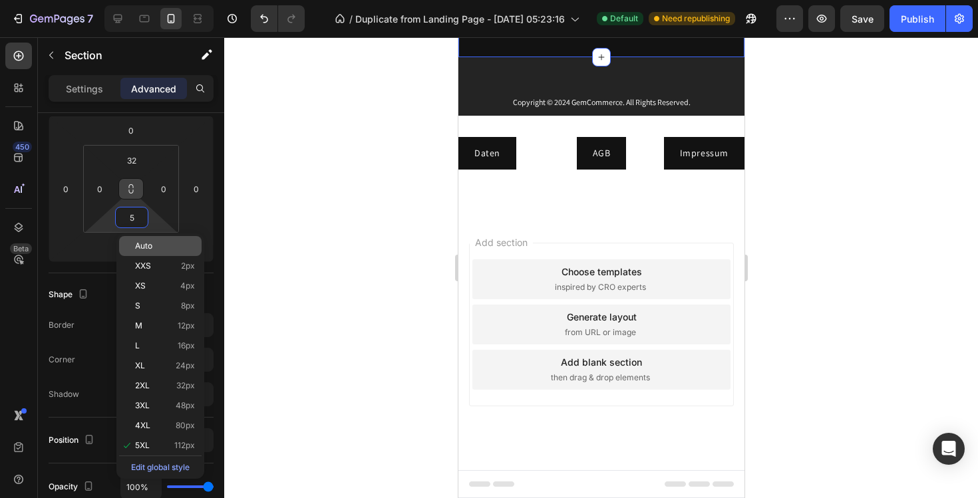
click at [137, 242] on span "Auto" at bounding box center [143, 246] width 17 height 9
type input "Auto"
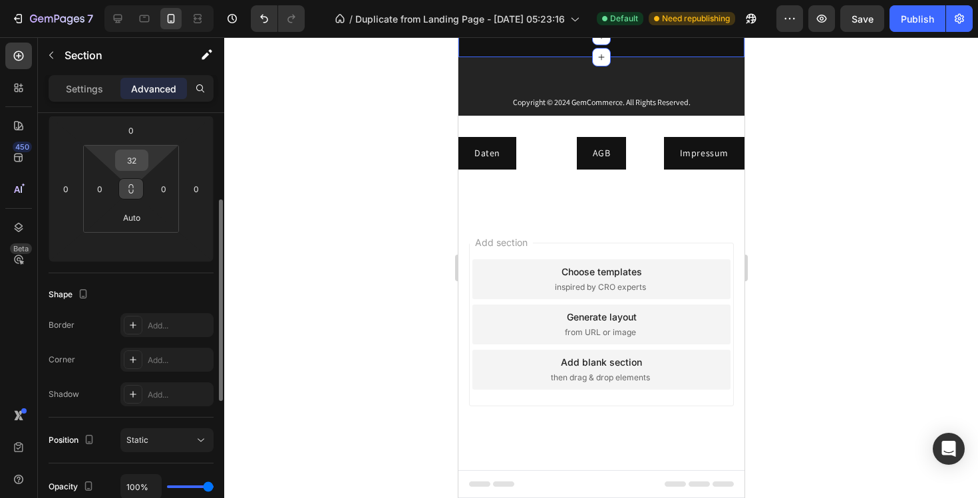
click at [138, 168] on input "32" at bounding box center [131, 160] width 27 height 20
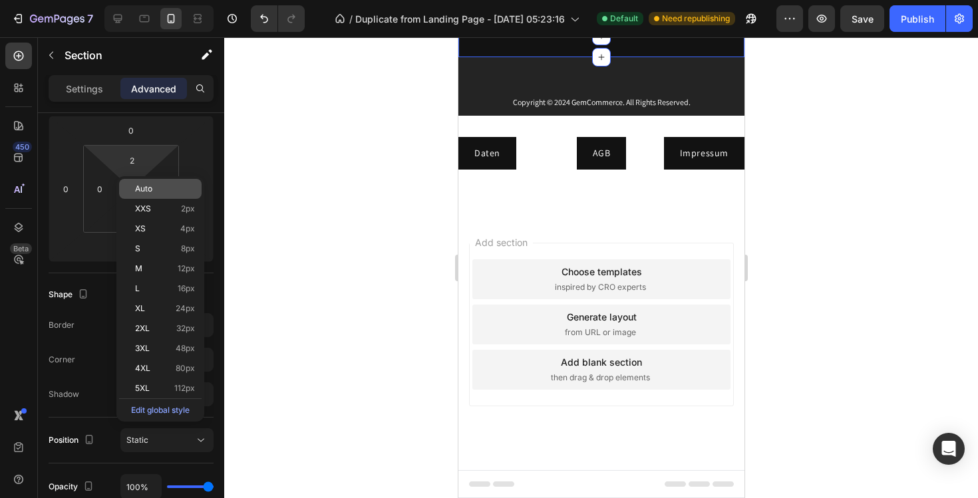
click at [148, 196] on div "Auto" at bounding box center [160, 189] width 83 height 20
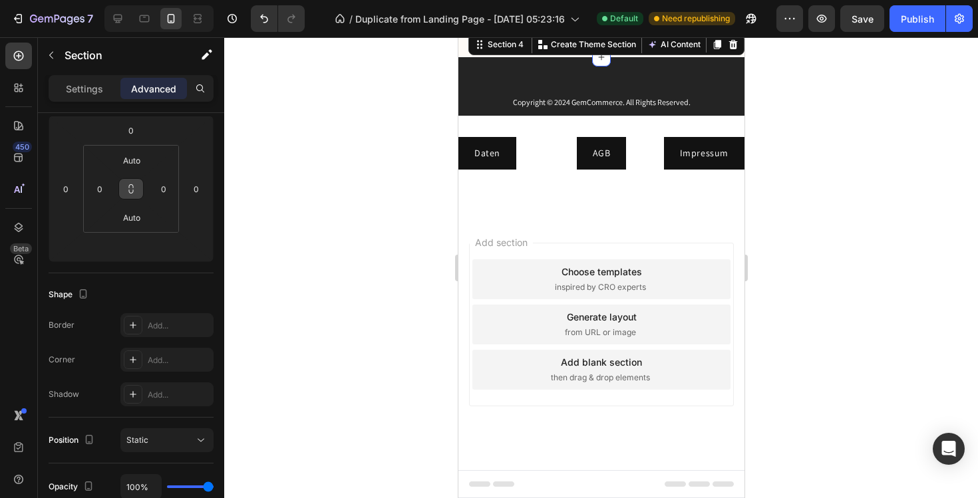
click at [134, 182] on button at bounding box center [130, 188] width 25 height 21
click at [121, 192] on button at bounding box center [130, 188] width 25 height 21
click at [106, 187] on input "0" at bounding box center [100, 189] width 20 height 20
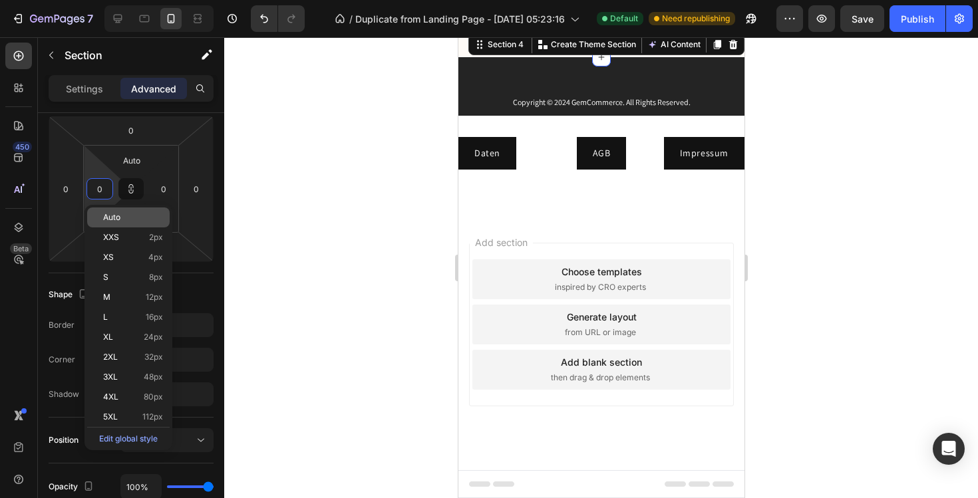
type input "0"
click at [128, 217] on p "Auto" at bounding box center [133, 217] width 60 height 9
type input "Auto"
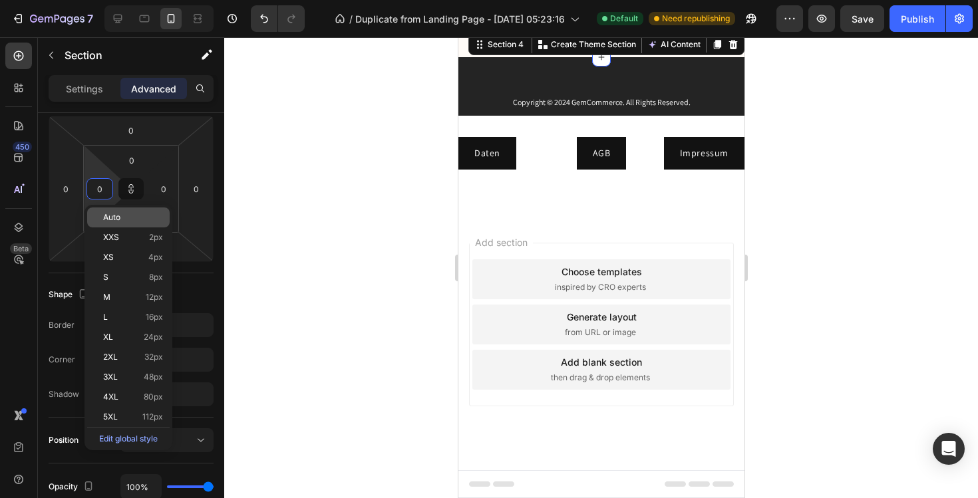
type input "Auto"
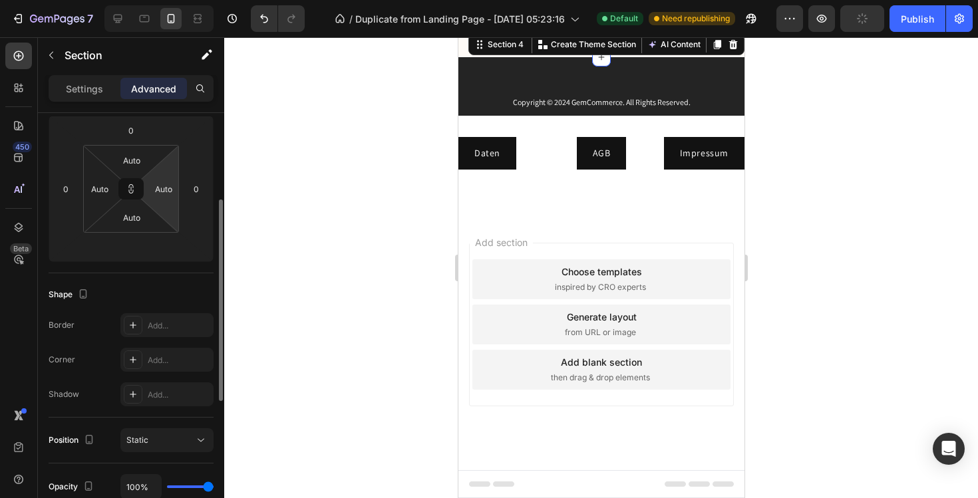
click at [159, 0] on html "7 Version history / Duplicate from Landing Page - Aug 9, 05:23:16 Default Need …" at bounding box center [489, 0] width 978 height 0
click at [131, 189] on icon at bounding box center [131, 189] width 1 height 5
click at [131, 189] on icon at bounding box center [131, 189] width 11 height 11
click at [95, 85] on p "Settings" at bounding box center [84, 89] width 37 height 14
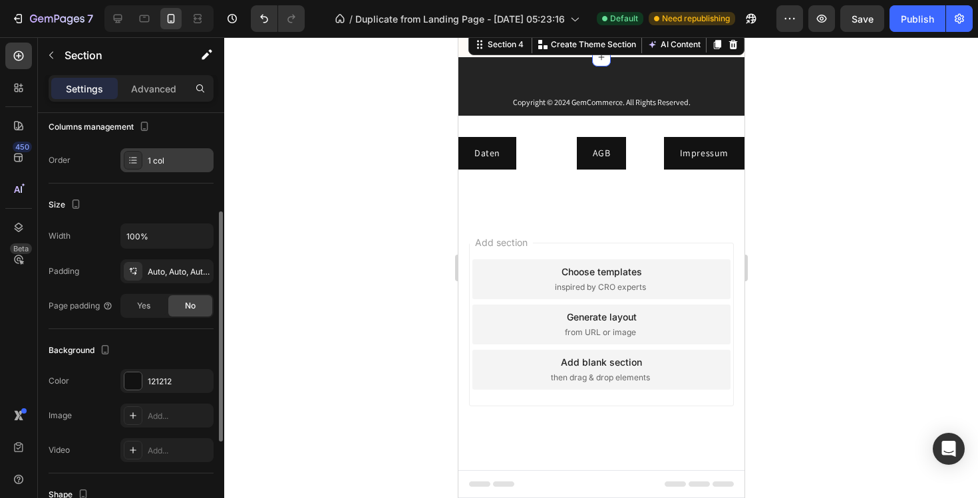
click at [151, 157] on div "1 col" at bounding box center [179, 161] width 63 height 12
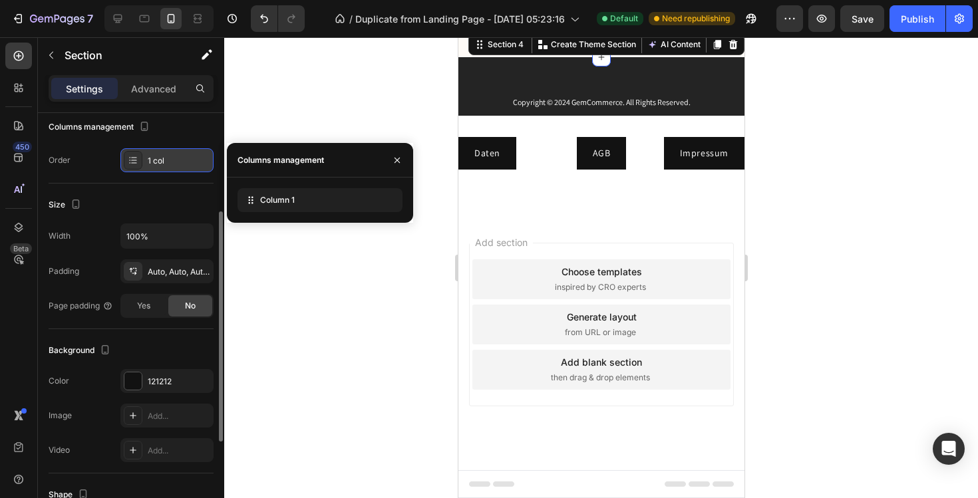
click at [136, 156] on icon at bounding box center [133, 160] width 11 height 11
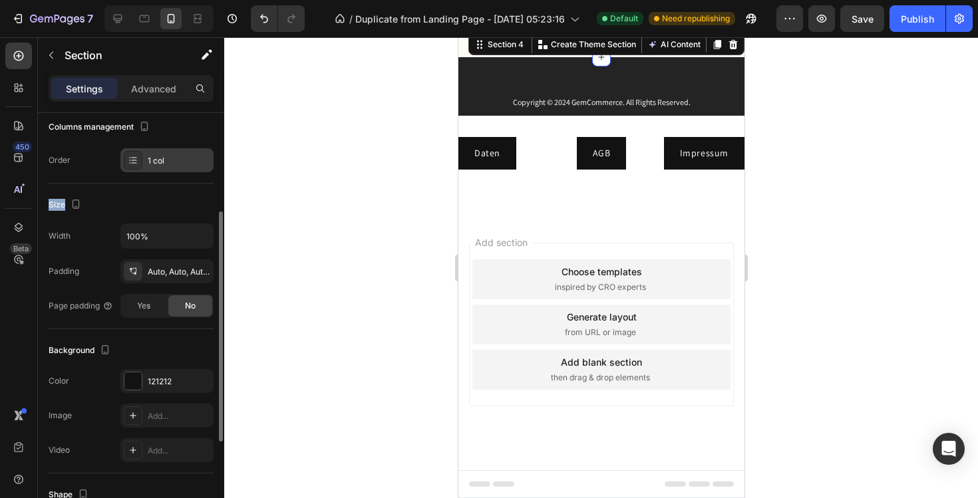
click at [136, 156] on icon at bounding box center [133, 160] width 11 height 11
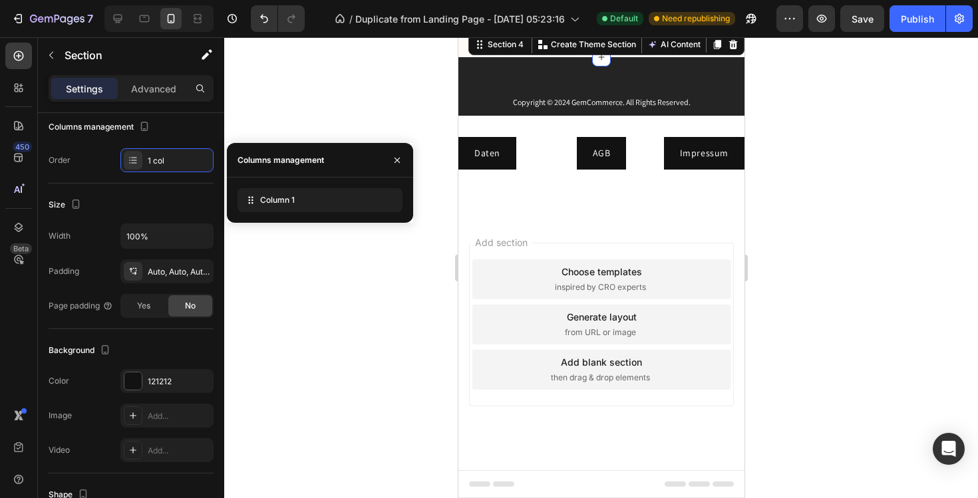
click at [160, 202] on div "Size" at bounding box center [131, 204] width 165 height 21
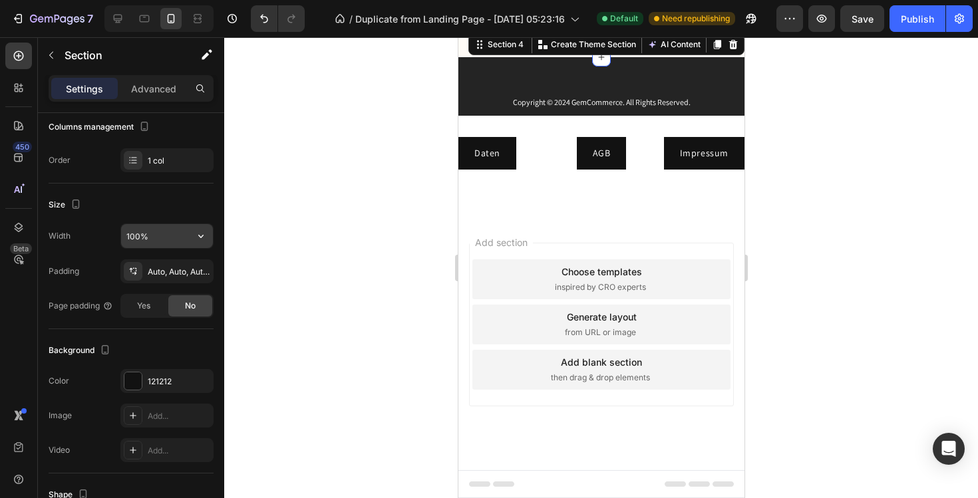
click at [172, 238] on input "100%" at bounding box center [167, 236] width 92 height 24
click at [210, 243] on button "button" at bounding box center [201, 236] width 24 height 24
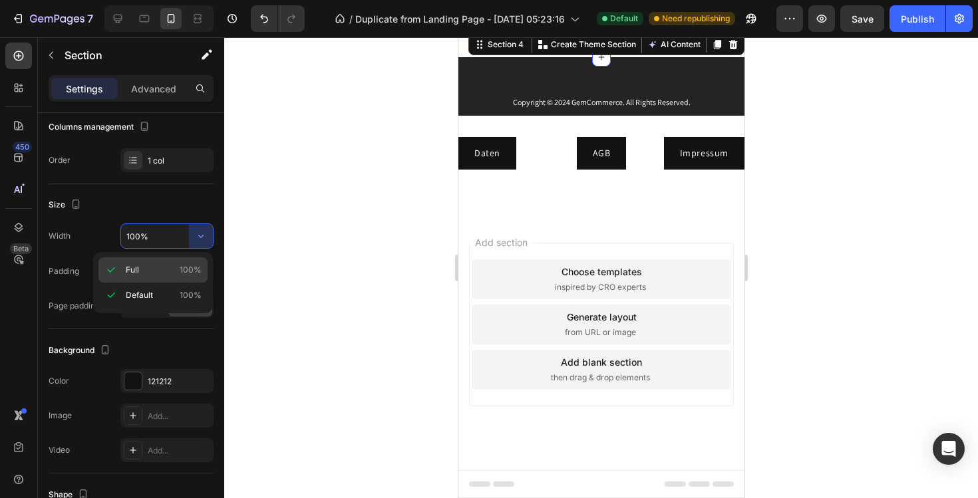
click at [156, 271] on p "Full 100%" at bounding box center [164, 270] width 76 height 12
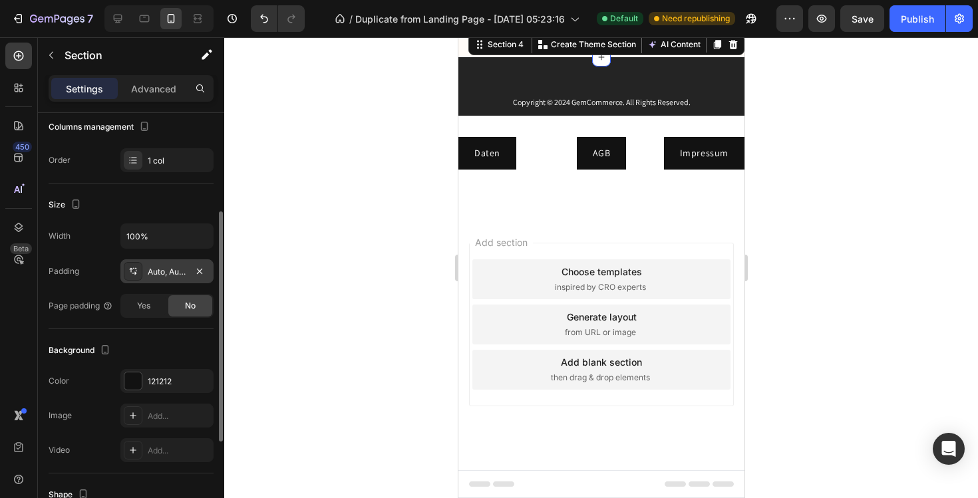
click at [176, 276] on div "Auto, Auto, Auto, Auto" at bounding box center [167, 272] width 39 height 12
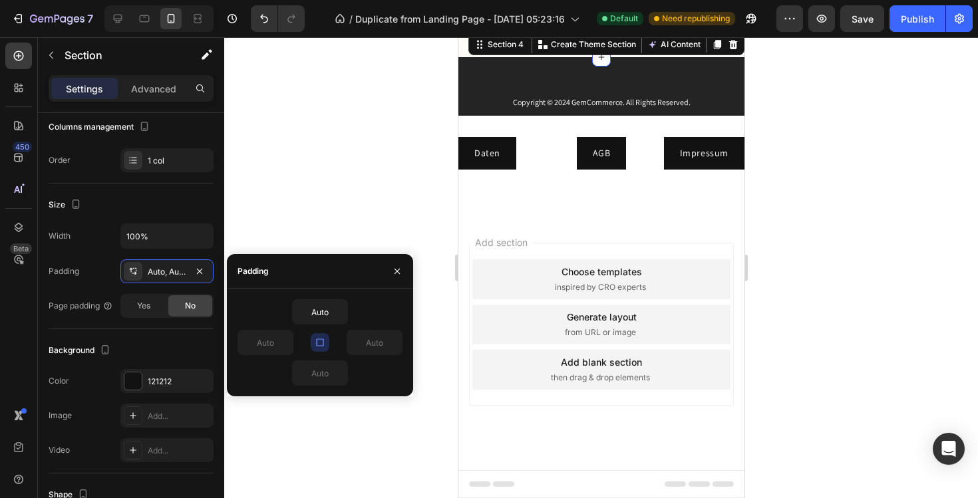
click at [320, 339] on icon "button" at bounding box center [320, 342] width 11 height 11
click at [88, 265] on div "Padding Auto, Auto, Auto, Auto" at bounding box center [131, 272] width 165 height 24
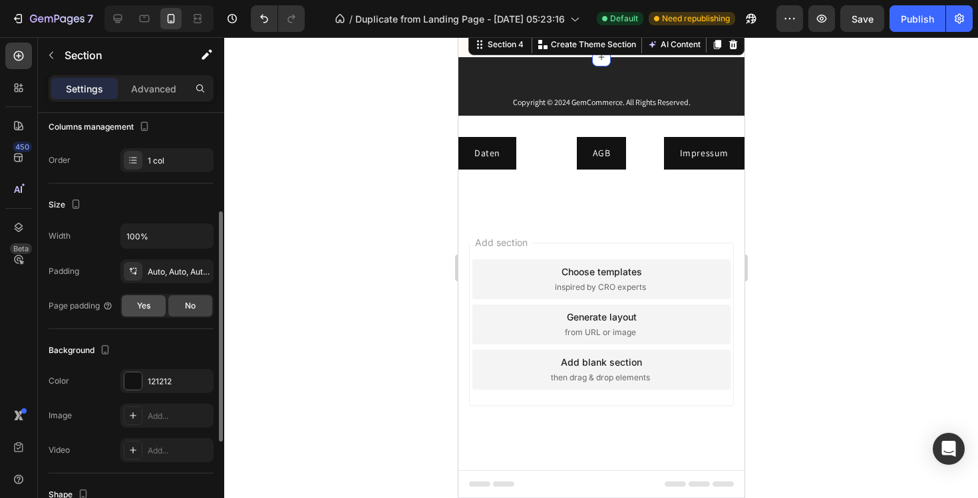
click at [150, 306] on span "Yes" at bounding box center [143, 306] width 13 height 12
click at [176, 309] on div "No" at bounding box center [190, 305] width 44 height 21
click at [154, 309] on div "Yes" at bounding box center [144, 305] width 44 height 21
click at [184, 311] on div "No" at bounding box center [190, 305] width 44 height 21
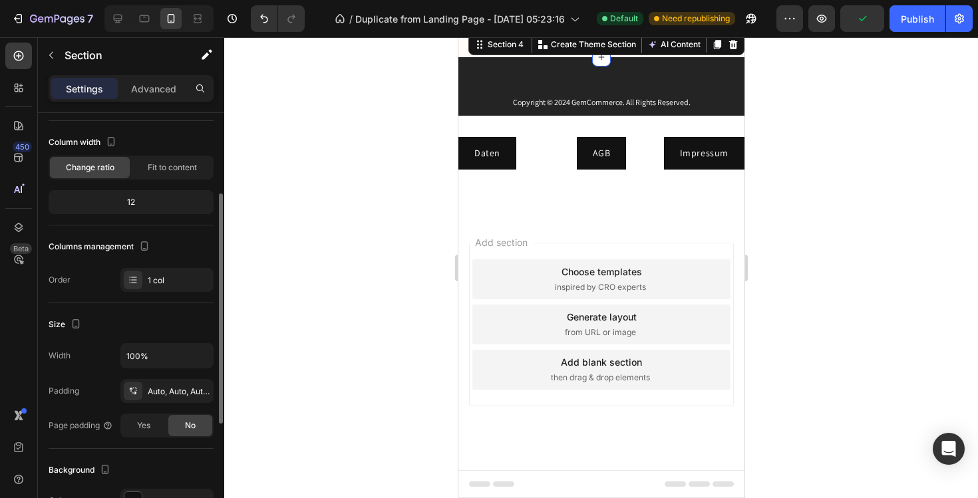
scroll to position [0, 0]
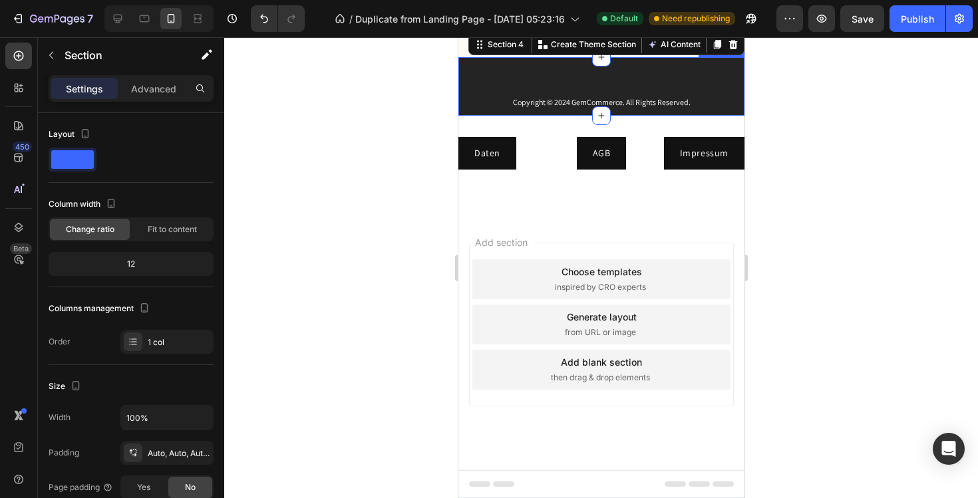
click at [619, 116] on div "Copyright © 2024 GemCommerce. All Rights Reserved. Text Block Section 5" at bounding box center [601, 86] width 286 height 59
click at [584, 116] on div "Copyright © 2024 GemCommerce. All Rights Reserved. Text Block Section 5 You can…" at bounding box center [601, 86] width 286 height 59
click at [132, 90] on p "Advanced" at bounding box center [153, 89] width 45 height 14
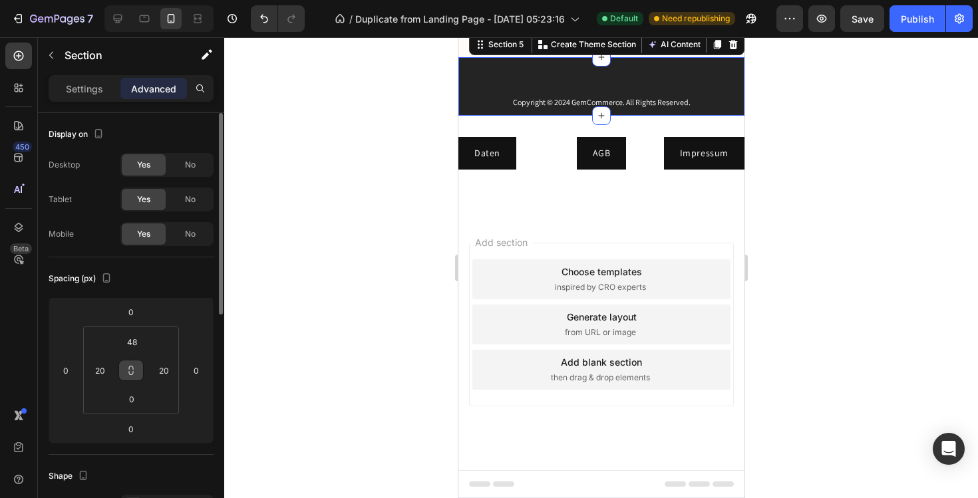
click at [131, 367] on icon at bounding box center [131, 370] width 11 height 11
click at [129, 365] on icon at bounding box center [131, 370] width 11 height 11
click at [120, 15] on icon at bounding box center [117, 18] width 13 height 13
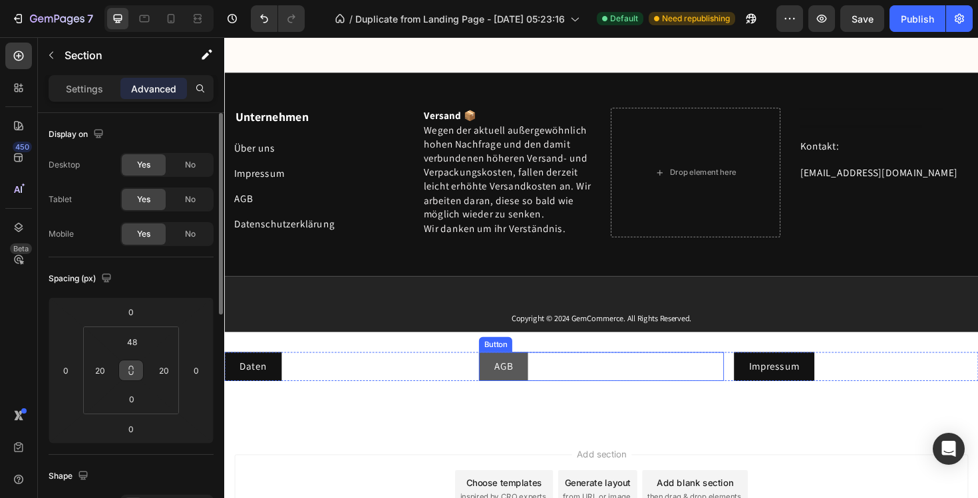
scroll to position [9849, 0]
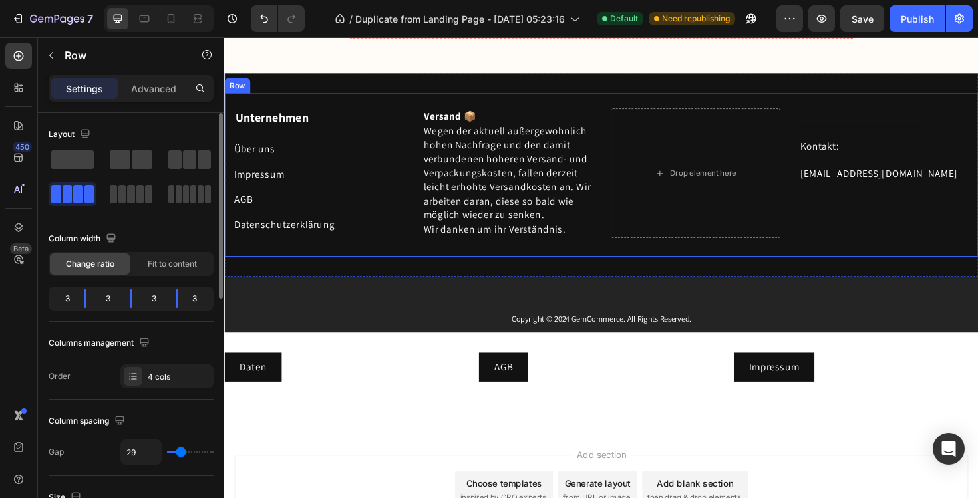
click at [377, 170] on div "Impressum Button" at bounding box center [324, 177] width 180 height 27
click at [169, 25] on icon at bounding box center [170, 18] width 13 height 13
type input "100%"
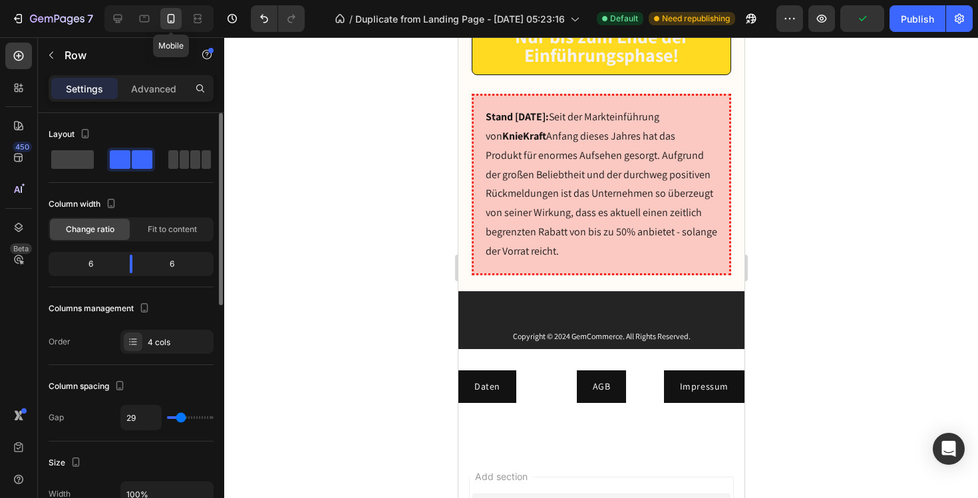
scroll to position [9635, 0]
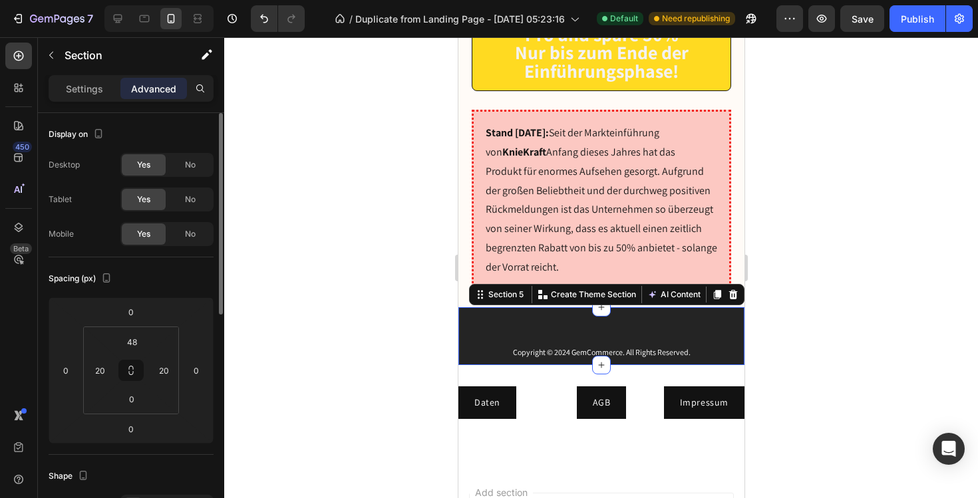
click at [596, 307] on div "Copyright © 2024 GemCommerce. All Rights Reserved. Text Block Section 5 You can…" at bounding box center [601, 336] width 286 height 59
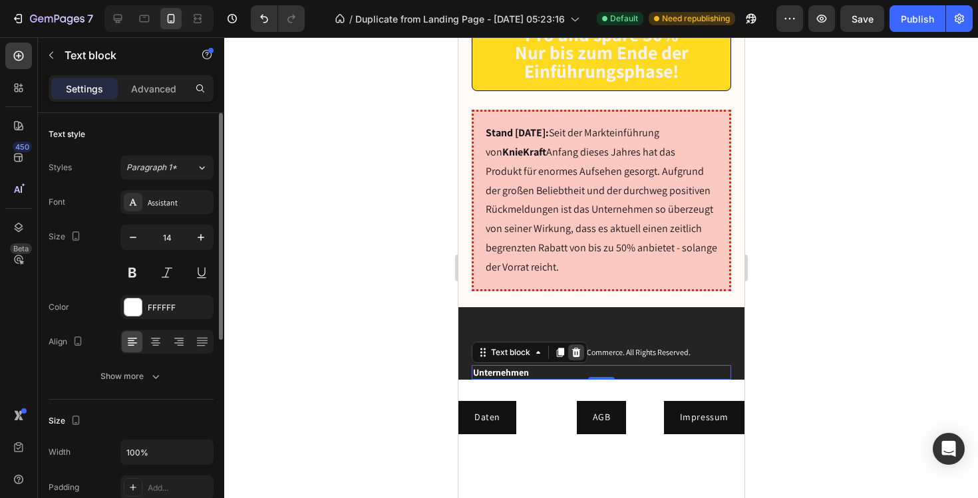
click at [570, 345] on div at bounding box center [576, 353] width 16 height 16
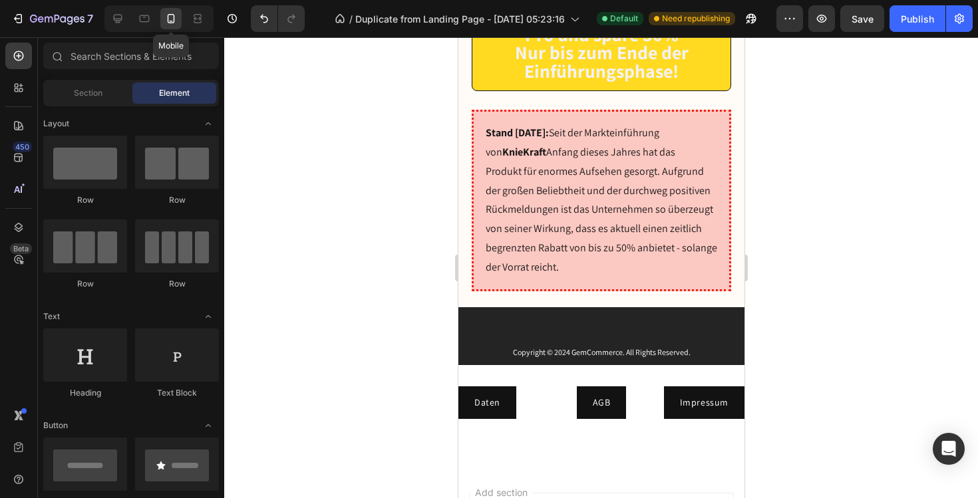
click at [170, 17] on icon at bounding box center [170, 18] width 13 height 13
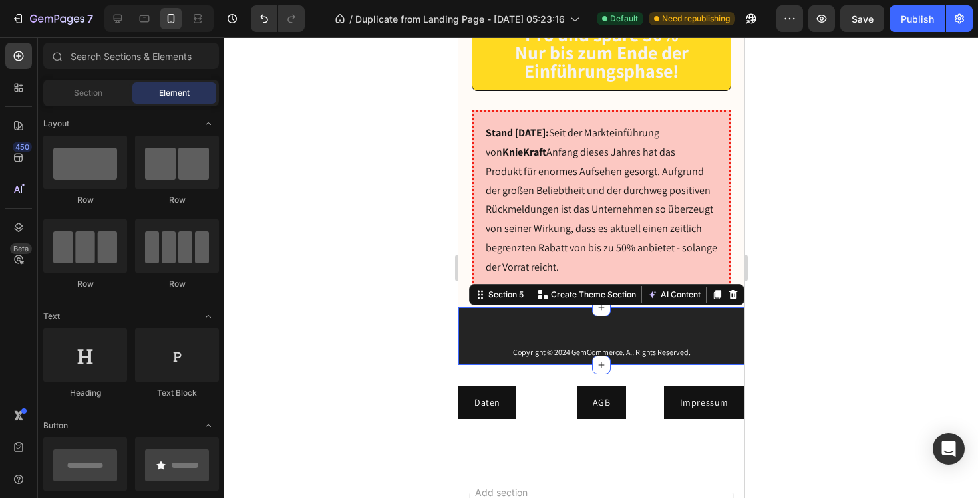
click at [520, 307] on div "Copyright © 2024 GemCommerce. All Rights Reserved. Text Block Section 5 You can…" at bounding box center [601, 336] width 286 height 59
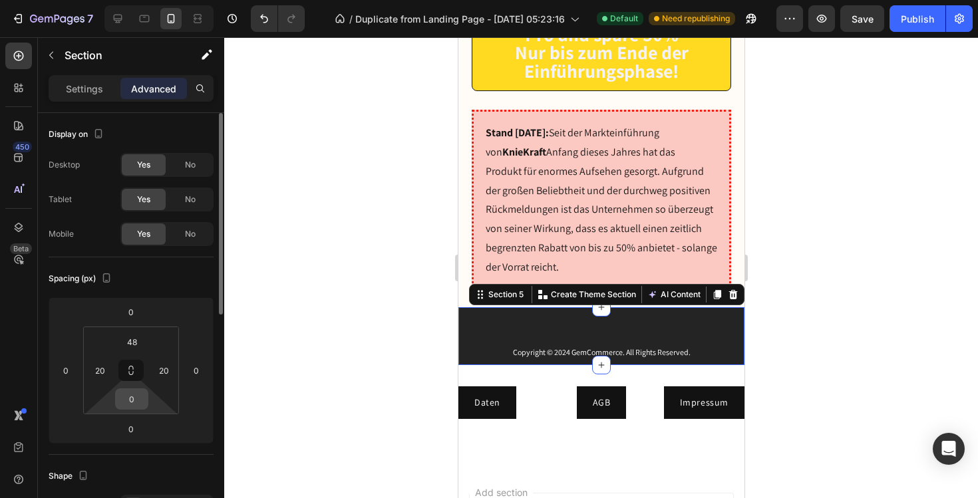
click at [125, 404] on input "0" at bounding box center [131, 399] width 27 height 20
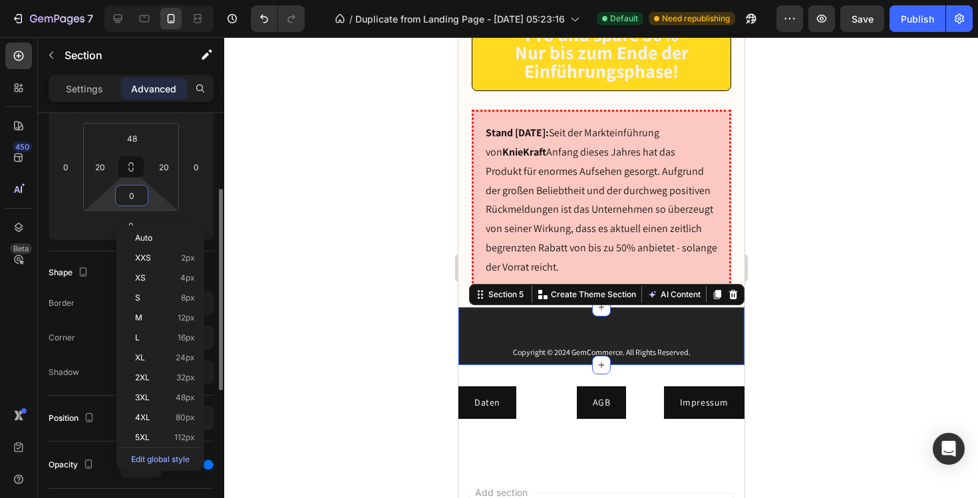
scroll to position [223, 0]
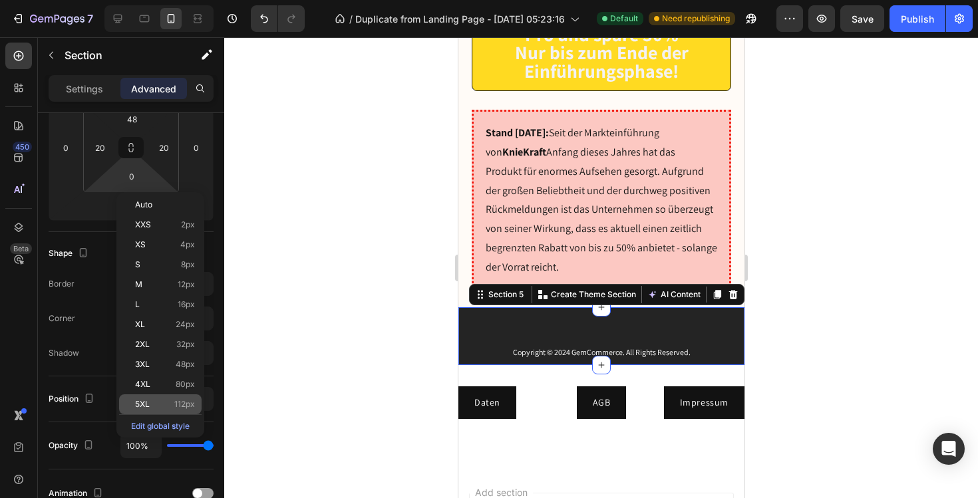
click at [156, 399] on div "5XL 112px" at bounding box center [160, 405] width 83 height 20
type input "112"
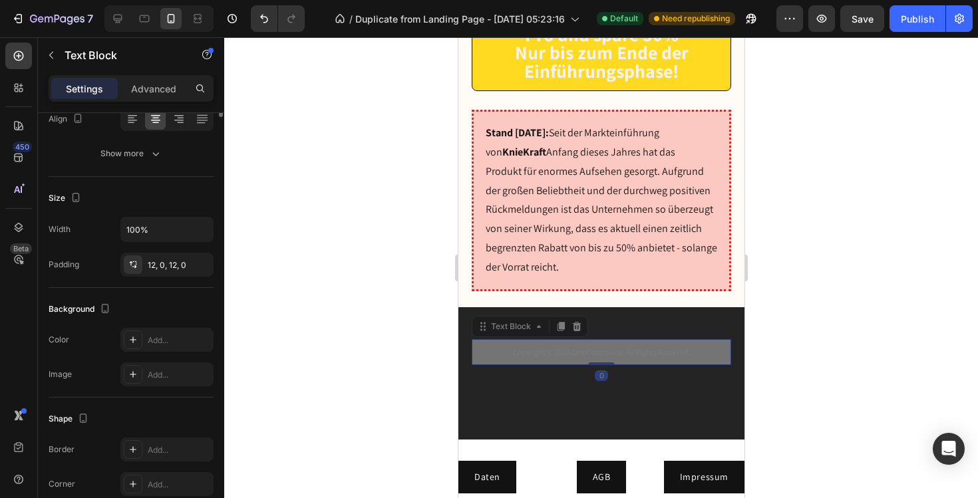
scroll to position [0, 0]
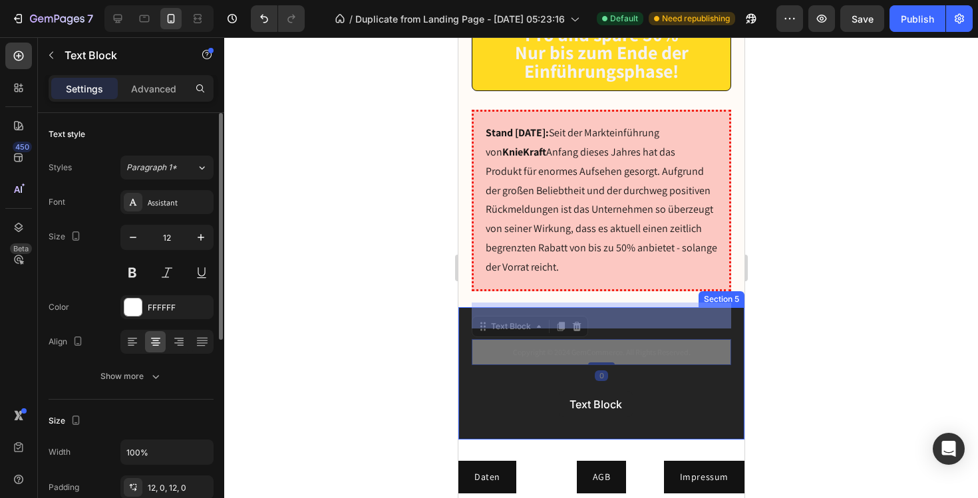
drag, startPoint x: 563, startPoint y: 313, endPoint x: 558, endPoint y: 390, distance: 76.7
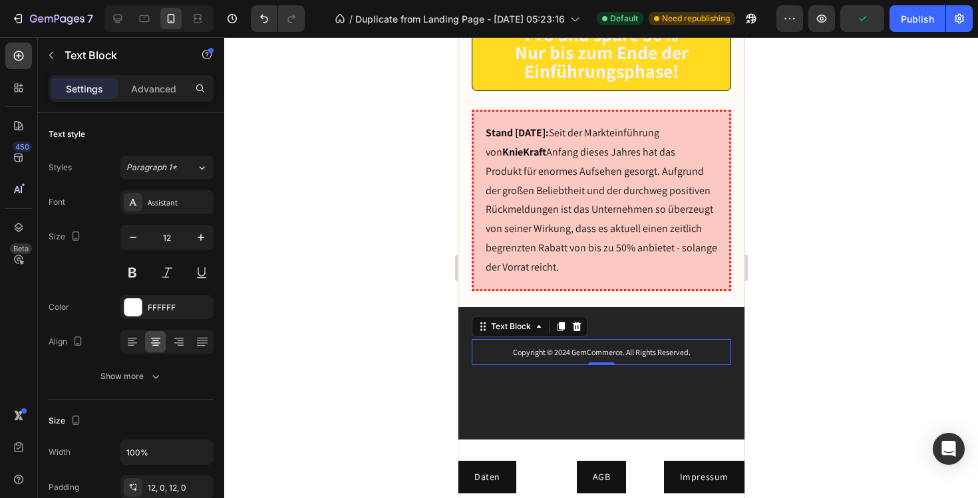
drag, startPoint x: 507, startPoint y: 288, endPoint x: 514, endPoint y: 307, distance: 20.6
click at [514, 339] on div "Copyright © 2024 GemCommerce. All Rights Reserved. Text Block 0" at bounding box center [601, 352] width 260 height 27
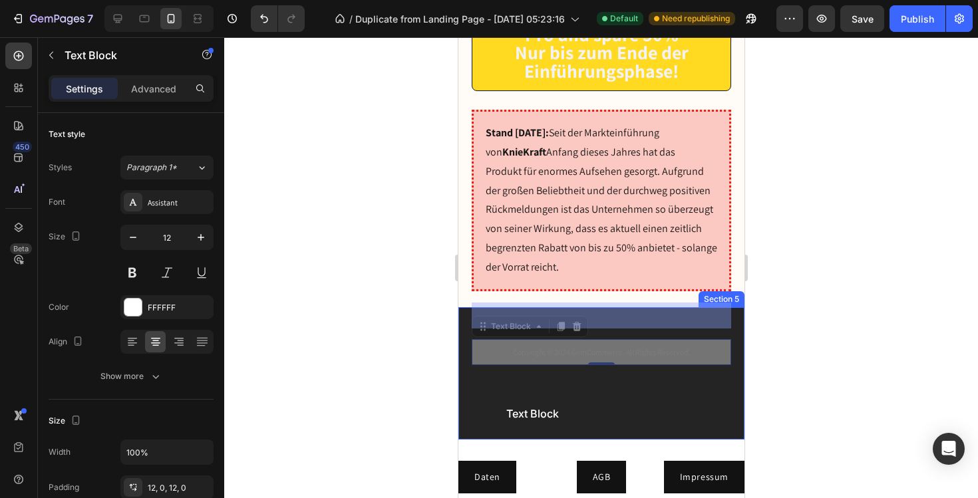
drag, startPoint x: 484, startPoint y: 293, endPoint x: 495, endPoint y: 401, distance: 107.7
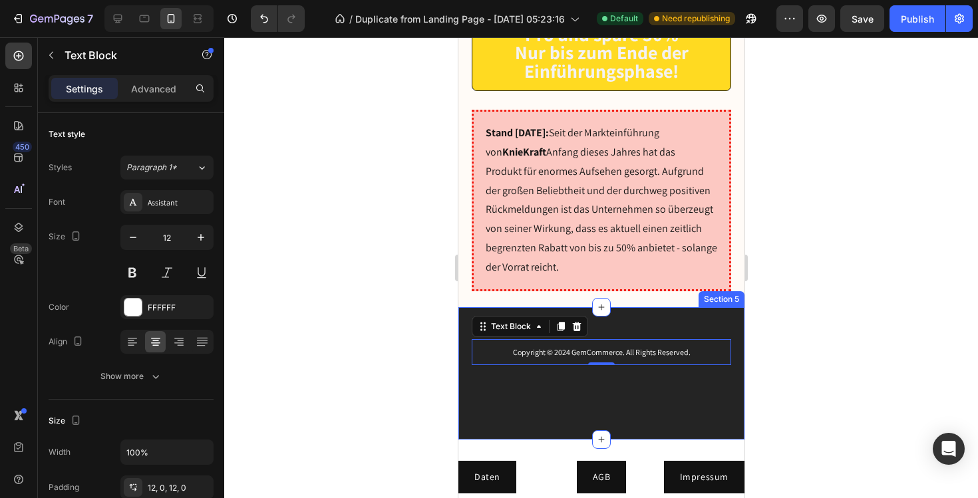
click at [542, 353] on div "Copyright © 2024 GemCommerce. All Rights Reserved. Text Block 0 Section 5" at bounding box center [601, 373] width 286 height 133
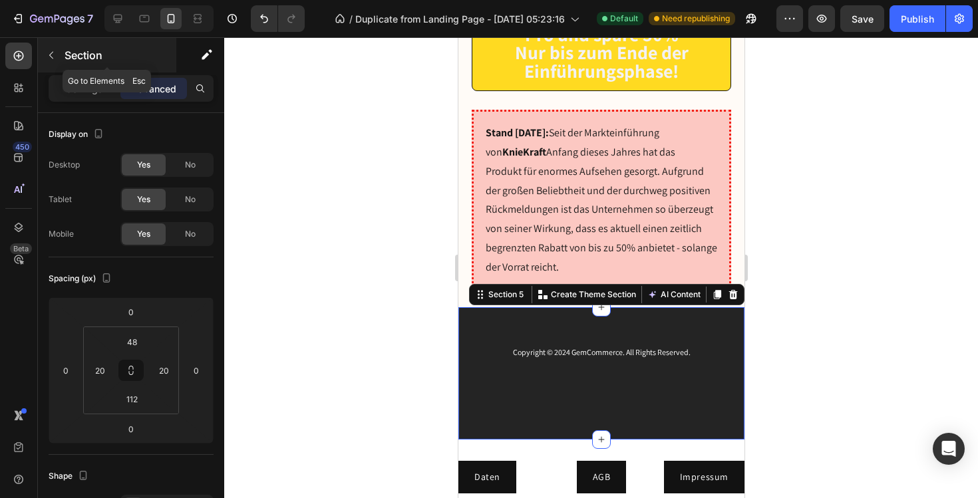
click at [47, 57] on icon "button" at bounding box center [51, 55] width 11 height 11
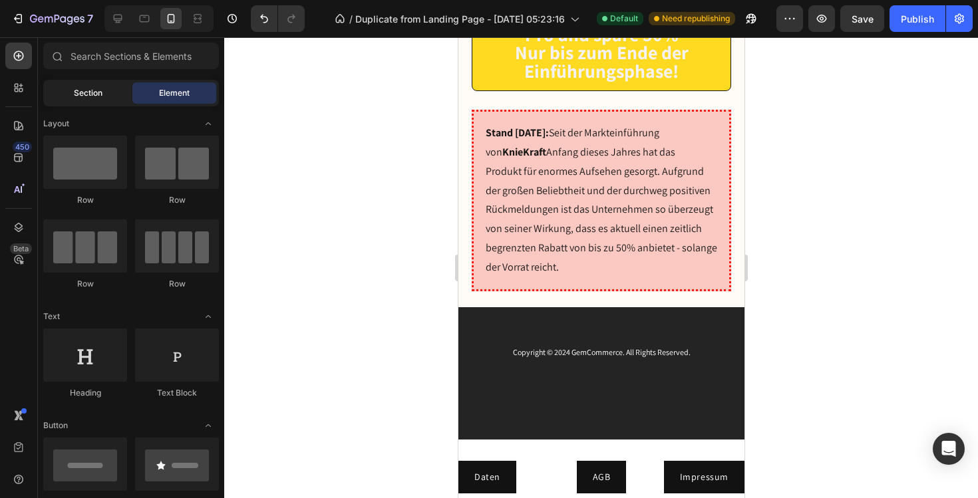
click at [113, 90] on div "Section" at bounding box center [88, 93] width 84 height 21
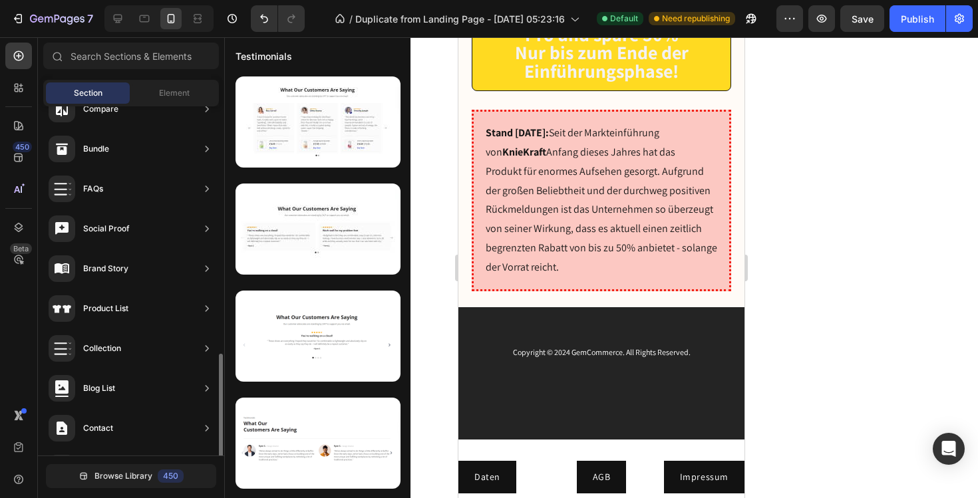
scroll to position [423, 0]
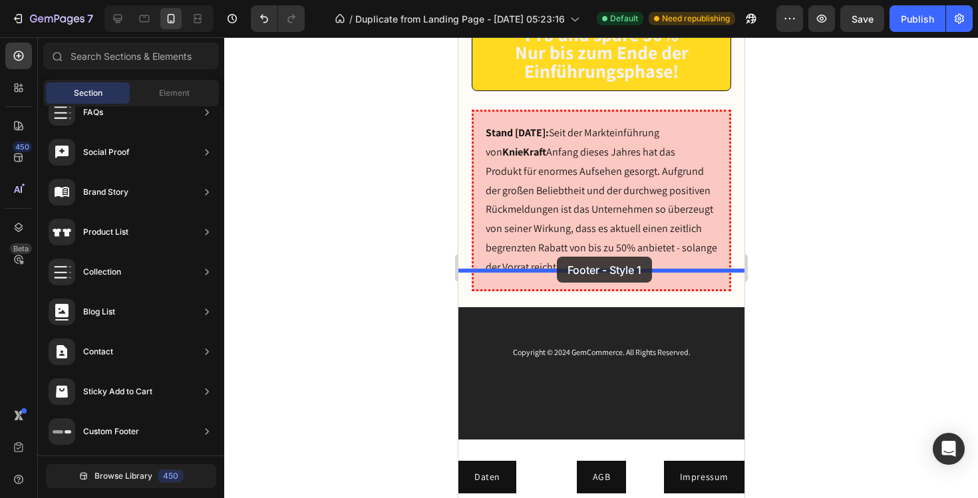
drag, startPoint x: 798, startPoint y: 146, endPoint x: 556, endPoint y: 257, distance: 265.9
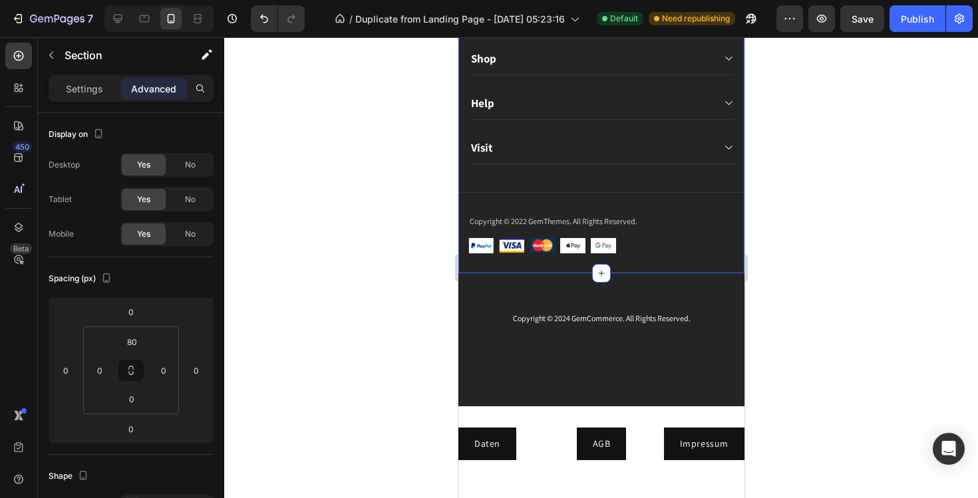
scroll to position [10113, 0]
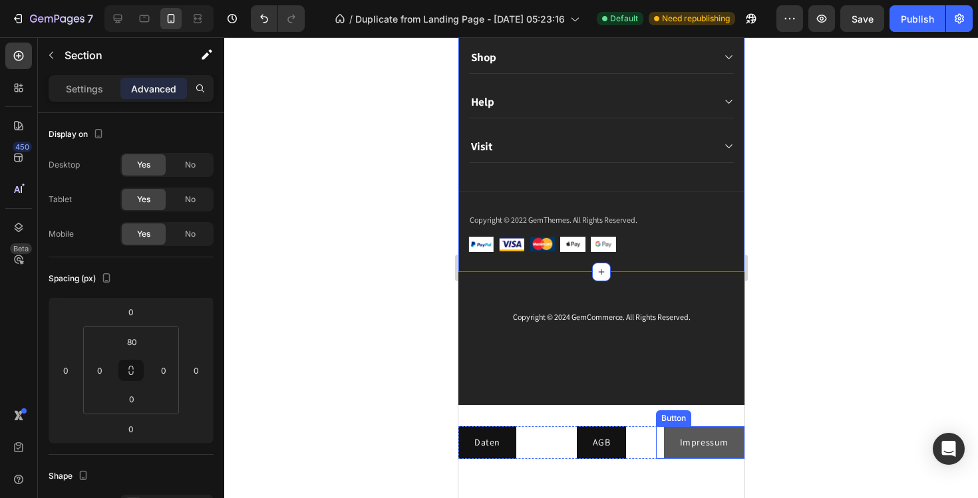
click at [717, 451] on link "Impressum" at bounding box center [704, 443] width 81 height 33
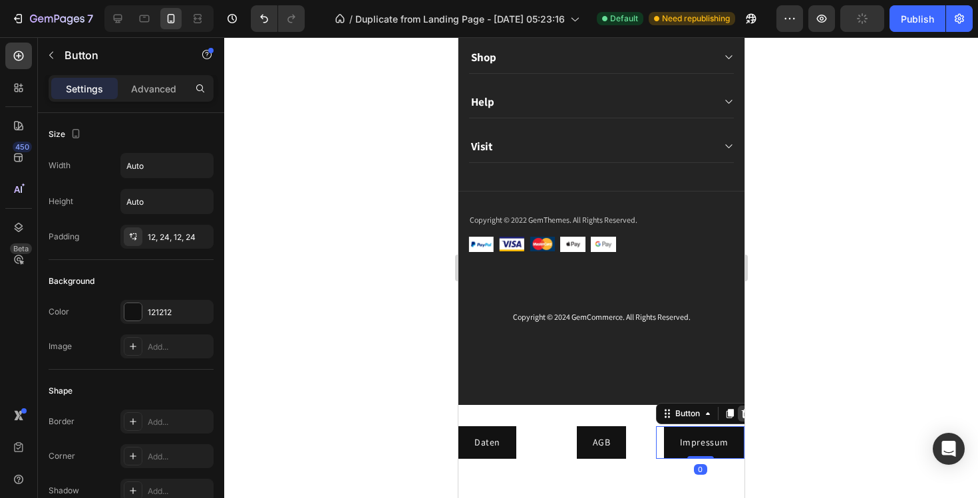
click at [741, 415] on icon at bounding box center [745, 414] width 11 height 11
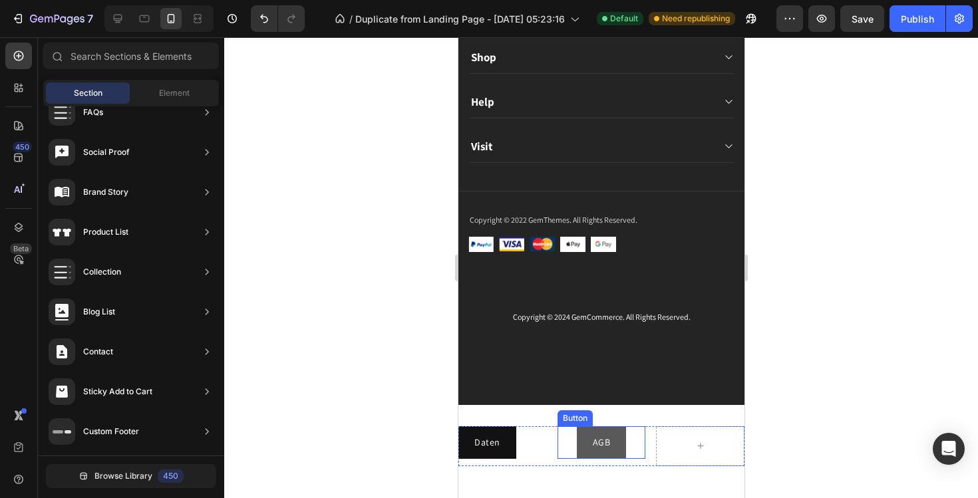
click at [619, 441] on link "AGB" at bounding box center [601, 443] width 50 height 33
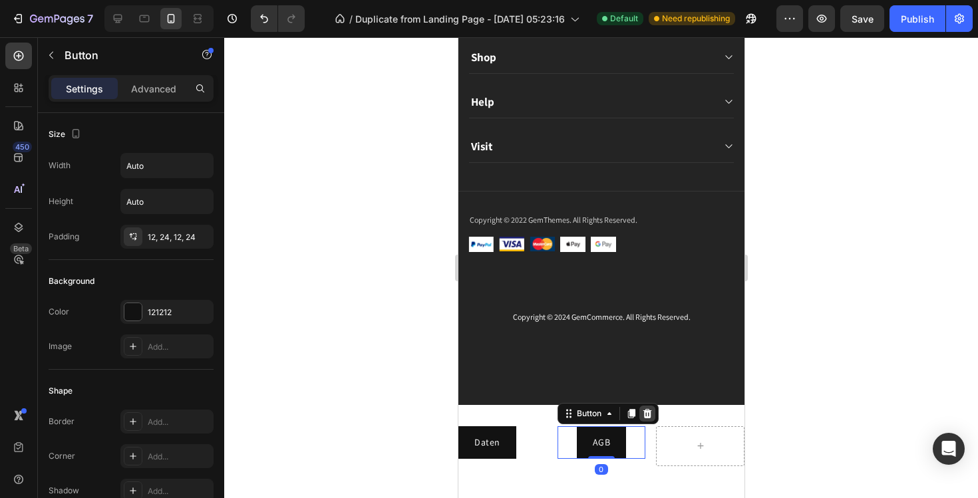
click at [647, 413] on icon at bounding box center [646, 413] width 9 height 9
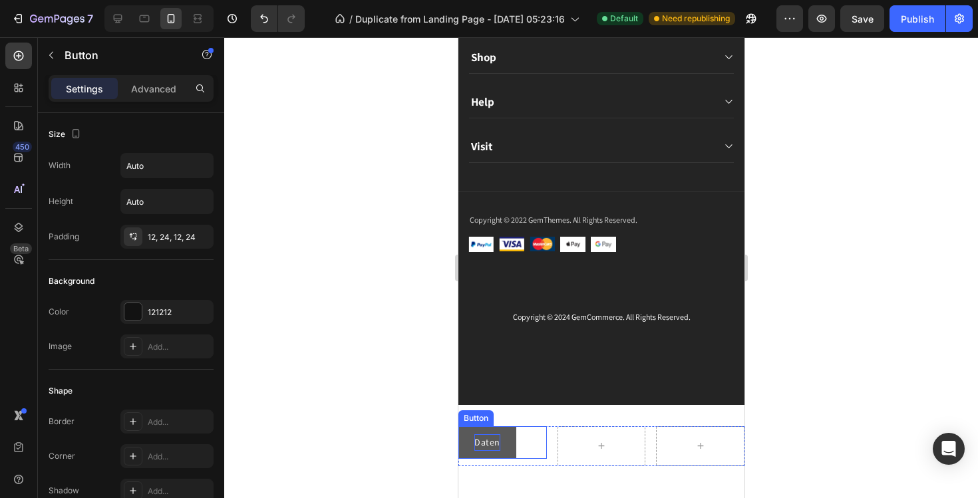
click at [495, 442] on p "Daten" at bounding box center [487, 443] width 26 height 17
click at [544, 417] on icon at bounding box center [547, 414] width 11 height 11
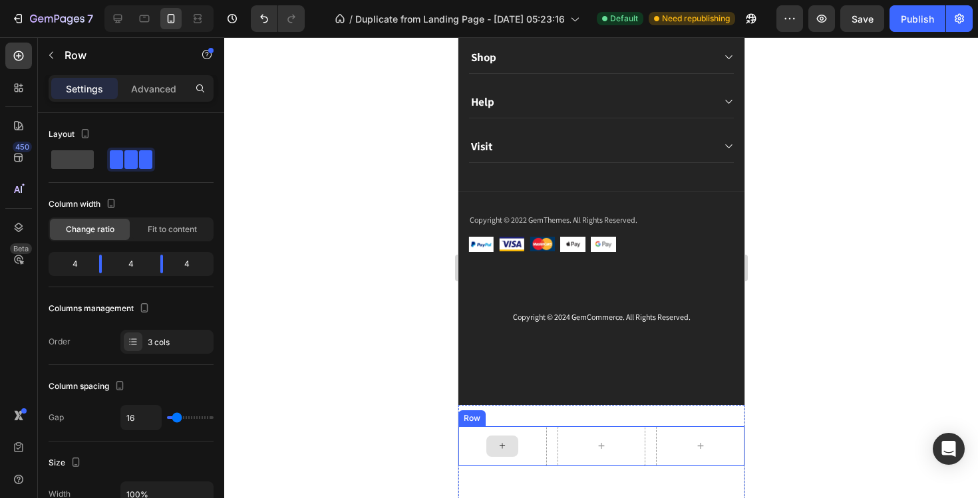
click at [535, 434] on div at bounding box center [502, 447] width 89 height 40
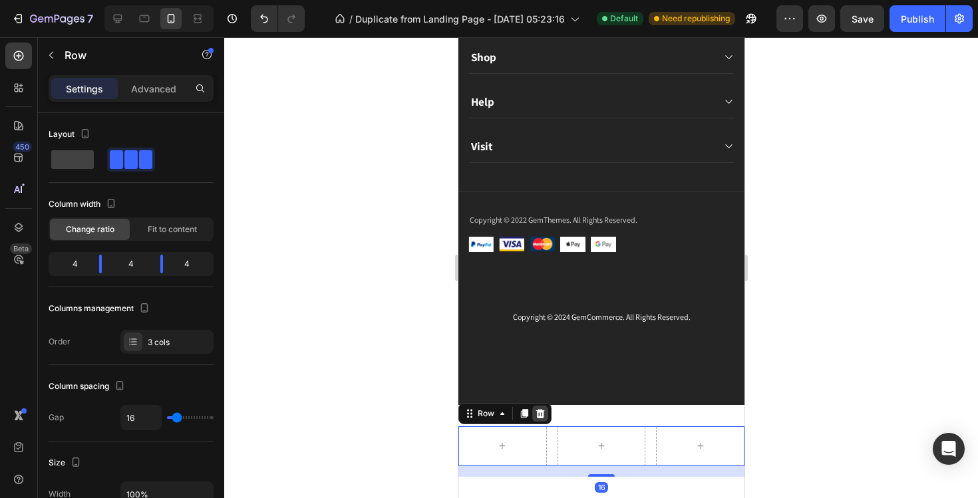
click at [539, 415] on icon at bounding box center [540, 413] width 9 height 9
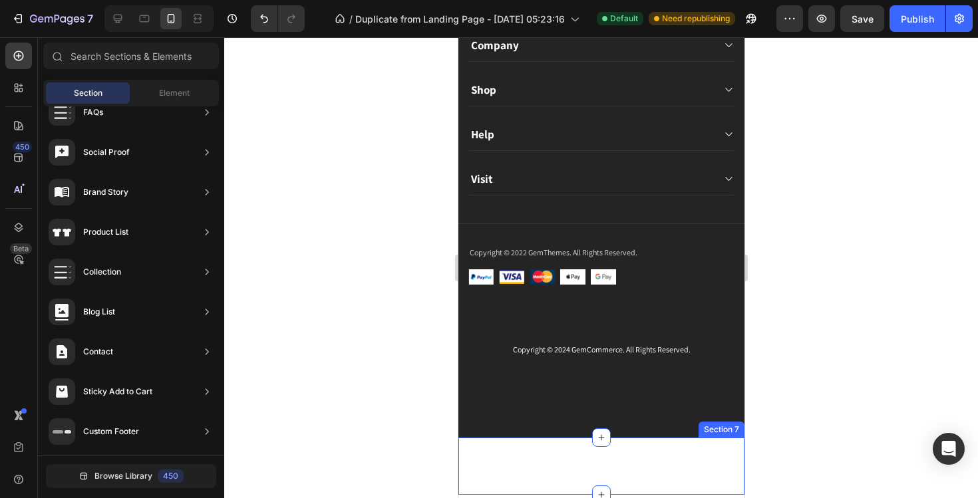
scroll to position [10078, 0]
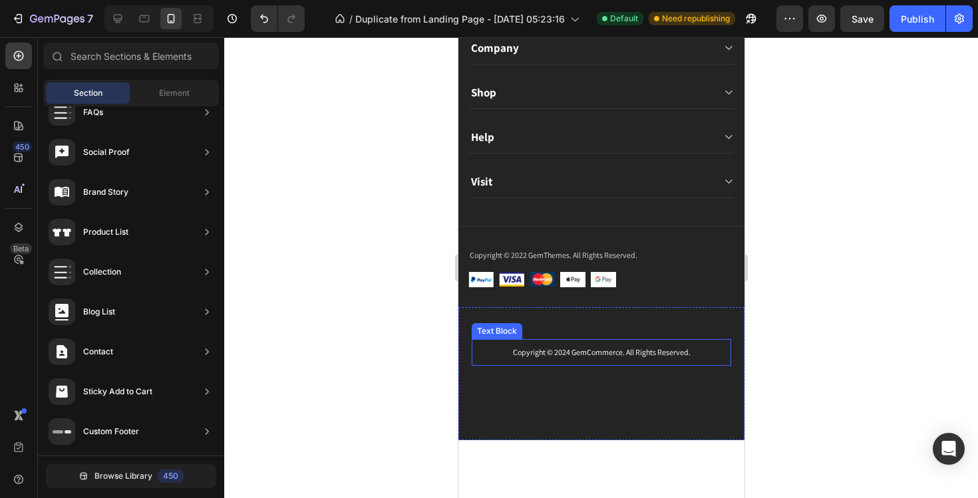
click at [654, 359] on div "Copyright © 2024 GemCommerce. All Rights Reserved." at bounding box center [601, 352] width 260 height 27
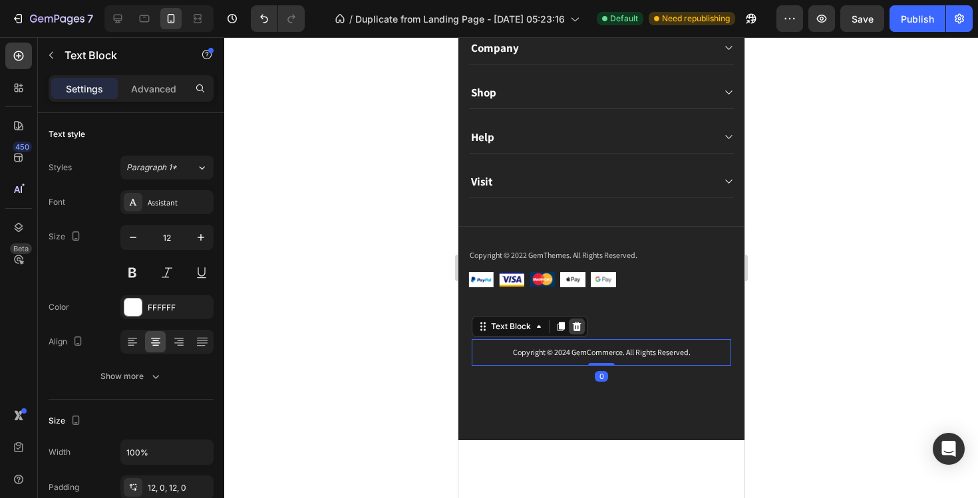
click at [580, 329] on icon at bounding box center [576, 326] width 11 height 11
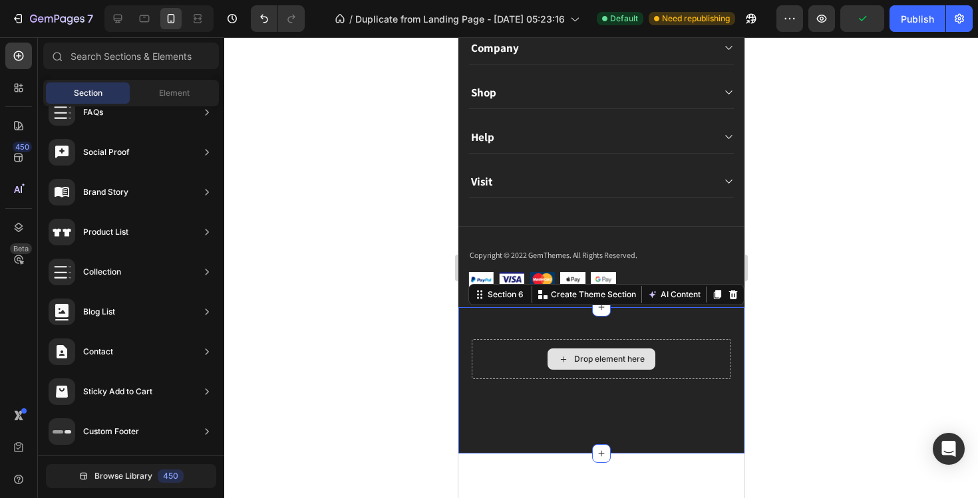
click at [620, 376] on div "Drop element here" at bounding box center [601, 359] width 260 height 40
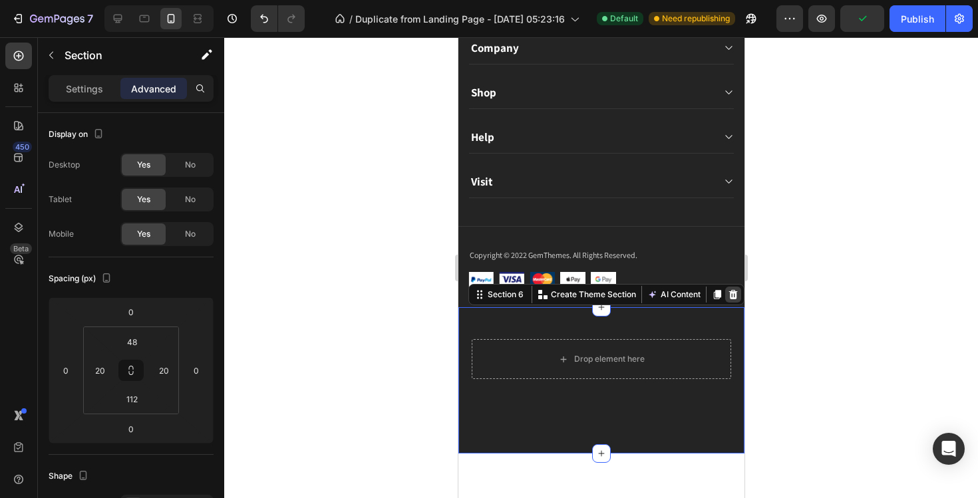
click at [731, 296] on icon at bounding box center [732, 295] width 11 height 11
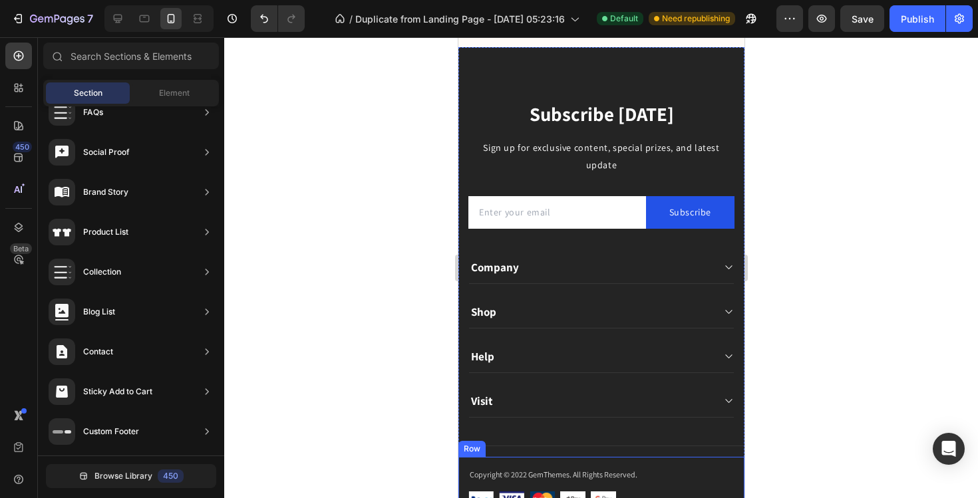
scroll to position [9844, 0]
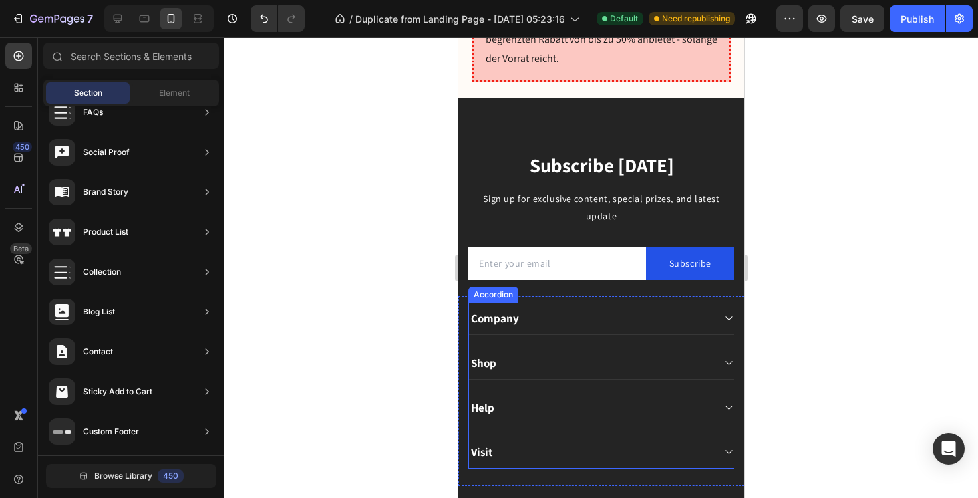
click at [607, 354] on div "Shop" at bounding box center [591, 363] width 244 height 19
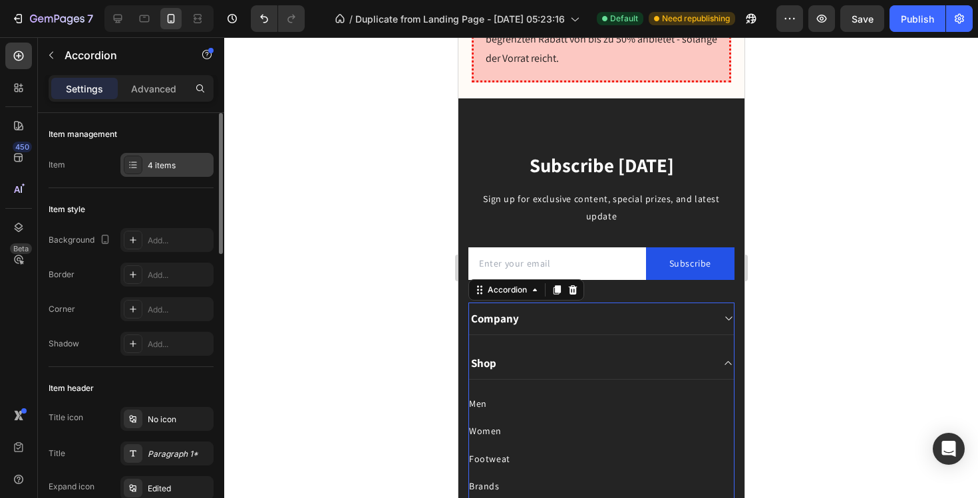
click at [188, 172] on div "4 items" at bounding box center [166, 165] width 93 height 24
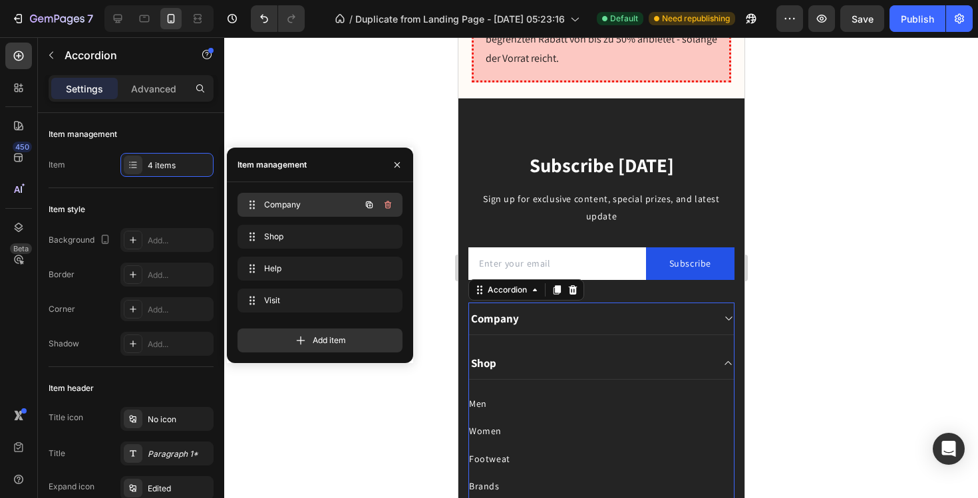
click at [308, 207] on span "Company" at bounding box center [301, 205] width 75 height 12
click at [369, 202] on icon "button" at bounding box center [369, 205] width 7 height 7
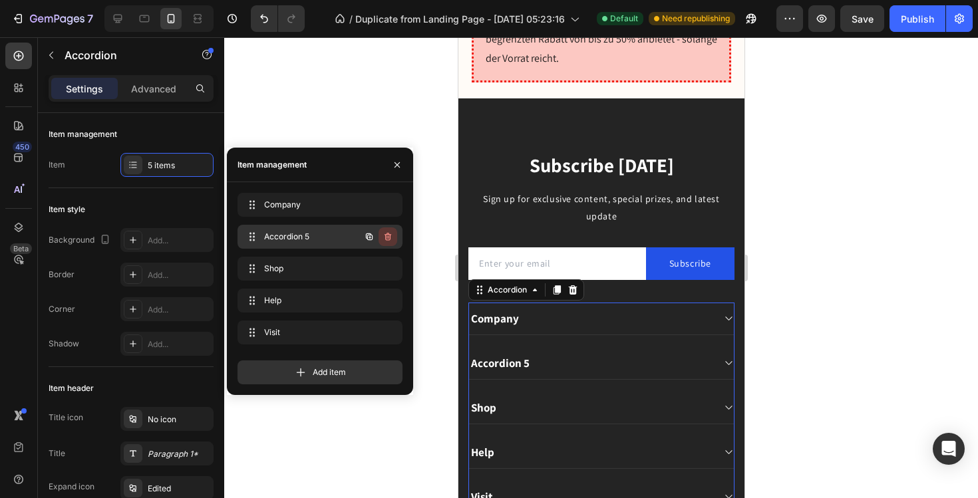
click at [391, 240] on icon "button" at bounding box center [388, 237] width 11 height 11
click at [388, 237] on div "Delete" at bounding box center [379, 237] width 25 height 12
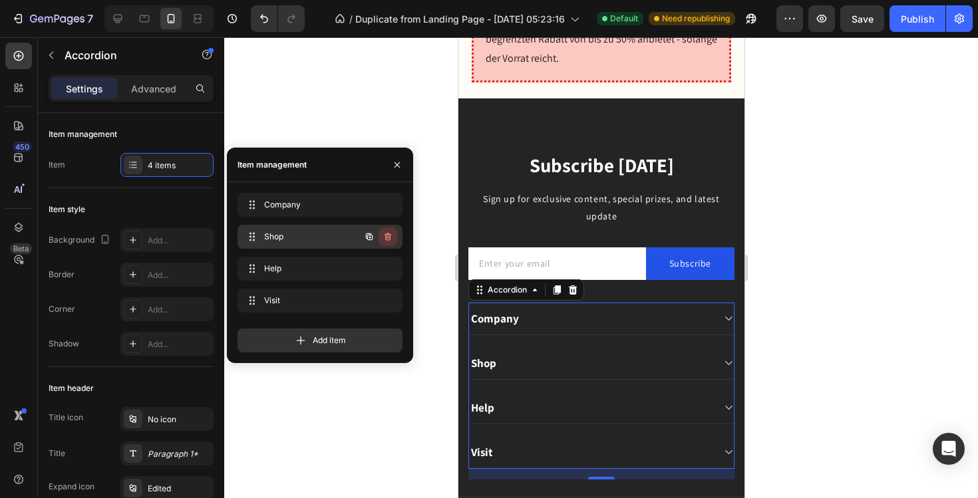
click at [389, 240] on icon "button" at bounding box center [388, 237] width 11 height 11
click at [389, 241] on div "Delete" at bounding box center [379, 237] width 25 height 12
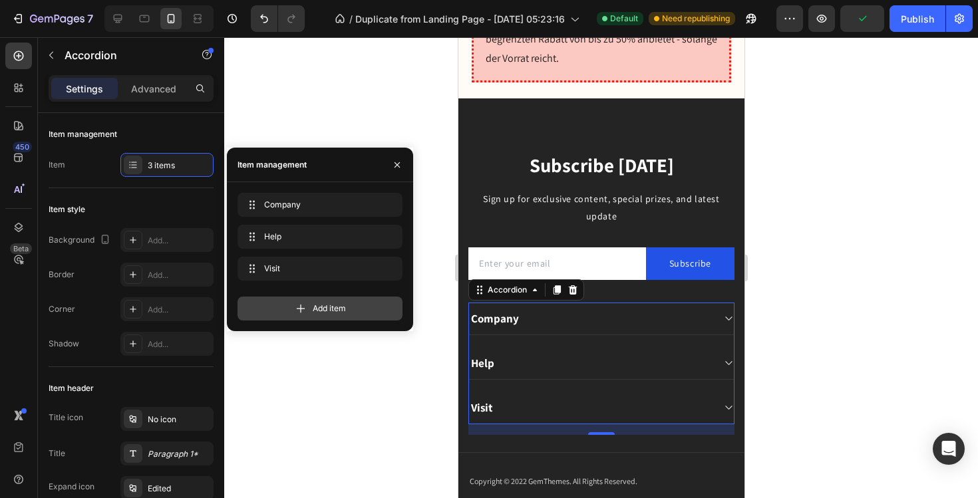
click at [336, 307] on span "Add item" at bounding box center [329, 309] width 33 height 12
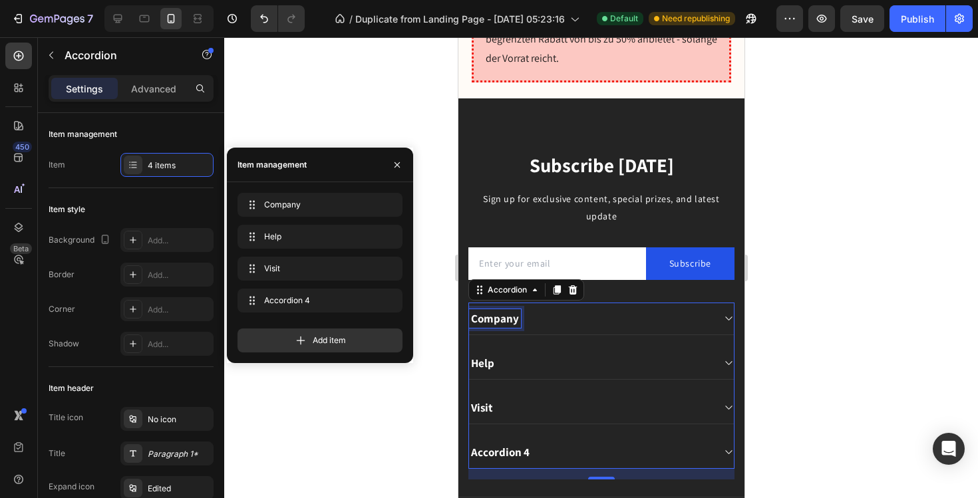
click at [501, 309] on div "Company" at bounding box center [495, 318] width 52 height 19
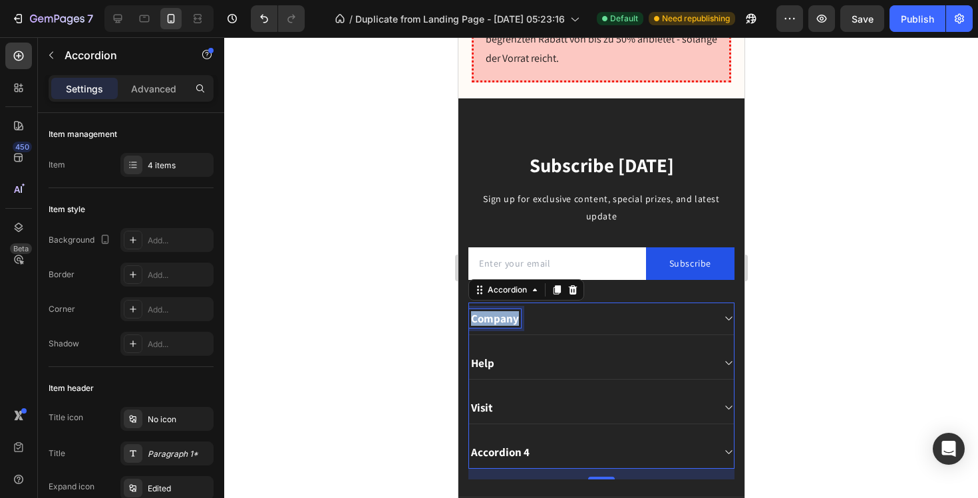
click at [501, 311] on p "Company" at bounding box center [495, 318] width 48 height 15
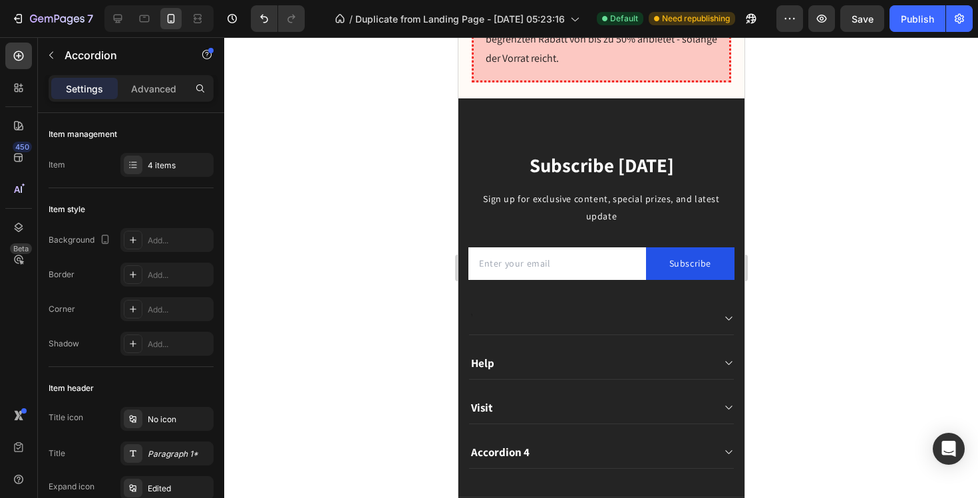
scroll to position [9840, 0]
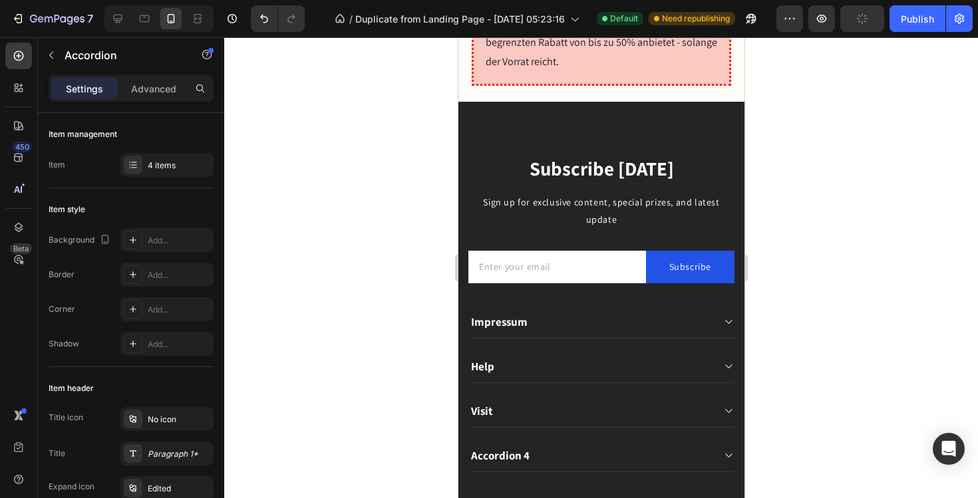
click at [483, 359] on p "Help" at bounding box center [482, 366] width 23 height 15
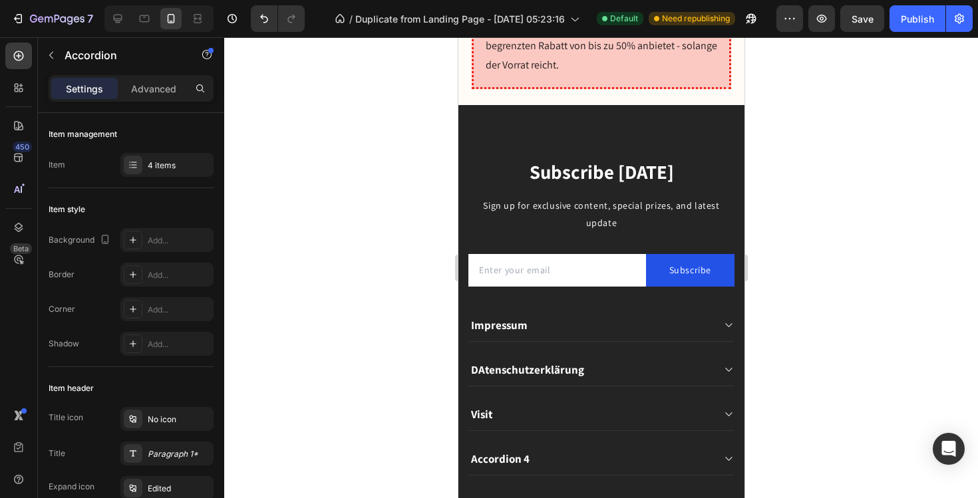
click at [481, 363] on p "DAtenschutzerklärung" at bounding box center [527, 370] width 113 height 15
click at [479, 407] on p "Visit" at bounding box center [481, 414] width 21 height 15
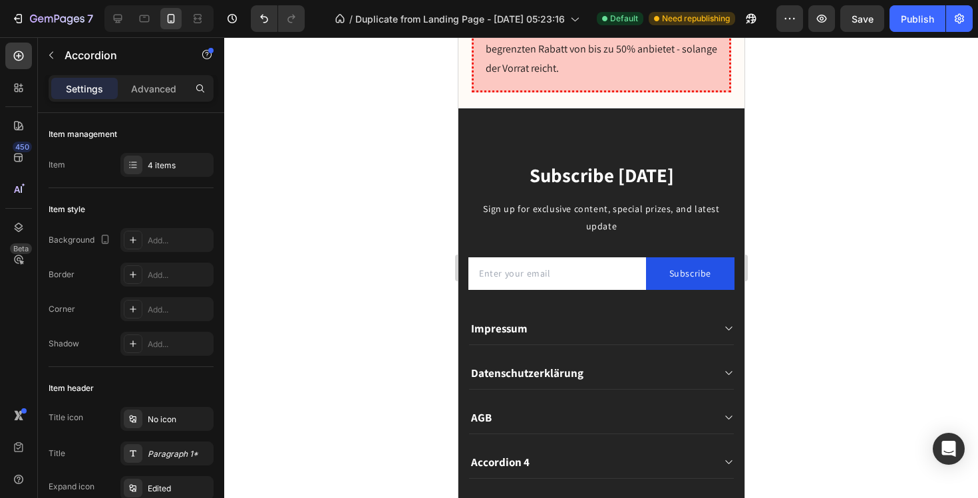
click at [515, 447] on div "Accordion 4" at bounding box center [601, 463] width 265 height 33
click at [515, 455] on p "Accordion 4" at bounding box center [500, 462] width 59 height 15
click at [174, 161] on div "4 items" at bounding box center [179, 166] width 63 height 12
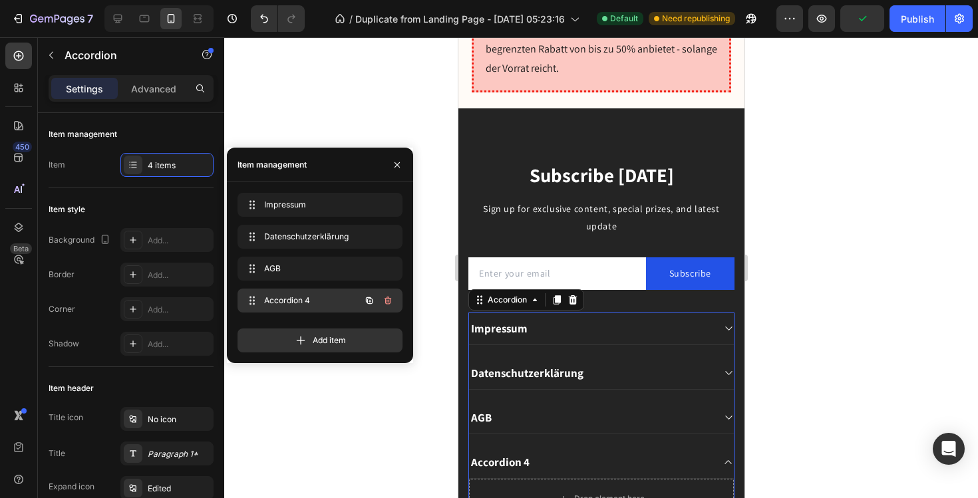
click at [389, 299] on icon "button" at bounding box center [388, 300] width 11 height 11
click at [386, 299] on div "Delete" at bounding box center [379, 301] width 25 height 12
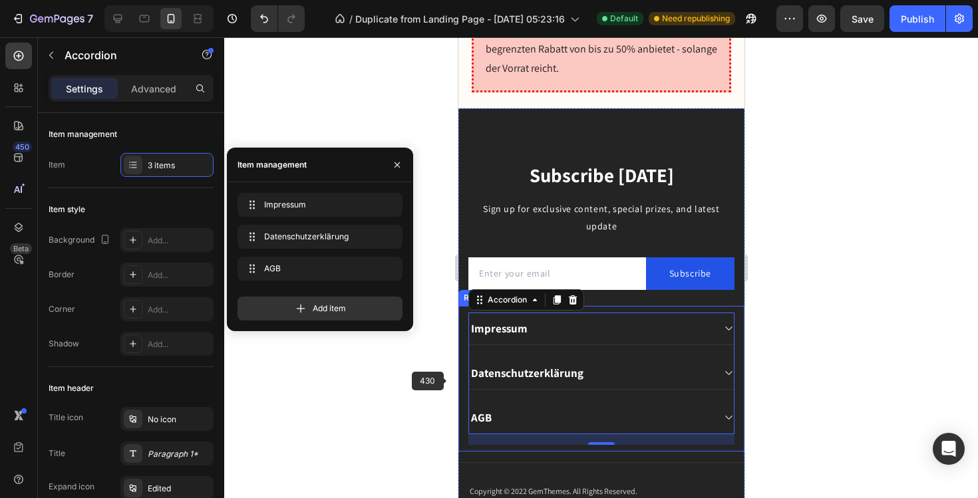
click at [403, 396] on div at bounding box center [601, 267] width 754 height 461
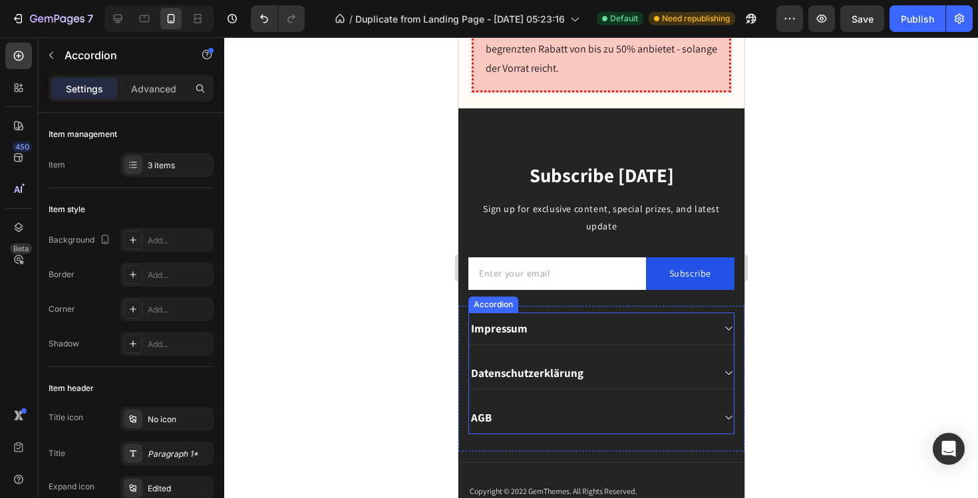
click at [733, 323] on span at bounding box center [728, 328] width 11 height 11
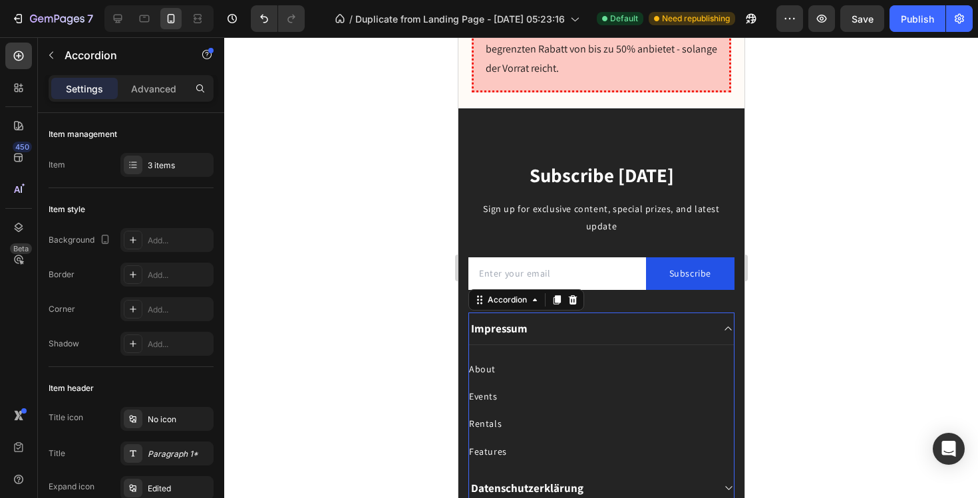
click at [723, 323] on icon at bounding box center [728, 328] width 10 height 11
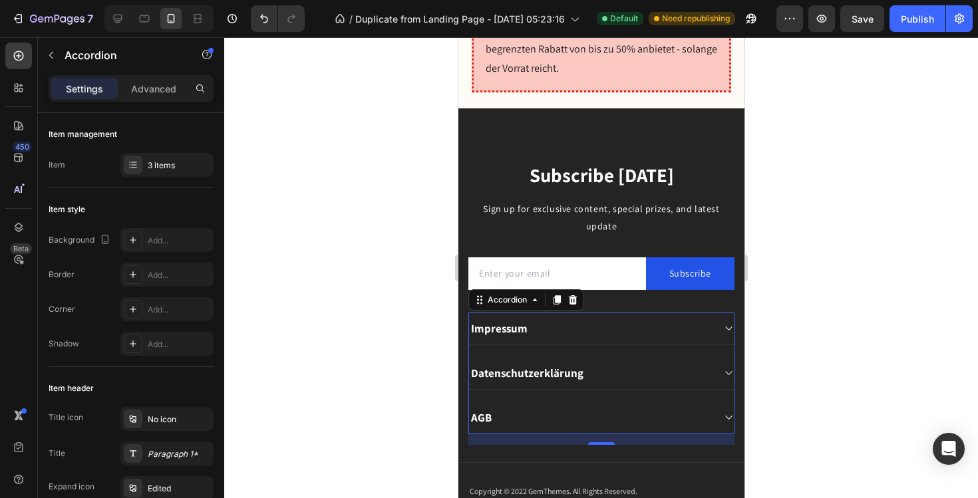
click at [729, 323] on icon at bounding box center [728, 328] width 10 height 11
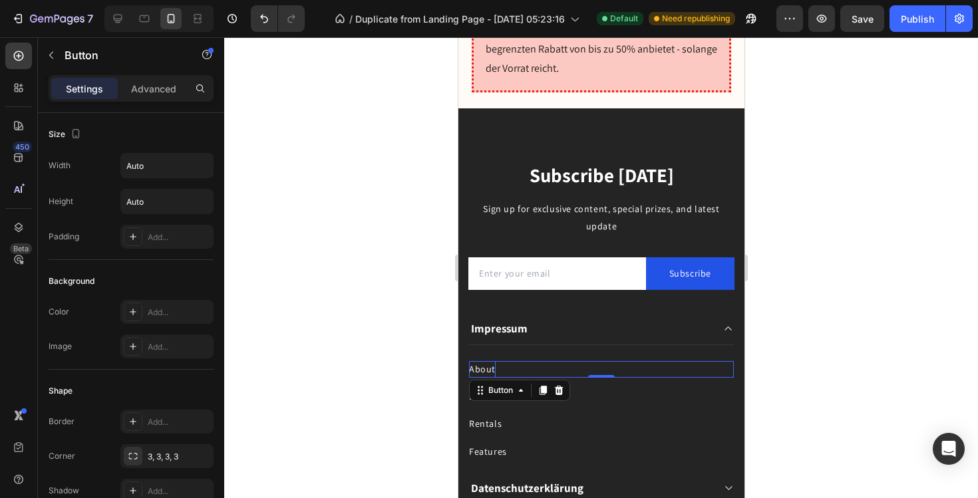
click at [489, 361] on div "About" at bounding box center [482, 369] width 27 height 17
click at [489, 361] on p "About" at bounding box center [482, 369] width 27 height 17
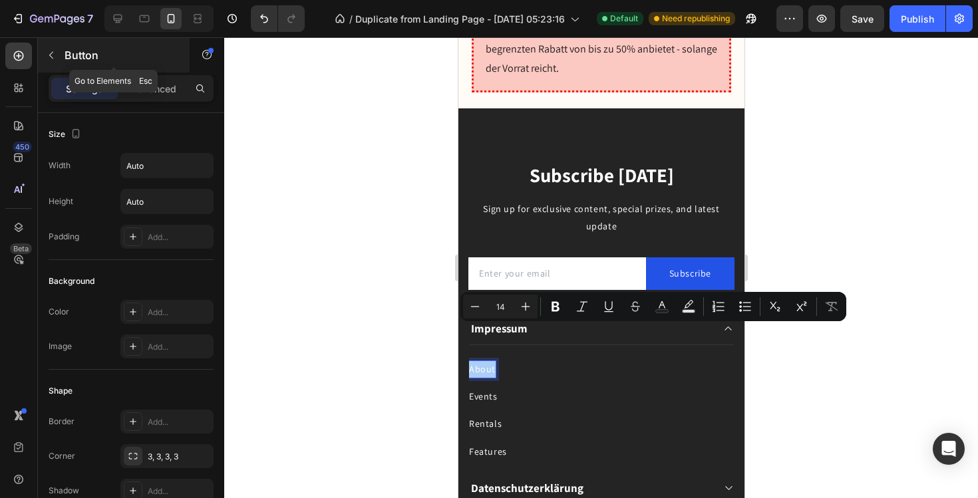
click at [56, 47] on button "button" at bounding box center [51, 55] width 21 height 21
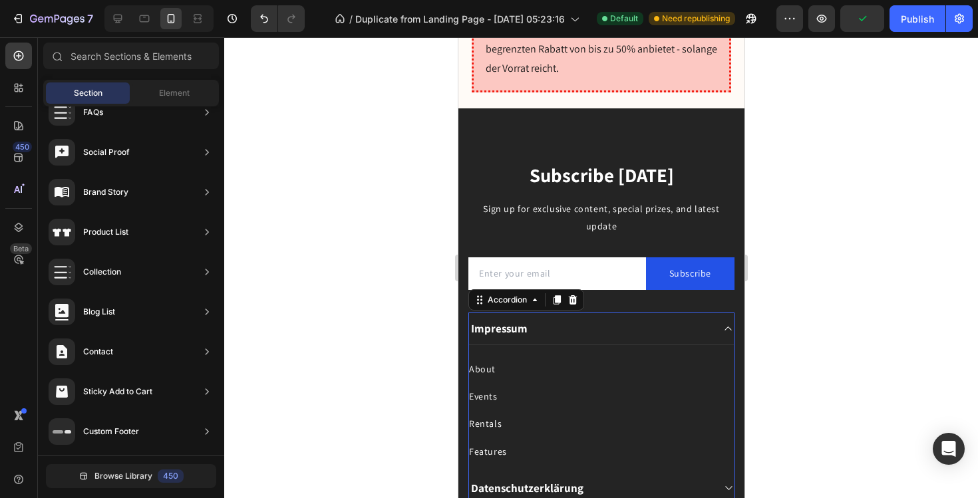
click at [733, 313] on div "Impressum About Button Events Button Rentals Button Features Button Datenschutz…" at bounding box center [601, 431] width 266 height 237
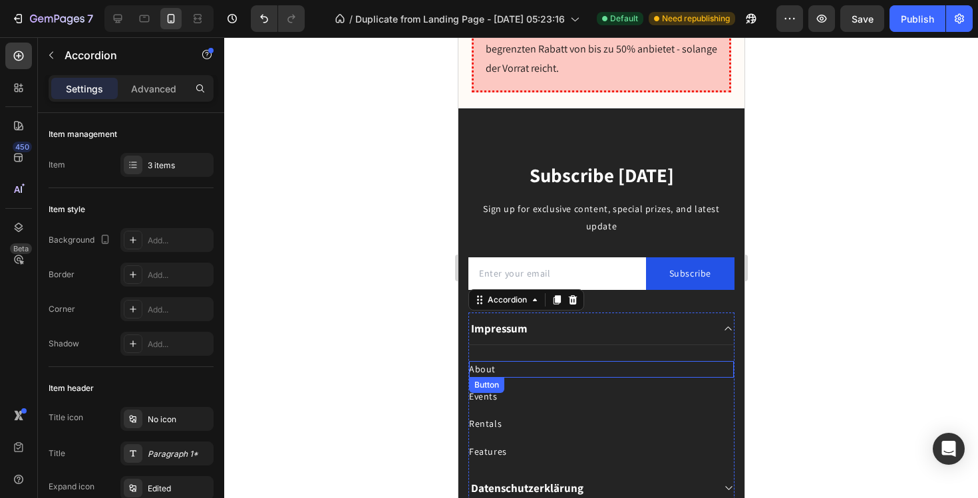
click at [538, 361] on div "About Button" at bounding box center [601, 369] width 265 height 17
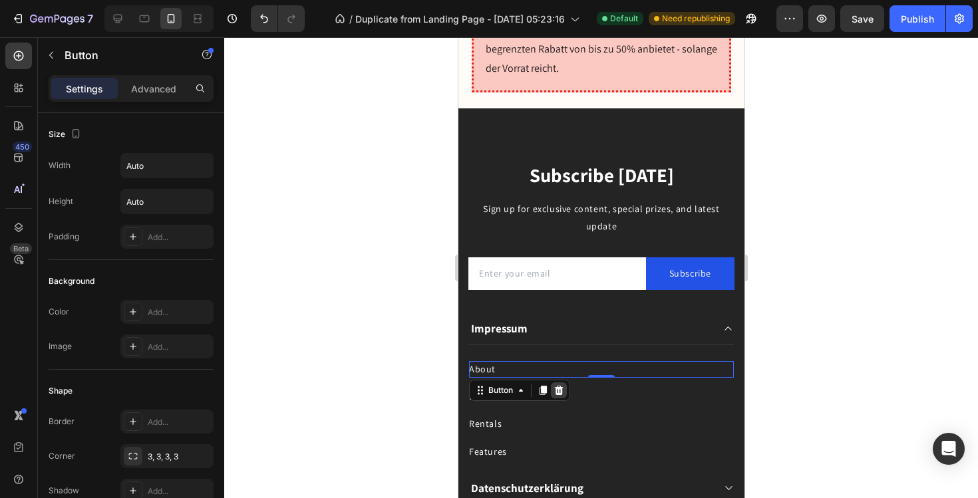
click at [556, 385] on icon at bounding box center [558, 390] width 11 height 11
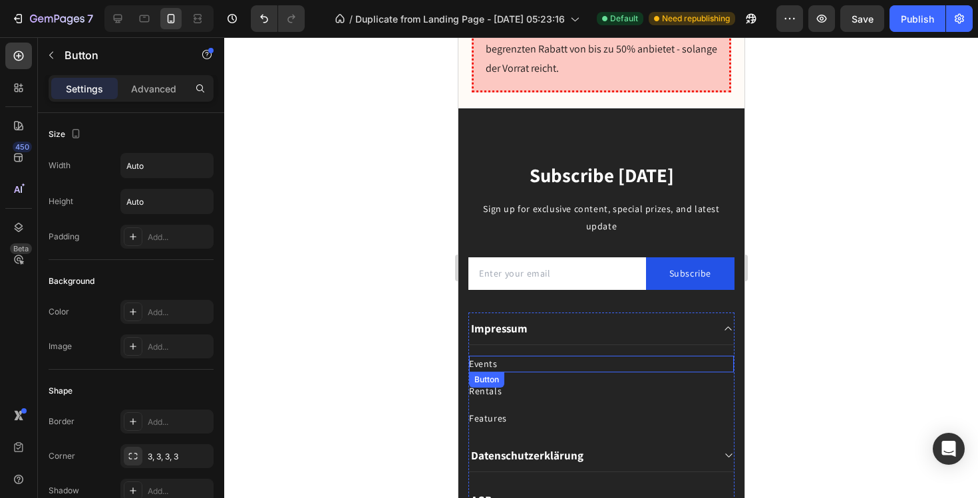
click at [498, 356] on div "Events Button" at bounding box center [601, 364] width 265 height 17
click at [562, 380] on icon at bounding box center [558, 385] width 11 height 11
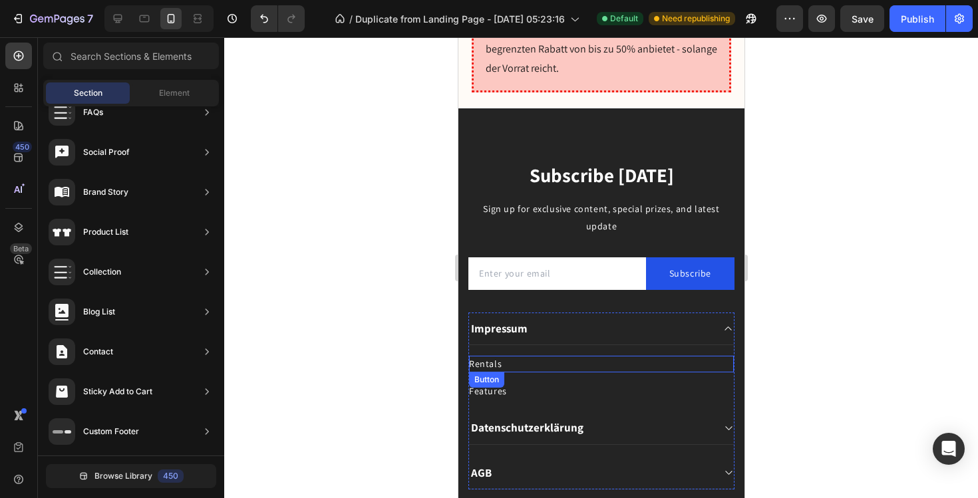
click at [510, 356] on div "Rentals Button" at bounding box center [601, 364] width 265 height 17
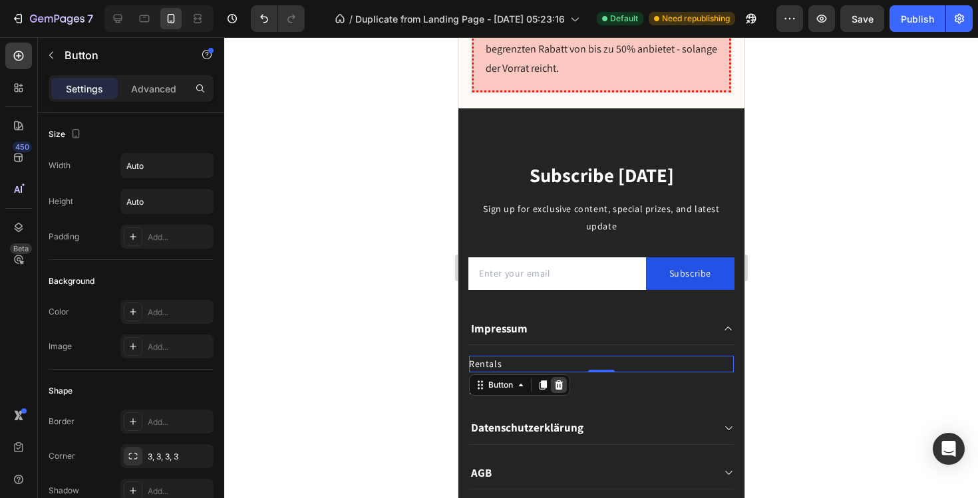
click at [554, 380] on icon at bounding box center [558, 385] width 11 height 11
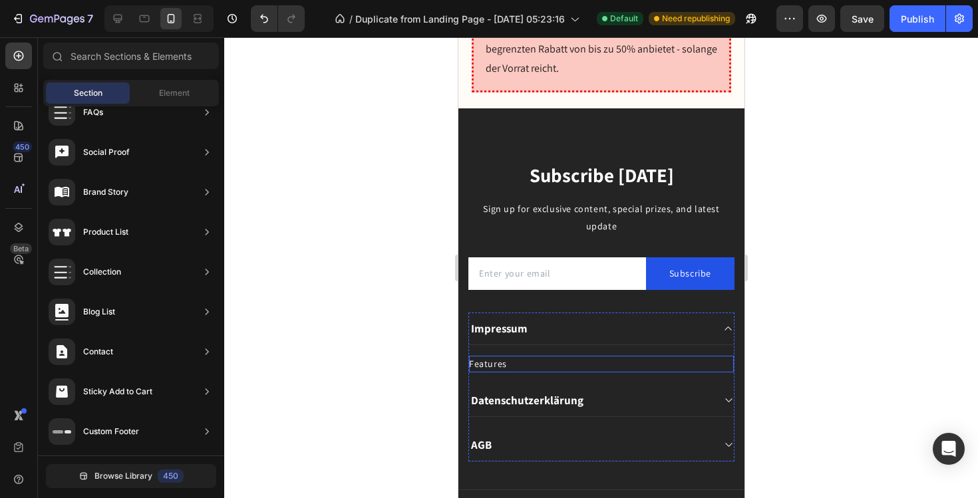
click at [531, 356] on div "Features Button" at bounding box center [601, 364] width 265 height 17
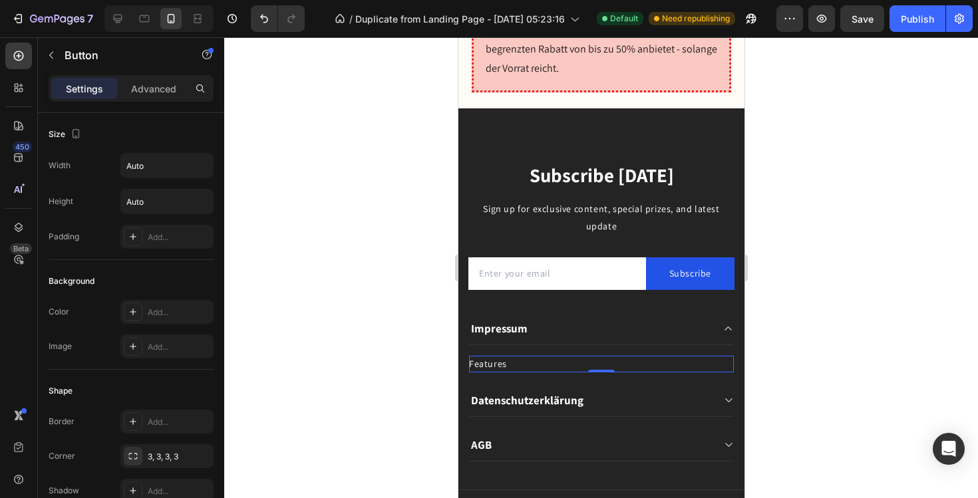
click at [535, 356] on div "Features Button 0" at bounding box center [601, 364] width 265 height 17
click at [489, 356] on div "Features" at bounding box center [488, 364] width 38 height 17
click at [433, 367] on div at bounding box center [601, 267] width 754 height 461
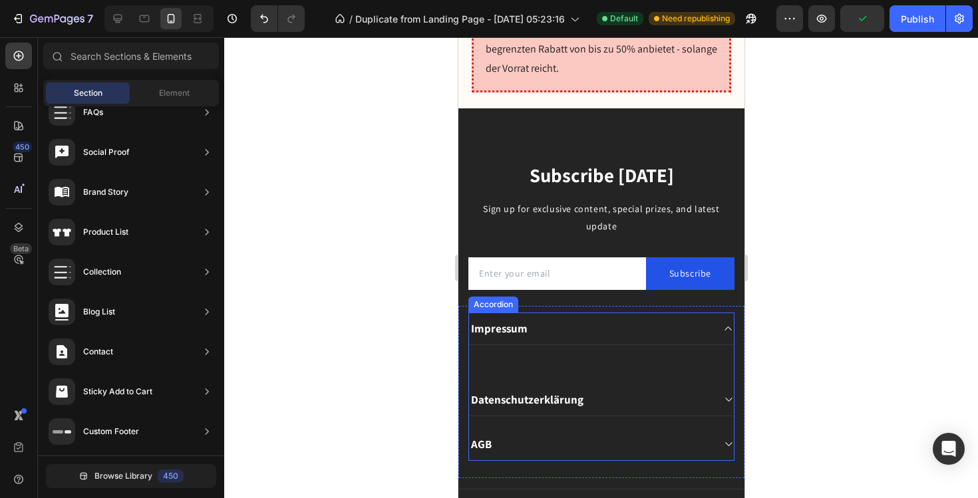
click at [728, 323] on icon at bounding box center [728, 328] width 10 height 11
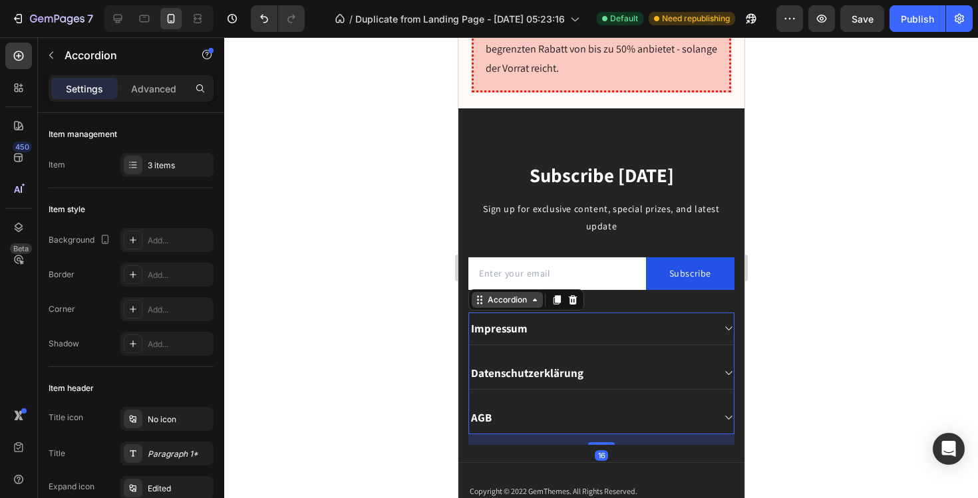
click at [523, 294] on div "Accordion" at bounding box center [507, 300] width 45 height 12
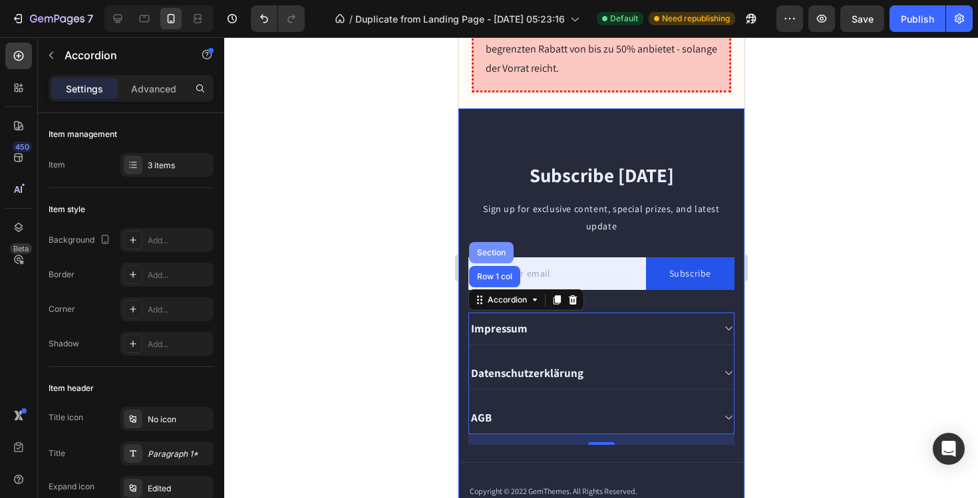
click at [498, 242] on div "Section" at bounding box center [491, 252] width 45 height 21
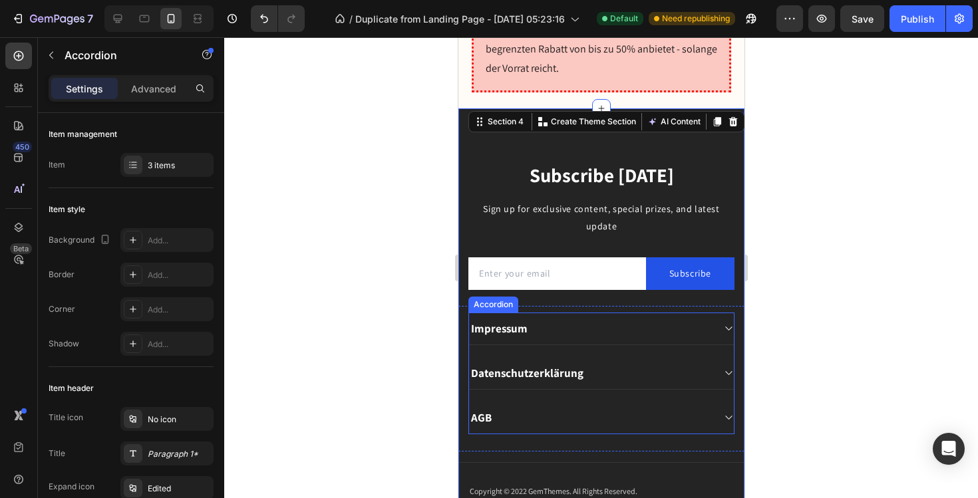
click at [513, 321] on p "Impressum" at bounding box center [499, 328] width 57 height 15
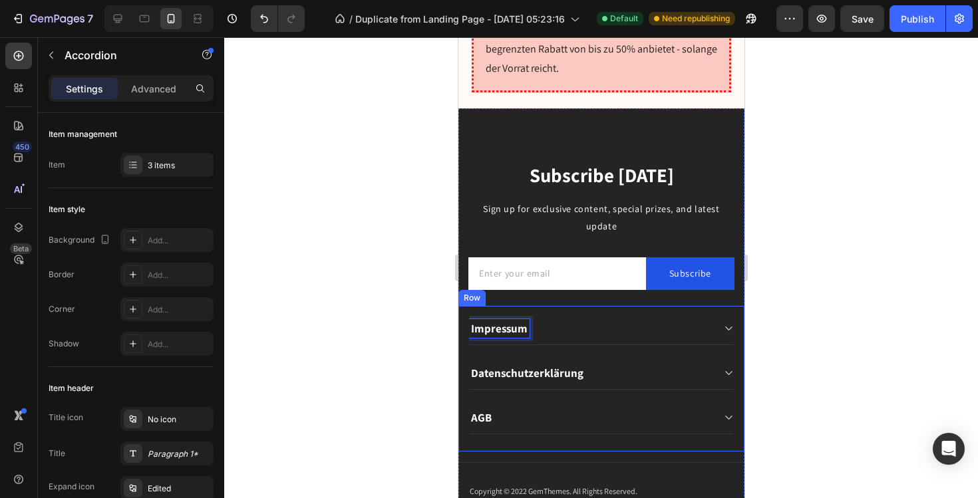
click at [416, 309] on div at bounding box center [601, 267] width 754 height 461
click at [727, 323] on icon at bounding box center [728, 328] width 10 height 11
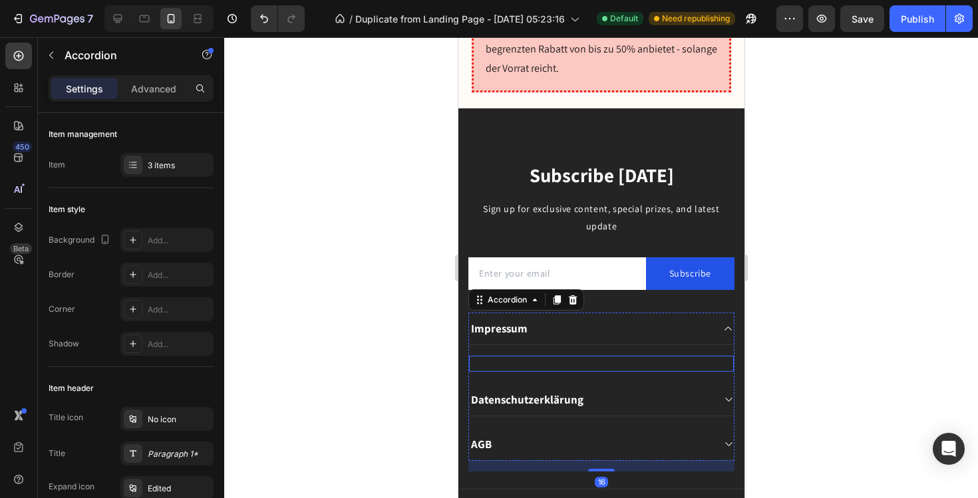
click at [558, 356] on div "Button" at bounding box center [601, 364] width 265 height 16
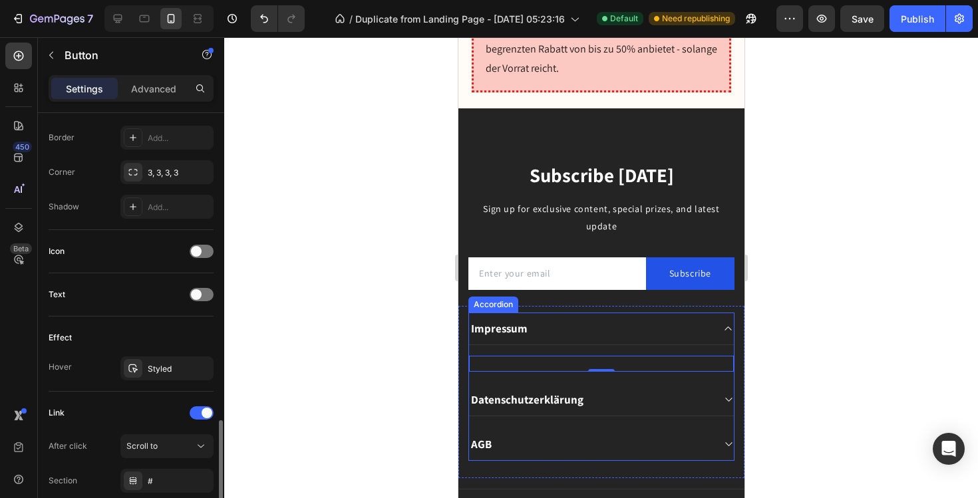
scroll to position [389, 0]
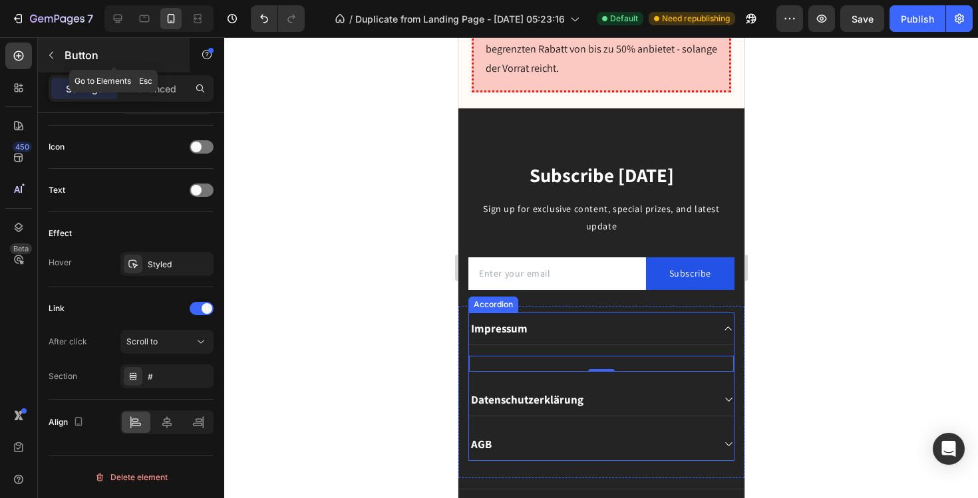
click at [53, 59] on icon "button" at bounding box center [51, 55] width 11 height 11
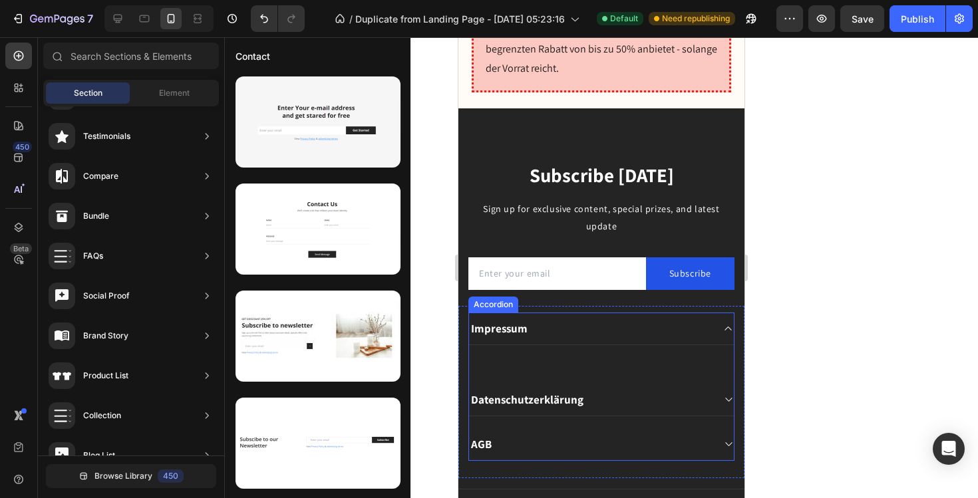
scroll to position [0, 0]
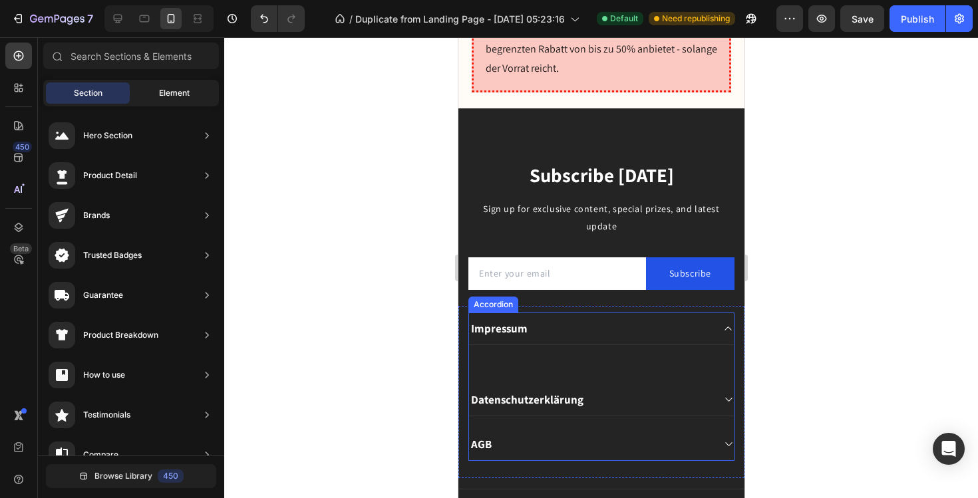
click at [156, 87] on div "Element" at bounding box center [174, 93] width 84 height 21
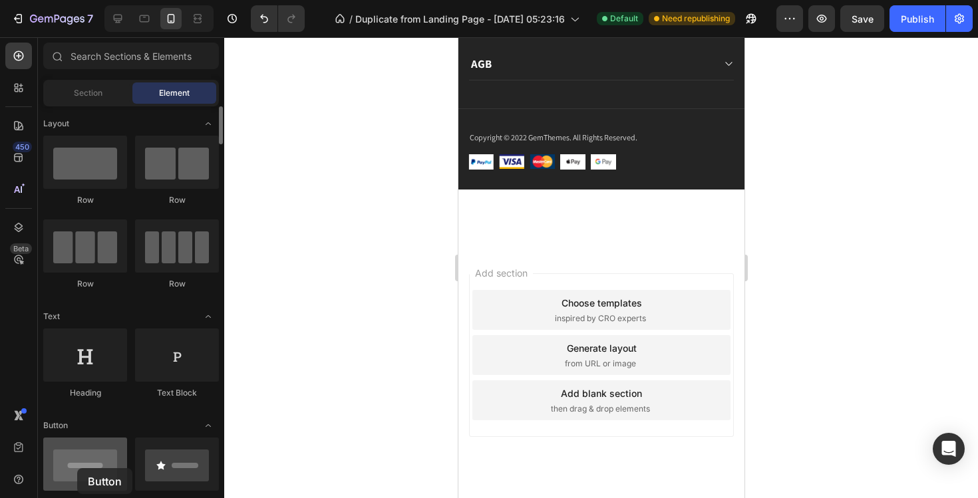
drag, startPoint x: 102, startPoint y: 454, endPoint x: 77, endPoint y: 467, distance: 28.0
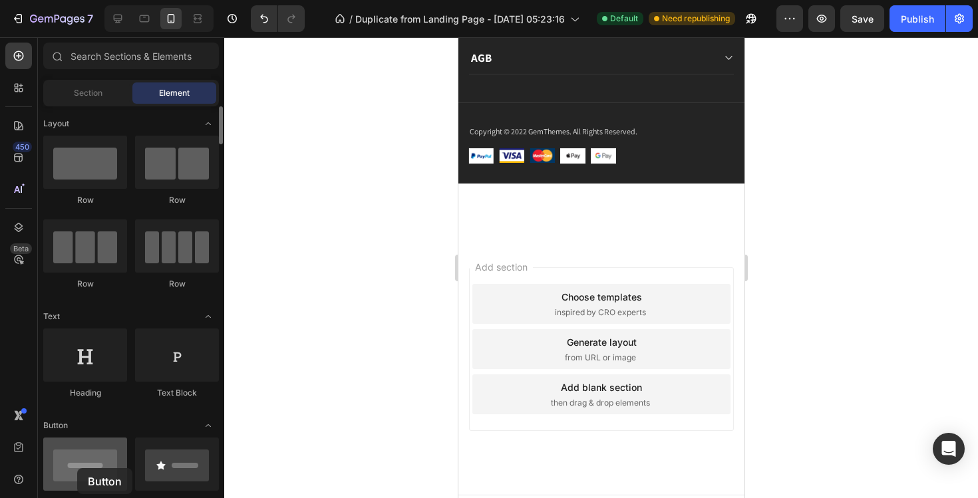
click at [77, 468] on div at bounding box center [85, 464] width 84 height 53
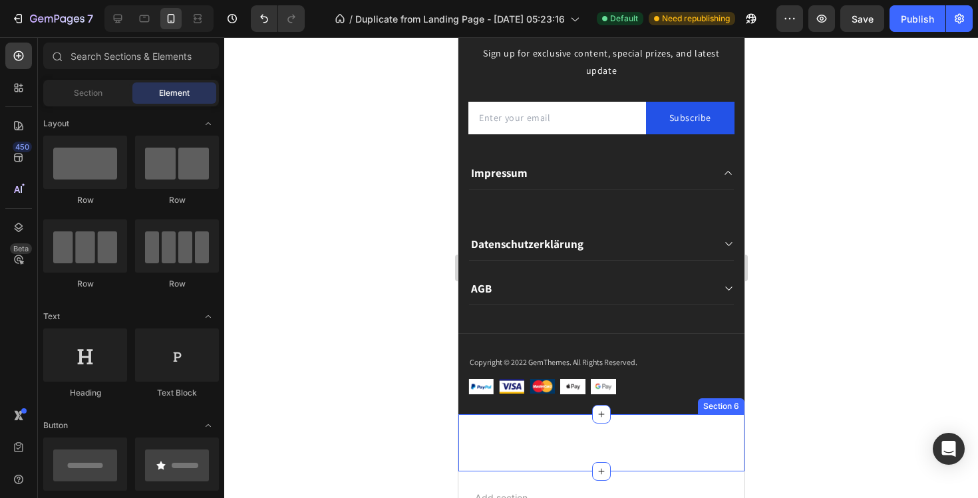
scroll to position [9912, 0]
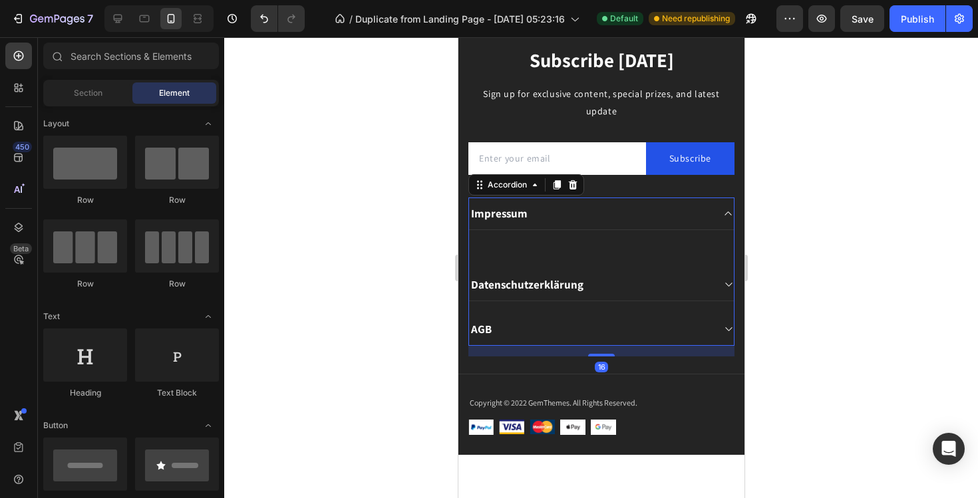
click at [729, 216] on icon at bounding box center [728, 213] width 10 height 11
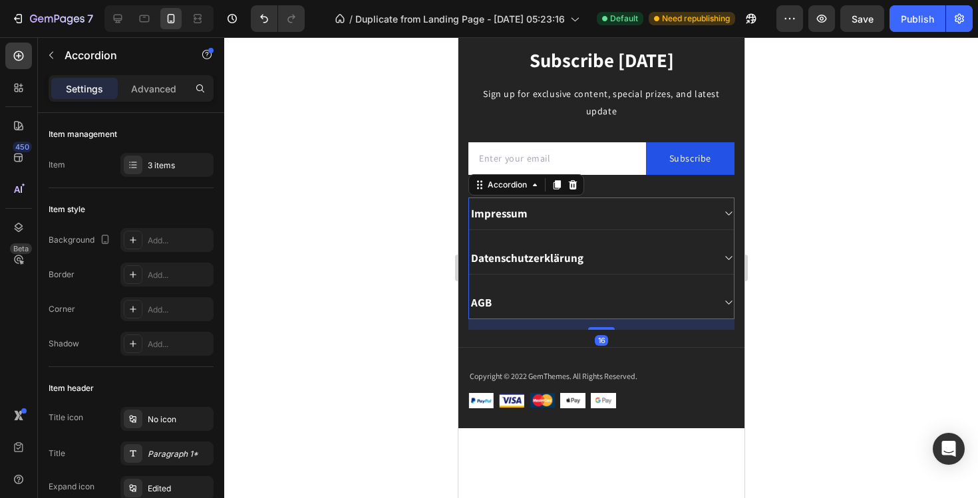
click at [545, 214] on div "Impressum" at bounding box center [591, 213] width 244 height 19
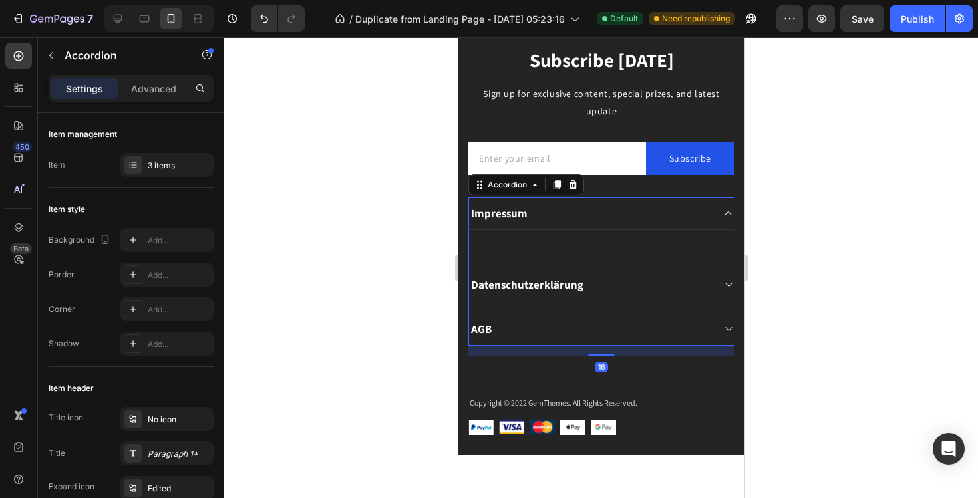
click at [546, 214] on div "Impressum" at bounding box center [591, 213] width 244 height 19
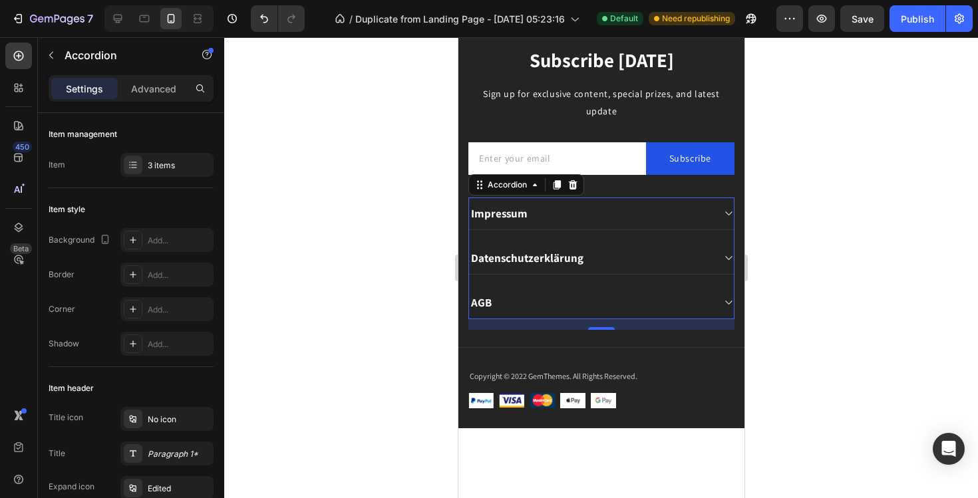
click at [726, 262] on icon at bounding box center [728, 258] width 10 height 11
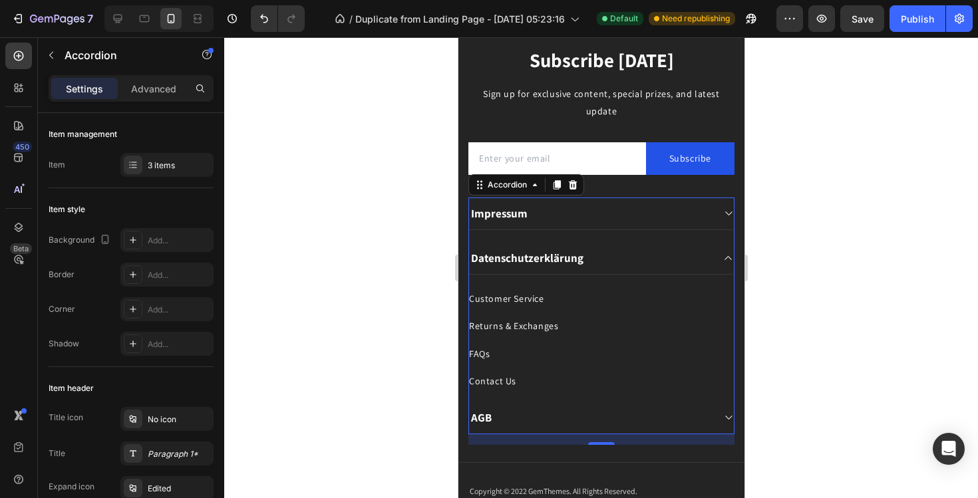
click at [726, 262] on icon at bounding box center [728, 258] width 10 height 11
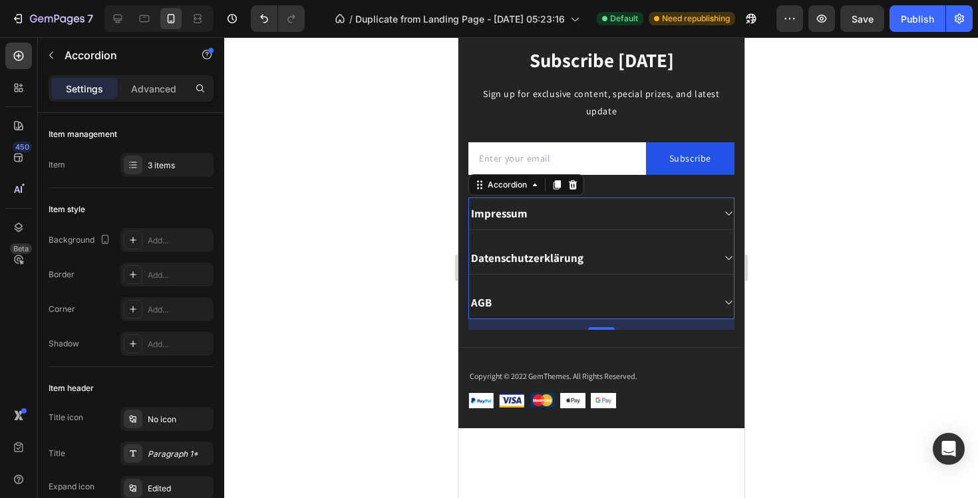
click at [727, 297] on icon at bounding box center [728, 302] width 10 height 11
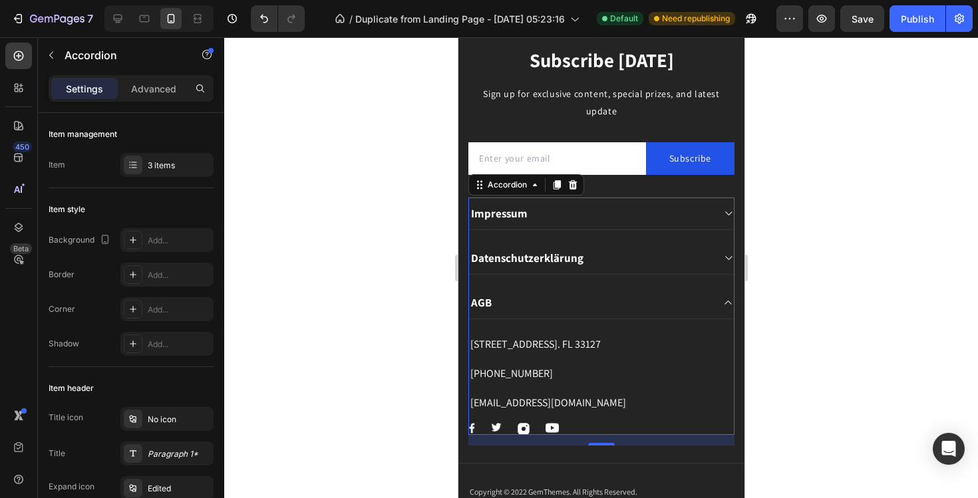
click at [726, 303] on icon at bounding box center [728, 302] width 10 height 11
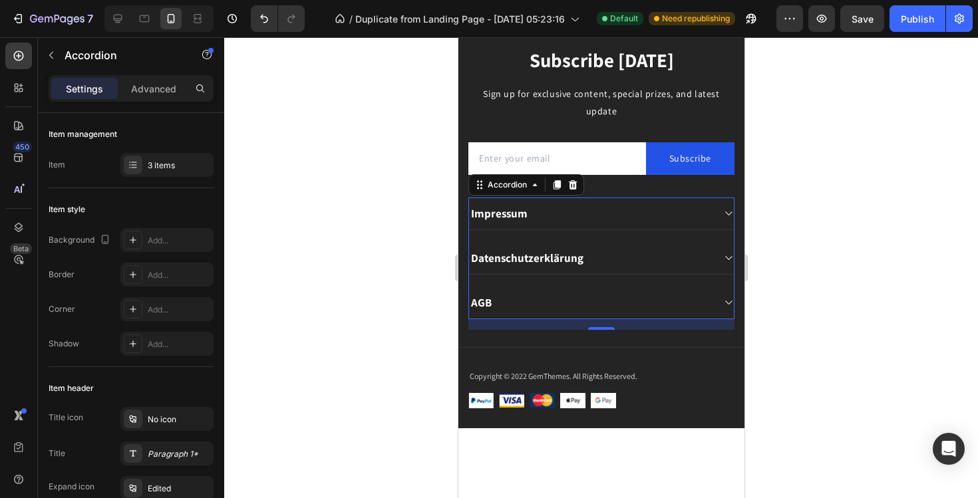
click at [724, 257] on icon at bounding box center [728, 258] width 10 height 11
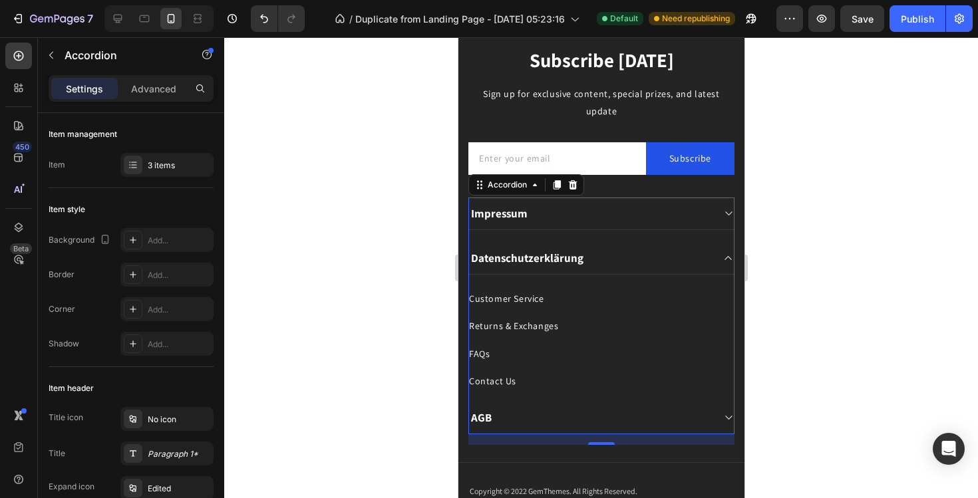
click at [724, 257] on icon at bounding box center [728, 258] width 10 height 11
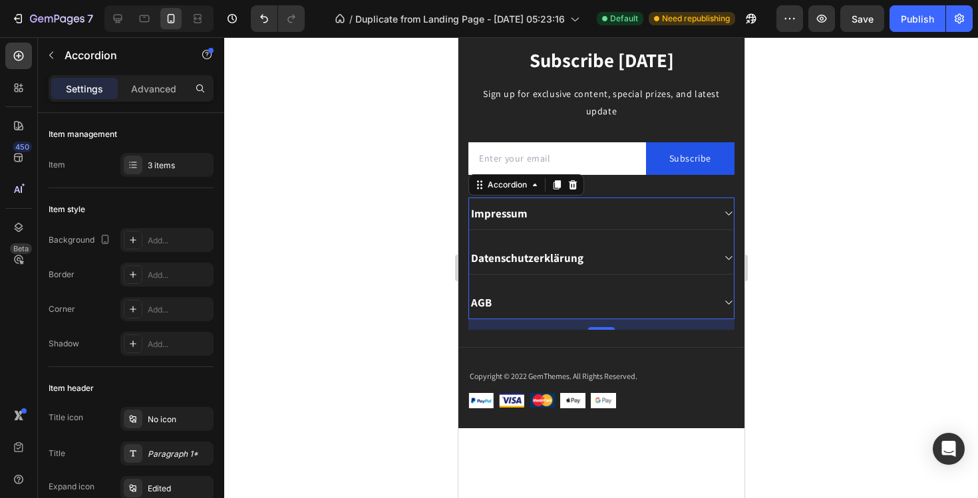
click at [723, 212] on icon at bounding box center [728, 213] width 10 height 11
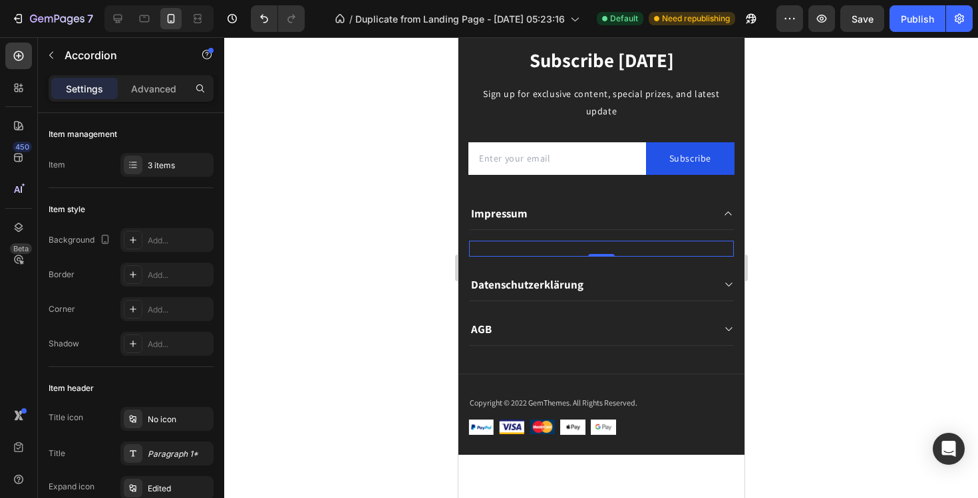
click at [522, 247] on div "Button 0" at bounding box center [601, 249] width 265 height 16
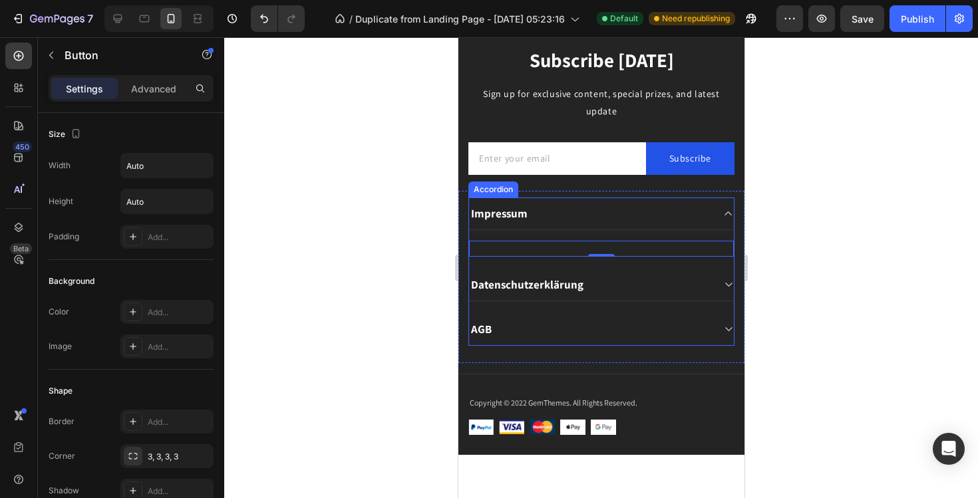
click at [731, 213] on icon at bounding box center [728, 213] width 10 height 11
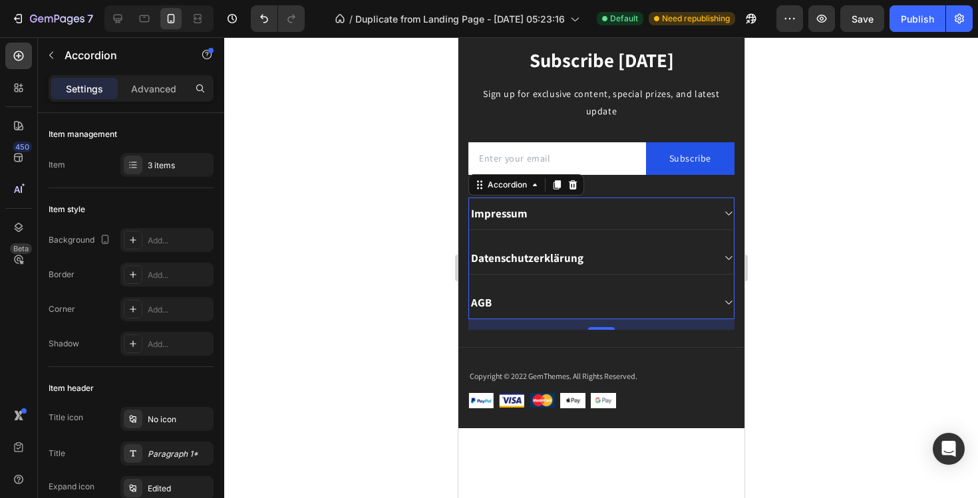
click at [558, 225] on div "Impressum" at bounding box center [601, 214] width 265 height 33
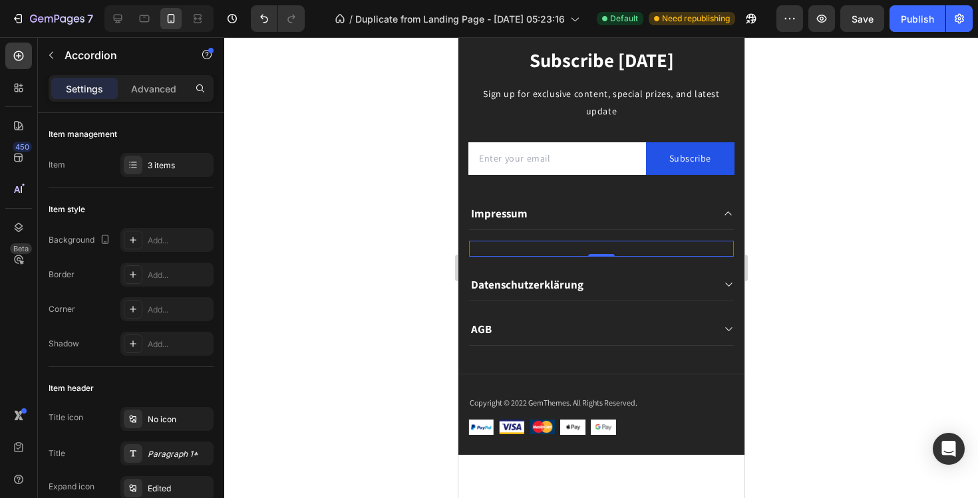
click at [508, 244] on div "Button 0" at bounding box center [601, 249] width 265 height 16
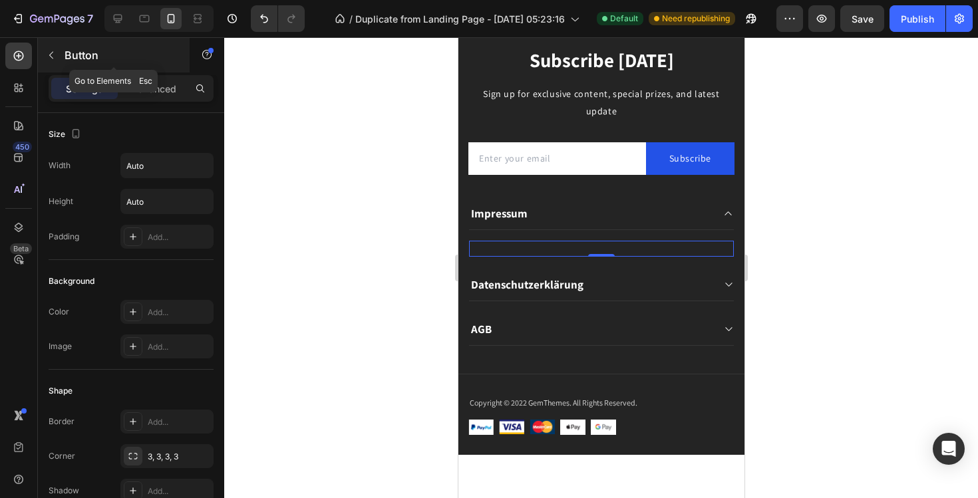
click at [43, 52] on button "button" at bounding box center [51, 55] width 21 height 21
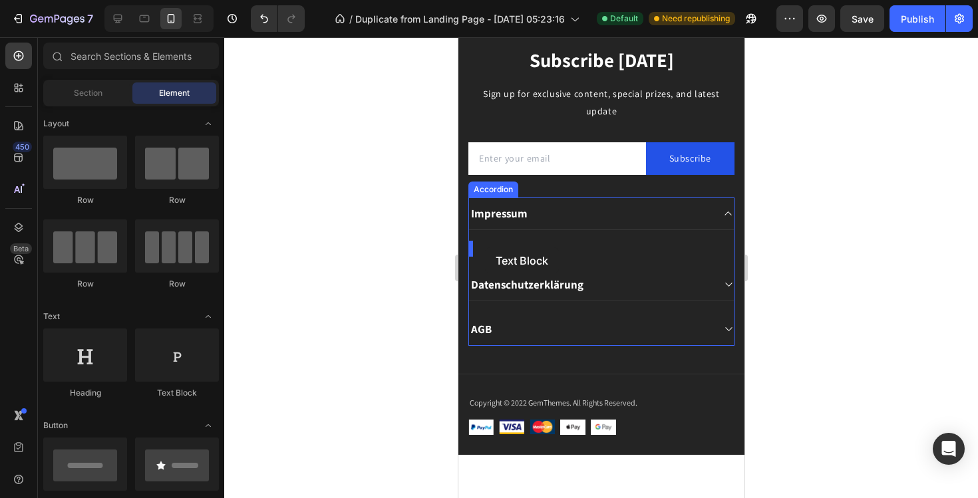
drag, startPoint x: 641, startPoint y: 398, endPoint x: 485, endPoint y: 248, distance: 216.5
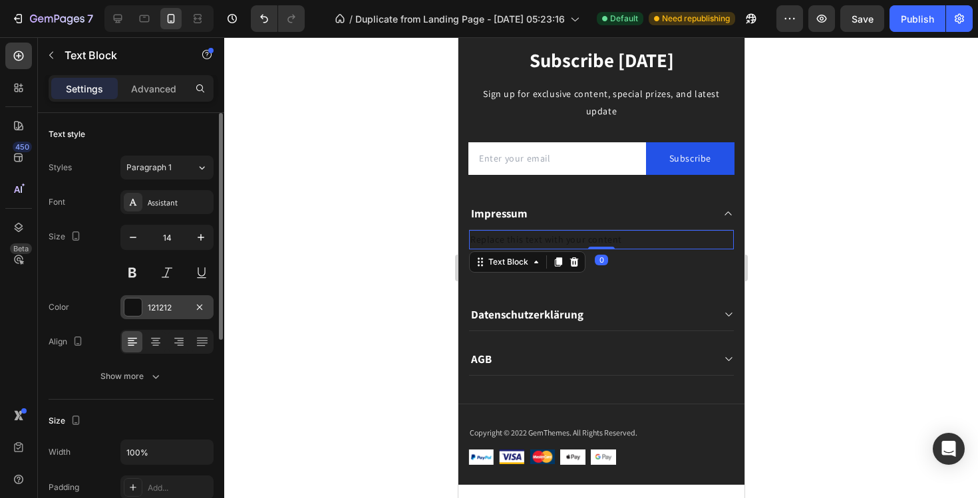
click at [136, 307] on div at bounding box center [132, 307] width 17 height 17
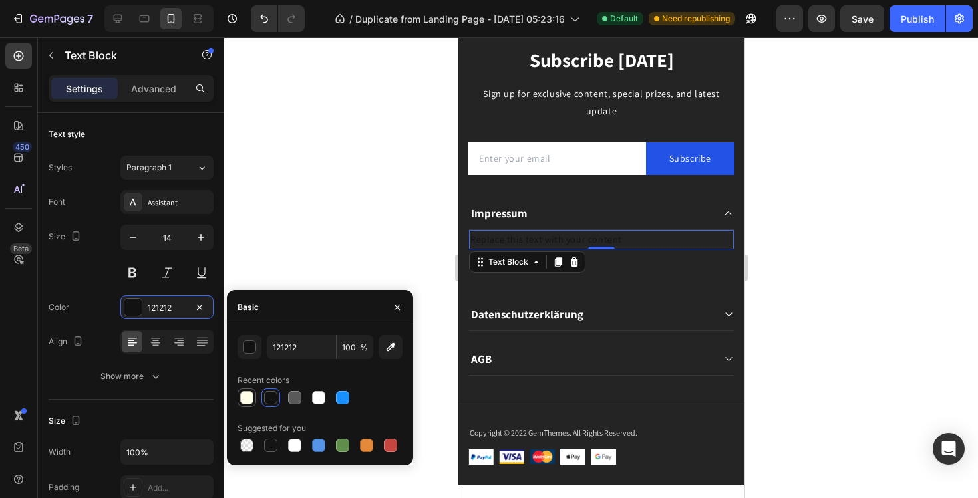
click at [241, 399] on div at bounding box center [246, 397] width 13 height 13
click at [295, 447] on div at bounding box center [294, 445] width 13 height 13
type input "FFFFFF"
click at [624, 234] on div "Replace this text with your content" at bounding box center [601, 239] width 265 height 19
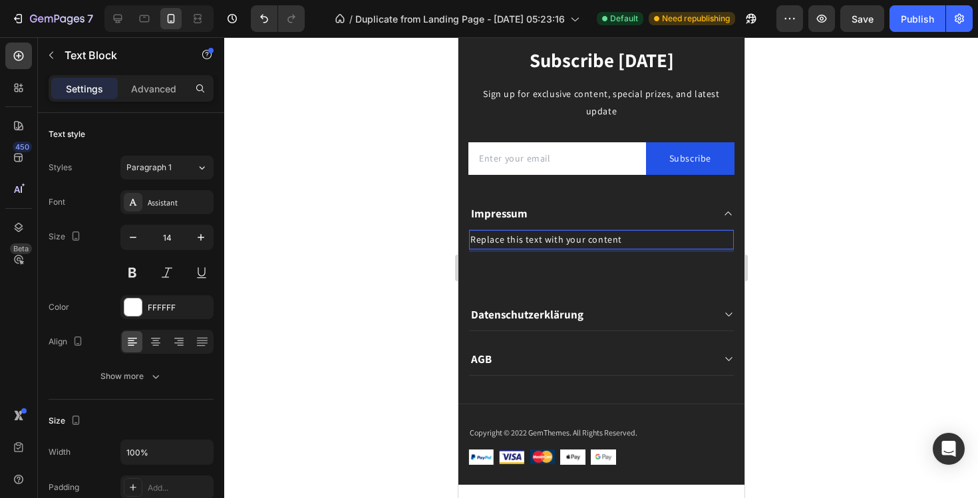
click at [624, 234] on p "Replace this text with your content" at bounding box center [601, 240] width 262 height 17
drag, startPoint x: 613, startPoint y: 234, endPoint x: 458, endPoint y: 246, distance: 155.5
click at [458, 246] on div "Impressum Replace this text with your content Text Block 0 Button Row Datenschu…" at bounding box center [601, 292] width 286 height 202
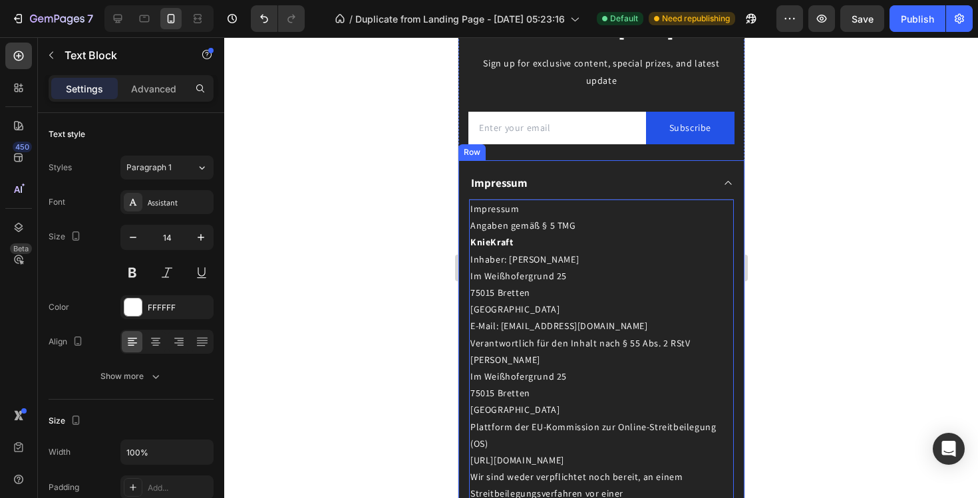
scroll to position [9958, 0]
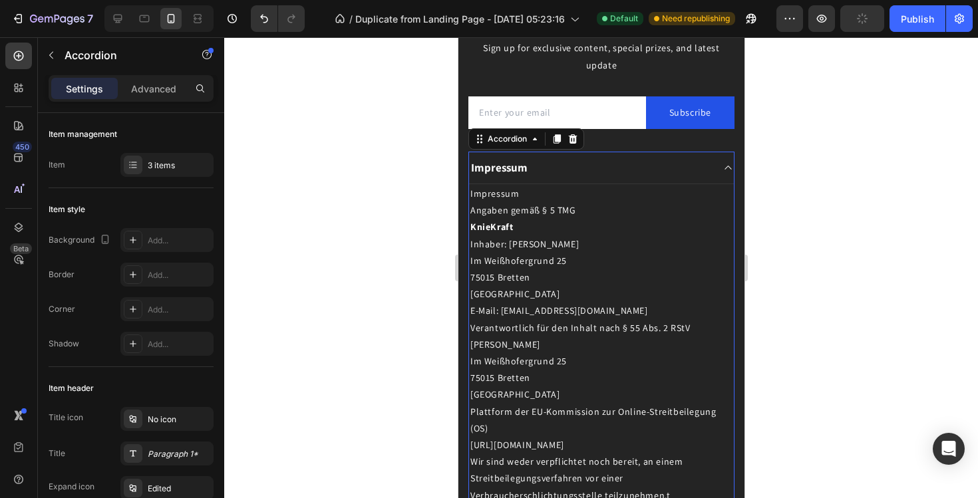
click at [724, 171] on icon at bounding box center [728, 167] width 10 height 11
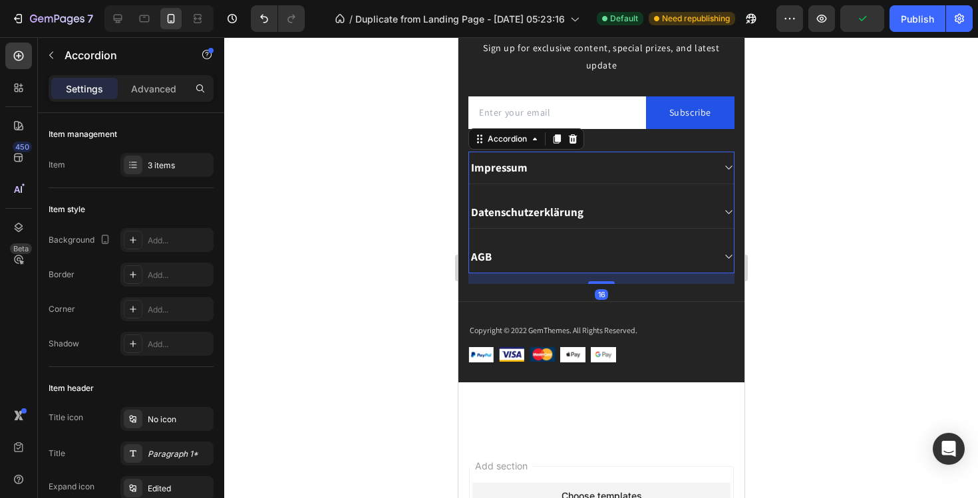
click at [723, 208] on icon at bounding box center [728, 212] width 10 height 11
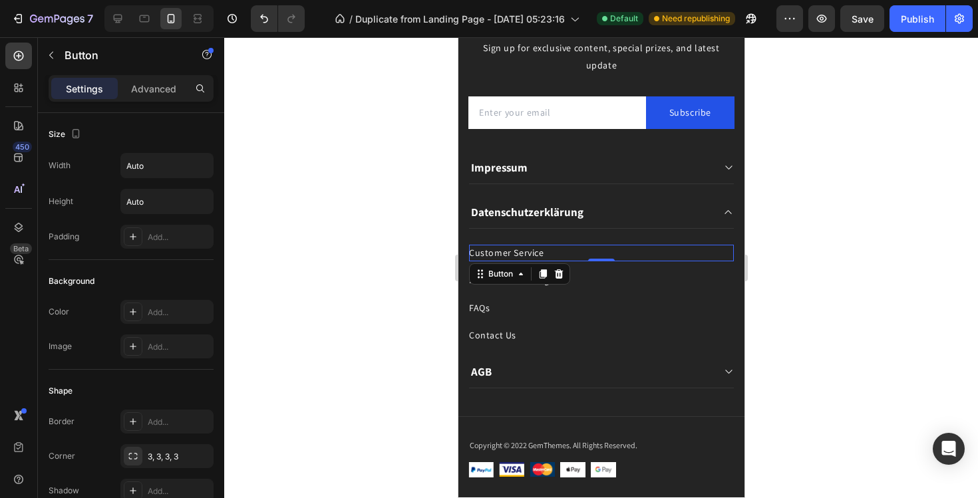
click at [550, 256] on div "Customer Service Button 0" at bounding box center [601, 253] width 265 height 17
click at [560, 274] on icon at bounding box center [558, 274] width 9 height 9
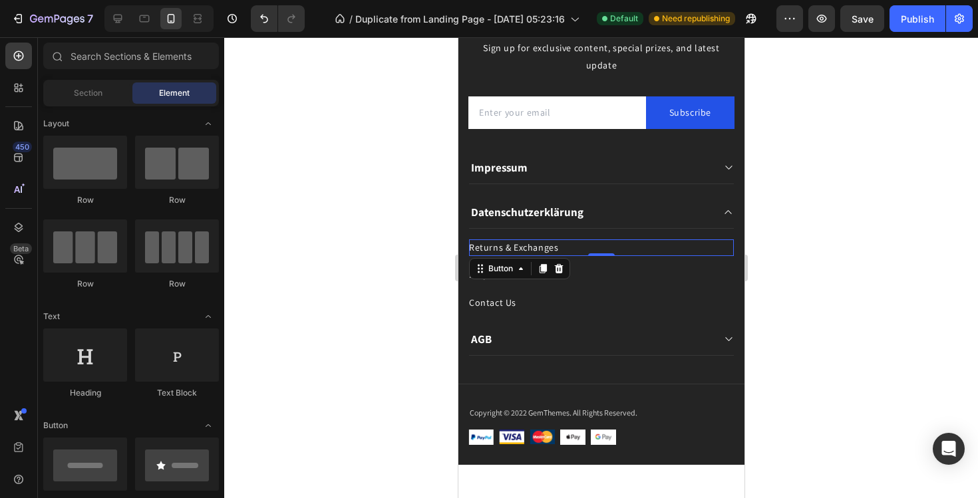
click at [578, 252] on div "Returns & Exchanges Button 0" at bounding box center [601, 248] width 265 height 17
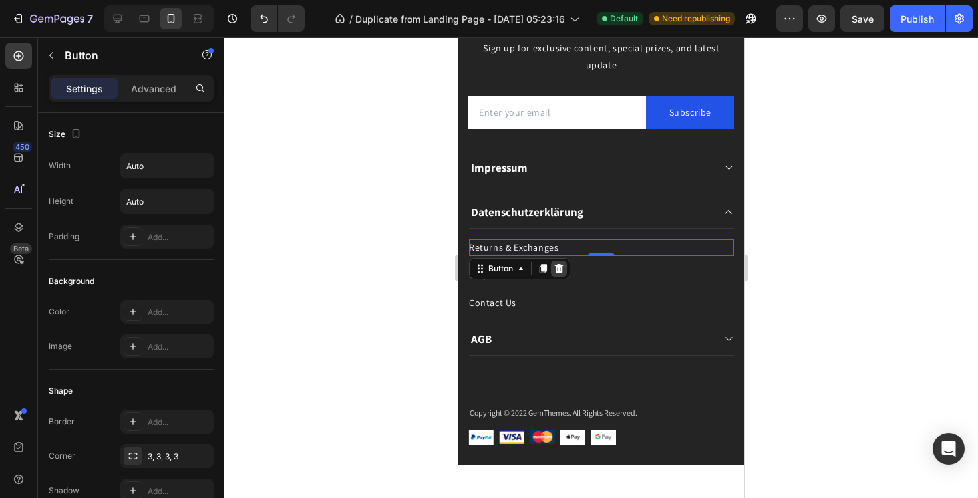
click at [554, 270] on icon at bounding box center [558, 269] width 11 height 11
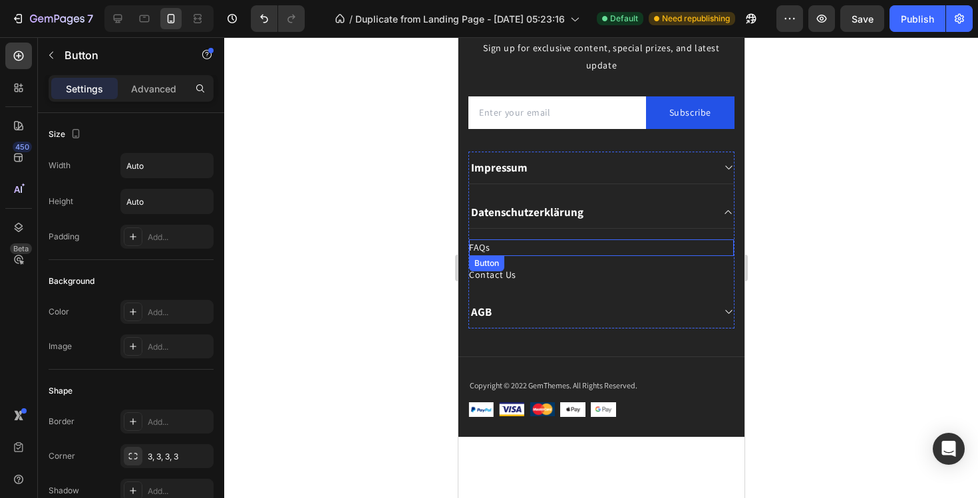
click at [563, 248] on div "FAQs Button" at bounding box center [601, 248] width 265 height 17
click at [559, 270] on icon at bounding box center [558, 269] width 11 height 11
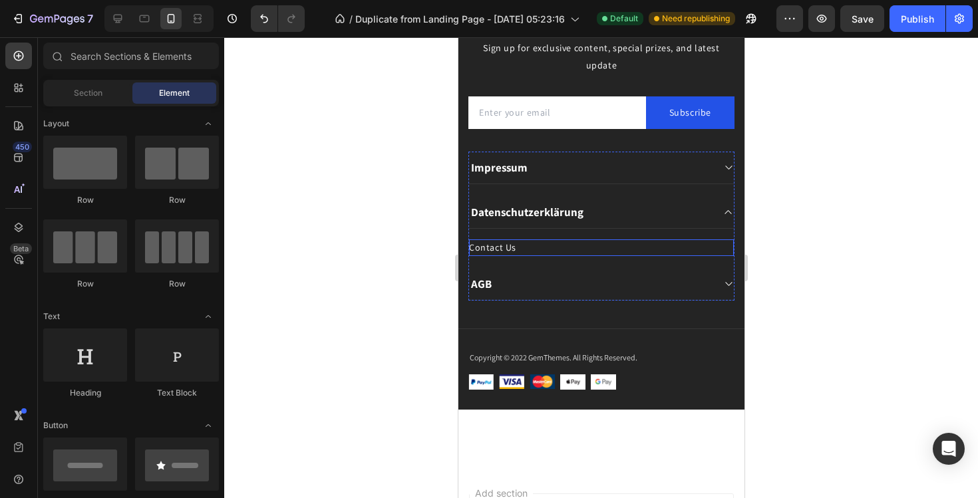
click at [556, 255] on div "Contact Us Button" at bounding box center [601, 248] width 265 height 17
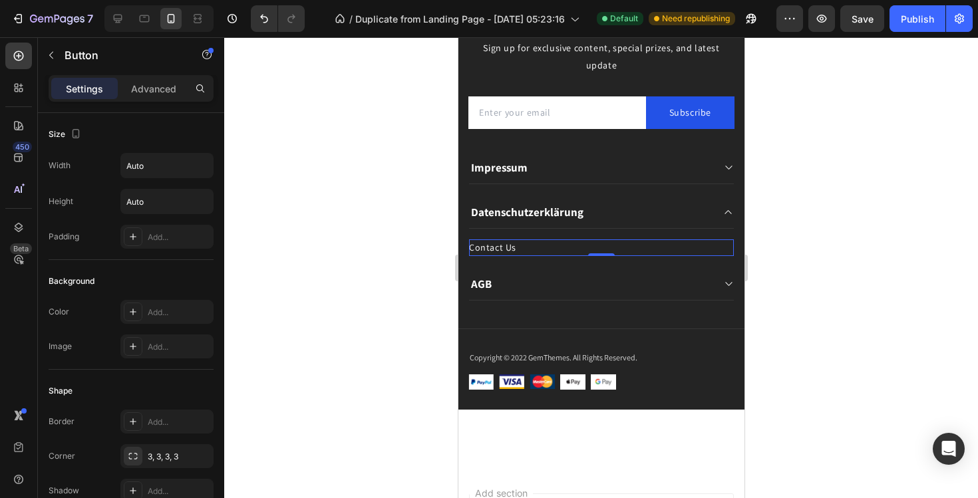
click at [552, 252] on div "Contact Us Button 0" at bounding box center [601, 248] width 265 height 17
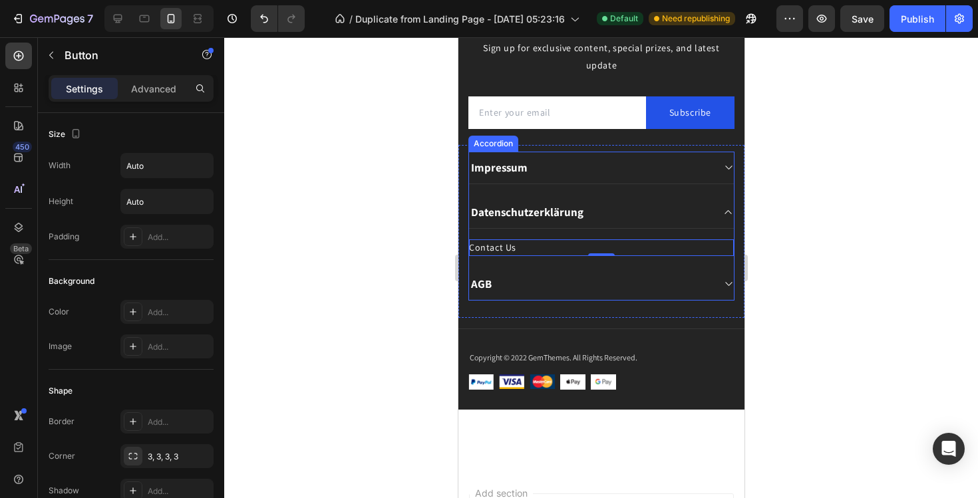
click at [576, 260] on div "Impressum Datenschutzerklärung Contact Us Button 0 AGB" at bounding box center [601, 226] width 266 height 149
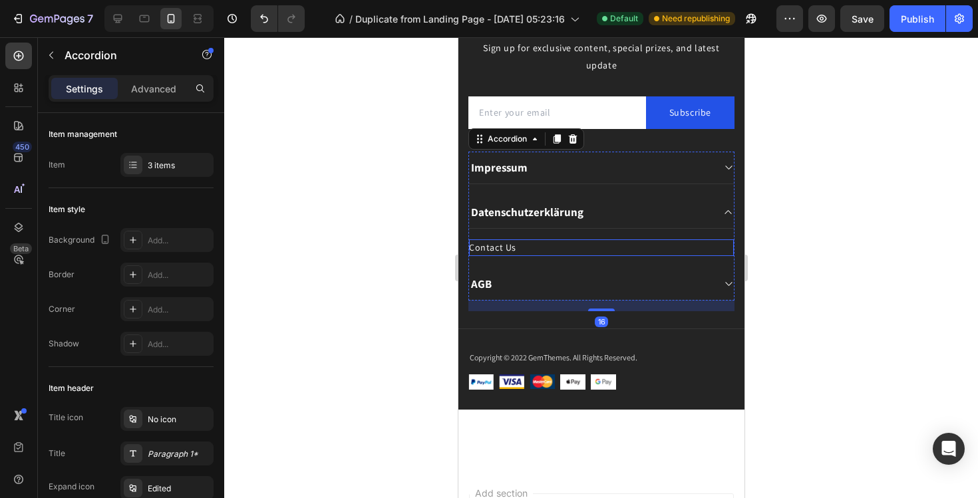
click at [572, 249] on div "Contact Us Button" at bounding box center [601, 248] width 265 height 17
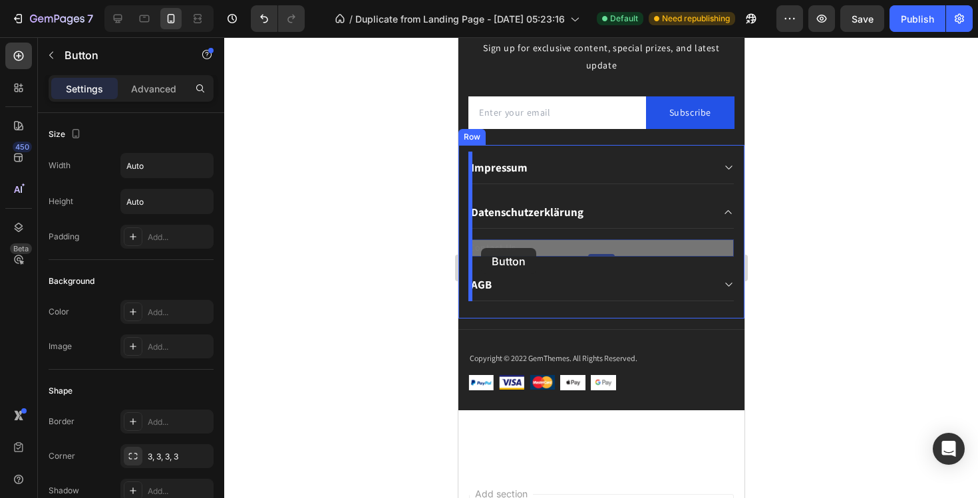
drag, startPoint x: 529, startPoint y: 249, endPoint x: 481, endPoint y: 248, distance: 48.6
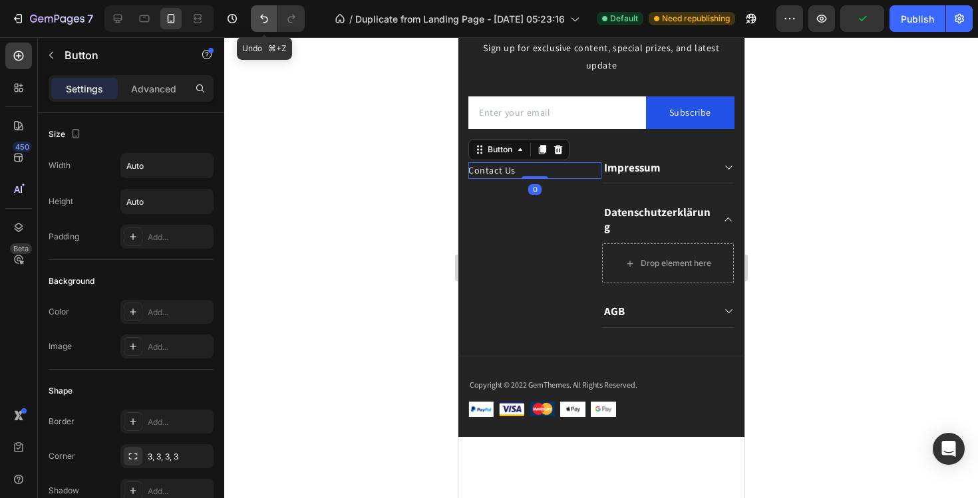
click at [265, 19] on icon "Undo/Redo" at bounding box center [264, 18] width 13 height 13
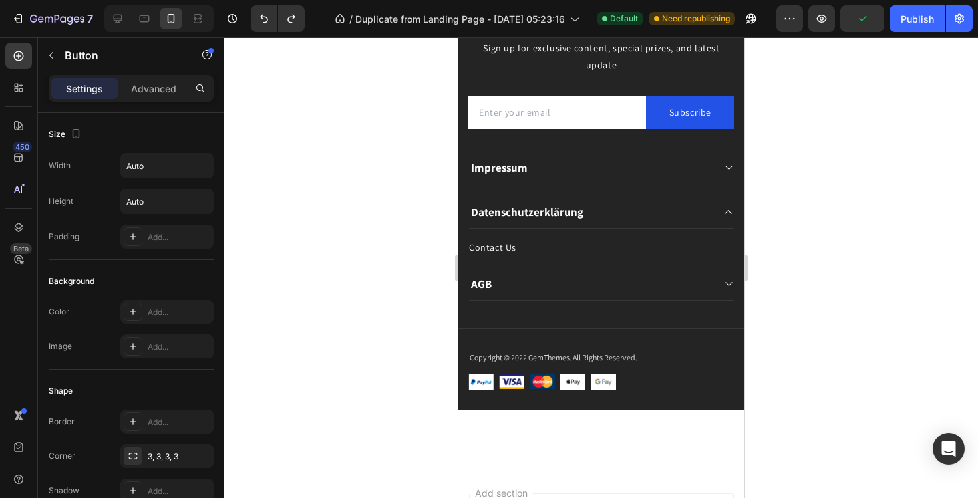
click at [530, 249] on div "Contact Us Button" at bounding box center [601, 248] width 265 height 17
click at [500, 249] on div "Contact Us" at bounding box center [492, 248] width 47 height 17
click at [514, 252] on div "Contact Us Button" at bounding box center [601, 248] width 265 height 17
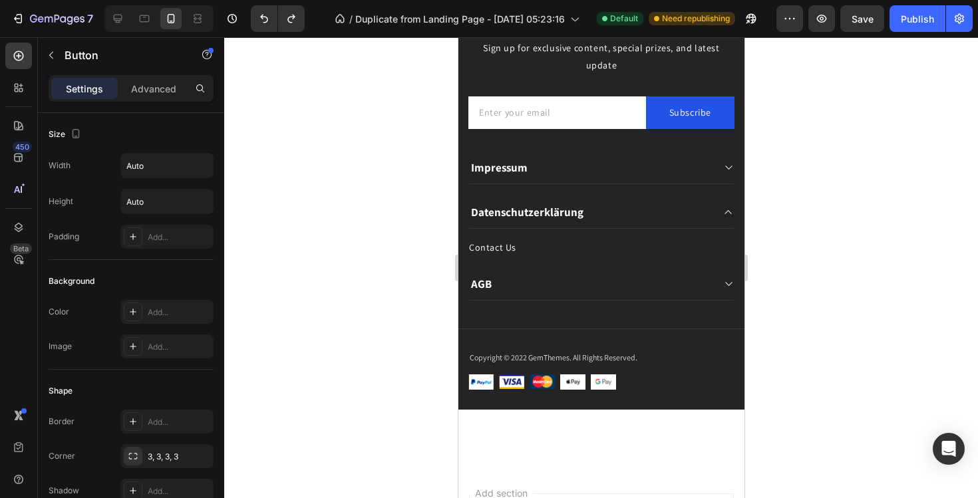
click at [514, 252] on div "Contact Us Button" at bounding box center [601, 248] width 265 height 17
click at [510, 252] on p "Contact Us" at bounding box center [492, 248] width 47 height 17
click at [44, 57] on button "button" at bounding box center [51, 55] width 21 height 21
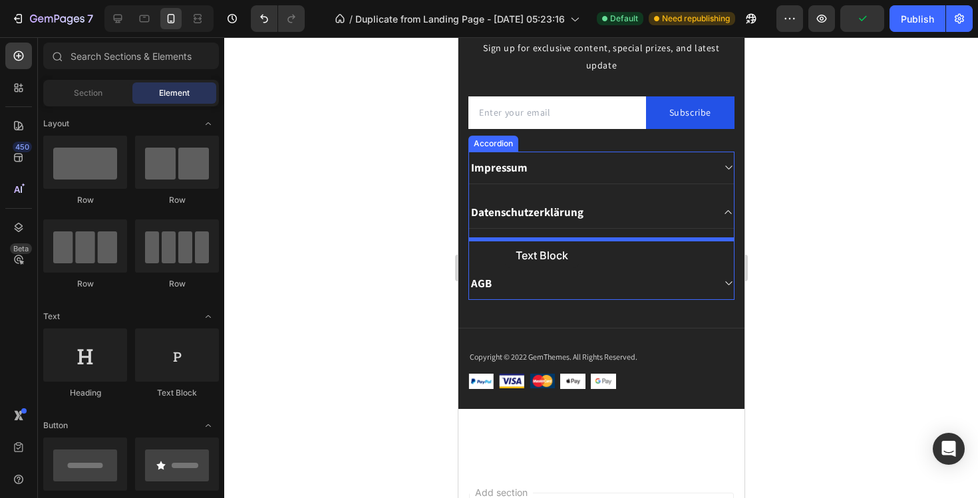
drag, startPoint x: 619, startPoint y: 394, endPoint x: 504, endPoint y: 242, distance: 190.1
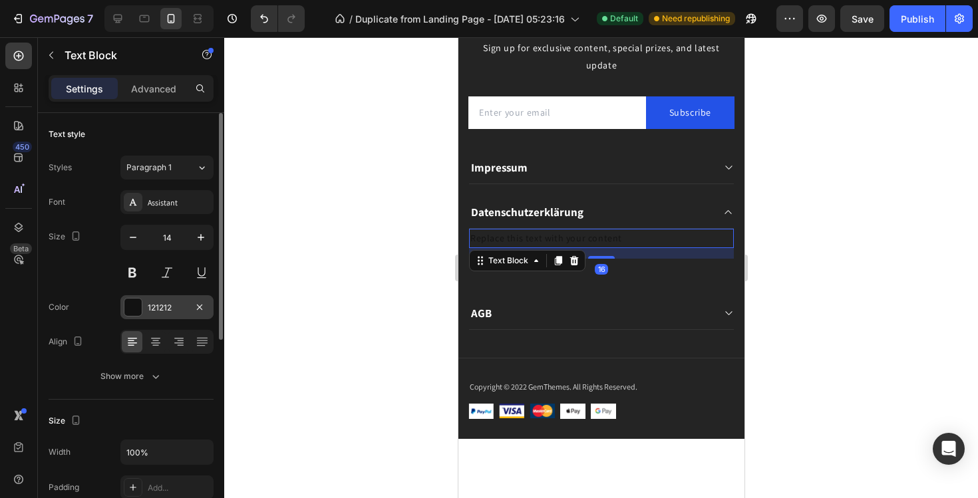
click at [135, 311] on div at bounding box center [132, 307] width 17 height 17
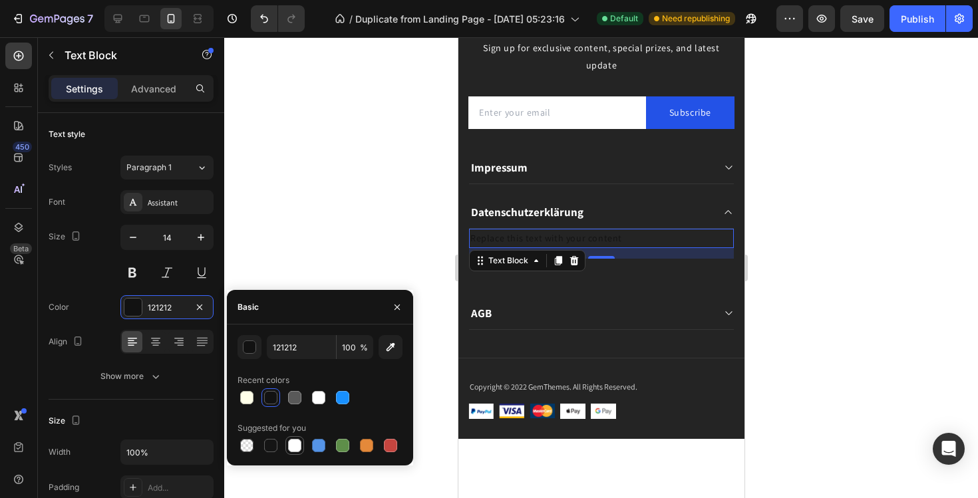
click at [290, 445] on div at bounding box center [294, 445] width 13 height 13
type input "FFFFFF"
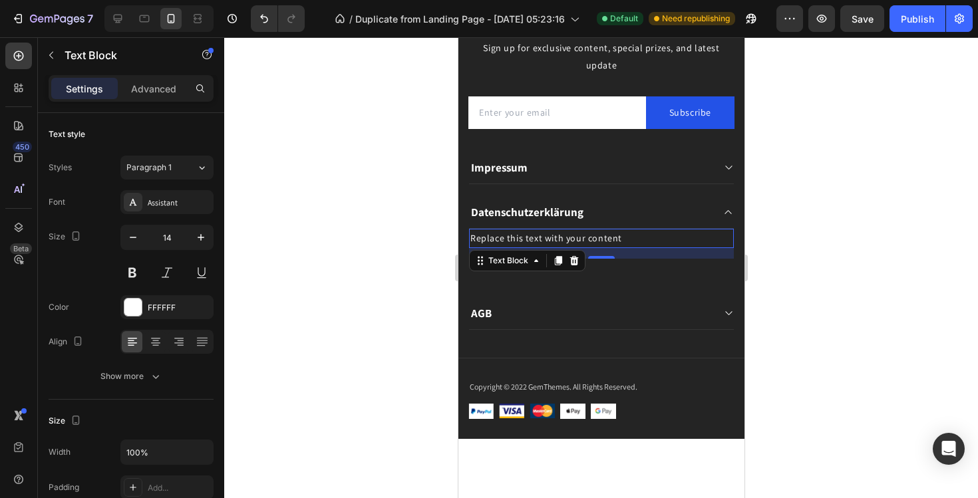
click at [600, 238] on div "Replace this text with your content" at bounding box center [601, 238] width 265 height 19
click at [600, 238] on p "Replace this text with your content" at bounding box center [601, 238] width 262 height 17
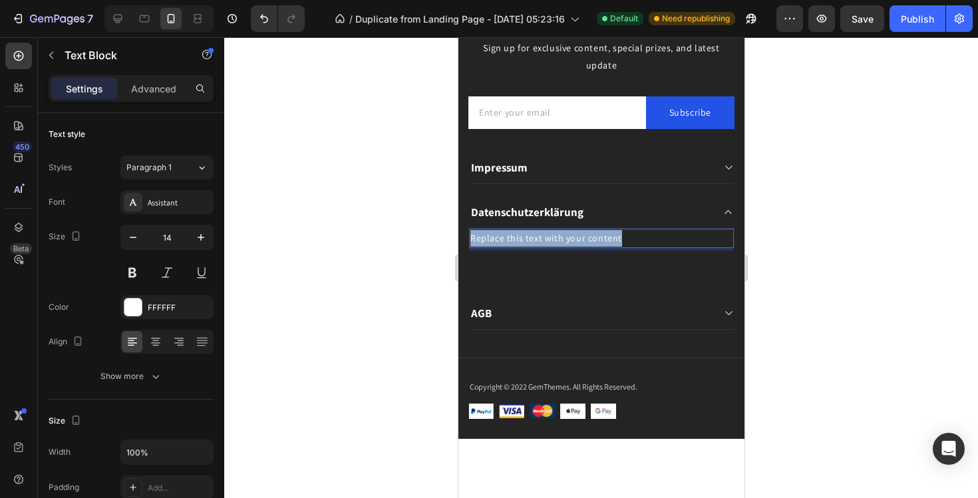
click at [600, 238] on p "Replace this text with your content" at bounding box center [601, 238] width 262 height 17
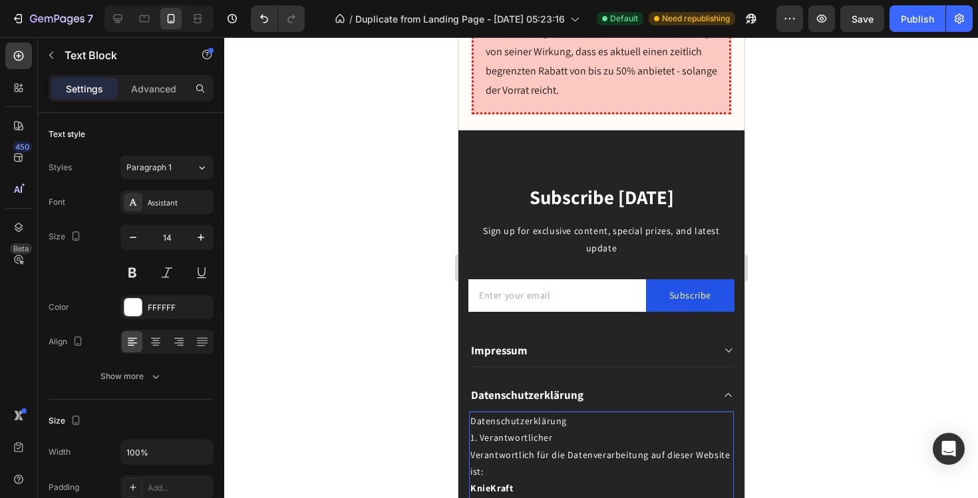
scroll to position [9810, 0]
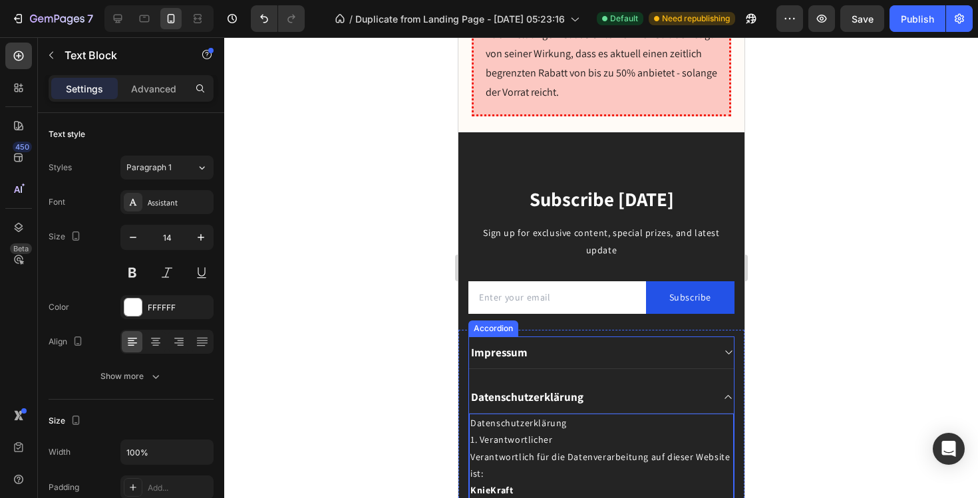
click at [727, 392] on icon at bounding box center [728, 397] width 10 height 11
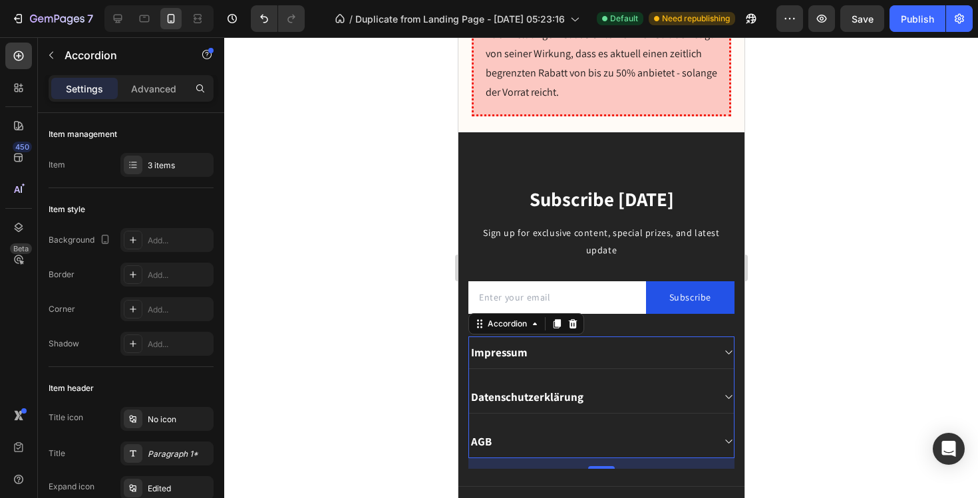
click at [725, 437] on icon at bounding box center [728, 442] width 10 height 11
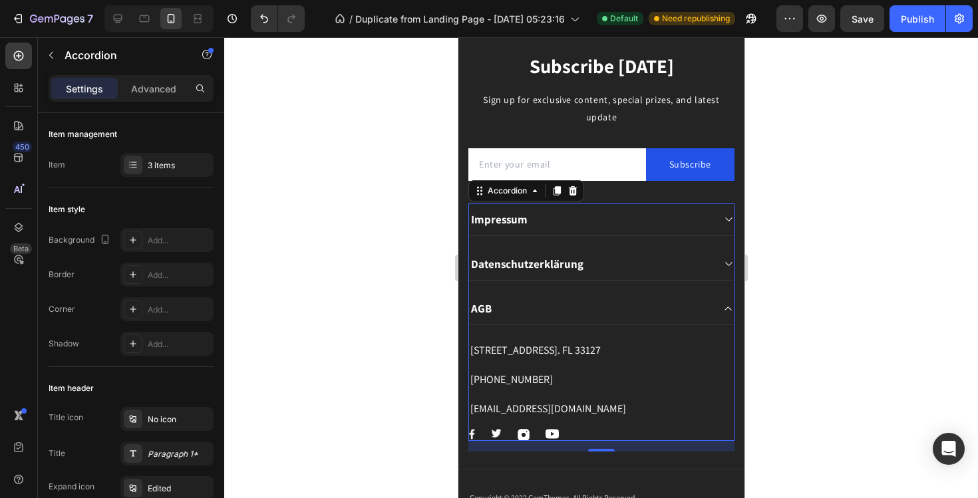
scroll to position [9907, 0]
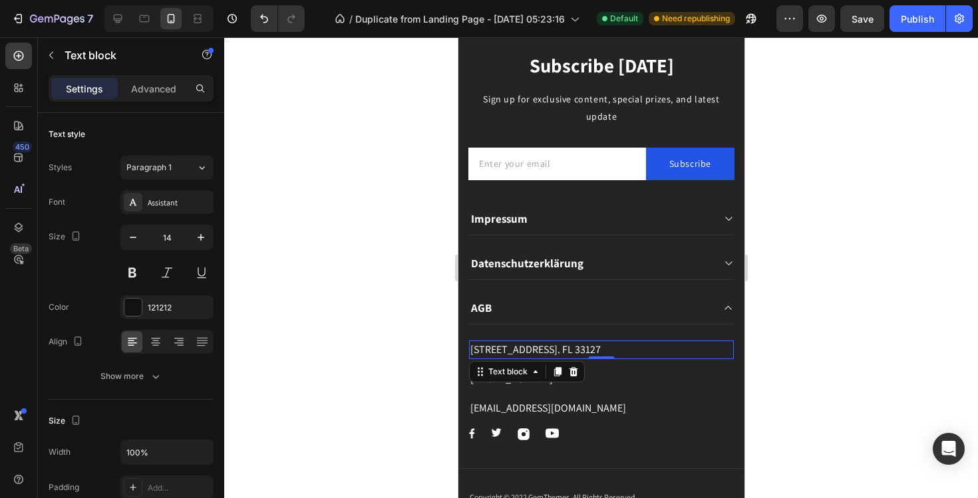
click at [632, 356] on p "[STREET_ADDRESS]. FL 33127" at bounding box center [601, 350] width 262 height 16
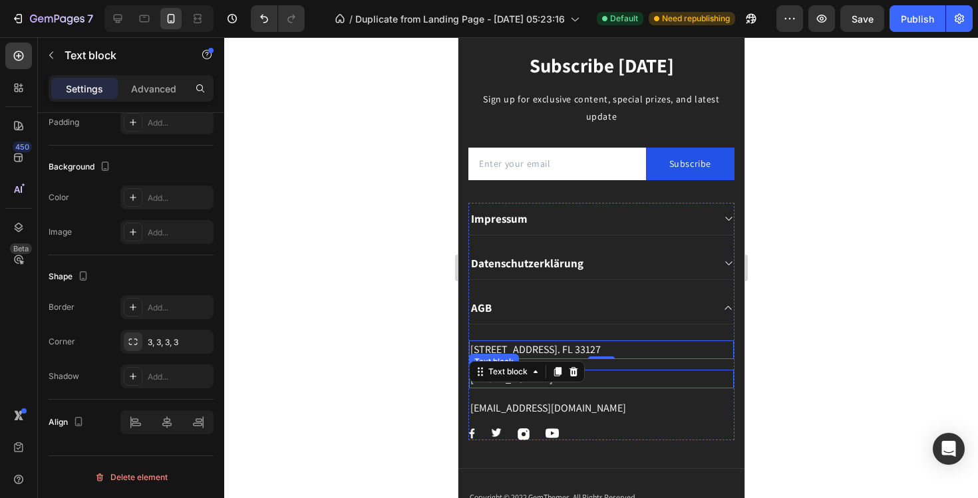
click at [616, 379] on p "[PHONE_NUMBER]" at bounding box center [601, 379] width 262 height 16
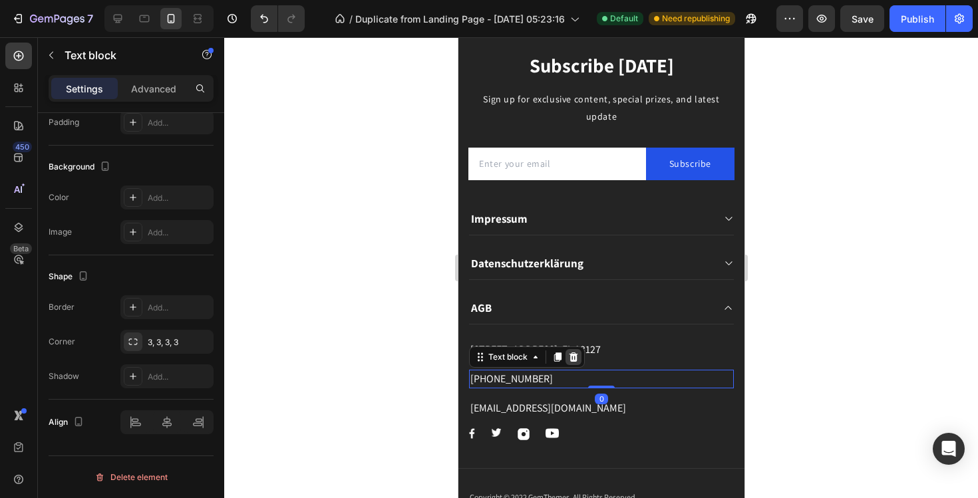
click at [566, 361] on div at bounding box center [573, 357] width 16 height 16
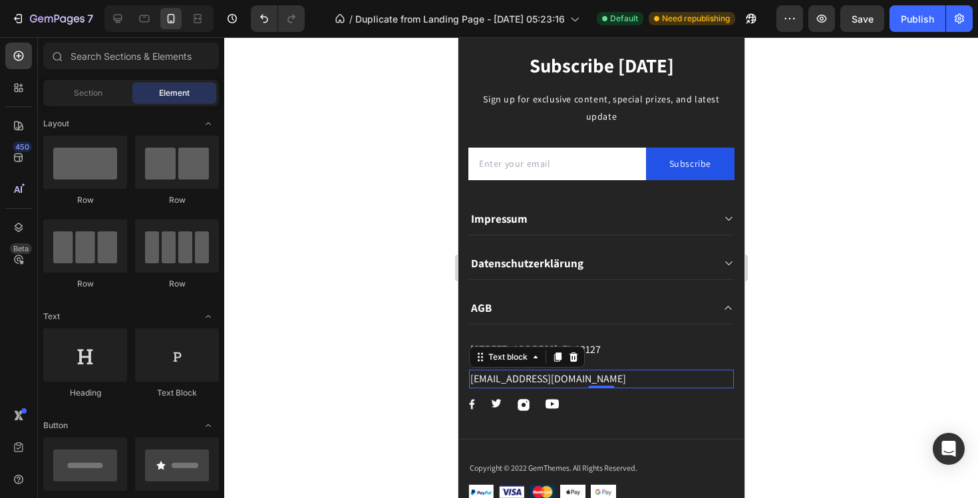
click at [570, 377] on p "[EMAIL_ADDRESS][DOMAIN_NAME]" at bounding box center [601, 379] width 262 height 16
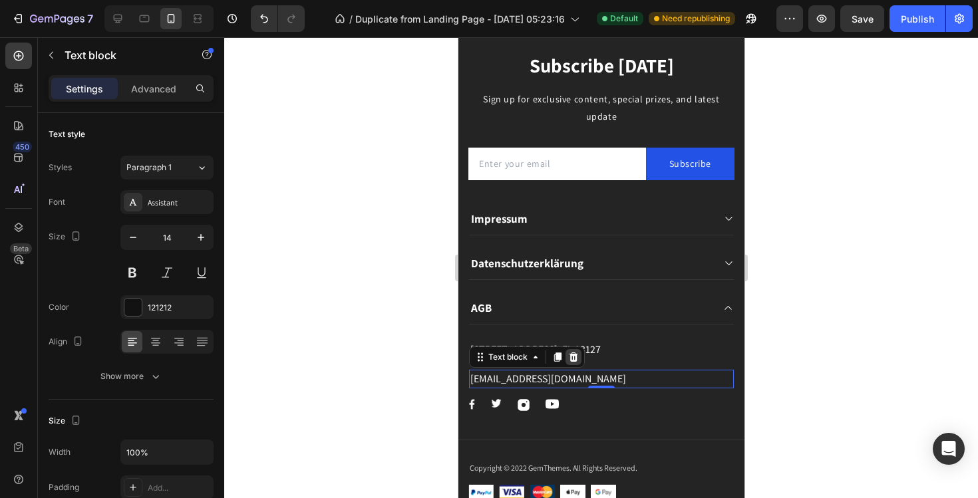
click at [575, 358] on icon at bounding box center [573, 357] width 9 height 9
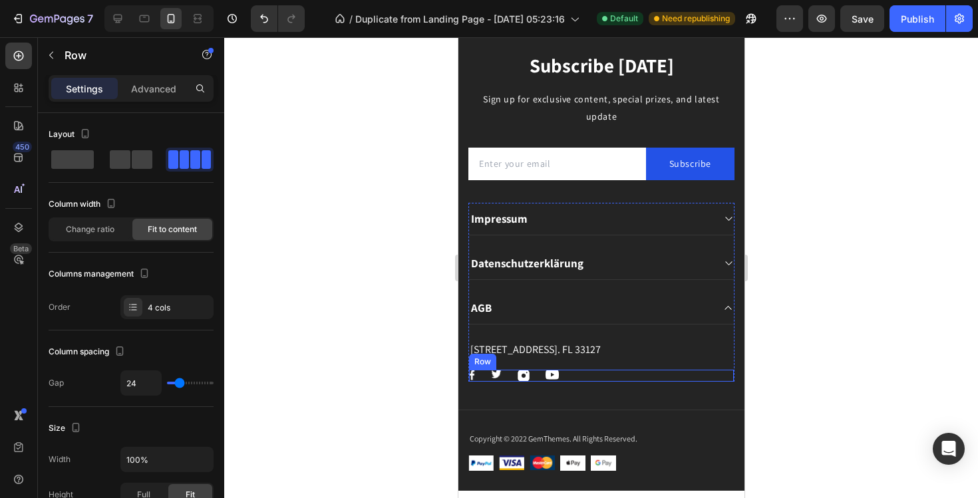
click at [574, 371] on div "Image Image Image Image Row" at bounding box center [601, 376] width 265 height 12
click at [554, 359] on icon at bounding box center [550, 357] width 11 height 11
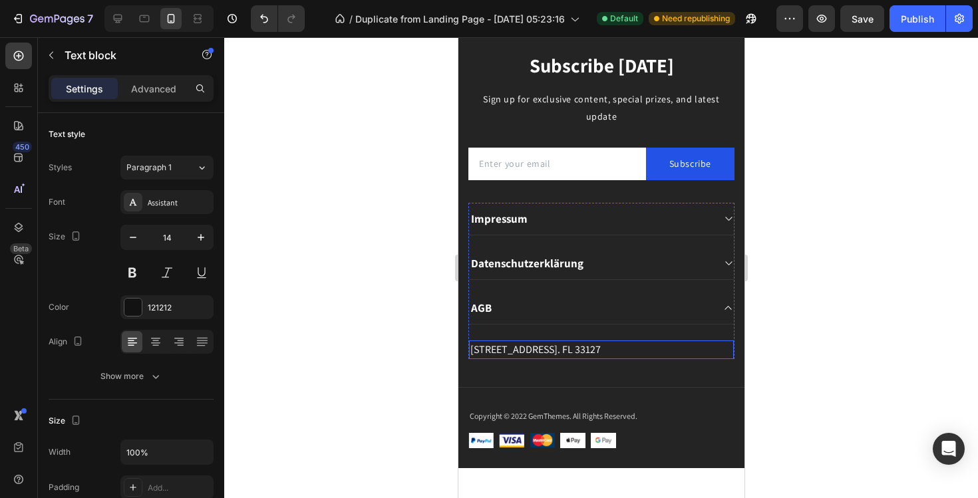
click at [617, 346] on p "[STREET_ADDRESS]. FL 33127" at bounding box center [601, 350] width 262 height 16
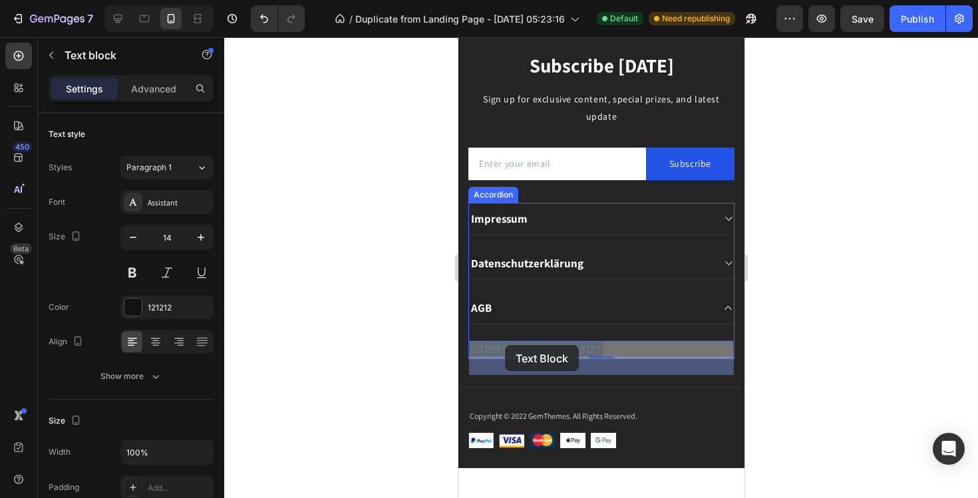
drag, startPoint x: 630, startPoint y: 346, endPoint x: 504, endPoint y: 345, distance: 125.1
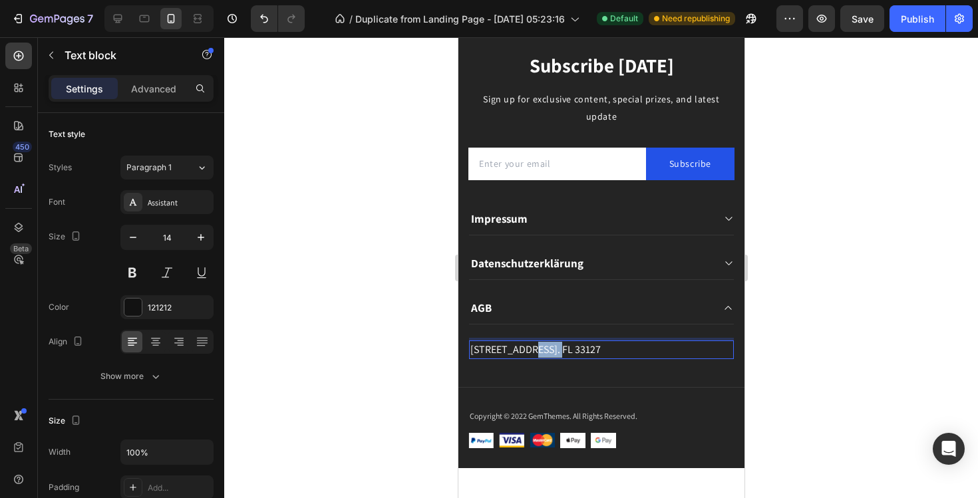
click at [537, 353] on p "[STREET_ADDRESS]. FL 33127" at bounding box center [601, 350] width 262 height 16
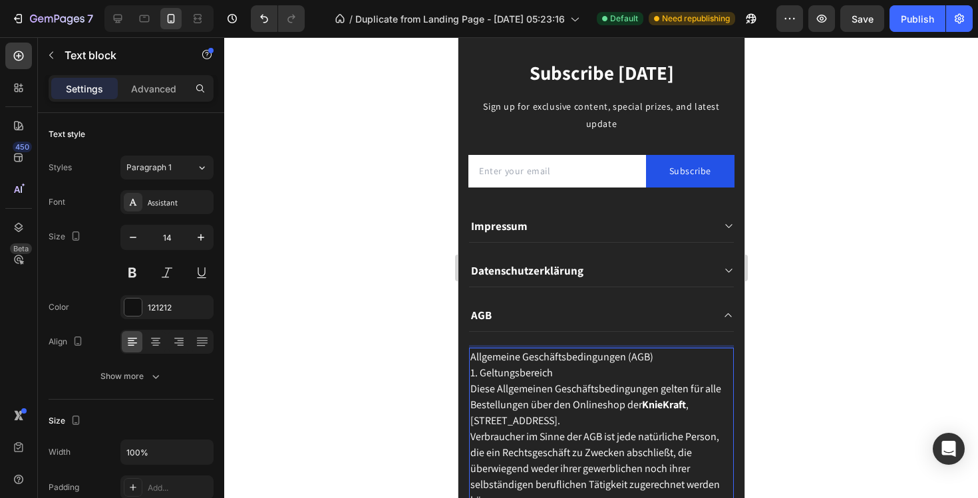
scroll to position [9896, 0]
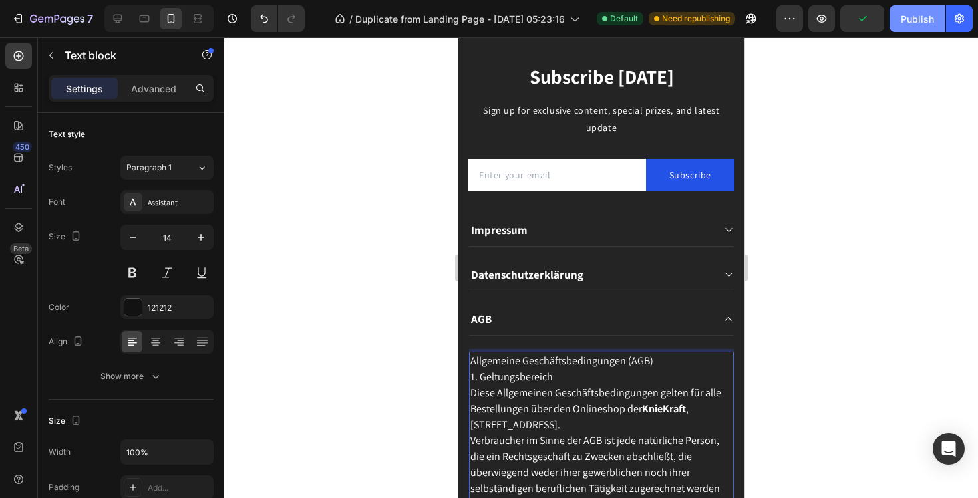
click at [903, 29] on button "Publish" at bounding box center [918, 18] width 56 height 27
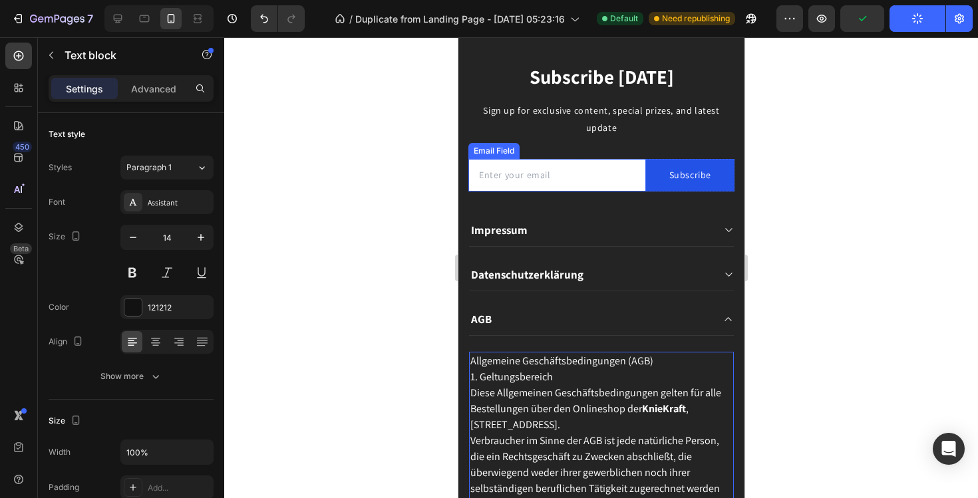
click at [585, 170] on input "email" at bounding box center [557, 175] width 178 height 33
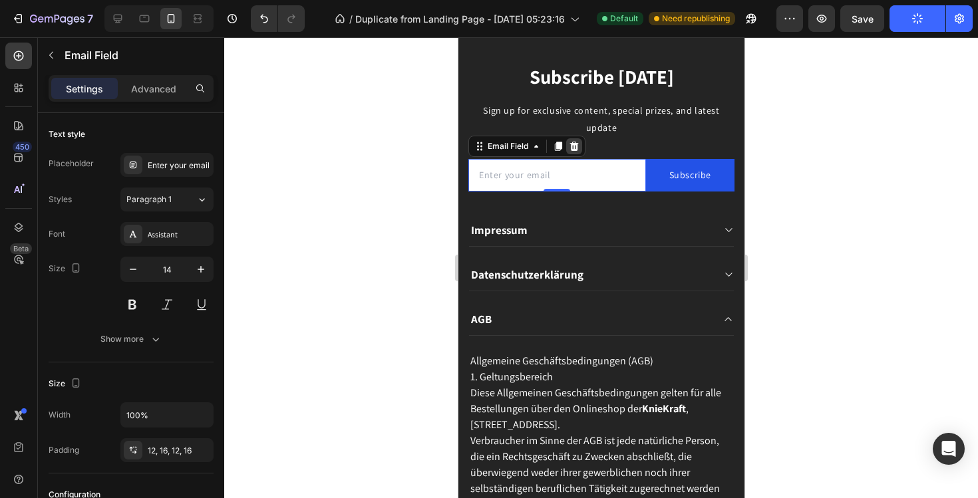
click at [570, 144] on icon at bounding box center [573, 146] width 11 height 11
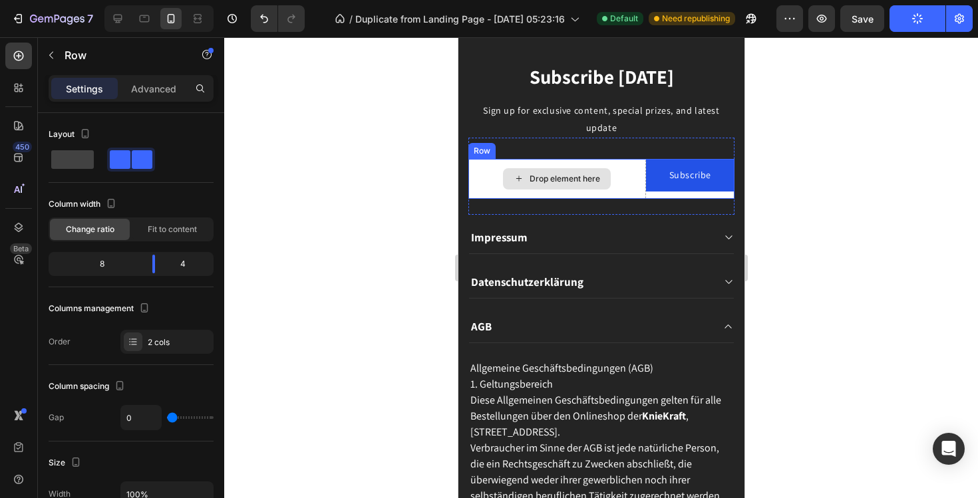
click at [618, 172] on div "Drop element here" at bounding box center [557, 179] width 178 height 40
click at [557, 142] on div "Row" at bounding box center [514, 146] width 93 height 21
click at [552, 143] on icon at bounding box center [550, 146] width 9 height 9
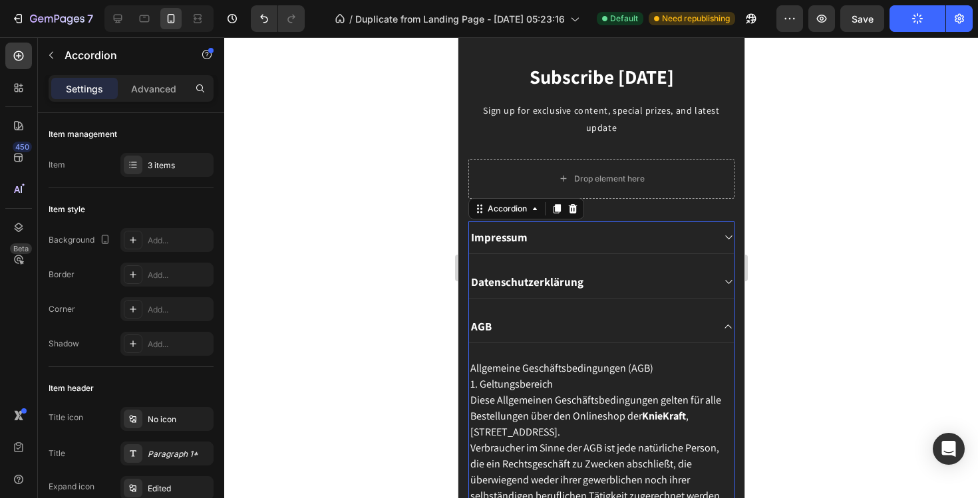
click at [580, 239] on div "Impressum" at bounding box center [591, 237] width 244 height 19
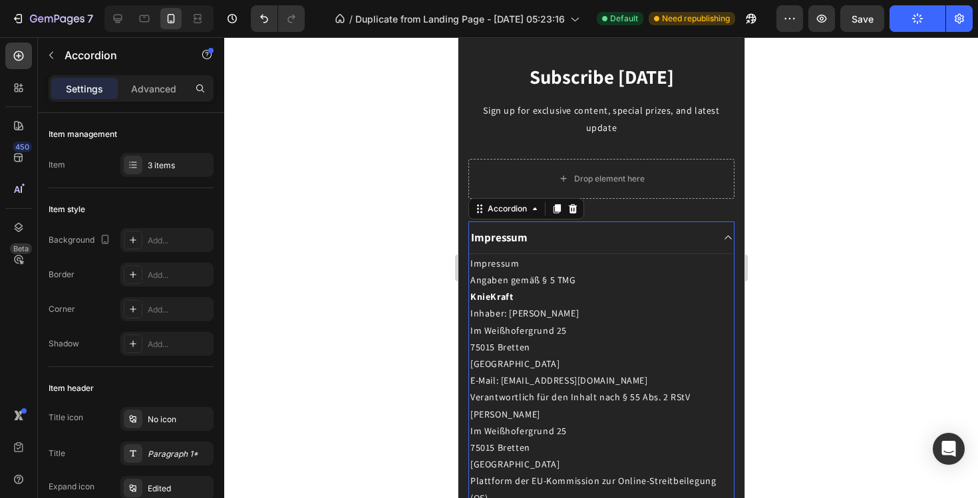
click at [717, 230] on div "Impressum" at bounding box center [601, 238] width 265 height 33
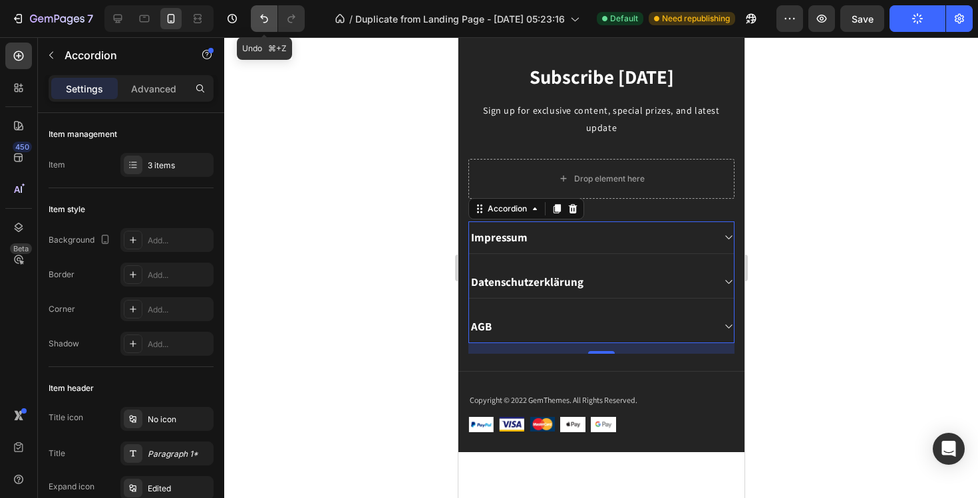
click at [264, 19] on icon "Undo/Redo" at bounding box center [264, 18] width 13 height 13
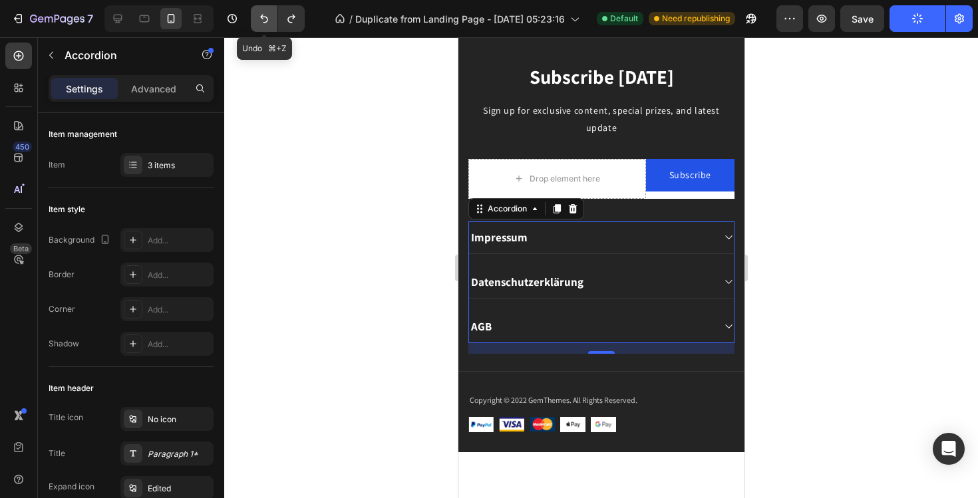
click at [262, 15] on icon "Undo/Redo" at bounding box center [264, 19] width 8 height 9
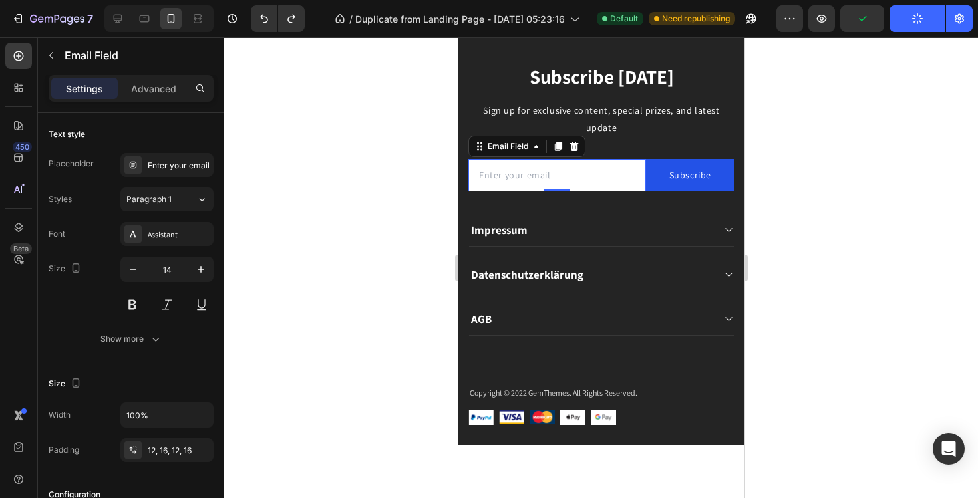
click at [541, 180] on input "email" at bounding box center [557, 175] width 178 height 33
click at [545, 175] on input "email" at bounding box center [557, 175] width 178 height 33
click at [554, 175] on input "email" at bounding box center [557, 175] width 178 height 33
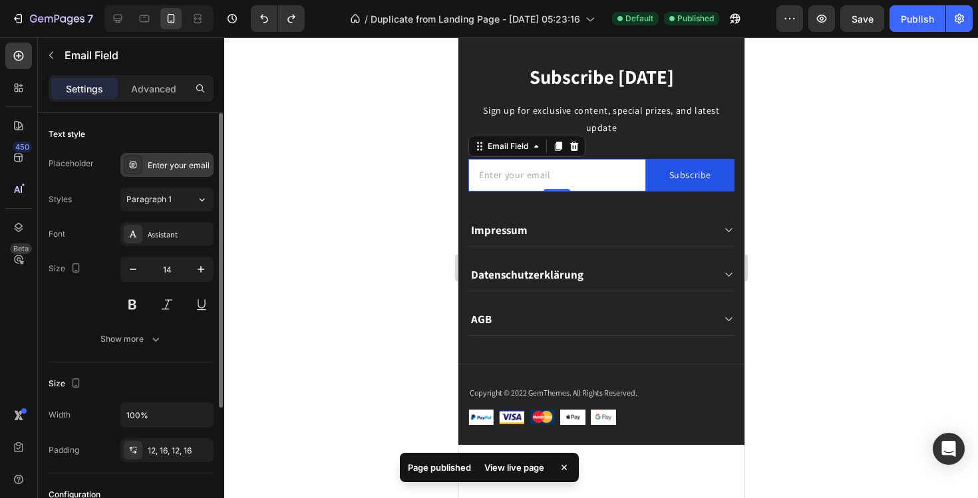
click at [209, 164] on div "Enter your email" at bounding box center [179, 166] width 63 height 12
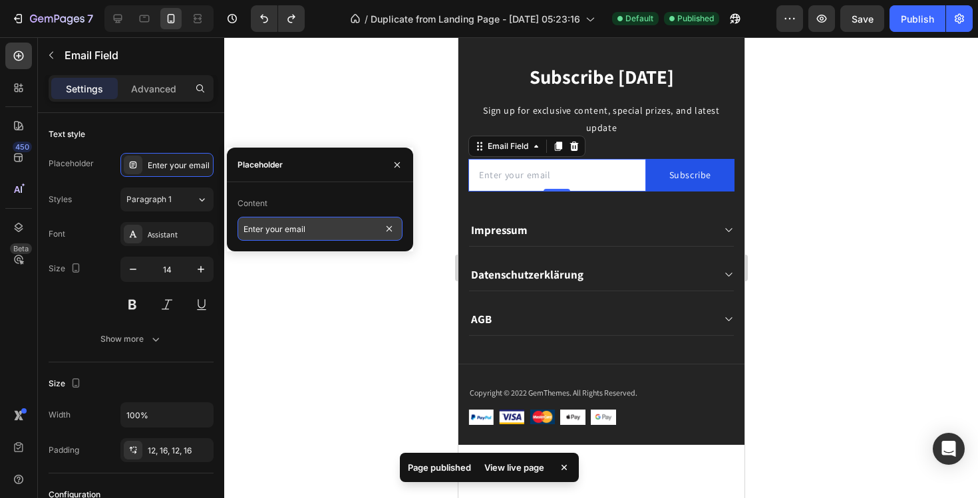
click at [279, 238] on input "Enter your email" at bounding box center [320, 229] width 165 height 24
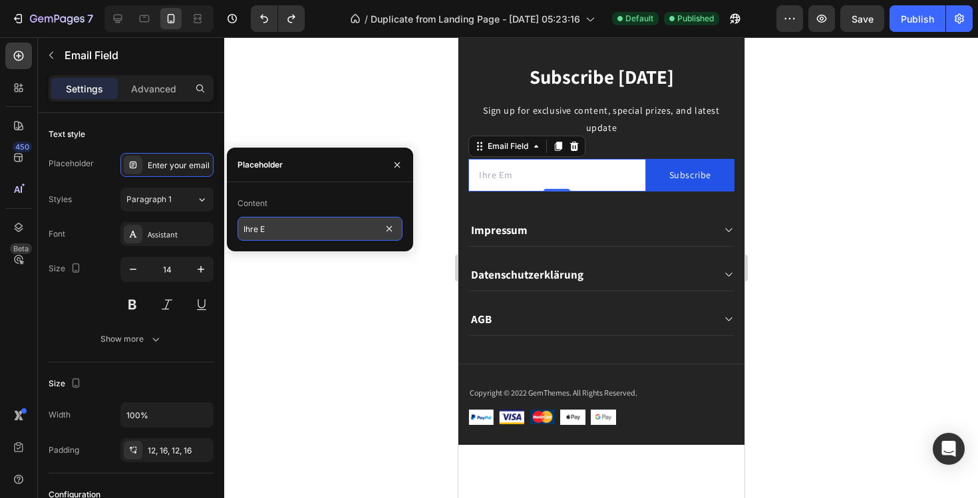
type input "Ihre"
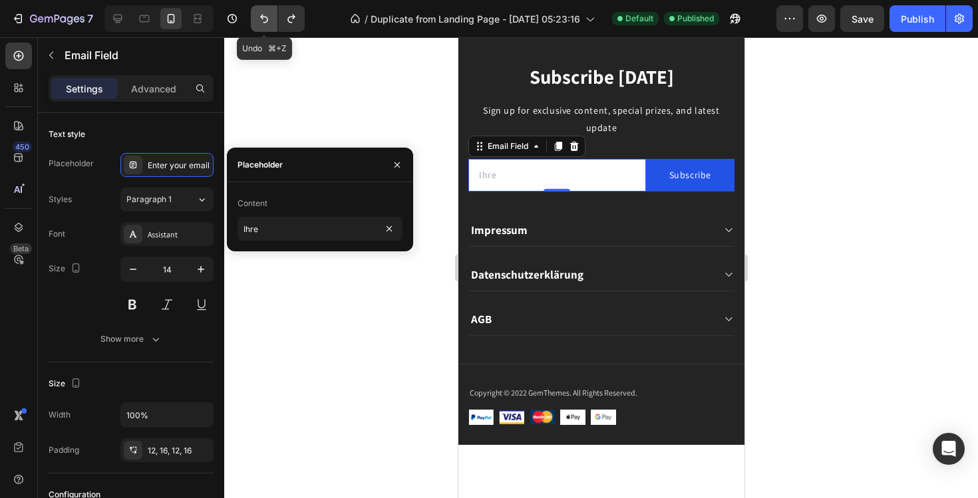
click at [259, 16] on icon "Undo/Redo" at bounding box center [264, 18] width 13 height 13
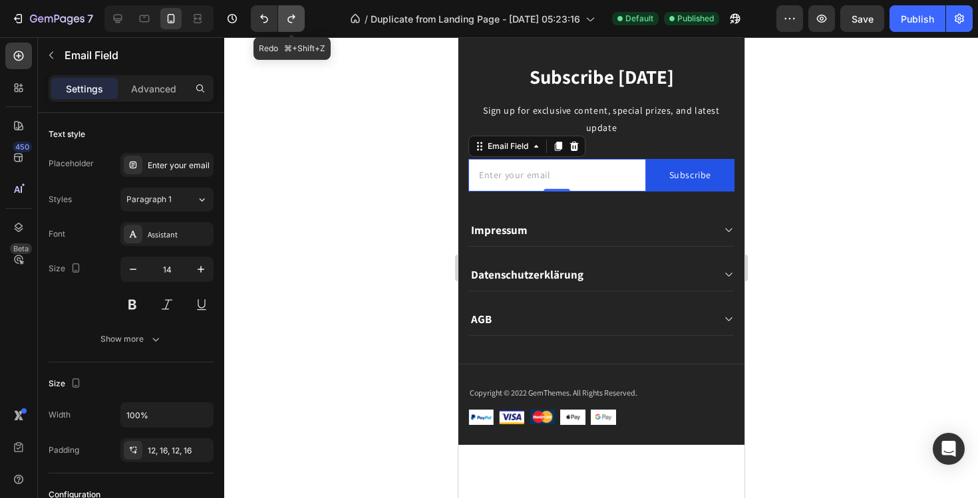
click at [294, 22] on icon "Undo/Redo" at bounding box center [291, 18] width 13 height 13
click at [511, 177] on input "email" at bounding box center [557, 175] width 178 height 33
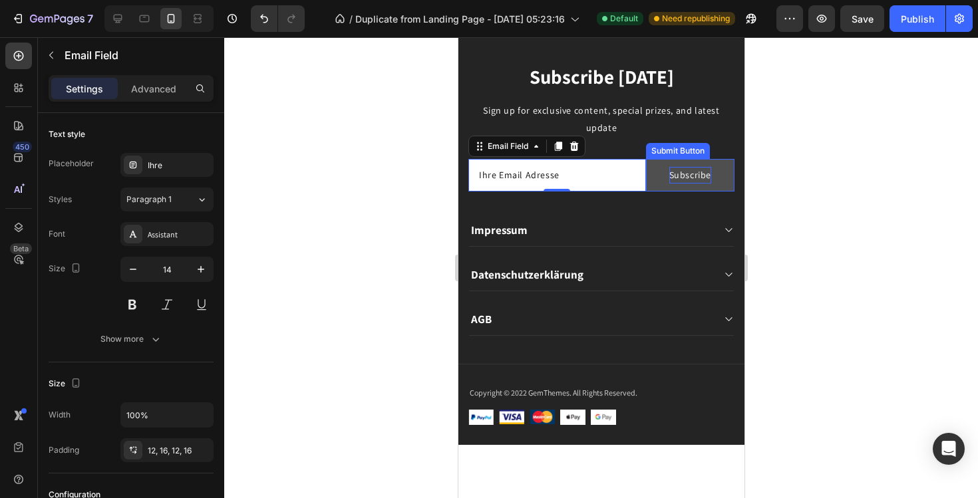
type input "Ihre Email Adresse"
click at [708, 172] on div "Subscribe" at bounding box center [690, 175] width 42 height 17
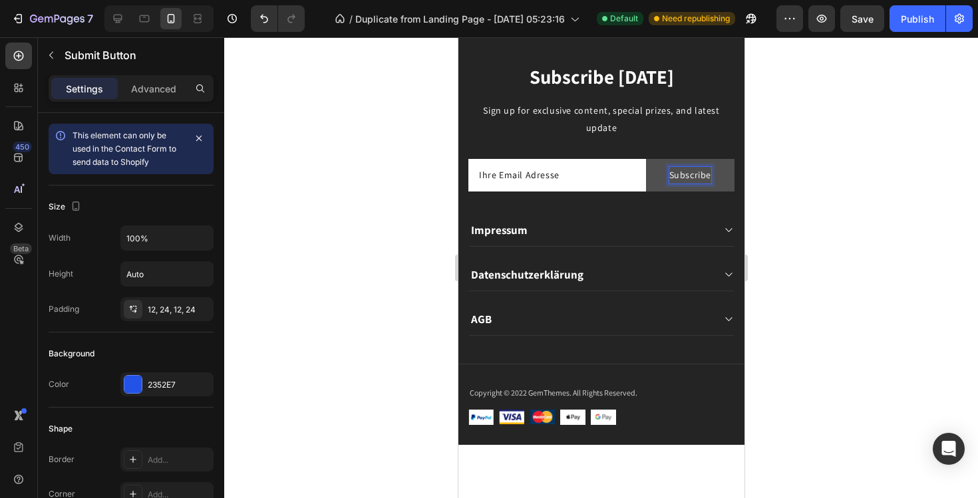
click at [708, 172] on div "Subscribe" at bounding box center [690, 175] width 42 height 17
click at [825, 213] on div at bounding box center [601, 267] width 754 height 461
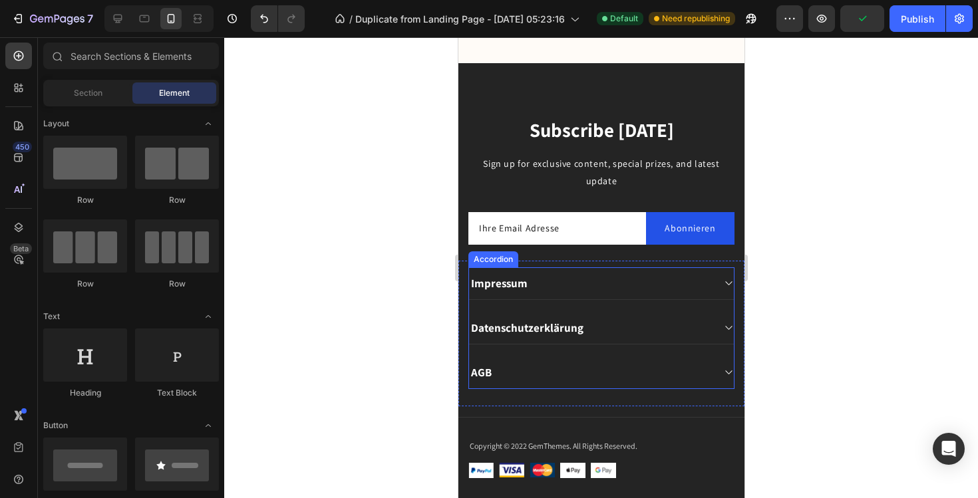
scroll to position [9832, 0]
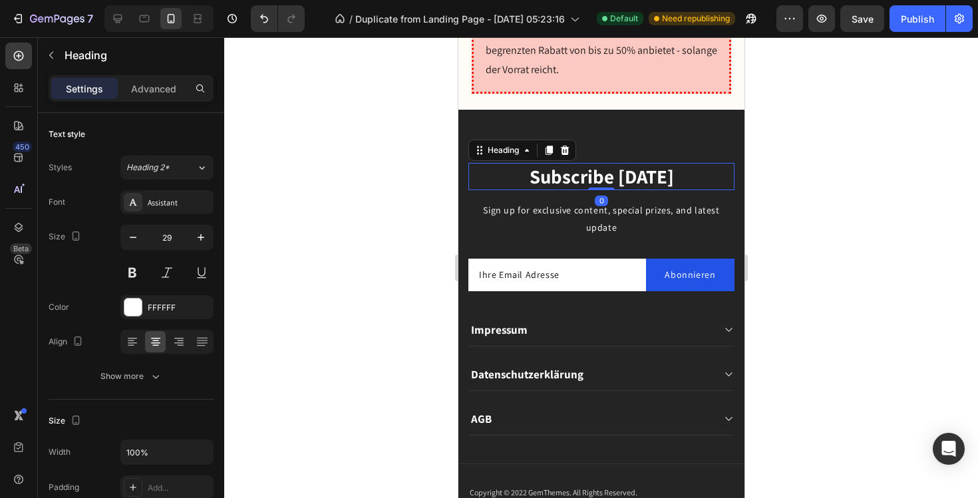
click at [628, 164] on p "Subscribe Today" at bounding box center [601, 176] width 264 height 25
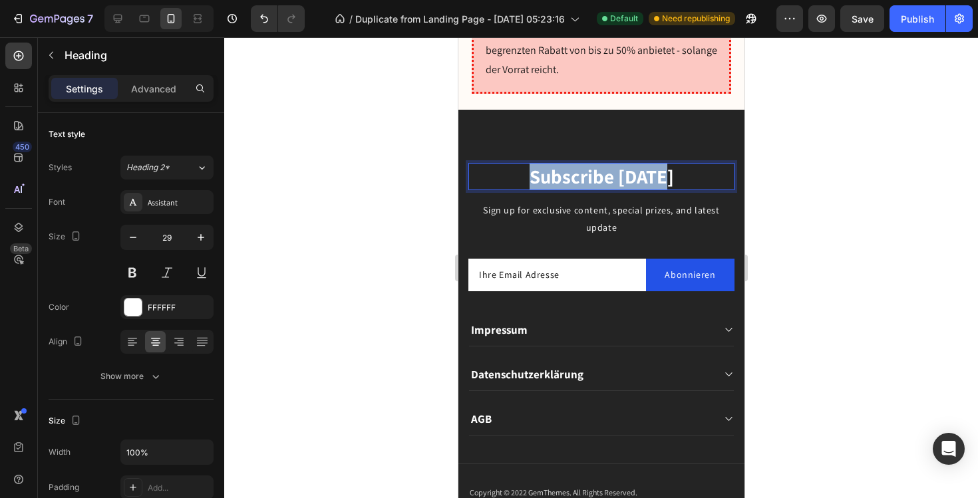
click at [628, 164] on p "Subscribe Today" at bounding box center [601, 176] width 264 height 25
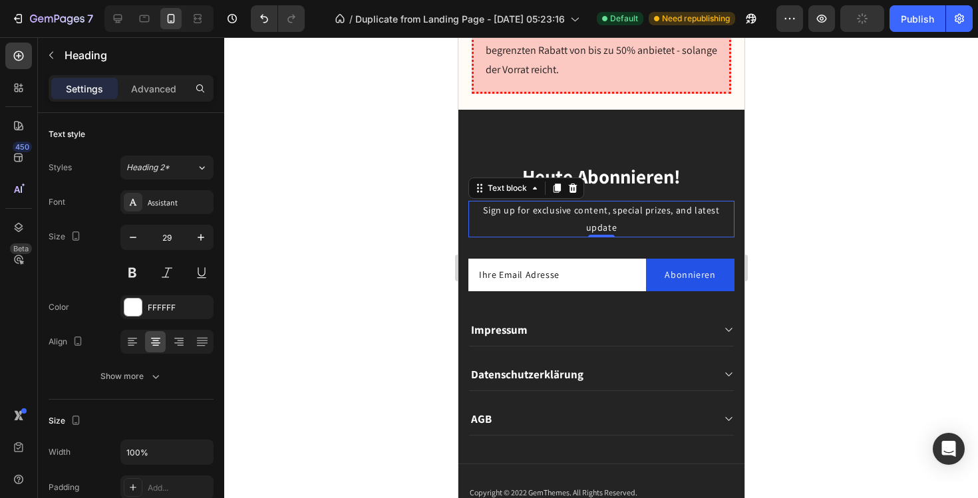
click at [636, 202] on p "Sign up for exclusive content, special prizes, and latest update" at bounding box center [601, 218] width 244 height 33
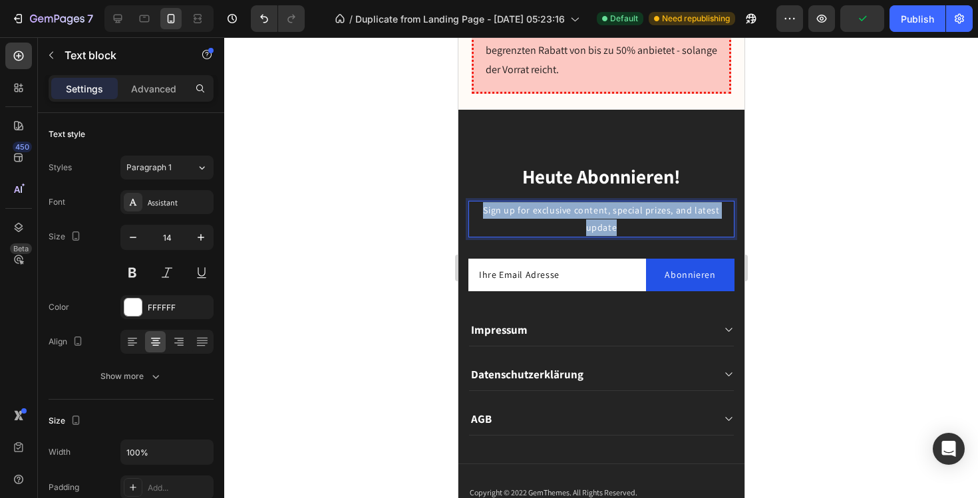
click at [636, 202] on p "Sign up for exclusive content, special prizes, and latest update" at bounding box center [601, 218] width 244 height 33
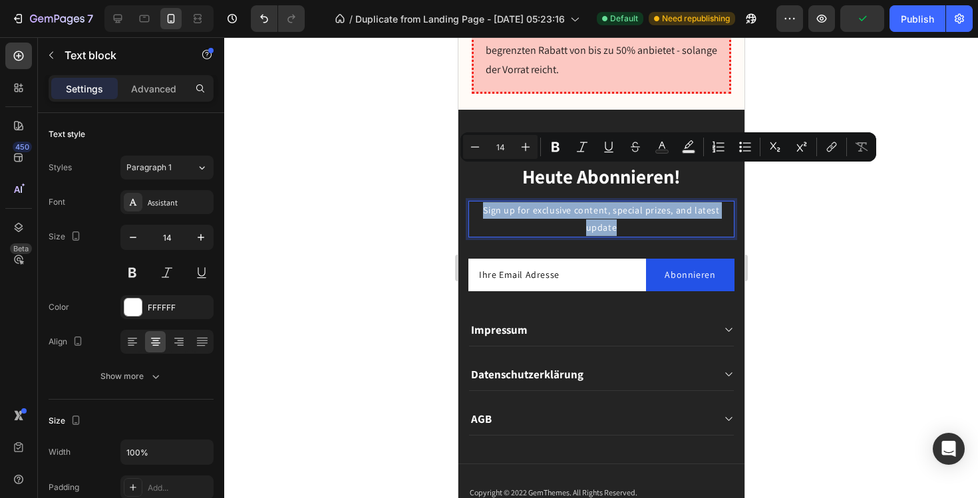
copy p "Sign up for exclusive content, special prizes, and latest update"
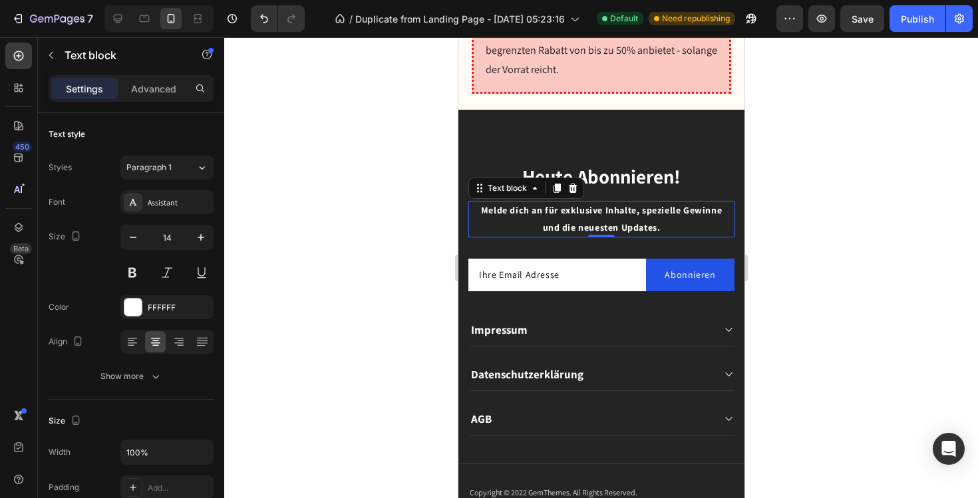
click at [861, 159] on div at bounding box center [601, 267] width 754 height 461
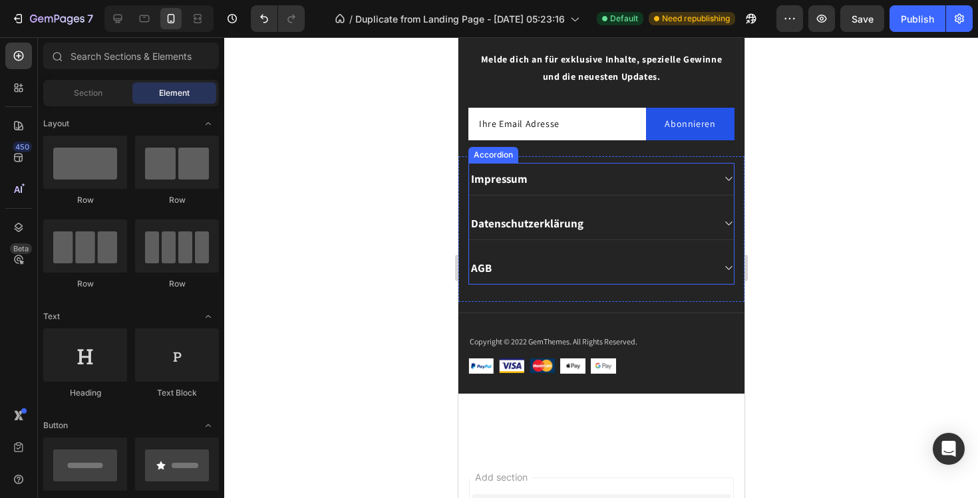
scroll to position [9951, 0]
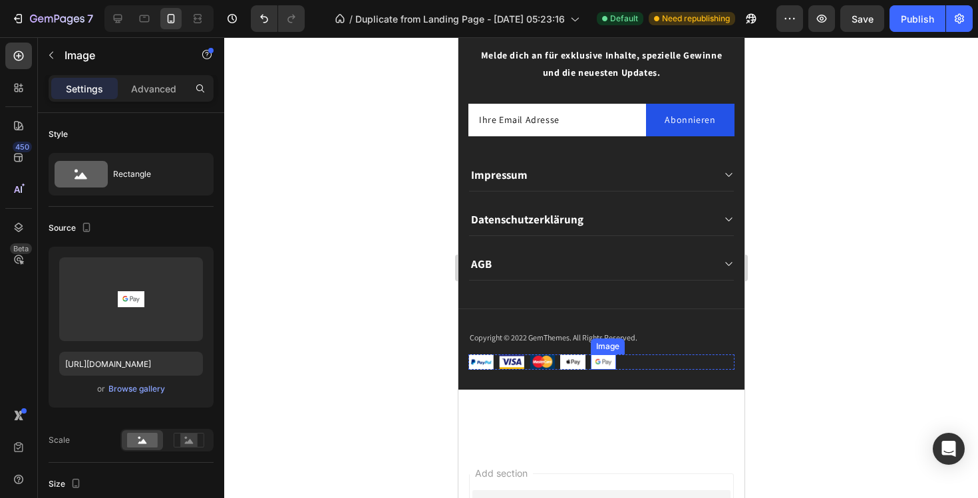
click at [605, 363] on img at bounding box center [602, 362] width 25 height 15
click at [681, 337] on icon at bounding box center [679, 342] width 11 height 11
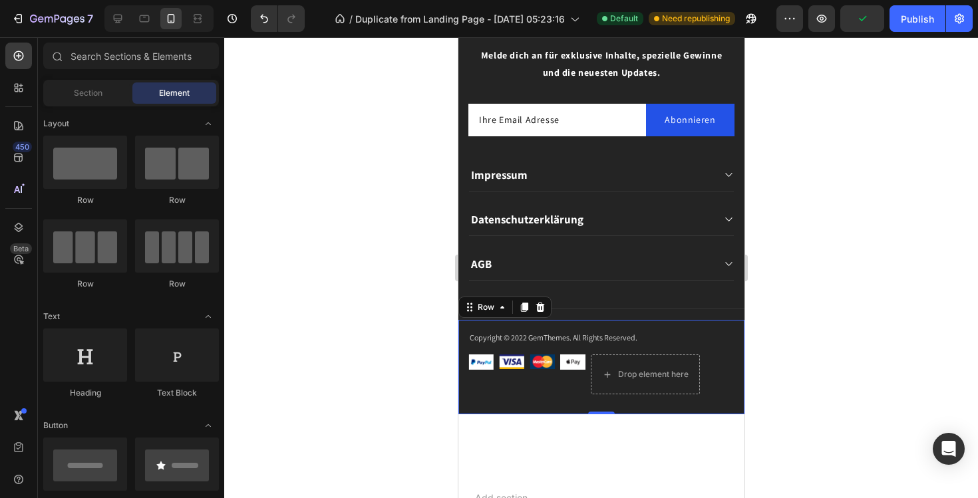
click at [465, 368] on div "Copyright © 2022 GemThemes. All Rights Reserved. Text block Image Image Image I…" at bounding box center [601, 367] width 286 height 95
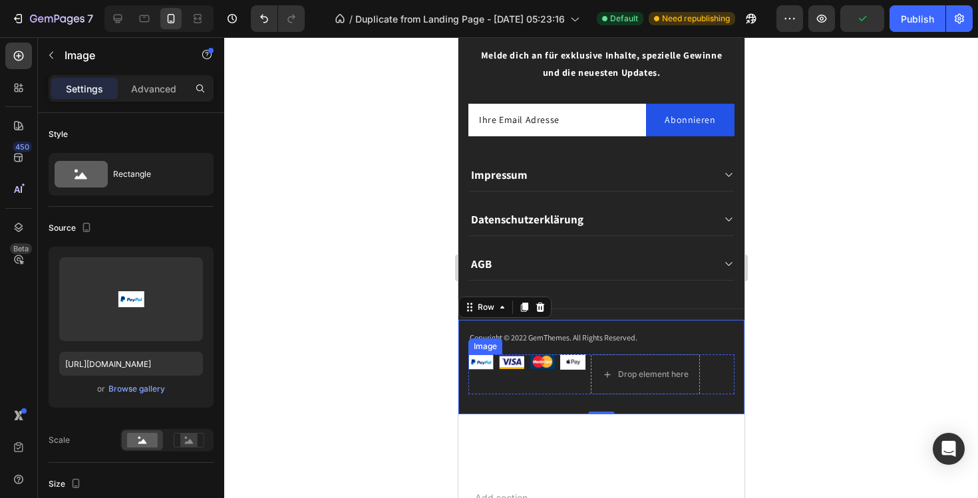
click at [470, 367] on img at bounding box center [480, 362] width 25 height 15
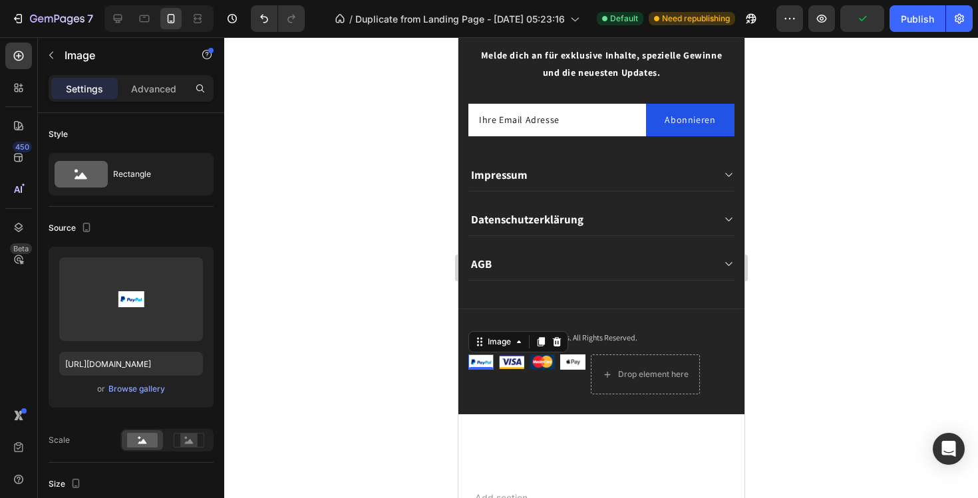
click at [477, 363] on img at bounding box center [480, 362] width 25 height 15
click at [554, 343] on icon at bounding box center [556, 341] width 9 height 9
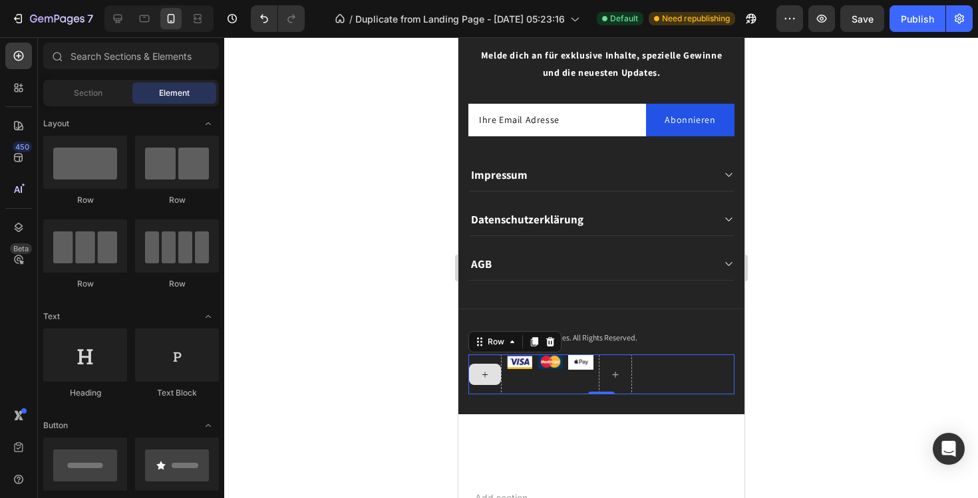
click at [491, 358] on div at bounding box center [484, 375] width 33 height 40
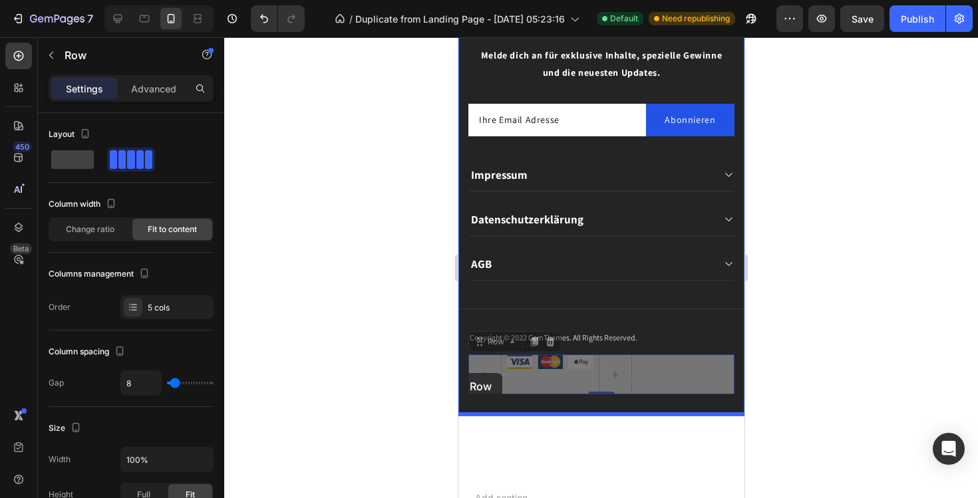
drag, startPoint x: 568, startPoint y: 375, endPoint x: 459, endPoint y: 373, distance: 109.8
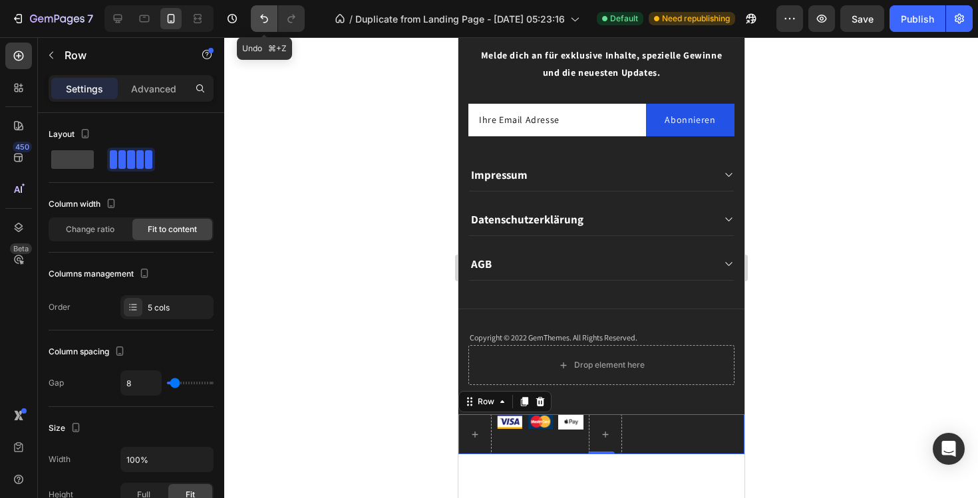
click at [264, 17] on icon "Undo/Redo" at bounding box center [264, 19] width 8 height 9
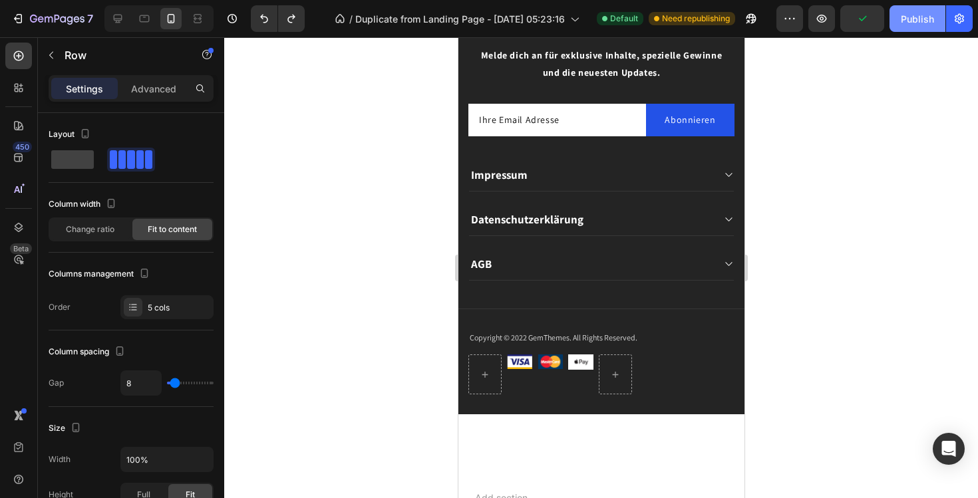
click at [916, 17] on div "Publish" at bounding box center [917, 19] width 33 height 14
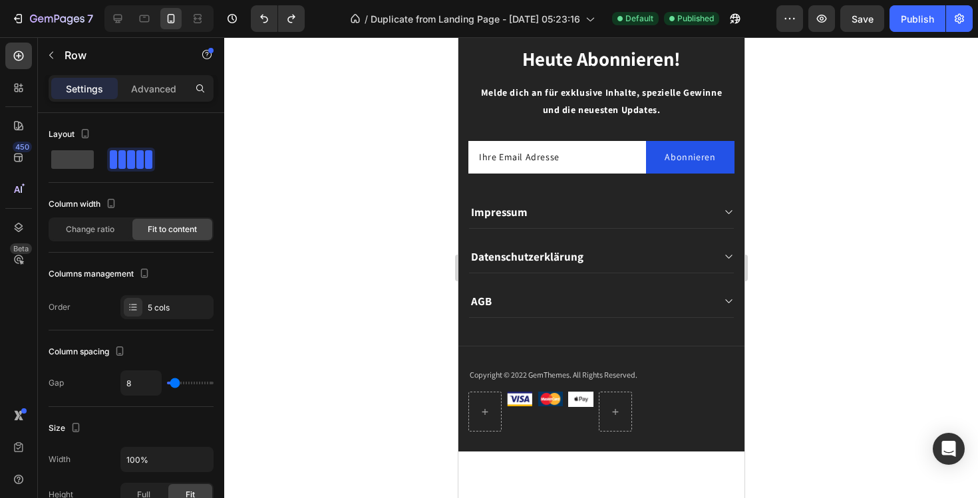
scroll to position [9915, 0]
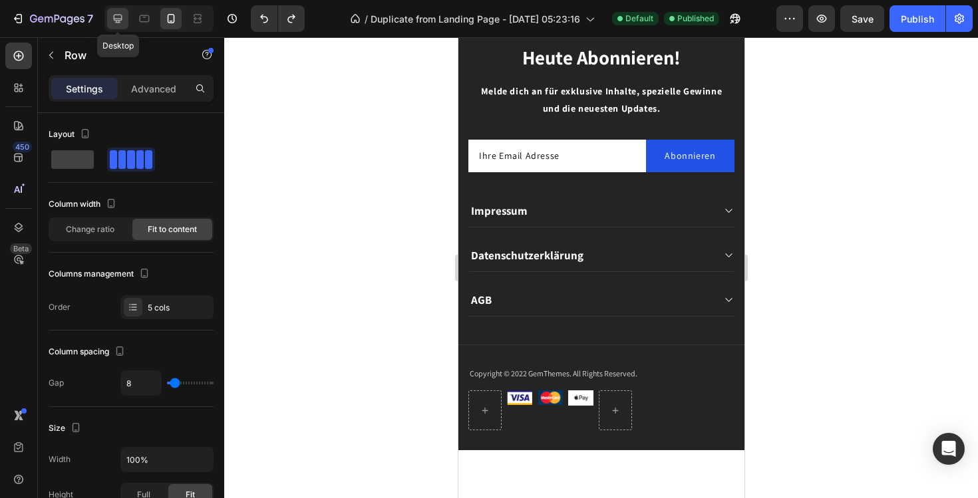
click at [118, 17] on icon at bounding box center [117, 18] width 13 height 13
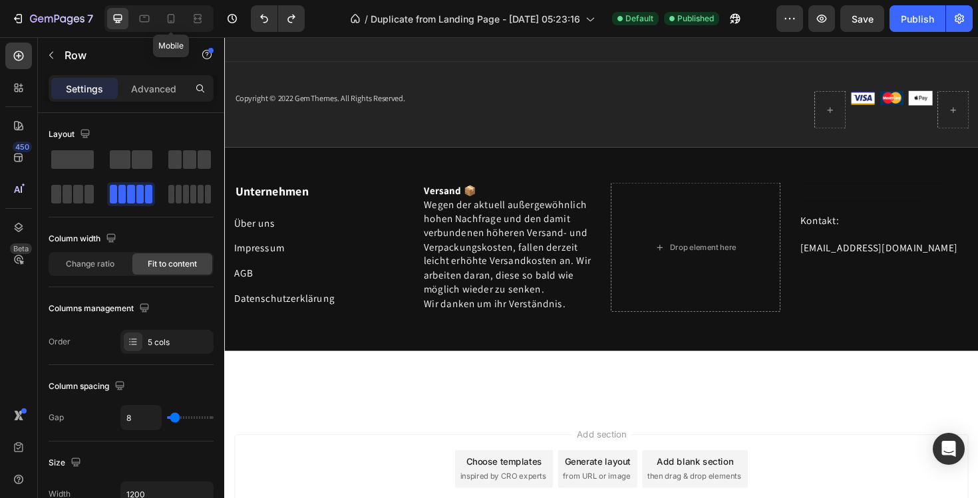
scroll to position [10249, 0]
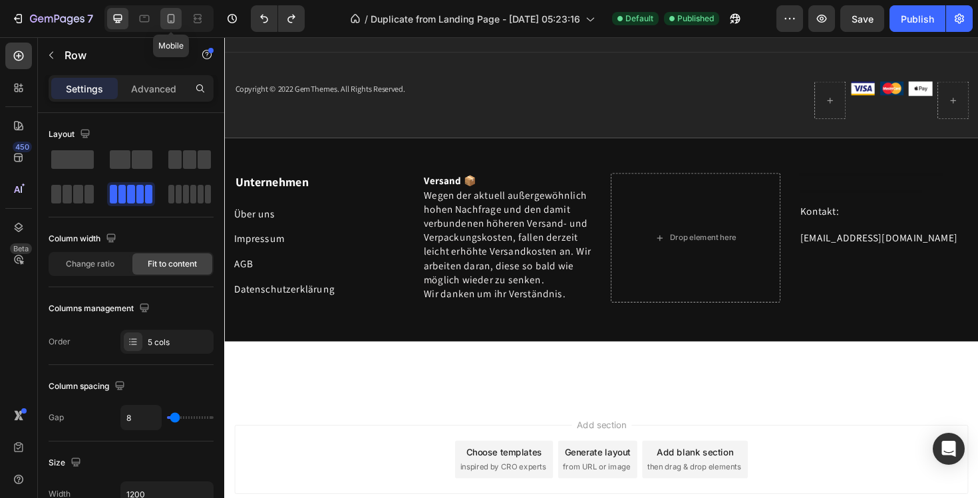
click at [171, 20] on icon at bounding box center [170, 18] width 13 height 13
type input "100%"
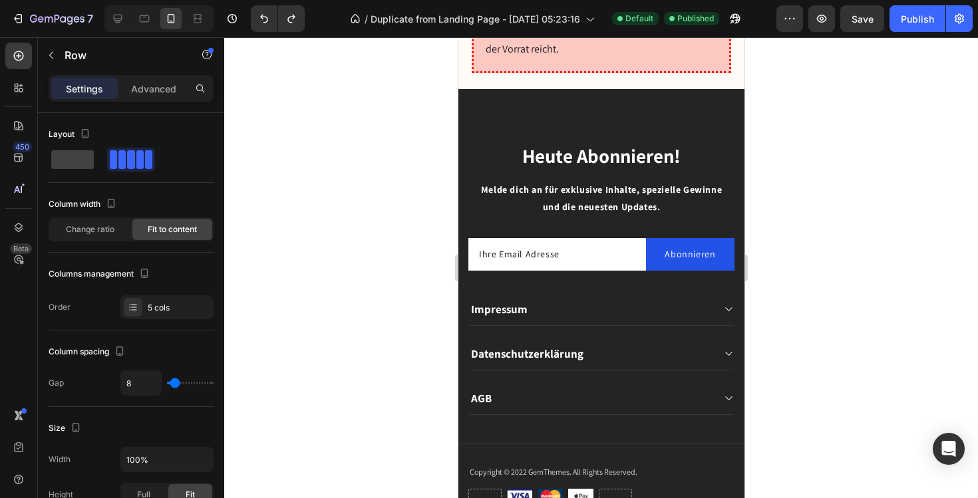
scroll to position [9834, 0]
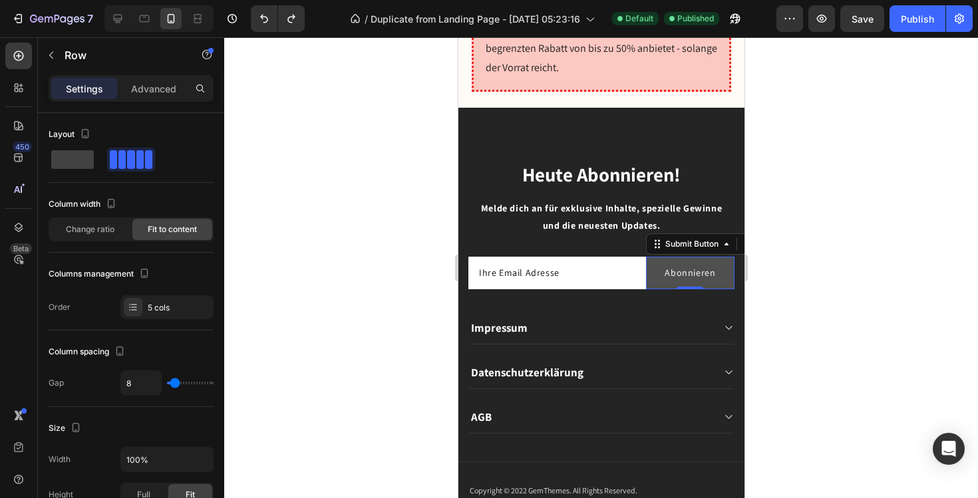
click at [715, 257] on button "Abonnieren" at bounding box center [690, 273] width 89 height 33
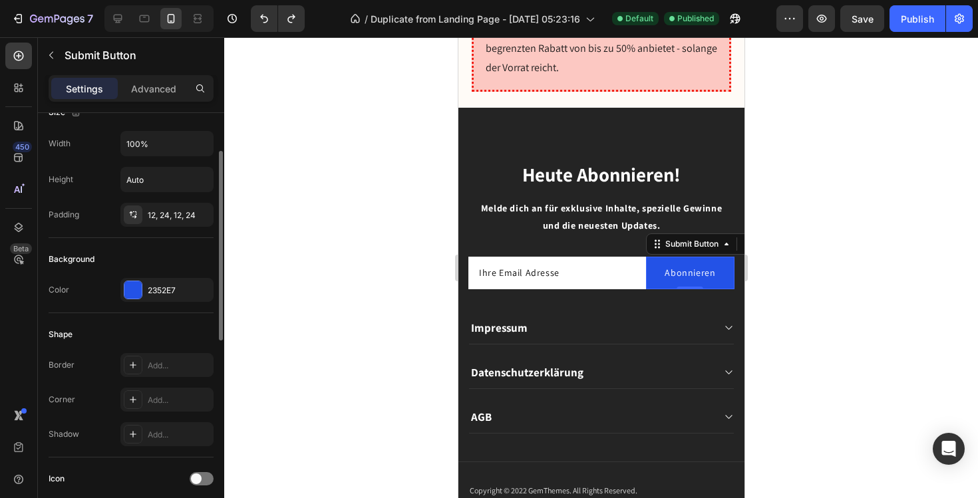
scroll to position [103, 0]
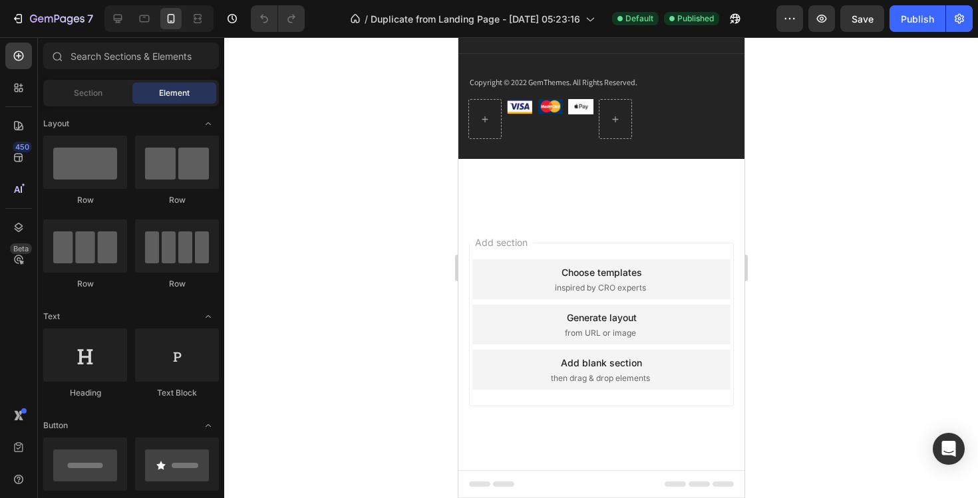
scroll to position [10154, 0]
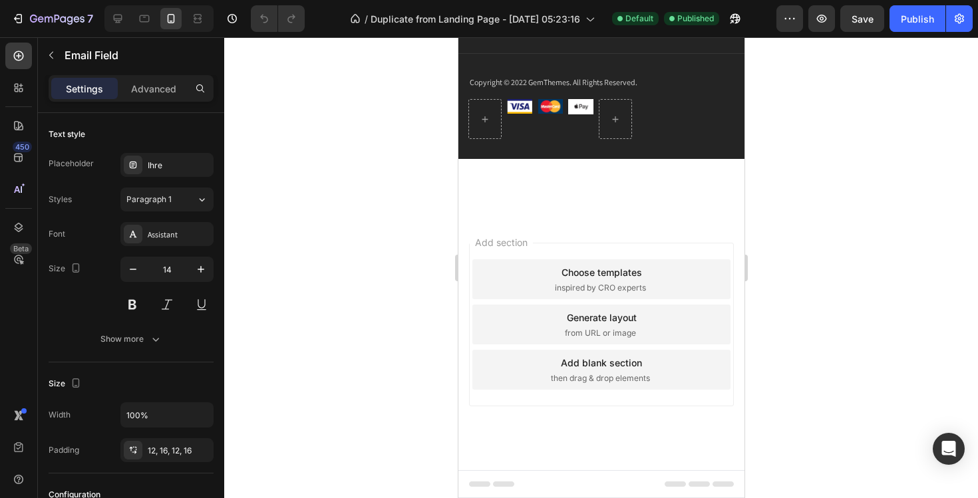
type input "I"
click at [179, 154] on div "Ihre" at bounding box center [166, 165] width 93 height 24
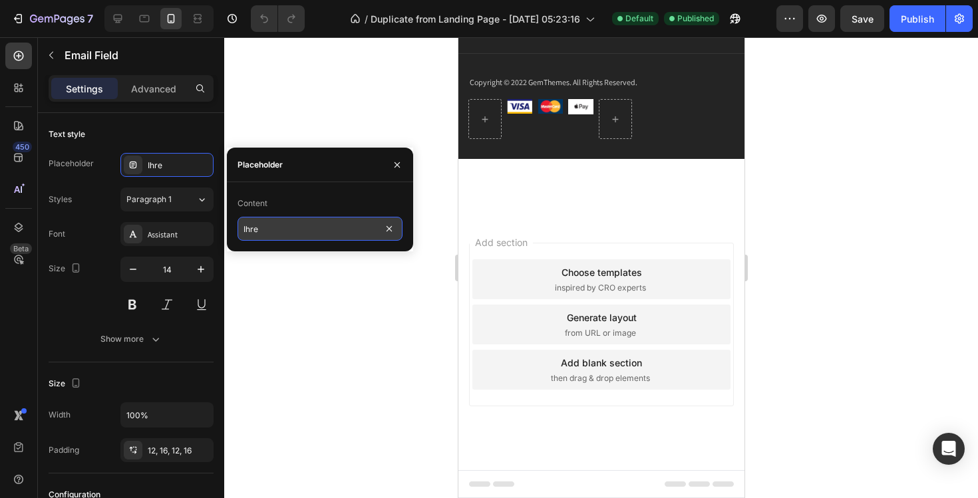
click at [264, 229] on input "Ihre" at bounding box center [320, 229] width 165 height 24
click at [275, 232] on input "Ihre" at bounding box center [320, 229] width 165 height 24
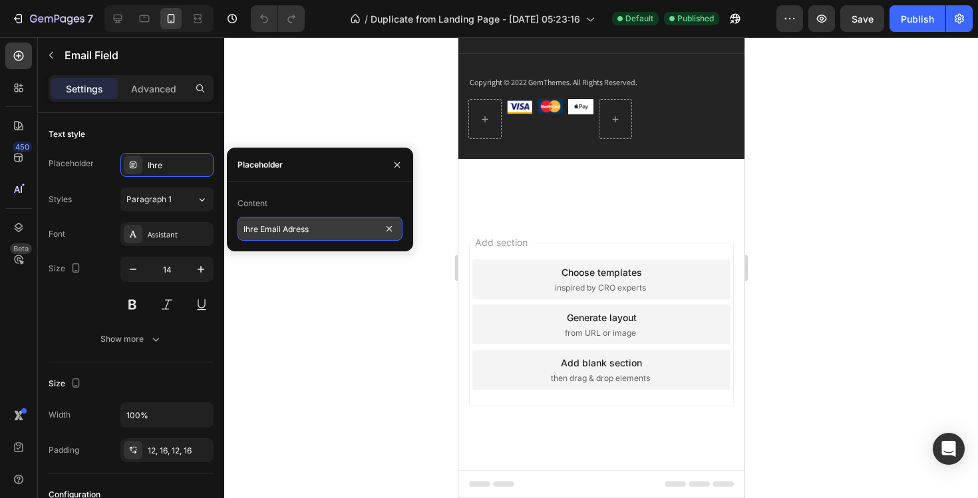
type input "Ihre Email Adresse"
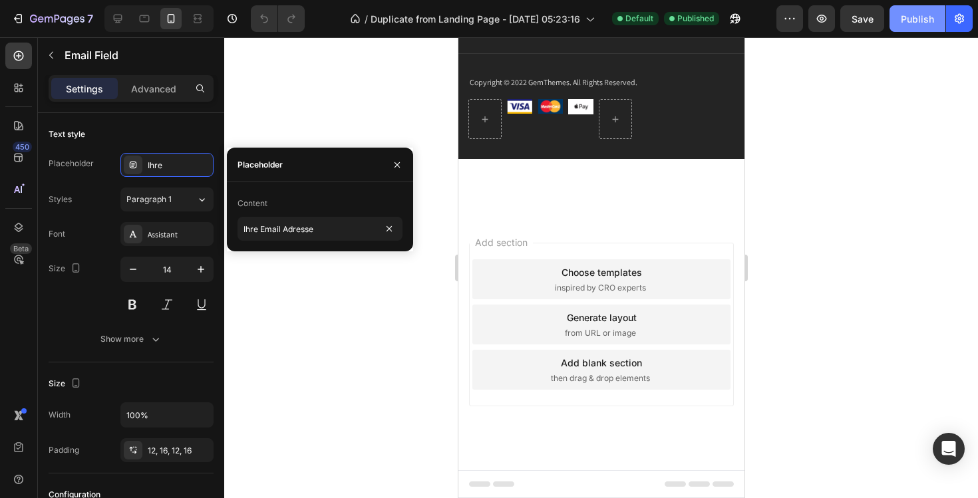
click at [908, 27] on button "Publish" at bounding box center [918, 18] width 56 height 27
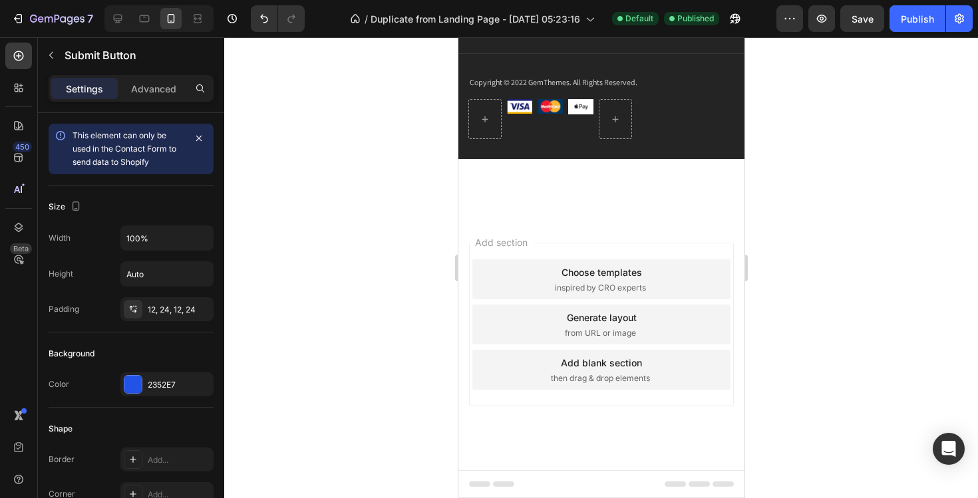
click at [831, 249] on div at bounding box center [601, 267] width 754 height 461
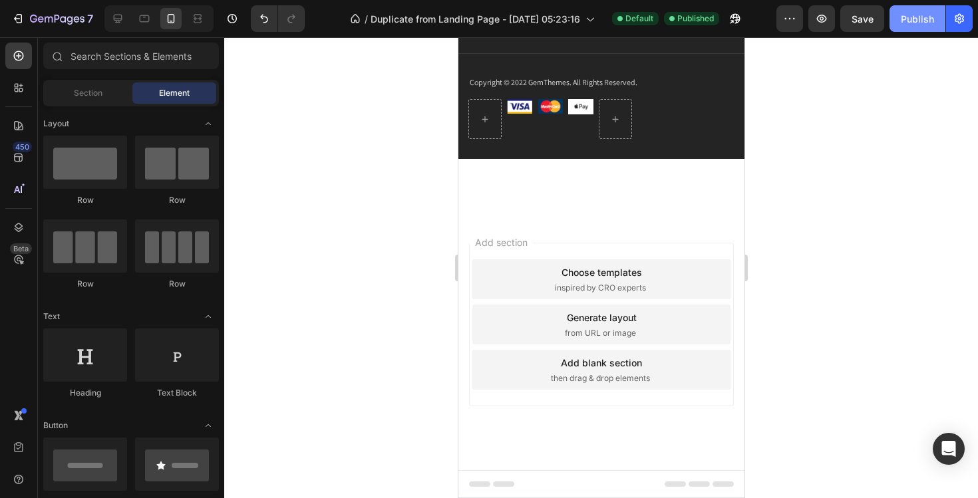
click at [913, 18] on div "Publish" at bounding box center [917, 19] width 33 height 14
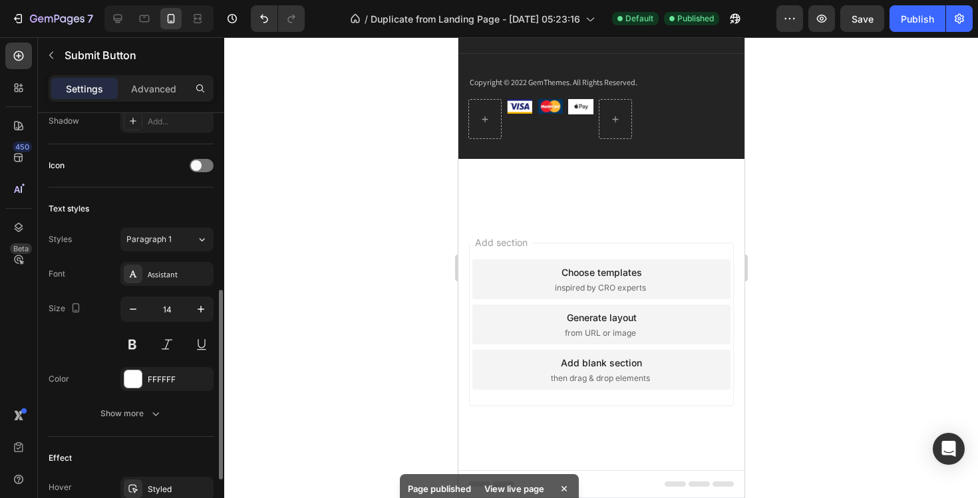
scroll to position [409, 0]
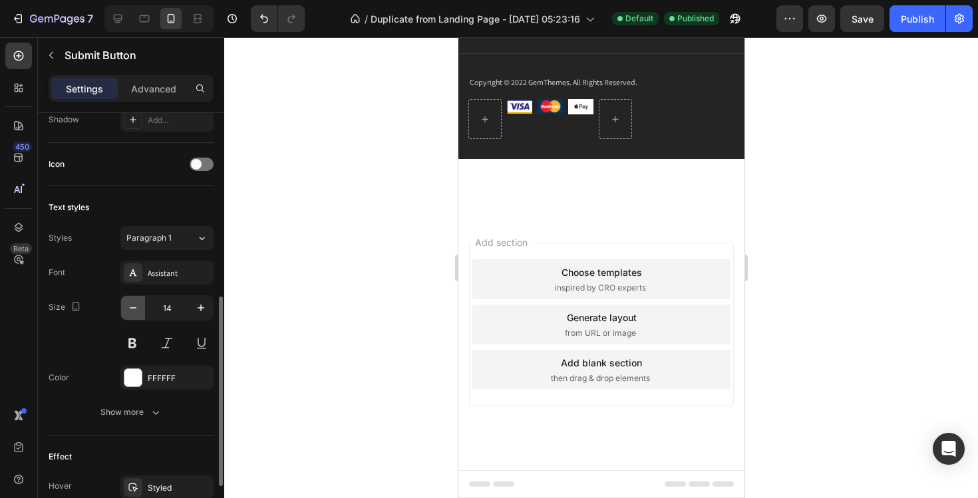
click at [132, 309] on icon "button" at bounding box center [132, 307] width 13 height 13
click at [201, 317] on button "button" at bounding box center [201, 308] width 24 height 24
click at [136, 306] on icon "button" at bounding box center [132, 307] width 13 height 13
type input "13"
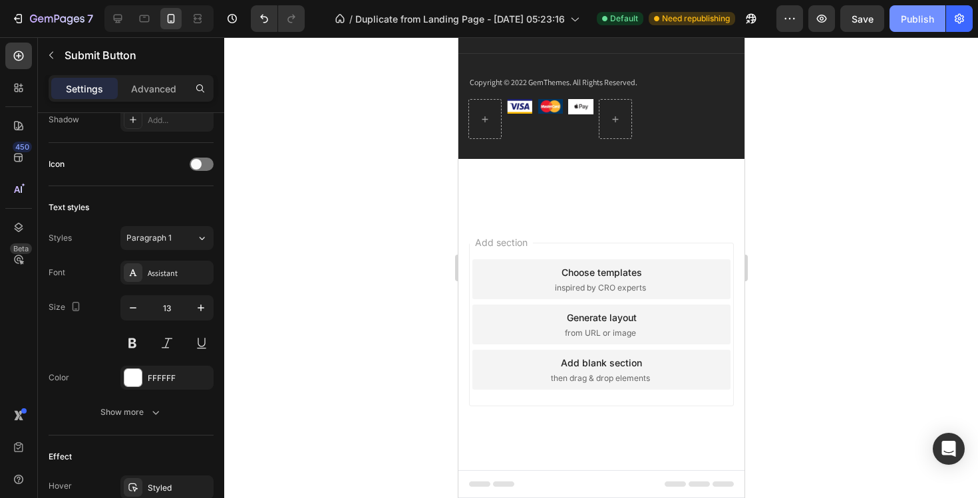
click at [911, 8] on button "Publish" at bounding box center [918, 18] width 56 height 27
click at [906, 169] on div at bounding box center [601, 267] width 754 height 461
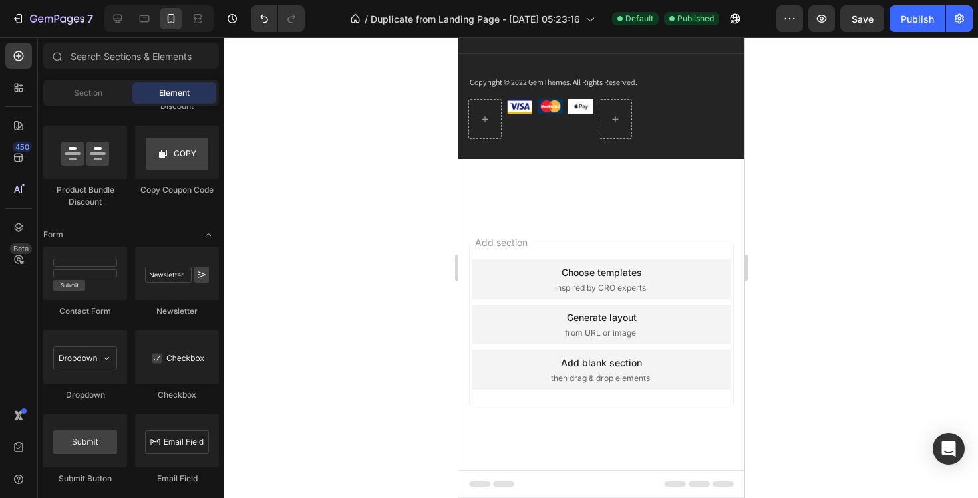
scroll to position [3556, 0]
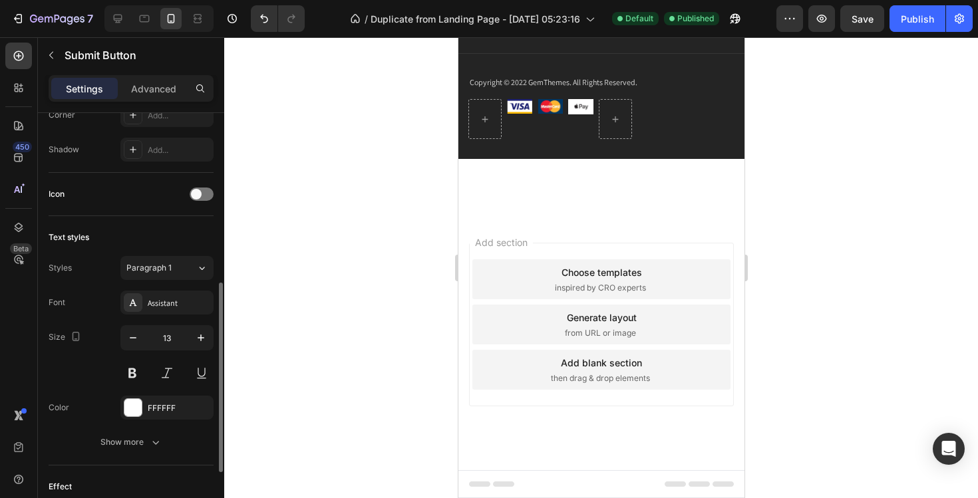
scroll to position [360, 0]
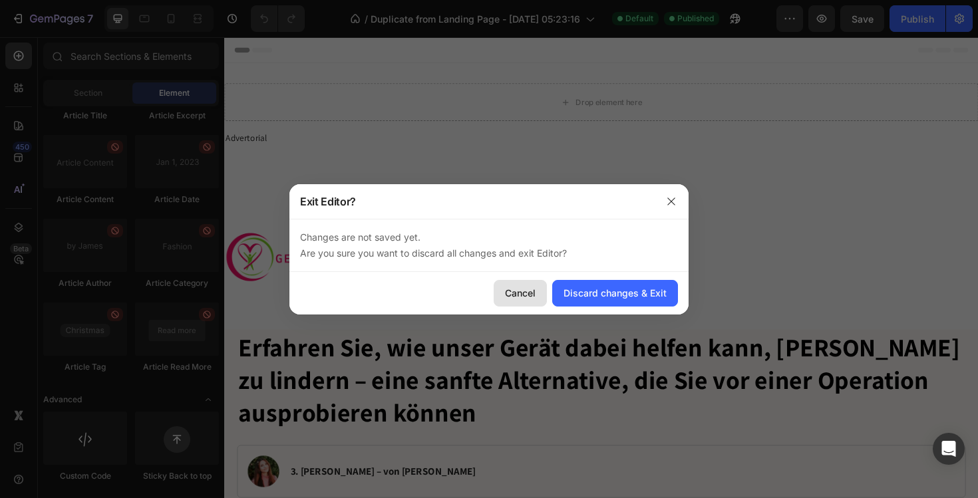
click at [519, 282] on button "Cancel" at bounding box center [520, 293] width 53 height 27
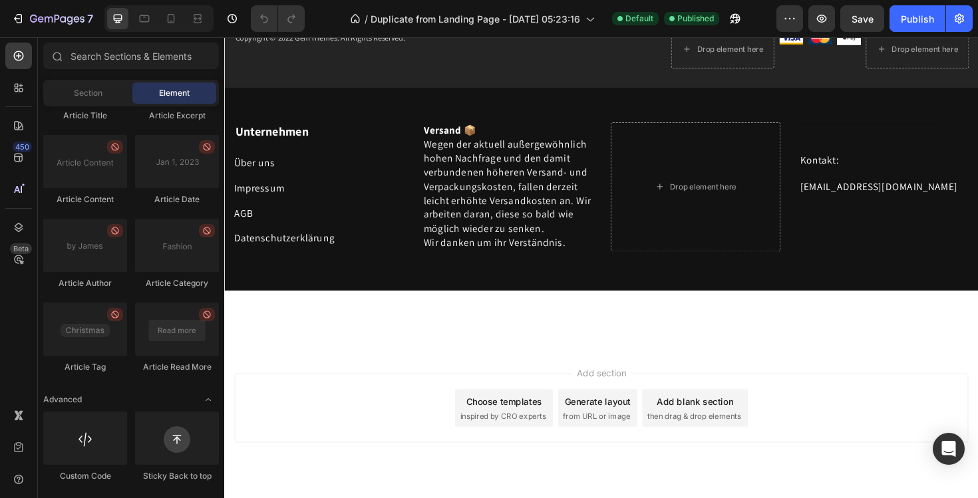
scroll to position [10317, 0]
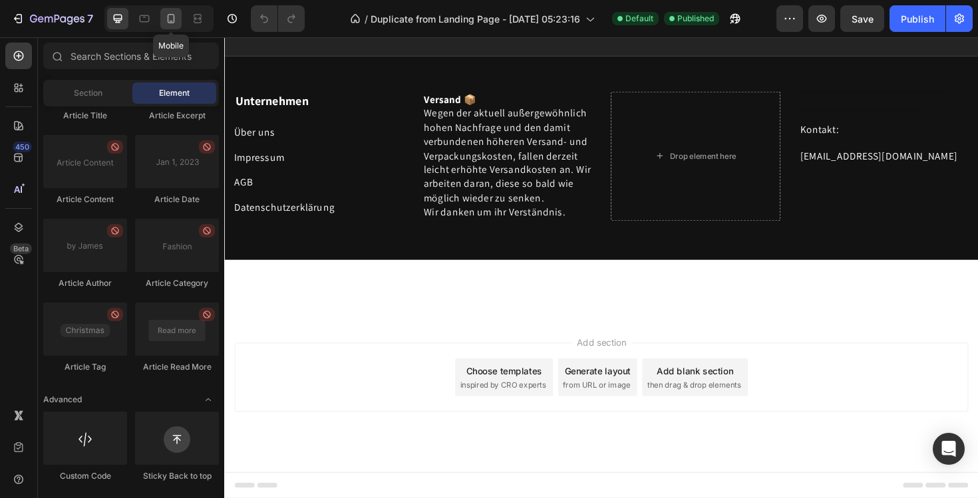
click at [168, 16] on icon at bounding box center [171, 18] width 7 height 9
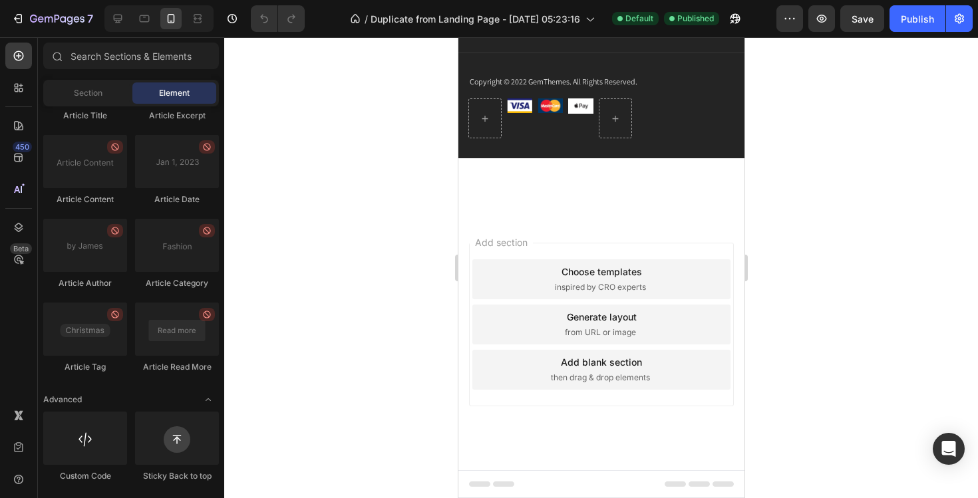
scroll to position [9801, 0]
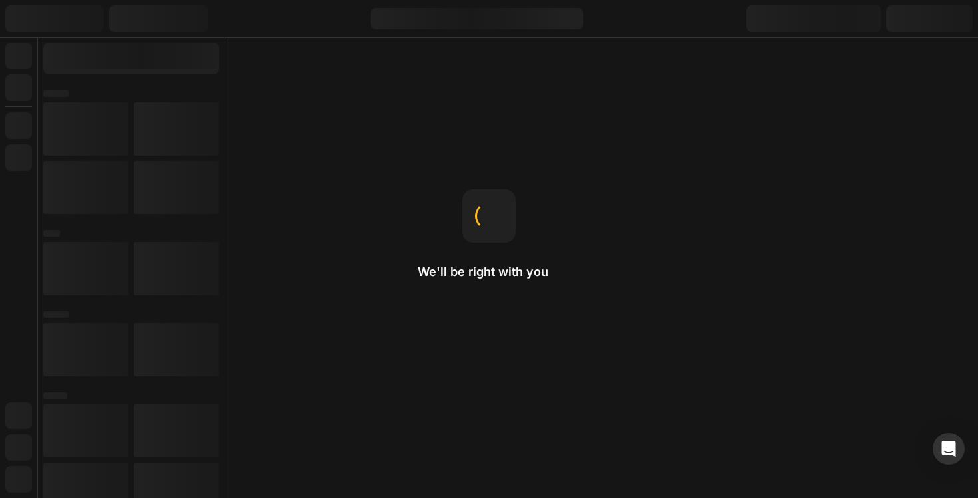
scroll to position [0, 0]
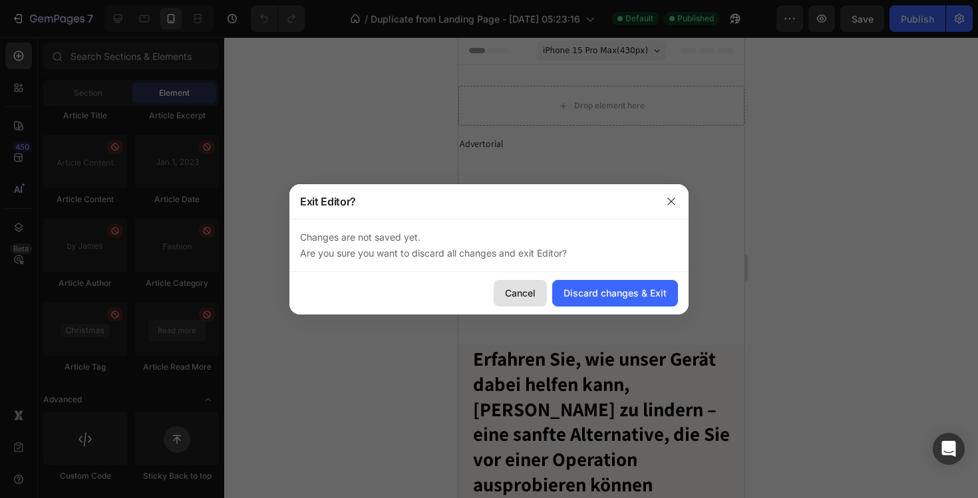
click at [525, 291] on div "Cancel" at bounding box center [520, 293] width 31 height 14
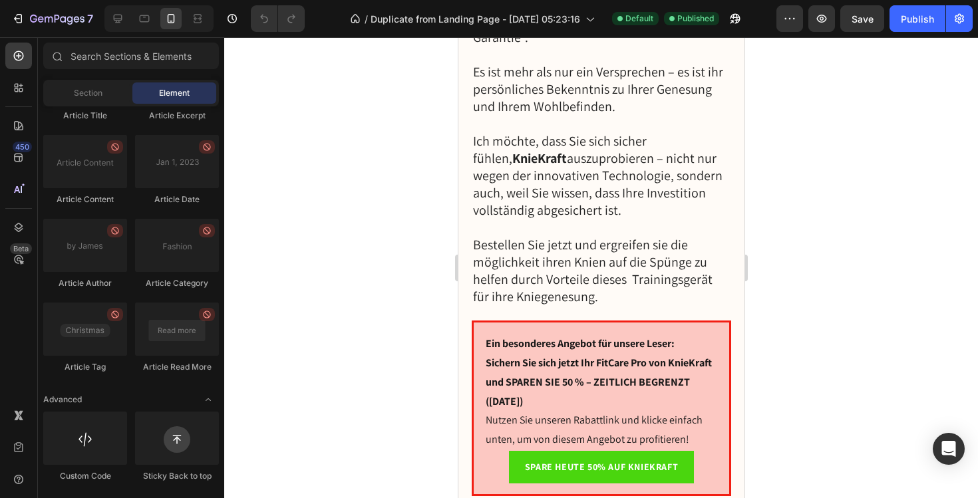
scroll to position [7745, 0]
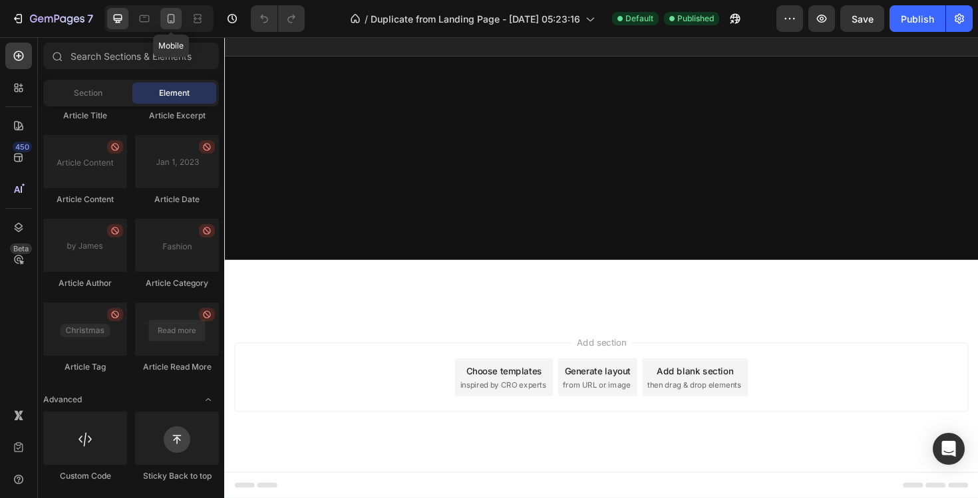
click at [172, 13] on icon at bounding box center [170, 18] width 13 height 13
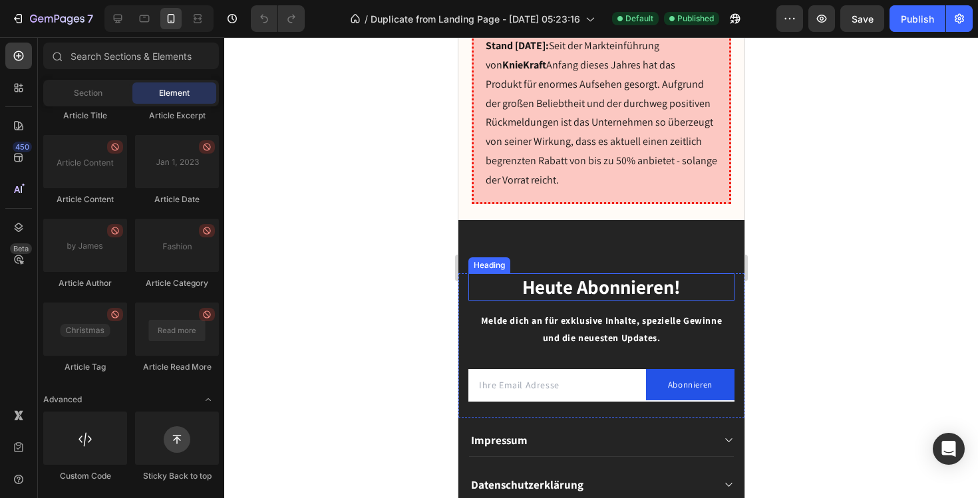
scroll to position [9723, 0]
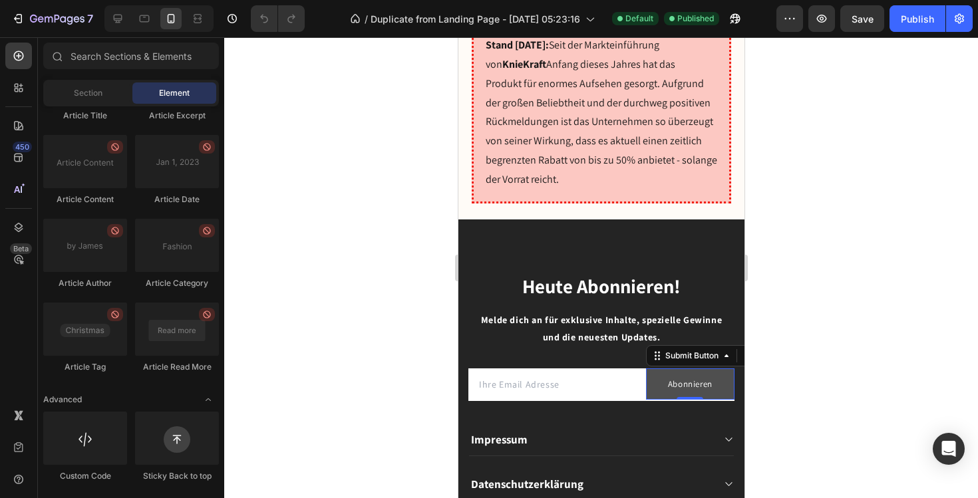
click at [720, 369] on button "Abonnieren" at bounding box center [690, 384] width 89 height 31
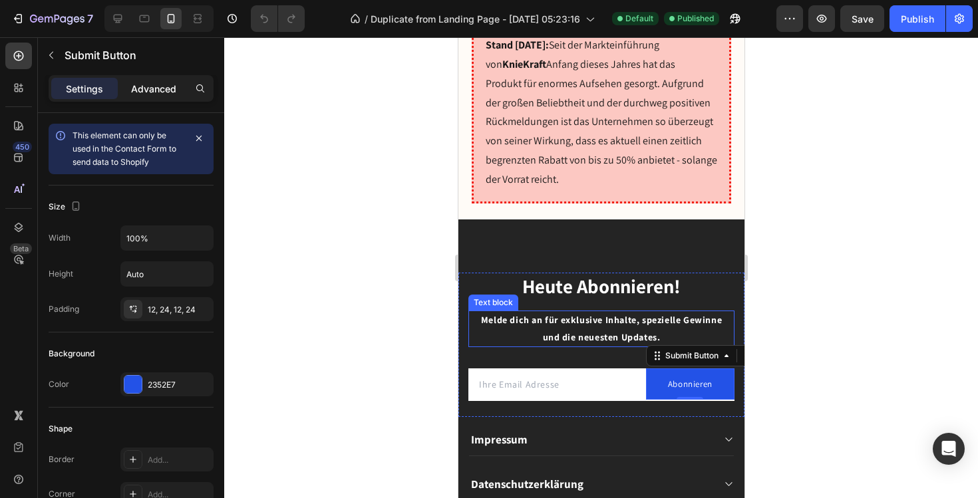
click at [164, 91] on p "Advanced" at bounding box center [153, 89] width 45 height 14
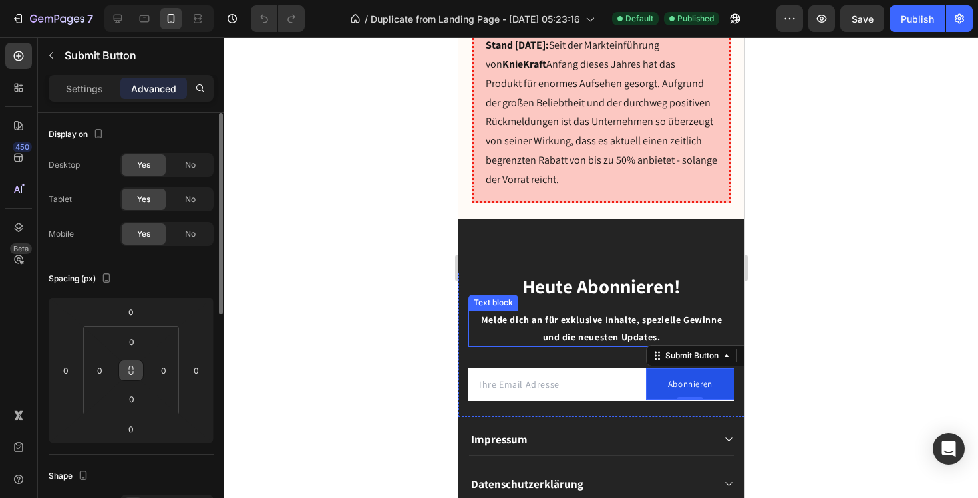
click at [136, 375] on button at bounding box center [130, 370] width 25 height 21
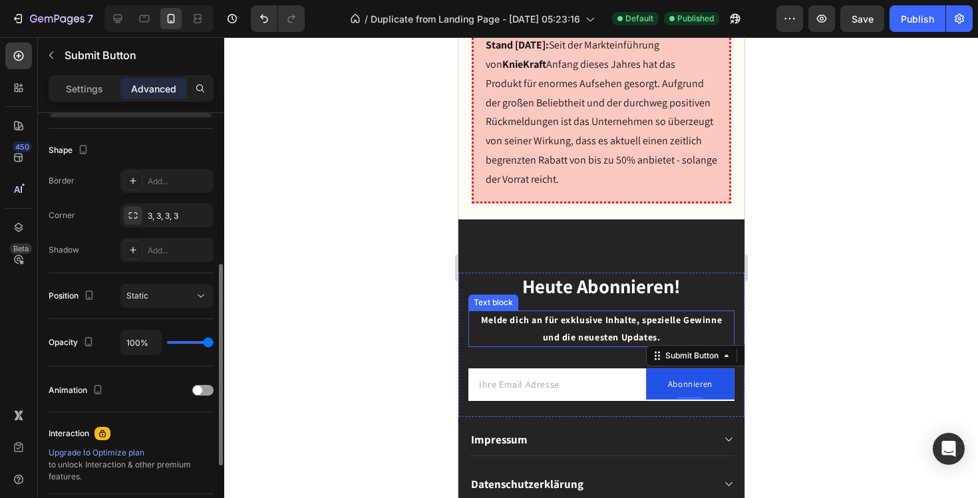
scroll to position [307, 0]
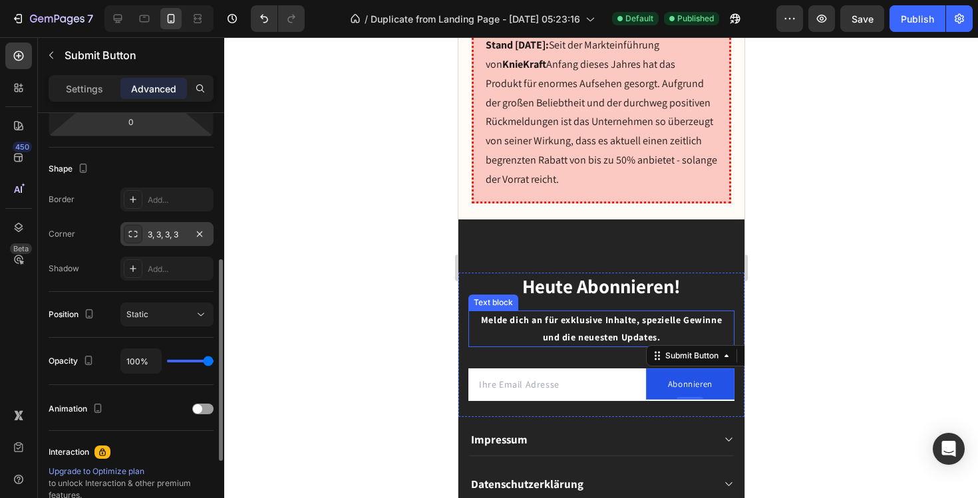
click at [134, 235] on icon at bounding box center [133, 234] width 11 height 11
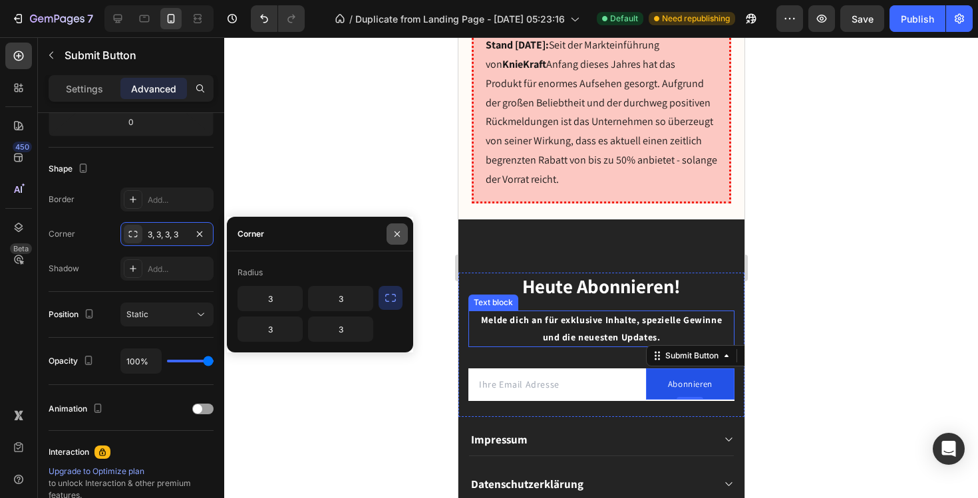
click at [399, 231] on icon "button" at bounding box center [397, 234] width 11 height 11
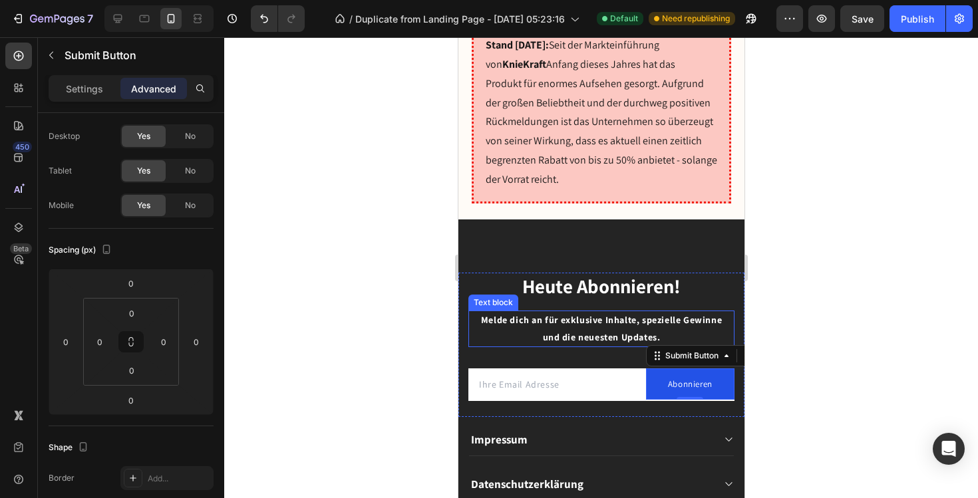
scroll to position [0, 0]
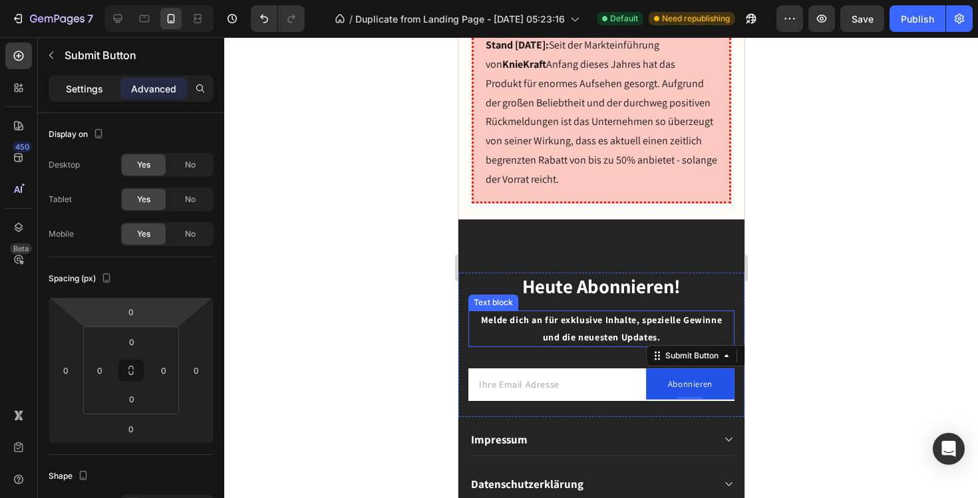
click at [99, 89] on p "Settings" at bounding box center [84, 89] width 37 height 14
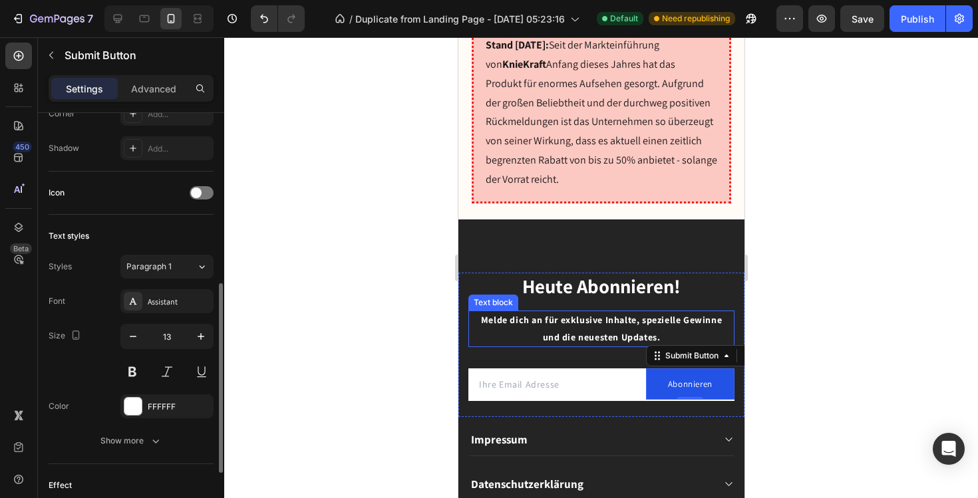
scroll to position [385, 0]
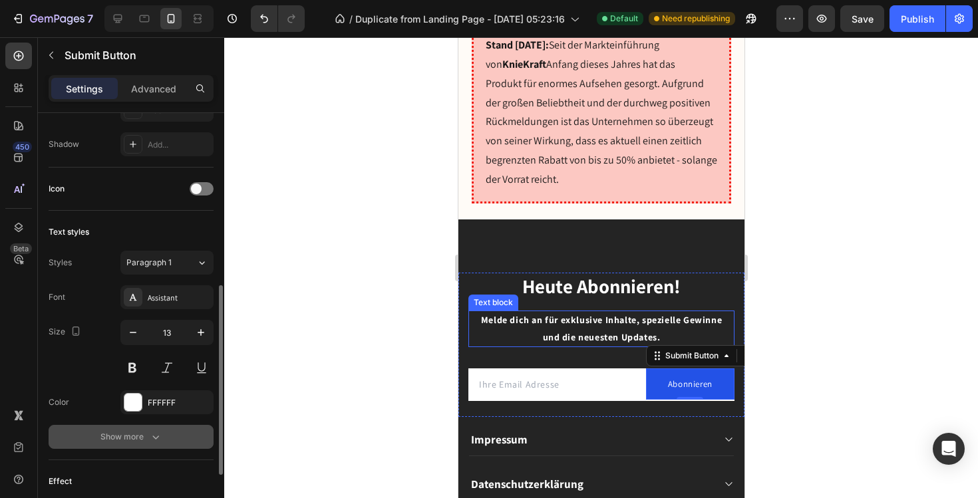
click at [141, 437] on div "Show more" at bounding box center [131, 437] width 62 height 13
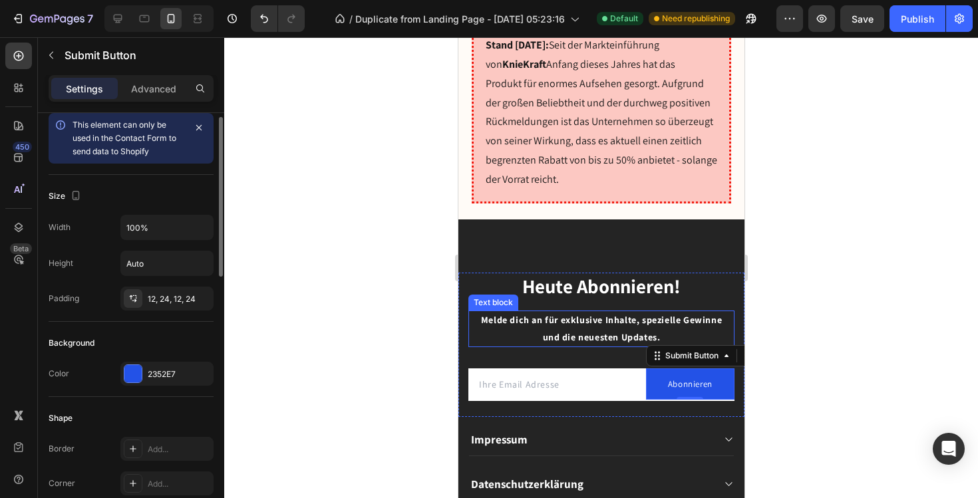
scroll to position [0, 0]
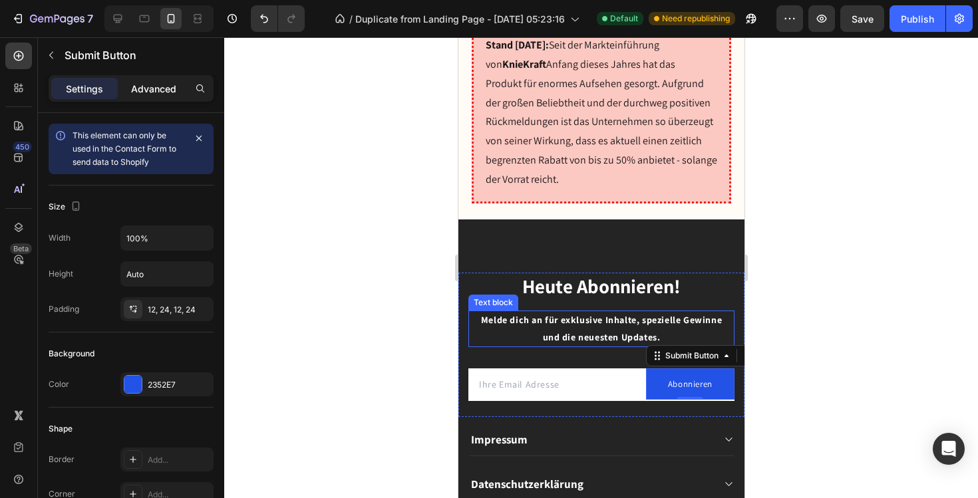
click at [156, 80] on div "Advanced" at bounding box center [153, 88] width 67 height 21
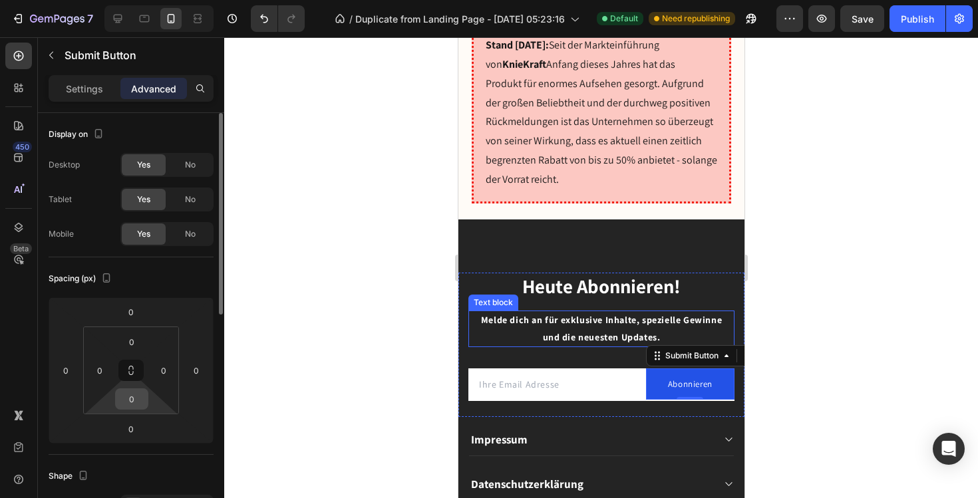
click at [142, 402] on input "0" at bounding box center [131, 399] width 27 height 20
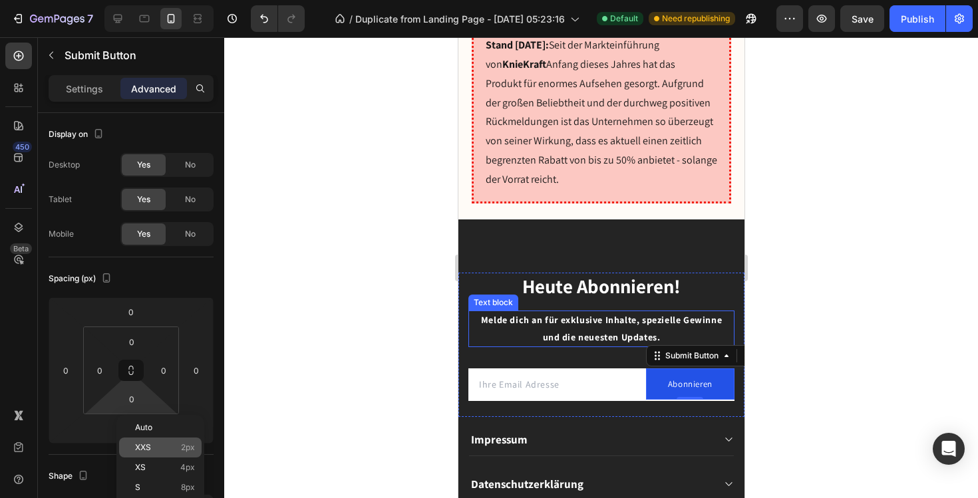
click at [146, 444] on span "XXS" at bounding box center [143, 447] width 16 height 9
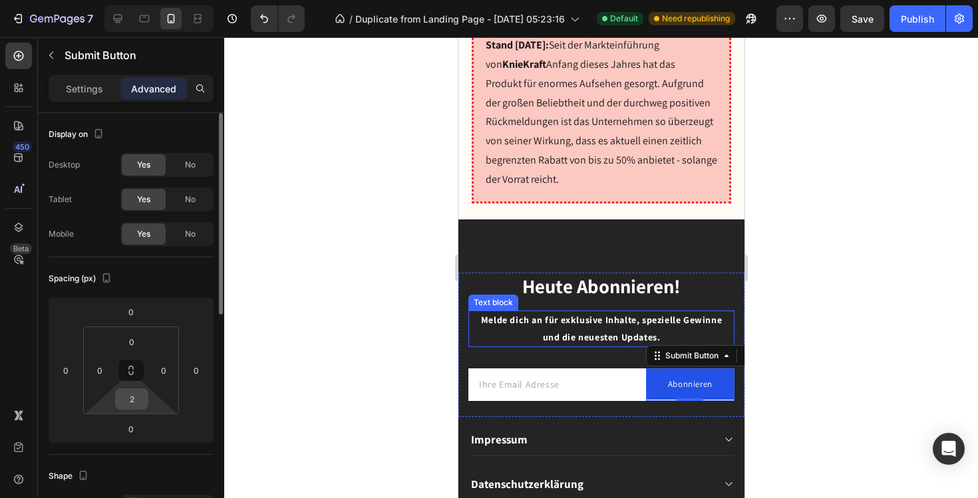
click at [138, 402] on input "2" at bounding box center [131, 399] width 27 height 20
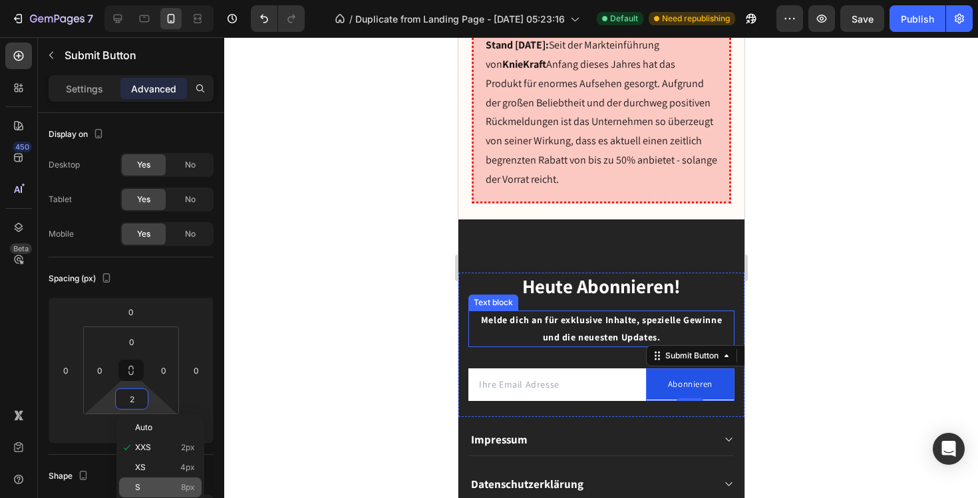
click at [150, 484] on p "S 8px" at bounding box center [165, 487] width 60 height 9
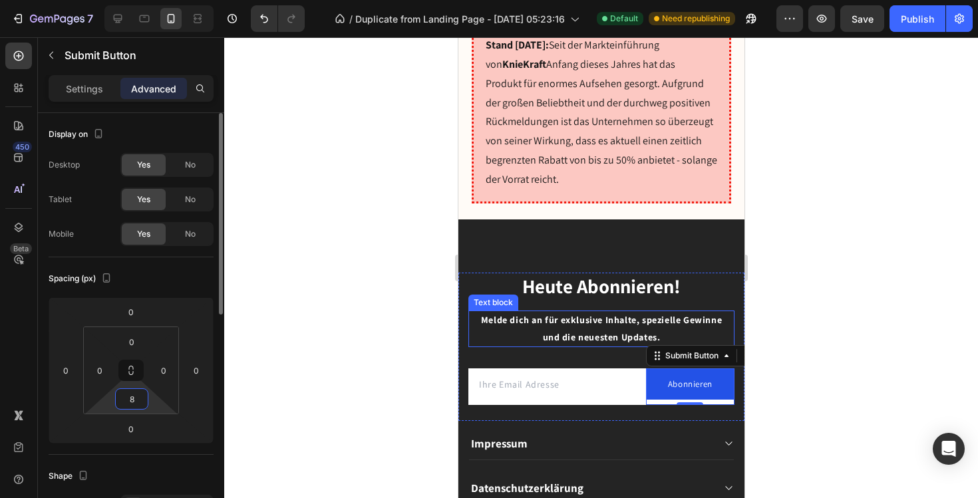
click at [136, 389] on input "8" at bounding box center [131, 399] width 27 height 20
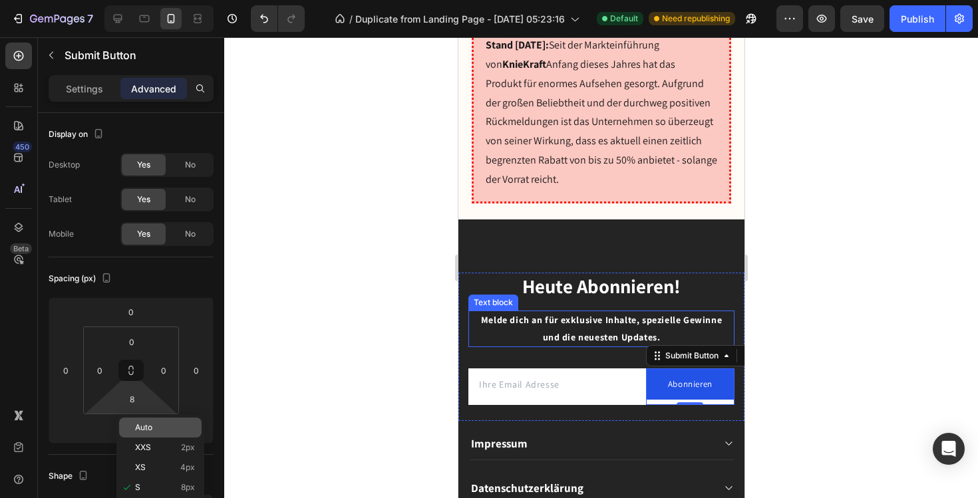
click at [152, 427] on span "Auto" at bounding box center [143, 427] width 17 height 9
type input "Auto"
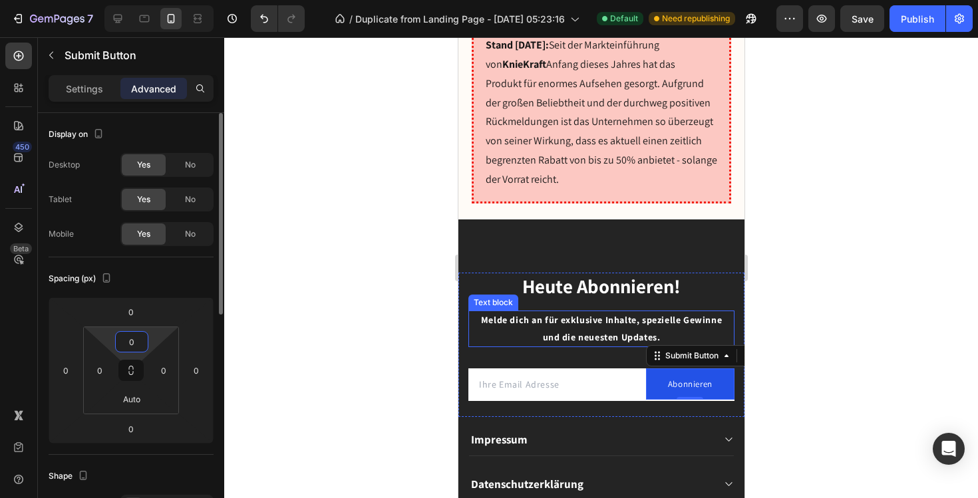
click at [134, 341] on input "0" at bounding box center [131, 342] width 27 height 20
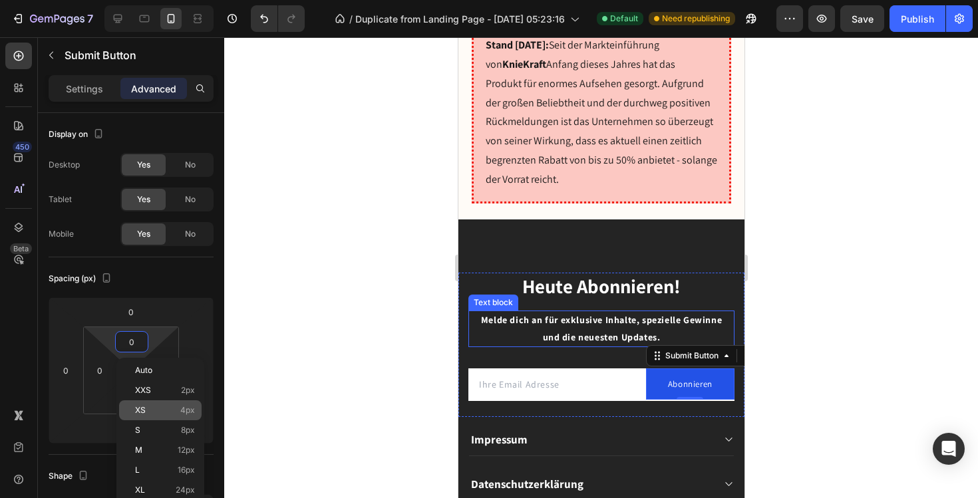
click at [146, 408] on p "XS 4px" at bounding box center [165, 410] width 60 height 9
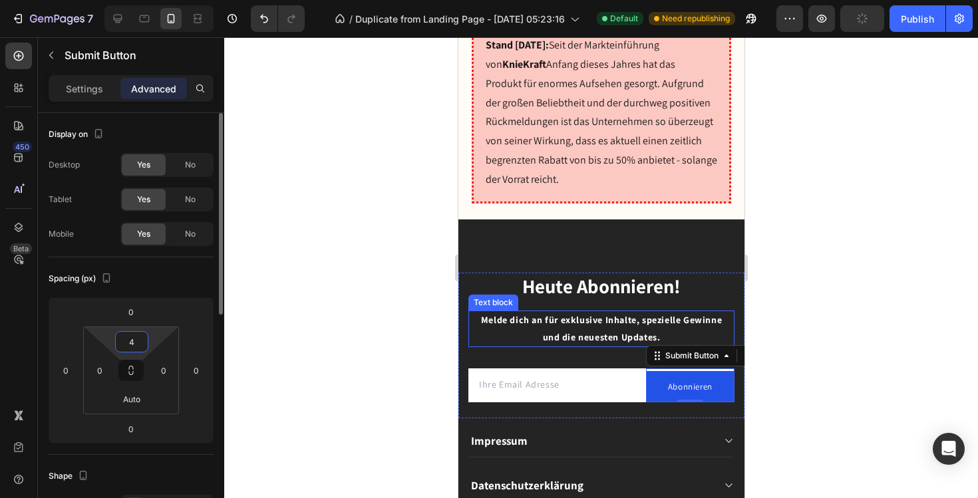
click at [140, 346] on input "4" at bounding box center [131, 342] width 27 height 20
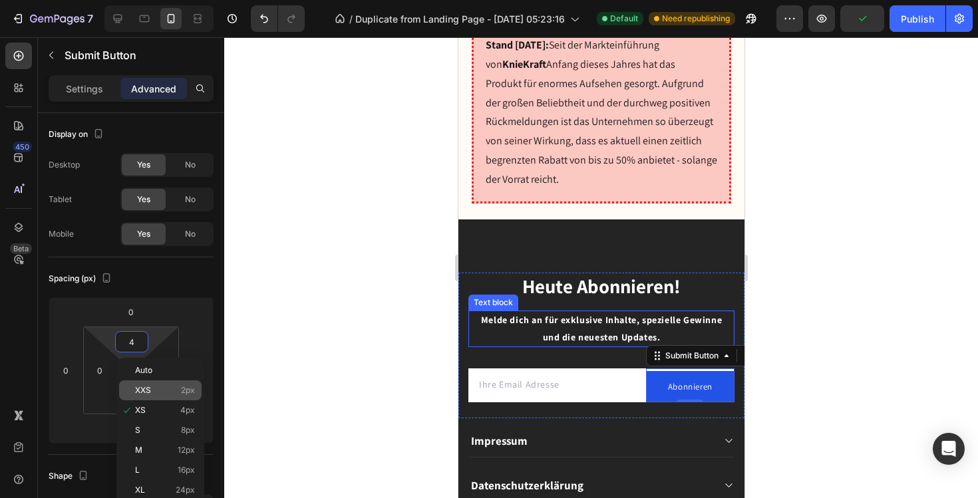
click at [146, 391] on span "XXS" at bounding box center [143, 390] width 16 height 9
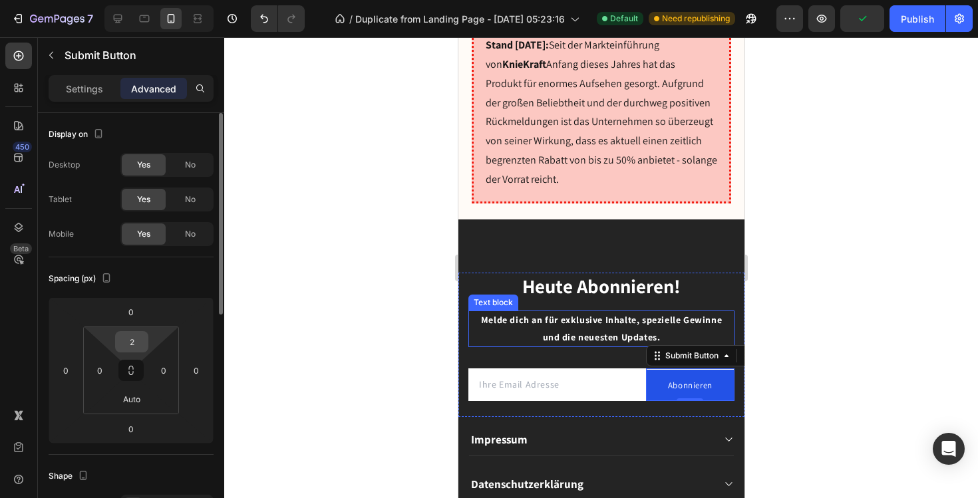
click at [142, 343] on input "2" at bounding box center [131, 342] width 27 height 20
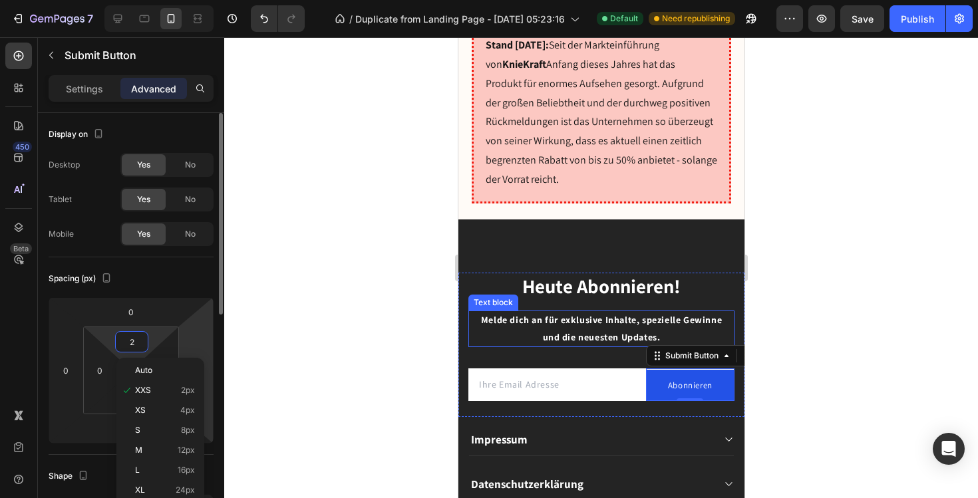
type input "ß"
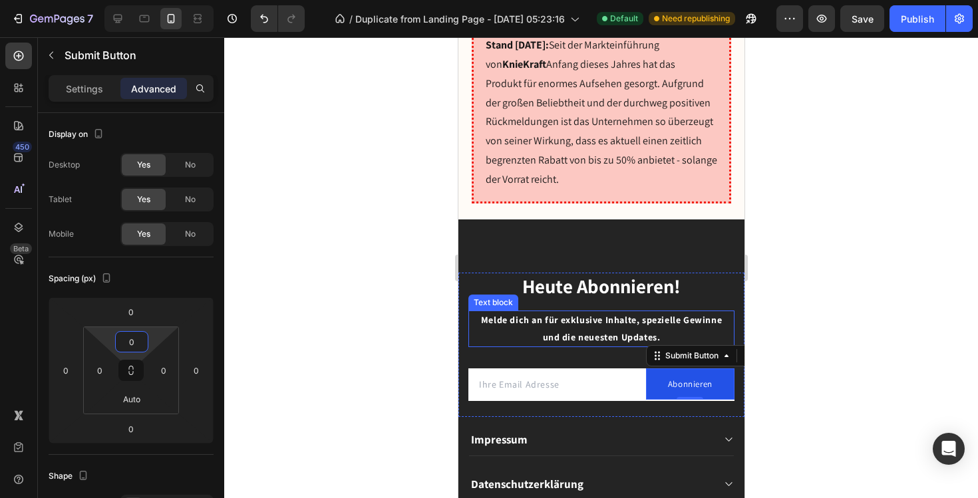
type input "0"
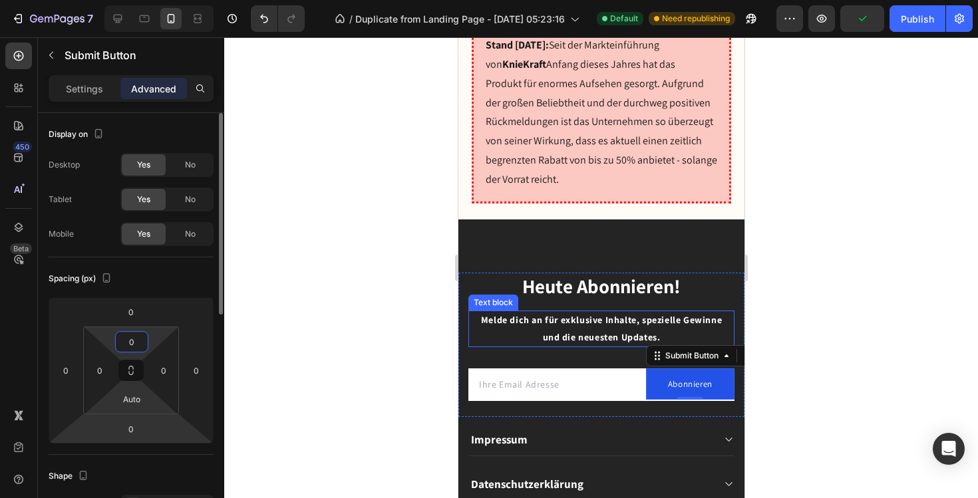
click at [159, 413] on div "0 0 Auto 0" at bounding box center [131, 371] width 96 height 88
type input "0"
click at [158, 0] on html "7 Version history / Duplicate from Landing Page - [DATE] 05:23:16 Default Need …" at bounding box center [489, 0] width 978 height 0
click at [153, 0] on html "7 Version history / Duplicate from Landing Page - [DATE] 05:23:16 Default Need …" at bounding box center [489, 0] width 978 height 0
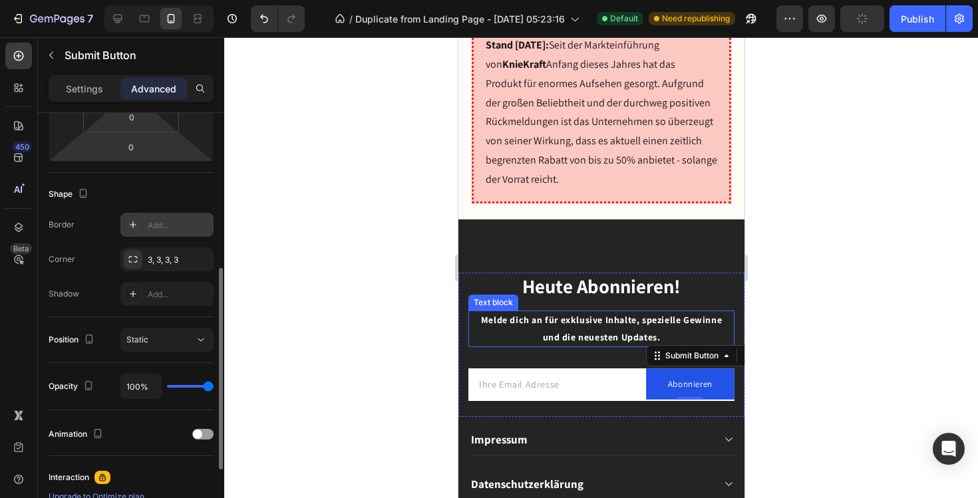
scroll to position [256, 0]
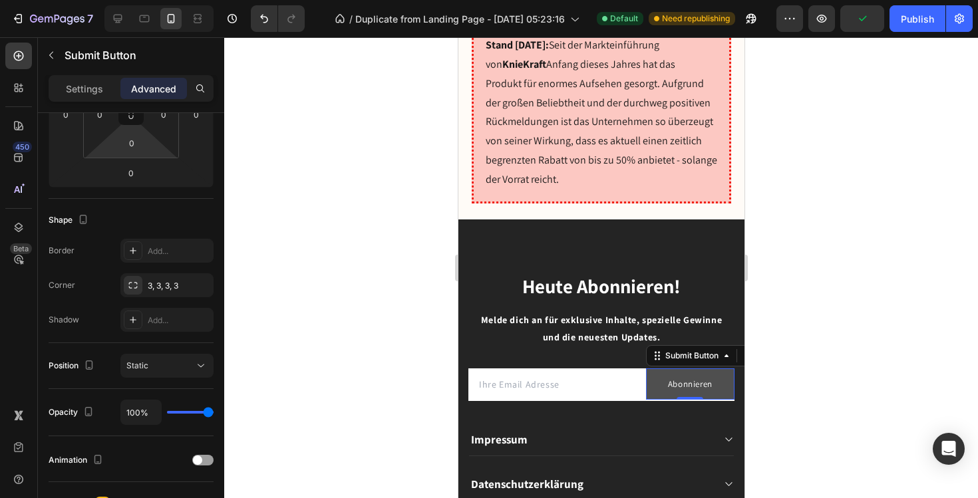
click at [659, 369] on button "Abonnieren" at bounding box center [690, 384] width 89 height 31
drag, startPoint x: 684, startPoint y: 360, endPoint x: 679, endPoint y: 349, distance: 12.2
click at [679, 369] on div "Abonnieren Submit Button 0" at bounding box center [690, 384] width 89 height 31
click at [794, 325] on div at bounding box center [601, 267] width 754 height 461
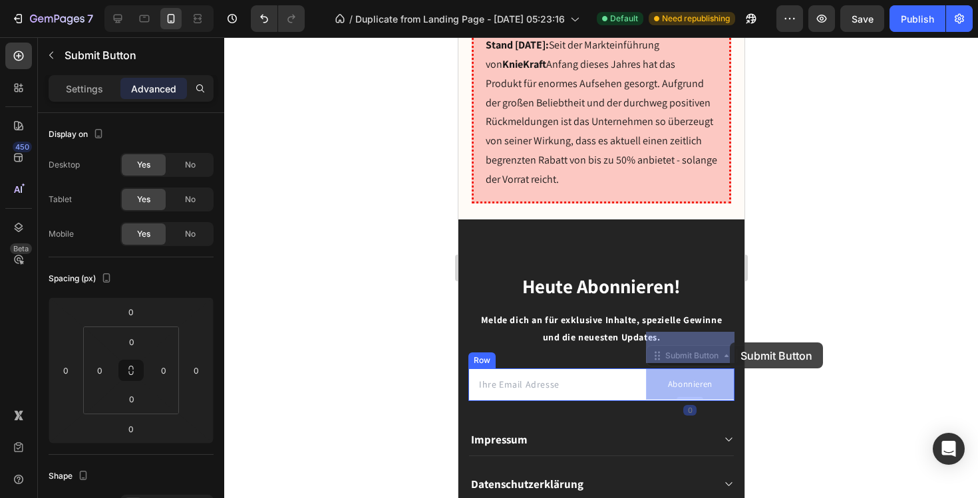
drag, startPoint x: 682, startPoint y: 341, endPoint x: 729, endPoint y: 343, distance: 47.3
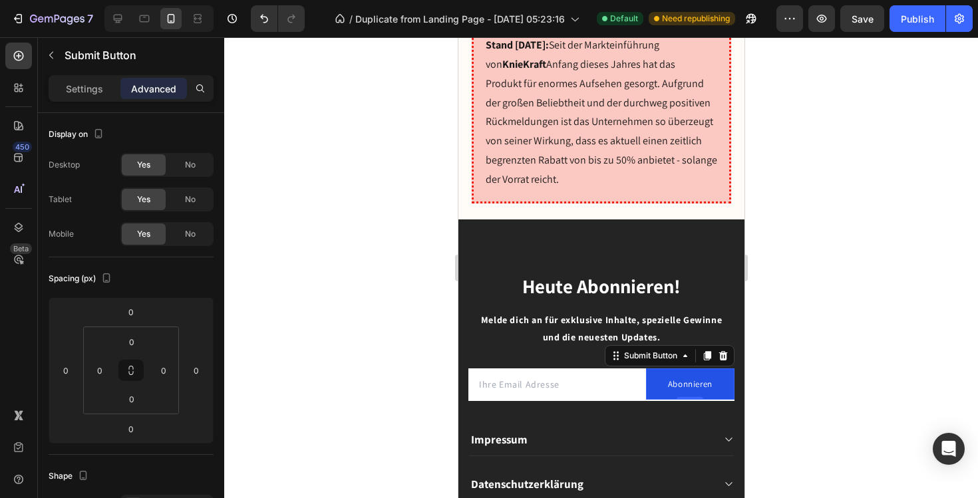
click at [799, 332] on div at bounding box center [601, 267] width 754 height 461
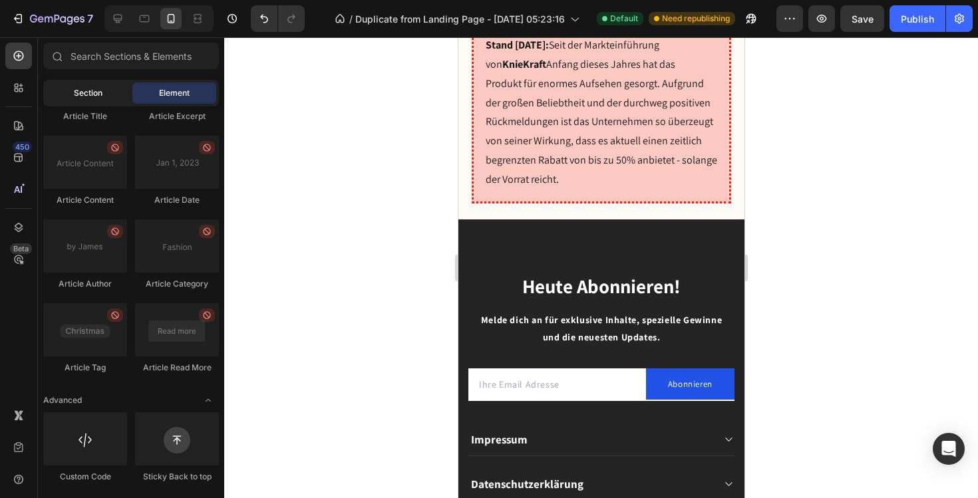
click at [92, 83] on div "Section" at bounding box center [88, 93] width 84 height 21
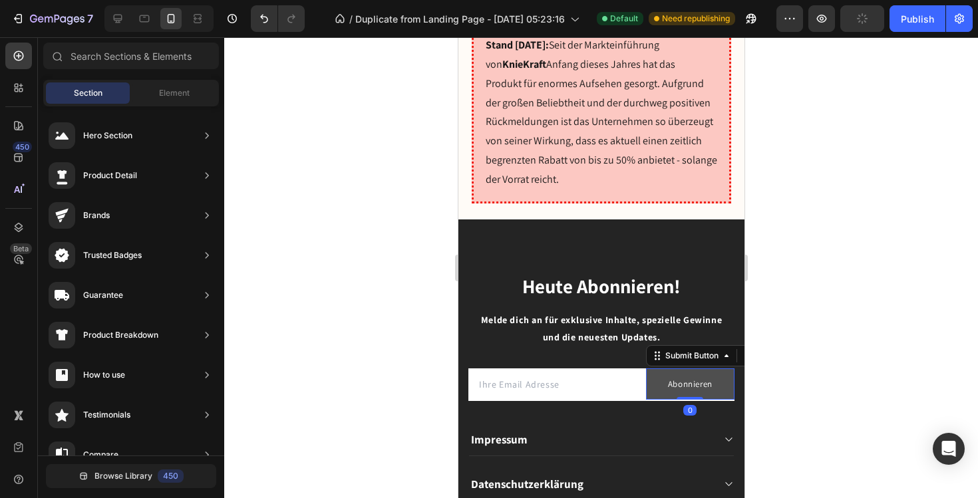
click at [719, 369] on button "Abonnieren" at bounding box center [690, 384] width 89 height 31
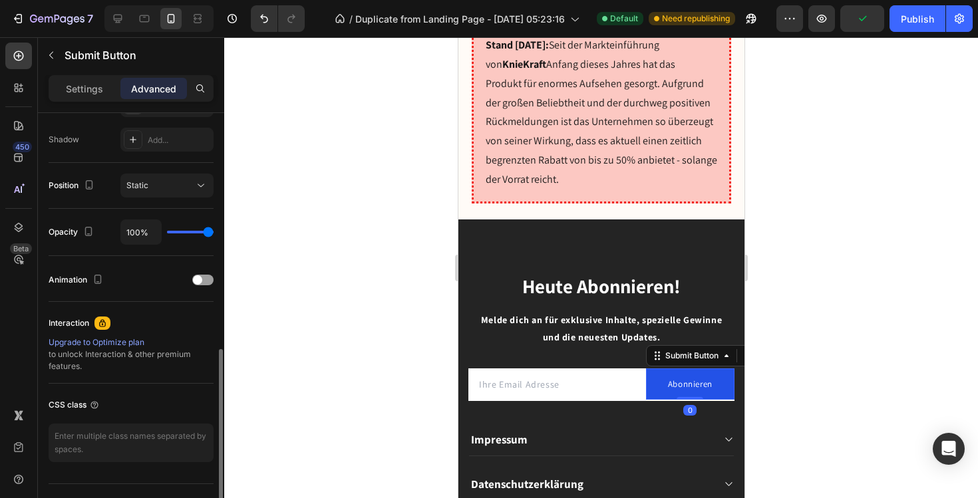
scroll to position [465, 0]
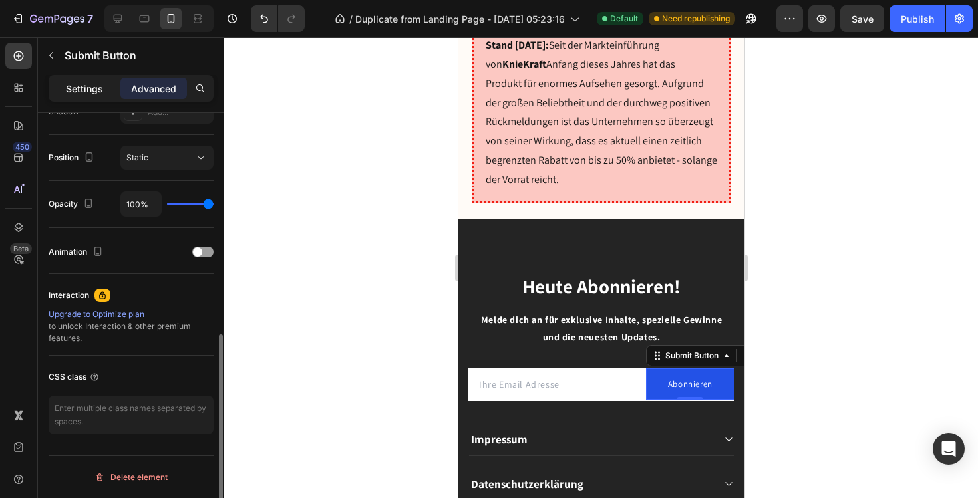
click at [97, 89] on p "Settings" at bounding box center [84, 89] width 37 height 14
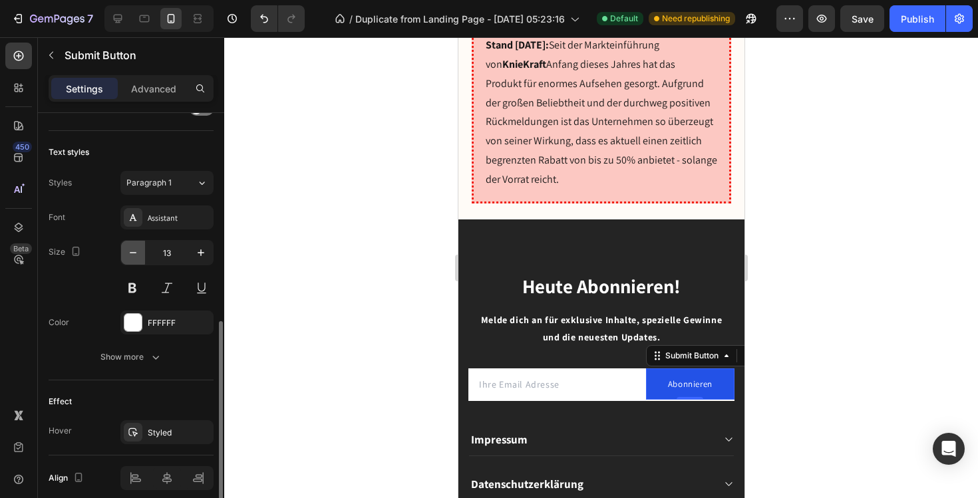
click at [131, 252] on icon "button" at bounding box center [132, 252] width 13 height 13
click at [200, 252] on icon "button" at bounding box center [201, 253] width 7 height 7
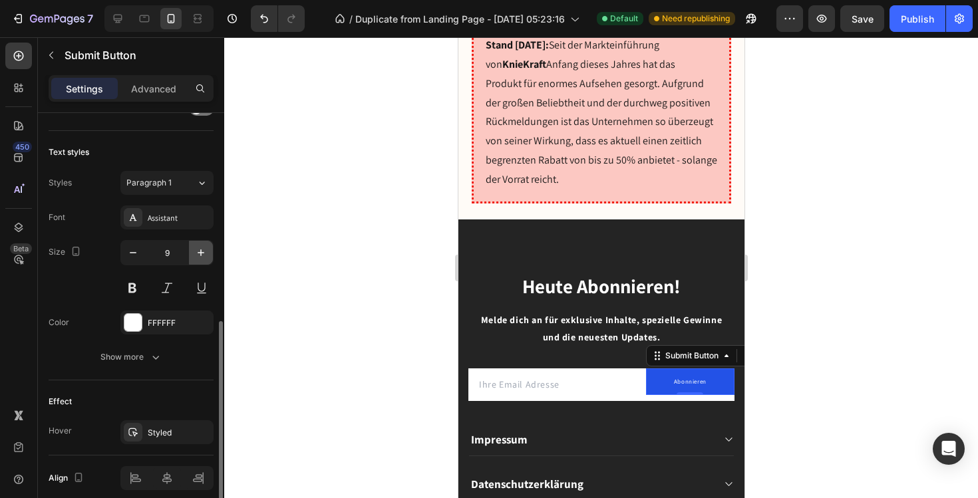
click at [200, 252] on icon "button" at bounding box center [201, 253] width 7 height 7
click at [689, 377] on div "Abonnieren" at bounding box center [689, 385] width 51 height 17
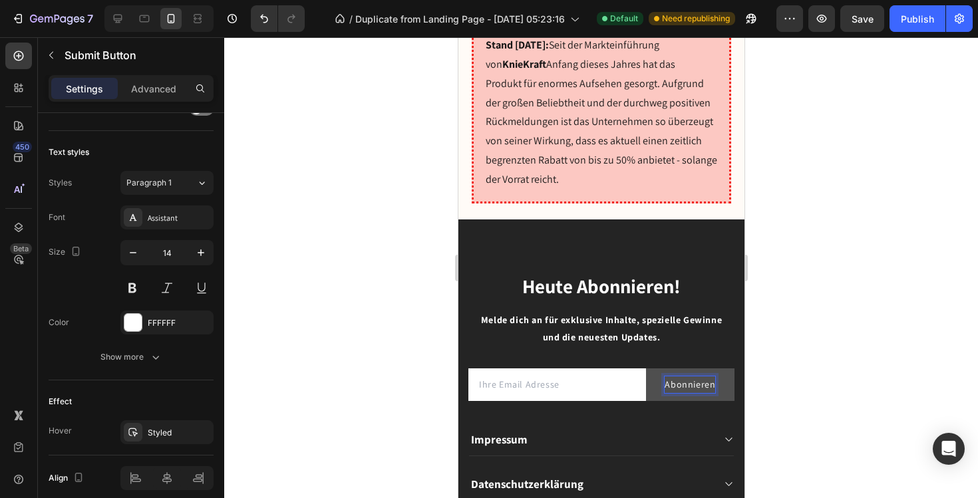
click at [708, 377] on p "Abonnieren" at bounding box center [689, 385] width 51 height 17
click at [713, 377] on p "Abonnieren" at bounding box center [689, 385] width 51 height 17
click at [133, 252] on icon "button" at bounding box center [132, 252] width 13 height 13
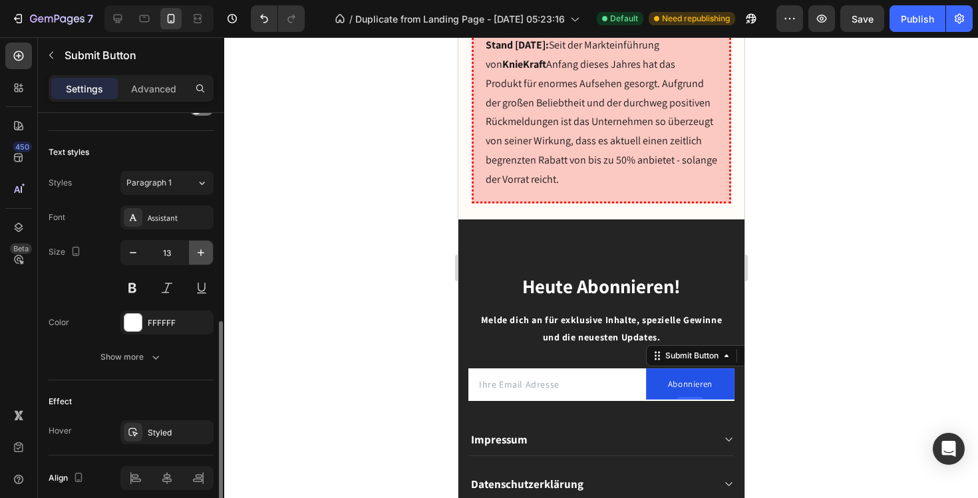
click at [202, 252] on icon "button" at bounding box center [201, 253] width 7 height 7
type input "14"
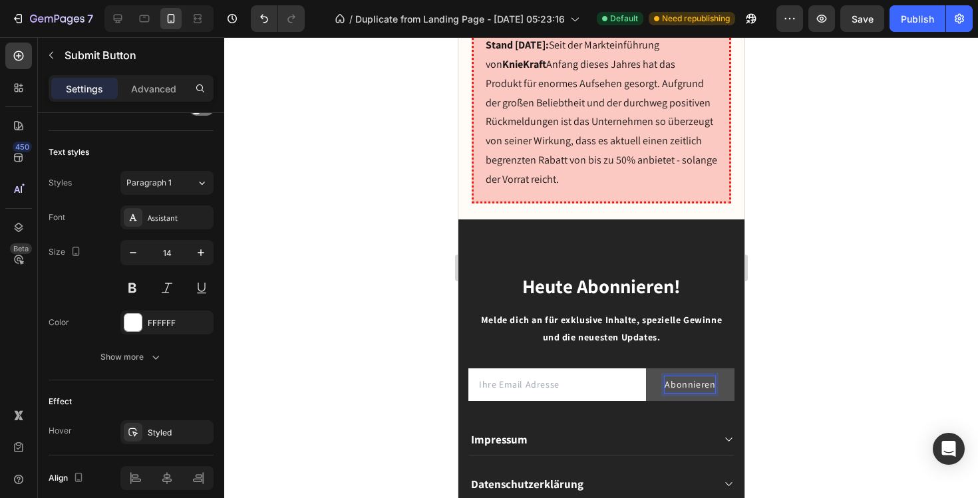
click at [710, 377] on p "Abonnieren" at bounding box center [689, 385] width 51 height 17
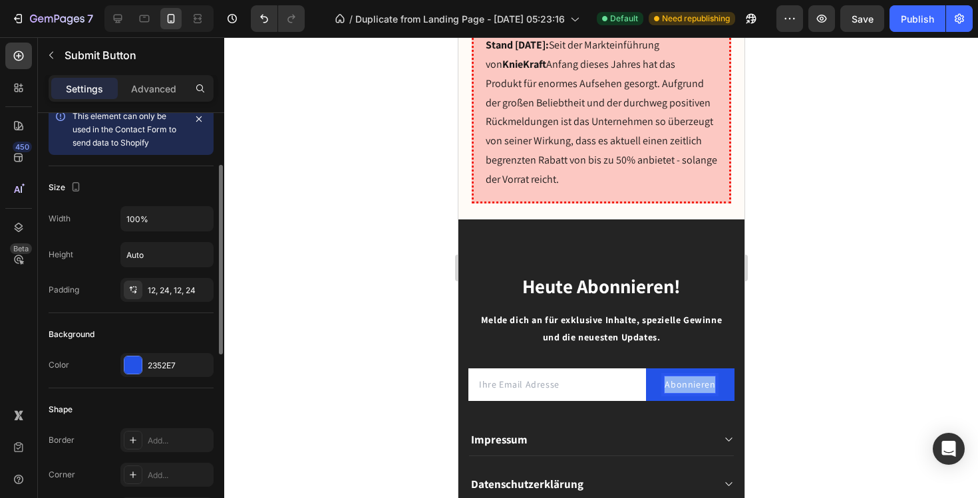
scroll to position [0, 0]
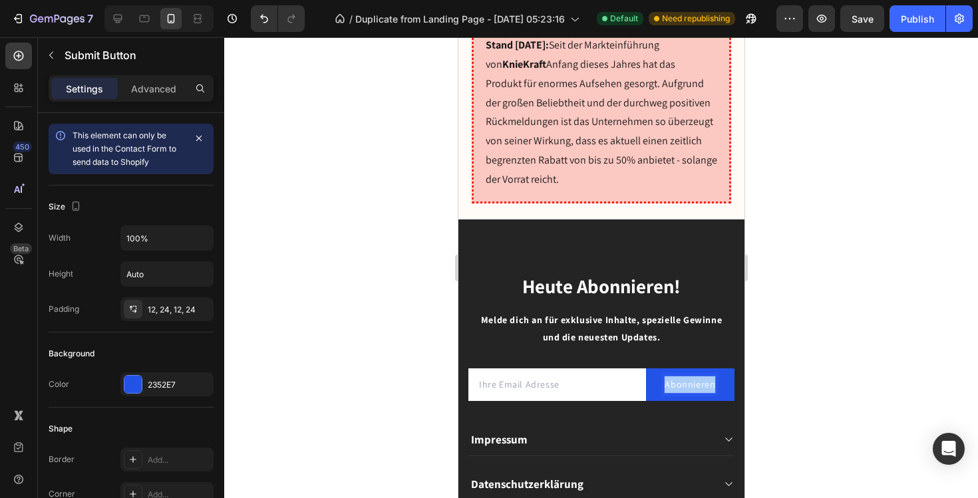
click at [377, 238] on div at bounding box center [601, 267] width 754 height 461
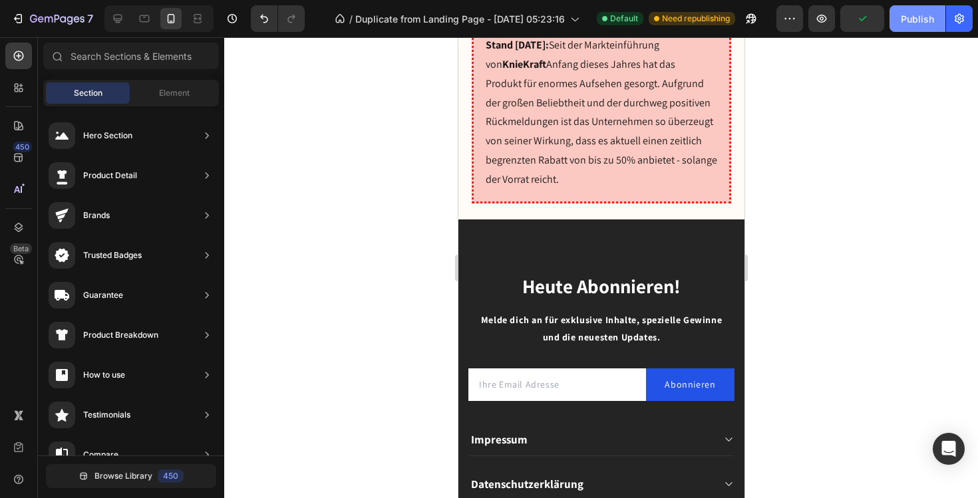
click at [902, 28] on button "Publish" at bounding box center [918, 18] width 56 height 27
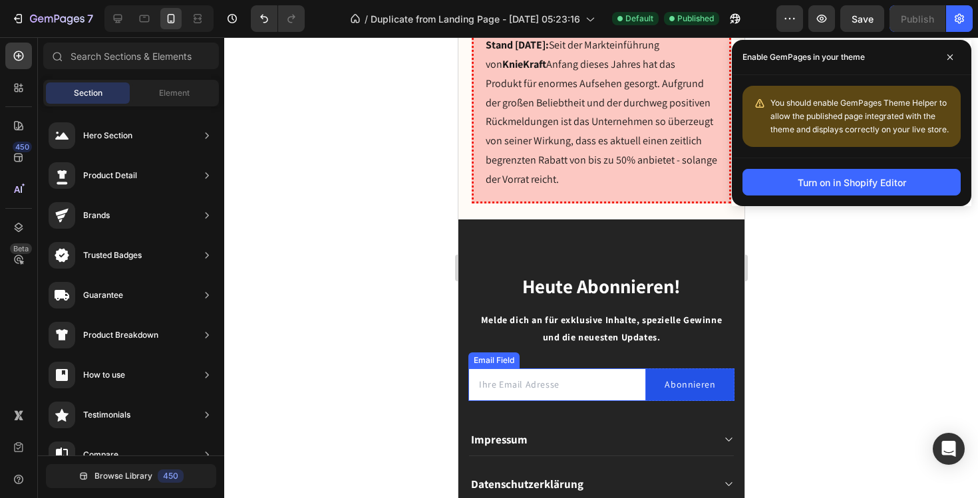
click at [540, 369] on input "email" at bounding box center [557, 385] width 178 height 33
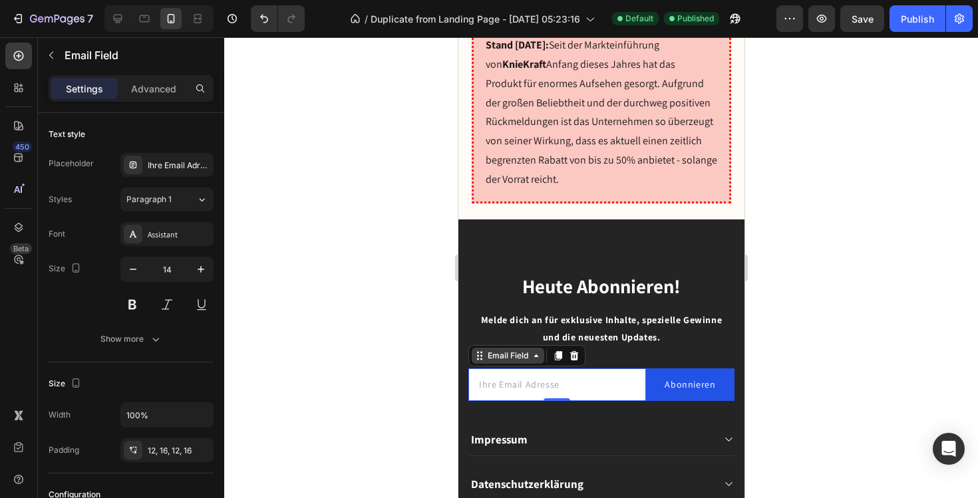
click at [481, 358] on icon at bounding box center [481, 359] width 2 height 2
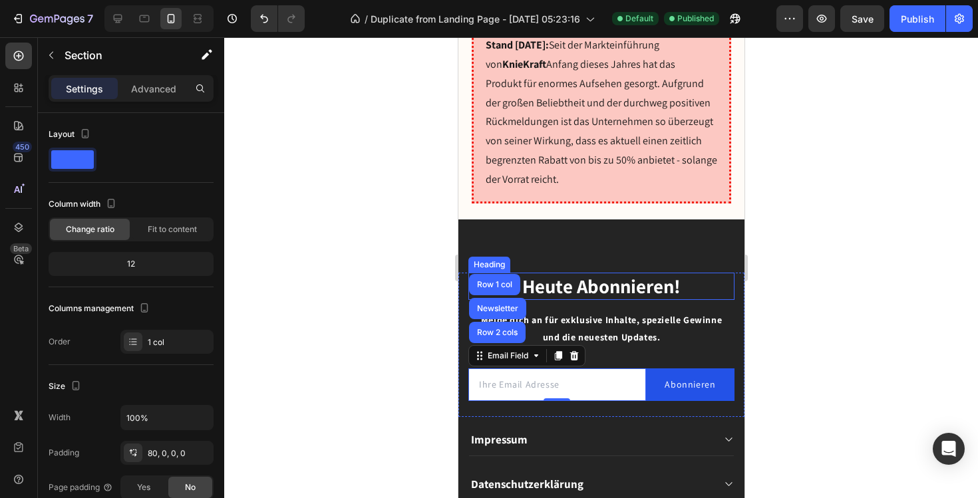
click at [703, 220] on div "Heute Abonnieren! Heading [PERSON_NAME] dich an für exklusive Inhalte, speziell…" at bounding box center [601, 450] width 286 height 461
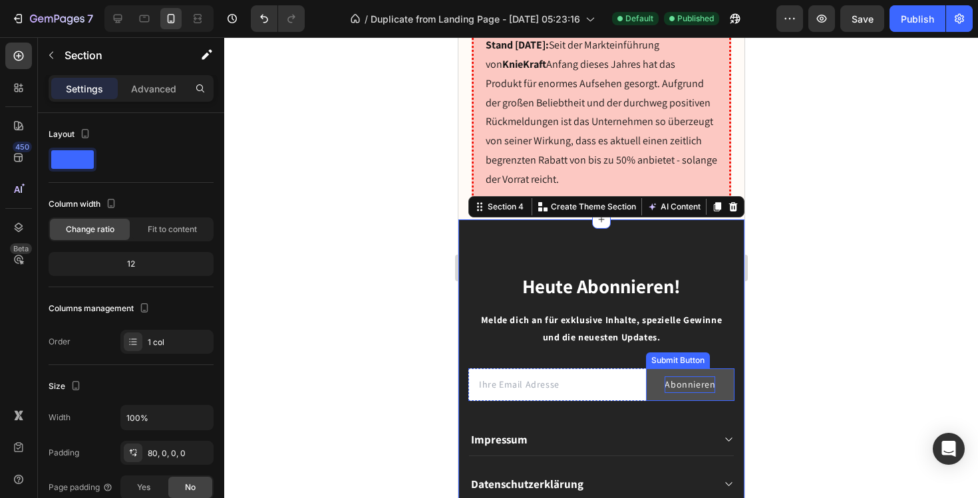
click at [703, 377] on p "Abonnieren" at bounding box center [689, 385] width 51 height 17
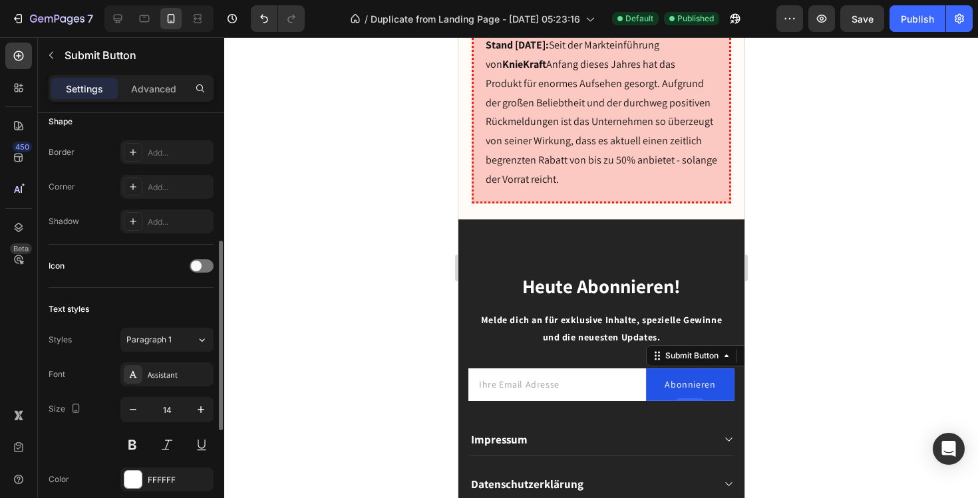
scroll to position [309, 0]
click at [133, 409] on icon "button" at bounding box center [132, 408] width 13 height 13
type input "13"
click at [314, 406] on div at bounding box center [601, 267] width 754 height 461
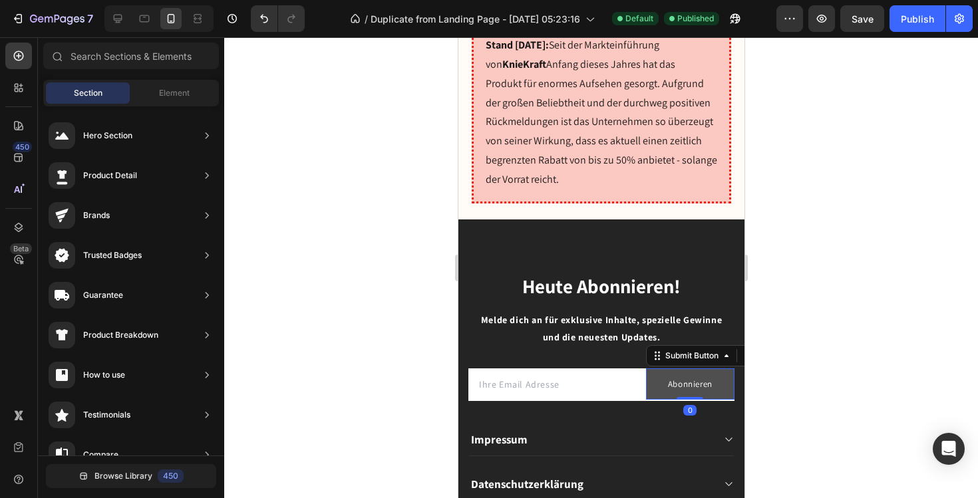
click at [681, 369] on div "Abonnieren Submit Button 0" at bounding box center [690, 384] width 89 height 31
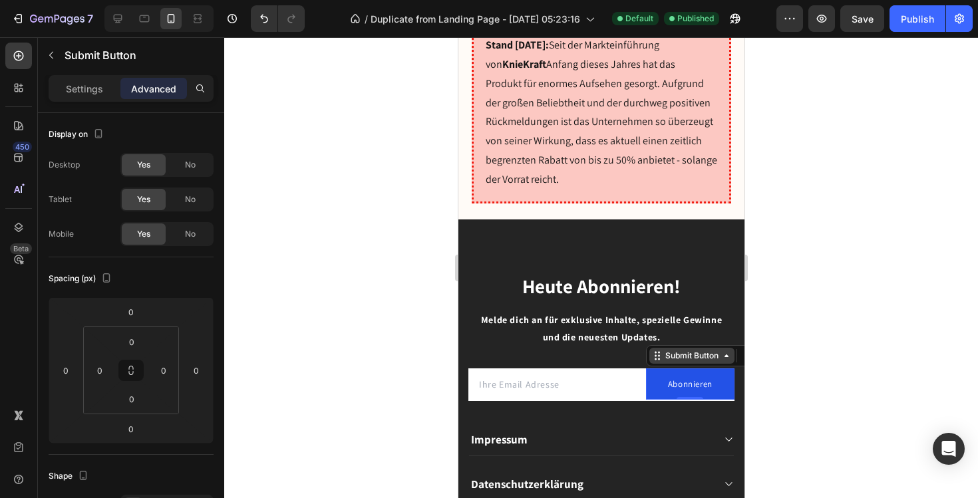
click at [697, 350] on div "Submit Button" at bounding box center [691, 356] width 59 height 12
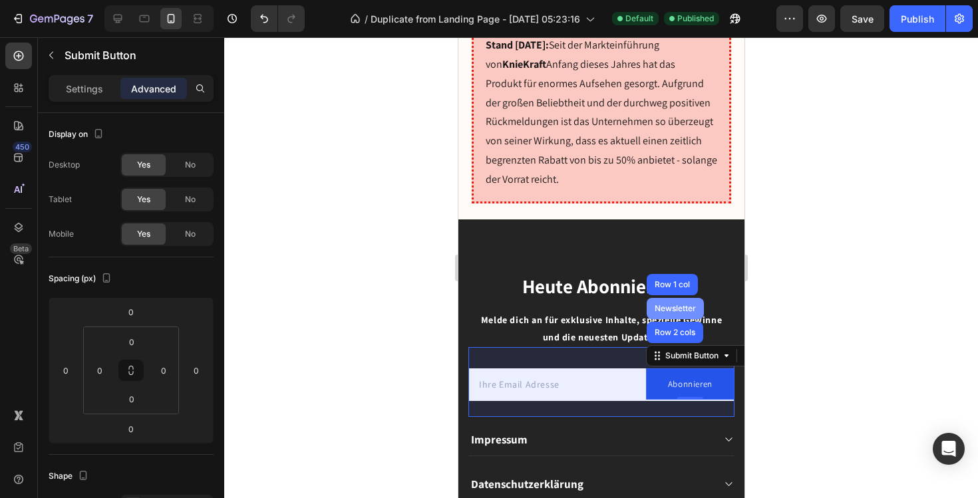
click at [687, 305] on div "Newsletter" at bounding box center [675, 309] width 47 height 8
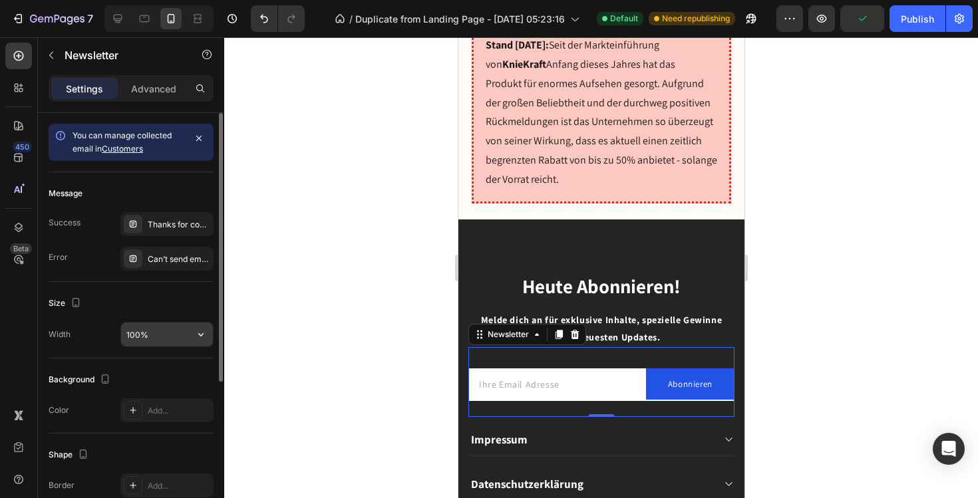
click at [173, 335] on input "100%" at bounding box center [167, 335] width 92 height 24
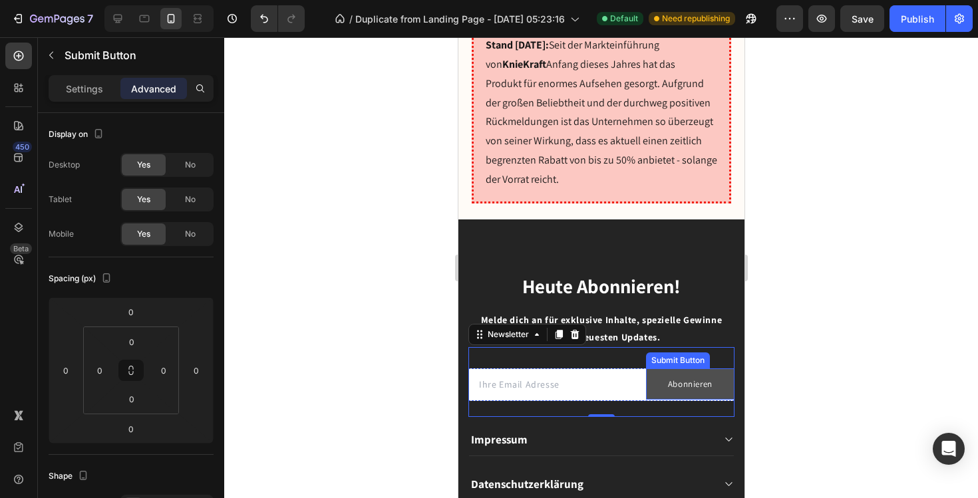
click at [721, 369] on button "Abonnieren" at bounding box center [690, 384] width 89 height 31
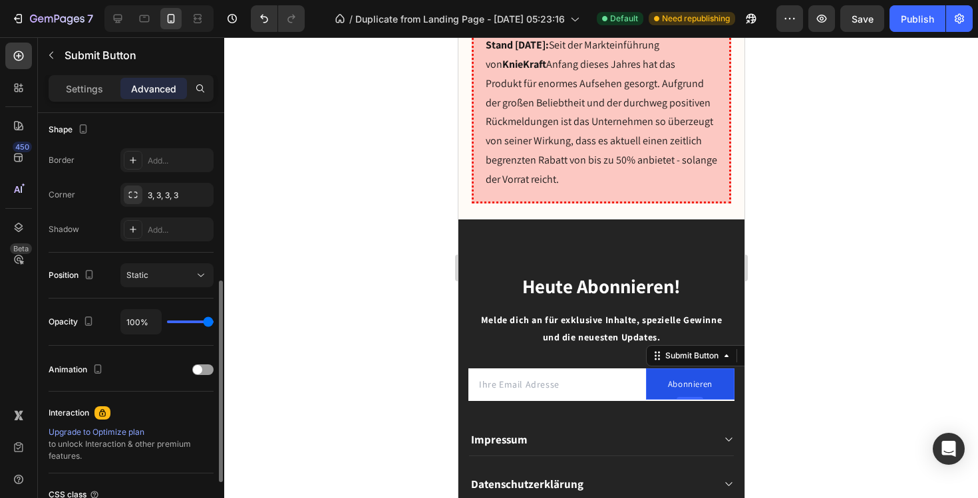
scroll to position [349, 0]
click at [198, 368] on span at bounding box center [197, 367] width 9 height 9
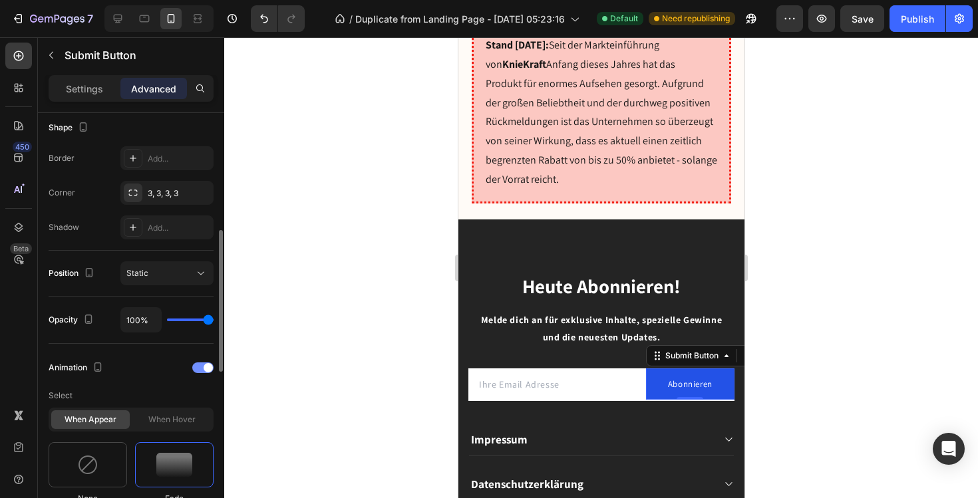
click at [200, 368] on div at bounding box center [202, 368] width 21 height 11
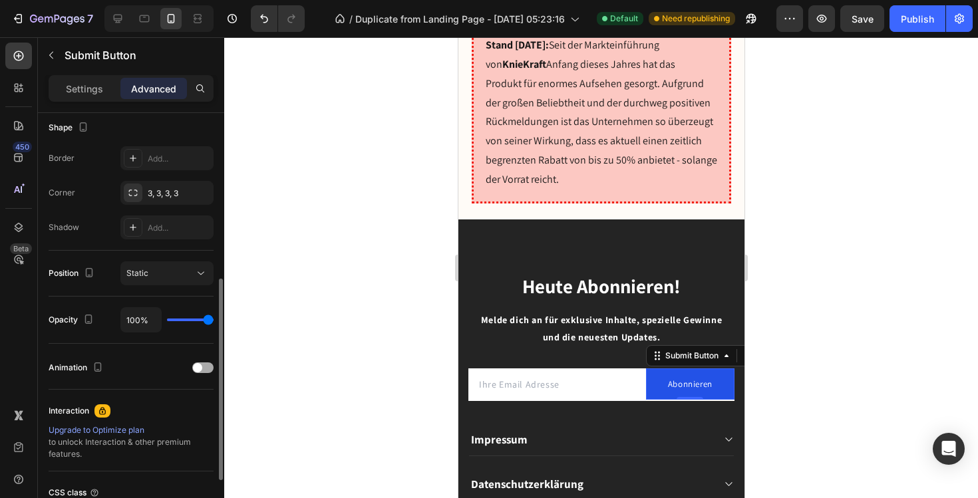
click at [200, 368] on span at bounding box center [197, 367] width 9 height 9
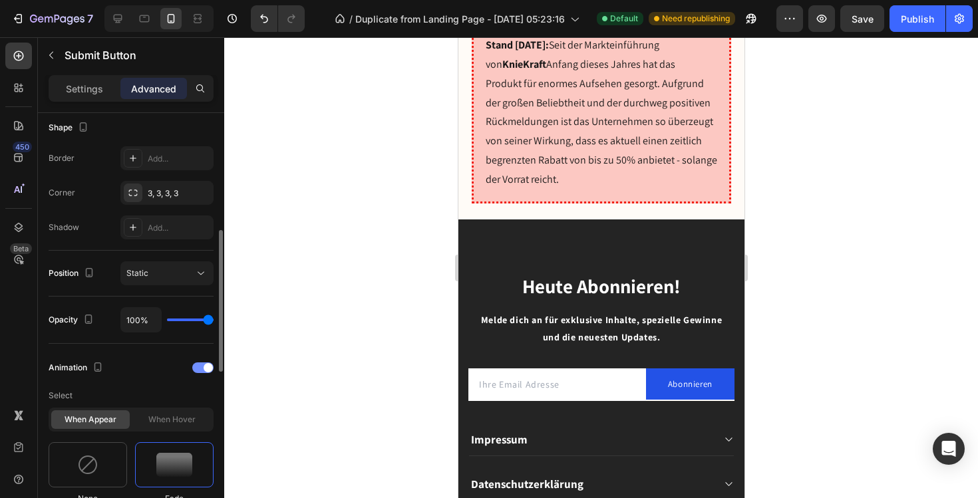
click at [200, 368] on div at bounding box center [202, 368] width 21 height 11
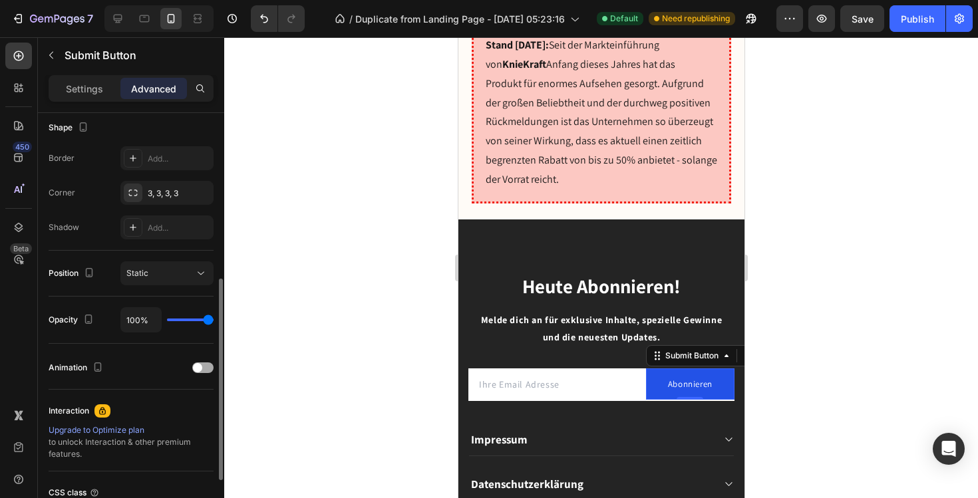
click at [198, 369] on span at bounding box center [197, 367] width 9 height 9
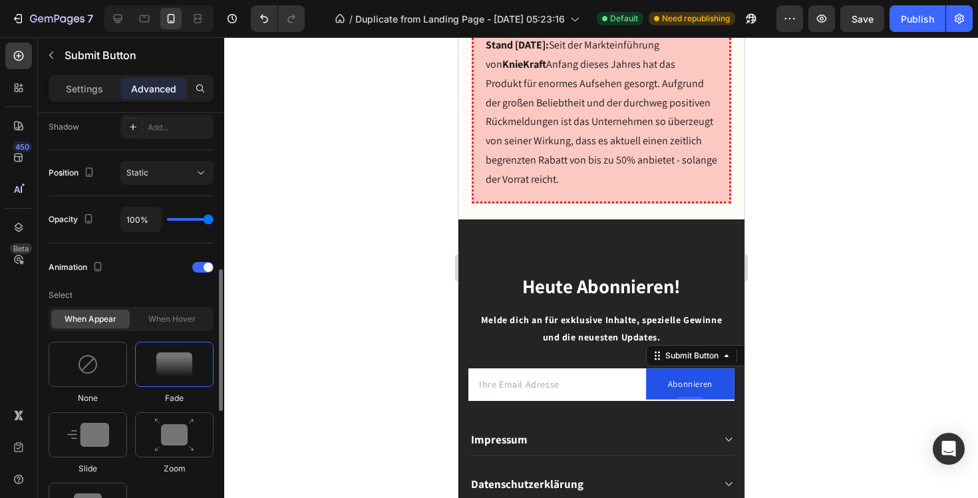
scroll to position [463, 0]
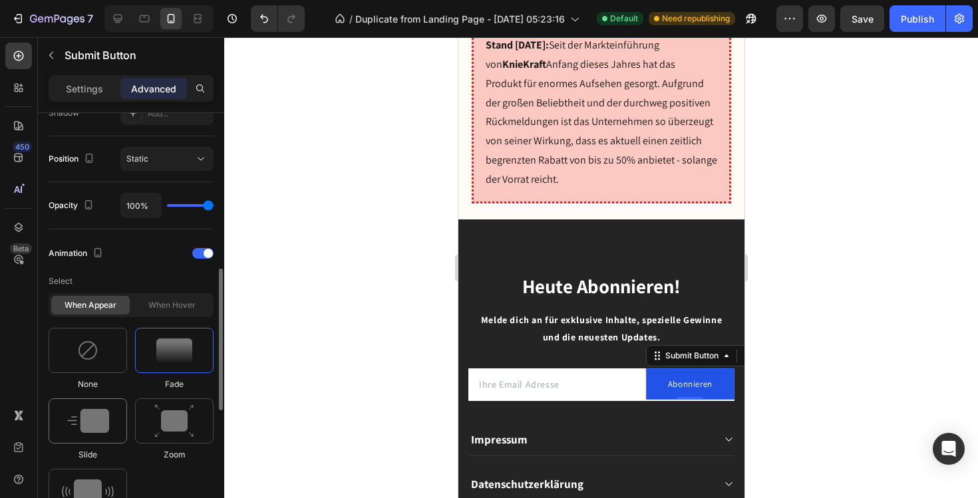
click at [104, 425] on img at bounding box center [88, 421] width 42 height 24
click at [170, 427] on img at bounding box center [174, 422] width 40 height 34
click at [87, 414] on img at bounding box center [88, 421] width 42 height 24
drag, startPoint x: 690, startPoint y: 360, endPoint x: 694, endPoint y: 327, distance: 33.5
click at [694, 347] on div "Email Field Abonnieren Submit Button 0 Row Newsletter" at bounding box center [601, 382] width 266 height 70
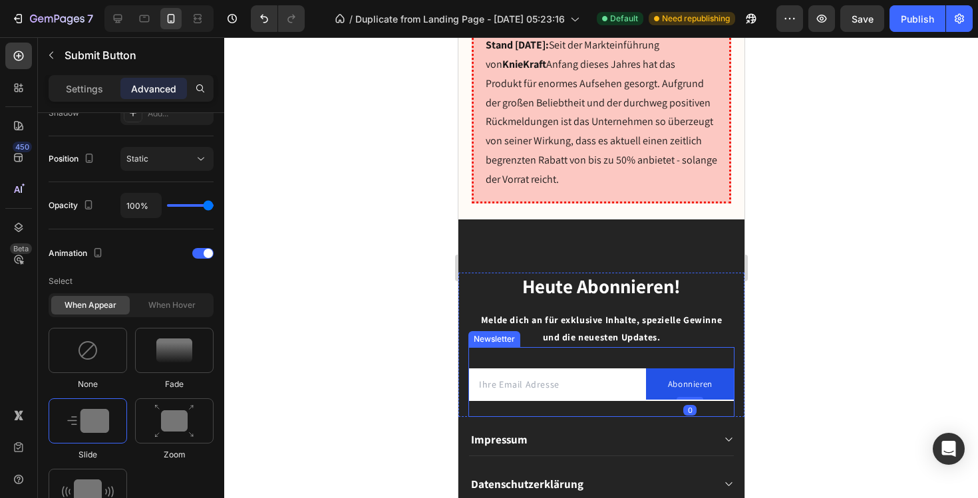
click at [835, 317] on div at bounding box center [601, 267] width 754 height 461
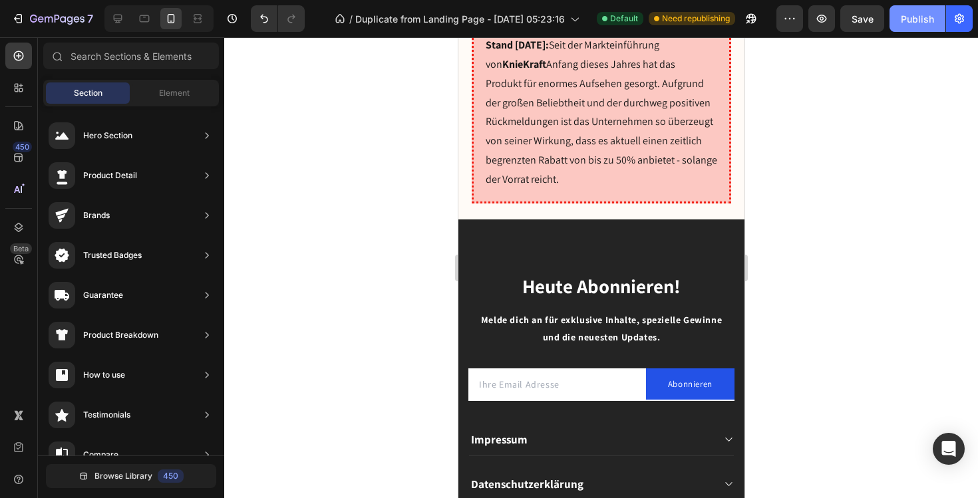
click at [912, 30] on button "Publish" at bounding box center [918, 18] width 56 height 27
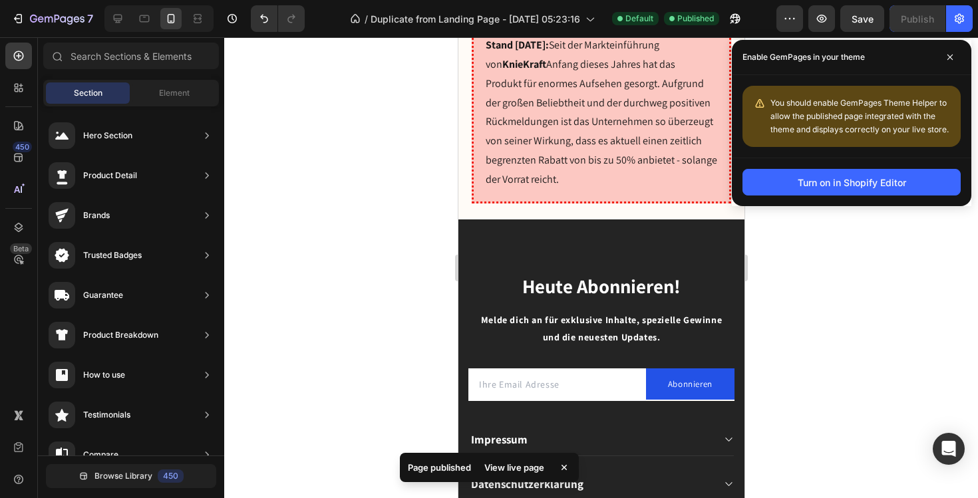
click at [857, 184] on div "Turn on in Shopify Editor" at bounding box center [852, 183] width 108 height 14
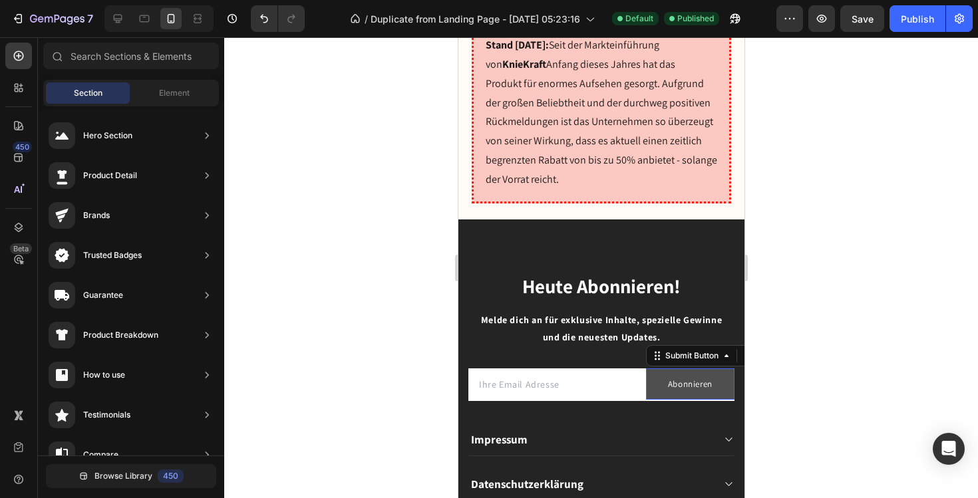
click at [719, 369] on button "Abonnieren" at bounding box center [690, 384] width 89 height 31
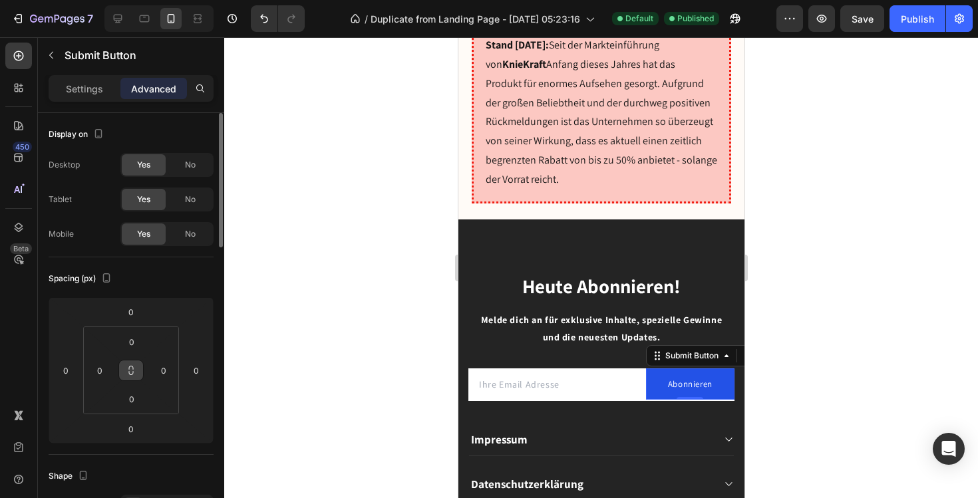
click at [135, 371] on icon at bounding box center [131, 370] width 11 height 11
click at [133, 371] on icon at bounding box center [131, 370] width 11 height 11
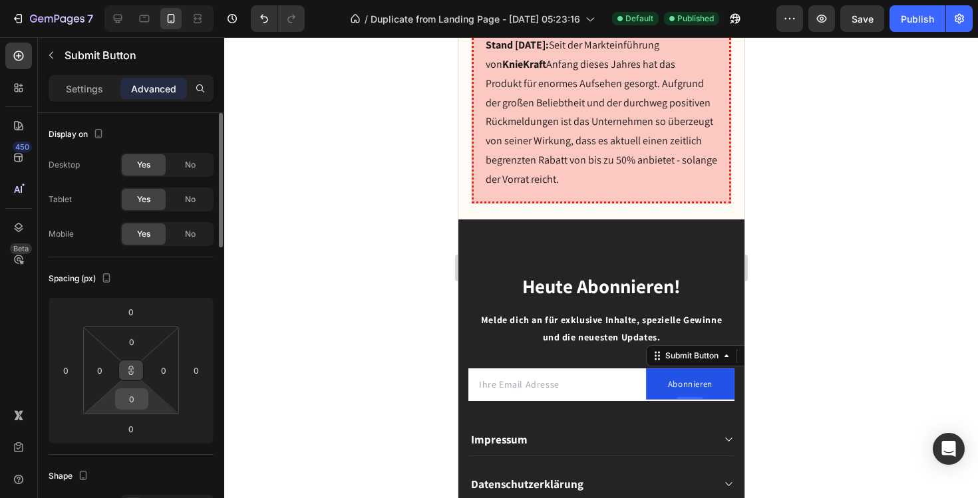
click at [133, 402] on input "0" at bounding box center [131, 399] width 27 height 20
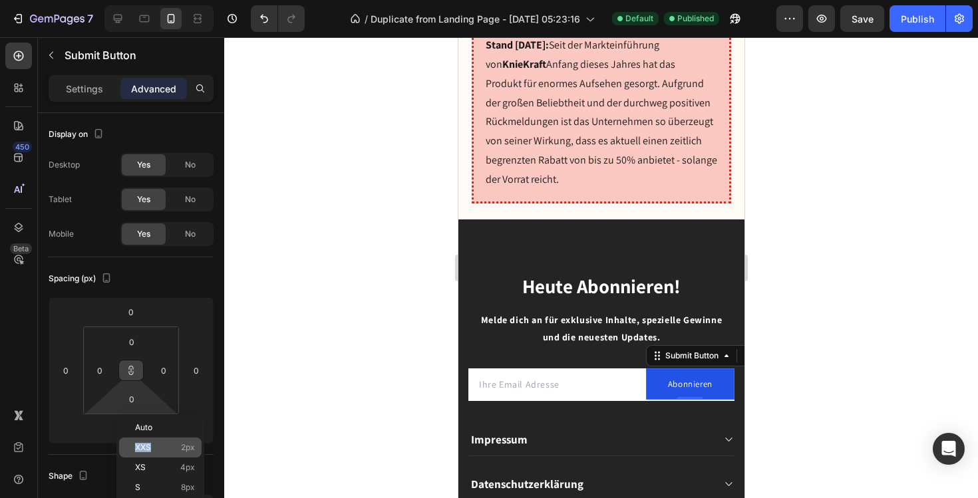
click at [160, 443] on p "XXS 2px" at bounding box center [165, 447] width 60 height 9
type input "2"
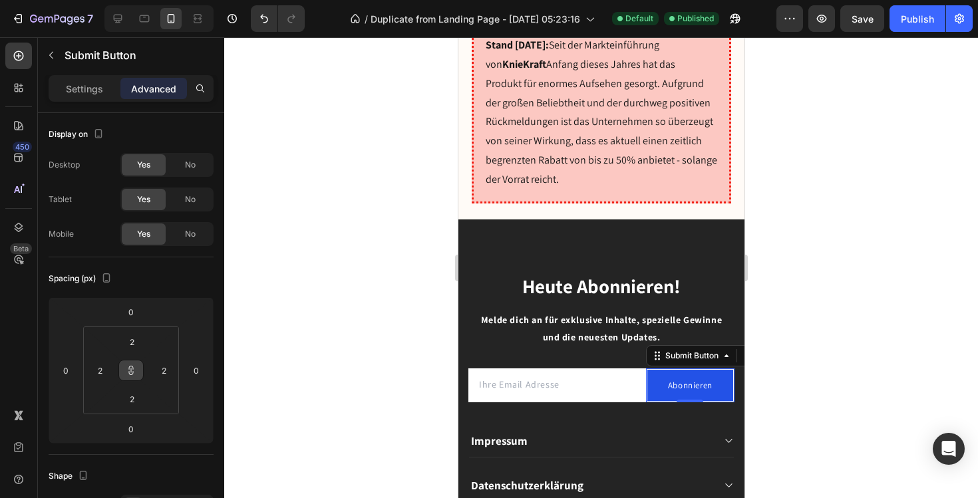
click at [284, 362] on div at bounding box center [601, 267] width 754 height 461
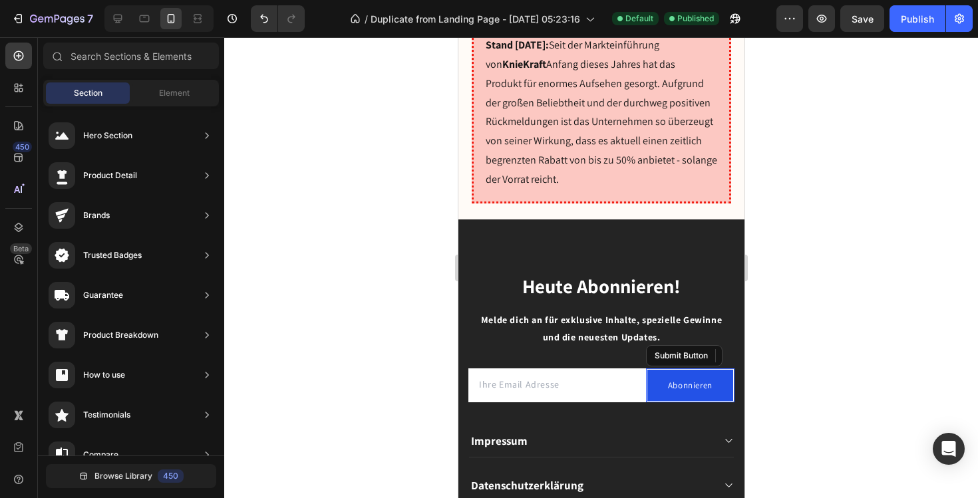
click at [894, 228] on div at bounding box center [601, 267] width 754 height 461
click at [936, 17] on button "Publish" at bounding box center [918, 18] width 56 height 27
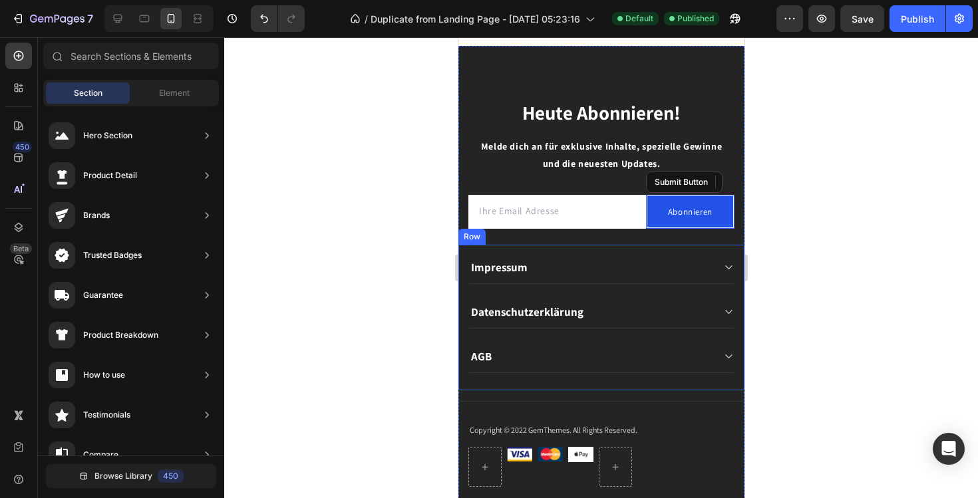
scroll to position [9899, 0]
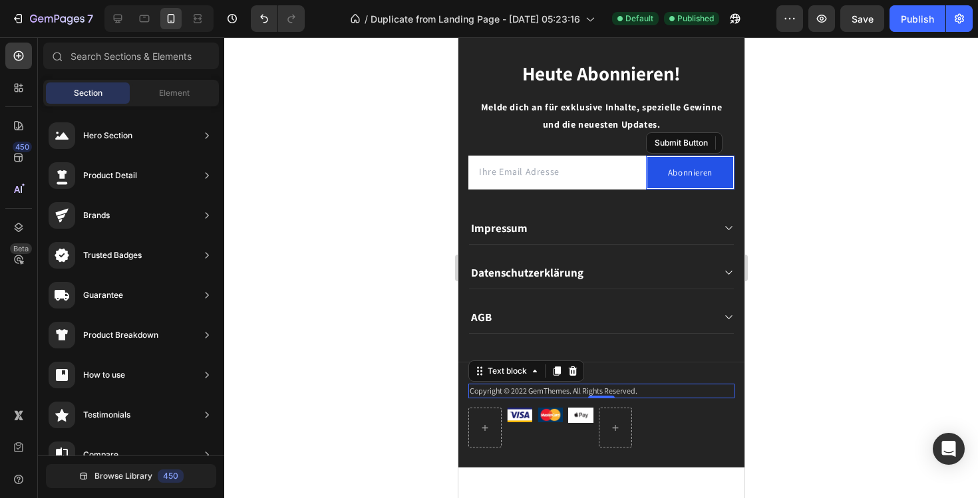
click at [557, 391] on p "Copyright © 2022 GemThemes. All Rights Reserved." at bounding box center [601, 391] width 264 height 12
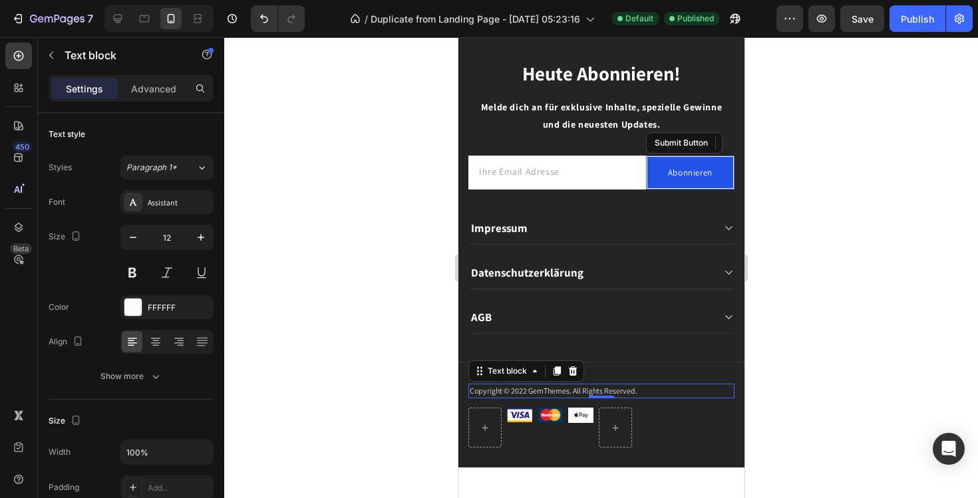
click at [572, 396] on p "Copyright © 2022 GemThemes. All Rights Reserved." at bounding box center [601, 391] width 264 height 12
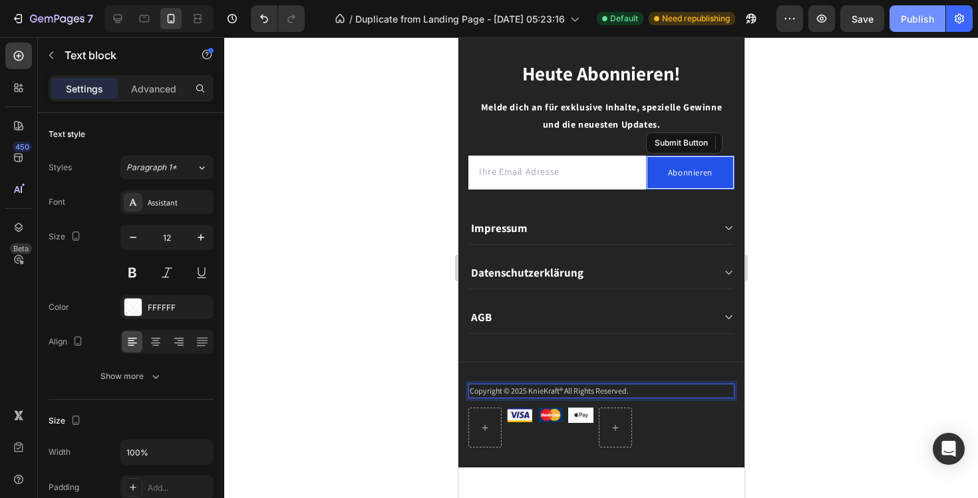
click at [904, 24] on div "Publish" at bounding box center [917, 19] width 33 height 14
